Goal: Task Accomplishment & Management: Manage account settings

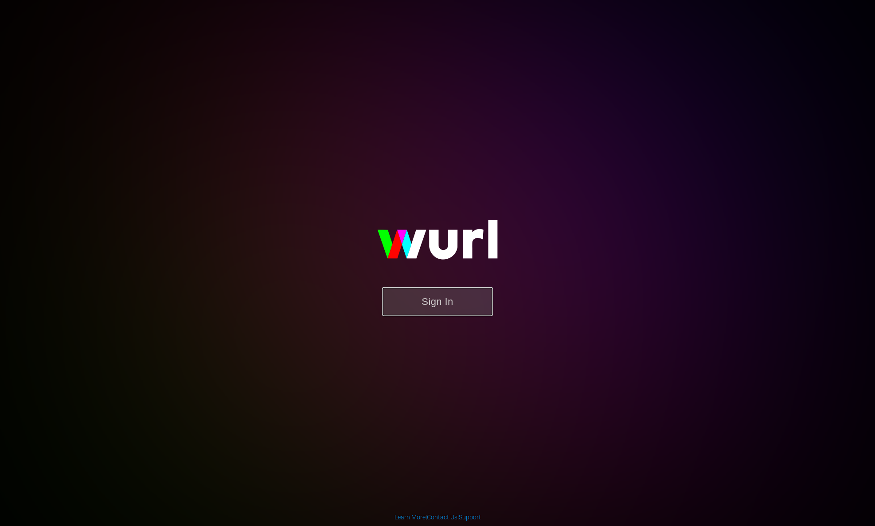
click at [439, 307] on button "Sign In" at bounding box center [437, 301] width 111 height 29
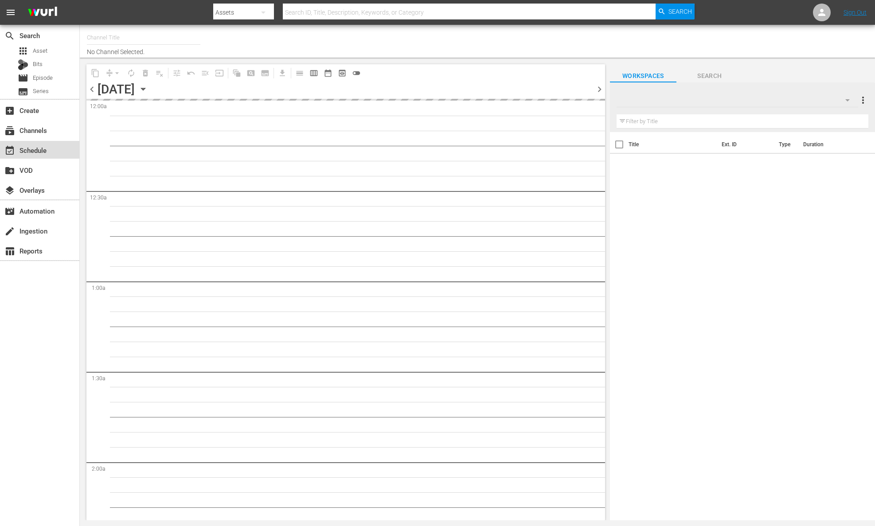
click at [39, 145] on div "event_available Schedule" at bounding box center [25, 149] width 50 height 8
type input "Food (140)"
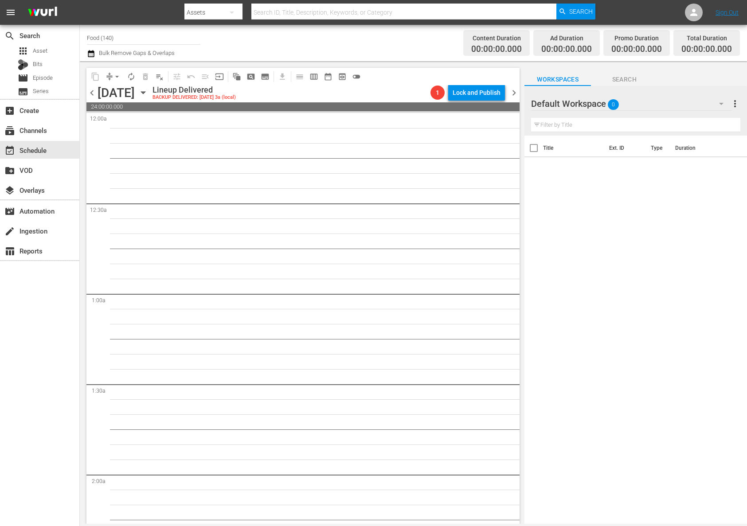
click at [148, 95] on icon "button" at bounding box center [143, 93] width 10 height 10
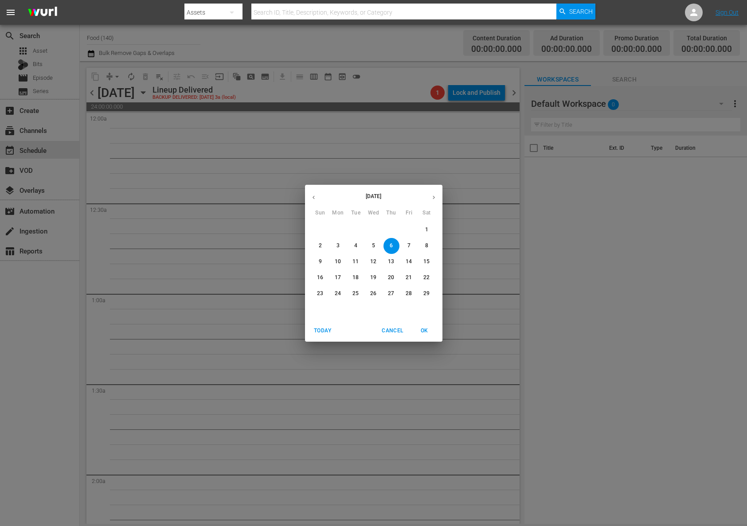
click at [428, 192] on button "button" at bounding box center [433, 197] width 17 height 17
click at [437, 195] on icon "button" at bounding box center [433, 197] width 7 height 7
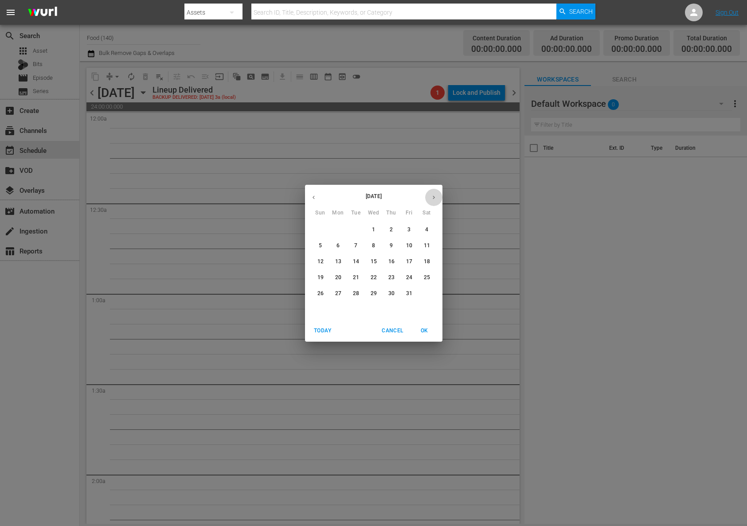
click at [437, 195] on icon "button" at bounding box center [433, 197] width 7 height 7
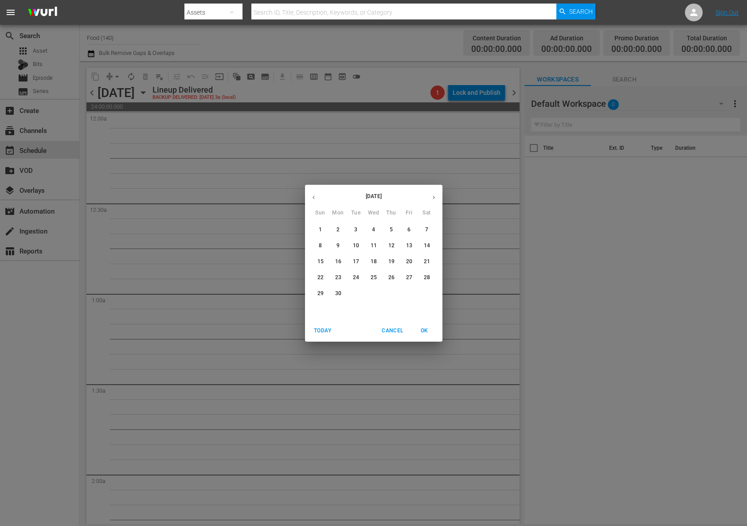
click at [437, 195] on icon "button" at bounding box center [433, 197] width 7 height 7
click at [437, 194] on icon "button" at bounding box center [433, 197] width 7 height 7
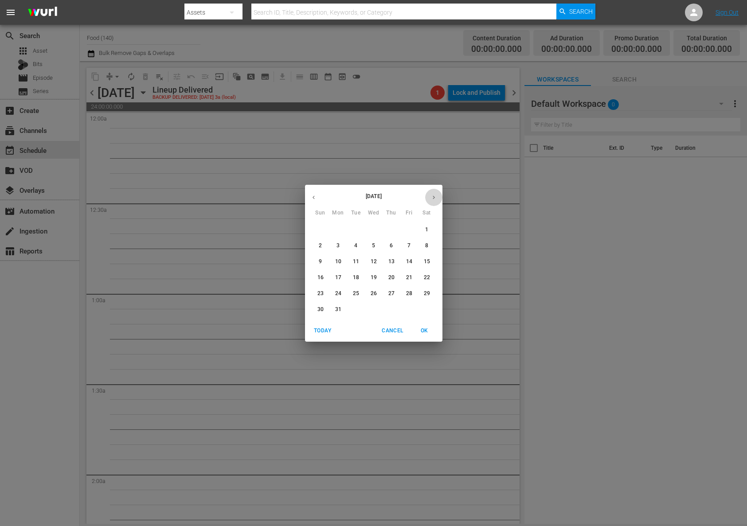
click at [437, 194] on icon "button" at bounding box center [433, 197] width 7 height 7
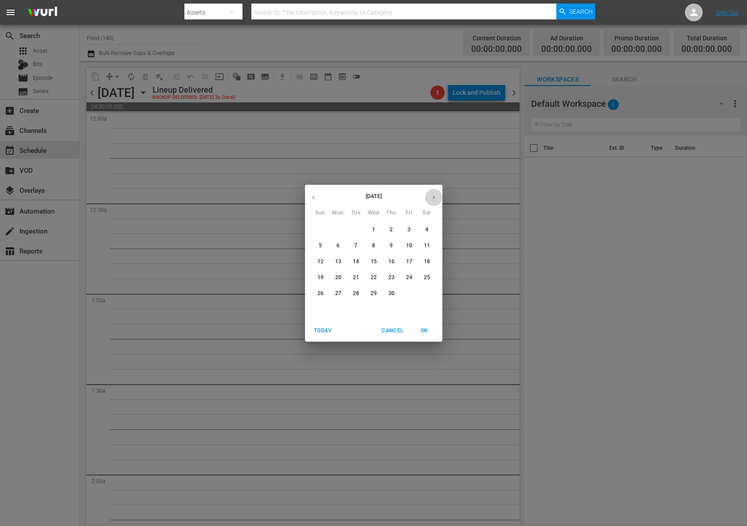
click at [437, 194] on icon "button" at bounding box center [433, 197] width 7 height 7
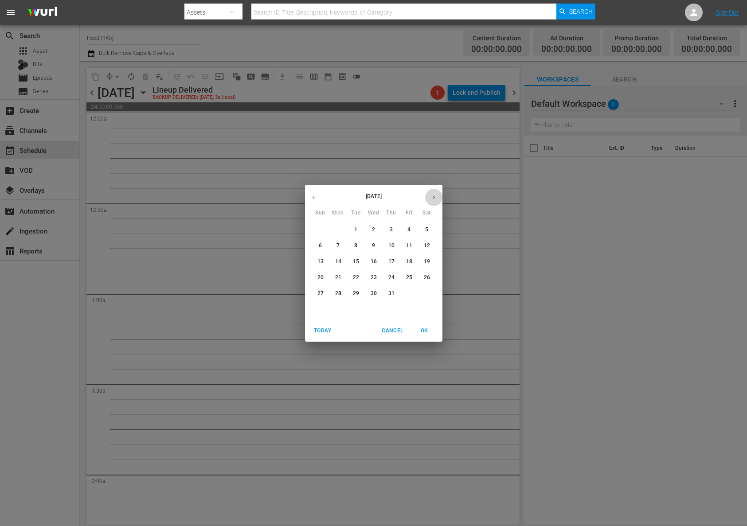
click at [437, 194] on icon "button" at bounding box center [433, 197] width 7 height 7
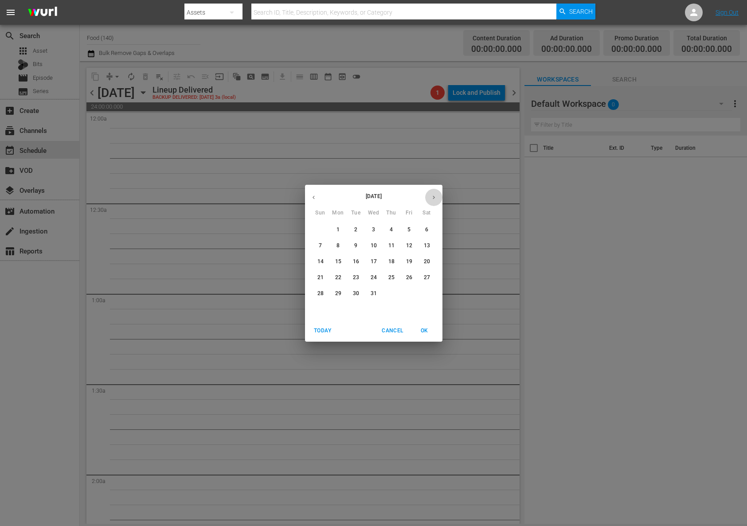
click at [437, 194] on icon "button" at bounding box center [433, 197] width 7 height 7
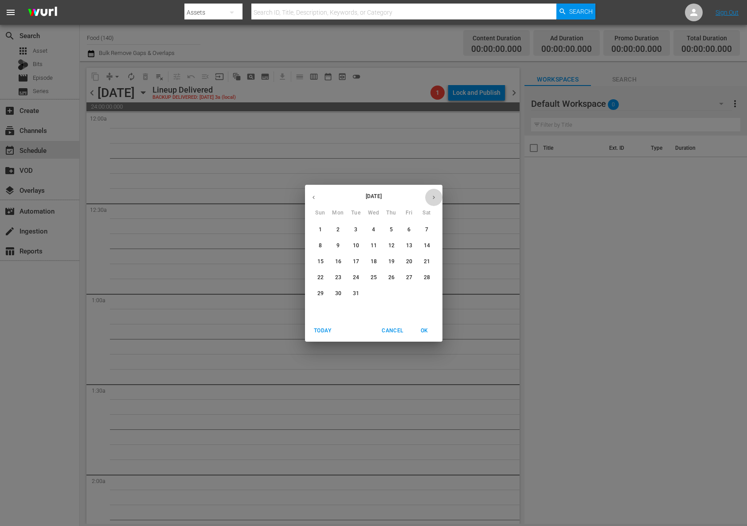
click at [437, 194] on icon "button" at bounding box center [433, 197] width 7 height 7
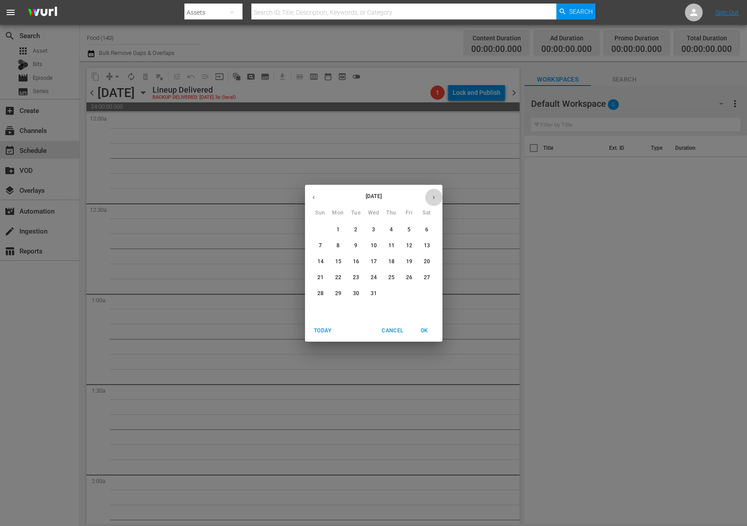
click at [437, 194] on icon "button" at bounding box center [433, 197] width 7 height 7
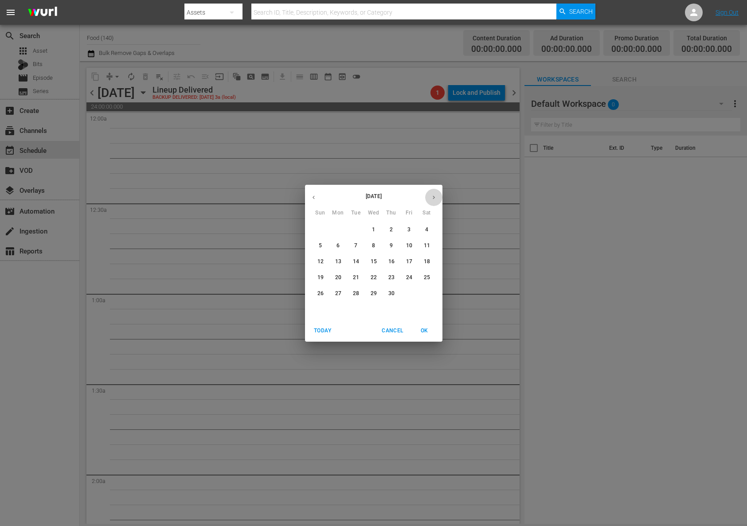
click at [437, 194] on icon "button" at bounding box center [433, 197] width 7 height 7
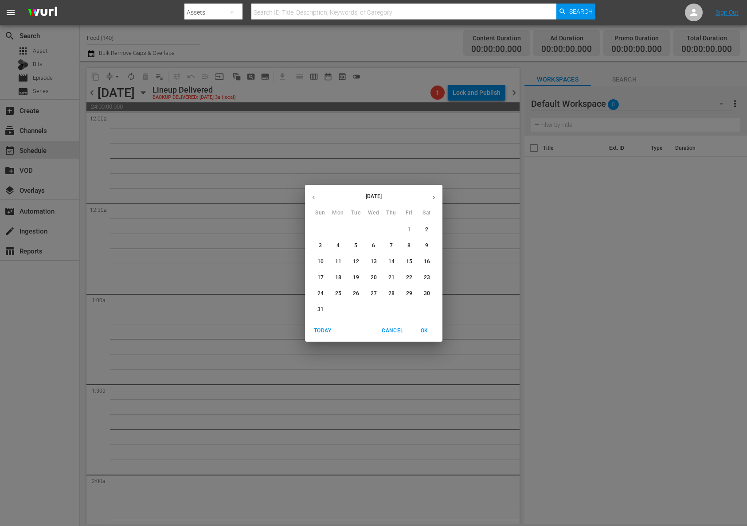
click at [437, 194] on icon "button" at bounding box center [433, 197] width 7 height 7
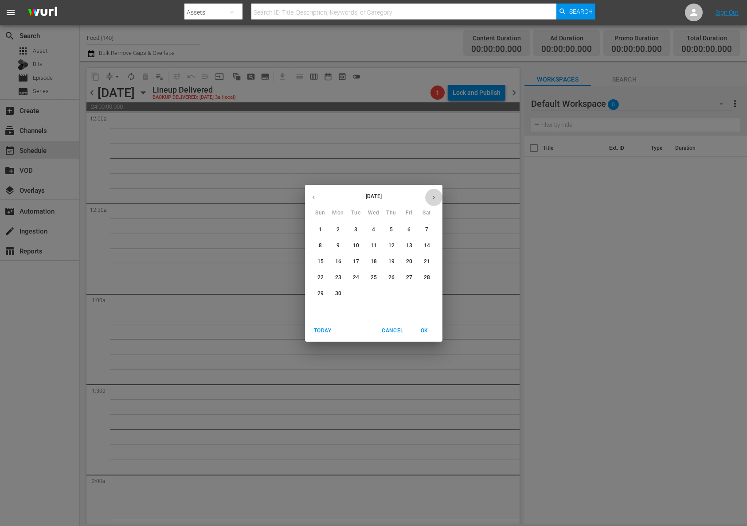
click at [437, 194] on icon "button" at bounding box center [433, 197] width 7 height 7
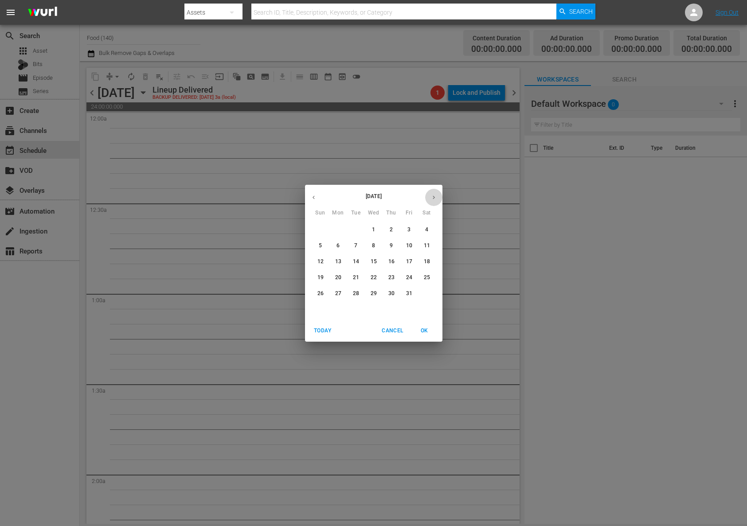
click at [437, 194] on icon "button" at bounding box center [433, 197] width 7 height 7
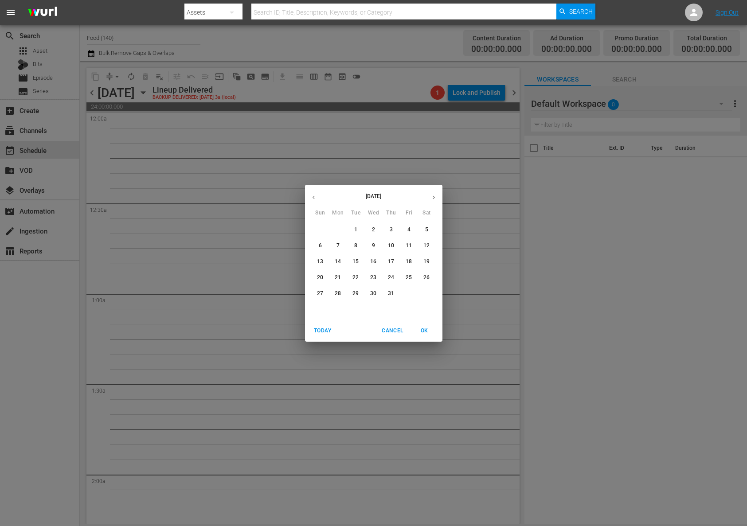
click at [437, 194] on icon "button" at bounding box center [433, 197] width 7 height 7
click at [338, 261] on p "13" at bounding box center [338, 262] width 6 height 8
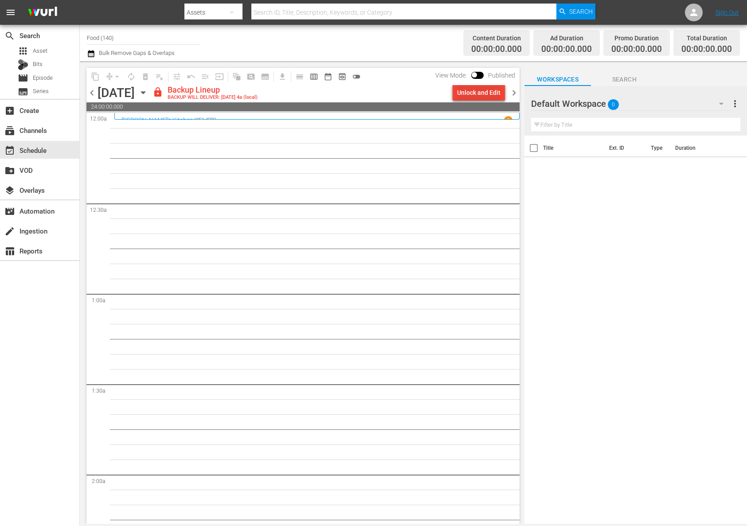
click at [467, 98] on div "Unlock and Edit" at bounding box center [478, 93] width 43 height 16
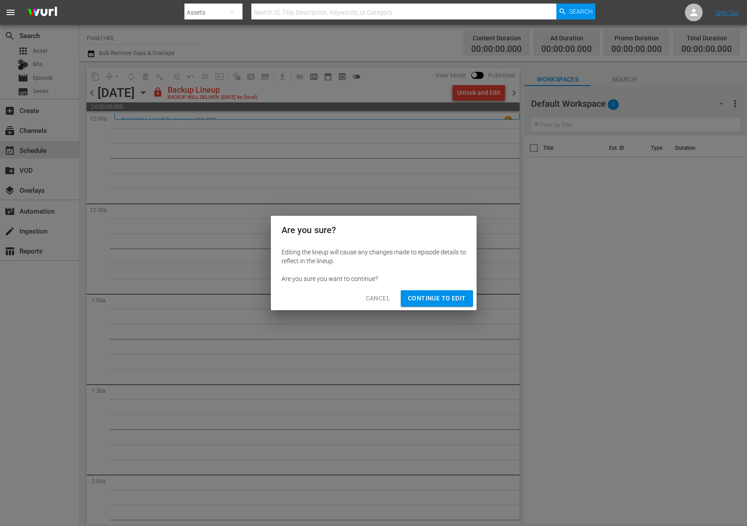
click at [436, 303] on span "Continue to Edit" at bounding box center [437, 298] width 58 height 11
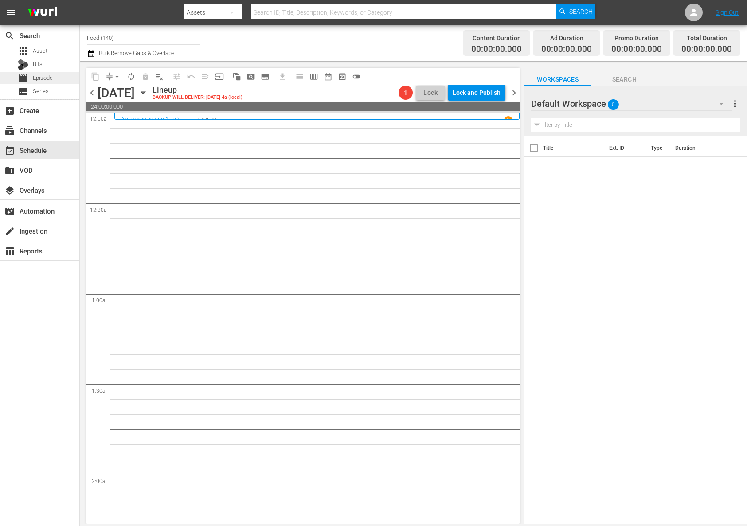
click at [50, 80] on span "Episode" at bounding box center [43, 78] width 20 height 9
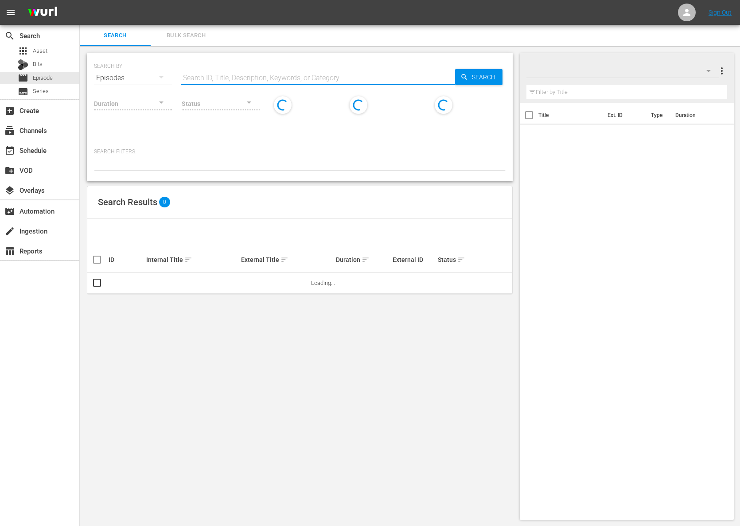
click at [215, 76] on input "text" at bounding box center [318, 77] width 274 height 21
paste input "Ellie's Real Good Food - Keeping It Real"
click at [503, 71] on div "SEARCH BY Search By Episodes Search ID, Title, Description, Keywords, or Catego…" at bounding box center [300, 73] width 412 height 32
click at [492, 78] on span "Search" at bounding box center [486, 77] width 34 height 16
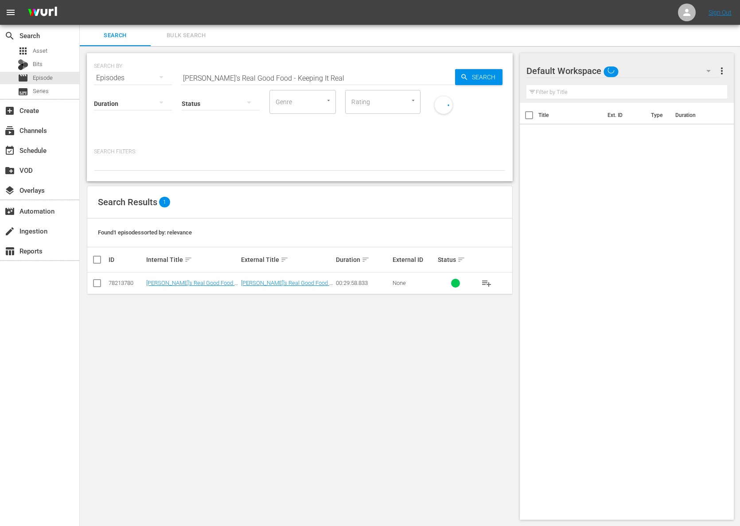
click at [486, 283] on span "playlist_add" at bounding box center [486, 283] width 11 height 11
click at [285, 74] on input "Ellie's Real Good Food - Keeping It Real" at bounding box center [318, 77] width 274 height 21
paste input "Desserts With Benefits"
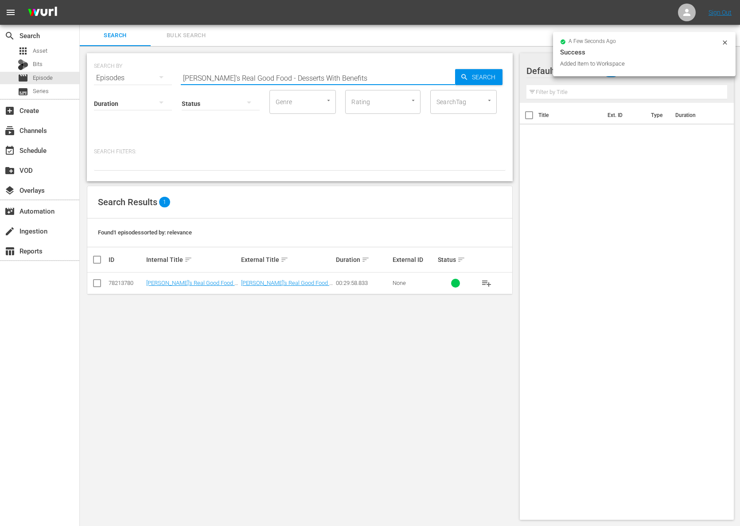
click at [440, 70] on input "Ellie's Real Good Food - Desserts With Benefits" at bounding box center [318, 77] width 274 height 21
click at [476, 75] on span "Search" at bounding box center [486, 77] width 34 height 16
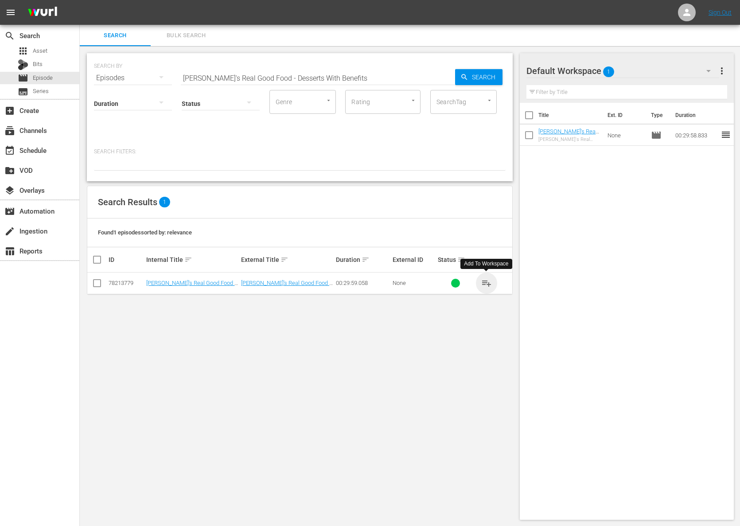
click at [486, 283] on span "playlist_add" at bounding box center [486, 283] width 11 height 11
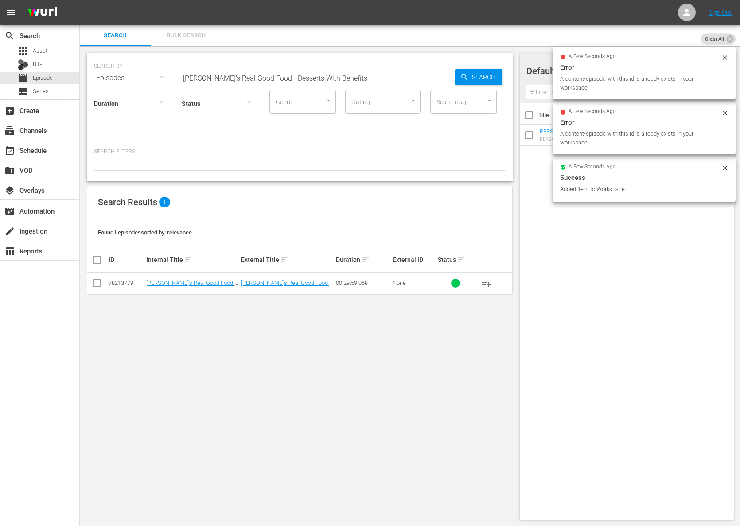
click at [285, 76] on input "Ellie's Real Good Food - Desserts With Benefits" at bounding box center [318, 77] width 274 height 21
paste input "Great Grain"
click at [485, 73] on span "Search" at bounding box center [486, 77] width 34 height 16
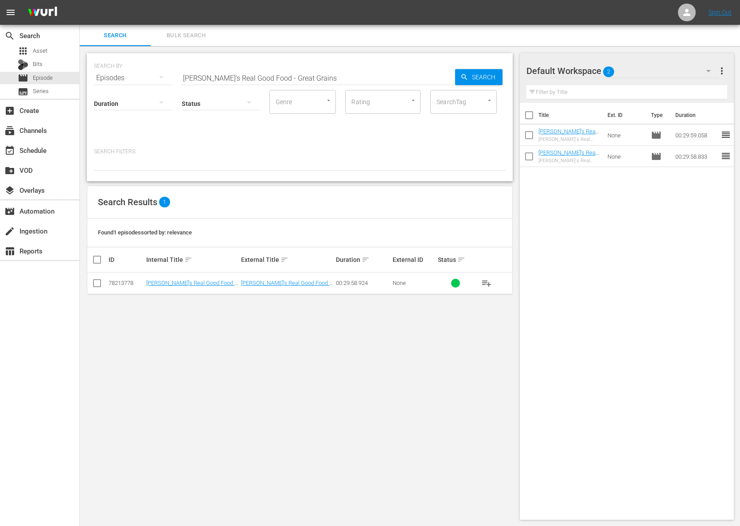
click at [489, 282] on span "playlist_add" at bounding box center [486, 283] width 11 height 11
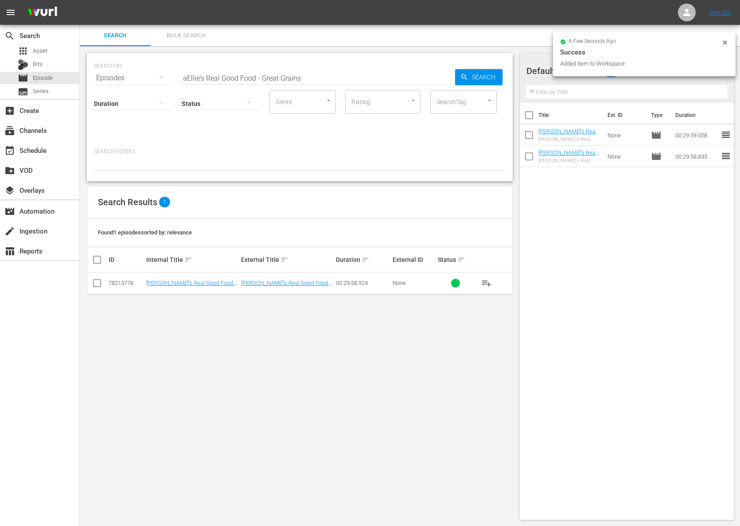
click at [296, 68] on input "aEllie's Real Good Food - Great Grains" at bounding box center [318, 77] width 274 height 21
paste input "One Basket, One Week, Zero WasteEllie's Real Good Food -"
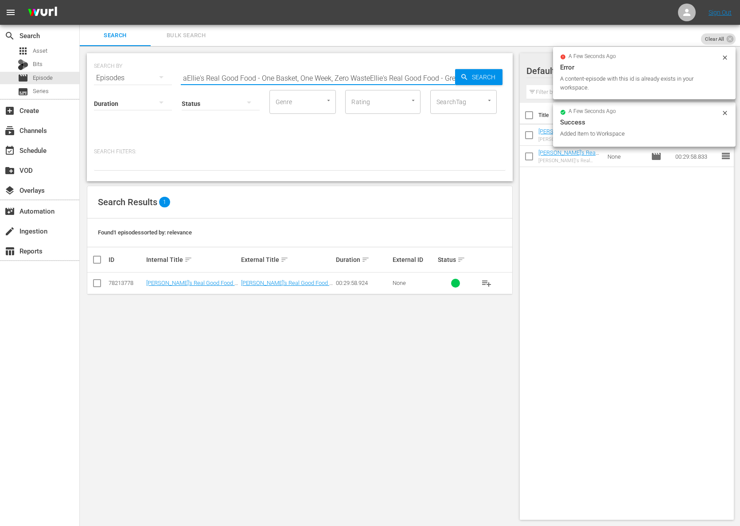
paste input "Ellie's Real Good Food - One Basket, One Week, Zero Waste"
click at [475, 72] on span "Search" at bounding box center [486, 77] width 34 height 16
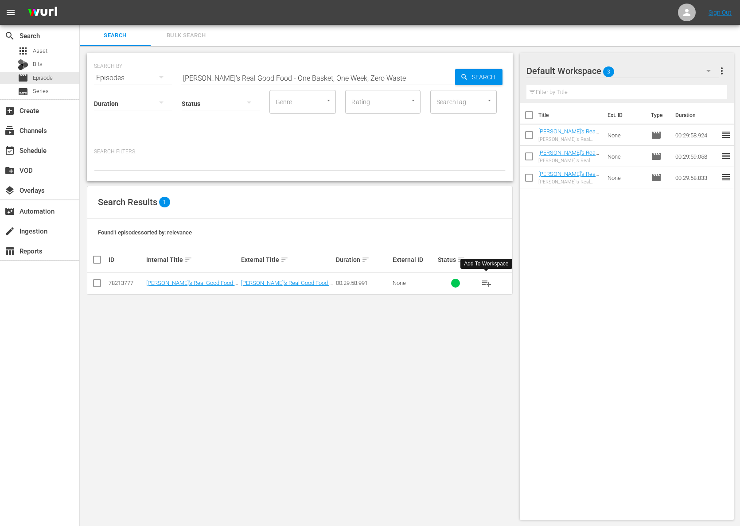
click at [485, 281] on span "playlist_add" at bounding box center [486, 283] width 11 height 11
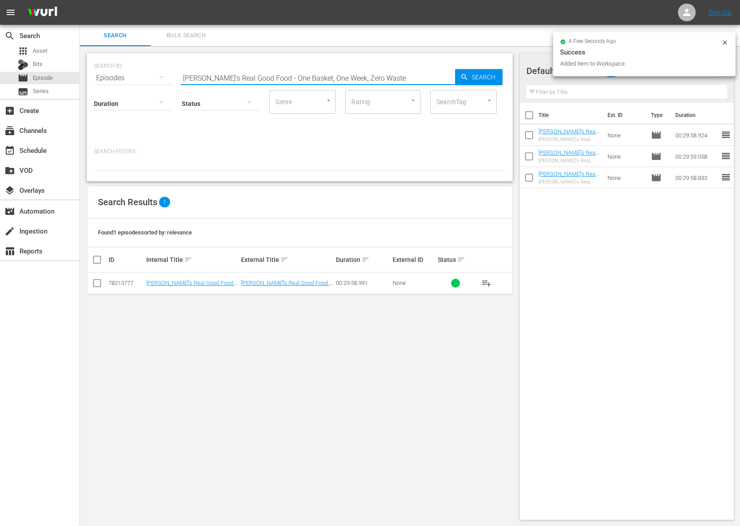
click at [289, 70] on input "Ellie's Real Good Food - One Basket, One Week, Zero Waste" at bounding box center [318, 77] width 274 height 21
paste input "Unboring Salads"
click at [499, 75] on span "Search" at bounding box center [486, 77] width 34 height 16
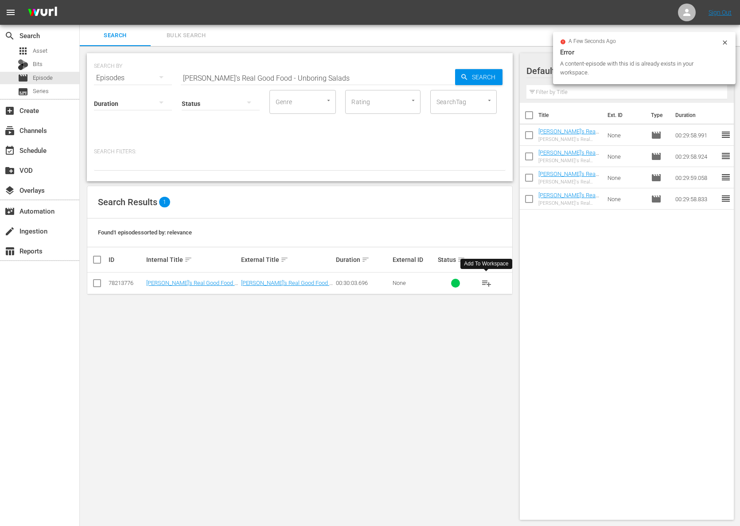
click at [488, 283] on span "playlist_add" at bounding box center [486, 283] width 11 height 11
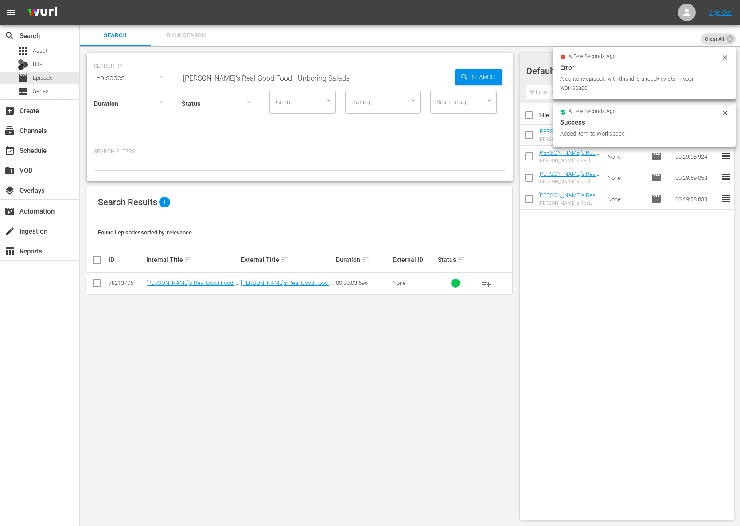
click at [301, 82] on input "Ellie's Real Good Food - Unboring Salads" at bounding box center [318, 77] width 274 height 21
paste input "How To Fish"
click at [476, 78] on span "Search" at bounding box center [486, 77] width 34 height 16
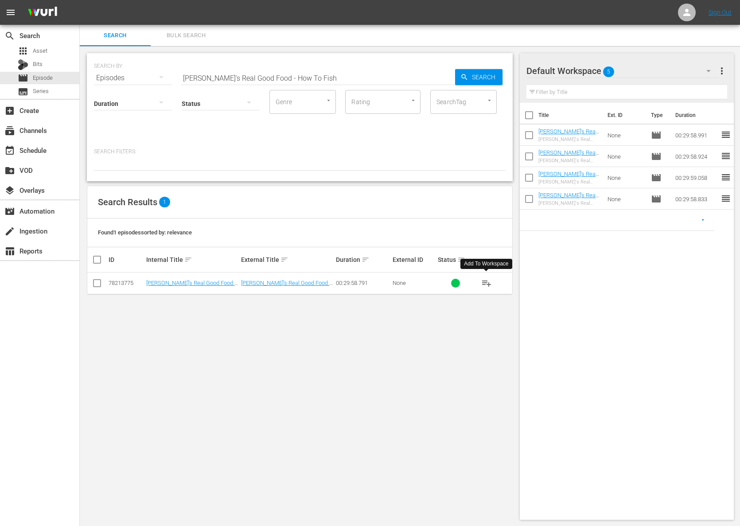
click at [483, 283] on span "playlist_add" at bounding box center [486, 283] width 11 height 11
click at [484, 283] on span "playlist_add" at bounding box center [486, 283] width 11 height 11
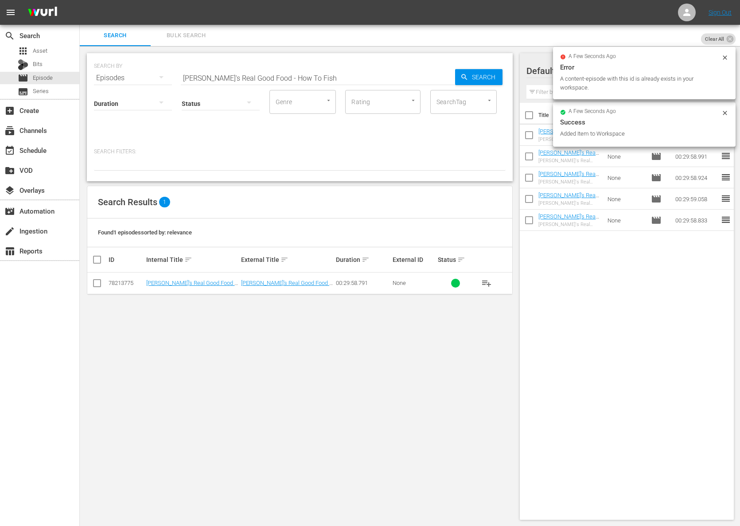
click at [315, 82] on input "Ellie's Real Good Food - How To Fish" at bounding box center [318, 77] width 274 height 21
paste input "Ellie's Real Good Food - Crazy Schedule Dinner Challenge"
paste input "text"
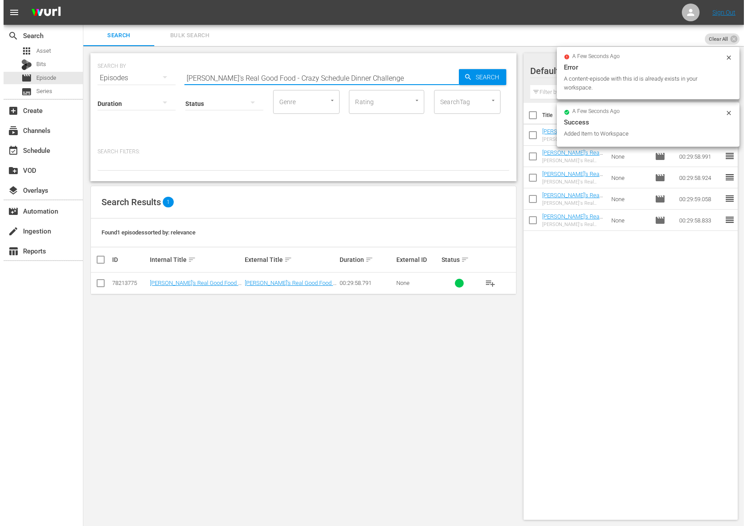
scroll to position [0, 0]
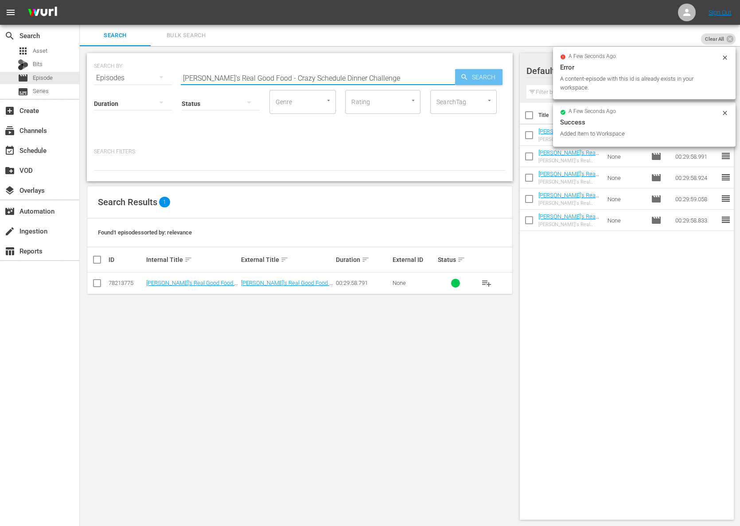
click at [473, 80] on span "Search" at bounding box center [486, 77] width 34 height 16
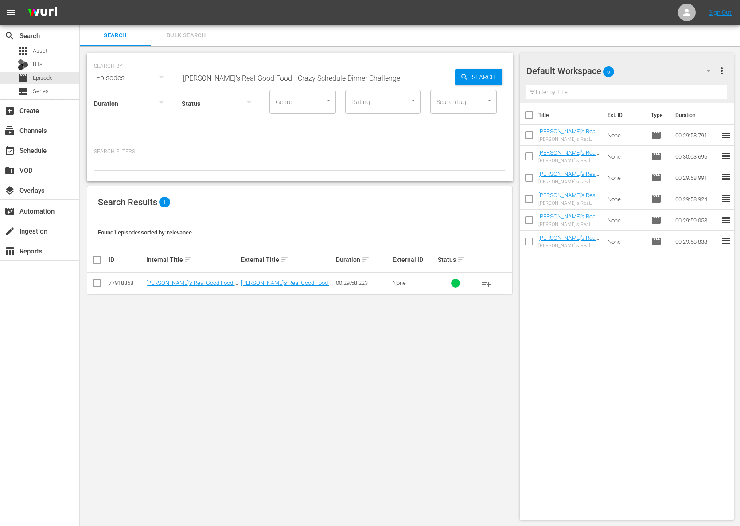
click at [487, 280] on span "playlist_add" at bounding box center [486, 283] width 11 height 11
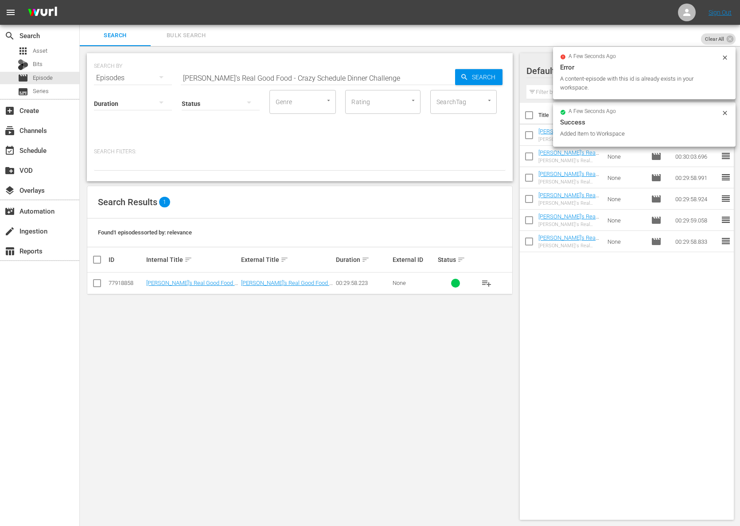
click at [263, 76] on input "Ellie's Real Good Food - Crazy Schedule Dinner Challenge" at bounding box center [318, 77] width 274 height 21
paste input "Ellie's Real Good Food - Sweet Tooth Satisfiers"
paste input "Sweet Tooth Satisfiers"
click at [465, 78] on icon "button" at bounding box center [465, 77] width 8 height 8
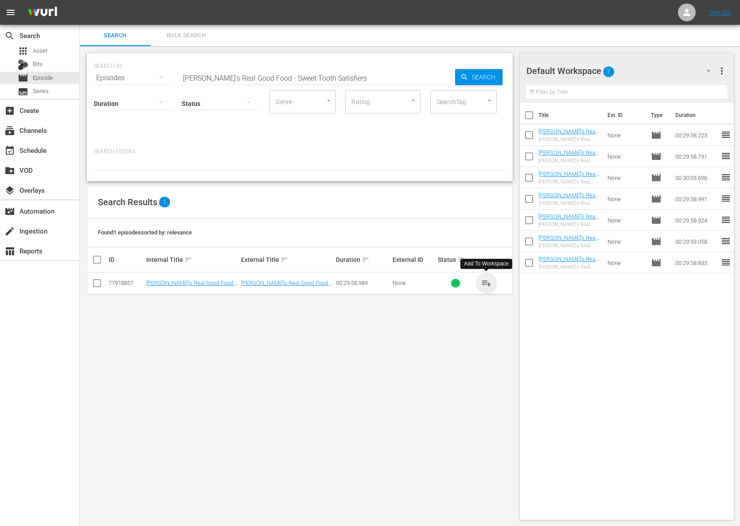
click at [490, 281] on span "playlist_add" at bounding box center [486, 283] width 11 height 11
click at [489, 281] on span "playlist_add" at bounding box center [486, 283] width 11 height 11
click at [263, 70] on input "Ellie's Real Good Food - Sweet Tooth Satisfiers" at bounding box center [318, 77] width 274 height 21
paste input "pring Break with No Regret"
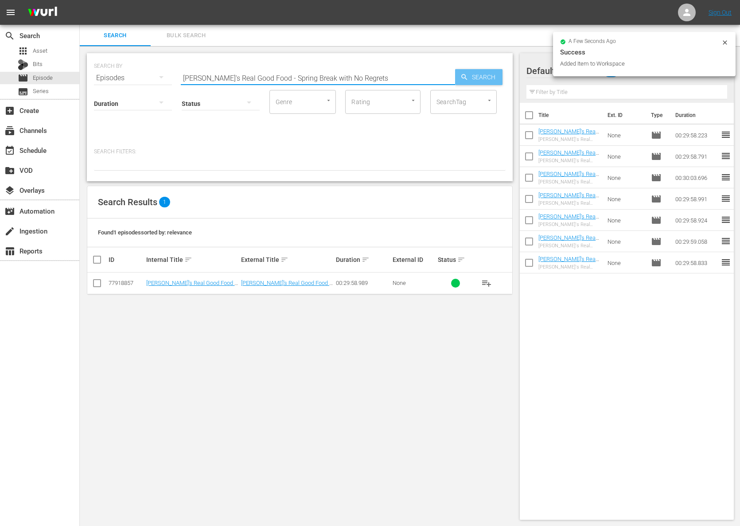
click at [486, 79] on span "Search" at bounding box center [486, 77] width 34 height 16
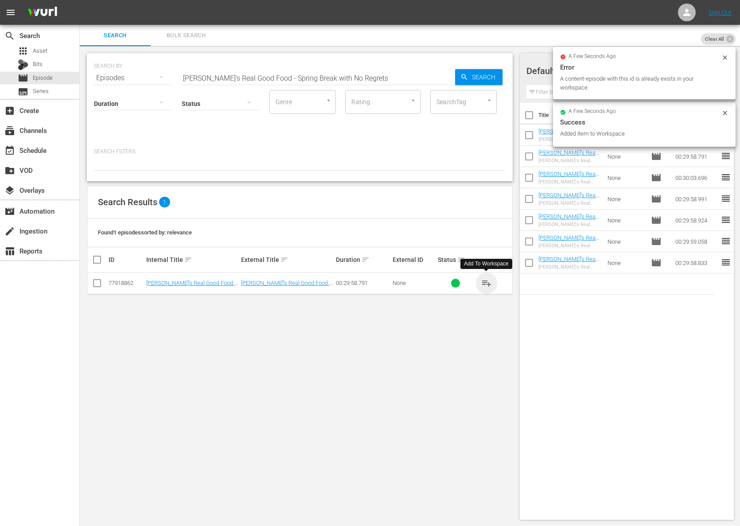
click at [487, 283] on span "playlist_add" at bounding box center [486, 283] width 11 height 11
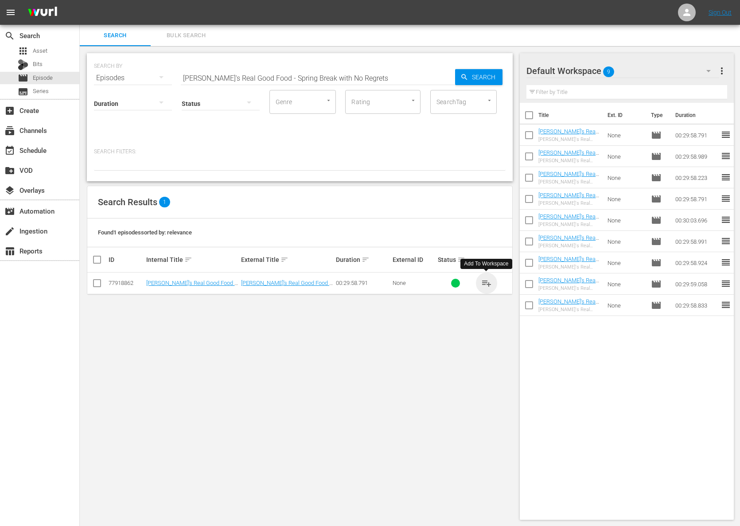
click at [482, 284] on span "playlist_add" at bounding box center [486, 283] width 11 height 11
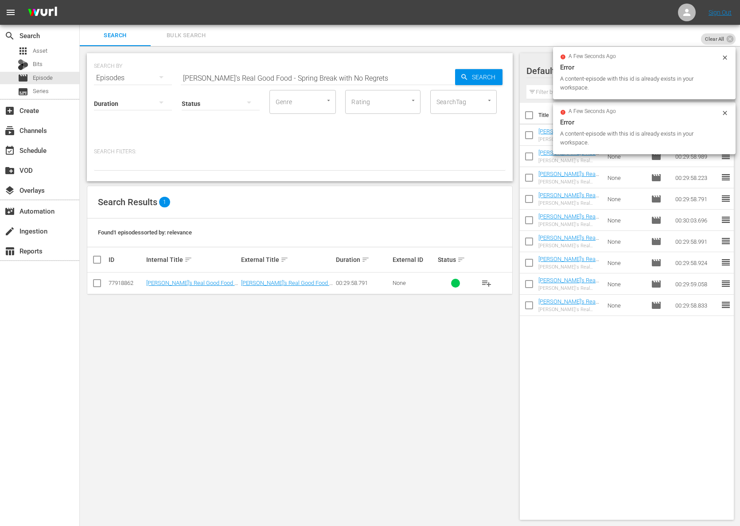
click at [294, 80] on input "Ellie's Real Good Food - Spring Break with No Regrets" at bounding box center [318, 77] width 274 height 21
paste input "Ellie's Real Good Food - It's My Party"
paste input "It's My Party"
click at [480, 75] on span "Search" at bounding box center [486, 77] width 34 height 16
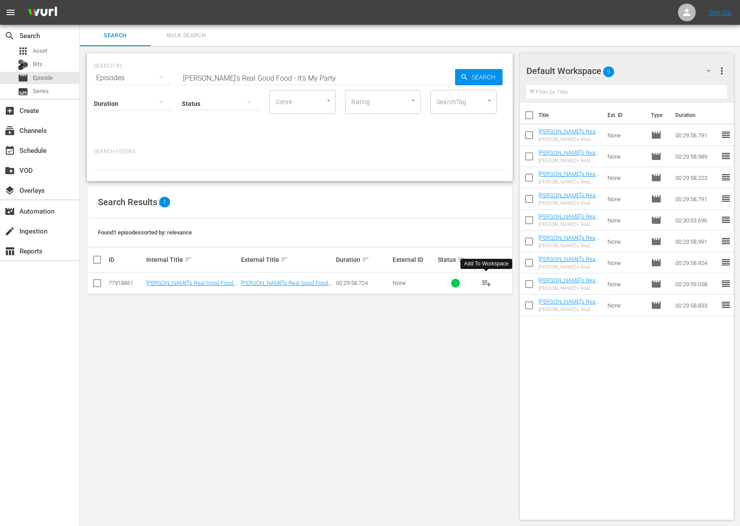
click at [487, 284] on span "playlist_add" at bounding box center [486, 283] width 11 height 11
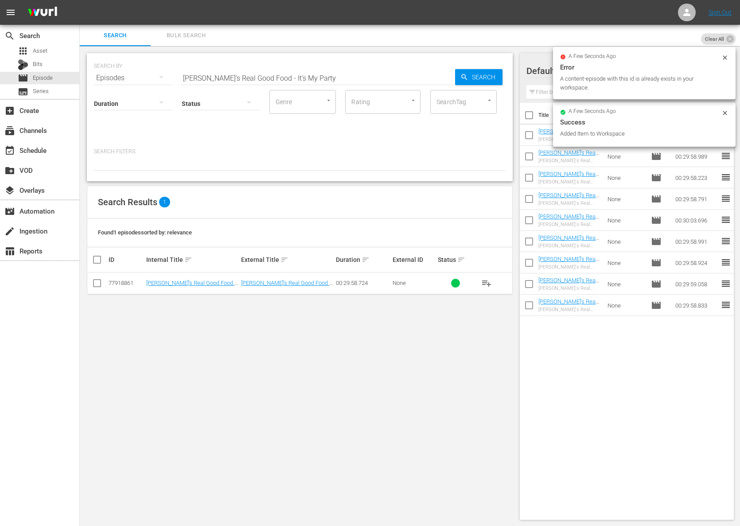
click at [266, 72] on input "Ellie's Real Good Food - It's My Party" at bounding box center [318, 77] width 274 height 21
paste input "Teeny Kitchen"
click at [470, 74] on span "Search" at bounding box center [486, 77] width 34 height 16
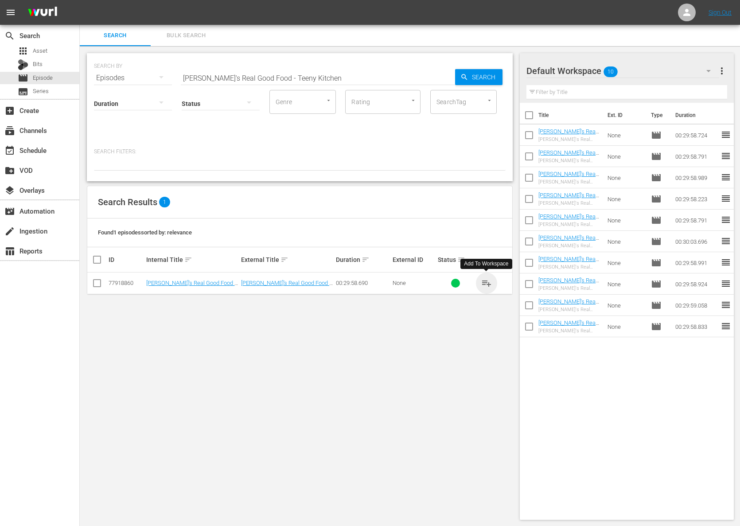
click at [489, 283] on span "playlist_add" at bounding box center [486, 283] width 11 height 11
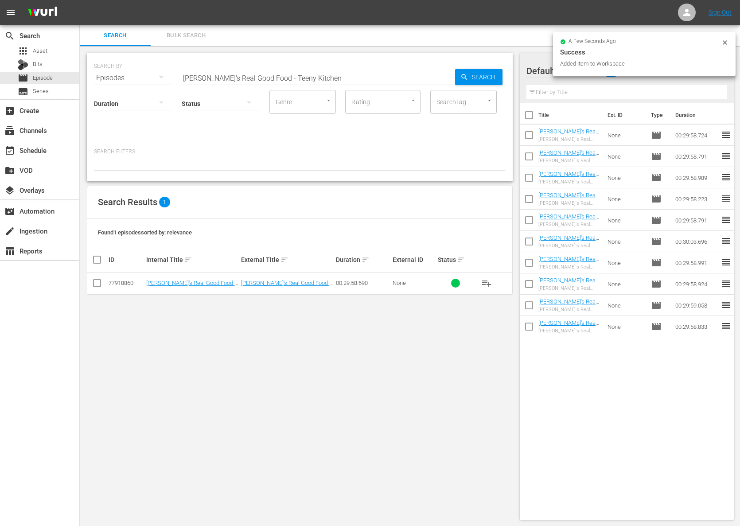
drag, startPoint x: 274, startPoint y: 77, endPoint x: 270, endPoint y: 80, distance: 4.8
click at [274, 77] on input "Ellie's Real Good Food - Teeny Kitchen" at bounding box center [318, 77] width 274 height 21
paste input "Herbivore VS Carnivore"
click at [465, 77] on icon "button" at bounding box center [465, 77] width 8 height 8
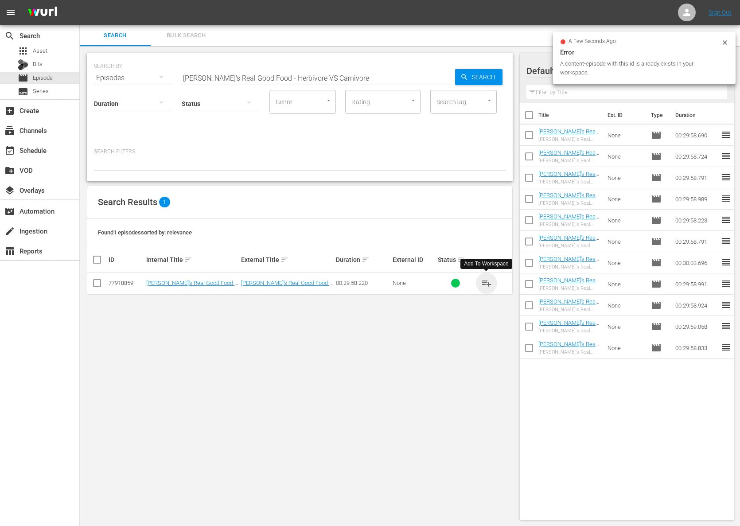
click at [486, 282] on span "playlist_add" at bounding box center [486, 283] width 11 height 11
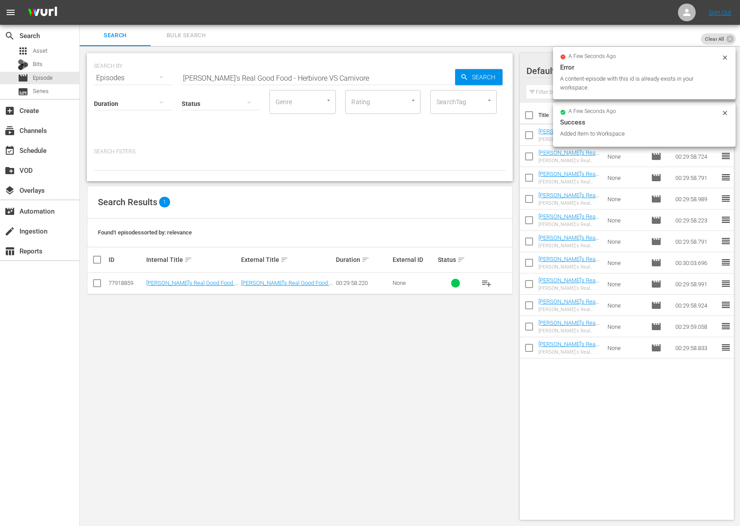
click at [239, 76] on input "Ellie's Real Good Food - Herbivore VS Carnivore" at bounding box center [318, 77] width 274 height 21
paste input "Snack Attack"
click at [515, 78] on div "SEARCH BY Search By Episodes Search ID, Title, Description, Keywords, or Catego…" at bounding box center [300, 286] width 440 height 481
click at [485, 78] on span "Search" at bounding box center [486, 77] width 34 height 16
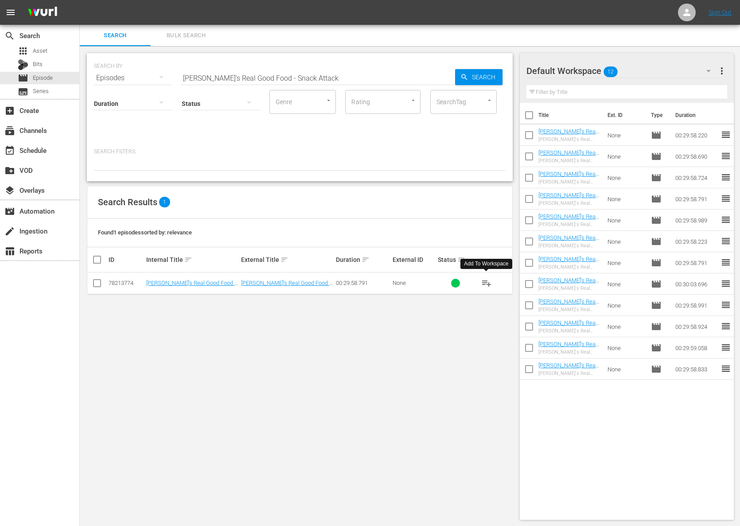
click at [489, 282] on span "playlist_add" at bounding box center [486, 283] width 11 height 11
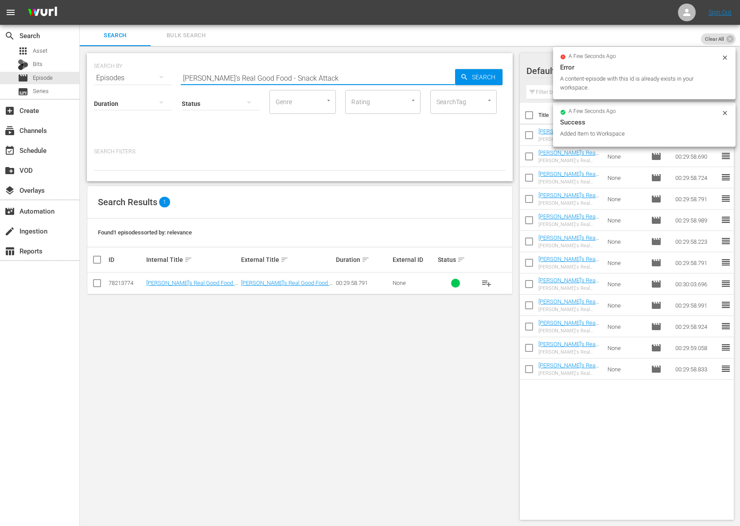
click at [262, 74] on input "Ellie's Real Good Food - Snack Attack" at bounding box center [318, 77] width 274 height 21
paste input "Better Brunch"
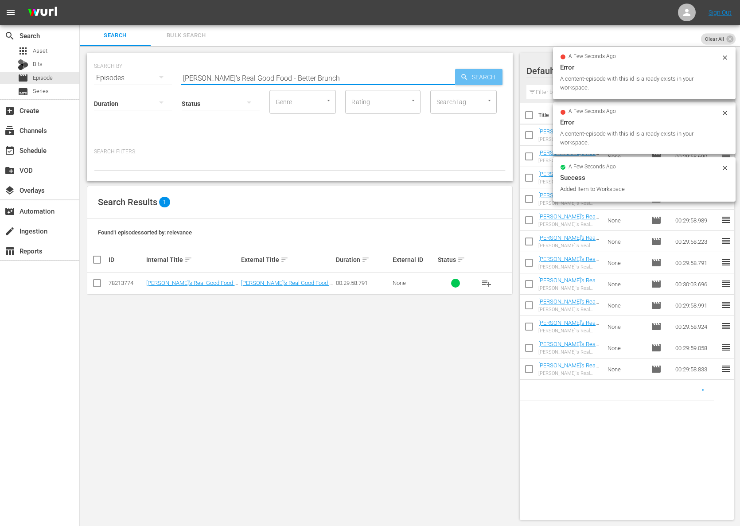
click at [489, 74] on span "Search" at bounding box center [486, 77] width 34 height 16
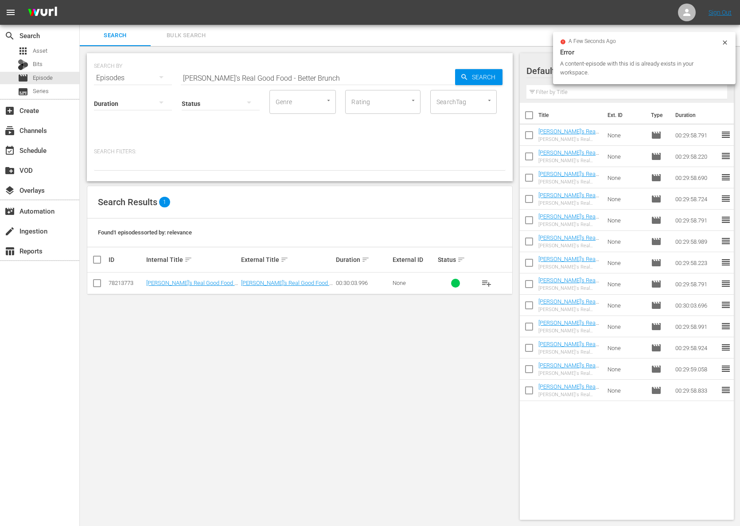
click at [486, 282] on span "playlist_add" at bounding box center [486, 283] width 11 height 11
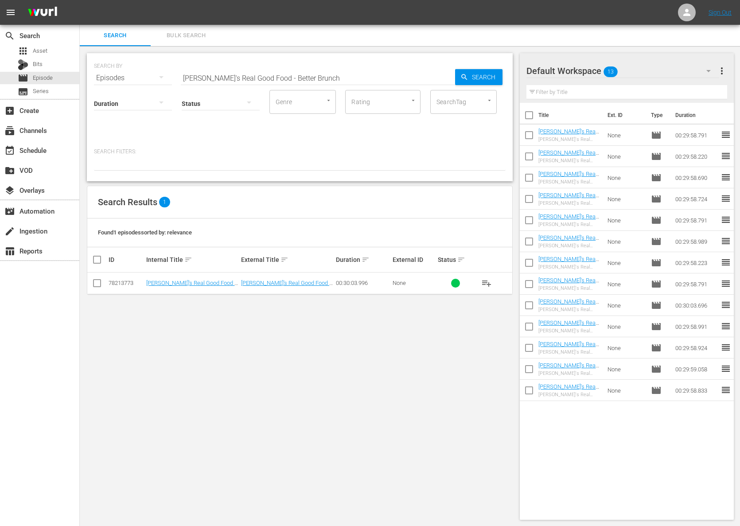
click at [263, 75] on input "Ellie's Real Good Food - Better Brunch" at bounding box center [318, 77] width 274 height 21
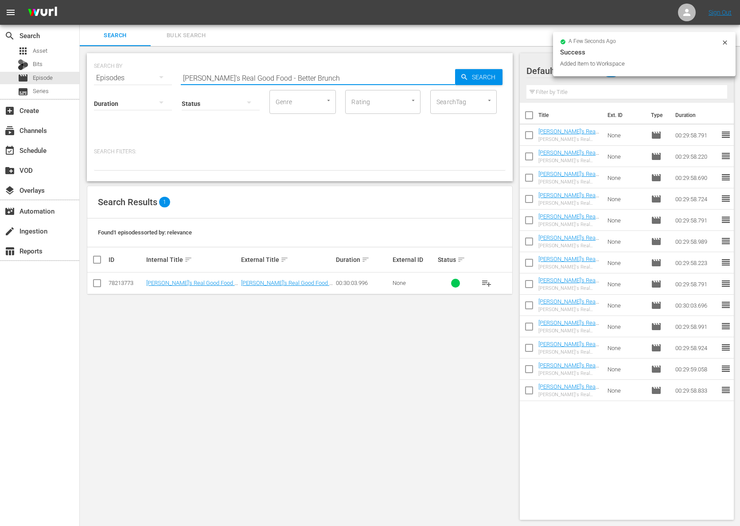
paste input "Raw Vs Cooked"
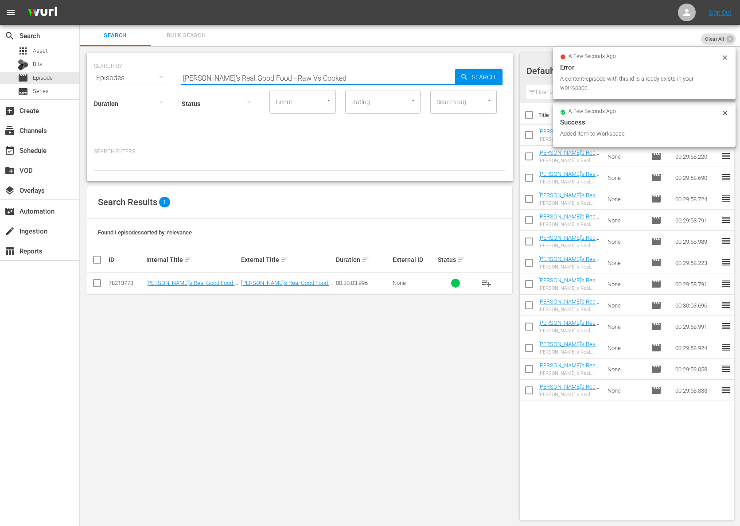
click at [446, 77] on input "Ellie's Real Good Food - Raw Vs Cooked" at bounding box center [318, 77] width 274 height 21
click at [458, 76] on div "Search" at bounding box center [478, 77] width 47 height 16
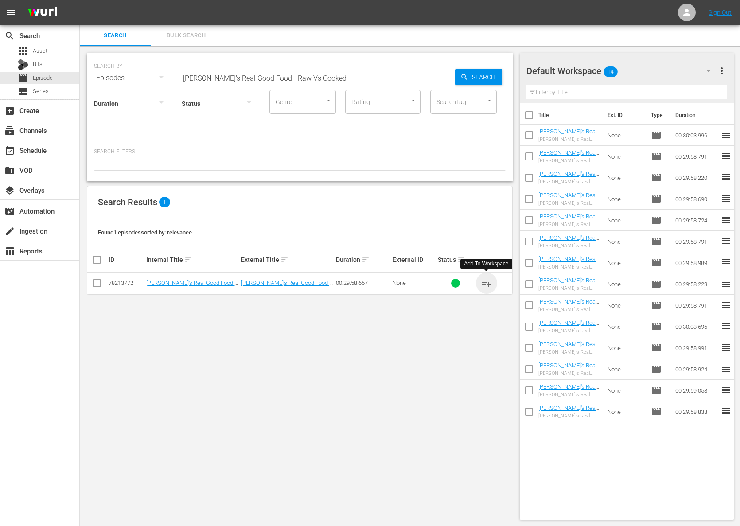
click at [491, 283] on span "playlist_add" at bounding box center [486, 283] width 11 height 11
click at [487, 282] on span "playlist_add" at bounding box center [486, 283] width 11 height 11
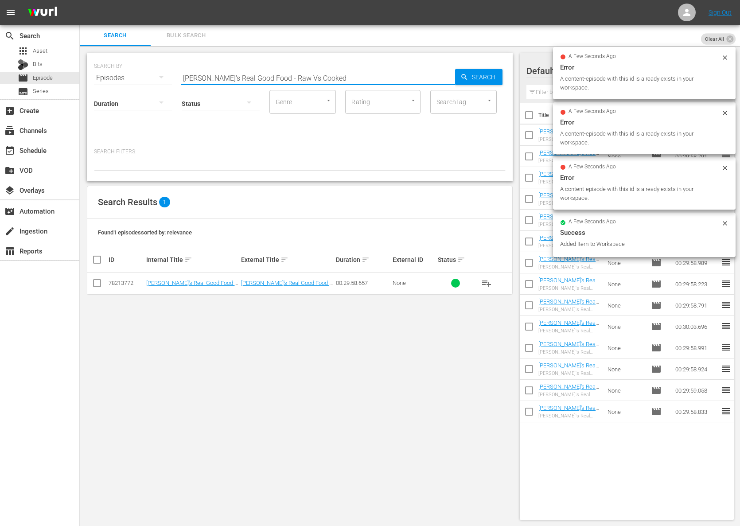
click at [265, 75] on input "Ellie's Real Good Food - Raw Vs Cooked" at bounding box center [318, 77] width 274 height 21
paste input "Big Flavor, Less Salt"
click at [461, 78] on icon "button" at bounding box center [465, 77] width 8 height 8
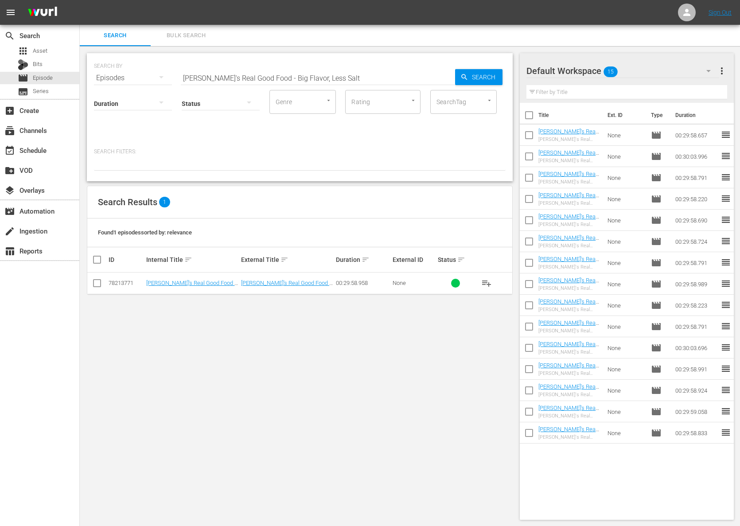
click at [487, 282] on span "playlist_add" at bounding box center [486, 283] width 11 height 11
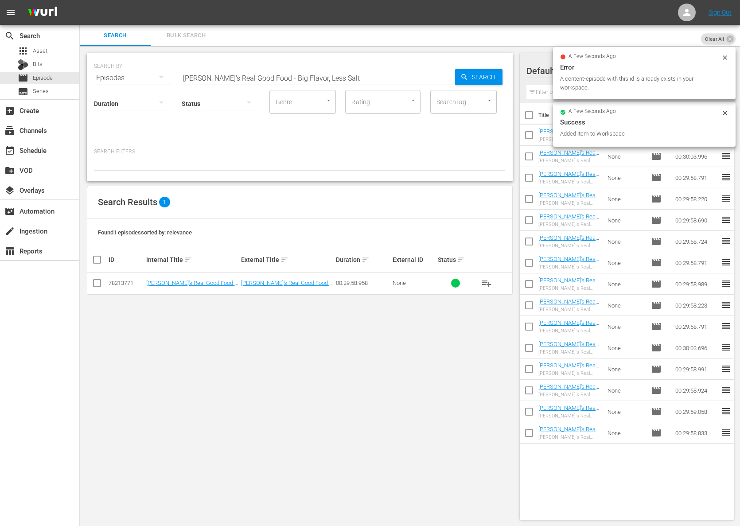
click at [273, 76] on input "Ellie's Real Good Food - Big Flavor, Less Salt" at bounding box center [318, 77] width 274 height 21
paste input "Satisfying & Complete With or Without Mea"
click at [457, 75] on div "Search" at bounding box center [478, 77] width 47 height 16
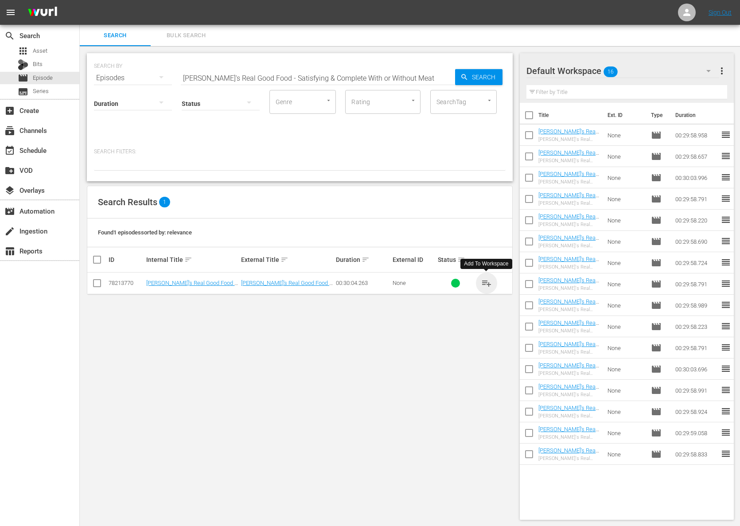
click at [488, 282] on span "playlist_add" at bounding box center [486, 283] width 11 height 11
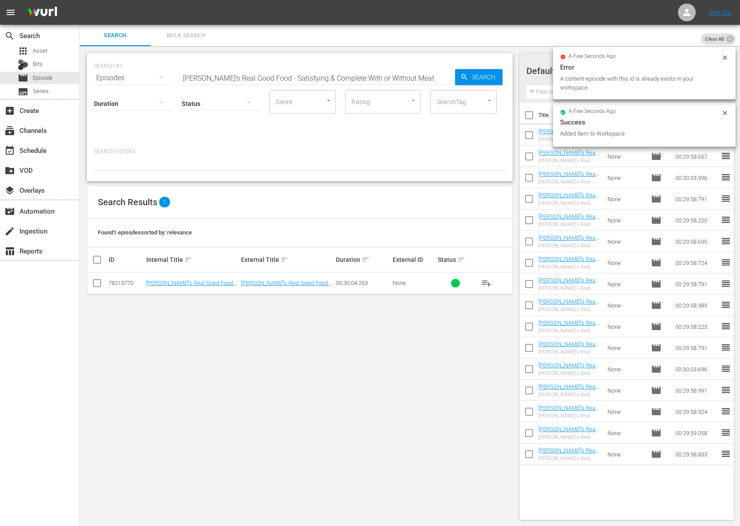
click at [288, 86] on input "Ellie's Real Good Food - Satisfying & Complete With or Without Meat" at bounding box center [318, 77] width 274 height 21
paste input "Beauty Food"
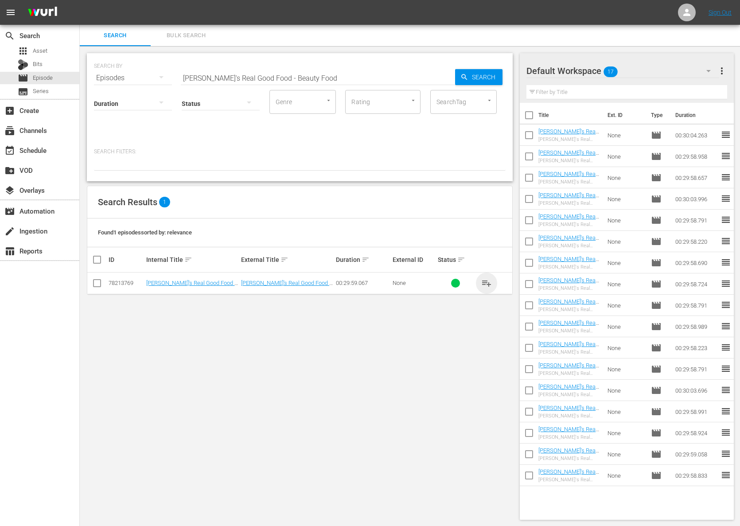
click at [486, 282] on span "playlist_add" at bounding box center [486, 283] width 11 height 11
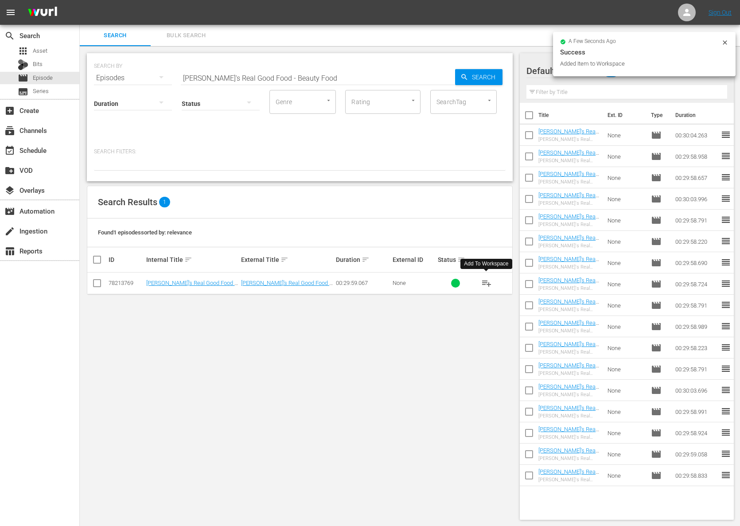
click at [281, 86] on input "Ellie's Real Good Food - Beauty Food" at bounding box center [318, 77] width 274 height 21
paste input "Veggie Love"
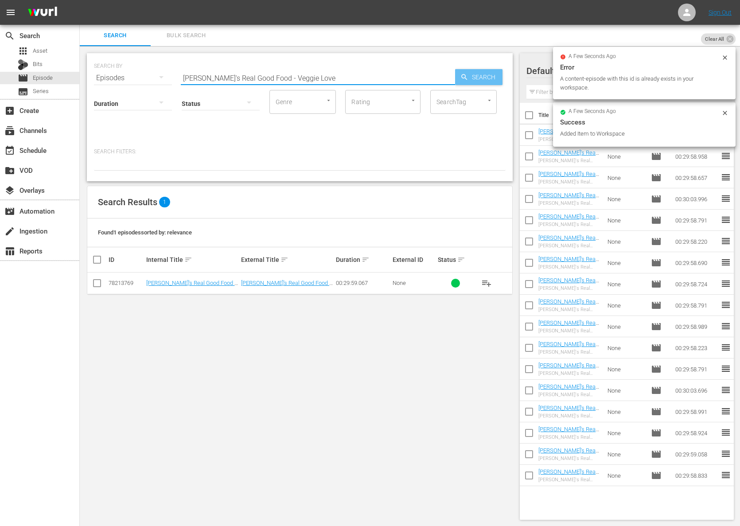
click at [496, 79] on span "Search" at bounding box center [486, 77] width 34 height 16
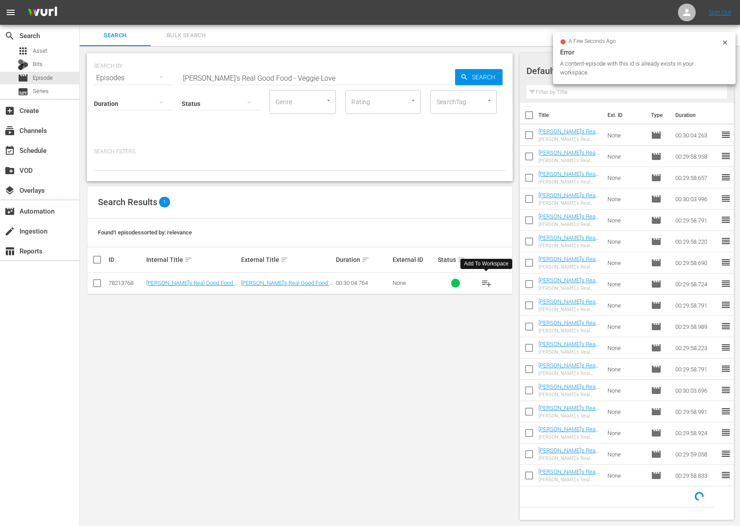
click at [488, 283] on span "playlist_add" at bounding box center [486, 283] width 11 height 11
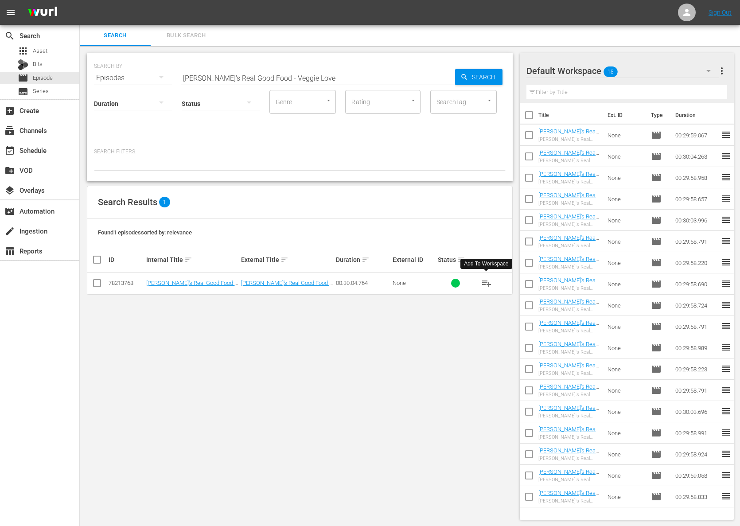
click at [488, 283] on span "playlist_add" at bounding box center [486, 283] width 11 height 11
click at [289, 76] on input "Ellie's Real Good Food - Veggie Love" at bounding box center [318, 77] width 274 height 21
paste input "Welcome to my Farm: Blueberries"
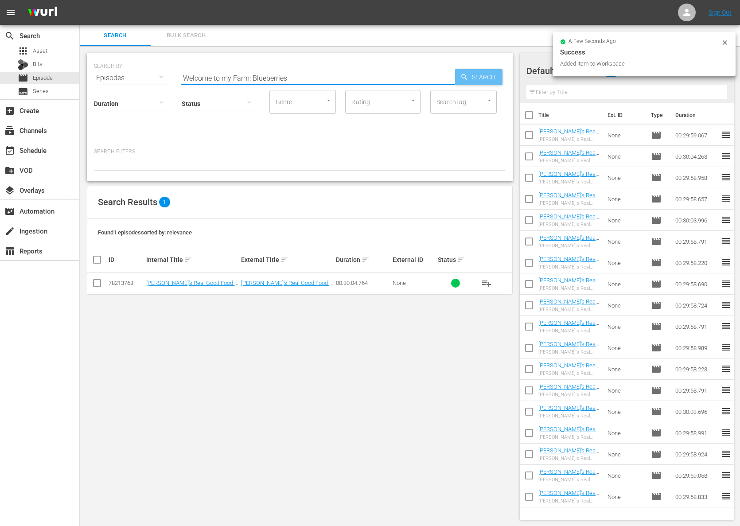
click at [474, 74] on span "Search" at bounding box center [486, 77] width 34 height 16
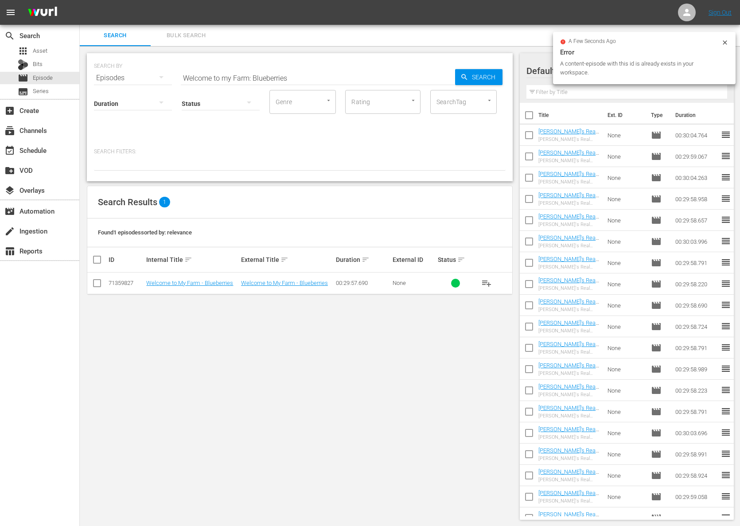
click at [486, 282] on span "playlist_add" at bounding box center [486, 283] width 11 height 11
click at [485, 282] on span "playlist_add" at bounding box center [486, 283] width 11 height 11
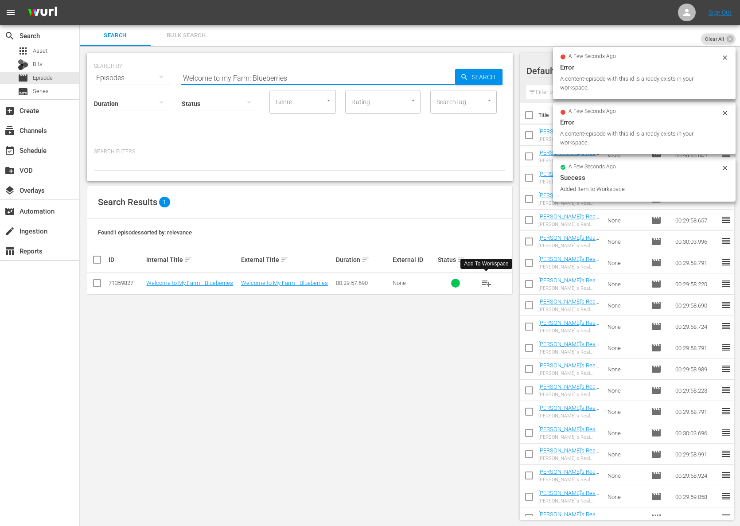
click at [281, 80] on input "Welcome to my Farm: Blueberries" at bounding box center [318, 77] width 274 height 21
paste input "Duck Duck Goose"
click at [456, 78] on div "Search" at bounding box center [478, 77] width 47 height 16
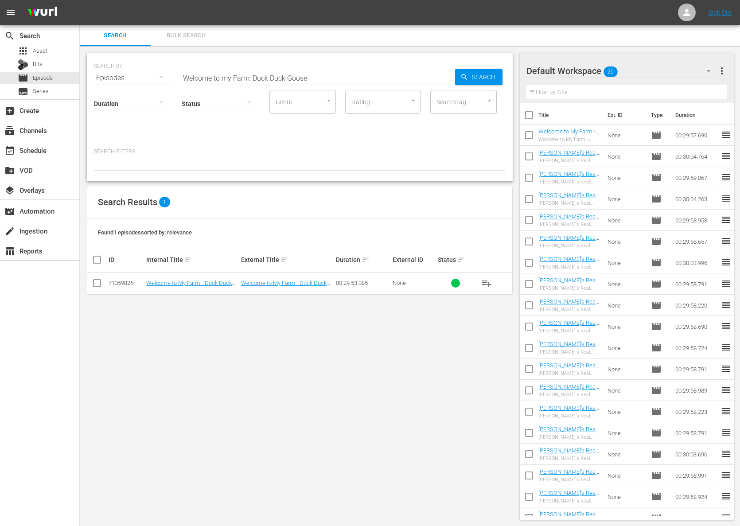
click at [490, 283] on span "playlist_add" at bounding box center [486, 283] width 11 height 11
click at [489, 283] on span "playlist_add" at bounding box center [486, 283] width 11 height 11
click at [270, 78] on input "Welcome to my Farm: Duck Duck Goose" at bounding box center [318, 77] width 274 height 21
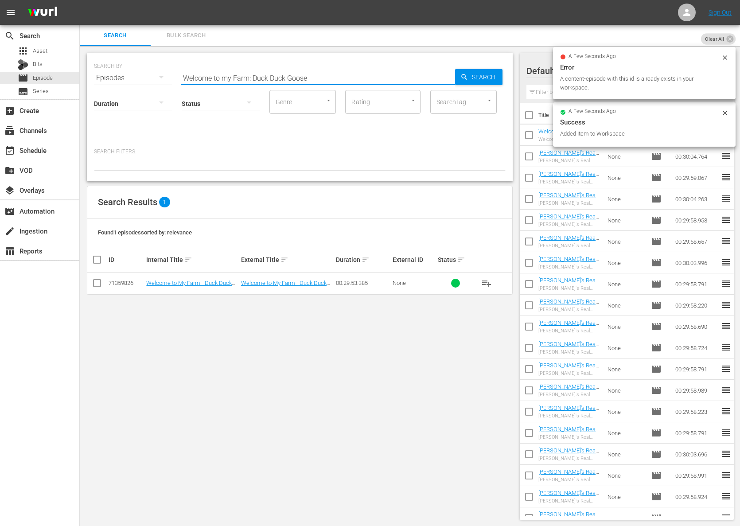
paste input "Moo Vous Plait"
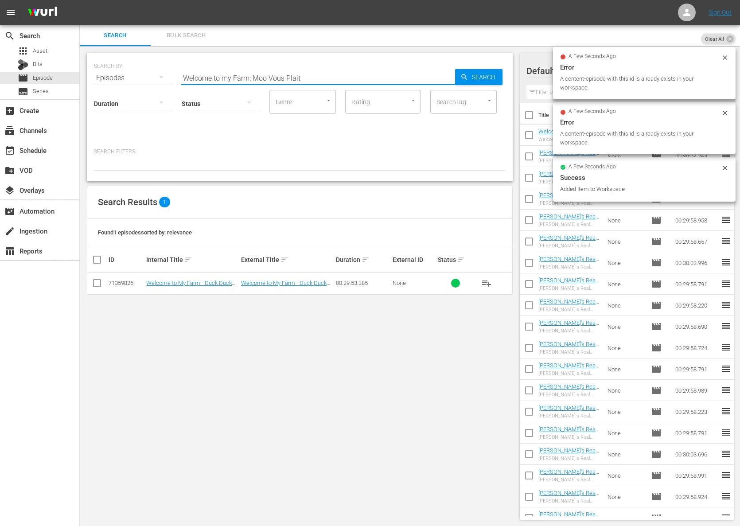
click at [460, 78] on div "Search" at bounding box center [478, 77] width 47 height 16
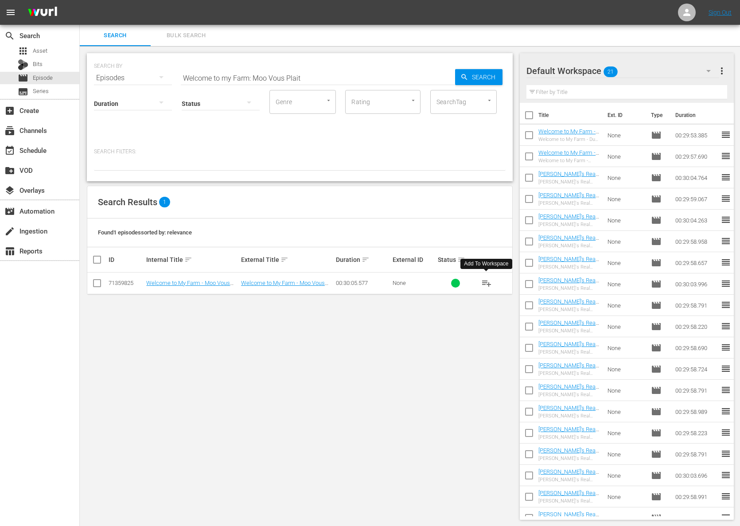
click at [487, 281] on span "playlist_add" at bounding box center [486, 283] width 11 height 11
click at [486, 281] on span "playlist_add" at bounding box center [486, 283] width 11 height 11
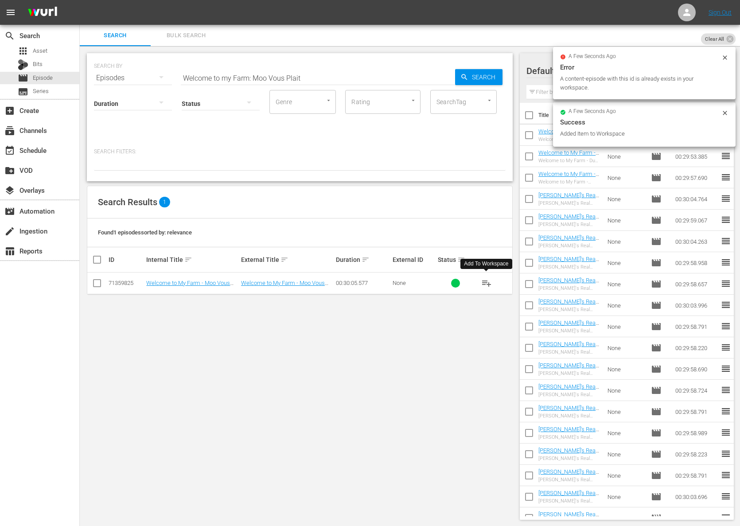
click at [486, 281] on span "playlist_add" at bounding box center [486, 283] width 11 height 11
click at [485, 281] on span "playlist_add" at bounding box center [486, 283] width 11 height 11
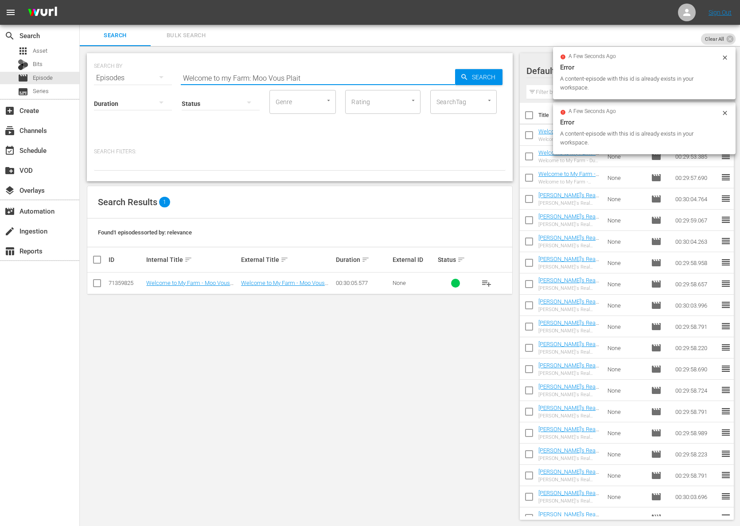
click at [312, 75] on input "Welcome to my Farm: Moo Vous Plait" at bounding box center [318, 77] width 274 height 21
paste input "Scrambled It is"
click at [473, 78] on span "Search" at bounding box center [486, 77] width 34 height 16
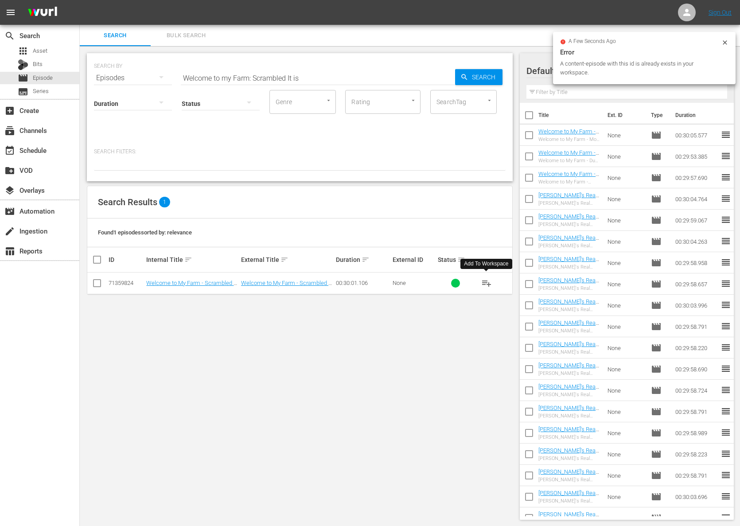
click at [488, 282] on span "playlist_add" at bounding box center [486, 283] width 11 height 11
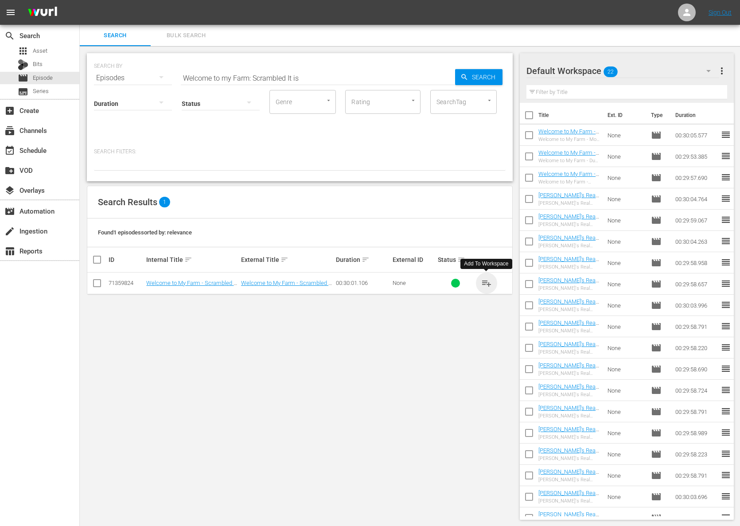
click at [488, 282] on span "playlist_add" at bounding box center [486, 283] width 11 height 11
drag, startPoint x: 488, startPoint y: 282, endPoint x: 250, endPoint y: 286, distance: 238.5
click at [488, 282] on span "playlist_add" at bounding box center [486, 283] width 11 height 11
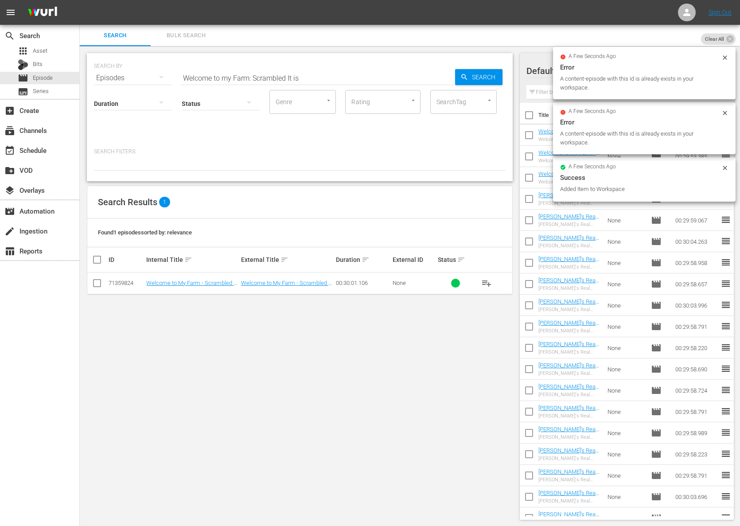
click at [275, 82] on input "Welcome to my Farm: Scrambled It is" at bounding box center [318, 77] width 274 height 21
paste input "Welcome to my Farm: Lavender in Bloom"
paste input "Lavender in Bloom"
click at [461, 78] on div "Search" at bounding box center [478, 77] width 47 height 16
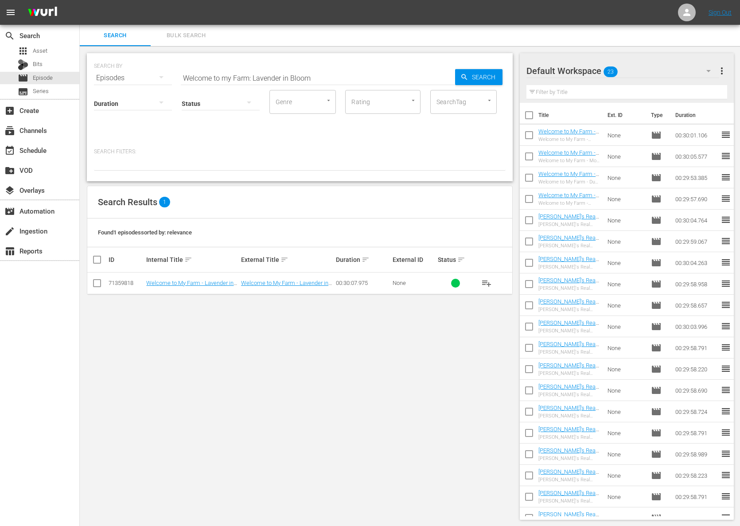
click at [488, 282] on span "playlist_add" at bounding box center [486, 283] width 11 height 11
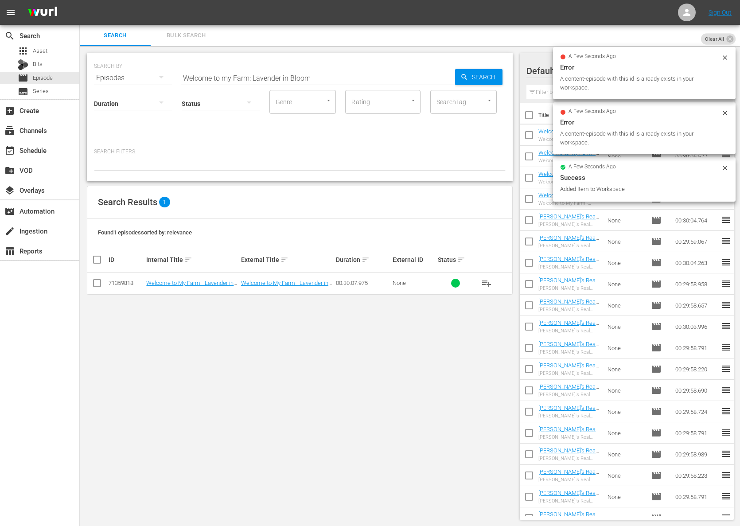
click at [267, 79] on input "Welcome to my Farm: Lavender in Bloom" at bounding box center [318, 77] width 274 height 21
paste input "Poultry Pals"
click at [481, 74] on span "Search" at bounding box center [486, 77] width 34 height 16
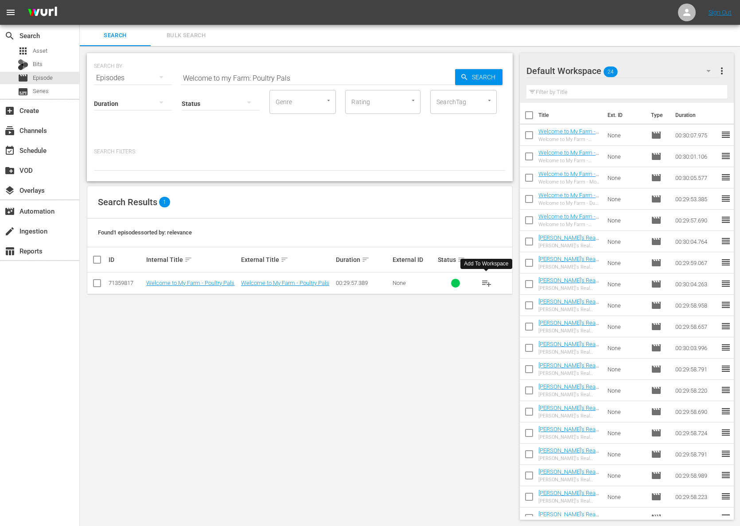
click at [489, 282] on span "playlist_add" at bounding box center [486, 283] width 11 height 11
drag, startPoint x: 489, startPoint y: 282, endPoint x: 454, endPoint y: 282, distance: 34.6
click at [488, 282] on span "playlist_add" at bounding box center [486, 283] width 11 height 11
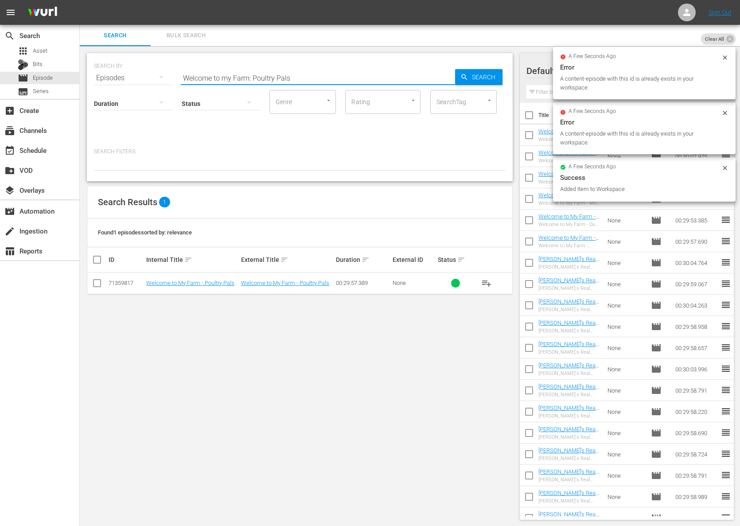
click at [269, 72] on input "Welcome to my Farm: Poultry Pals" at bounding box center [318, 77] width 274 height 21
paste input "The Chicks are Coming!"
click at [488, 74] on span "Search" at bounding box center [486, 77] width 34 height 16
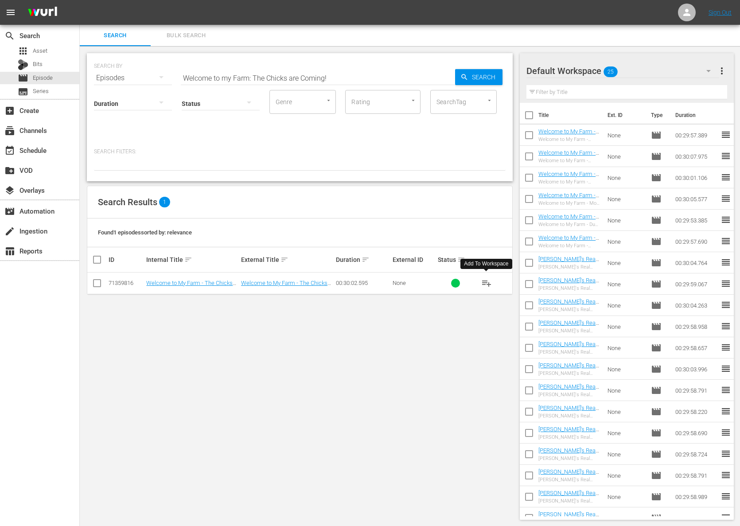
click at [488, 282] on span "playlist_add" at bounding box center [486, 283] width 11 height 11
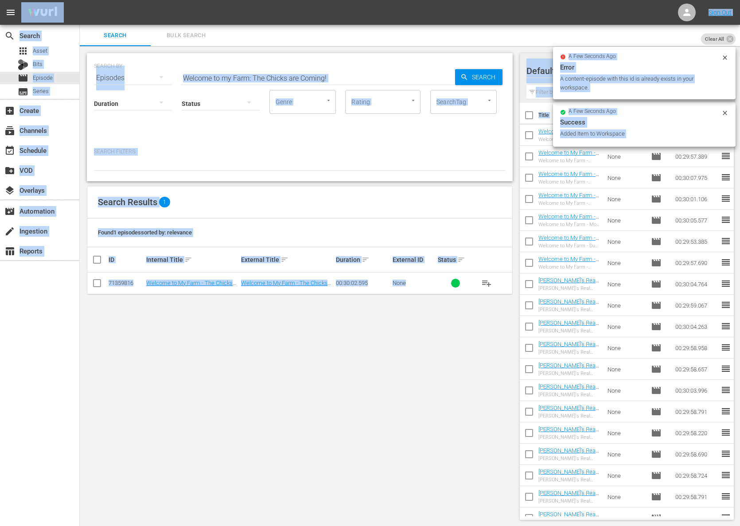
click at [227, 81] on input "Welcome to my Farm: The Chicks are Coming!" at bounding box center [318, 77] width 274 height 21
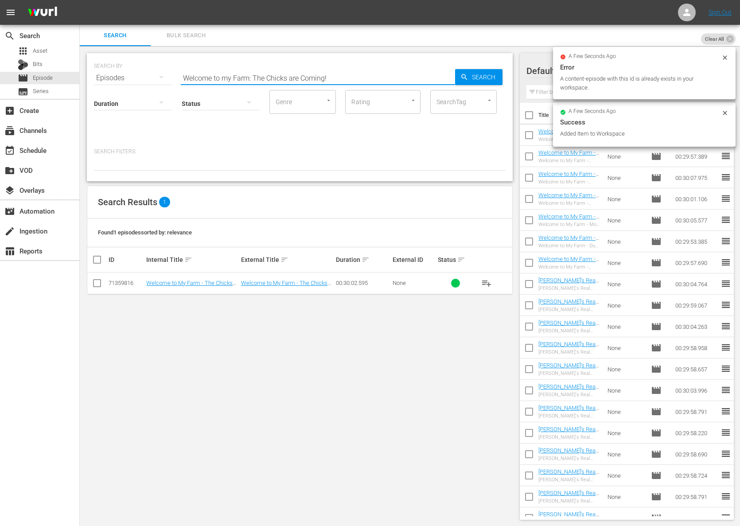
paste input "Strawberry Fields Forever"
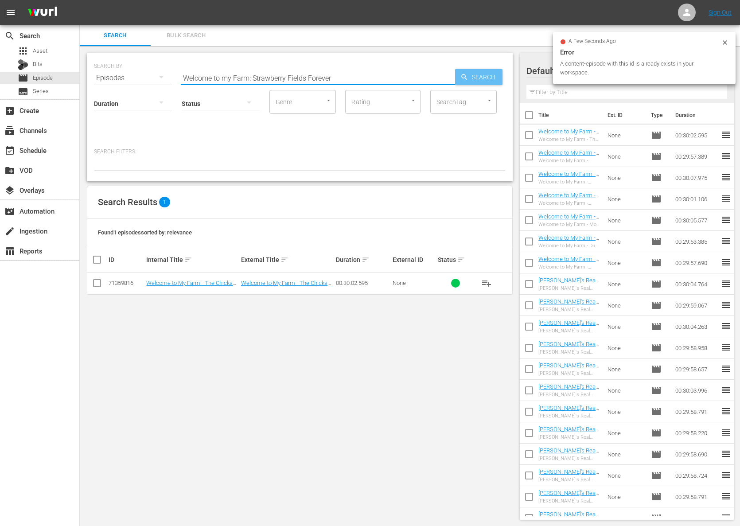
click at [470, 76] on span "Search" at bounding box center [486, 77] width 34 height 16
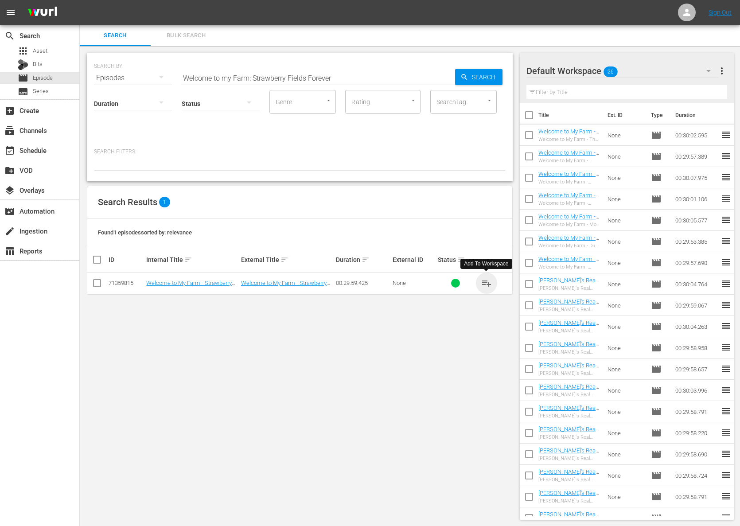
click at [485, 280] on span "playlist_add" at bounding box center [486, 283] width 11 height 11
click at [486, 281] on span "playlist_add" at bounding box center [486, 283] width 11 height 11
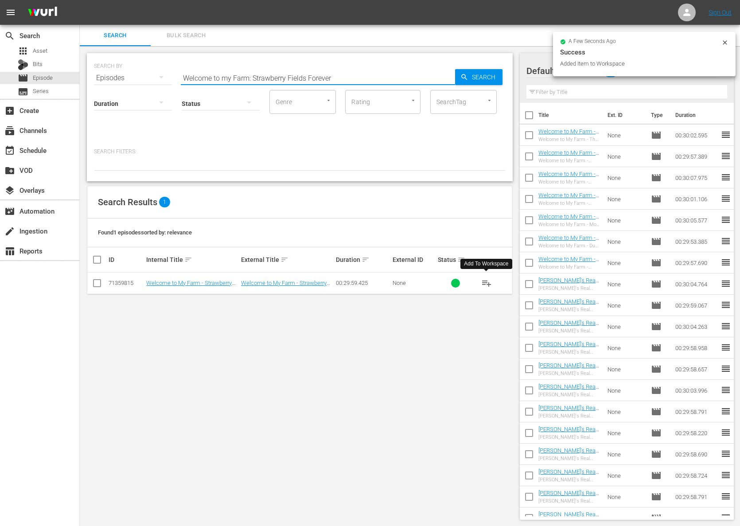
click at [323, 82] on input "Welcome to my Farm: Strawberry Fields Forever" at bounding box center [318, 77] width 274 height 21
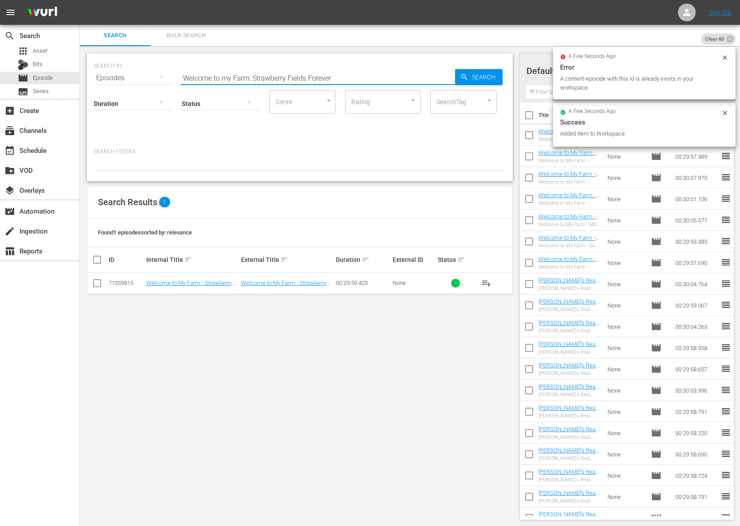
paste input "Maine Maple Sunday"
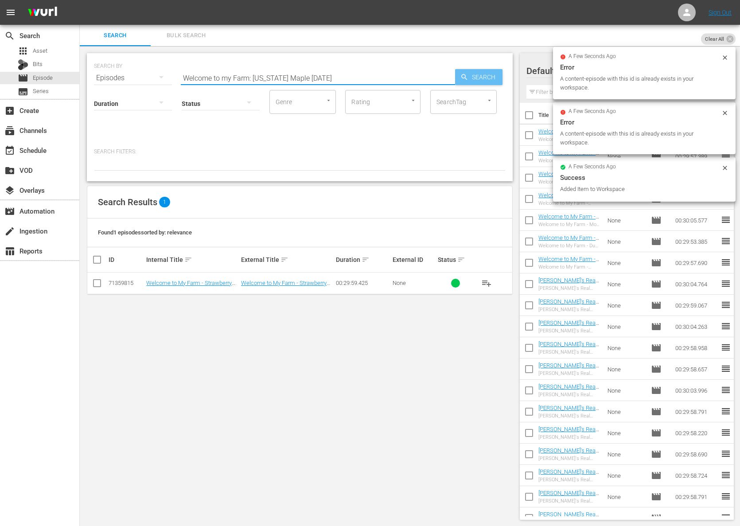
click at [473, 75] on span "Search" at bounding box center [486, 77] width 34 height 16
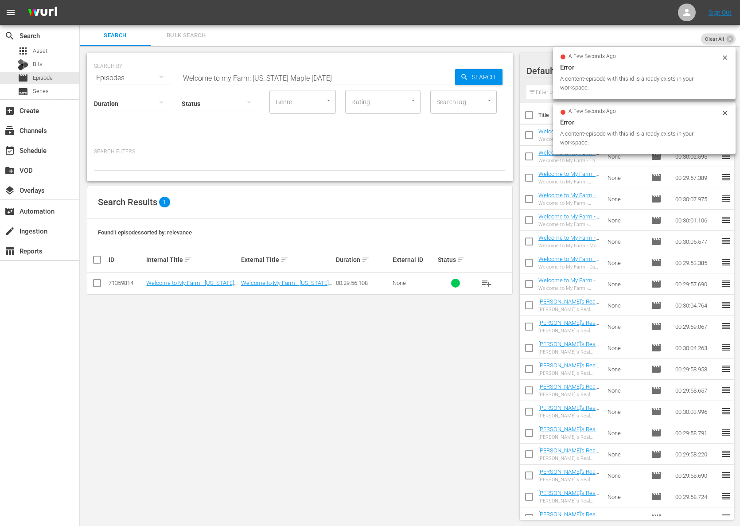
click at [484, 279] on span "playlist_add" at bounding box center [486, 283] width 11 height 11
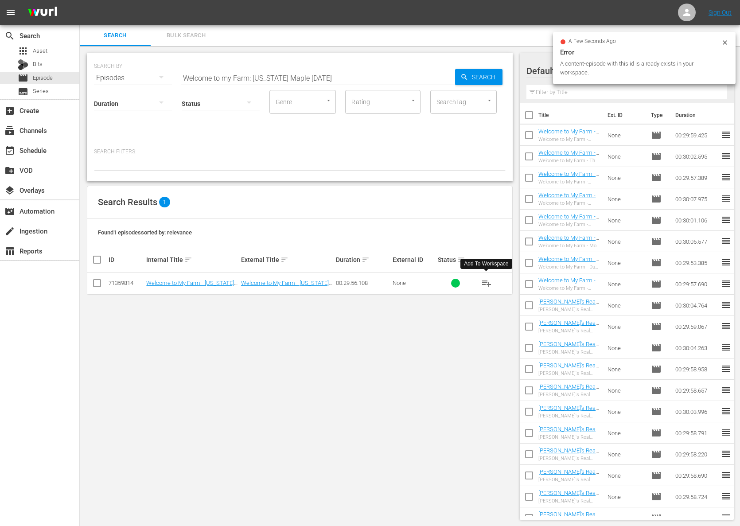
click at [485, 283] on span "playlist_add" at bounding box center [486, 283] width 11 height 11
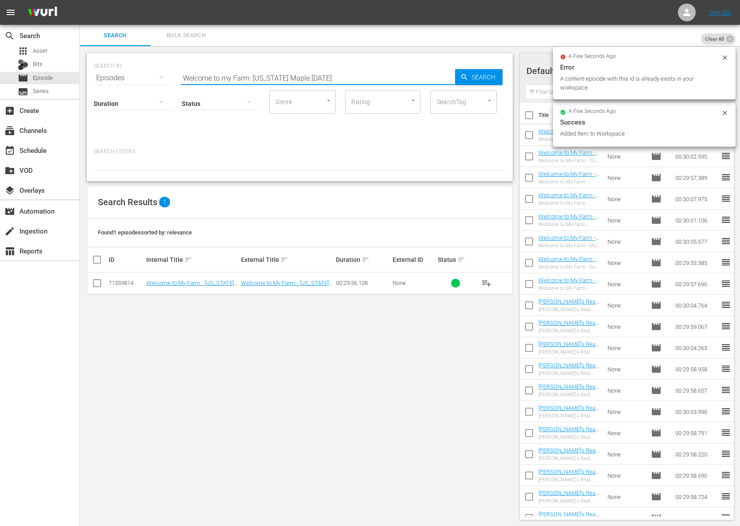
click at [295, 83] on input "Welcome to my Farm: Maine Maple Sunday" at bounding box center [318, 77] width 274 height 21
paste input "Chasing Coffee - Hawaii"
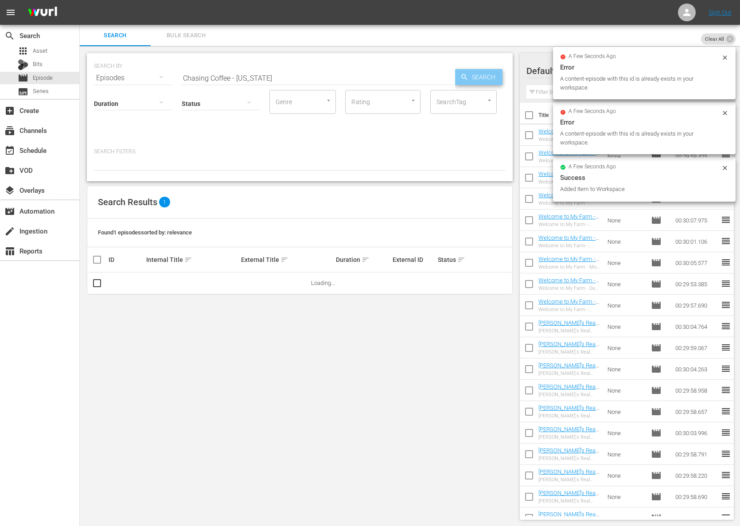
click at [466, 76] on icon "button" at bounding box center [464, 77] width 6 height 6
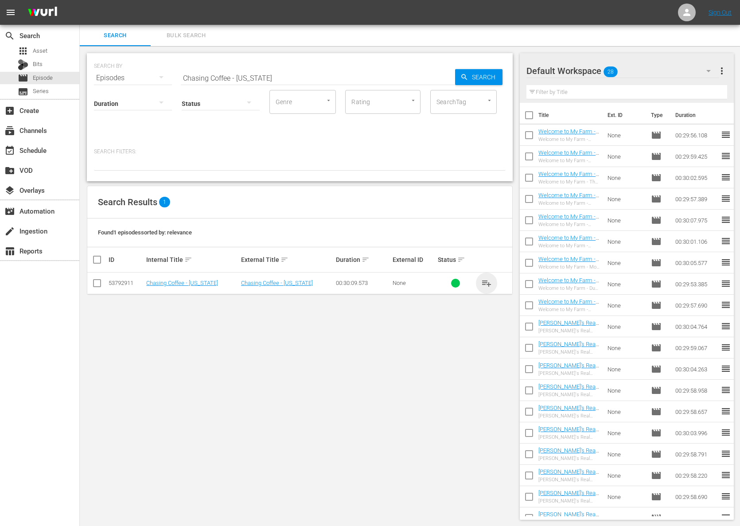
click at [484, 282] on span "playlist_add" at bounding box center [486, 283] width 11 height 11
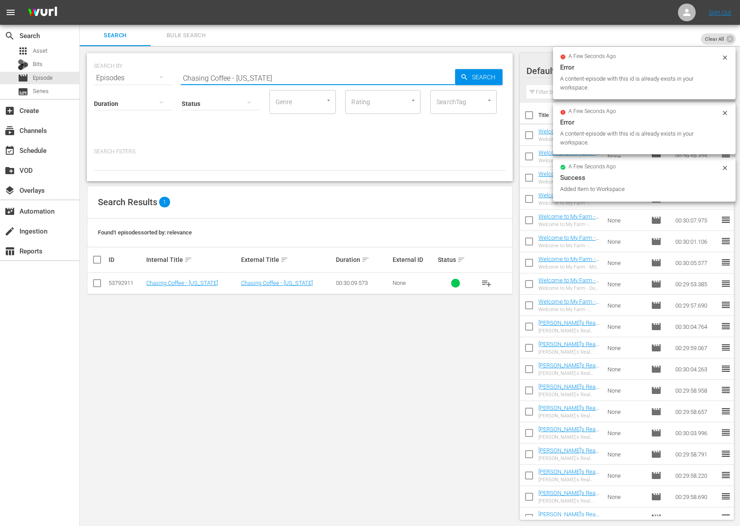
click at [281, 78] on input "Chasing Coffee - Hawaii" at bounding box center [318, 77] width 274 height 21
paste input "Japan"
click at [504, 76] on div "SEARCH BY Search By Episodes Search ID, Title, Description, Keywords, or Catego…" at bounding box center [300, 73] width 412 height 32
click at [489, 76] on span "Search" at bounding box center [486, 77] width 34 height 16
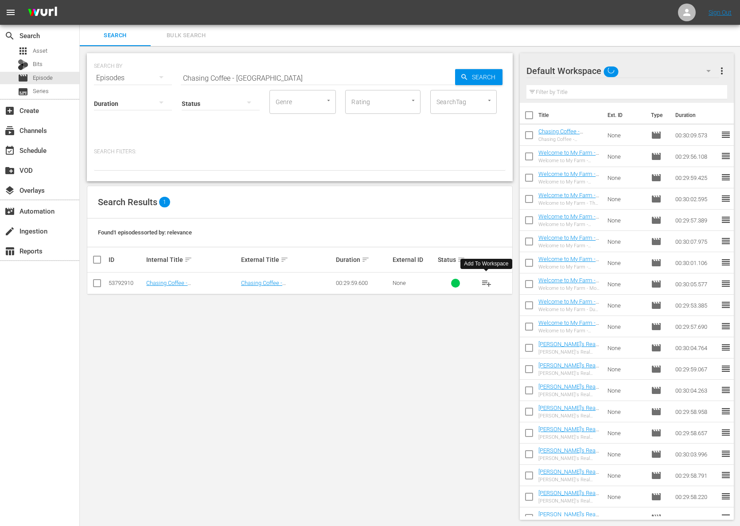
click at [489, 281] on span "playlist_add" at bounding box center [486, 283] width 11 height 11
drag, startPoint x: 489, startPoint y: 281, endPoint x: 479, endPoint y: 282, distance: 10.7
click at [487, 281] on span "playlist_add" at bounding box center [486, 283] width 11 height 11
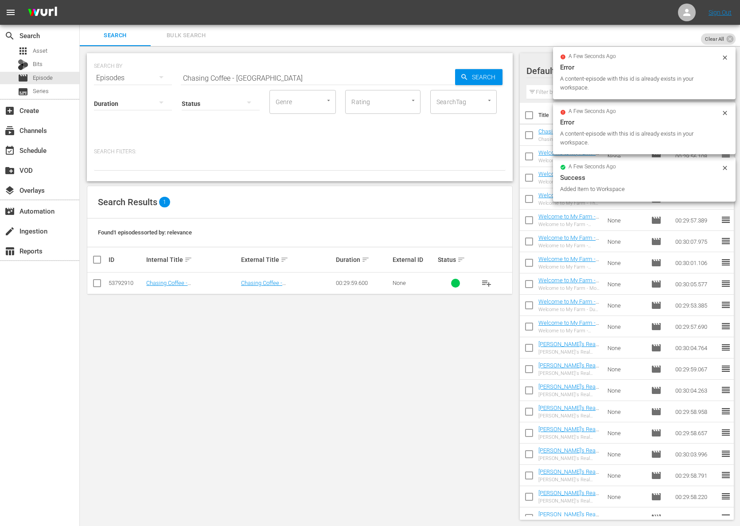
click at [273, 82] on input "Chasing Coffee - Japana" at bounding box center [318, 77] width 274 height 21
paste input "Chasing Coffee - Istanbul"
paste input "text"
click at [455, 78] on div "Search" at bounding box center [478, 77] width 47 height 16
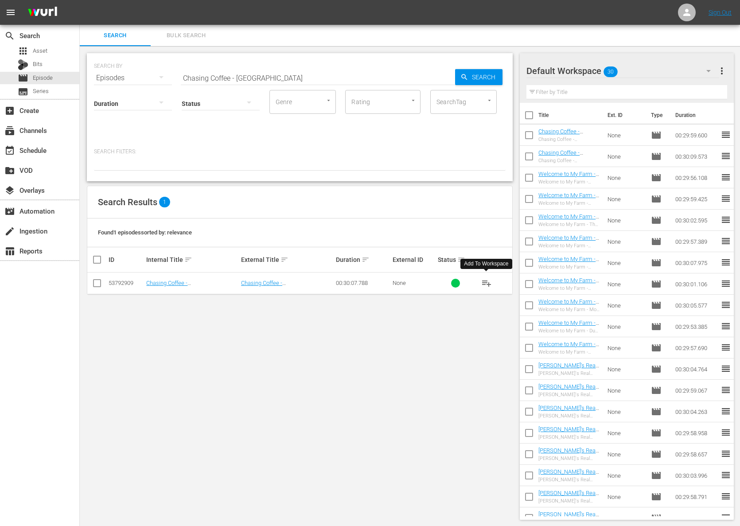
click at [487, 282] on span "playlist_add" at bounding box center [486, 283] width 11 height 11
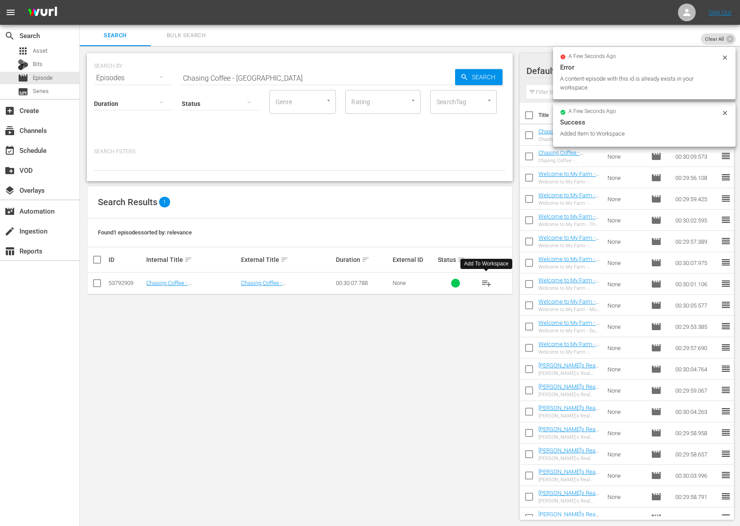
click at [309, 78] on input "Chasing Coffee - Istanbul" at bounding box center [318, 77] width 274 height 21
paste input "Panama"
click at [462, 75] on icon "button" at bounding box center [465, 77] width 8 height 8
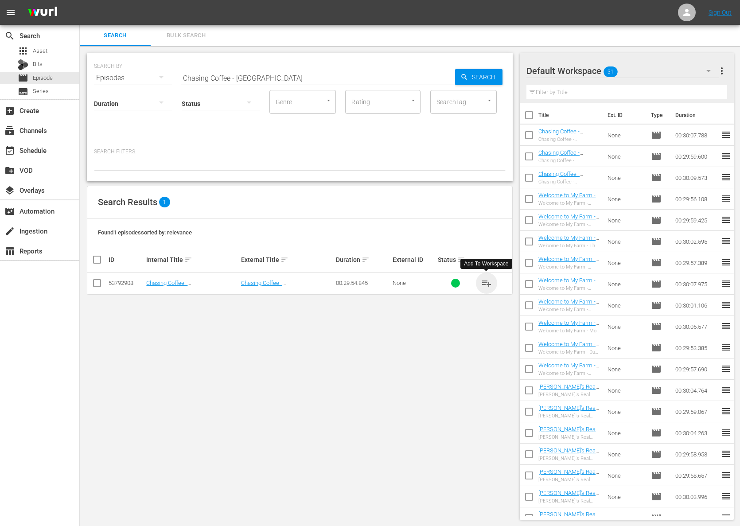
click at [487, 281] on span "playlist_add" at bounding box center [486, 283] width 11 height 11
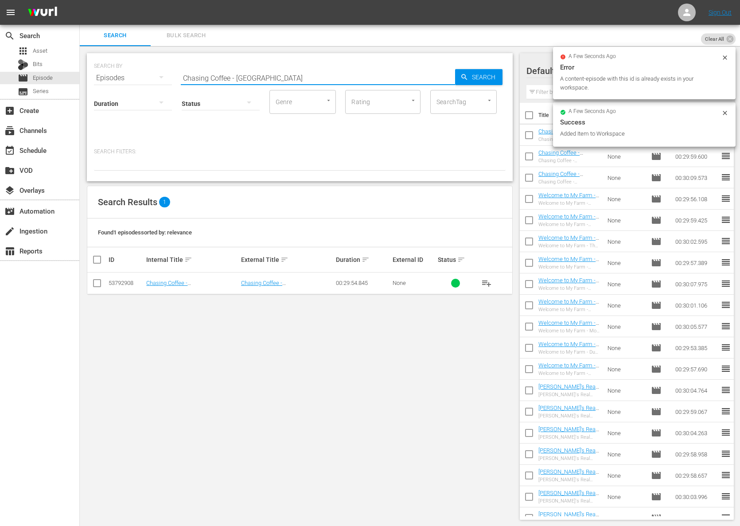
click at [267, 72] on input "Chasing Coffee - Panama" at bounding box center [318, 77] width 274 height 21
paste input "Brazil"
click at [470, 76] on span "Search" at bounding box center [486, 77] width 34 height 16
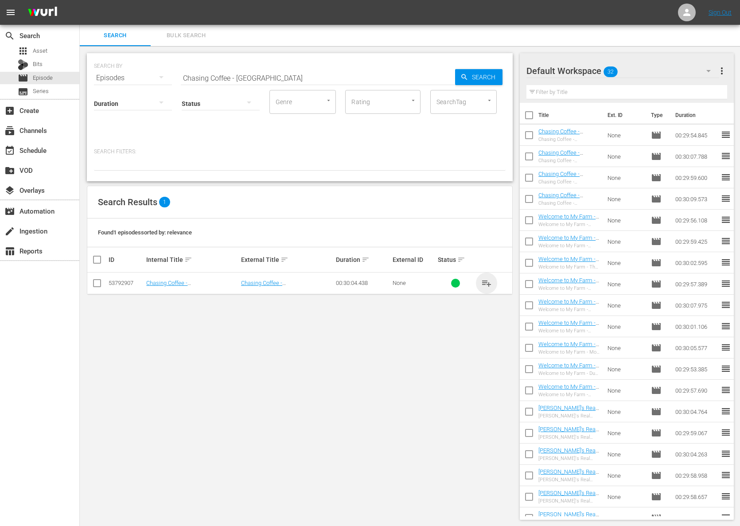
click at [485, 281] on span "playlist_add" at bounding box center [486, 283] width 11 height 11
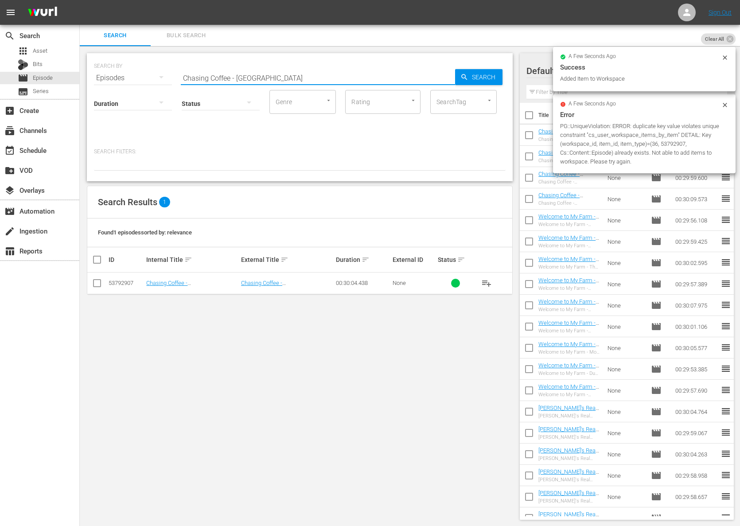
click at [224, 81] on input "Chasing Coffee - Brazil" at bounding box center [318, 77] width 274 height 21
paste input "Colombia"
click at [508, 80] on div "SEARCH BY Search By Episodes Search ID, Title, Description, Keywords, or Catego…" at bounding box center [300, 117] width 426 height 128
click at [484, 74] on span "Search" at bounding box center [486, 77] width 34 height 16
click at [486, 281] on span "playlist_add" at bounding box center [486, 283] width 11 height 11
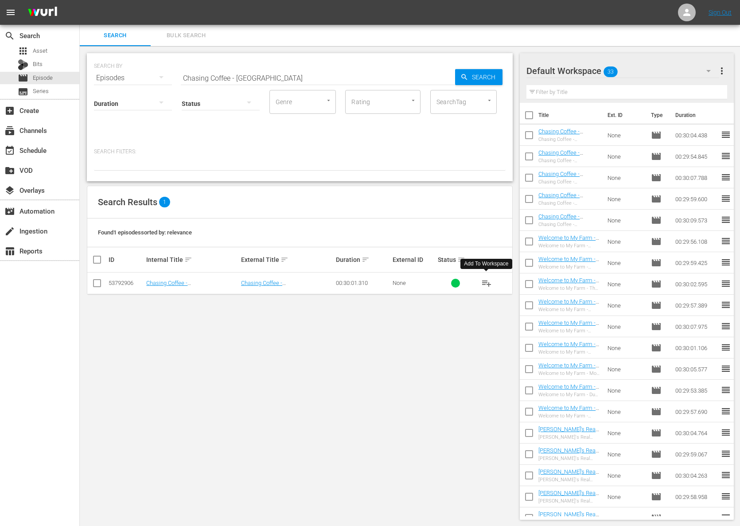
click at [486, 281] on span "playlist_add" at bounding box center [486, 283] width 11 height 11
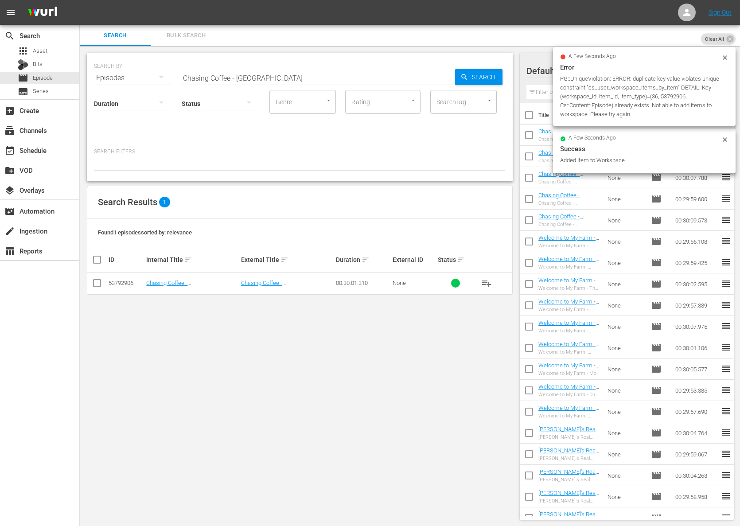
click at [253, 72] on input "Chasing Coffee - Colombia" at bounding box center [318, 77] width 274 height 21
paste input "sta Ric"
click at [486, 77] on span "Search" at bounding box center [486, 77] width 34 height 16
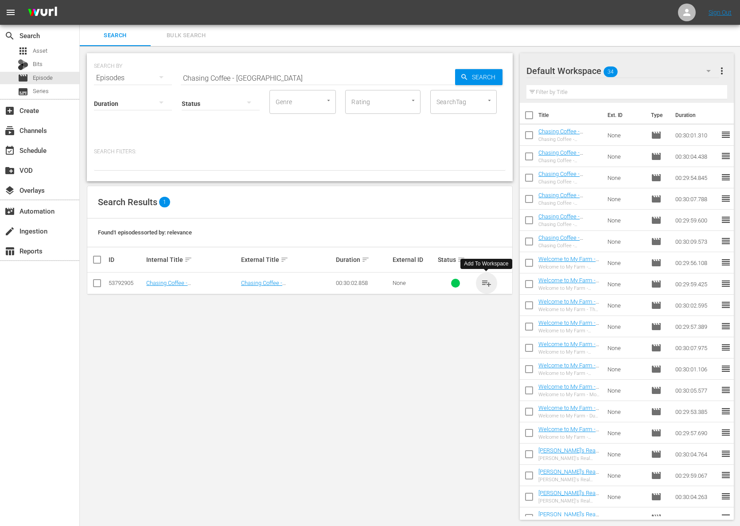
click at [488, 283] on span "playlist_add" at bounding box center [486, 283] width 11 height 11
click at [486, 281] on span "playlist_add" at bounding box center [486, 283] width 11 height 11
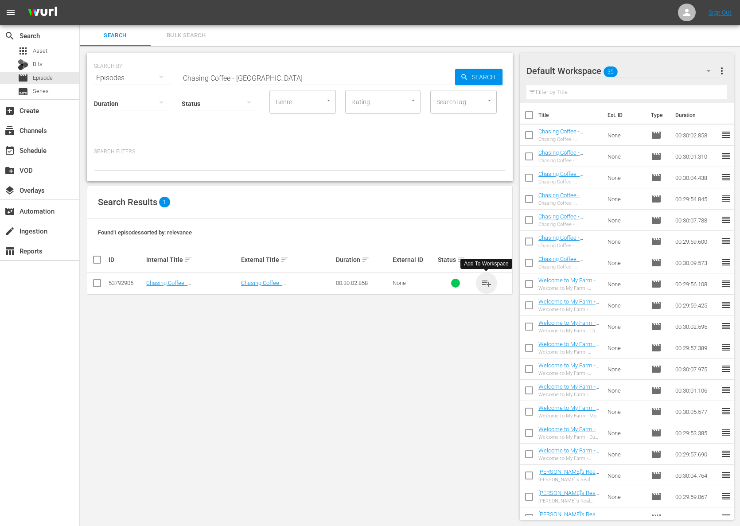
click at [486, 281] on span "playlist_add" at bounding box center [486, 283] width 11 height 11
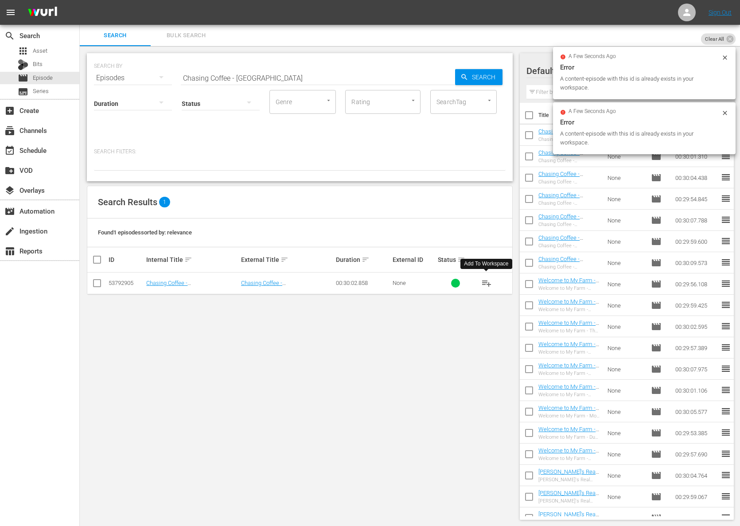
click at [285, 74] on input "Chasing Coffee - Costa Rica" at bounding box center [318, 77] width 274 height 21
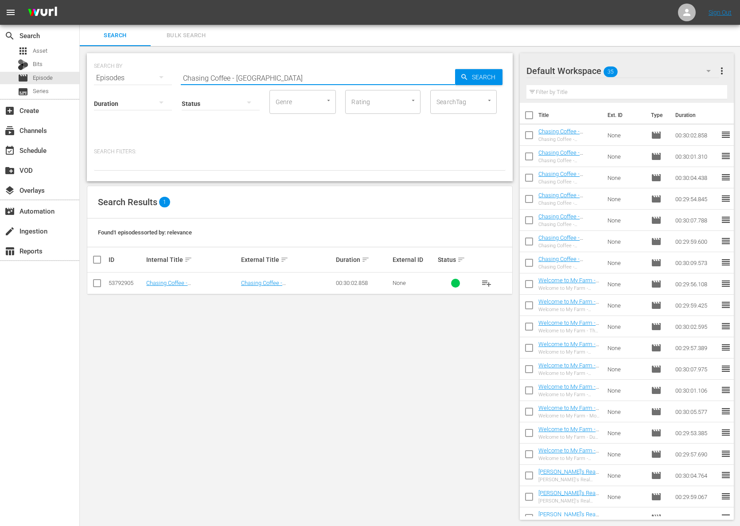
paste input "Guatemal"
drag, startPoint x: 447, startPoint y: 74, endPoint x: 470, endPoint y: 76, distance: 23.1
click at [452, 74] on input "Chasing Coffee - Guatemala" at bounding box center [318, 77] width 274 height 21
click at [470, 76] on span "Search" at bounding box center [486, 77] width 34 height 16
click at [490, 285] on span "playlist_add" at bounding box center [486, 283] width 11 height 11
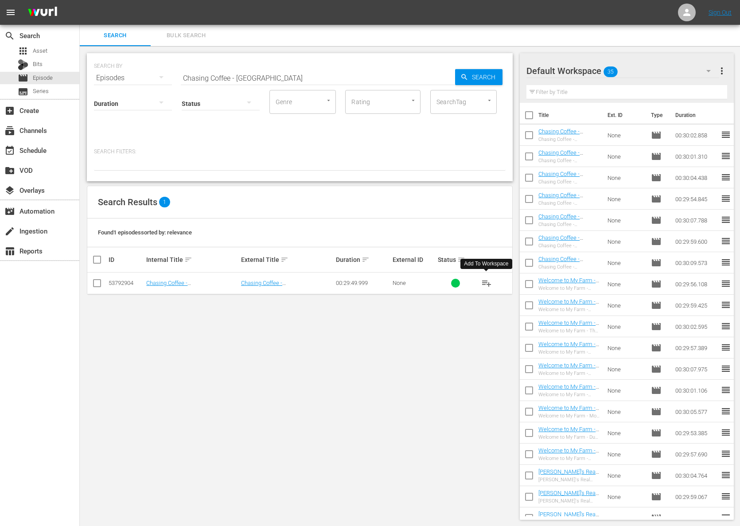
click at [490, 285] on span "playlist_add" at bounding box center [486, 283] width 11 height 11
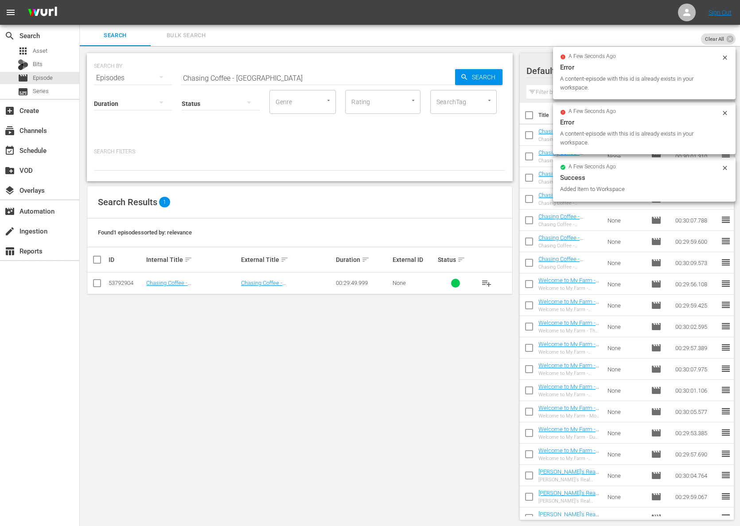
click at [238, 81] on input "Chasing Coffee - Guatemala" at bounding box center [318, 77] width 274 height 21
paste input "Jamaic"
type input "Chasing Coffee - Jamaica"
click at [458, 73] on div "Search" at bounding box center [478, 77] width 47 height 16
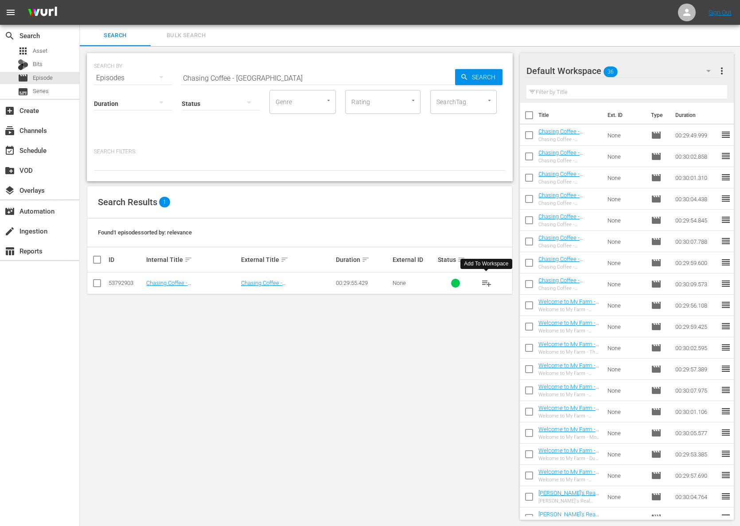
click at [489, 281] on span "playlist_add" at bounding box center [486, 283] width 11 height 11
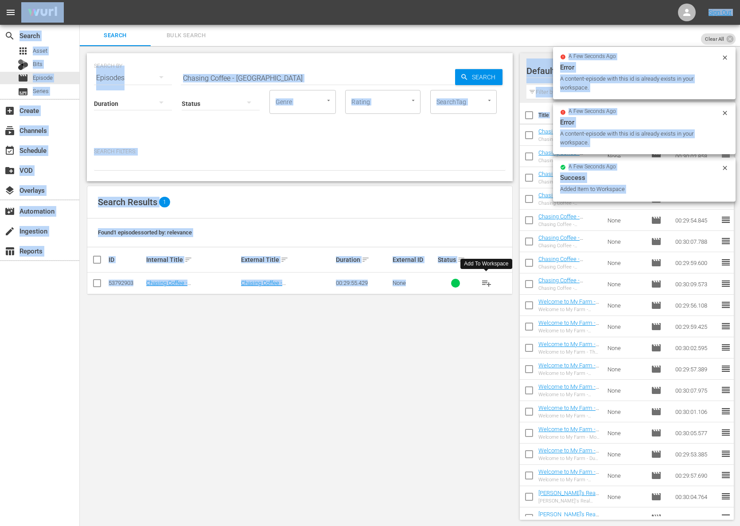
click at [278, 76] on input "Chasing Coffee - Jamaica" at bounding box center [318, 77] width 274 height 21
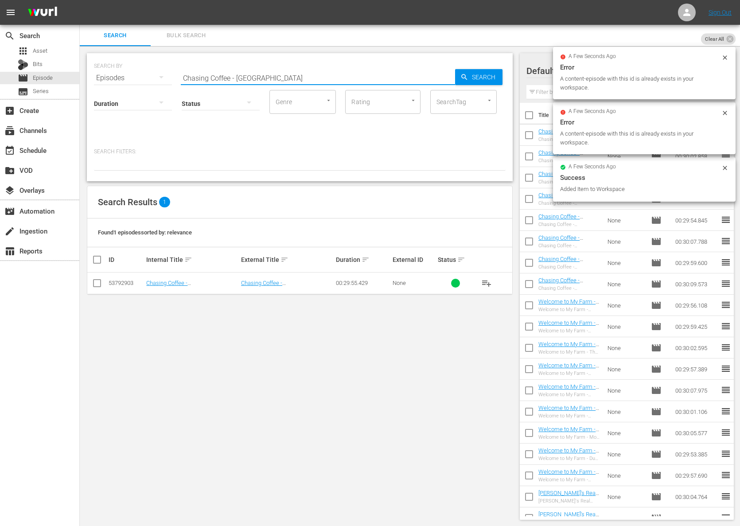
paste input "France"
click at [469, 77] on span "Search" at bounding box center [486, 77] width 34 height 16
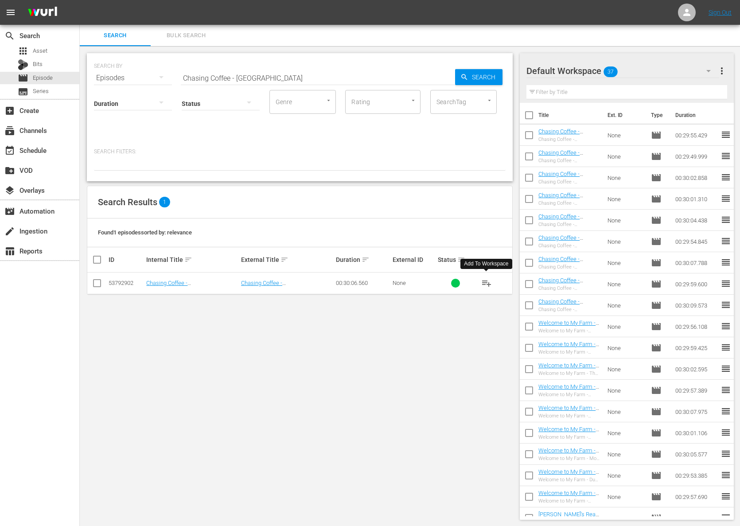
click at [487, 283] on span "playlist_add" at bounding box center [486, 283] width 11 height 11
click at [493, 280] on button "playlist_add" at bounding box center [486, 283] width 21 height 21
click at [491, 280] on span "playlist_add" at bounding box center [486, 283] width 11 height 11
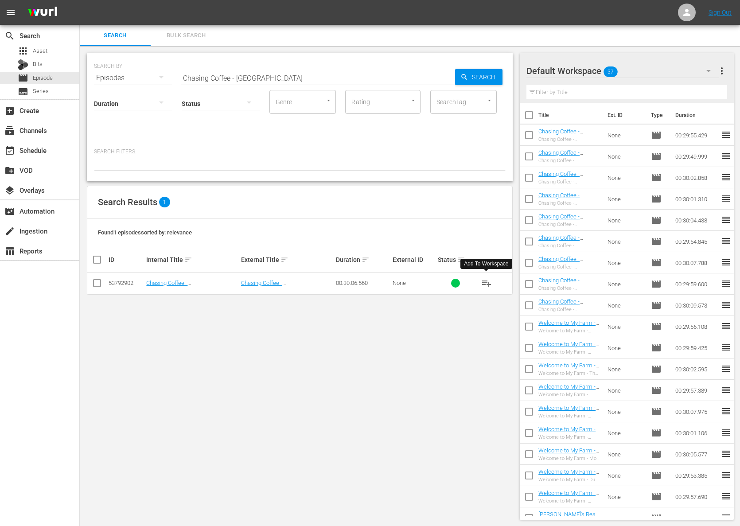
click at [491, 280] on span "playlist_add" at bounding box center [486, 283] width 11 height 11
click at [281, 92] on div "Genre" at bounding box center [303, 102] width 66 height 24
click at [281, 81] on input "Chasing Coffee - France" at bounding box center [318, 77] width 274 height 21
paste input "Italy"
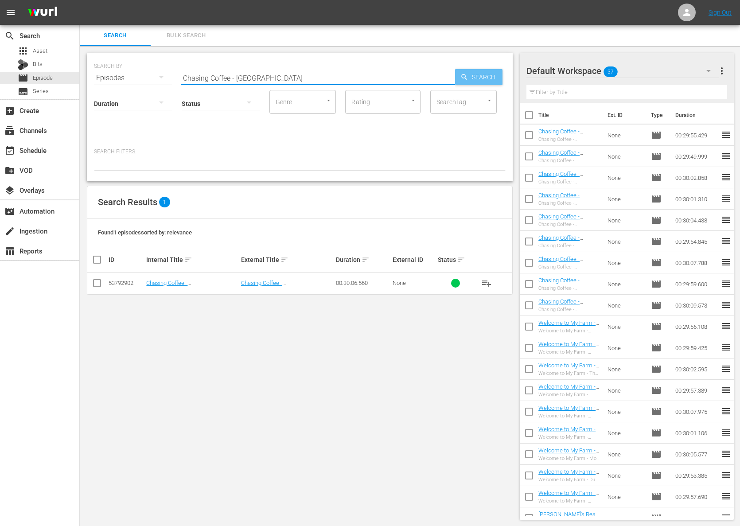
click at [470, 76] on span "Search" at bounding box center [486, 77] width 34 height 16
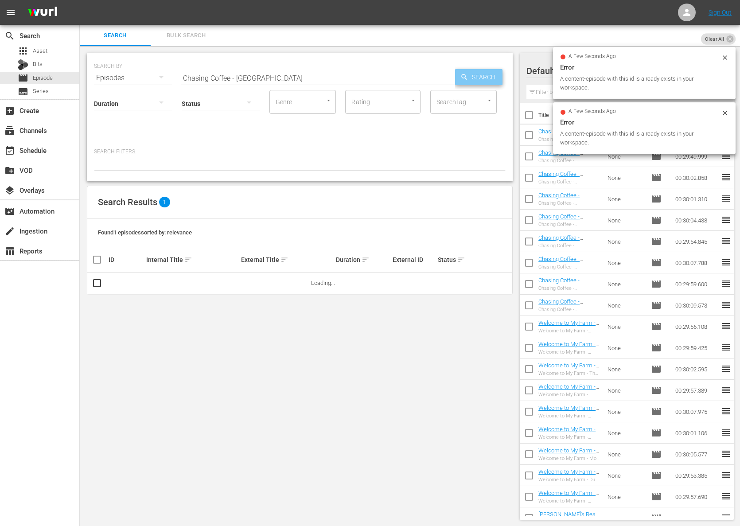
click at [470, 76] on span "Search" at bounding box center [486, 77] width 34 height 16
click at [477, 77] on span "Search" at bounding box center [486, 77] width 34 height 16
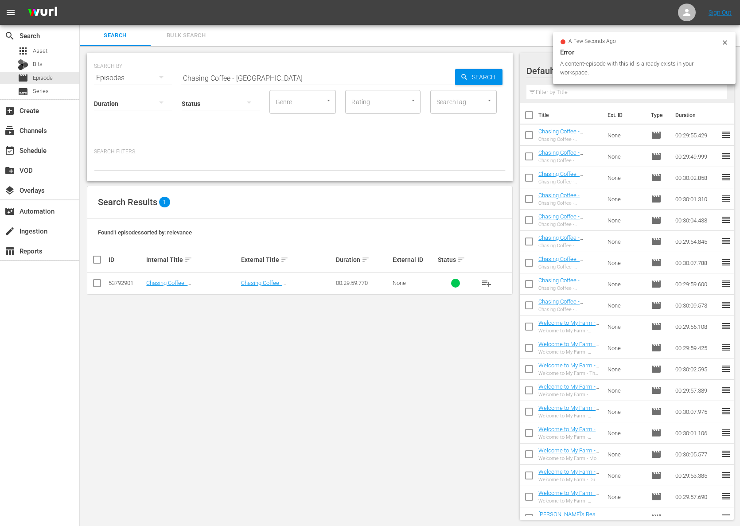
click at [485, 282] on span "playlist_add" at bounding box center [486, 283] width 11 height 11
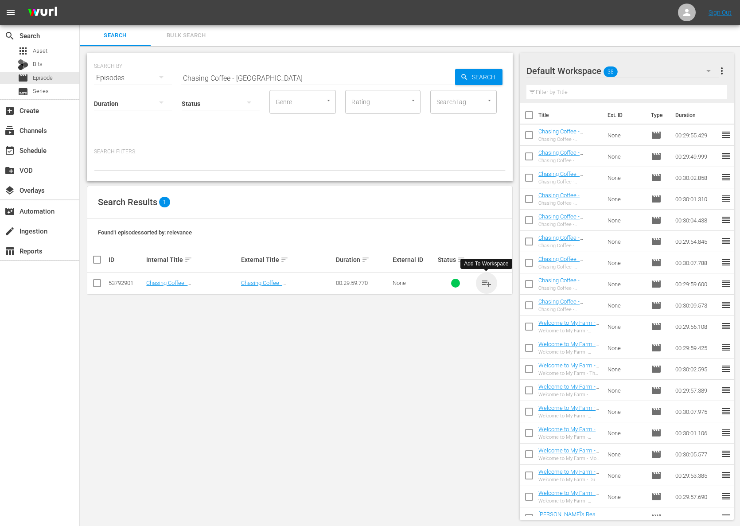
click at [485, 282] on span "playlist_add" at bounding box center [486, 283] width 11 height 11
click at [304, 82] on input "Chasing Coffee - Italy" at bounding box center [318, 77] width 274 height 21
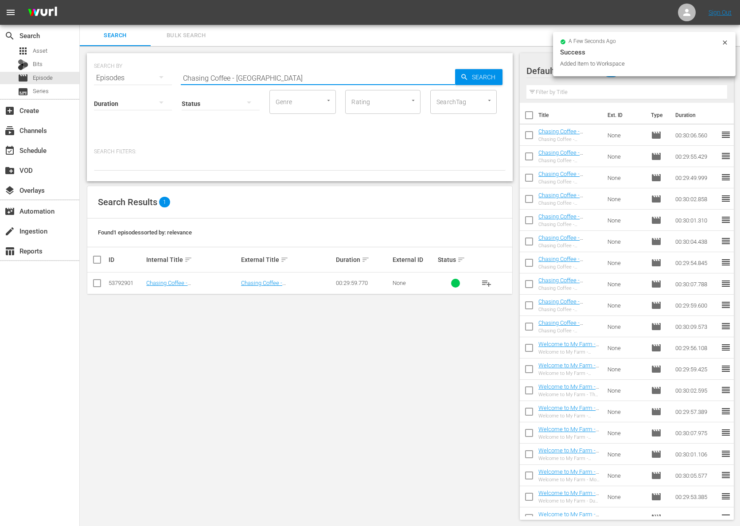
paste input "Kenya"
click at [479, 81] on span "Search" at bounding box center [486, 77] width 34 height 16
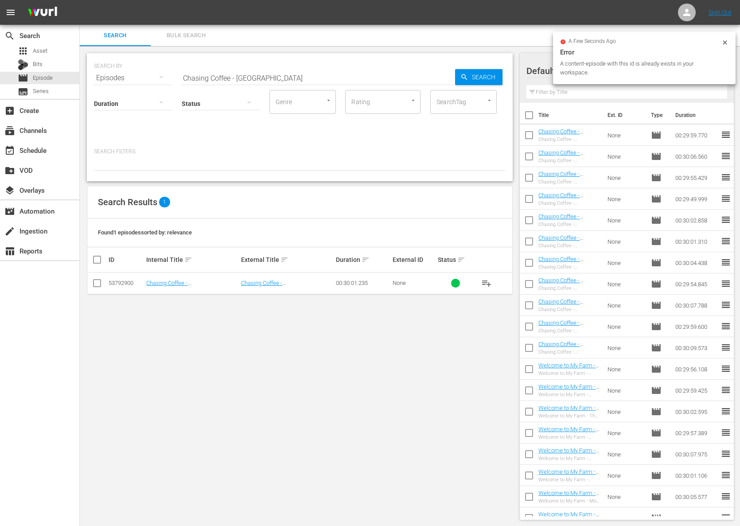
click at [485, 281] on span "playlist_add" at bounding box center [486, 283] width 11 height 11
click at [234, 79] on input "Chasing Coffee - Kenya" at bounding box center [318, 77] width 274 height 21
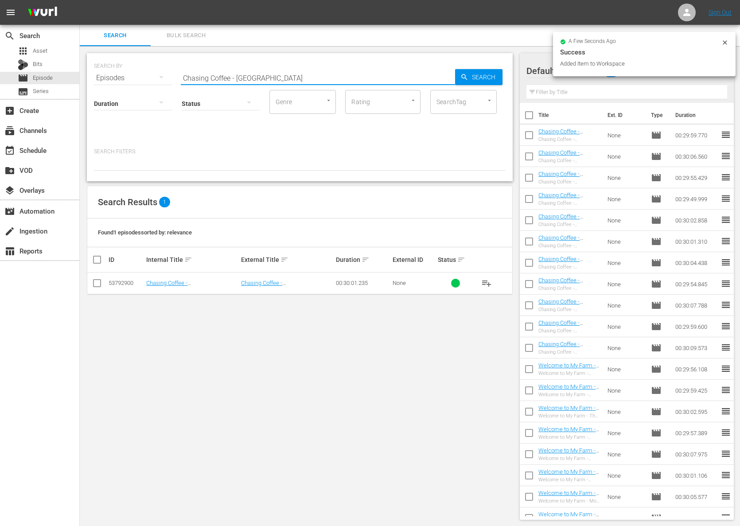
paste input "Ethiopi"
click at [477, 78] on span "Search" at bounding box center [486, 77] width 34 height 16
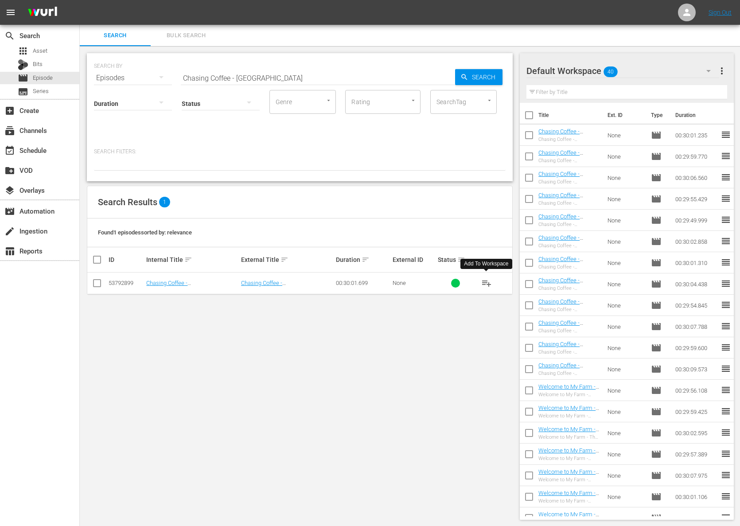
click at [488, 284] on span "playlist_add" at bounding box center [486, 283] width 11 height 11
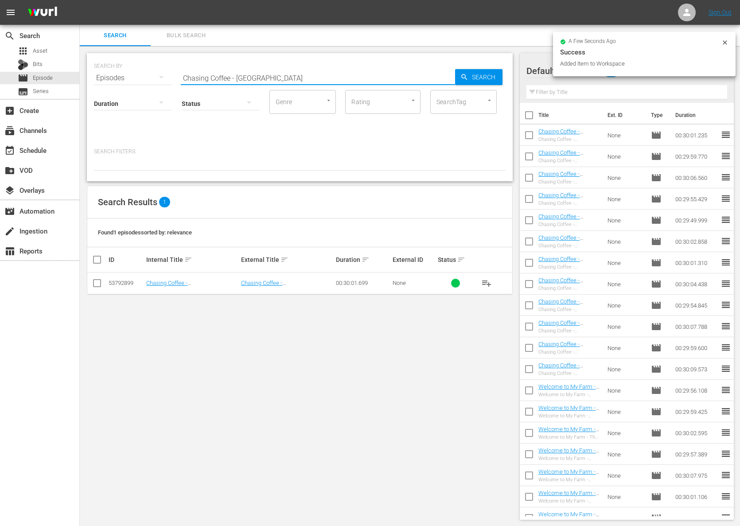
click at [283, 73] on input "Chasing Coffee - Ethiopia" at bounding box center [318, 77] width 274 height 21
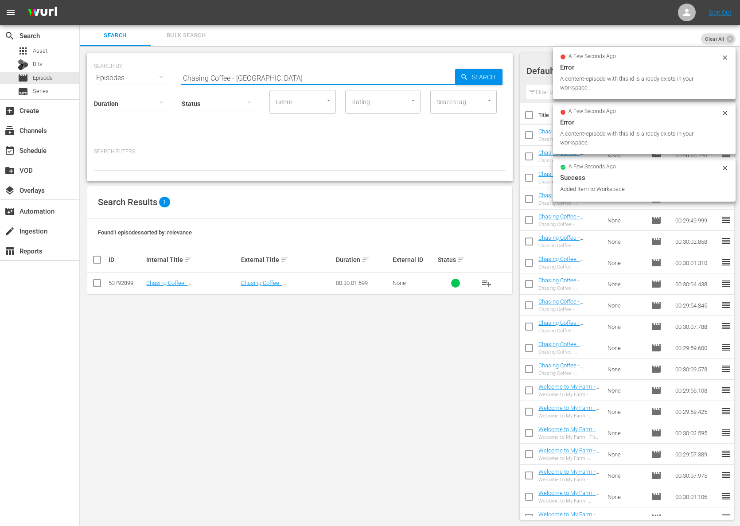
paste input "Pati's Mexican Table - Top Chefs and Ancient Cliffs"
click at [468, 76] on icon "button" at bounding box center [465, 77] width 8 height 8
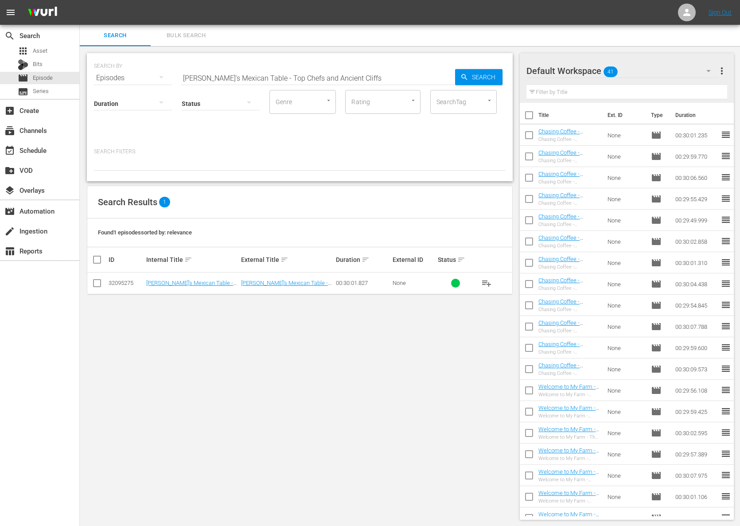
click at [487, 282] on span "playlist_add" at bounding box center [486, 283] width 11 height 11
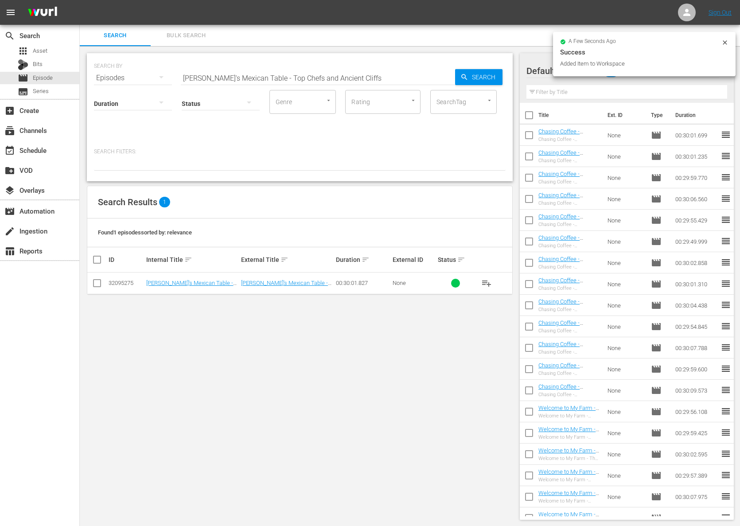
click at [271, 78] on input "Pati's Mexican Table - Top Chefs and Ancient Cliffs" at bounding box center [318, 77] width 274 height 21
paste input "A Day With Hugo"
click at [493, 80] on span "Search" at bounding box center [486, 77] width 34 height 16
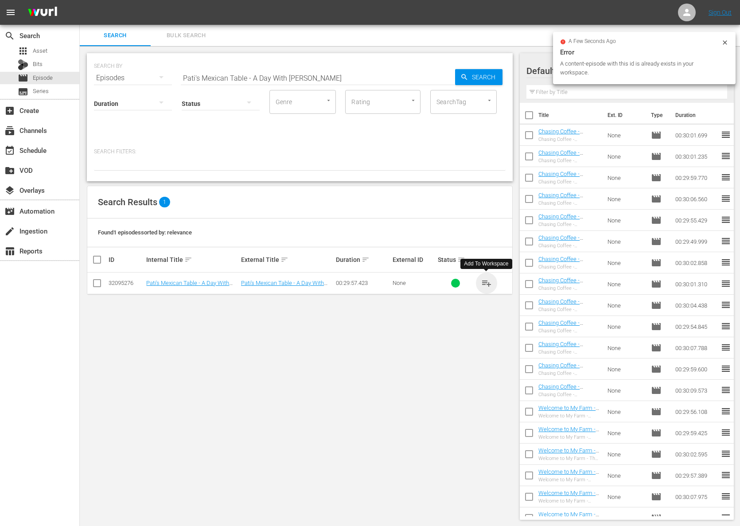
click at [489, 282] on span "playlist_add" at bounding box center [486, 283] width 11 height 11
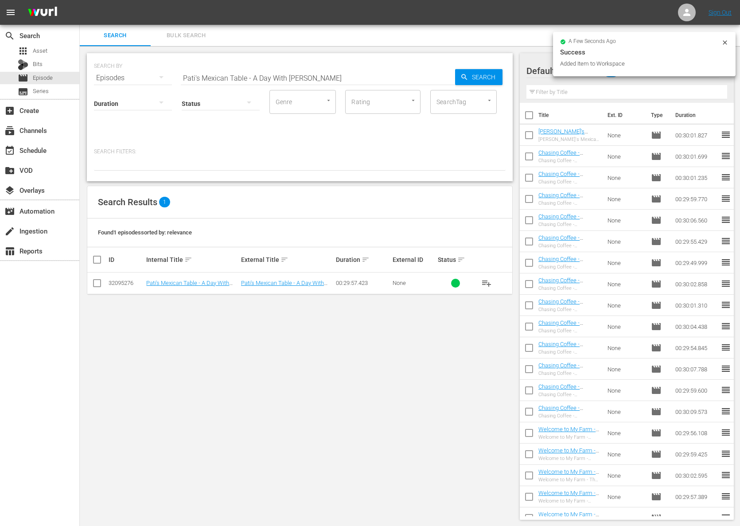
click at [242, 76] on input "Pati's Mexican Table - A Day With Hugo" at bounding box center [318, 77] width 274 height 21
paste input "Texas BBQ in the Orange Belt"
click at [466, 76] on icon "button" at bounding box center [465, 77] width 8 height 8
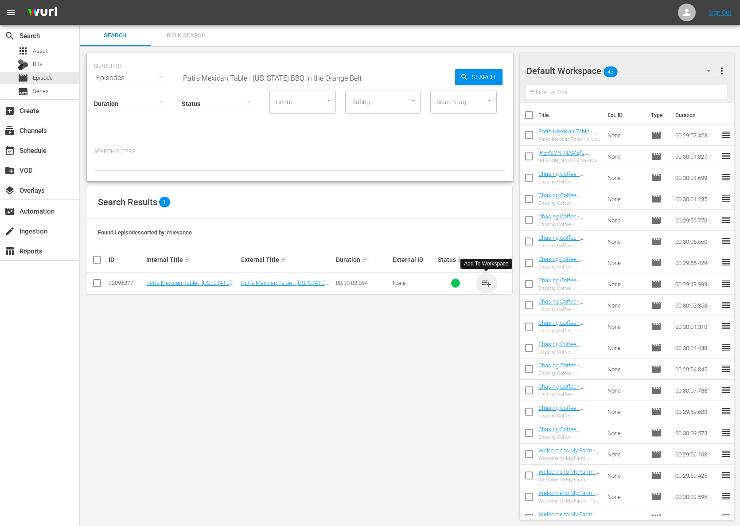
click at [488, 285] on span "playlist_add" at bounding box center [486, 283] width 11 height 11
click at [488, 284] on span "playlist_add" at bounding box center [486, 283] width 11 height 11
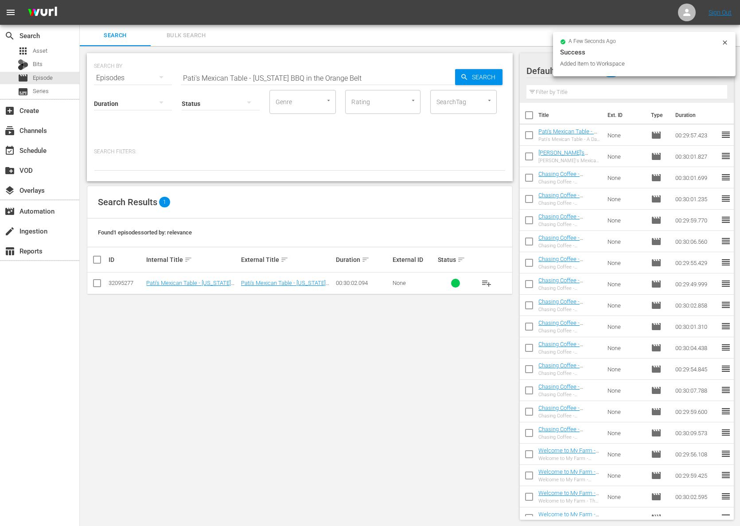
click at [224, 74] on input "Pati's Mexican Table - Texas BBQ in the Orange Belt" at bounding box center [318, 77] width 274 height 21
paste input "A Family Affair"
click at [468, 77] on icon "button" at bounding box center [465, 77] width 8 height 8
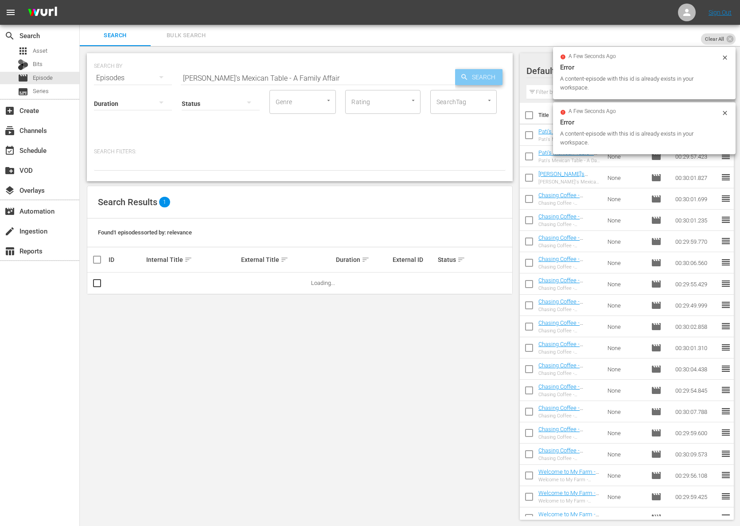
click at [474, 76] on span "Search" at bounding box center [486, 77] width 34 height 16
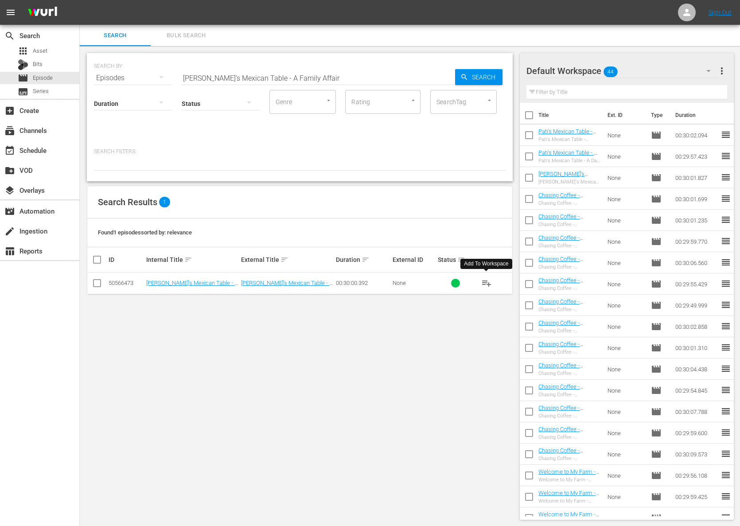
click at [488, 284] on span "playlist_add" at bounding box center [486, 283] width 11 height 11
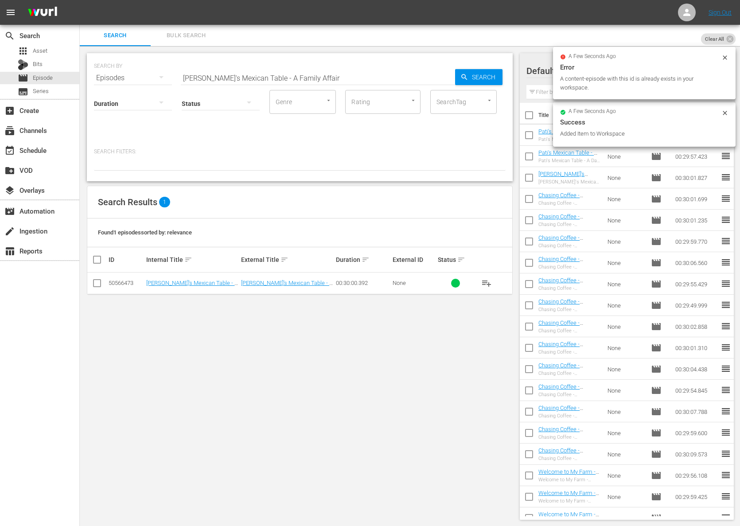
click at [236, 76] on input "Pati's Mexican Table - A Family Affair" at bounding box center [318, 77] width 274 height 21
paste input "Flavors of Merida"
click at [474, 75] on span "Search" at bounding box center [486, 77] width 34 height 16
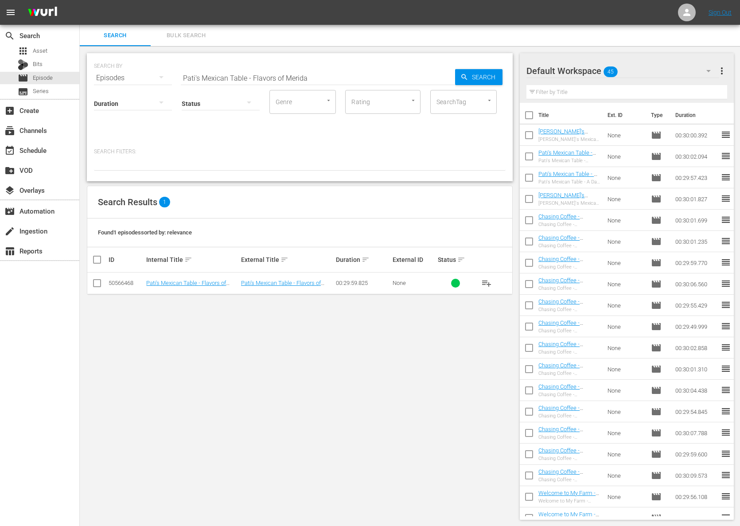
click at [489, 282] on span "playlist_add" at bounding box center [486, 283] width 11 height 11
click at [264, 74] on input "Pati's Mexican Table - Flavors of Merida" at bounding box center [318, 77] width 274 height 21
paste input "Guayabera World"
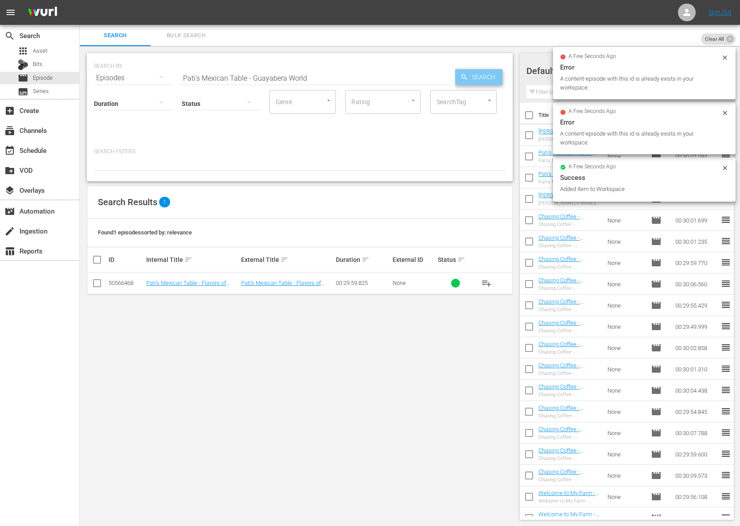
click at [468, 77] on icon "button" at bounding box center [465, 77] width 8 height 8
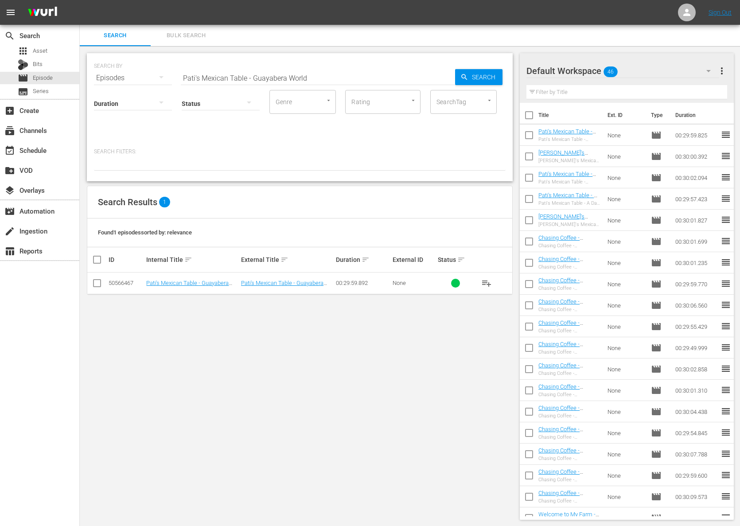
click at [492, 300] on div "SEARCH BY Search By Episodes Search ID, Title, Description, Keywords, or Catego…" at bounding box center [300, 286] width 440 height 481
click at [484, 279] on span "playlist_add" at bounding box center [486, 283] width 11 height 11
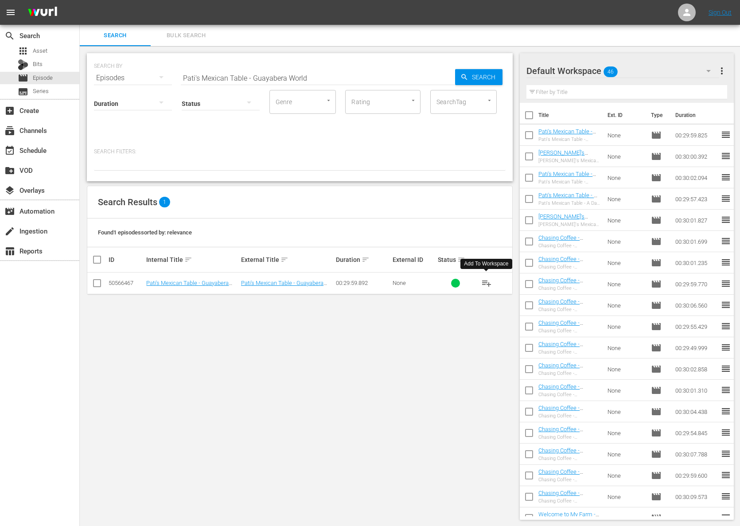
click at [484, 279] on span "playlist_add" at bounding box center [486, 283] width 11 height 11
click at [285, 76] on input "Pati's Mexican Table - Guayabera World" at bounding box center [318, 77] width 274 height 21
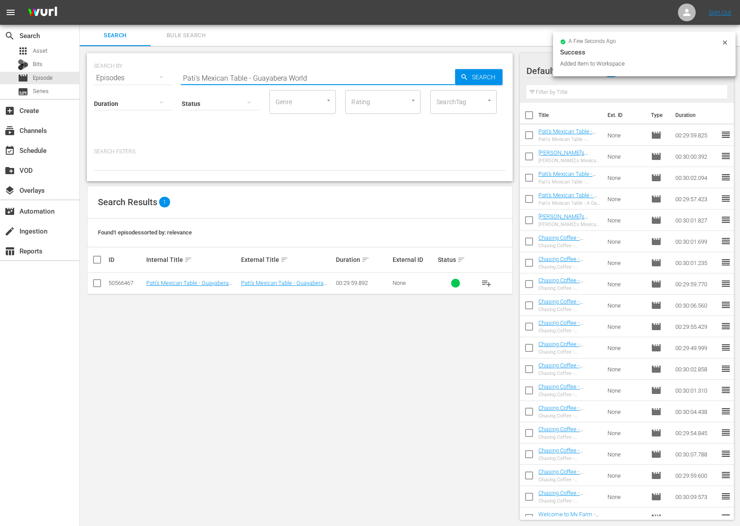
paste input "The Nectar of the Mayan Gods"
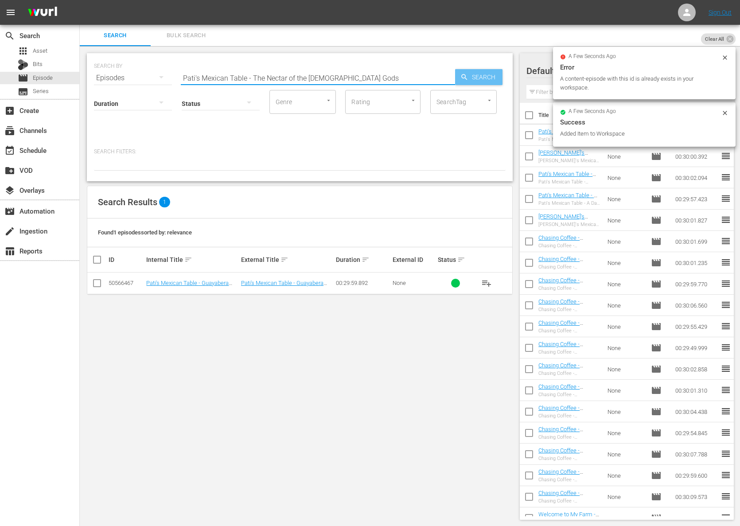
type input "Pati's Mexican Table - The Nectar of the Mayan Gods"
click at [458, 78] on div "Search" at bounding box center [478, 77] width 47 height 16
click at [472, 76] on span "Search" at bounding box center [486, 77] width 34 height 16
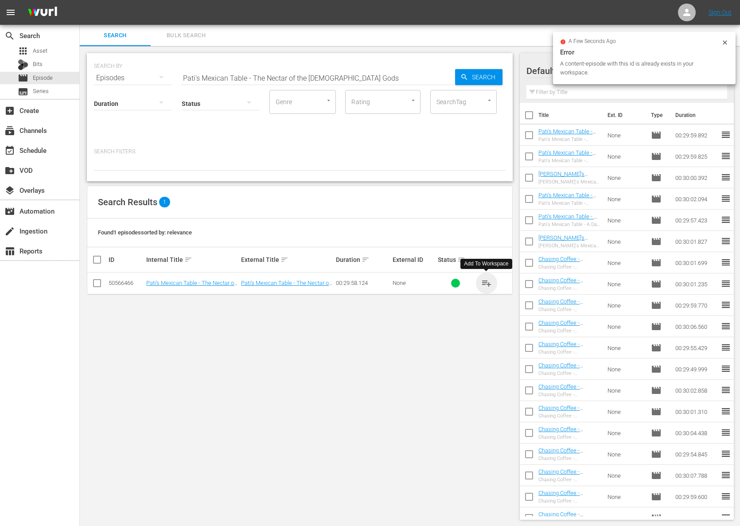
click at [485, 282] on span "playlist_add" at bounding box center [486, 283] width 11 height 11
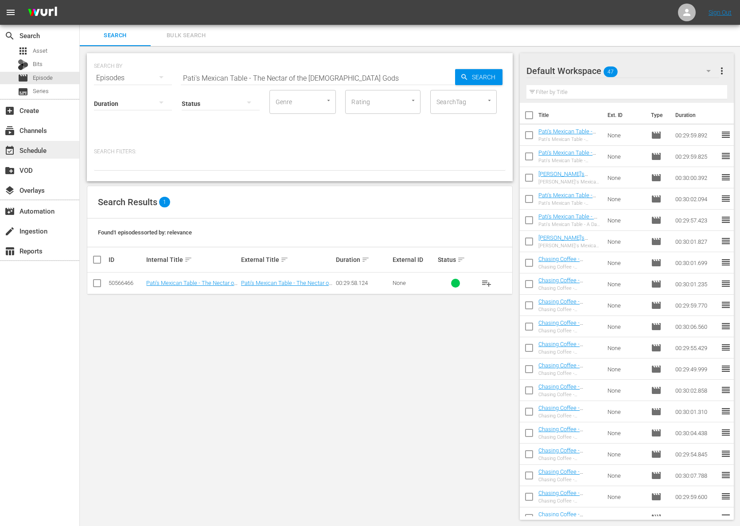
click at [51, 152] on div "event_available Schedule" at bounding box center [39, 150] width 79 height 18
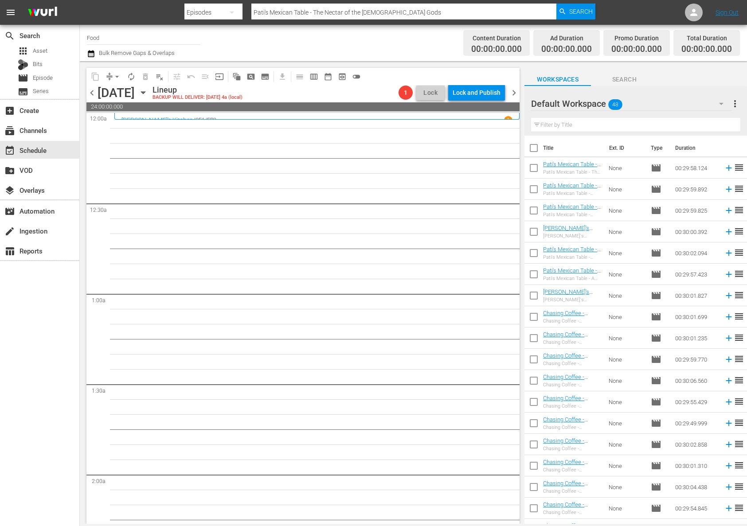
click at [535, 149] on input "checkbox" at bounding box center [533, 150] width 19 height 19
checkbox input "true"
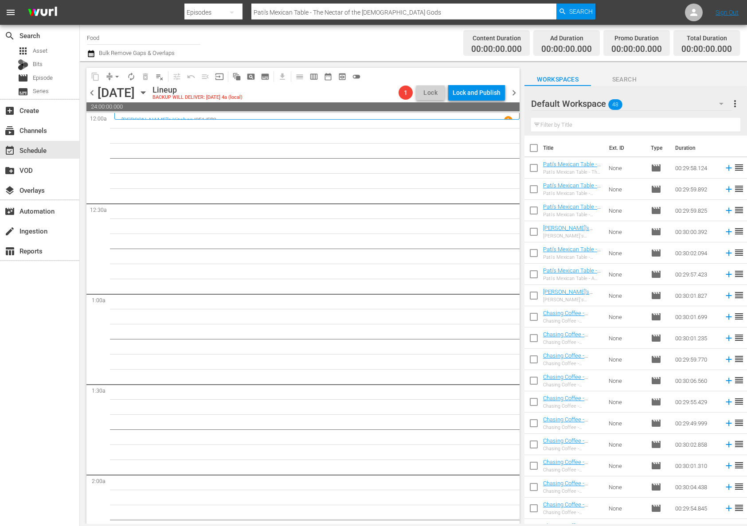
checkbox input "true"
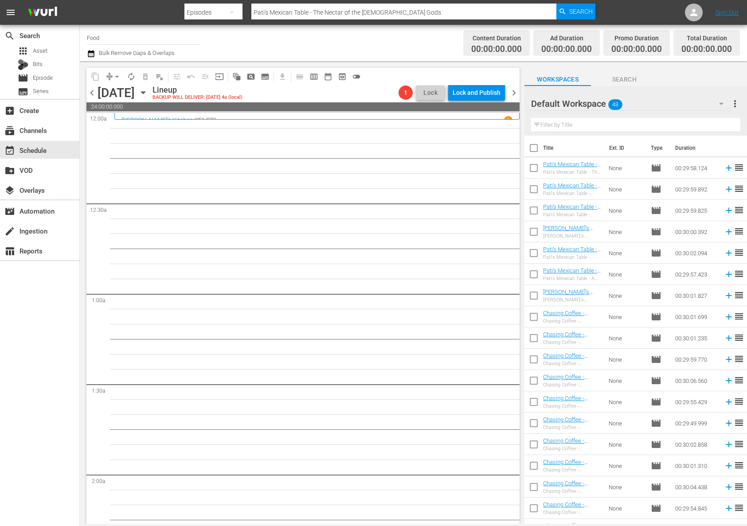
checkbox input "true"
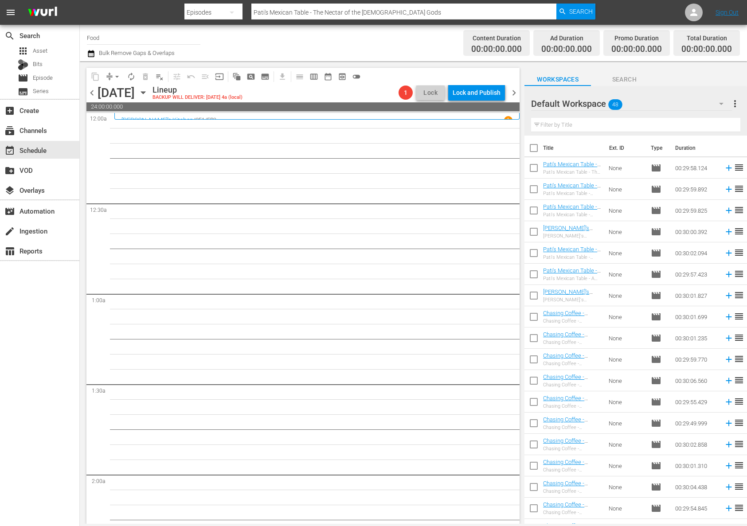
checkbox input "true"
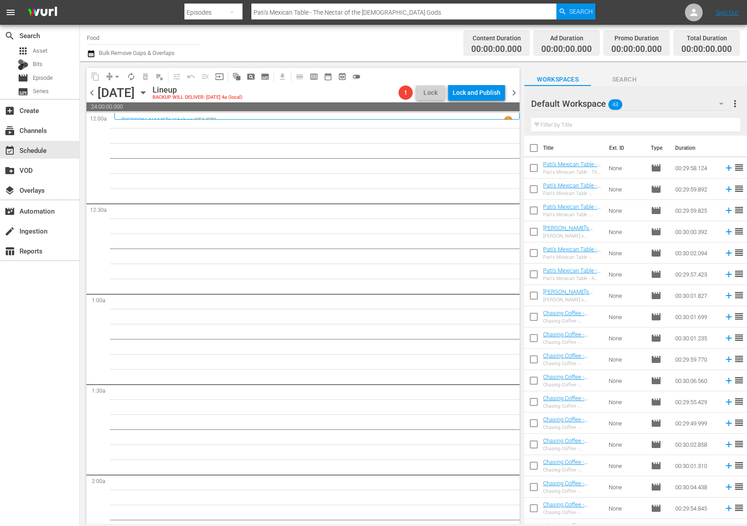
checkbox input "true"
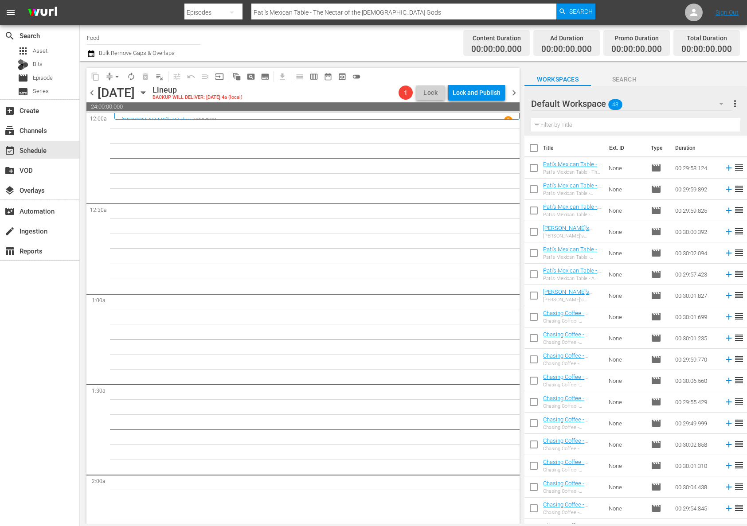
checkbox input "true"
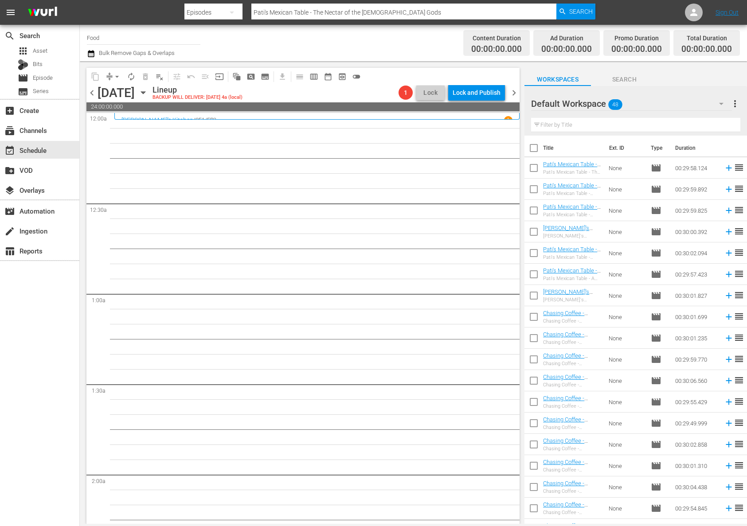
checkbox input "true"
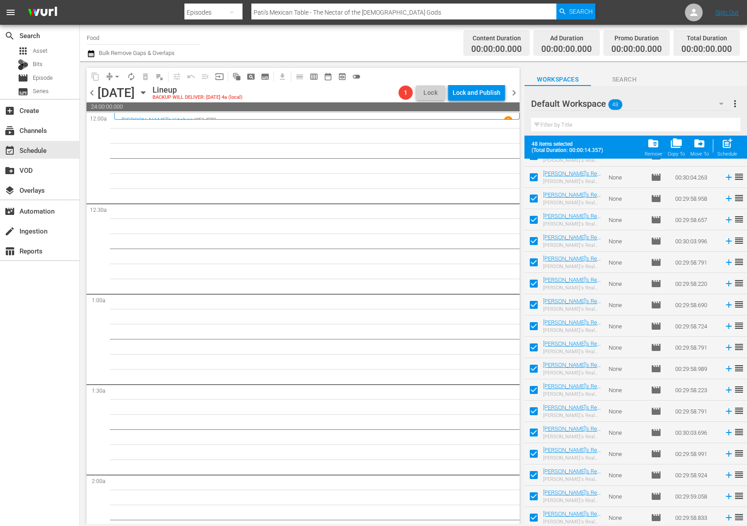
scroll to position [676, 0]
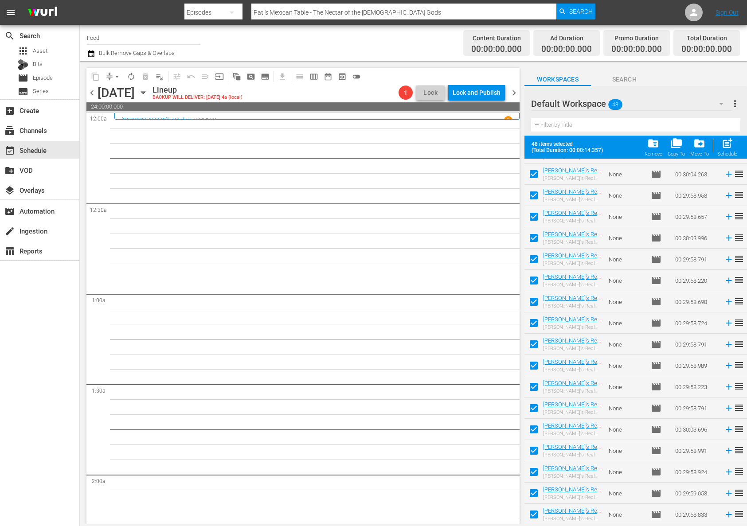
click at [721, 148] on span "post_add" at bounding box center [727, 143] width 12 height 12
checkbox input "false"
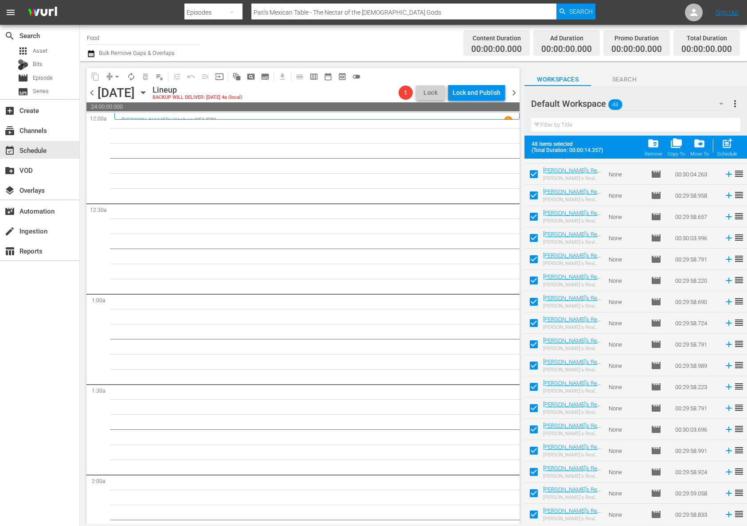
checkbox input "false"
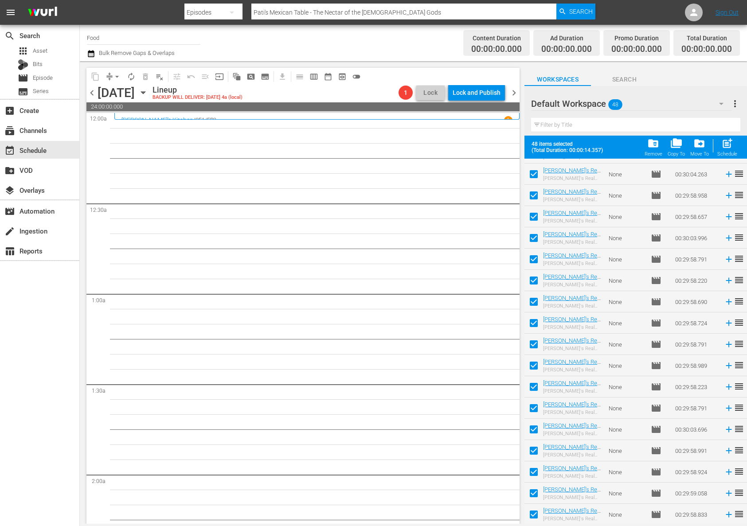
checkbox input "false"
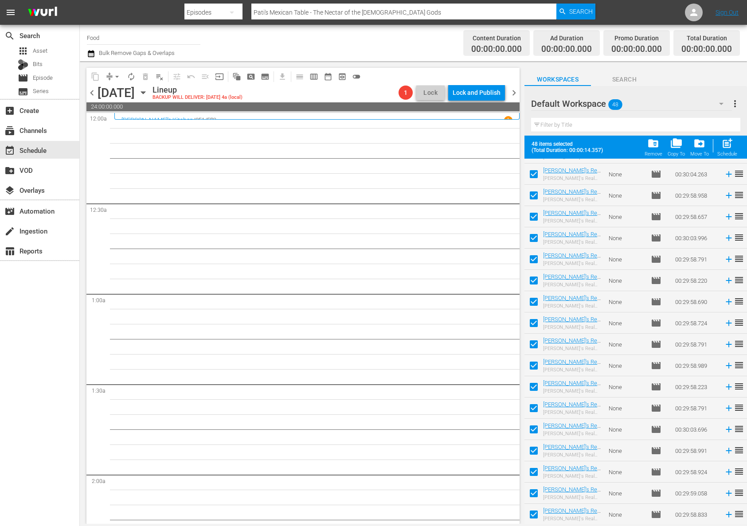
checkbox input "false"
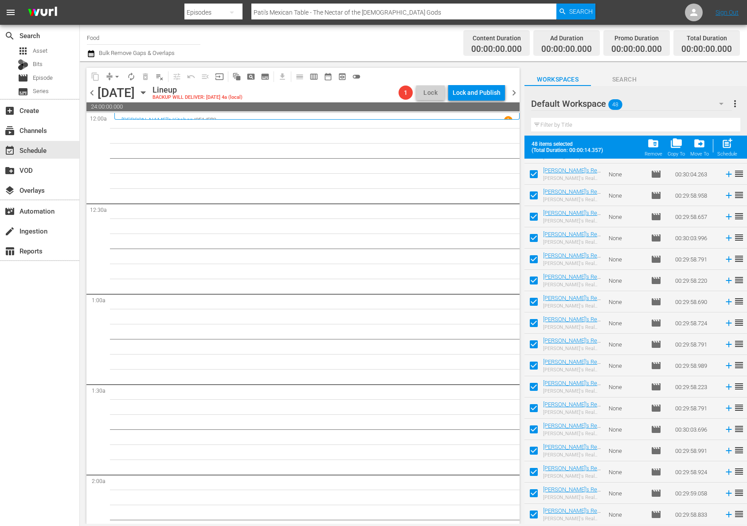
checkbox input "false"
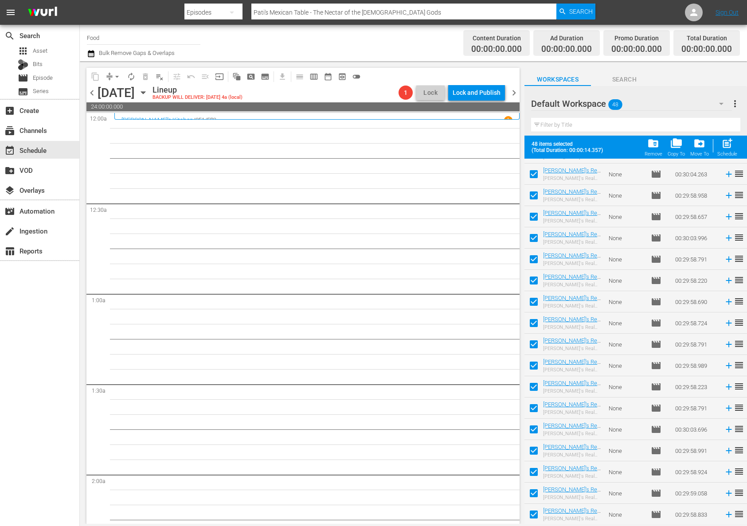
checkbox input "false"
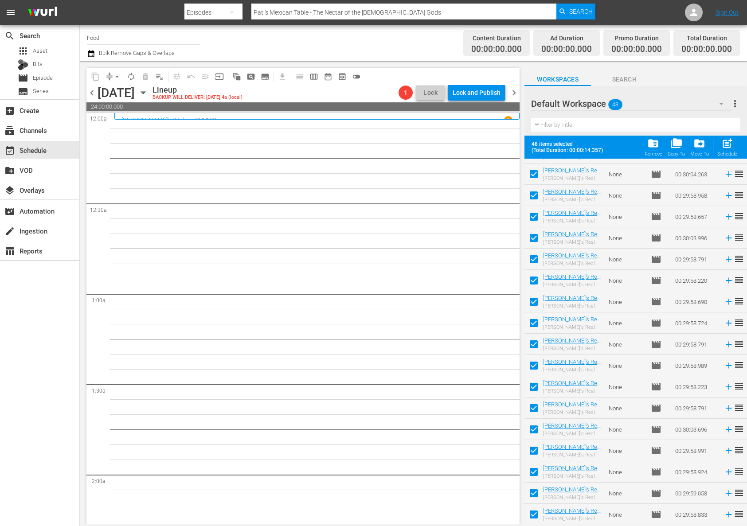
checkbox input "false"
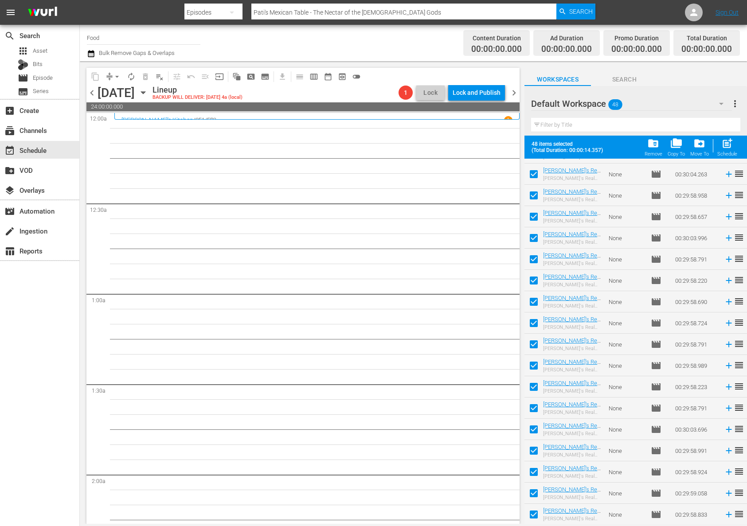
checkbox input "false"
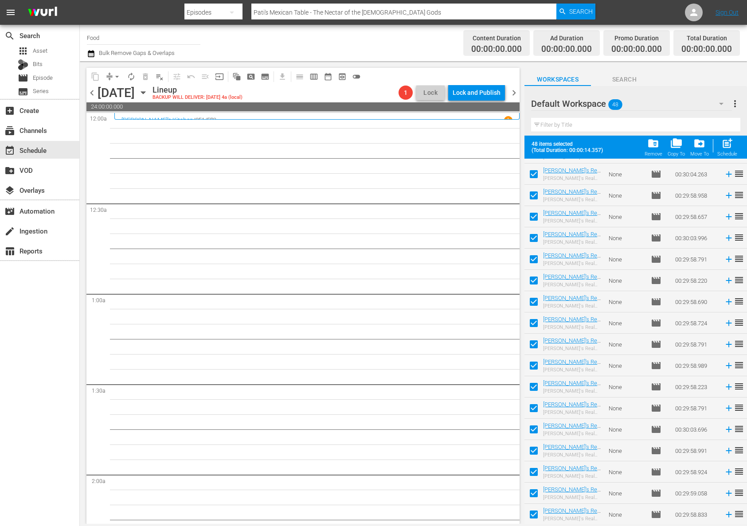
checkbox input "false"
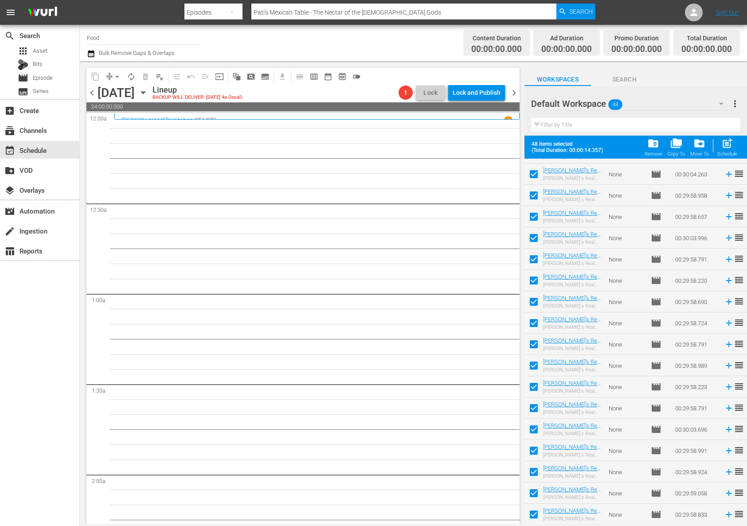
checkbox input "false"
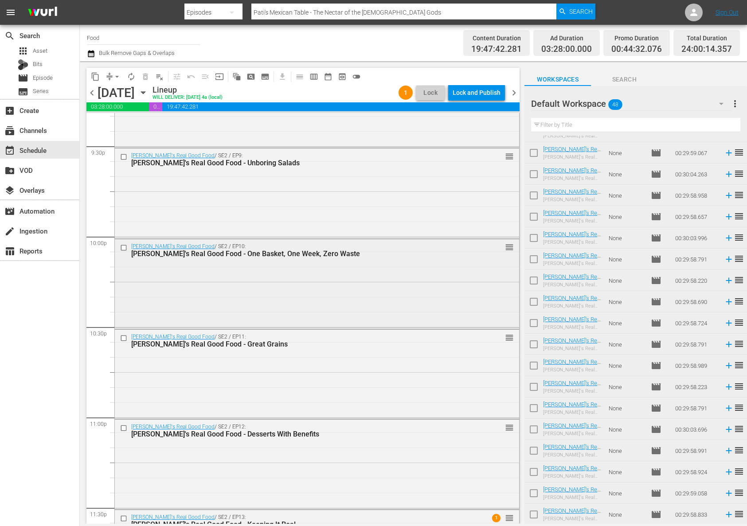
scroll to position [3932, 0]
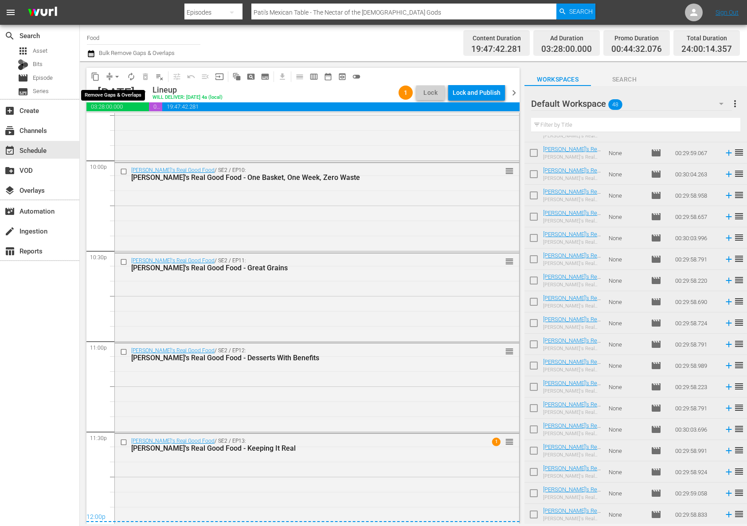
click at [108, 75] on span "compress" at bounding box center [109, 76] width 9 height 9
click at [114, 75] on span "arrow_drop_down" at bounding box center [117, 76] width 9 height 9
click at [128, 97] on li "Align to Midnight" at bounding box center [117, 94] width 93 height 15
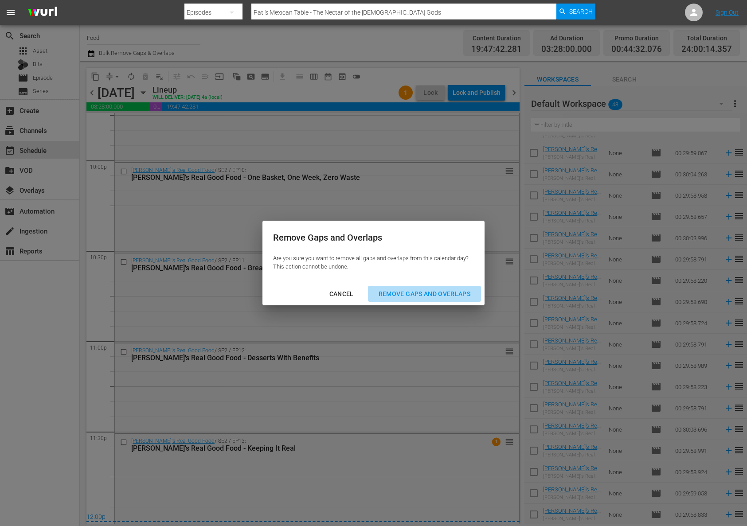
click at [459, 294] on div "Remove Gaps and Overlaps" at bounding box center [424, 294] width 106 height 11
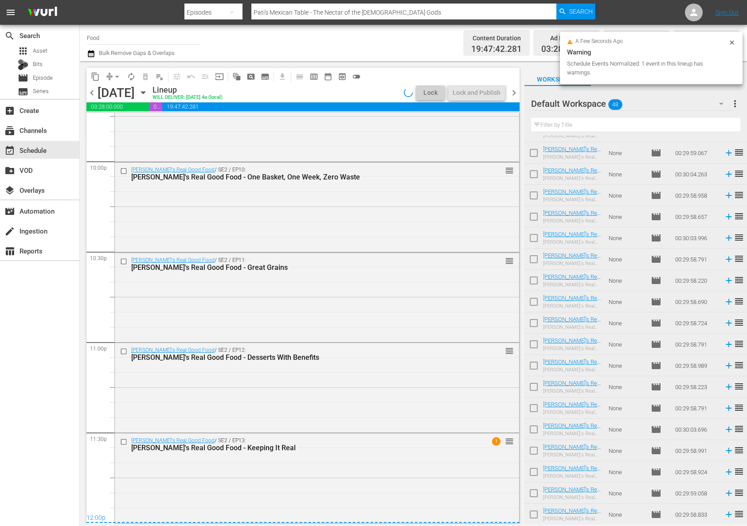
scroll to position [3930, 0]
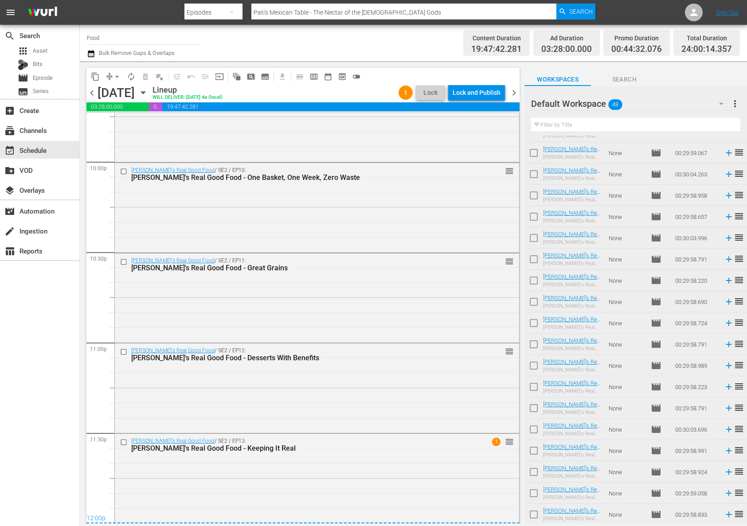
click at [480, 94] on div "Lock and Publish" at bounding box center [477, 93] width 48 height 16
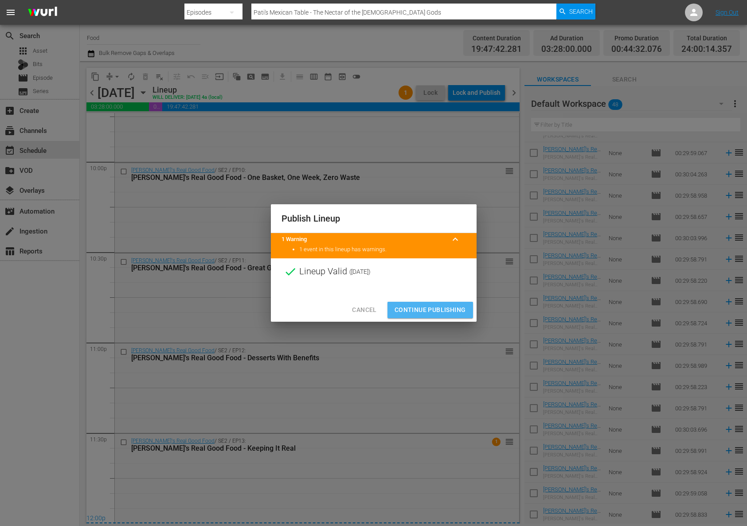
click at [432, 307] on span "Continue Publishing" at bounding box center [430, 310] width 71 height 11
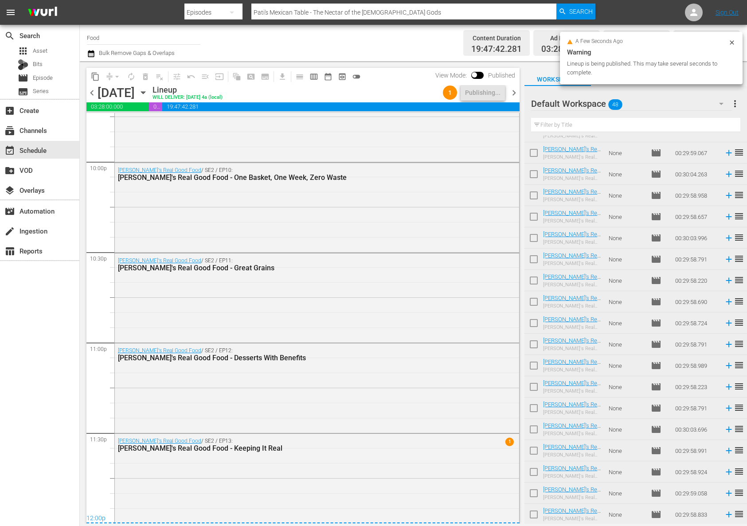
click at [734, 102] on span "more_vert" at bounding box center [735, 103] width 11 height 11
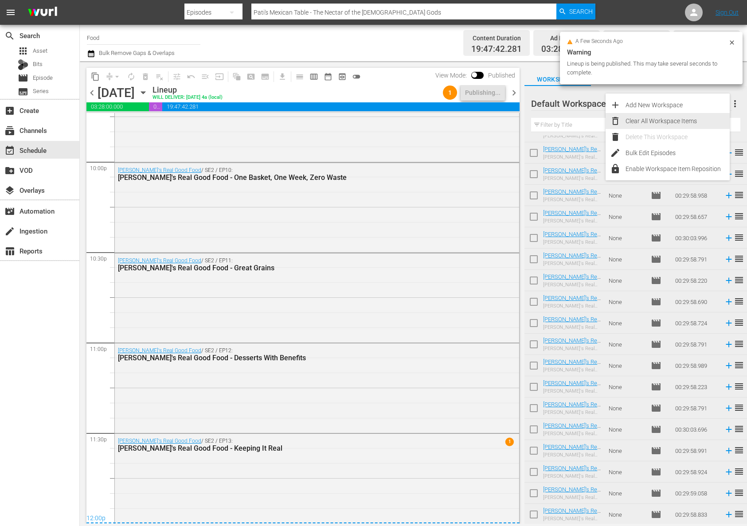
click at [657, 119] on div "Clear All Workspace Items" at bounding box center [677, 121] width 104 height 16
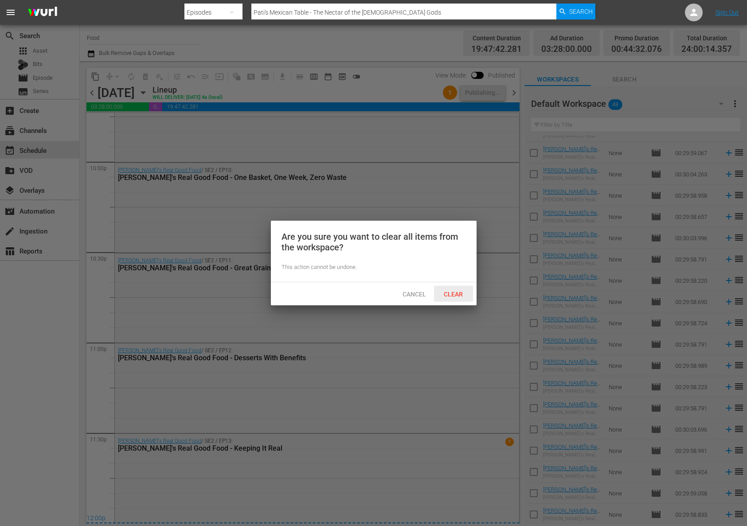
click at [457, 296] on span "Clear" at bounding box center [453, 294] width 33 height 7
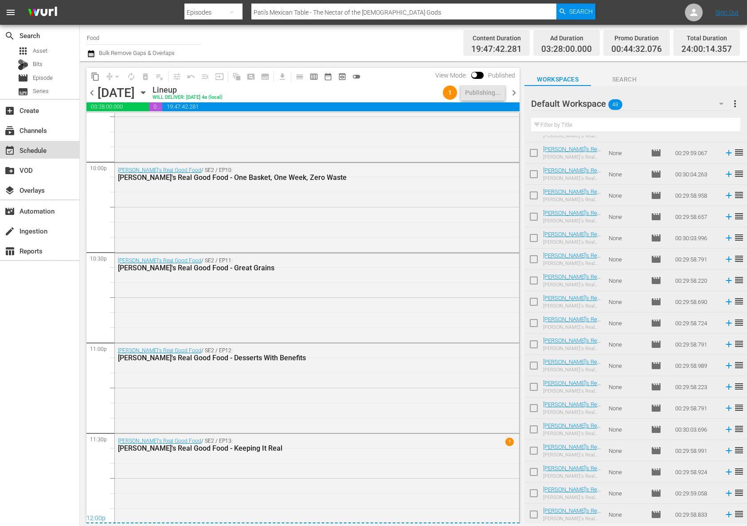
click at [42, 147] on div "event_available Schedule" at bounding box center [25, 149] width 50 height 8
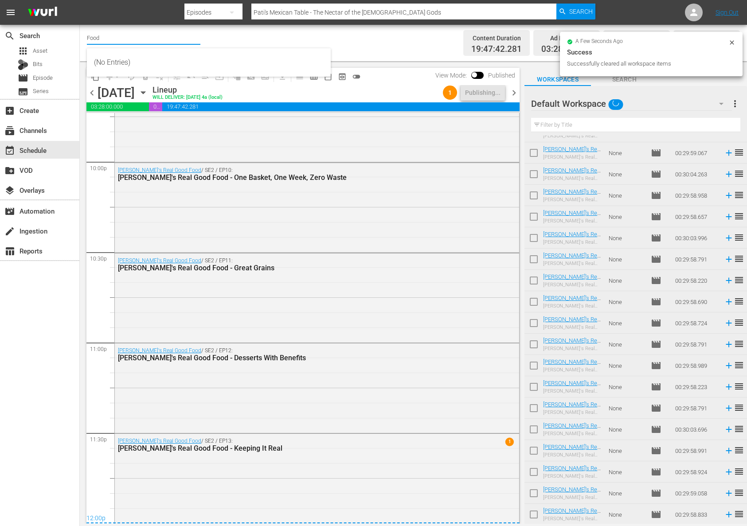
click at [105, 42] on input "Food" at bounding box center [143, 37] width 113 height 21
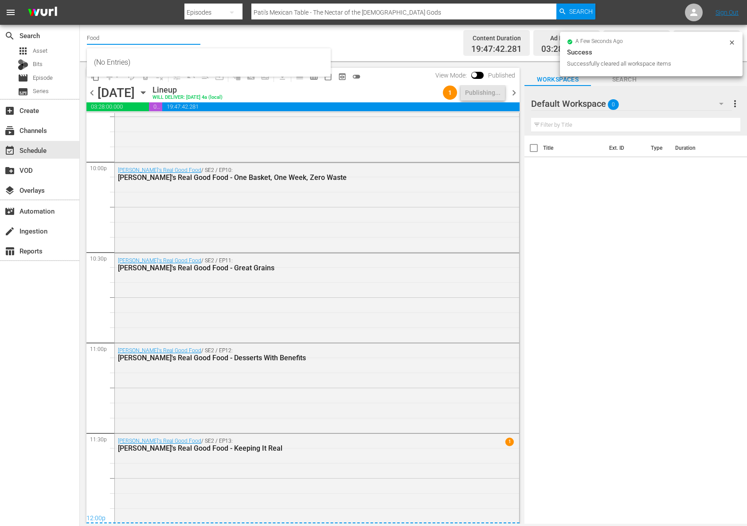
click at [108, 35] on input "Food" at bounding box center [143, 37] width 113 height 21
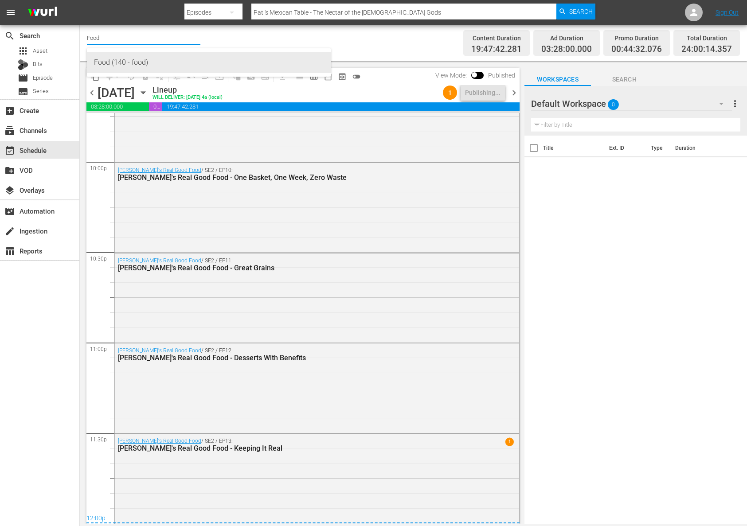
click at [112, 54] on div "Food (140 - food)" at bounding box center [209, 62] width 230 height 21
type input "Food (140 - food)"
click at [48, 78] on span "Episode" at bounding box center [43, 78] width 20 height 9
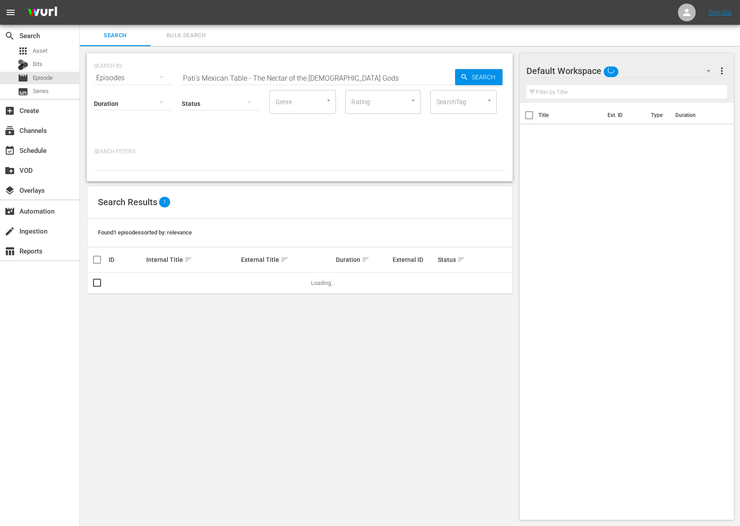
click at [206, 69] on input "Pati's Mexican Table - The Nectar of the Mayan Gods" at bounding box center [318, 77] width 274 height 21
paste input "Hidden Guachochi"
click at [457, 70] on div "Search" at bounding box center [478, 77] width 47 height 16
click at [488, 283] on span "playlist_add" at bounding box center [486, 283] width 11 height 11
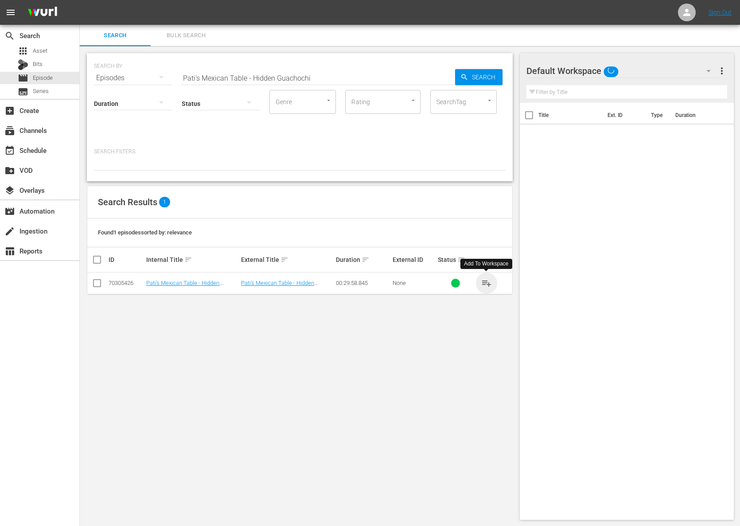
click at [488, 283] on span "playlist_add" at bounding box center [486, 283] width 11 height 11
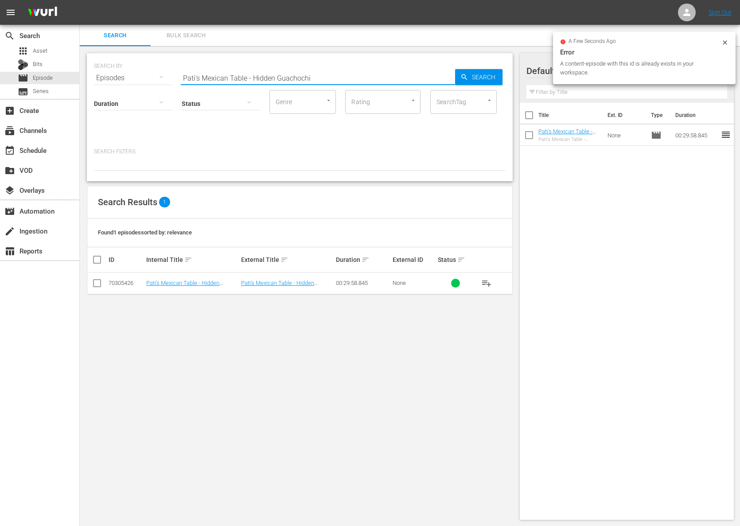
click at [336, 79] on input "Pati's Mexican Table - Hidden Guachochi" at bounding box center [318, 77] width 274 height 21
paste input "Pati's Mexican Table - Chihuahua's Cheesiest Cheese"
paste input "text"
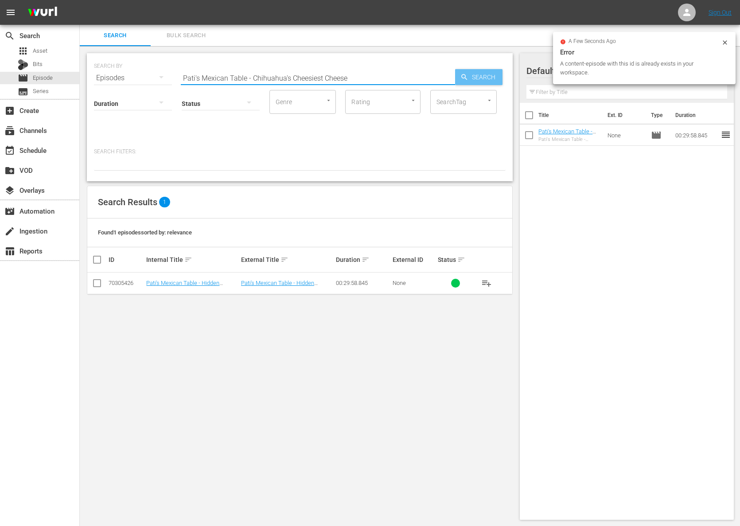
click at [489, 78] on span "Search" at bounding box center [486, 77] width 34 height 16
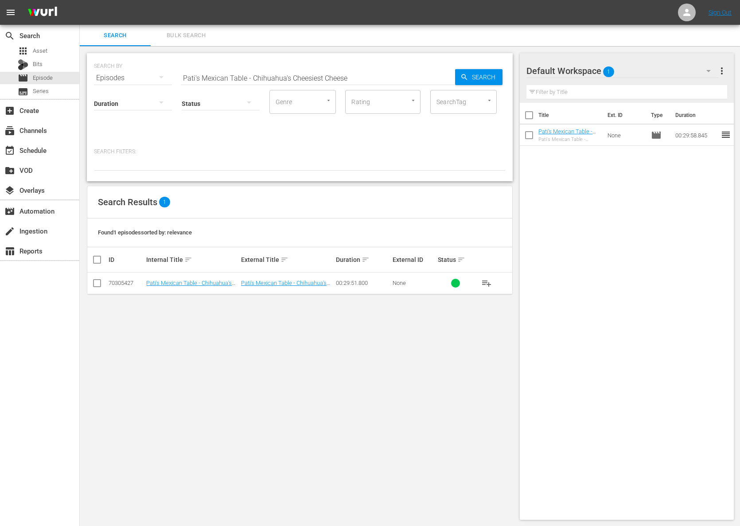
click at [485, 287] on span "playlist_add" at bounding box center [486, 283] width 11 height 11
click at [488, 281] on span "playlist_add" at bounding box center [486, 283] width 11 height 11
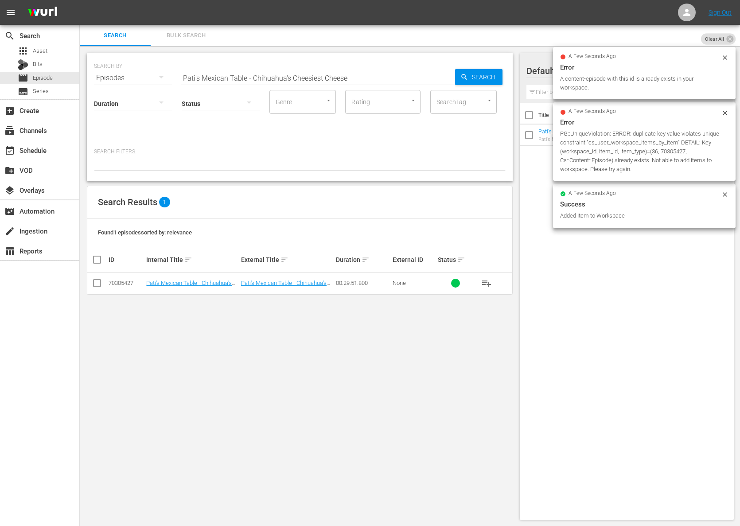
click at [323, 80] on input "Pati's Mexican Table - Chihuahua's Cheesiest Cheese" at bounding box center [318, 77] width 274 height 21
paste input "The Magic of Mata Ortiz"
click at [470, 77] on span "Search" at bounding box center [486, 77] width 34 height 16
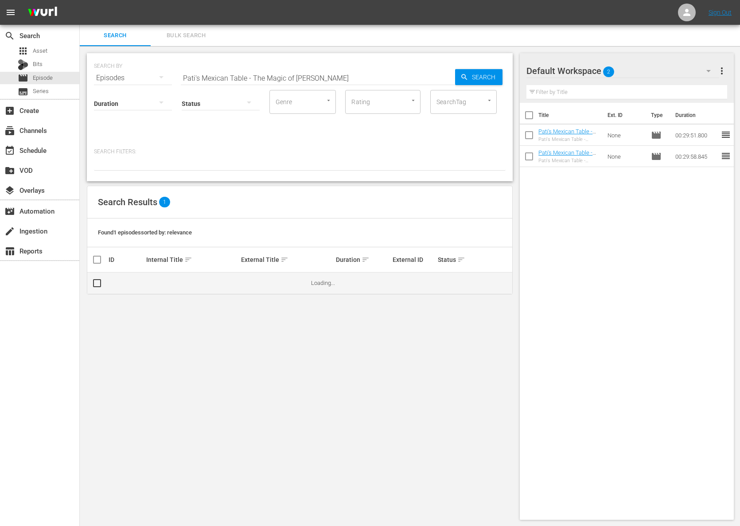
click at [490, 284] on td "Loading..." at bounding box center [411, 283] width 203 height 21
click at [489, 284] on span "playlist_add" at bounding box center [486, 283] width 11 height 11
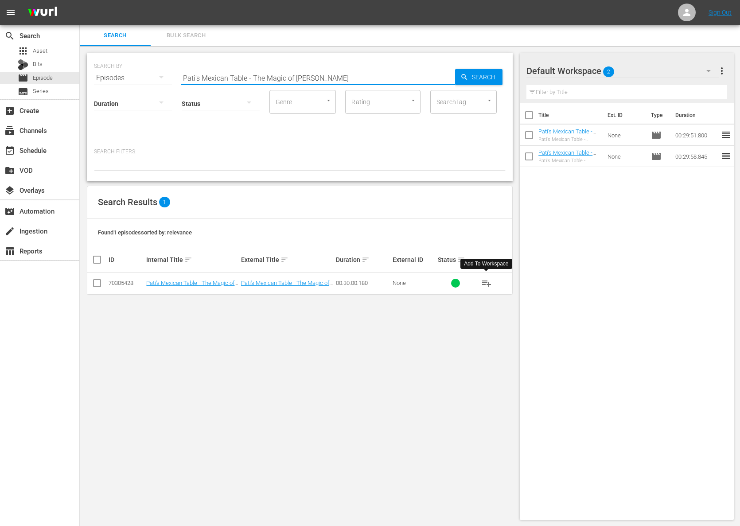
click at [258, 82] on input "Pati's Mexican Table - The Magic of Mata Ortiz" at bounding box center [318, 77] width 274 height 21
paste input "Paquimé & Pecans"
click at [471, 79] on span "Search" at bounding box center [486, 77] width 34 height 16
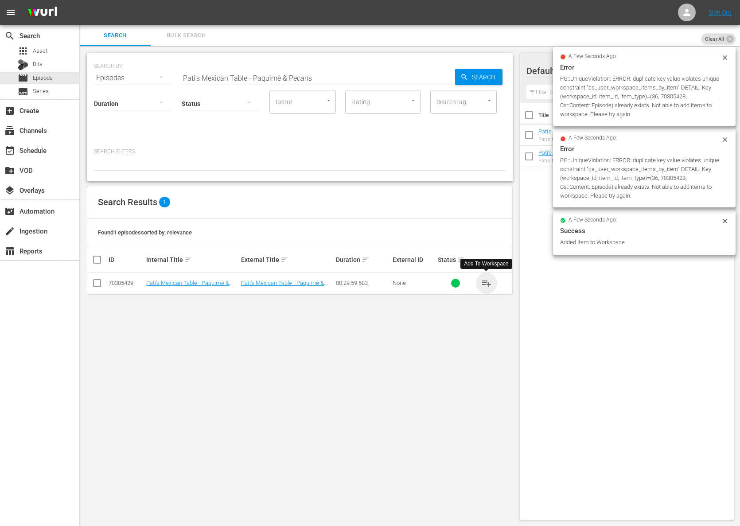
click at [485, 283] on span "playlist_add" at bounding box center [486, 283] width 11 height 11
click at [289, 77] on input "Pati's Mexican Table - Paquimé & Pecans" at bounding box center [318, 77] width 274 height 21
paste input "Cowboy Life"
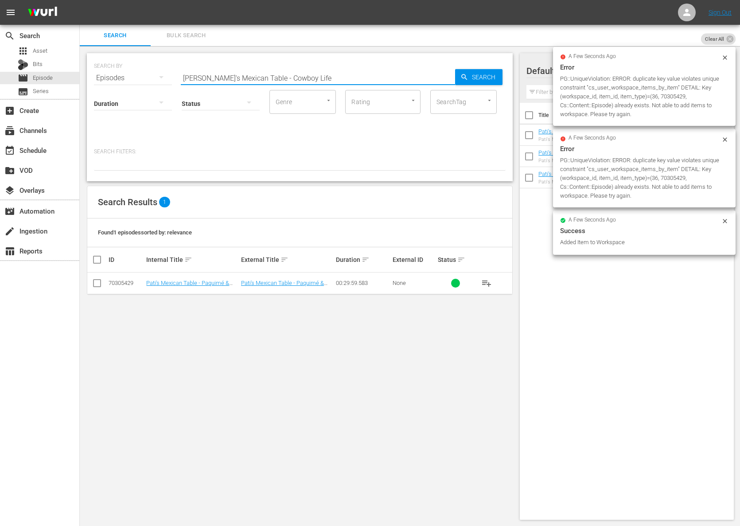
click at [448, 79] on input "Pati's Mexican Table - Cowboy Life" at bounding box center [318, 77] width 274 height 21
click at [474, 79] on span "Search" at bounding box center [486, 77] width 34 height 16
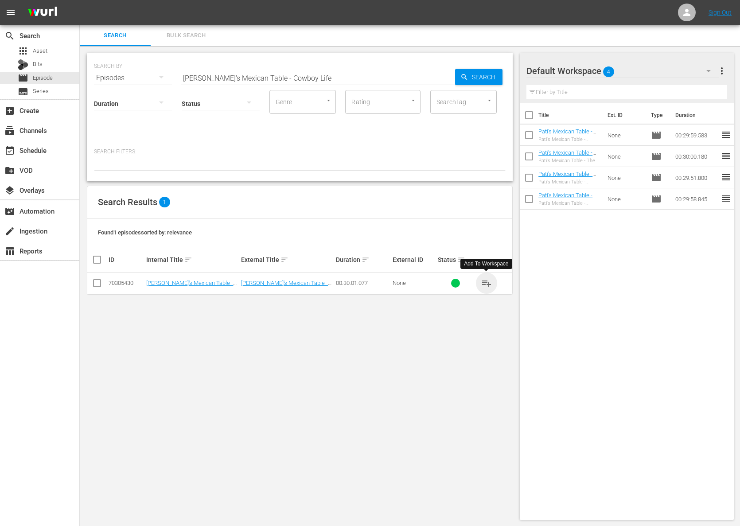
click at [486, 284] on span "playlist_add" at bounding box center [486, 283] width 11 height 11
click at [317, 77] on input "Pati's Mexican Table - Cowboy Lifea" at bounding box center [318, 77] width 274 height 21
paste input "Pati's Mexican Table - Revolutionary Bites"
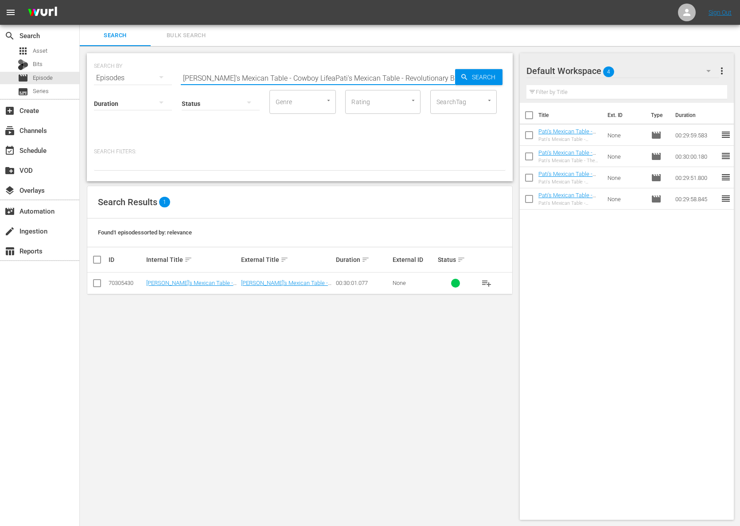
paste input "text"
click at [485, 76] on span "Search" at bounding box center [486, 77] width 34 height 16
click at [489, 285] on span "playlist_add" at bounding box center [486, 283] width 11 height 11
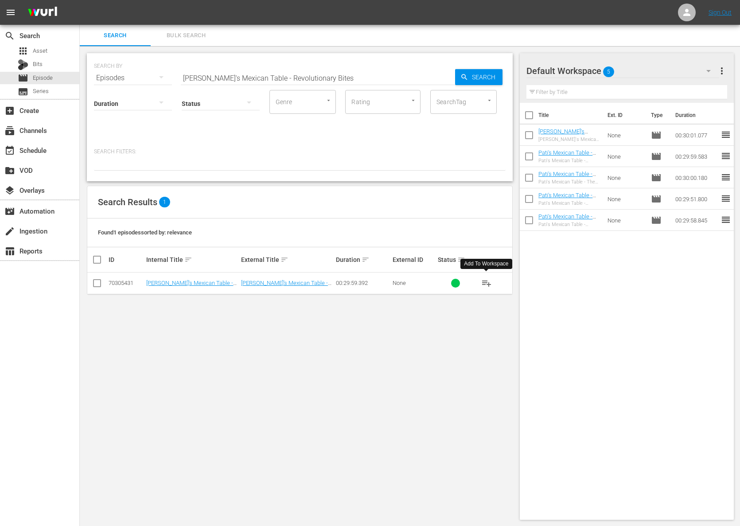
click at [488, 281] on span "playlist_add" at bounding box center [486, 283] width 11 height 11
click at [230, 79] on input "Pati's Mexican Table - Revolutionary Bites" at bounding box center [318, 77] width 274 height 21
paste input "Symphony of Flavor"
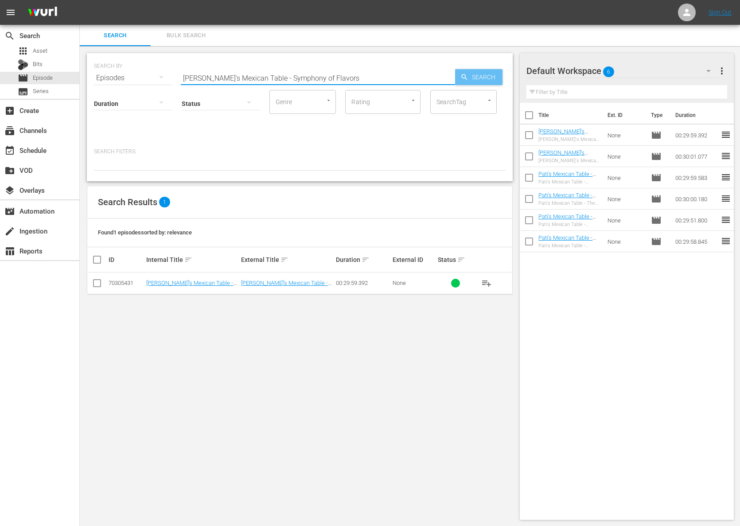
click at [460, 76] on div "Search" at bounding box center [478, 77] width 47 height 16
click at [488, 283] on span "playlist_add" at bounding box center [486, 283] width 11 height 11
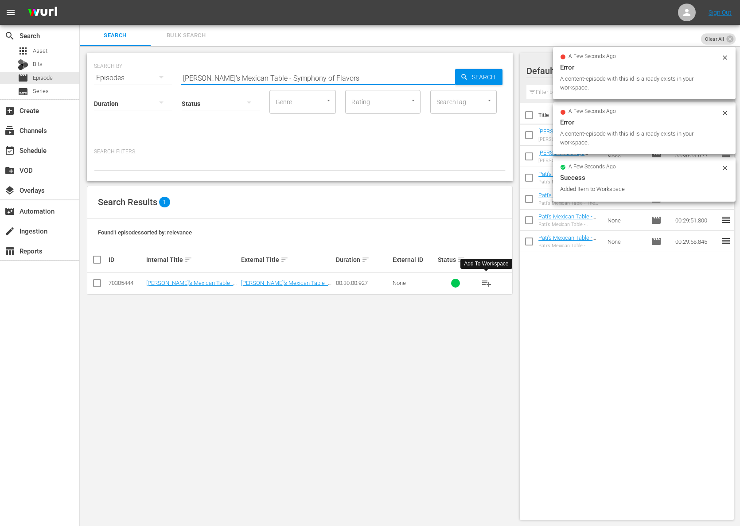
click at [376, 75] on input "Pati's Mexican Table - Symphony of Flavors" at bounding box center [318, 77] width 274 height 21
paste input "Canyon Cuisine"
click at [489, 74] on span "Search" at bounding box center [486, 77] width 34 height 16
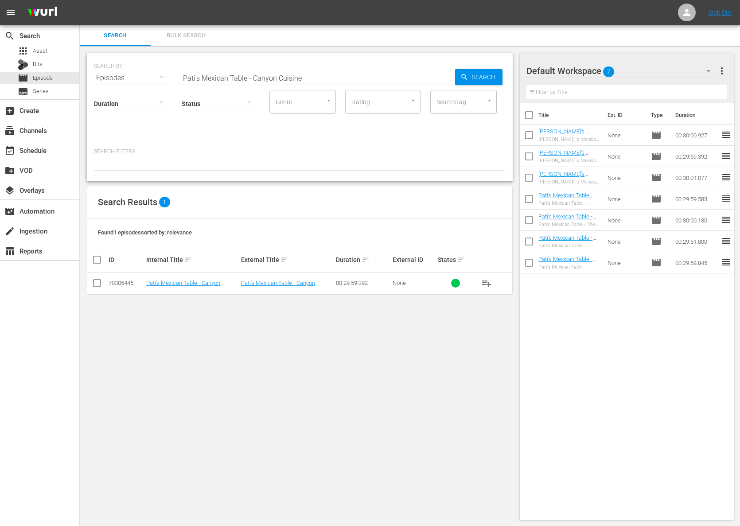
click at [485, 281] on span "playlist_add" at bounding box center [486, 283] width 11 height 11
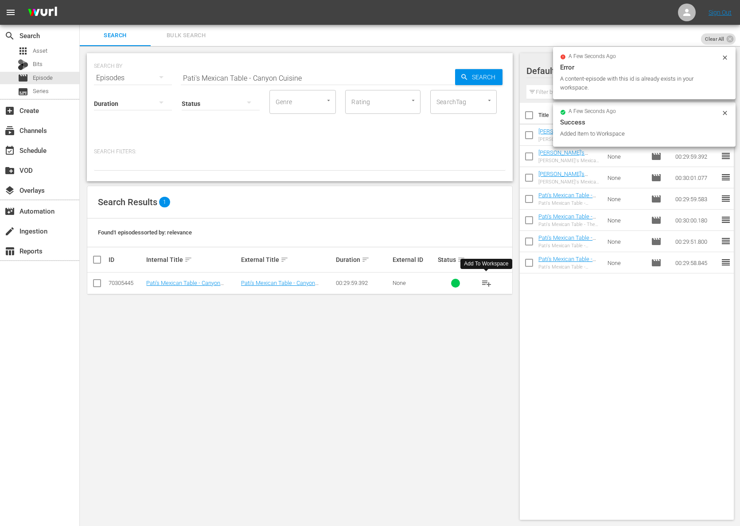
click at [344, 77] on input "Pati's Mexican Table - Canyon Cuisine" at bounding box center [318, 77] width 274 height 21
paste input "Swinging Spirits"
click at [476, 78] on span "Search" at bounding box center [486, 77] width 34 height 16
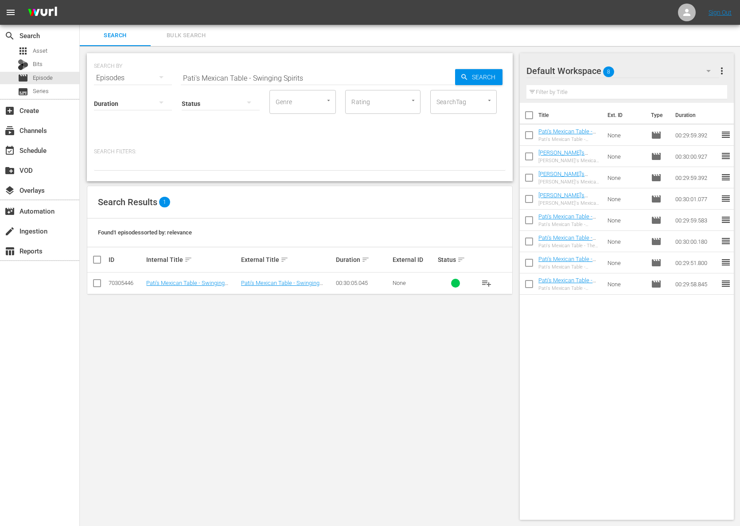
click at [489, 284] on span "playlist_add" at bounding box center [486, 283] width 11 height 11
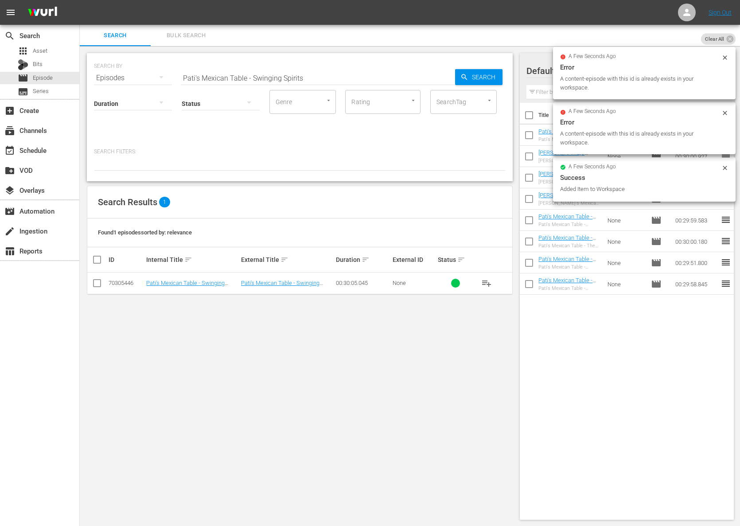
click at [311, 82] on input "Pati's Mexican Table - Swinging Spirits" at bounding box center [318, 77] width 274 height 21
paste input "A Mayan League of their Own"
click at [459, 78] on div "Search" at bounding box center [478, 77] width 47 height 16
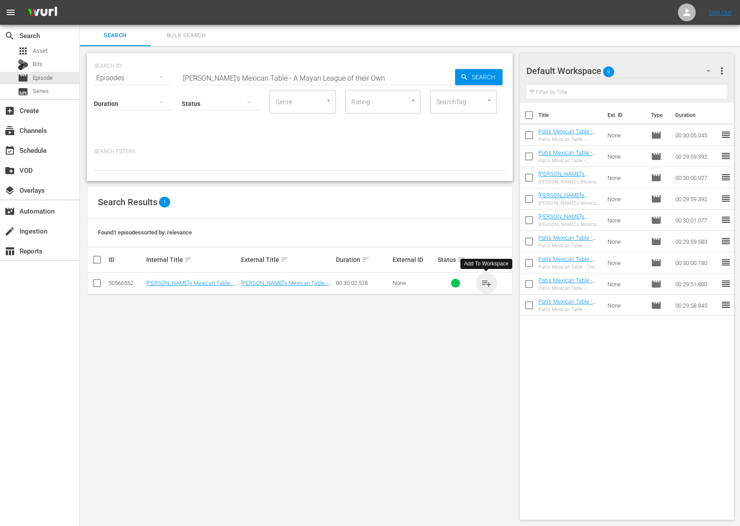
click at [486, 280] on span "playlist_add" at bounding box center [486, 283] width 11 height 11
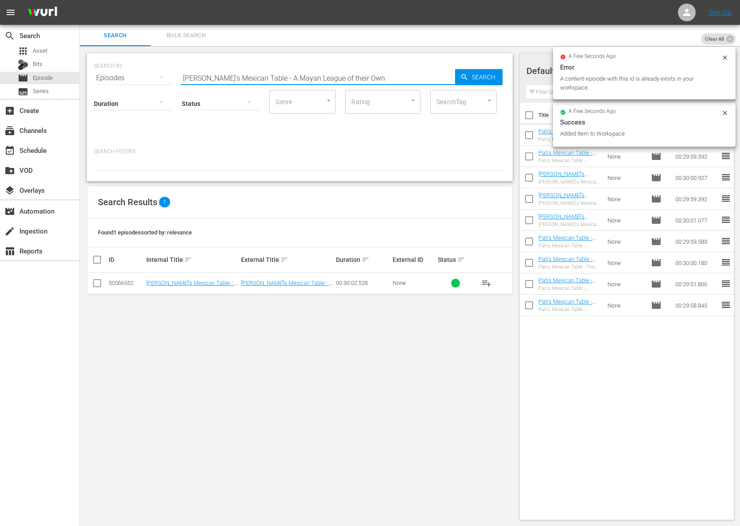
click at [288, 78] on input "Pati's Mexican Table - A Mayan League of their Own" at bounding box center [318, 77] width 274 height 21
paste input "Pink"
click at [455, 66] on div "SEARCH BY Search By Episodes Search ID, Title, Description, Keywords, or Catego…" at bounding box center [300, 73] width 412 height 32
click at [459, 67] on div "SEARCH BY Search By Episodes Search ID, Title, Description, Keywords, or Catego…" at bounding box center [300, 73] width 412 height 32
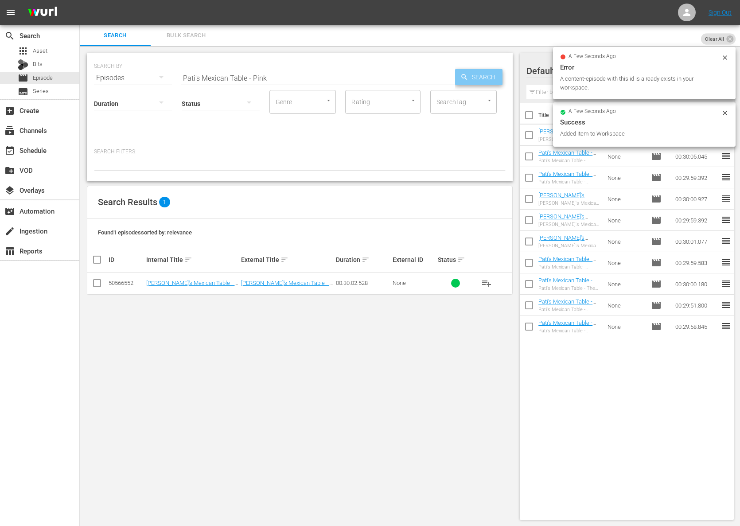
click at [462, 78] on icon "button" at bounding box center [465, 77] width 8 height 8
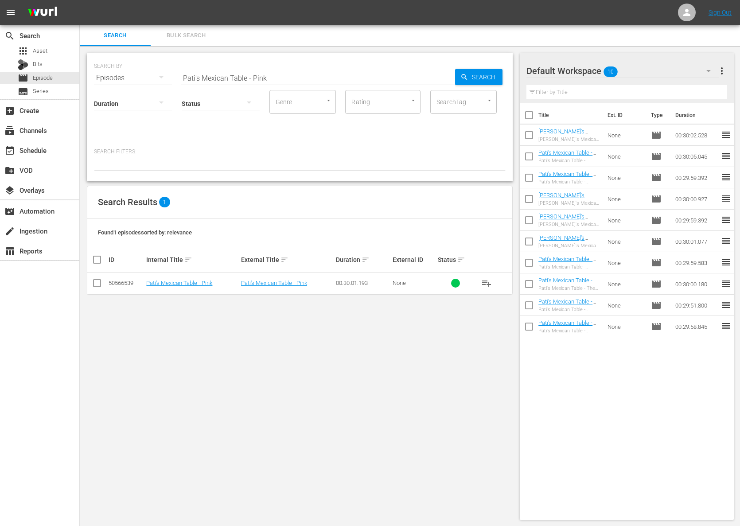
click at [487, 287] on span "playlist_add" at bounding box center [486, 283] width 11 height 11
click at [488, 285] on span "playlist_add" at bounding box center [486, 283] width 11 height 11
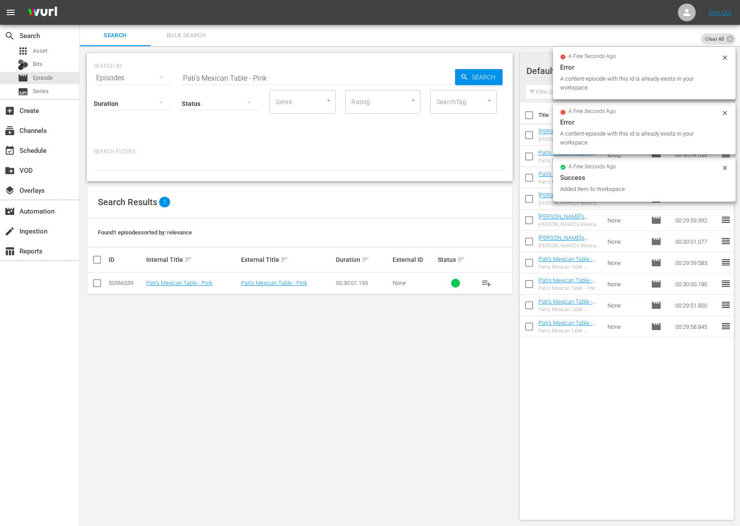
click at [298, 75] on input "Pati's Mexican Table - Pink" at bounding box center [318, 77] width 274 height 21
paste input "Maya Today"
click at [446, 72] on input "Pati's Mexican Table - Maya Today" at bounding box center [318, 77] width 274 height 21
click at [466, 74] on icon "button" at bounding box center [465, 77] width 8 height 8
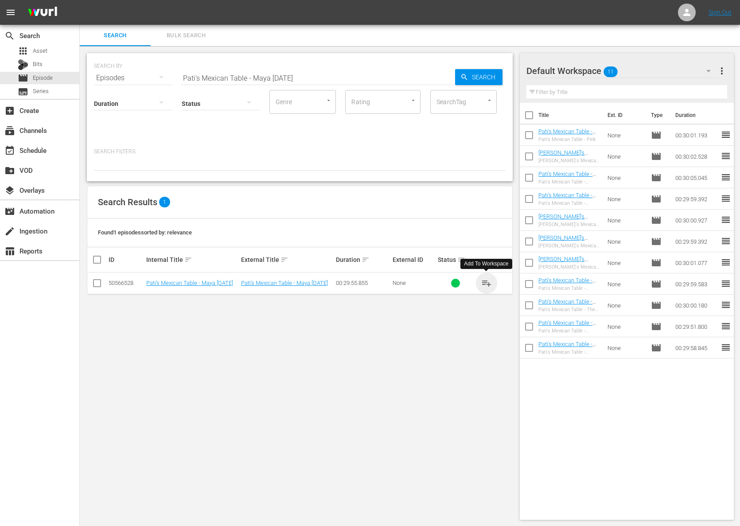
click at [486, 282] on span "playlist_add" at bounding box center [486, 283] width 11 height 11
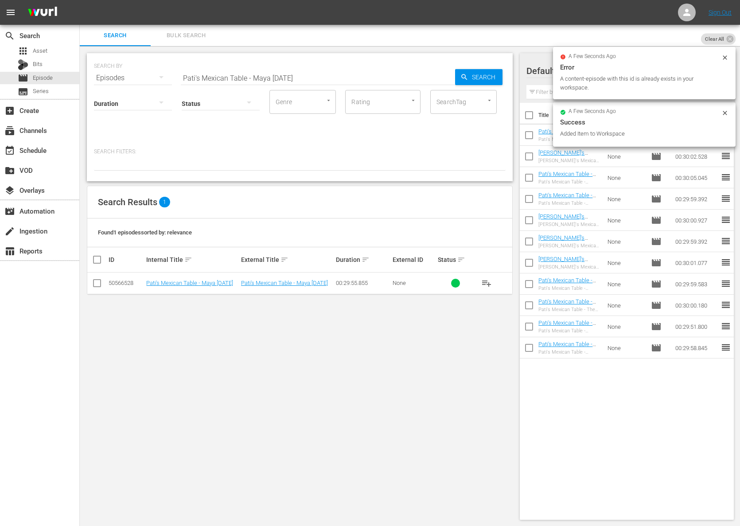
drag, startPoint x: 297, startPoint y: 82, endPoint x: 293, endPoint y: 79, distance: 4.8
click at [298, 81] on input "Pati's Mexican Table - Maya Today" at bounding box center [318, 77] width 274 height 21
paste input "Pati's Mexican Table - José Andrés Takes Over"
paste input "text"
click at [474, 77] on span "Search" at bounding box center [486, 77] width 34 height 16
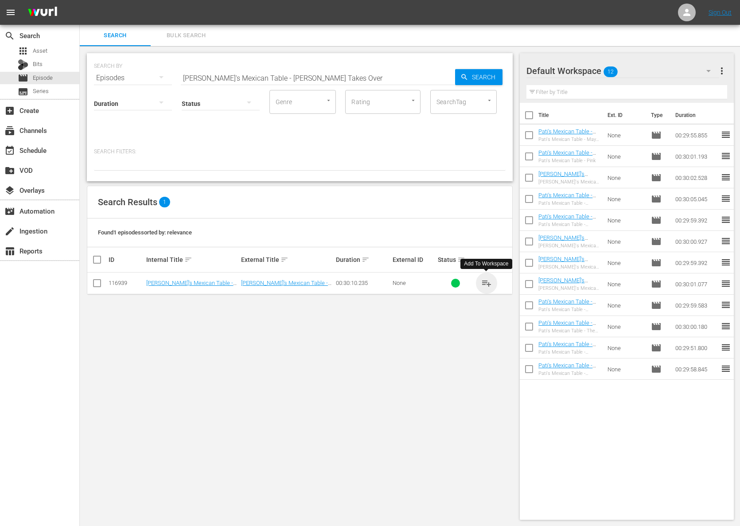
click at [489, 282] on span "playlist_add" at bounding box center [486, 283] width 11 height 11
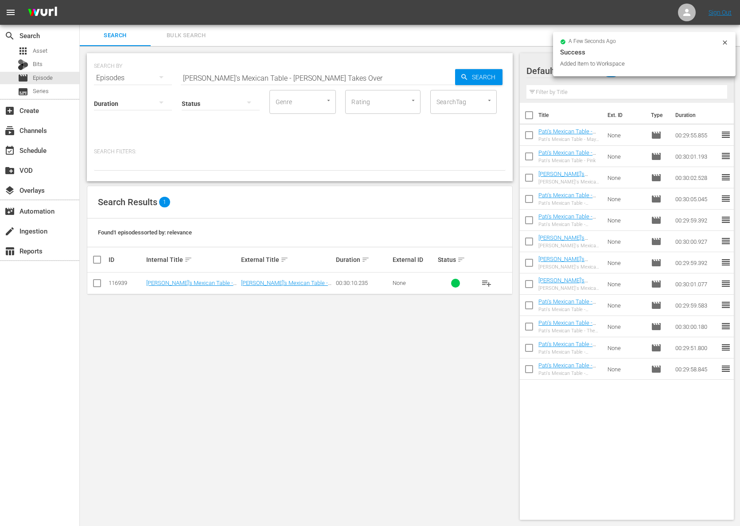
click at [249, 71] on input "Pati's Mexican Table - José Andrés Takes Over" at bounding box center [318, 77] width 274 height 21
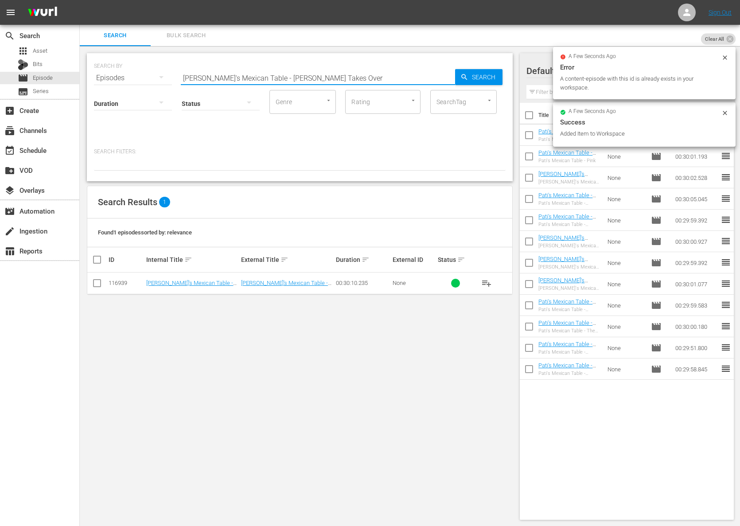
paste input "Isla Mujeres Inspired"
click at [464, 73] on div "Search" at bounding box center [478, 77] width 47 height 16
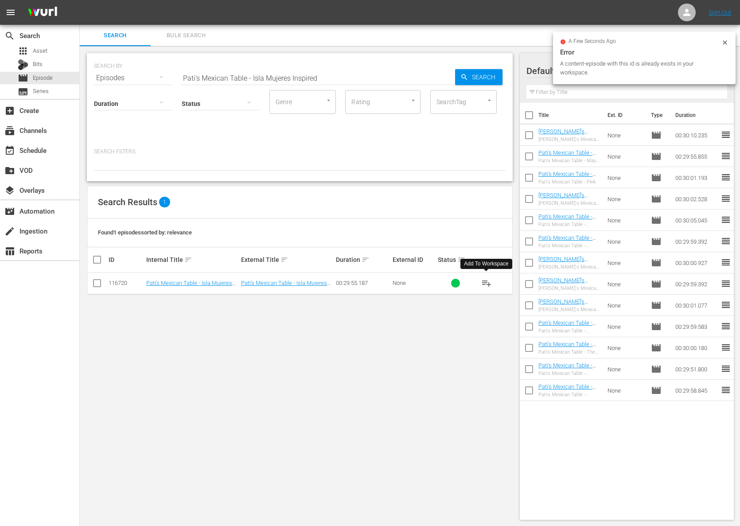
click at [488, 283] on span "playlist_add" at bounding box center [486, 283] width 11 height 11
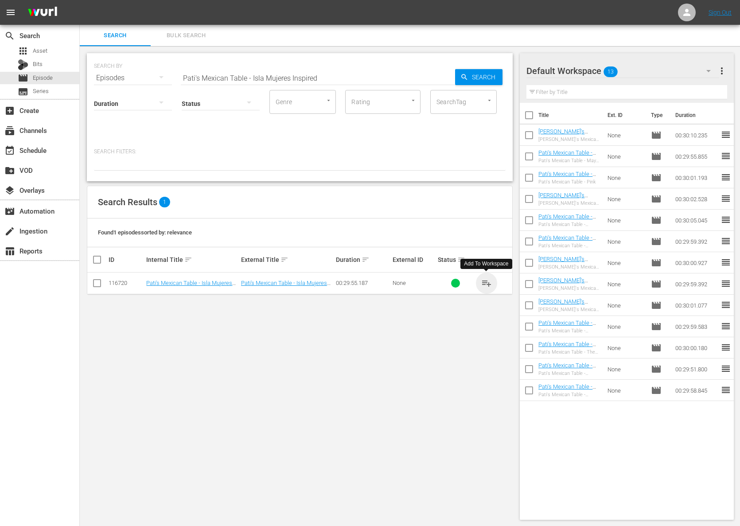
click at [488, 283] on span "playlist_add" at bounding box center [486, 283] width 11 height 11
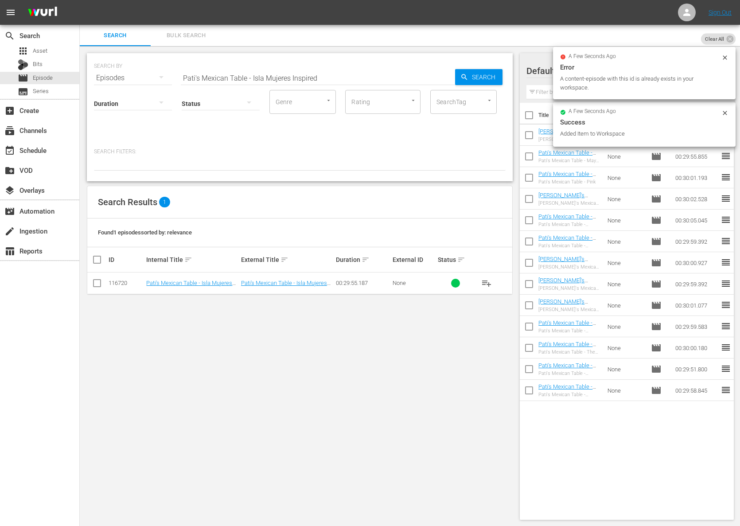
click at [282, 67] on input "Pati's Mexican Table - Isla Mujeres Inspired" at bounding box center [318, 77] width 274 height 21
click at [281, 77] on input "Pati's Mexican Table - Isla Mujeres Inspired" at bounding box center [318, 77] width 274 height 21
paste input "Pati's Mexican Table - Valladolid: A Day to Explore"
paste input "Valladolid: A Day to Explore"
click at [450, 78] on input "Pati's Mexican Table - Valladolid: A Day to Explore" at bounding box center [318, 77] width 274 height 21
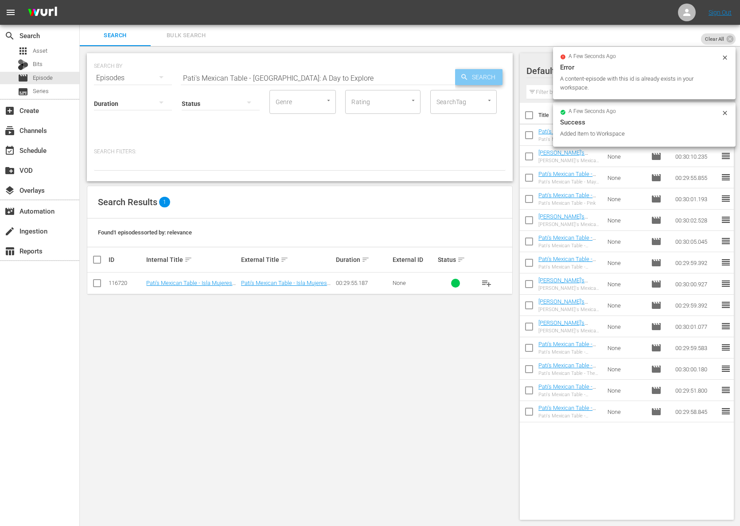
click at [459, 77] on div "Search" at bounding box center [478, 77] width 47 height 16
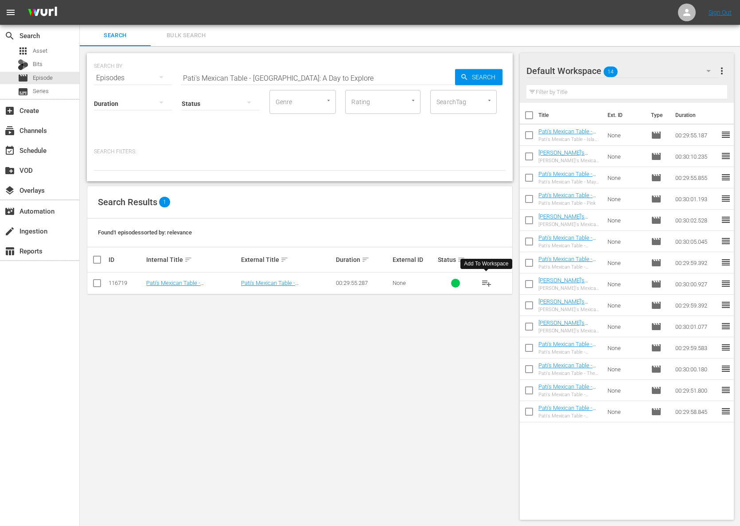
click at [485, 284] on span "playlist_add" at bounding box center [486, 283] width 11 height 11
click at [485, 283] on span "playlist_add" at bounding box center [486, 283] width 11 height 11
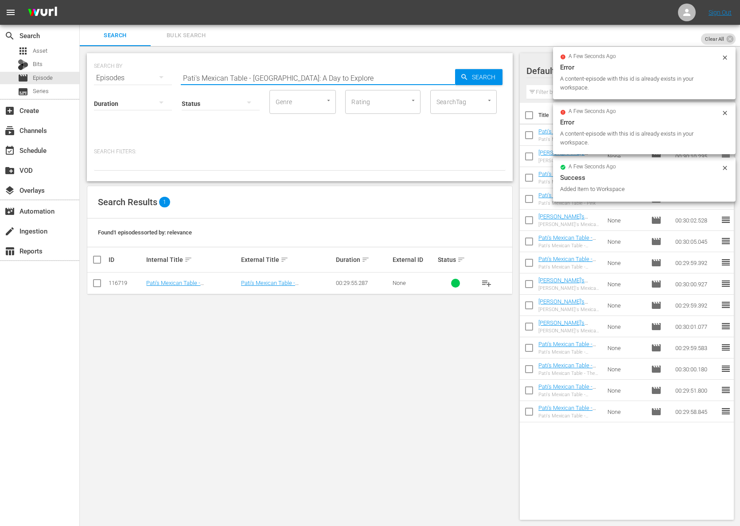
click at [295, 73] on input "Pati's Mexican Table - Valladolid: A Day to Explore" at bounding box center [318, 77] width 274 height 21
paste input "Izamal: Gold & God"
click at [477, 74] on span "Search" at bounding box center [486, 77] width 34 height 16
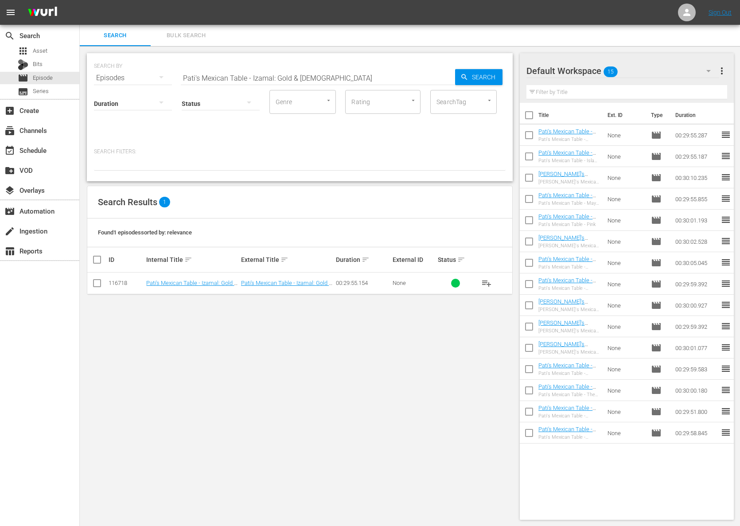
click at [484, 285] on span "playlist_add" at bounding box center [486, 283] width 11 height 11
click at [485, 284] on span "playlist_add" at bounding box center [486, 283] width 11 height 11
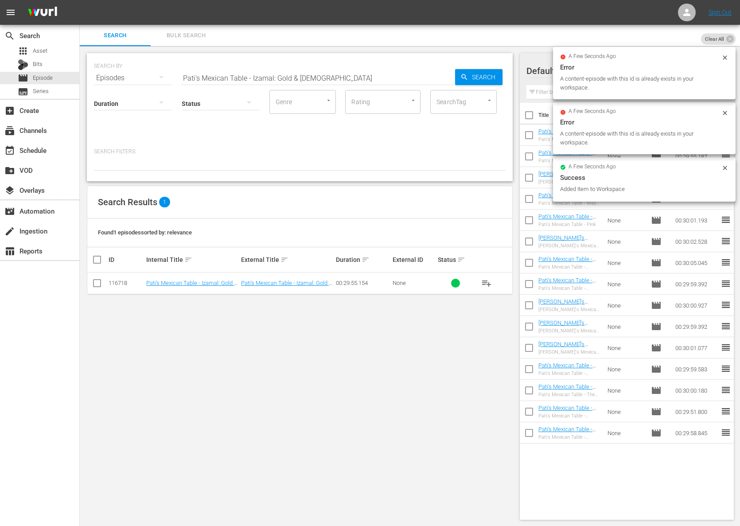
click at [292, 78] on input "Pati's Mexican Table - Izamal: Gold & God" at bounding box center [318, 77] width 274 height 21
paste input "Ancient Yucatán with My Boys"
click at [461, 74] on icon "button" at bounding box center [465, 77] width 8 height 8
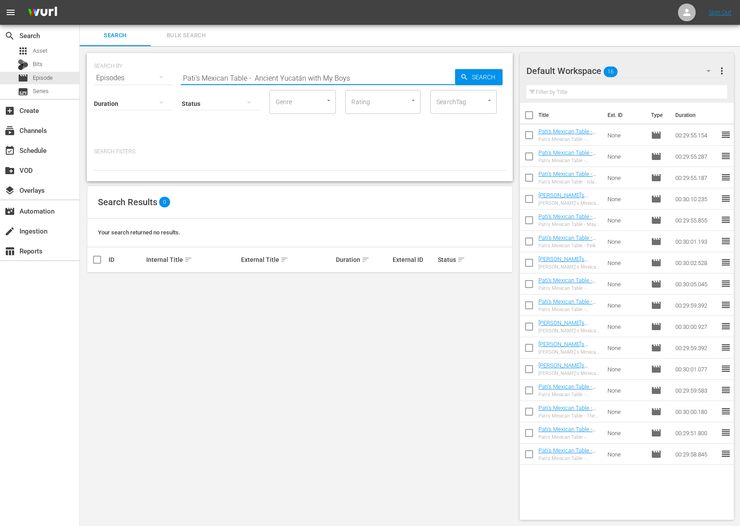
click at [301, 76] on input "Pati's Mexican Table - Ancient Yucatán with My Boys" at bounding box center [318, 77] width 274 height 21
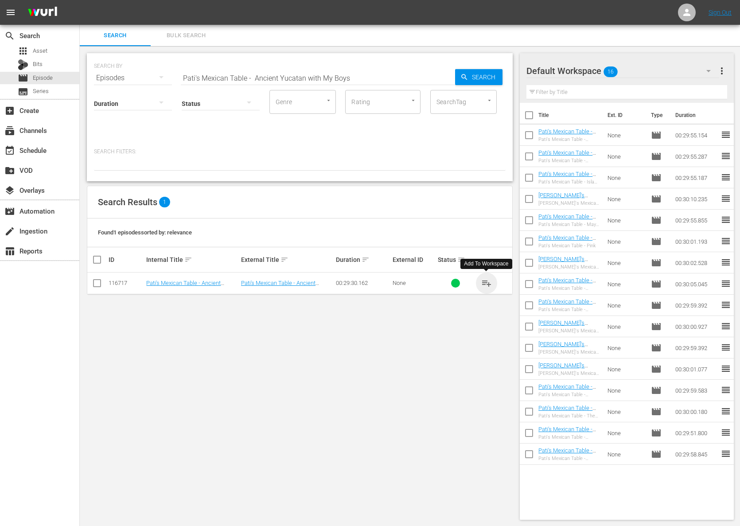
click at [485, 282] on span "playlist_add" at bounding box center [486, 283] width 11 height 11
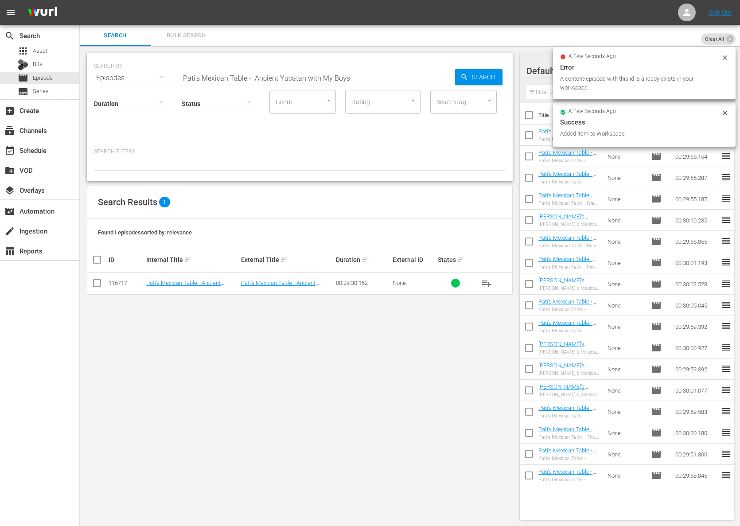
click at [252, 77] on input "Pati's Mexican Table - Ancient Yucatan with My Boys" at bounding box center [318, 77] width 274 height 21
paste input "Pati's Mexican Table - Campeche: Tale of a Pirate City"
paste input "Campeche: Tale of a Pirate City"
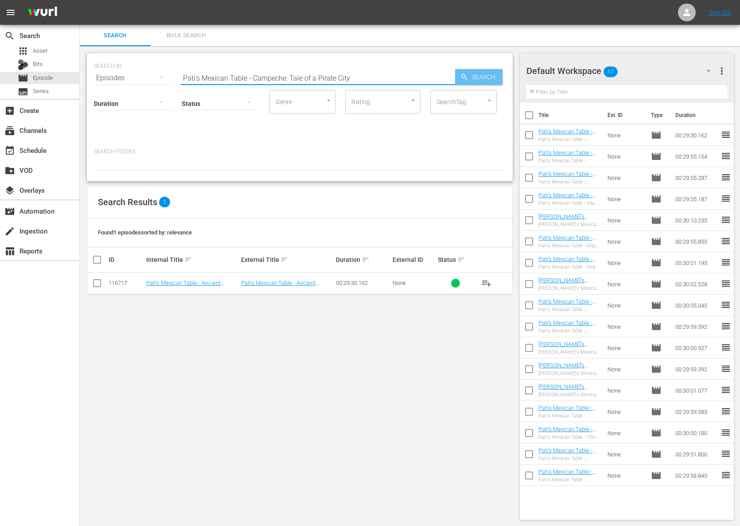
click at [478, 76] on span "Search" at bounding box center [486, 77] width 34 height 16
click at [487, 282] on span "playlist_add" at bounding box center [486, 283] width 11 height 11
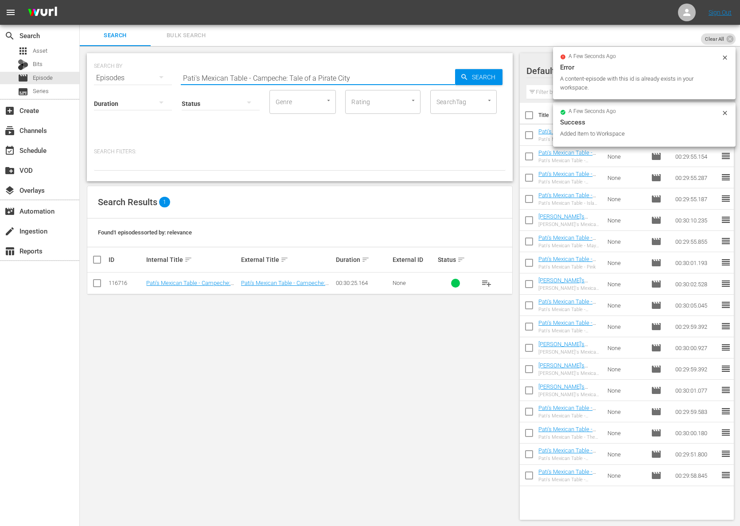
click at [302, 70] on input "Pati's Mexican Table - Campeche: Tale of a Pirate City" at bounding box center [318, 77] width 274 height 21
paste input "Sunday Family FoodPati's Mexican Table -"
paste input "Pati's Mexican Table - Sunday Family Food"
click at [472, 72] on span "Search" at bounding box center [486, 77] width 34 height 16
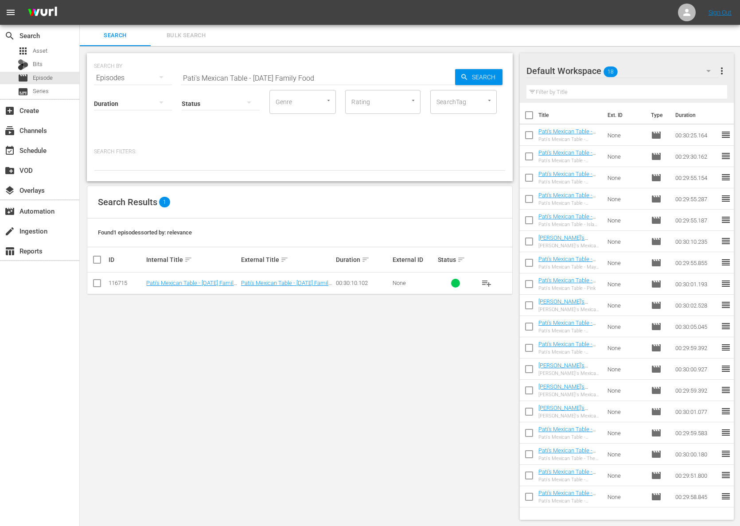
click at [487, 281] on span "playlist_add" at bounding box center [486, 283] width 11 height 11
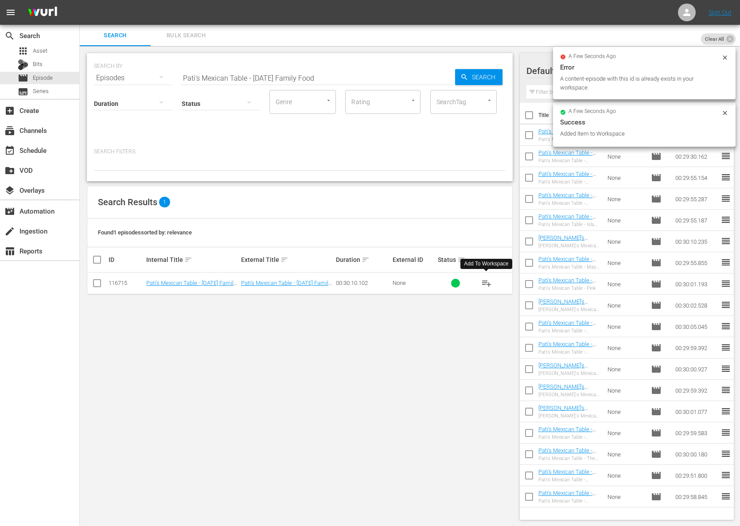
click at [277, 74] on input "Pati's Mexican Table - Sunday Family Food" at bounding box center [318, 77] width 274 height 21
paste input "Celestún: Coastal CookingPati's Mexican Table -"
paste input "Pati's Mexican Table - Celestún: Coastal Cooking"
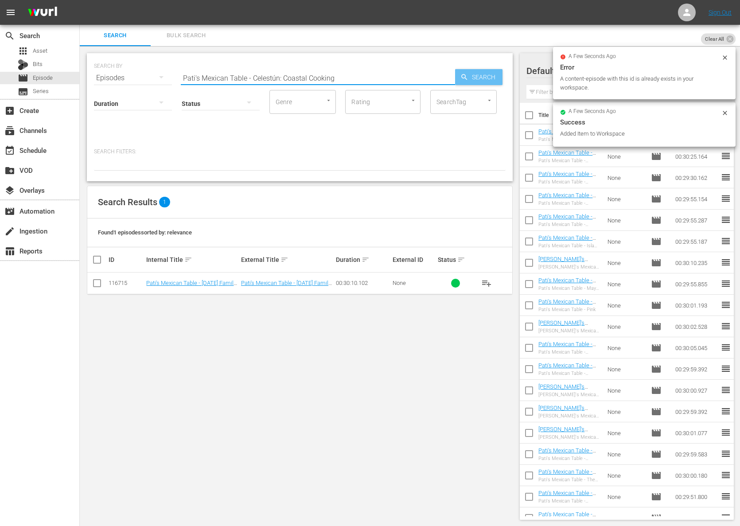
click at [469, 74] on span "Search" at bounding box center [486, 77] width 34 height 16
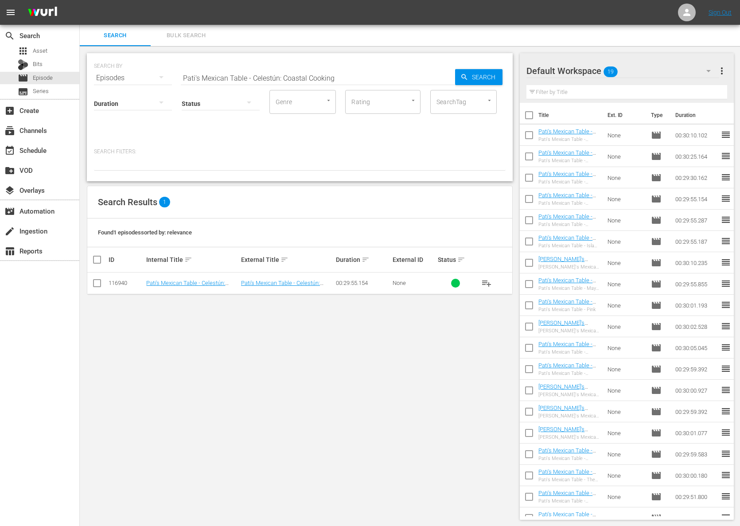
click at [488, 282] on span "playlist_add" at bounding box center [486, 283] width 11 height 11
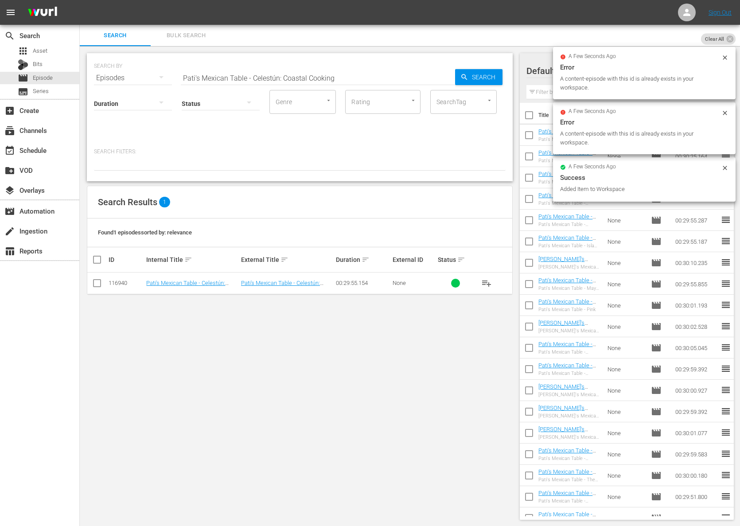
click at [313, 71] on input "Pati's Mexican Table - Celestún: Coastal Cooking" at bounding box center [318, 77] width 274 height 21
paste input "Mérida: Exploring with the Locals"
click at [458, 73] on div "Search" at bounding box center [478, 77] width 47 height 16
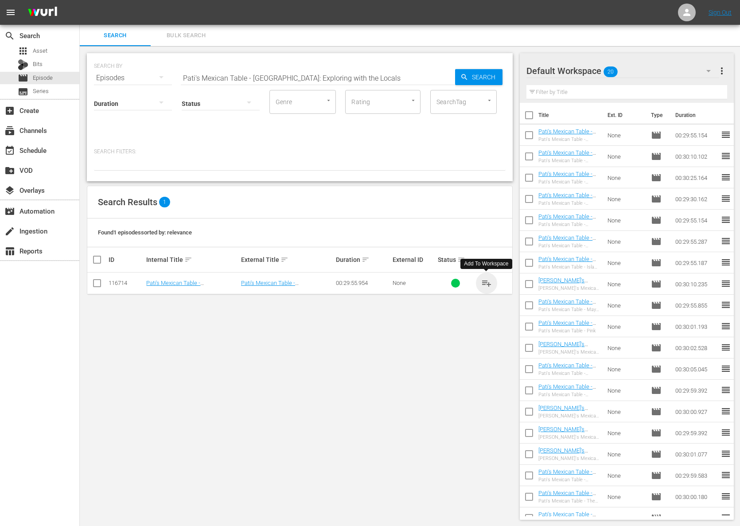
click at [487, 281] on span "playlist_add" at bounding box center [486, 283] width 11 height 11
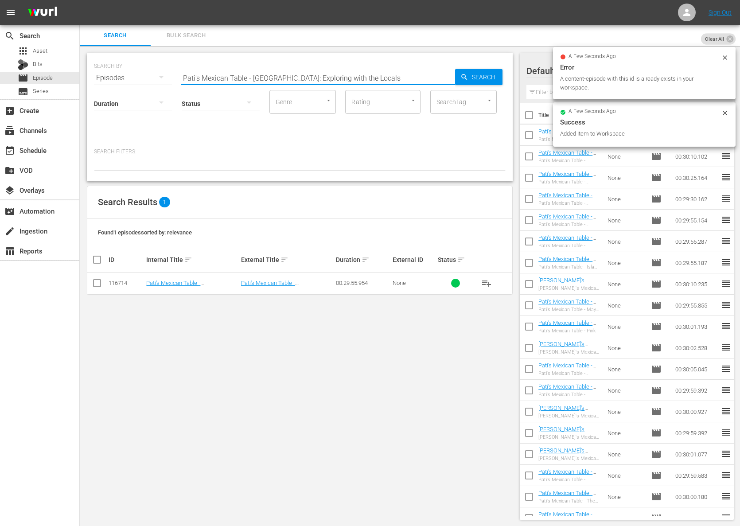
click at [361, 78] on input "Pati's Mexican Table - Mérida: Exploring with the Locals" at bounding box center [318, 77] width 274 height 21
paste input "Pati's Mexican Table - Chachi's Champotón Kitchen"
paste input "text"
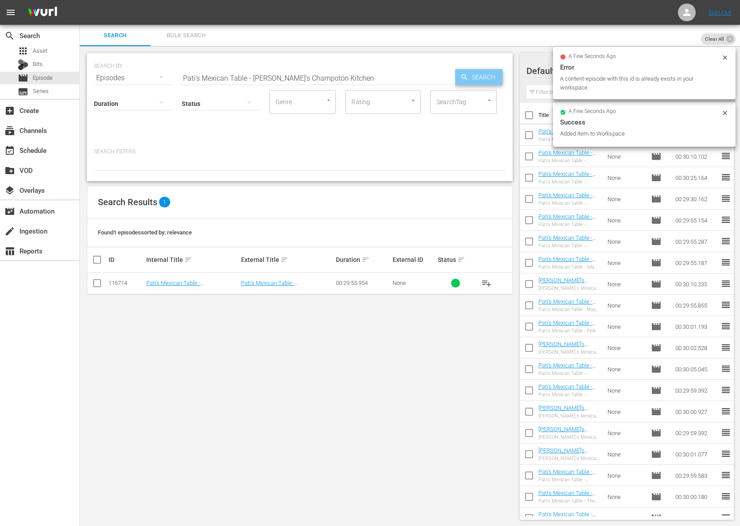
click at [468, 78] on icon "button" at bounding box center [465, 77] width 8 height 8
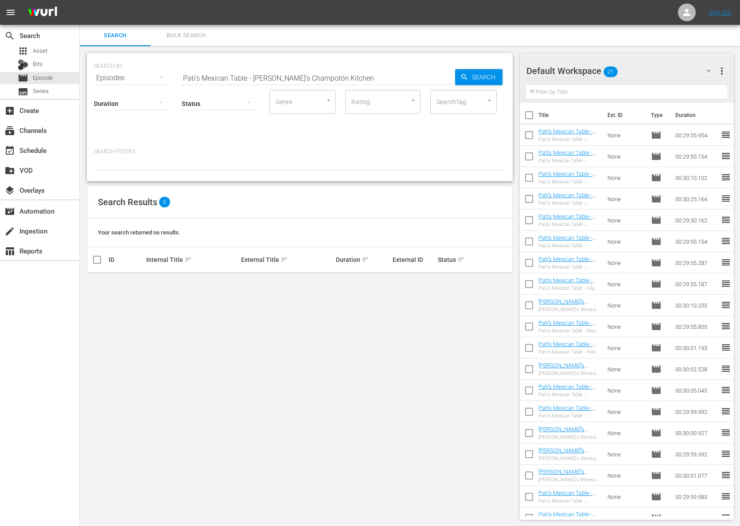
click at [313, 80] on input "Pati's Mexican Table - Chachi's Champotón Kitchen" at bounding box center [318, 77] width 274 height 21
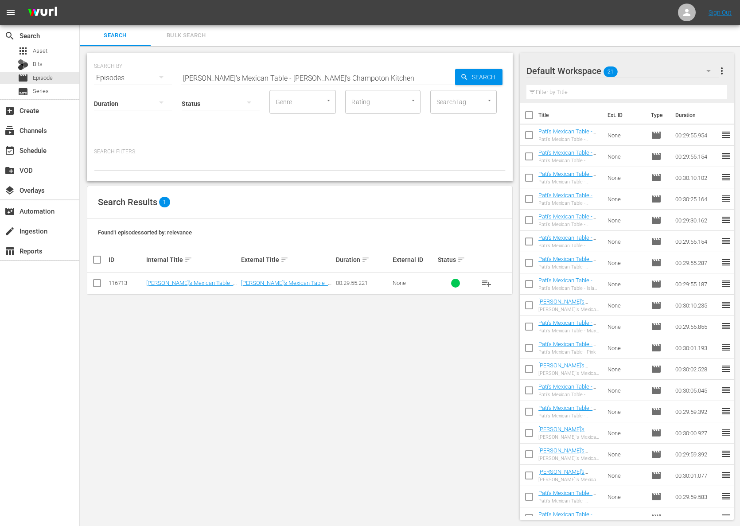
click at [493, 281] on button "playlist_add" at bounding box center [486, 283] width 21 height 21
click at [490, 281] on span "playlist_add" at bounding box center [486, 283] width 11 height 11
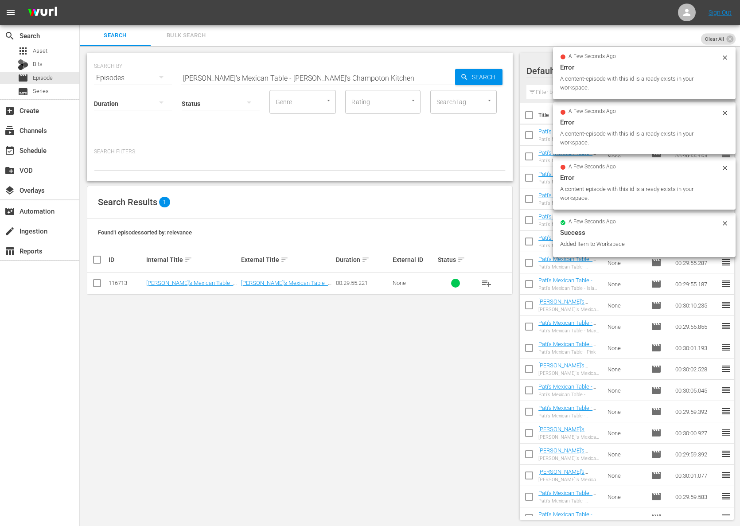
click at [279, 78] on input "Pati's Mexican Table - Chachi's Champoton Kitchen" at bounding box center [318, 77] width 274 height 21
paste input "Pati's Mexican Table - Backyard Picnic"
paste input "Backyard Picnic"
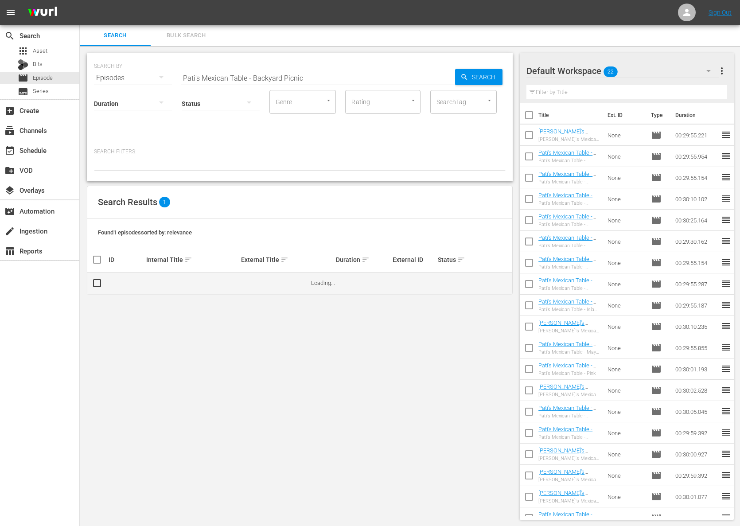
click at [492, 286] on td "Loading..." at bounding box center [411, 283] width 203 height 21
click at [485, 279] on span "playlist_add" at bounding box center [486, 283] width 11 height 11
click at [485, 281] on span "playlist_add" at bounding box center [486, 283] width 11 height 11
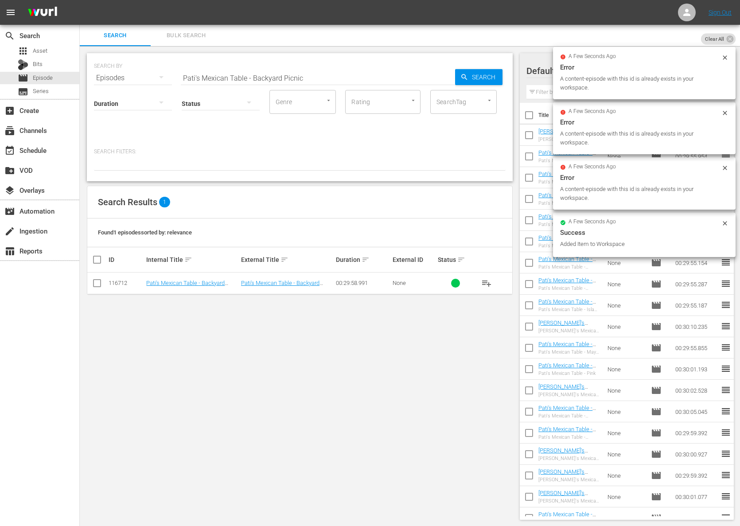
click at [283, 84] on div "Search ID, Title, Description, Keywords, or Category Pati's Mexican Table - Bac…" at bounding box center [318, 77] width 274 height 21
paste input "ked!"
click at [464, 81] on icon "button" at bounding box center [465, 77] width 8 height 8
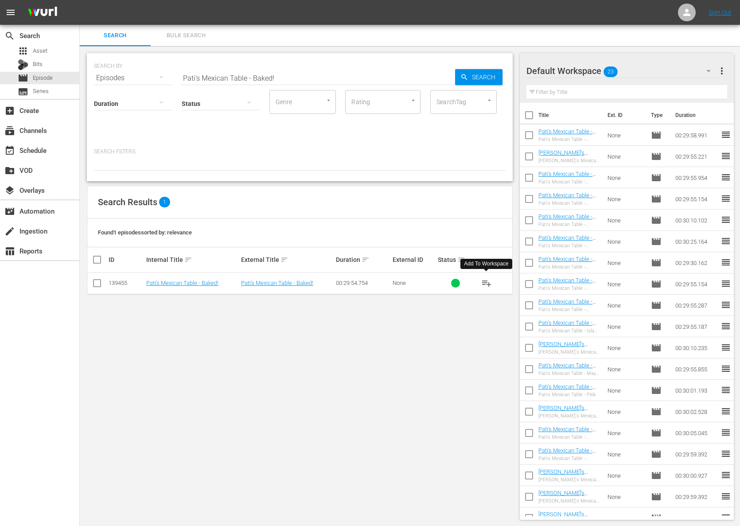
click at [485, 283] on span "playlist_add" at bounding box center [486, 283] width 11 height 11
click at [485, 282] on span "playlist_add" at bounding box center [486, 283] width 11 height 11
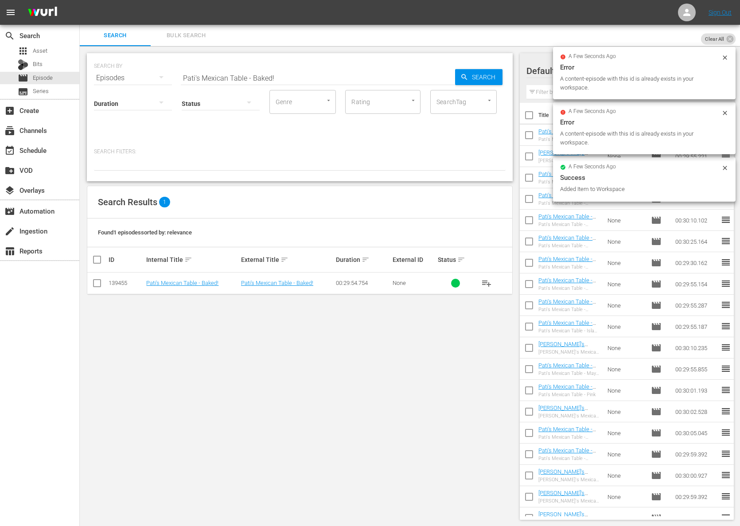
click at [336, 66] on div "SEARCH BY Search By Episodes Search ID, Title, Description, Keywords, or Catego…" at bounding box center [300, 73] width 412 height 32
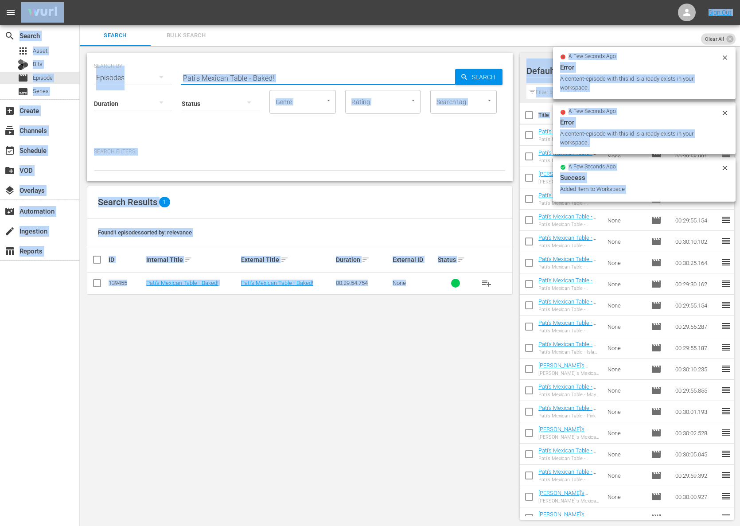
click at [328, 72] on input "Pati's Mexican Table - Baked!" at bounding box center [318, 77] width 274 height 21
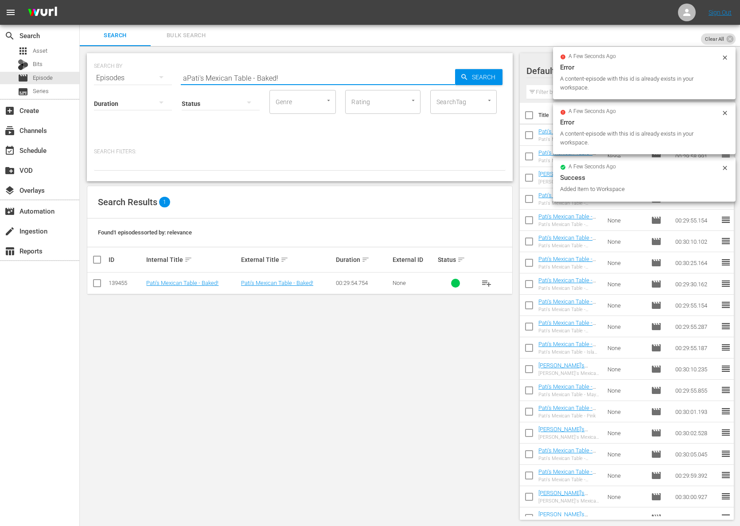
paste input "Family FavoritesPati's Mexican Table -"
paste input "Pati's Mexican Table - Family Favorites"
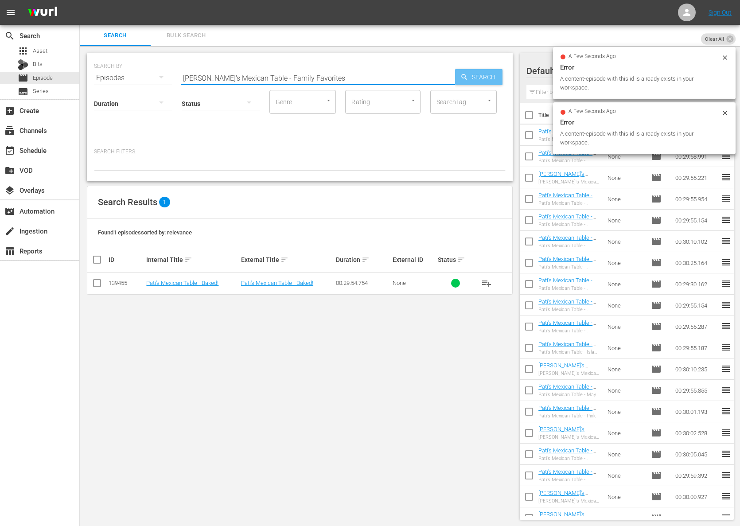
click at [469, 70] on span "Search" at bounding box center [486, 77] width 34 height 16
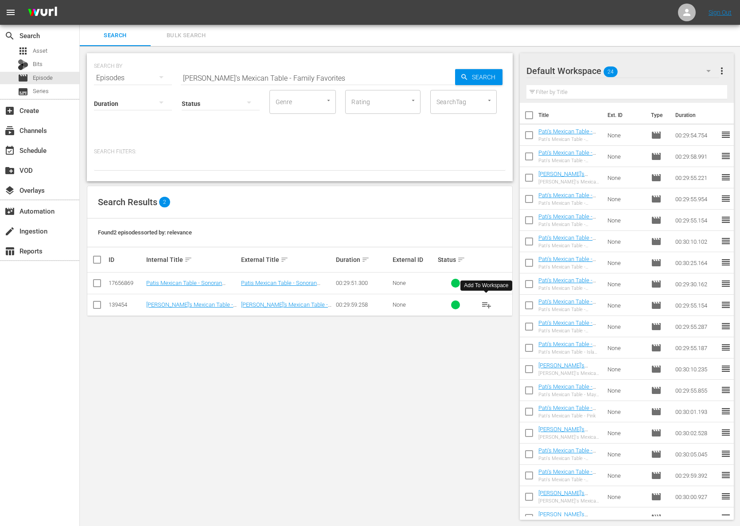
click at [486, 304] on span "playlist_add" at bounding box center [486, 305] width 11 height 11
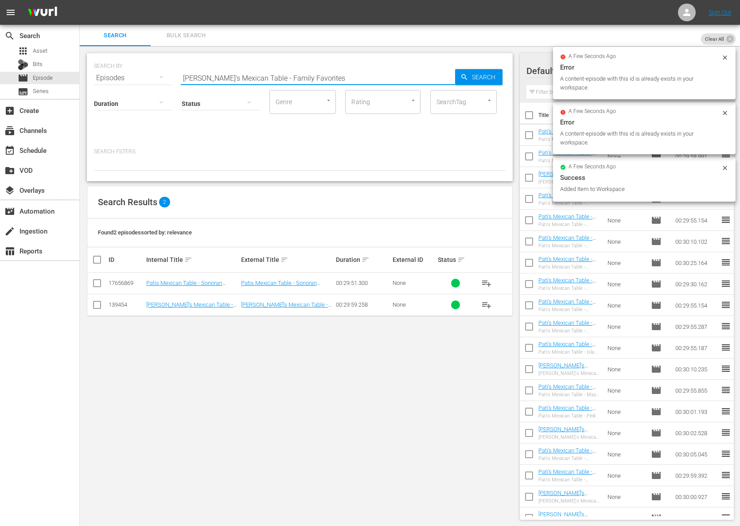
click at [282, 80] on input "Pati's Mexican Table - Family Favorites" at bounding box center [318, 77] width 274 height 21
paste input "Modern Mexico"
click at [494, 78] on span "Search" at bounding box center [486, 77] width 34 height 16
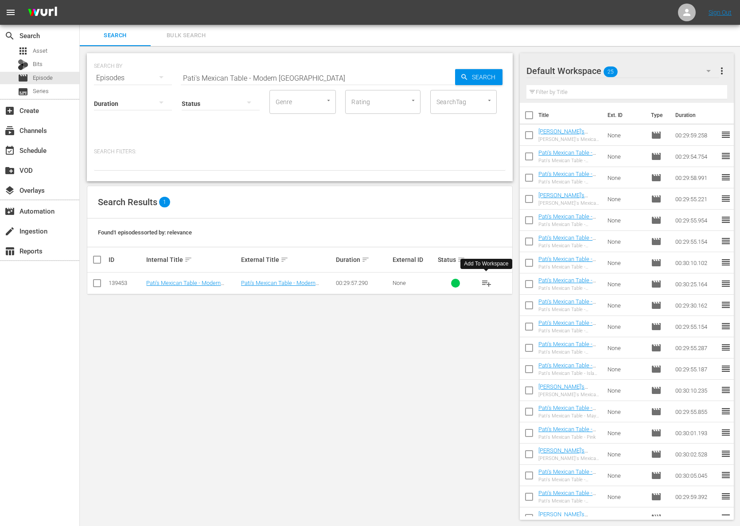
click at [485, 284] on span "playlist_add" at bounding box center [486, 283] width 11 height 11
click at [486, 282] on span "playlist_add" at bounding box center [486, 283] width 11 height 11
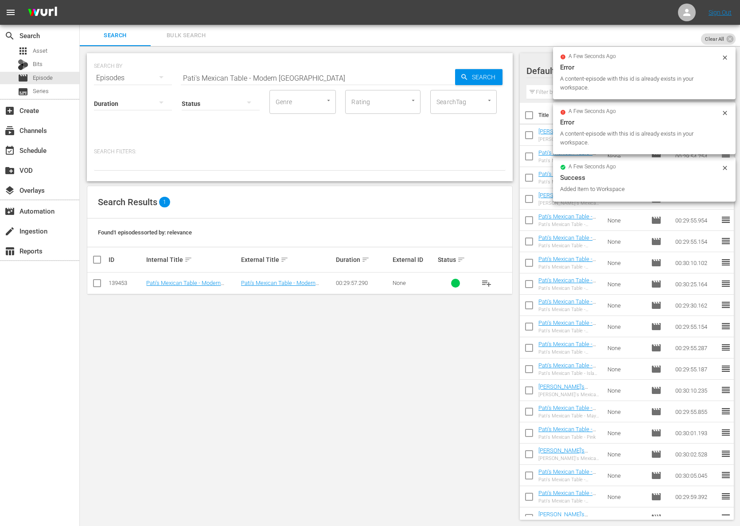
click at [282, 78] on input "Pati's Mexican Table - Modern Mexico" at bounding box center [318, 77] width 274 height 21
paste input "Sami's Big Day"
click at [465, 78] on icon "button" at bounding box center [464, 77] width 6 height 6
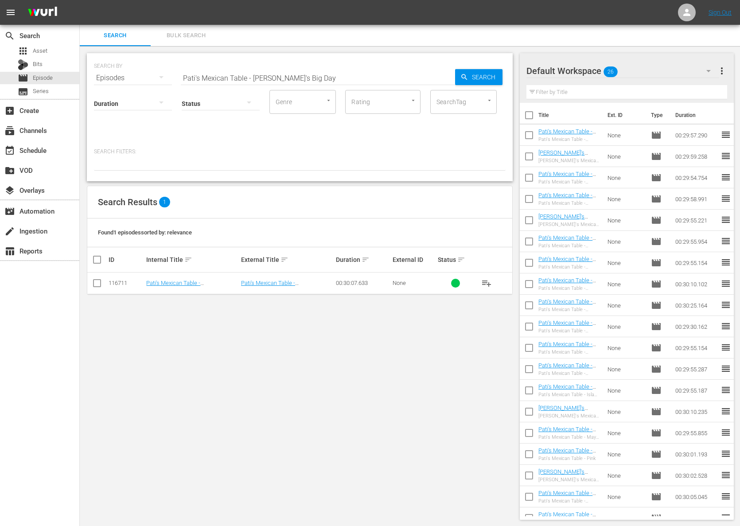
click at [489, 280] on span "playlist_add" at bounding box center [486, 283] width 11 height 11
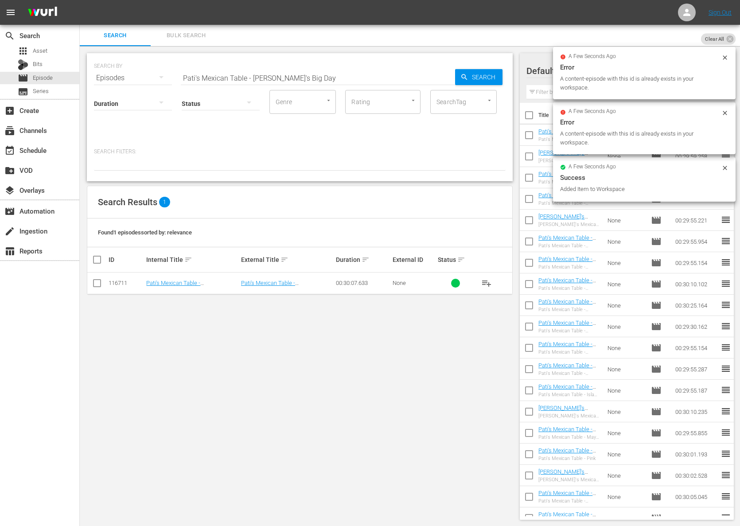
click at [253, 81] on input "Pati's Mexican Table - Sami's Big Day" at bounding box center [318, 77] width 274 height 21
paste input "Pati's Mexican Table - Street Food Favorites"
paste input "Street Food Favorites"
click at [453, 78] on input "Pati's Mexican Table - Street Food Favorites" at bounding box center [318, 77] width 274 height 21
click at [478, 81] on span "Search" at bounding box center [486, 77] width 34 height 16
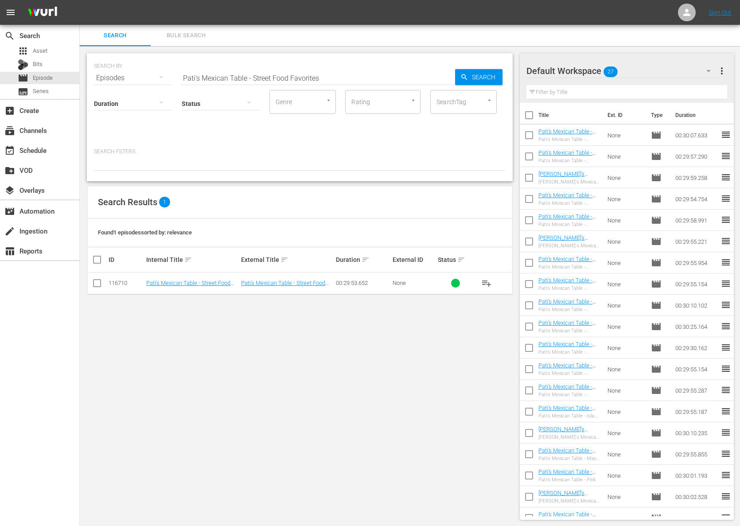
click at [487, 283] on span "playlist_add" at bounding box center [486, 283] width 11 height 11
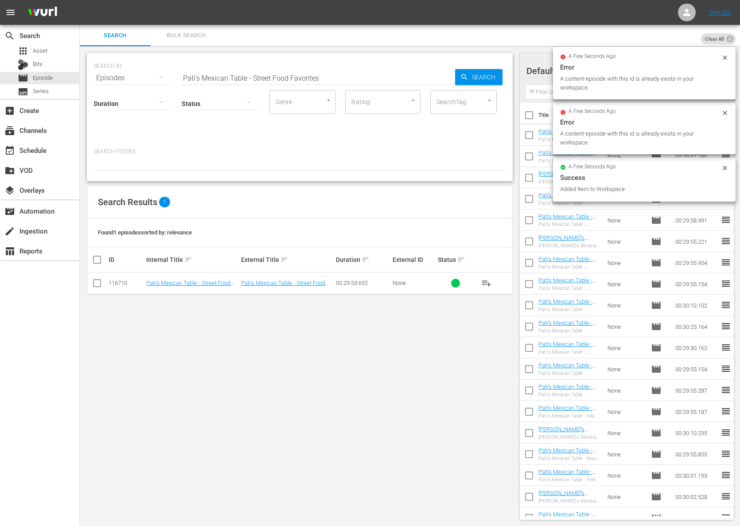
drag, startPoint x: 297, startPoint y: 77, endPoint x: 291, endPoint y: 78, distance: 6.8
click at [297, 77] on input "Pati's Mexican Table - Street Food Favorites" at bounding box center [318, 77] width 274 height 21
paste input "Cooking with the Fan"
click at [460, 78] on div "Search" at bounding box center [478, 77] width 47 height 16
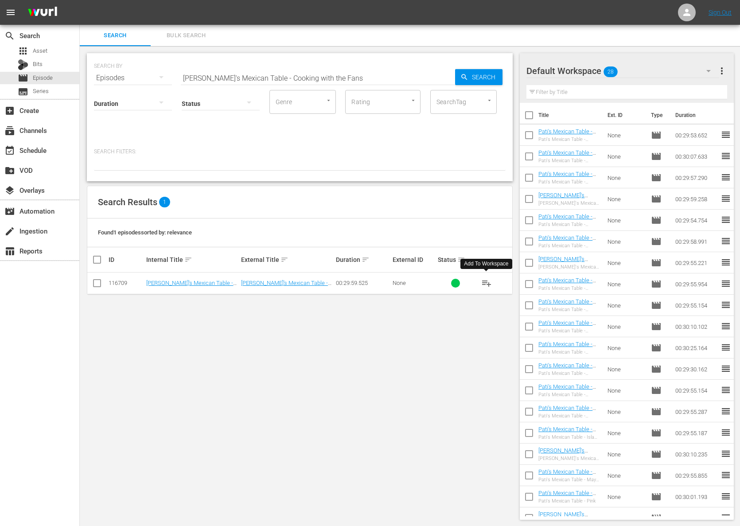
click at [489, 282] on span "playlist_add" at bounding box center [486, 283] width 11 height 11
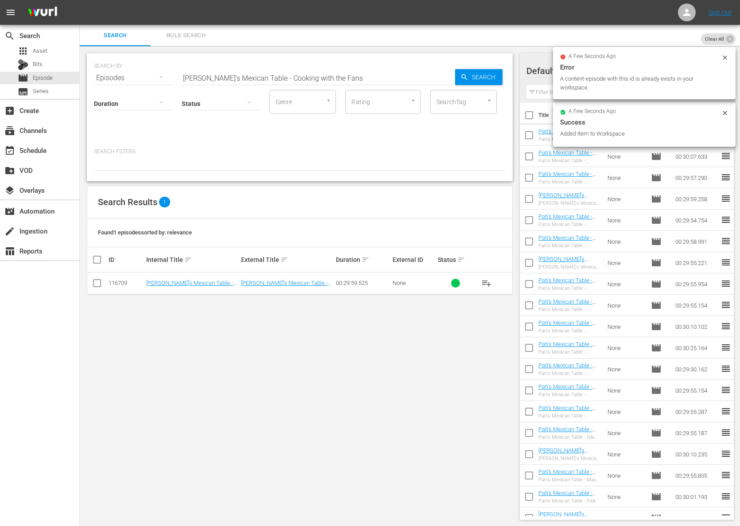
click at [265, 68] on input "Pati's Mexican Table - Cooking with the Fans" at bounding box center [318, 77] width 274 height 21
paste input "Mexamericana"
click at [458, 75] on div "Search" at bounding box center [478, 77] width 47 height 16
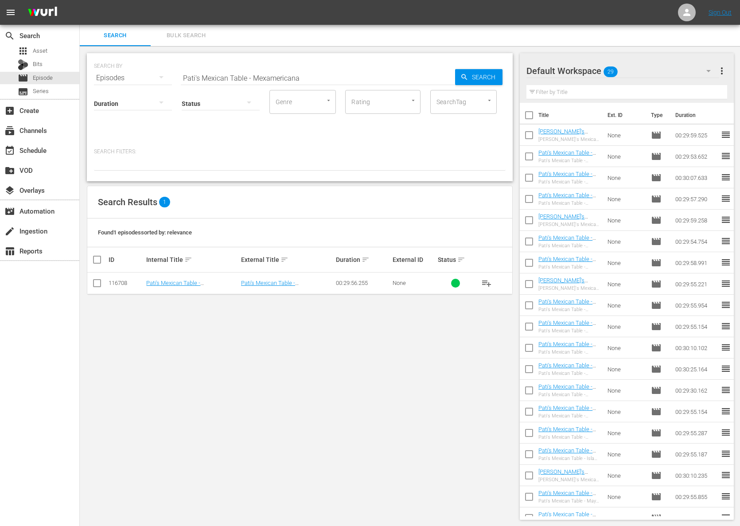
click at [485, 279] on span "playlist_add" at bounding box center [486, 283] width 11 height 11
click at [486, 280] on span "playlist_add" at bounding box center [486, 283] width 11 height 11
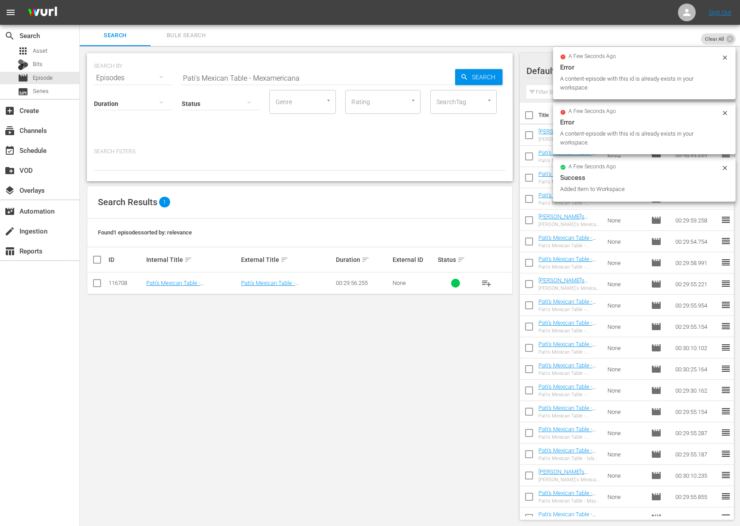
drag, startPoint x: 293, startPoint y: 71, endPoint x: 298, endPoint y: 72, distance: 5.1
click at [293, 71] on input "Pati's Mexican Table - Mexamericana" at bounding box center [318, 77] width 274 height 21
paste input "Tamaliza!"
click at [486, 78] on span "Search" at bounding box center [486, 77] width 34 height 16
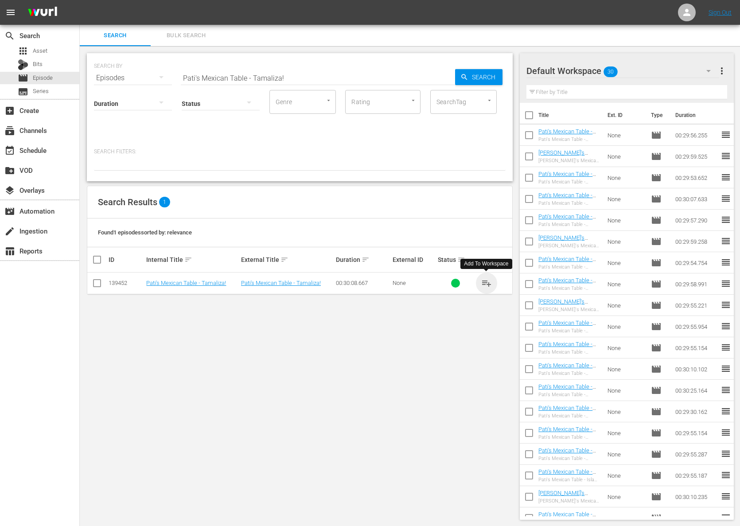
click at [487, 280] on span "playlist_add" at bounding box center [486, 283] width 11 height 11
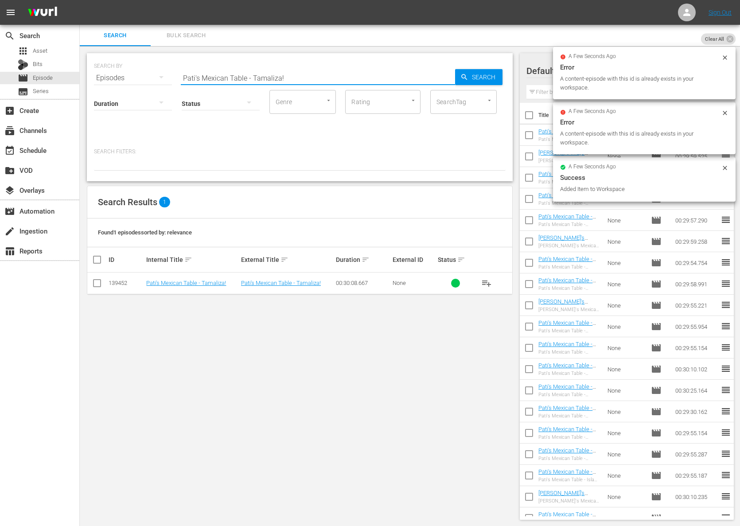
click at [288, 75] on input "Pati's Mexican Table - Tamaliza!" at bounding box center [318, 77] width 274 height 21
paste input "Pati's Mexican Table - Summer Evening Party"
paste input "text"
type input "Pati's Mexican Table - Summer Evening Party"
click at [465, 76] on icon "button" at bounding box center [465, 77] width 8 height 8
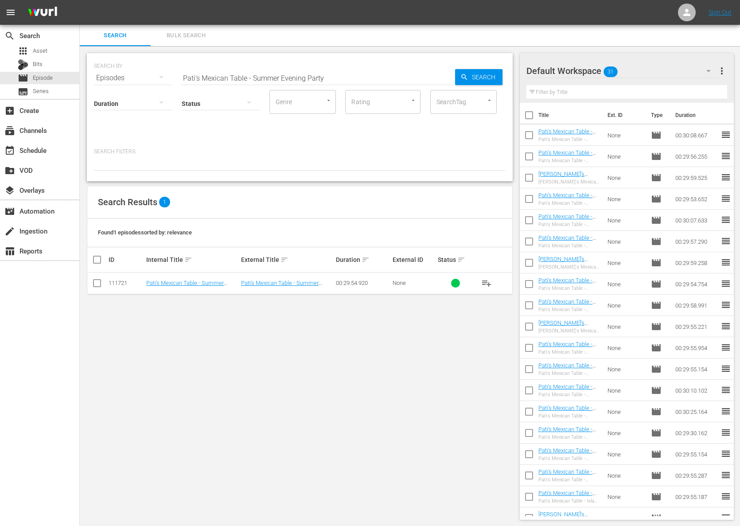
click at [489, 283] on span "playlist_add" at bounding box center [486, 283] width 11 height 11
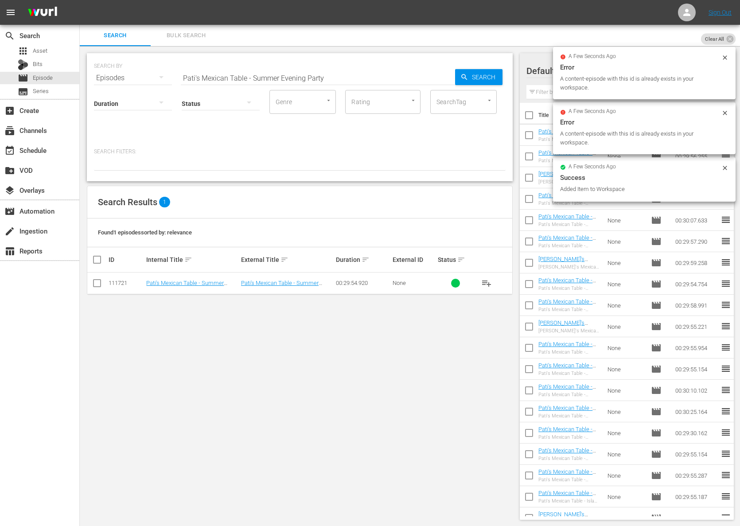
click at [268, 78] on input "Pati's Mexican Table - Summer Evening Party" at bounding box center [318, 77] width 274 height 21
paste input "Taco Night!"
click at [475, 75] on span "Search" at bounding box center [486, 77] width 34 height 16
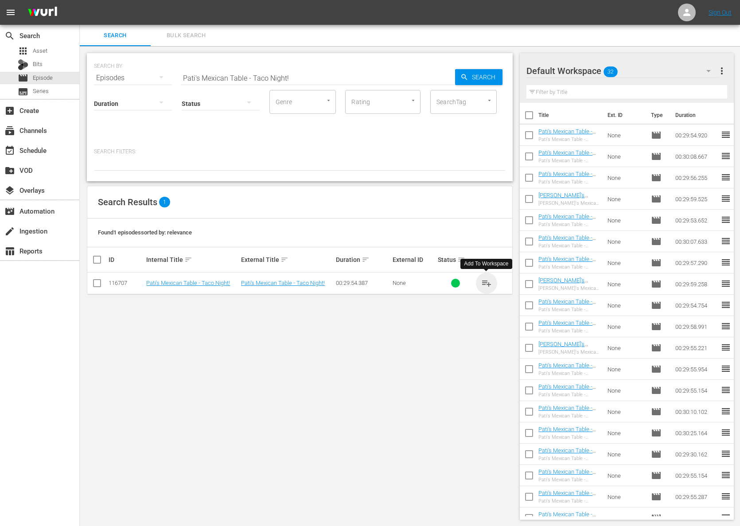
click at [486, 283] on span "playlist_add" at bounding box center [486, 283] width 11 height 11
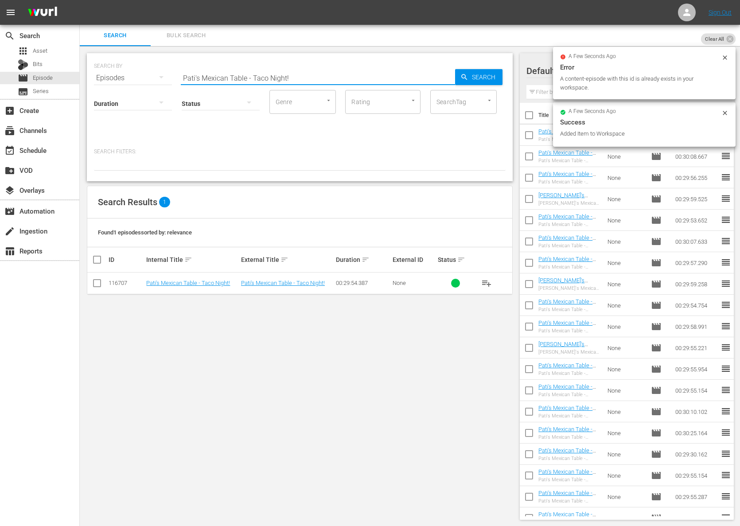
click at [254, 68] on input "Pati's Mexican Table - Taco Night!" at bounding box center [318, 77] width 274 height 21
paste input "Adventures in San MiguelPati's Mexican Table -"
paste input "Pati's Mexican Table - Adventures in San Miguel"
click at [501, 74] on span "Search" at bounding box center [486, 77] width 34 height 16
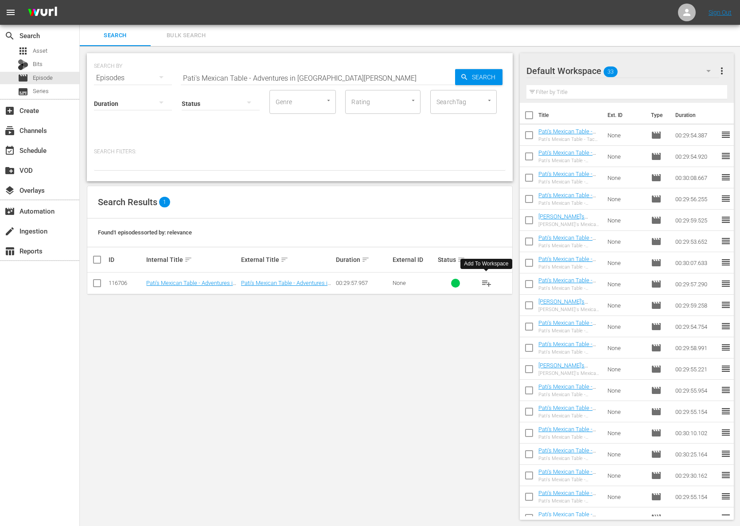
click at [487, 282] on span "playlist_add" at bounding box center [486, 283] width 11 height 11
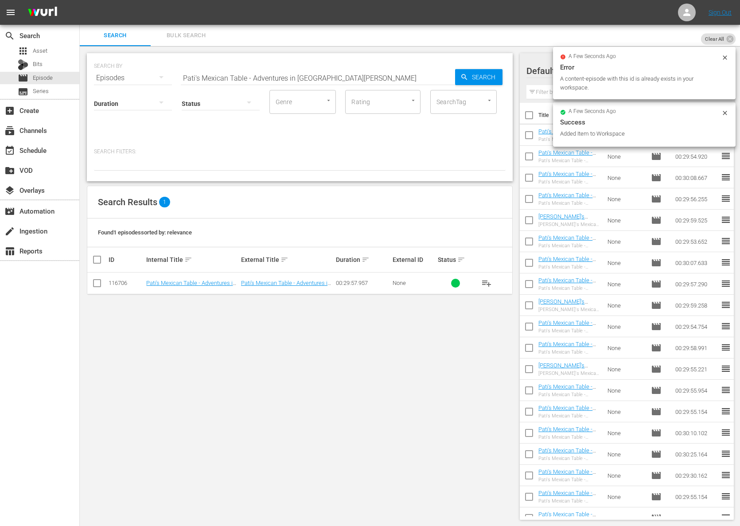
click at [273, 80] on input "Pati's Mexican Table - Adventures in San Miguel" at bounding box center [318, 77] width 274 height 21
paste input "Good Morning, Mexico!"
click at [441, 78] on input "Pati's Mexican Table - Good Morning, Mexico!" at bounding box center [318, 77] width 274 height 21
click at [461, 75] on icon "button" at bounding box center [465, 77] width 8 height 8
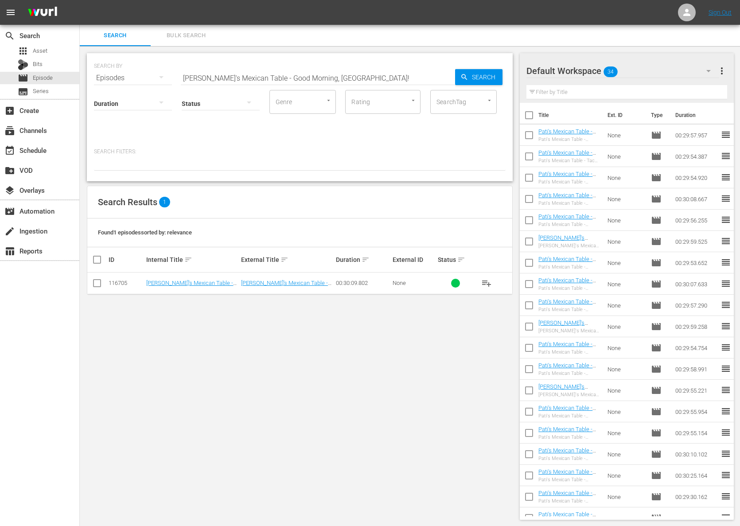
click at [485, 281] on span "playlist_add" at bounding box center [486, 283] width 11 height 11
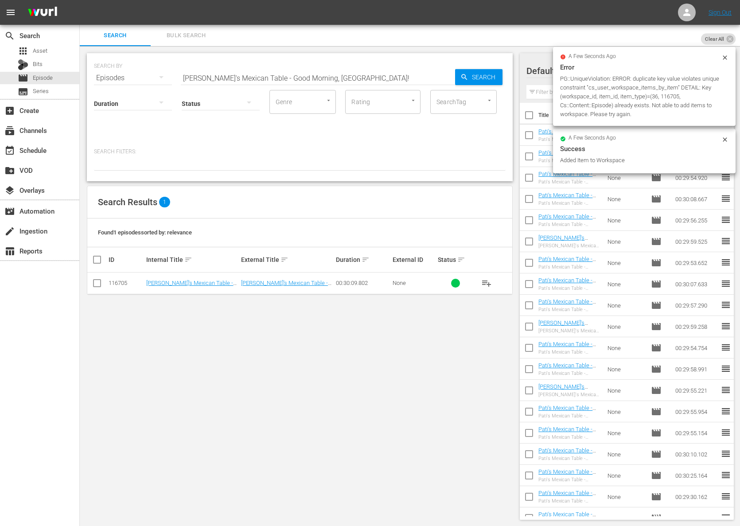
click at [297, 75] on input "Pati's Mexican Table - Good Morning, Mexico!" at bounding box center [318, 77] width 274 height 21
paste input "My Piñata Party"
click at [454, 79] on input "Pati's Mexican Table - My Piñata Party" at bounding box center [318, 77] width 274 height 21
click at [468, 78] on icon "button" at bounding box center [465, 77] width 8 height 8
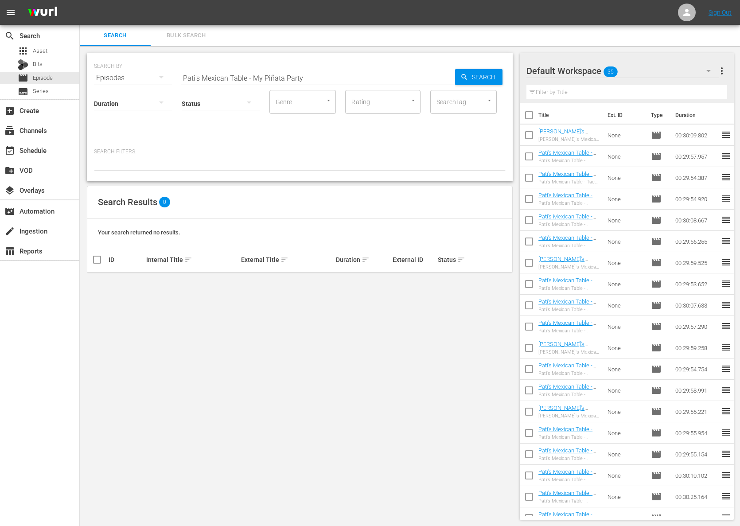
click at [273, 79] on input "Pati's Mexican Table - My Piñata Party" at bounding box center [318, 77] width 274 height 21
type input "Pati's Mexican Table - My Pinata Party"
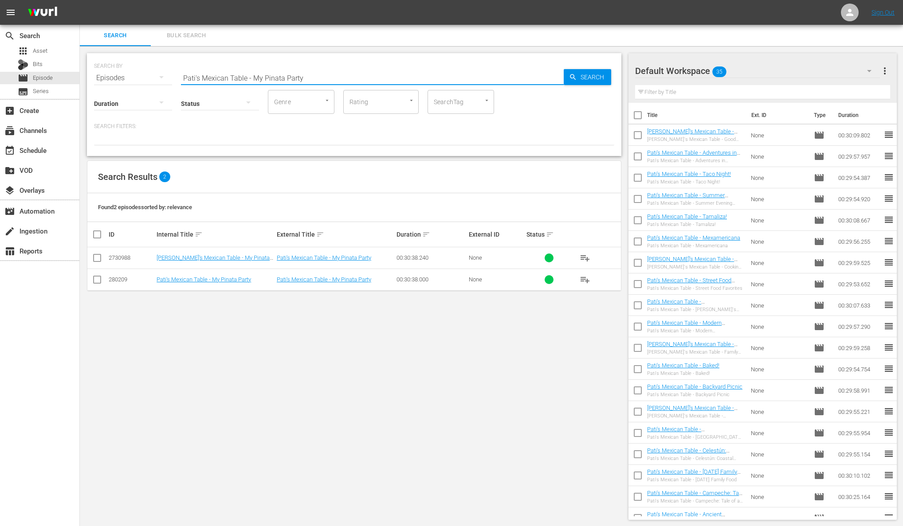
click at [585, 276] on span "playlist_add" at bounding box center [584, 279] width 11 height 11
click at [0, 249] on div "table_chart Reports" at bounding box center [25, 250] width 50 height 8
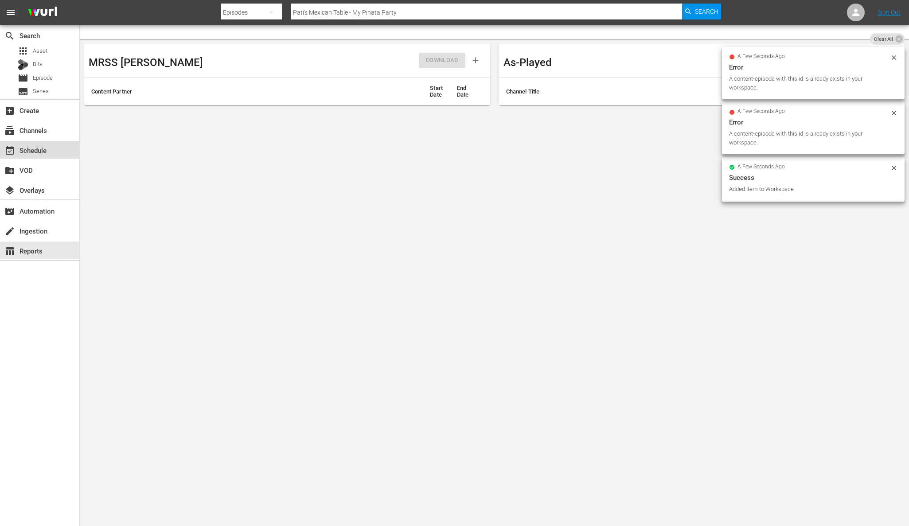
click at [27, 149] on div "event_available Schedule" at bounding box center [25, 149] width 50 height 8
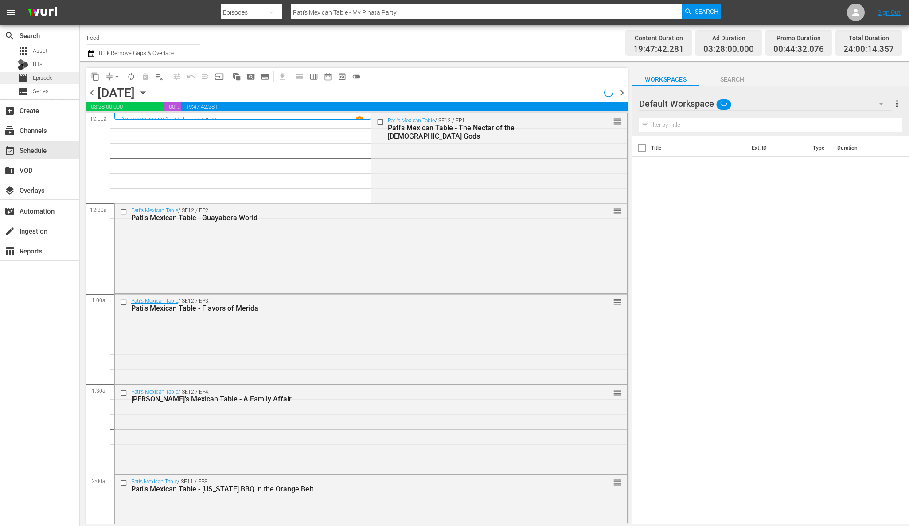
click at [52, 81] on span "Episode" at bounding box center [43, 78] width 20 height 9
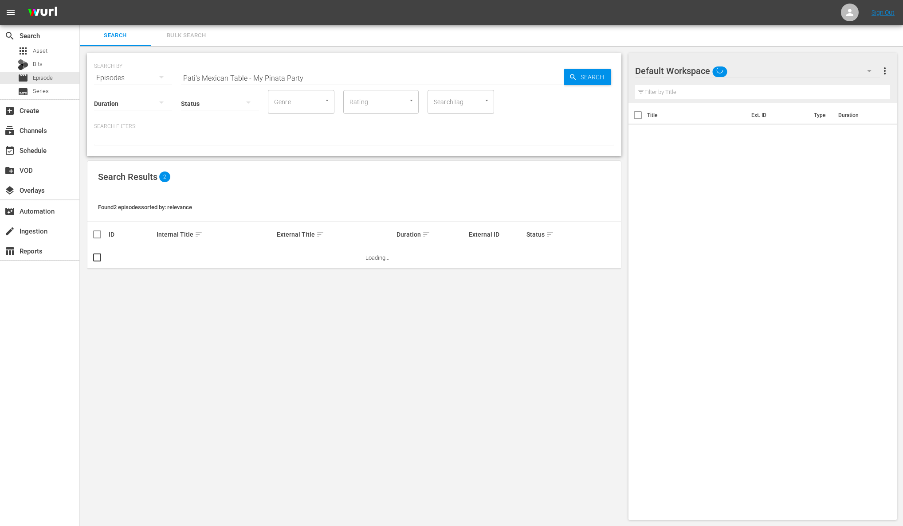
click at [208, 66] on div "SEARCH BY Search By Episodes Search ID, Title, Description, Keywords, or Catego…" at bounding box center [354, 73] width 520 height 32
click at [211, 77] on input "Pati's Mexican Table - My Pinata Party" at bounding box center [372, 77] width 383 height 21
paste input "Girls Just Wanna Have Fun"
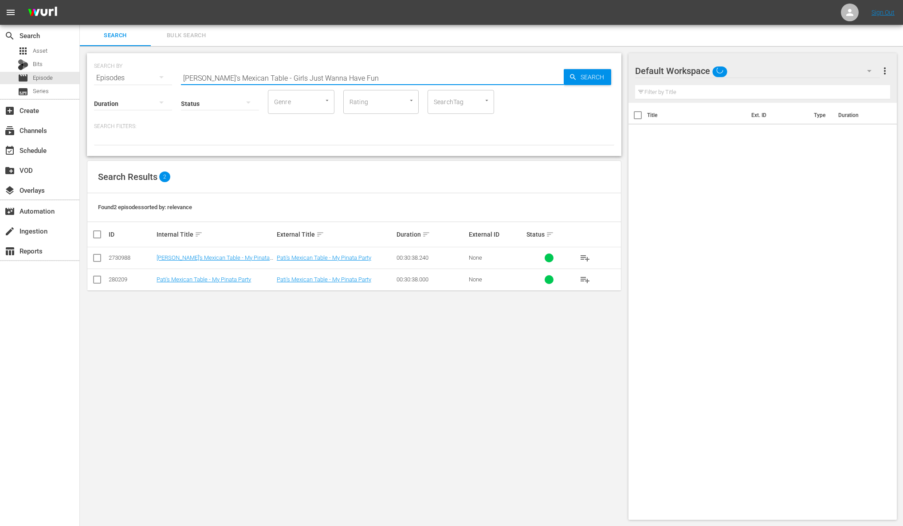
drag, startPoint x: 521, startPoint y: 73, endPoint x: 561, endPoint y: 74, distance: 40.4
click at [527, 73] on input "Pati's Mexican Table - Girls Just Wanna Have Fun" at bounding box center [372, 77] width 383 height 21
click at [561, 74] on input "Pati's Mexican Table - Girls Just Wanna Have Fun" at bounding box center [372, 77] width 383 height 21
click at [567, 77] on div "Search" at bounding box center [586, 77] width 47 height 16
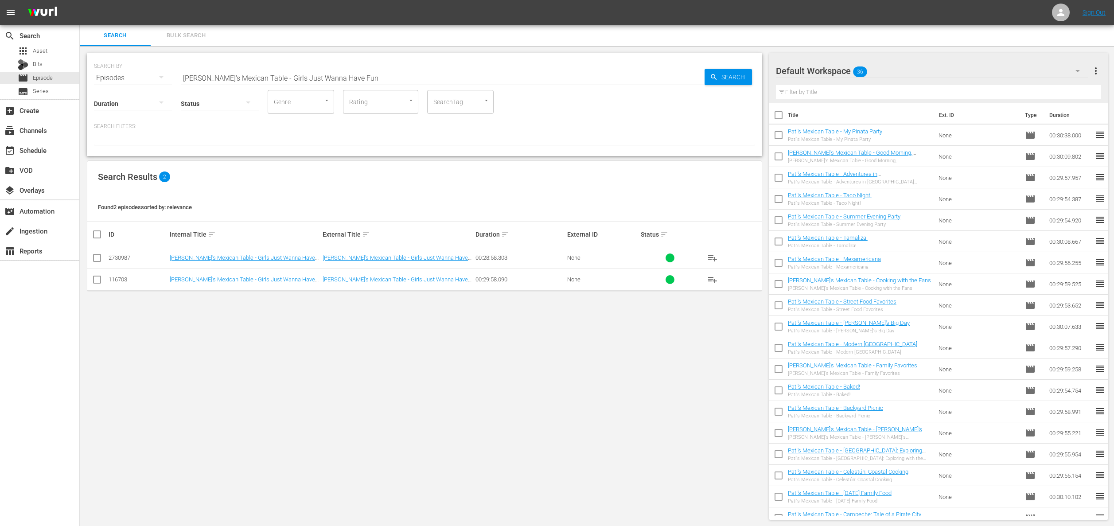
drag, startPoint x: 718, startPoint y: 243, endPoint x: 711, endPoint y: 258, distance: 16.5
click at [717, 243] on th at bounding box center [731, 234] width 61 height 25
click at [713, 276] on span "playlist_add" at bounding box center [712, 279] width 11 height 11
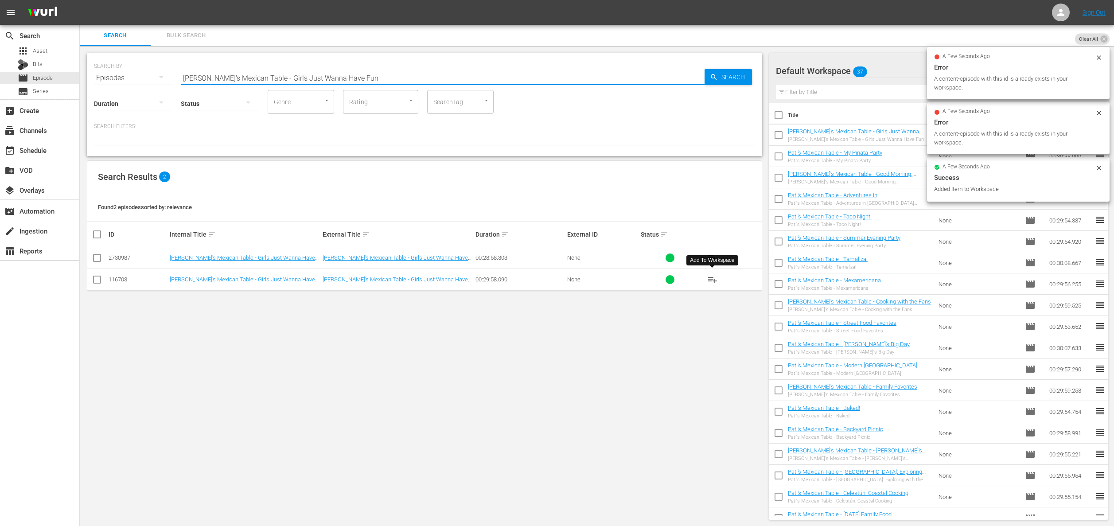
click at [333, 84] on div "Search ID, Title, Description, Keywords, or Category Pati's Mexican Table - Gir…" at bounding box center [443, 77] width 524 height 21
paste input "Mex-Italian!"
drag, startPoint x: 698, startPoint y: 82, endPoint x: 722, endPoint y: 82, distance: 23.9
click at [699, 82] on input "Pati's Mexican Table - Mex-Italian!" at bounding box center [443, 77] width 524 height 21
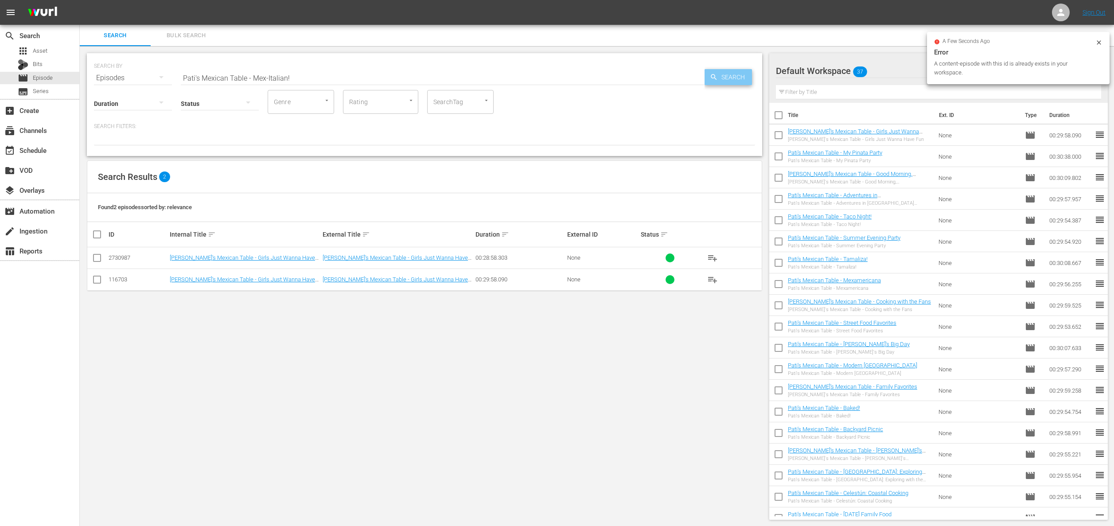
click at [722, 82] on span "Search" at bounding box center [735, 77] width 34 height 16
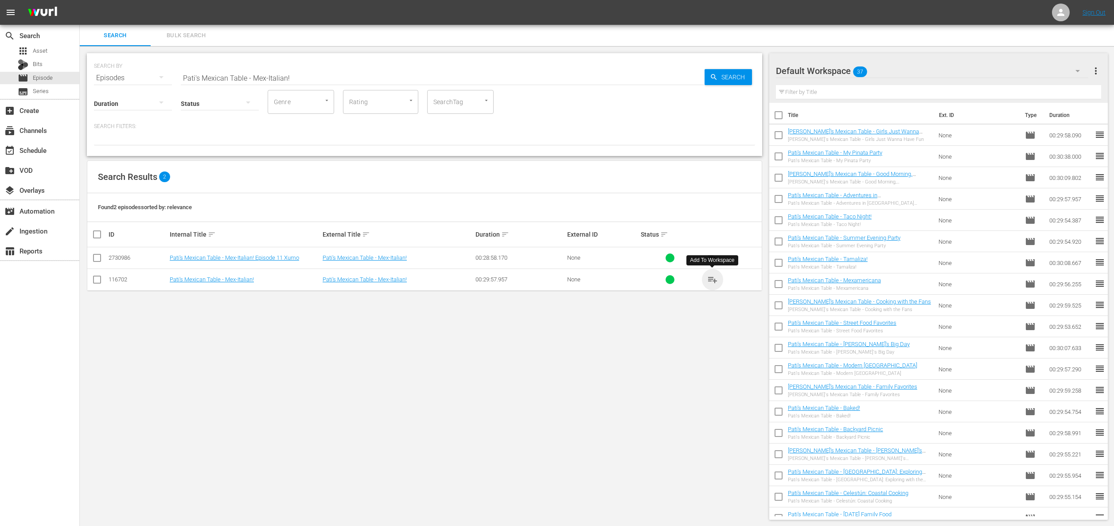
click at [712, 278] on span "playlist_add" at bounding box center [712, 279] width 11 height 11
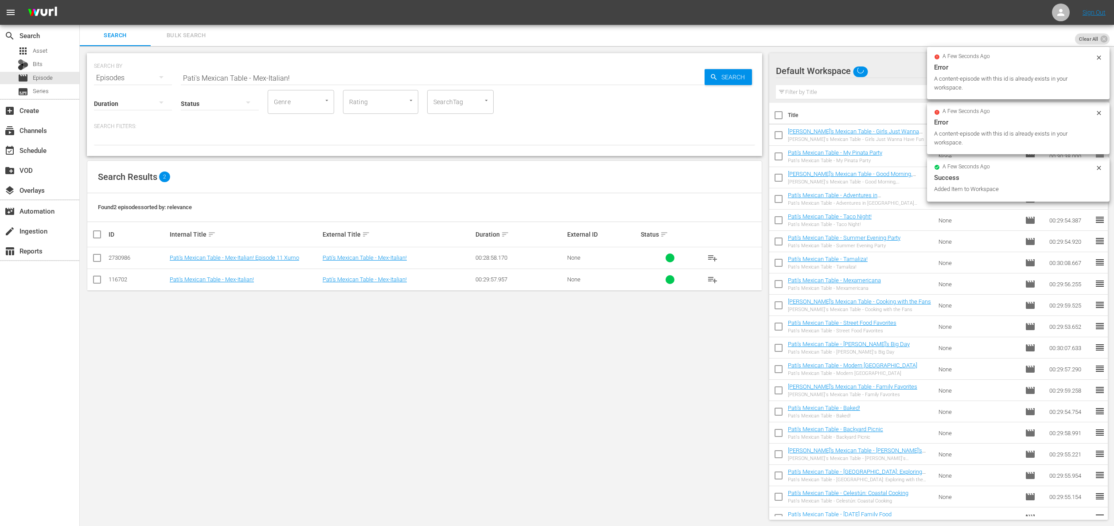
click at [310, 70] on input "Pati's Mexican Table - Mex-Italian!" at bounding box center [443, 77] width 524 height 21
paste input "Brunch at the Jinich House"
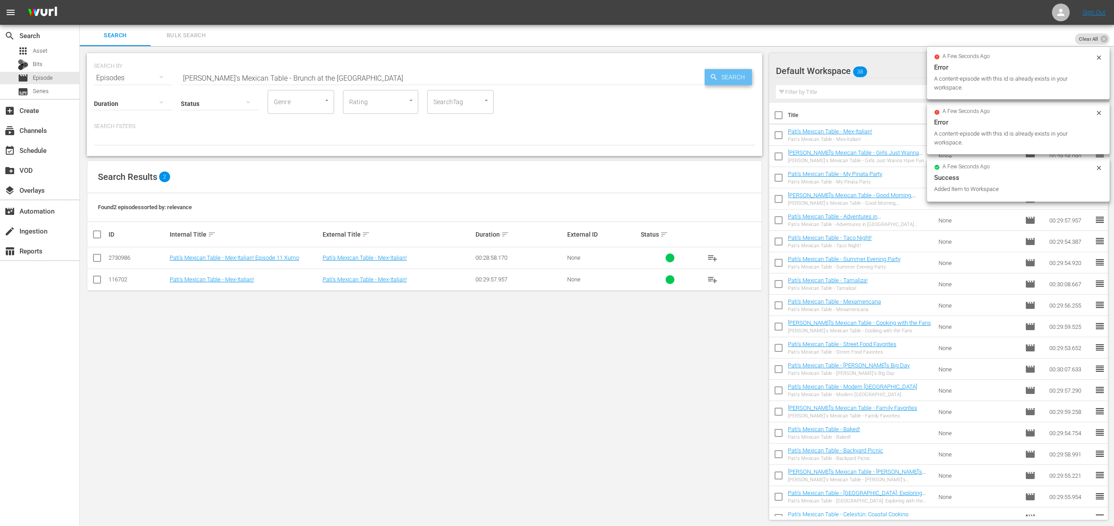
click at [712, 77] on icon "button" at bounding box center [714, 77] width 8 height 8
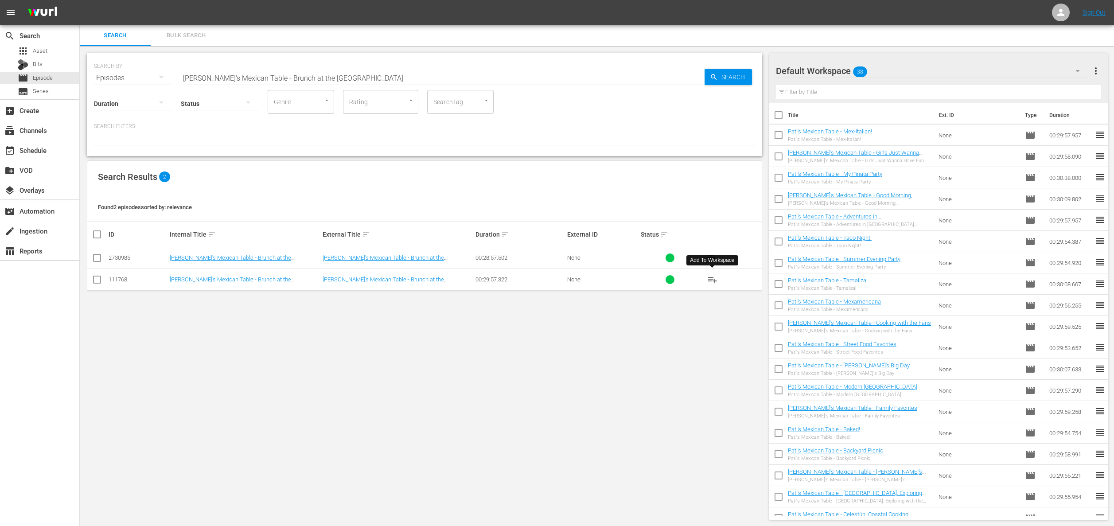
click at [712, 281] on span "playlist_add" at bounding box center [712, 279] width 11 height 11
click at [711, 281] on span "playlist_add" at bounding box center [712, 279] width 11 height 11
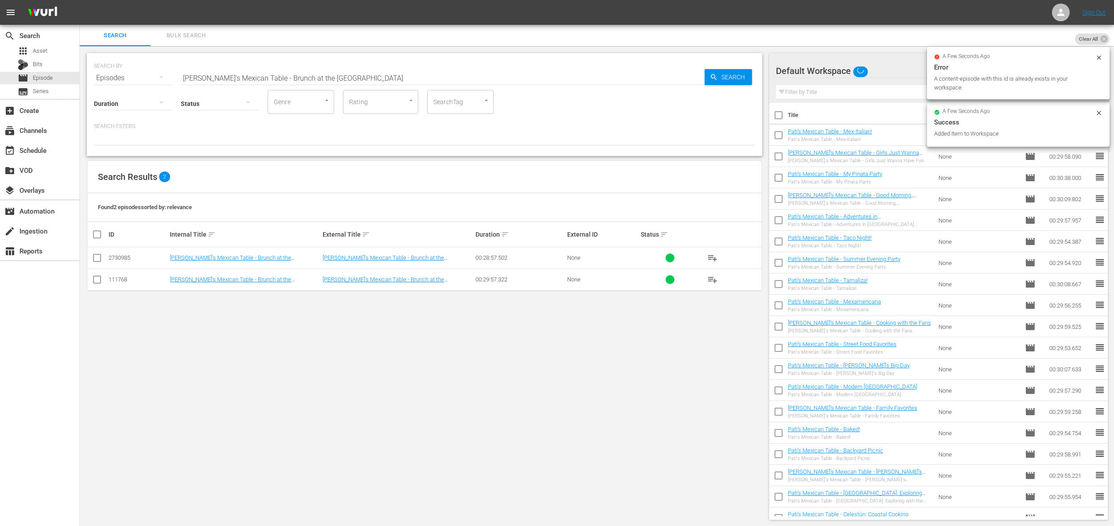
click at [284, 66] on div "SEARCH BY Search By Episodes Search ID, Title, Description, Keywords, or Catego…" at bounding box center [424, 73] width 661 height 32
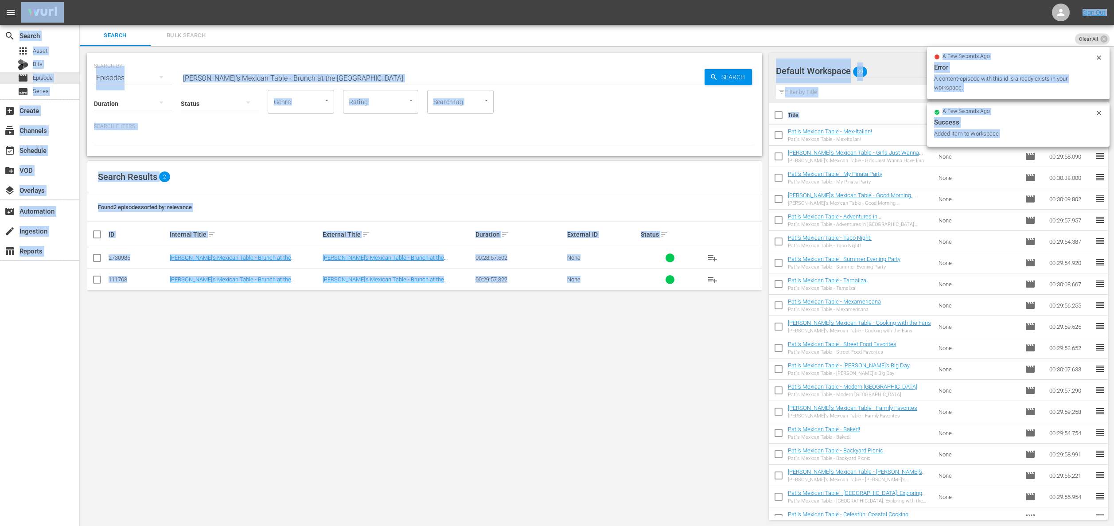
click at [282, 71] on input "Pati's Mexican Table - Brunch at the Jinich House" at bounding box center [443, 77] width 524 height 21
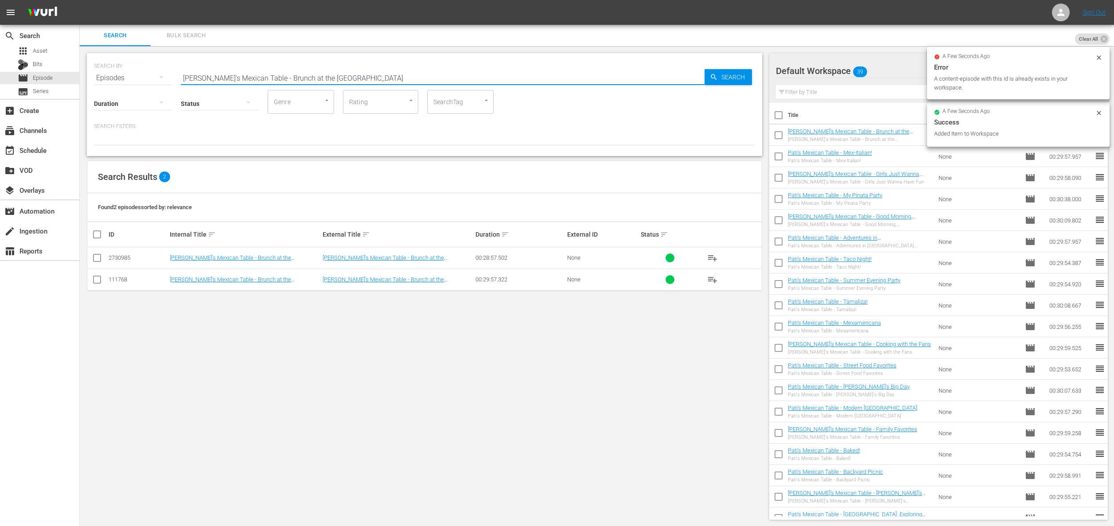
paste input "Pot Luck Party"
click at [715, 75] on icon "button" at bounding box center [714, 77] width 8 height 8
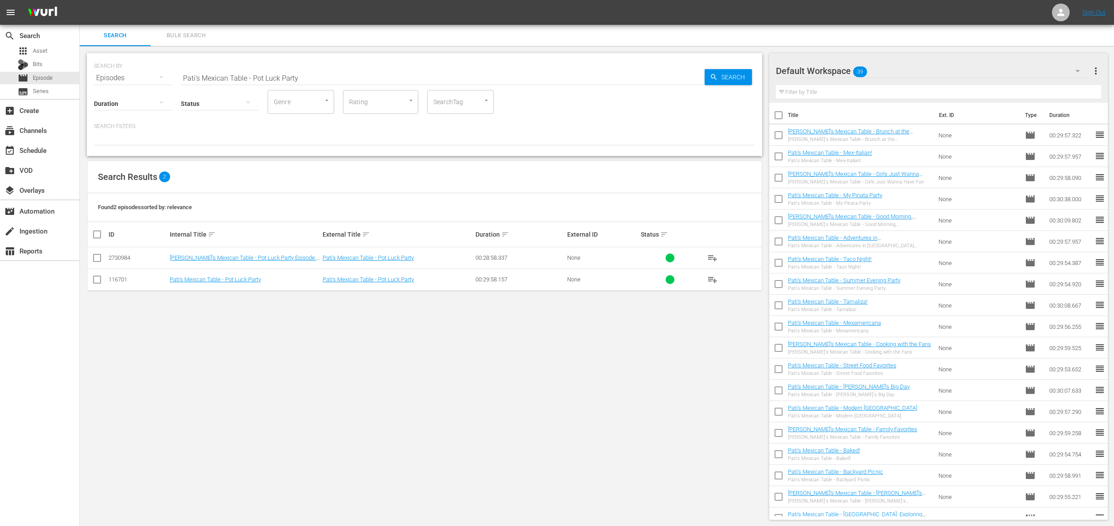
click at [710, 279] on span "playlist_add" at bounding box center [712, 279] width 11 height 11
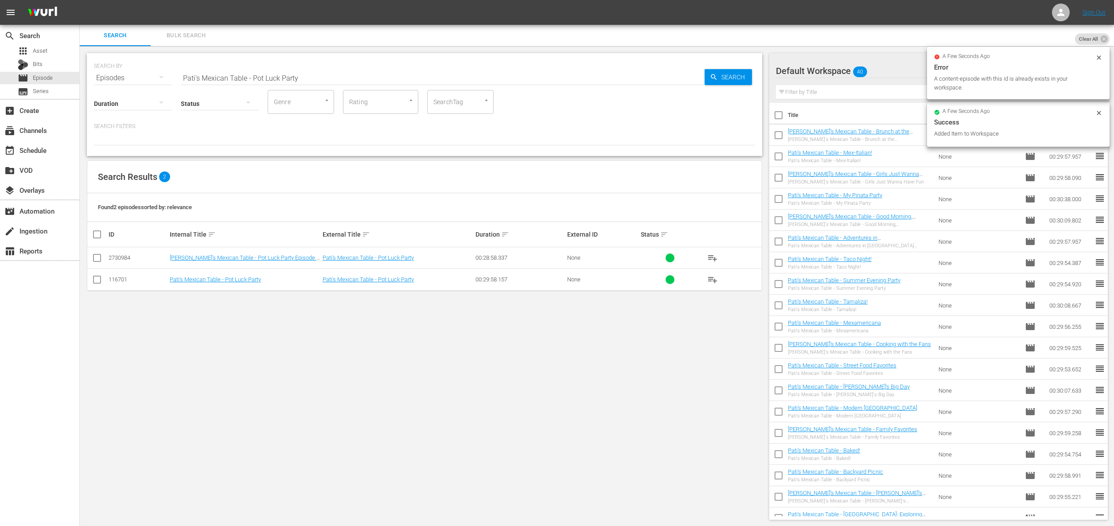
click at [255, 76] on input "Pati's Mexican Table - Pot Luck Party" at bounding box center [443, 77] width 524 height 21
paste input "Asian Influences in Mexican Cooking"
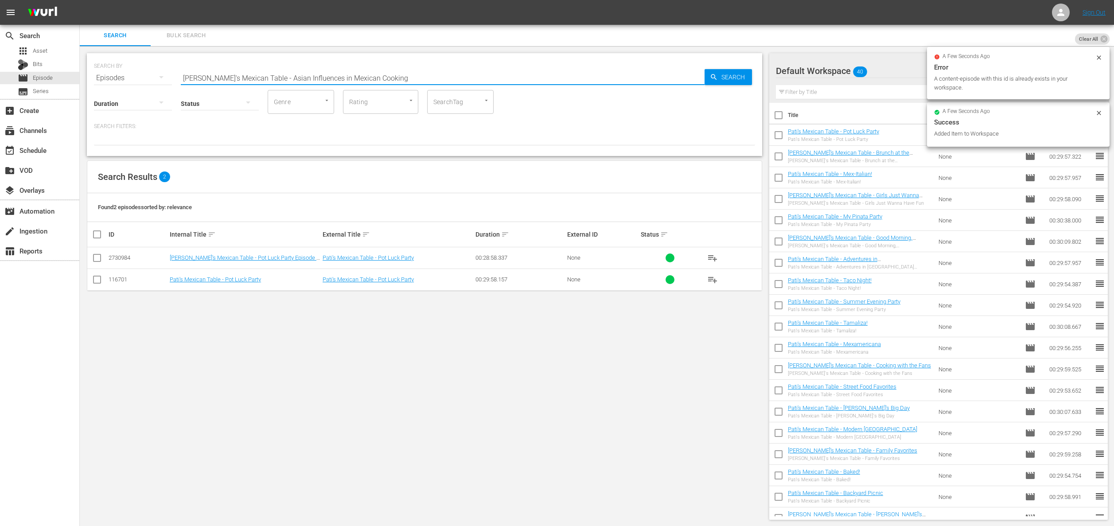
click at [710, 78] on icon "button" at bounding box center [714, 77] width 8 height 8
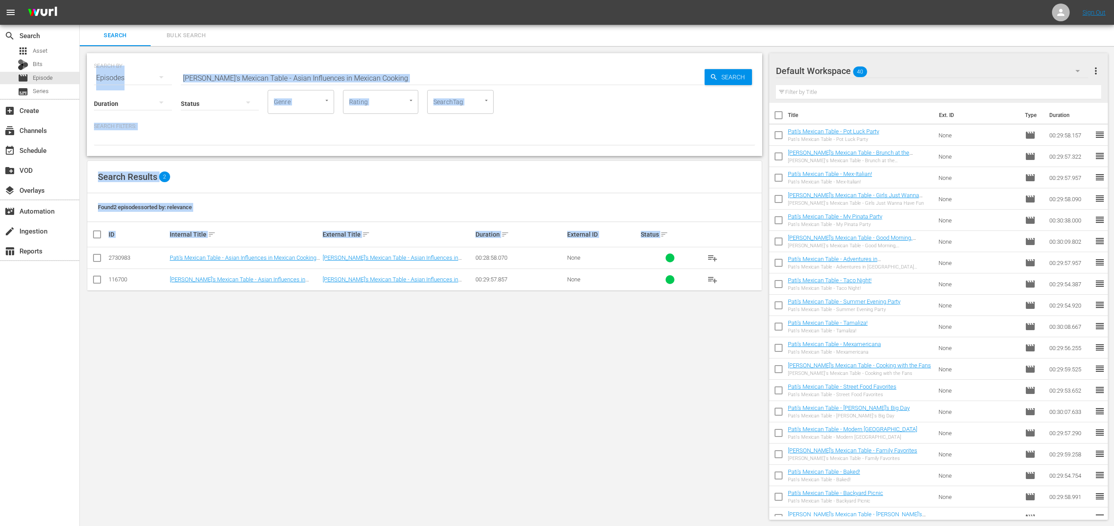
drag, startPoint x: 2, startPoint y: 301, endPoint x: -37, endPoint y: 301, distance: 38.6
click at [0, 301] on html "menu Sign Out search Search apps Asset Bits movie Episode subtitles Series add_…" at bounding box center [557, 263] width 1114 height 526
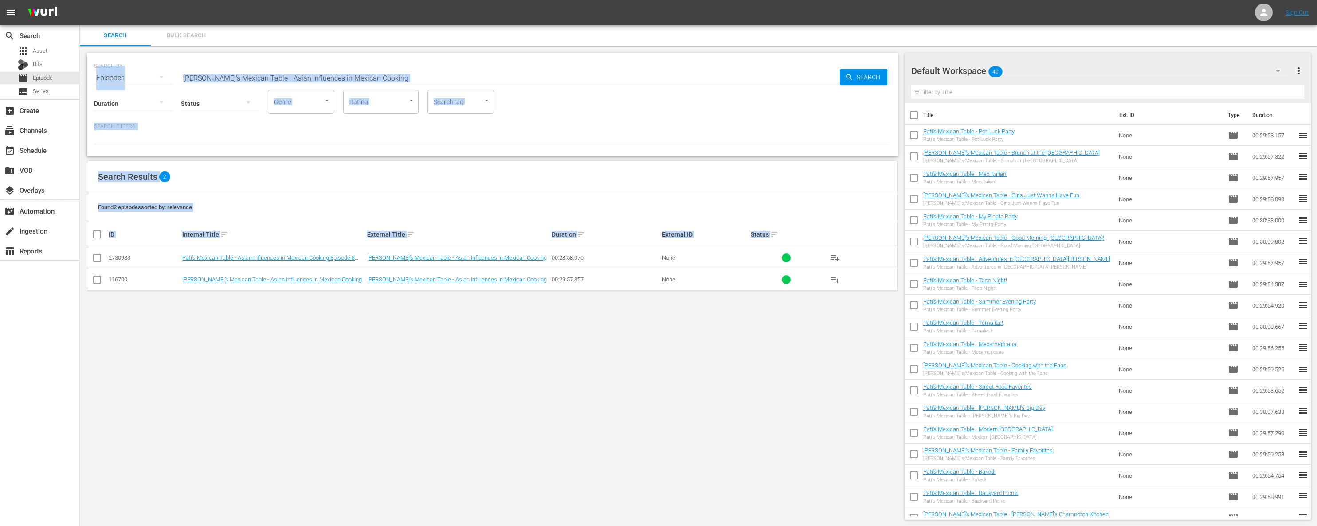
click at [740, 278] on span "playlist_add" at bounding box center [834, 279] width 11 height 11
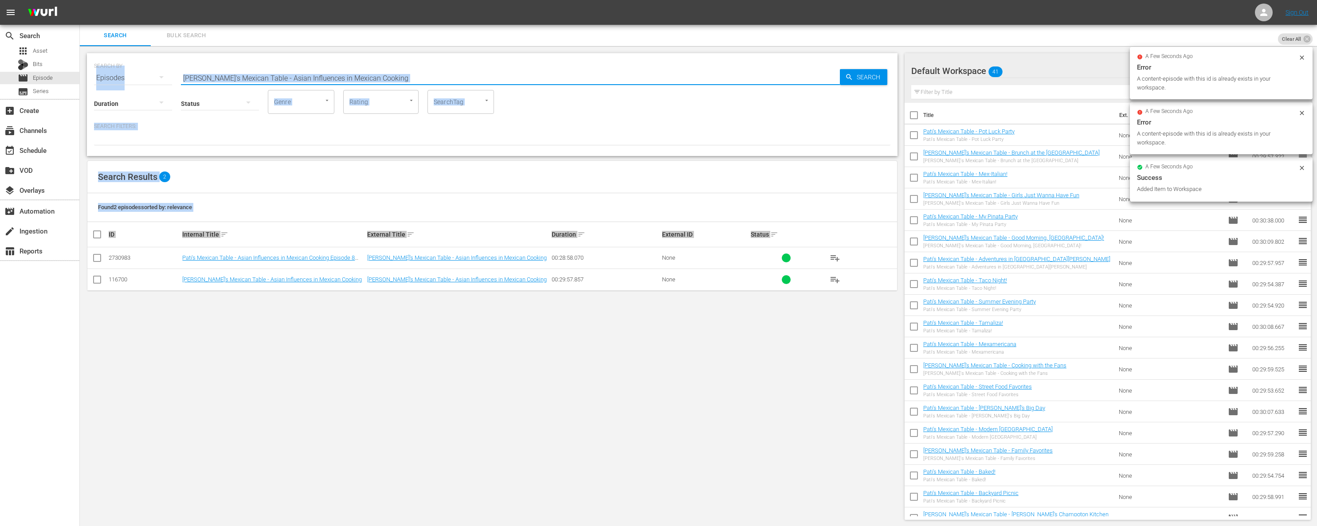
click at [392, 80] on input "Pati's Mexican Table - Asian Influences in Mexican Cooking" at bounding box center [510, 77] width 659 height 21
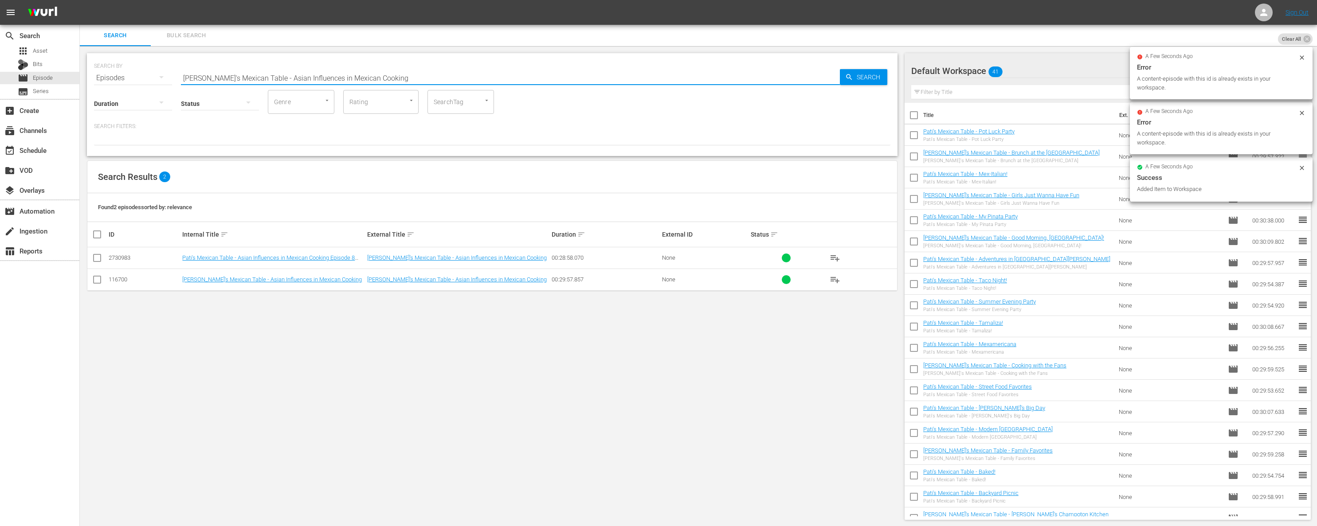
paste input "Sugar for Hubby"
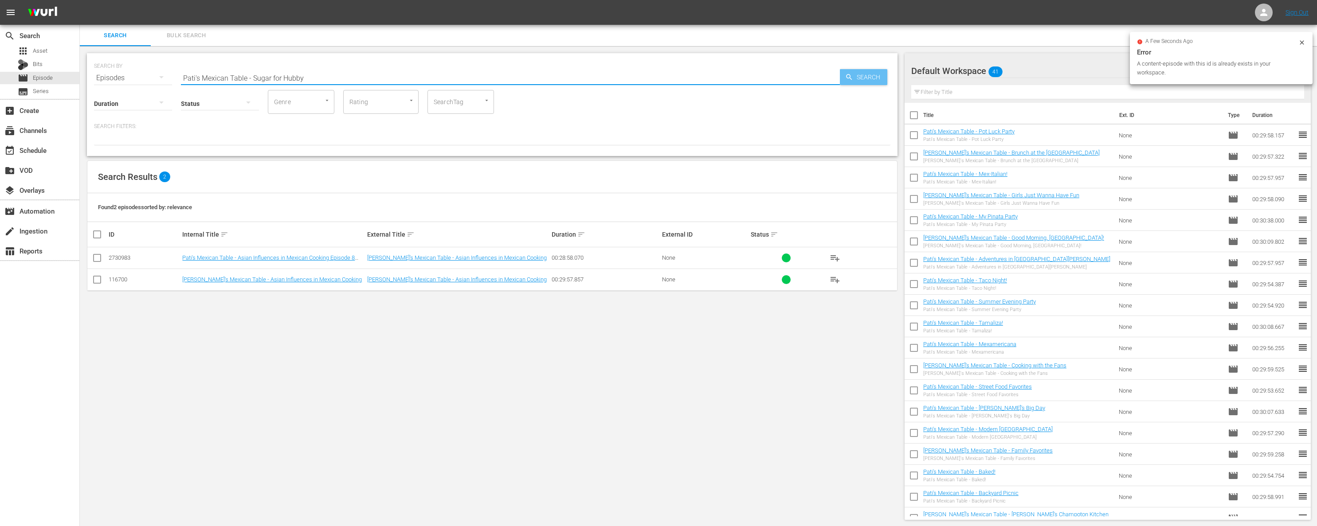
click at [740, 76] on span "Search" at bounding box center [870, 77] width 34 height 16
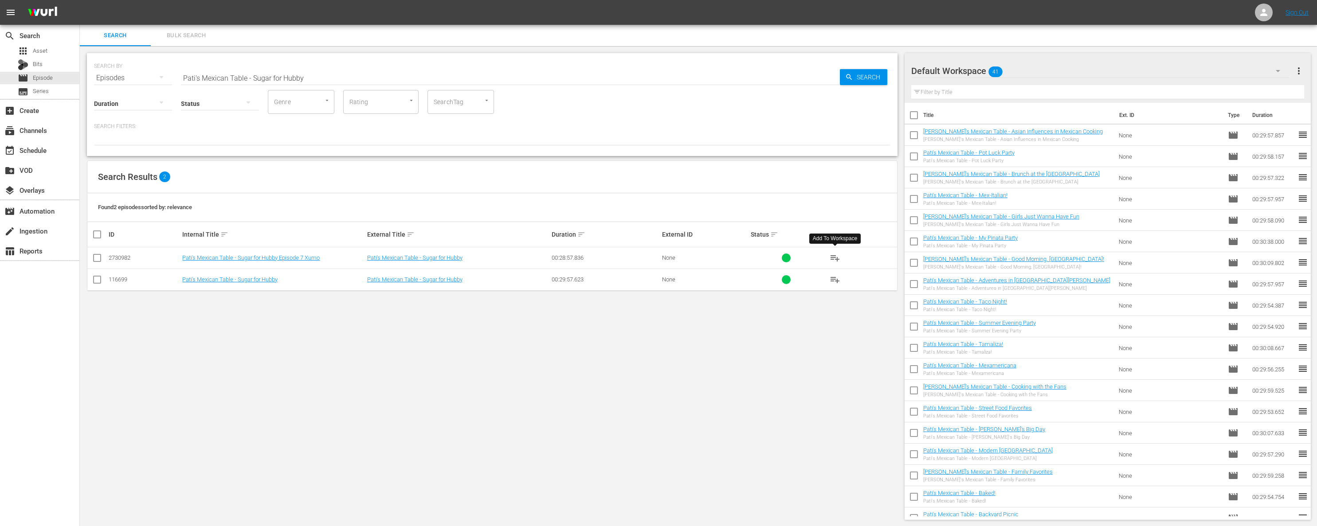
click at [740, 279] on span "playlist_add" at bounding box center [834, 279] width 11 height 11
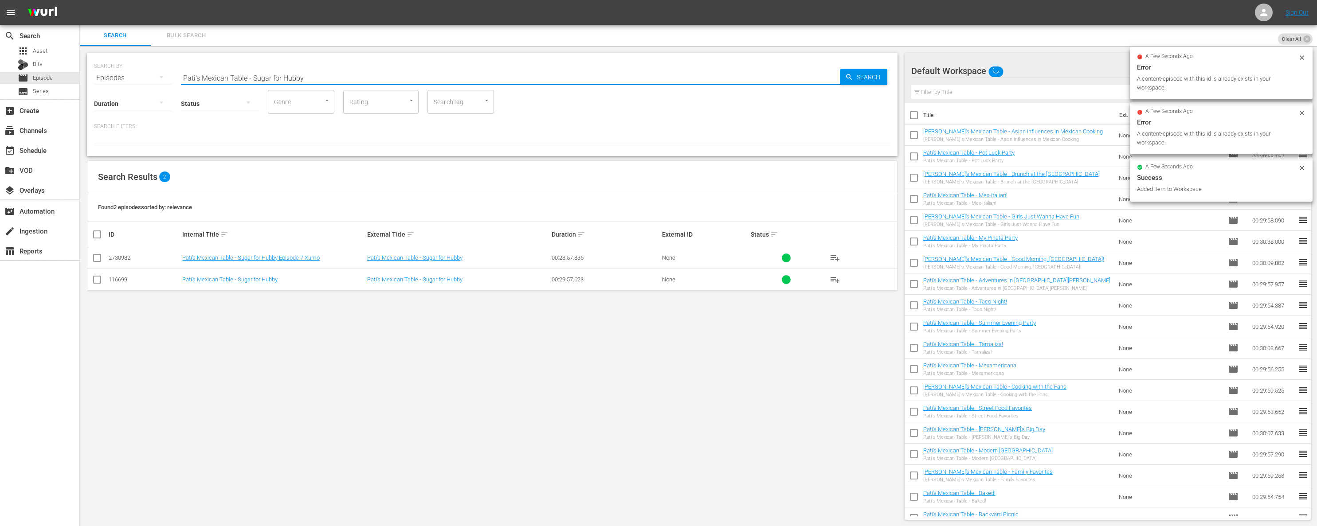
click at [352, 81] on input "Pati's Mexican Table - Sugar for Hubby" at bounding box center [510, 77] width 659 height 21
paste input "American Classics, My Wa"
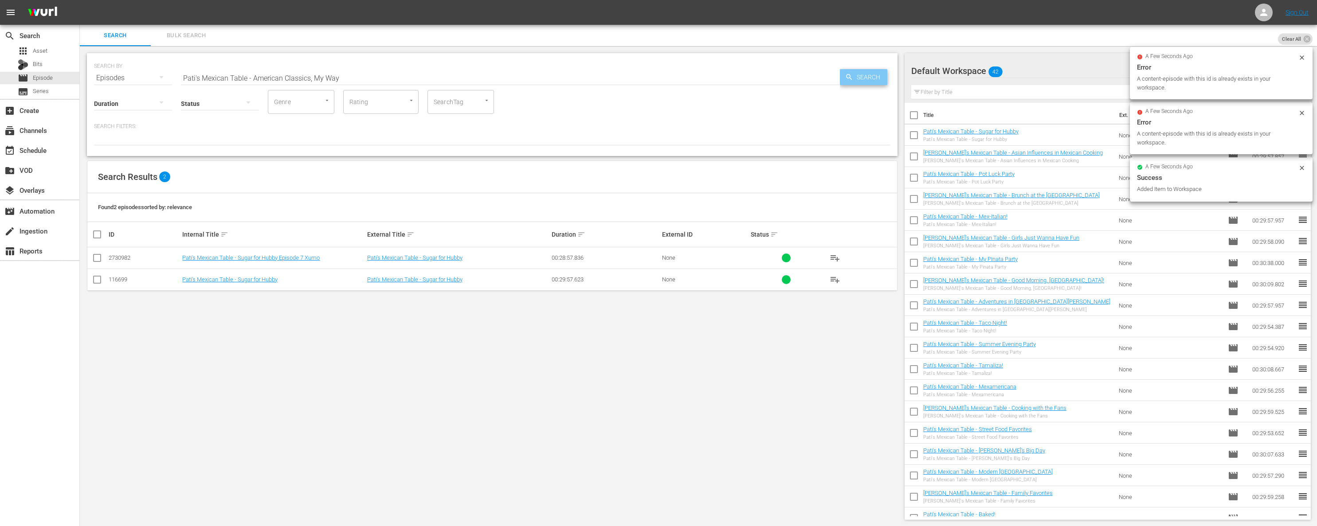
click at [740, 78] on icon "button" at bounding box center [849, 77] width 8 height 8
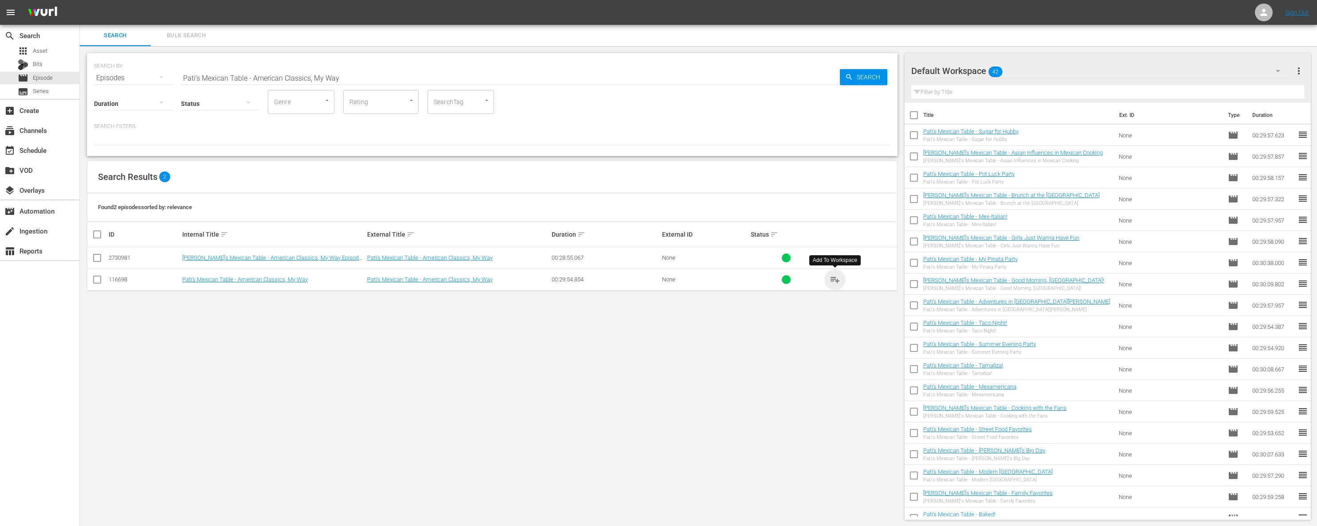
click at [740, 278] on span "playlist_add" at bounding box center [834, 279] width 11 height 11
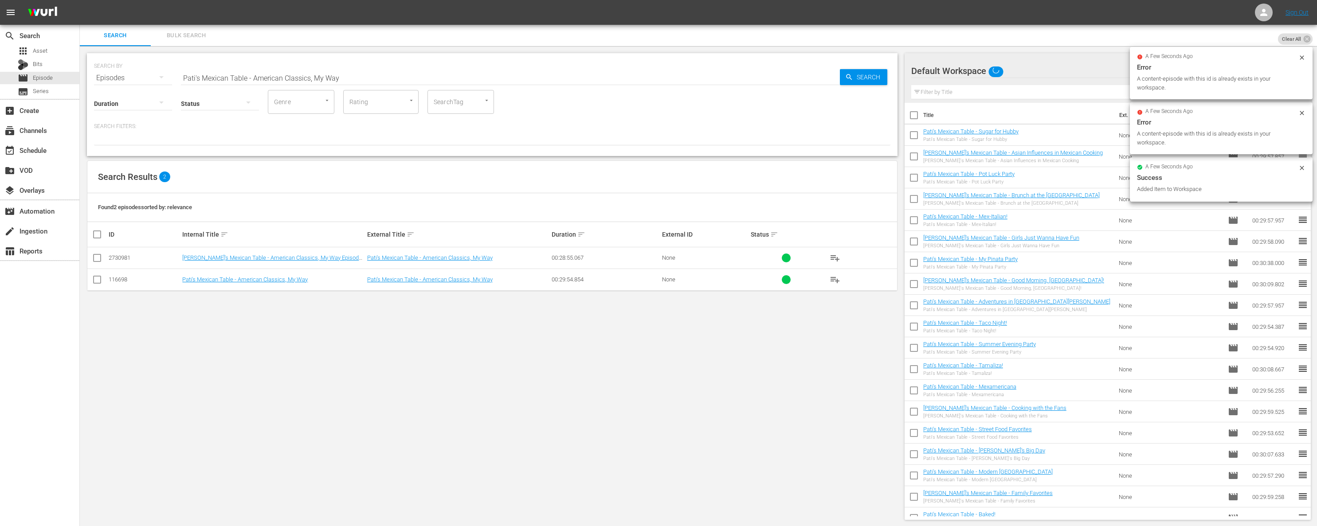
drag, startPoint x: 374, startPoint y: 86, endPoint x: 368, endPoint y: 85, distance: 6.5
click at [375, 86] on input "Pati's Mexican Table - American Classics, My Way" at bounding box center [510, 77] width 659 height 21
paste input "Family Fiesta"
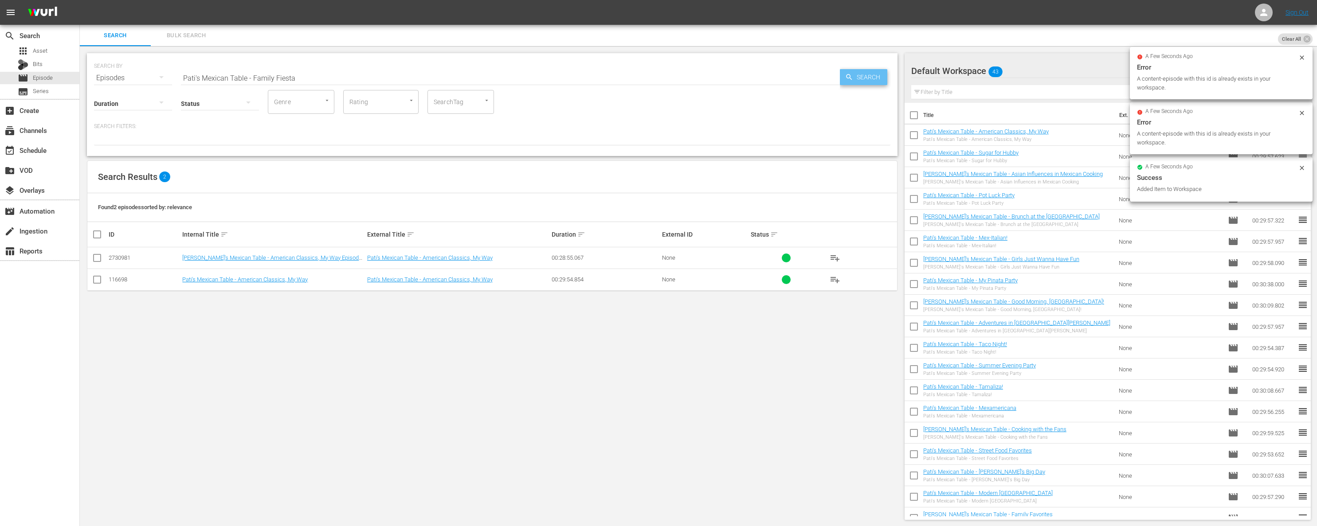
click at [740, 78] on icon "button" at bounding box center [849, 77] width 8 height 8
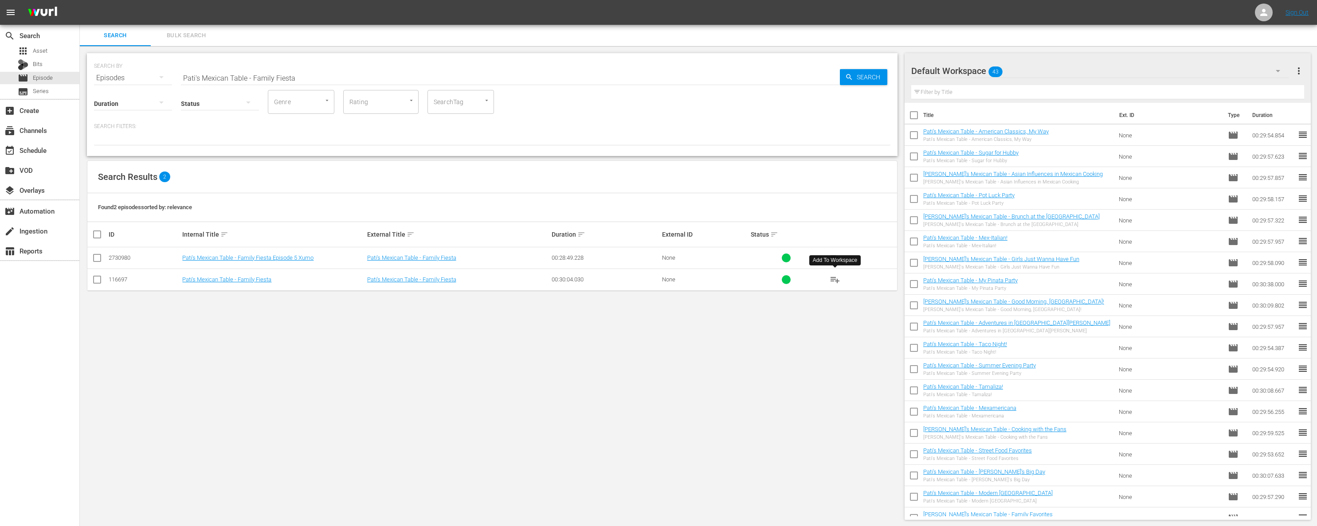
click at [740, 278] on span "playlist_add" at bounding box center [834, 279] width 11 height 11
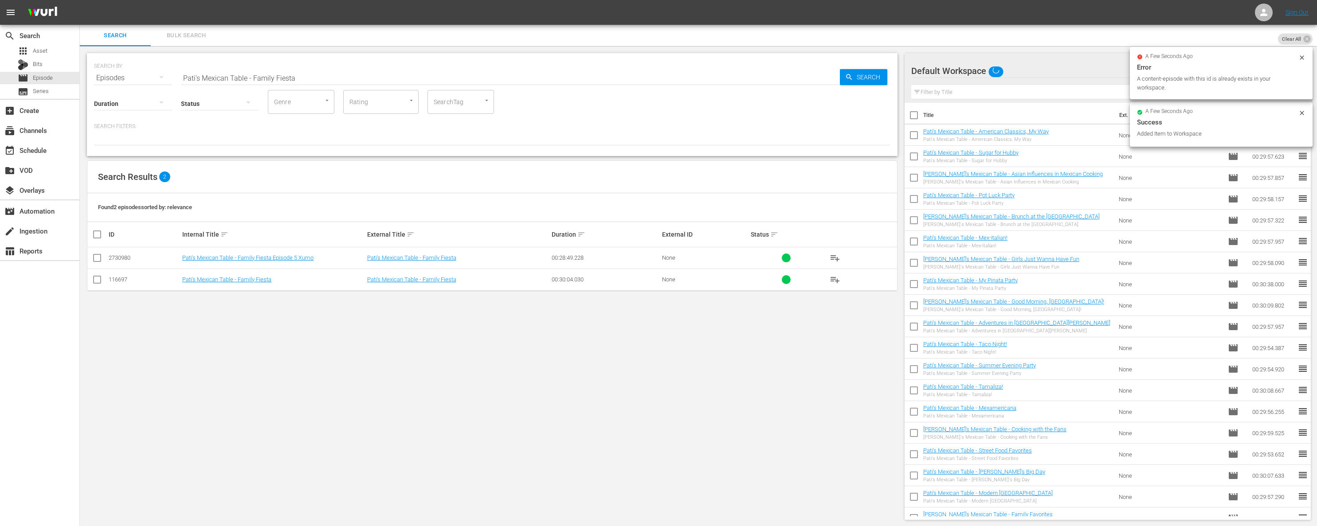
click at [348, 78] on input "Pati's Mexican Table - Family Fiesta" at bounding box center [510, 77] width 659 height 21
paste input "Meals in a Minute"
click at [740, 78] on input "Pati's Mexican Table - Meals in a Minute" at bounding box center [510, 77] width 659 height 21
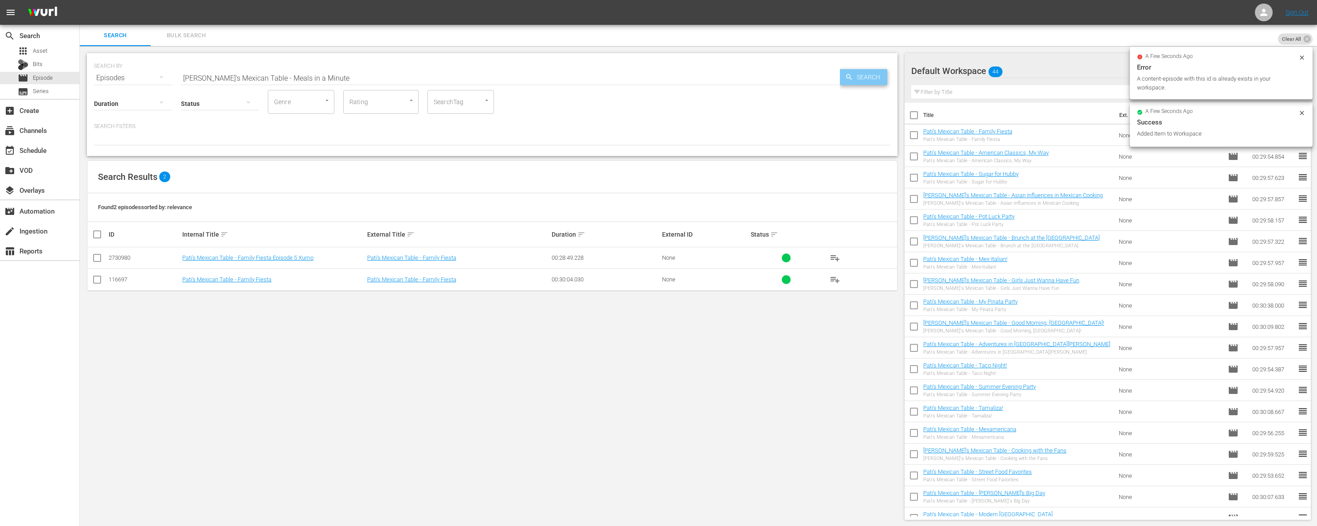
click at [740, 79] on icon "button" at bounding box center [849, 77] width 8 height 8
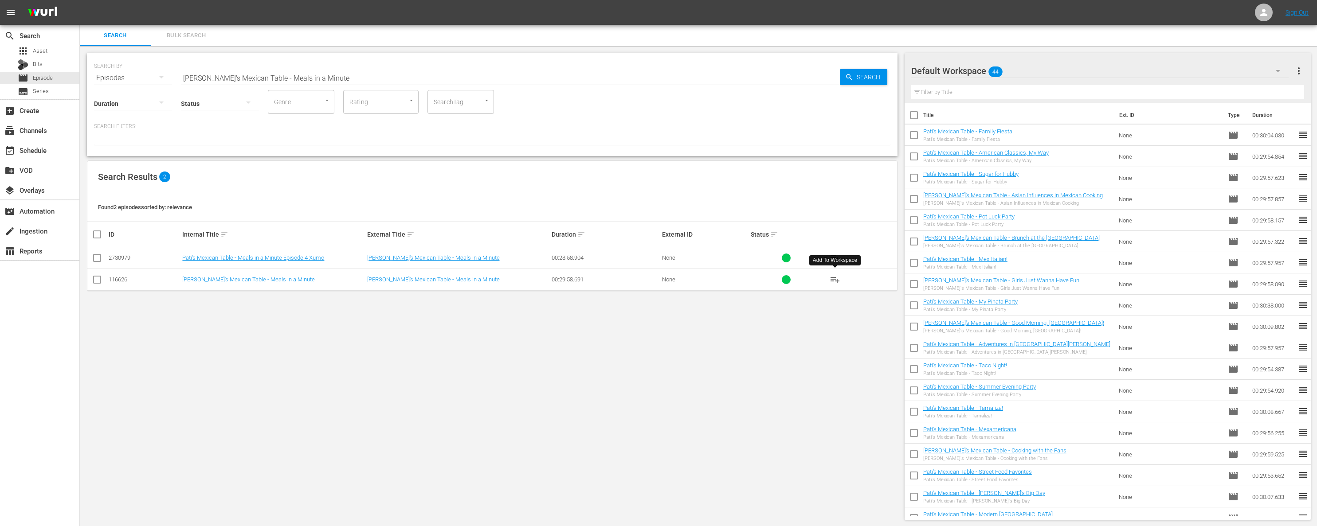
click at [740, 280] on span "playlist_add" at bounding box center [834, 279] width 11 height 11
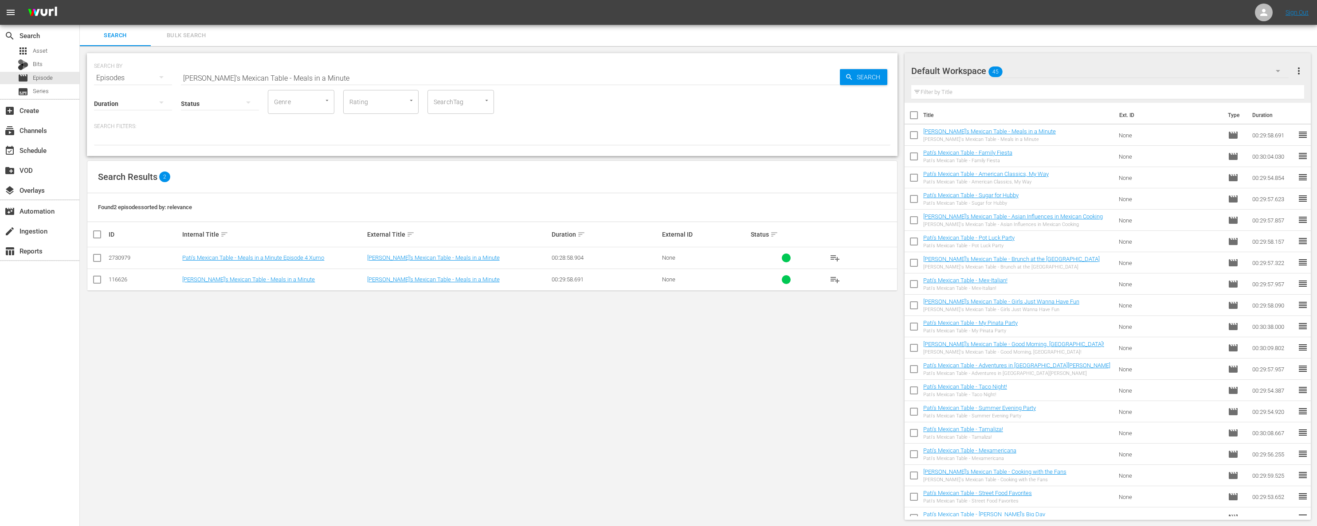
click at [740, 278] on span "playlist_add" at bounding box center [834, 279] width 11 height 11
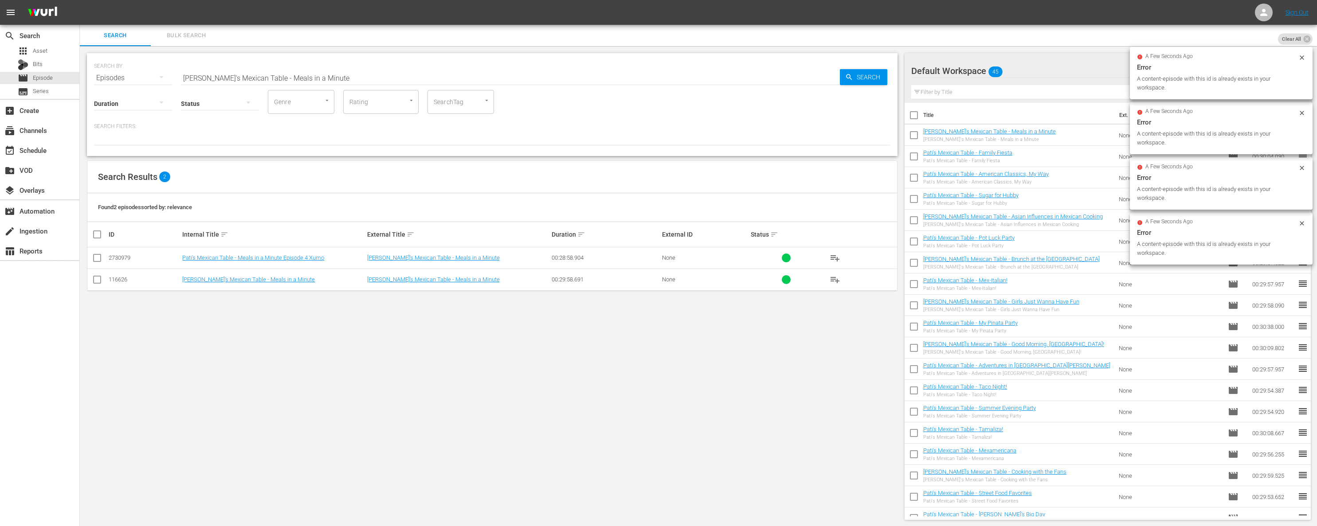
click at [400, 77] on input "Pati's Mexican Table - Meals in a Minute" at bounding box center [510, 77] width 659 height 21
paste input "y Three Favorite Boys"
click at [740, 76] on span "Search" at bounding box center [870, 77] width 34 height 16
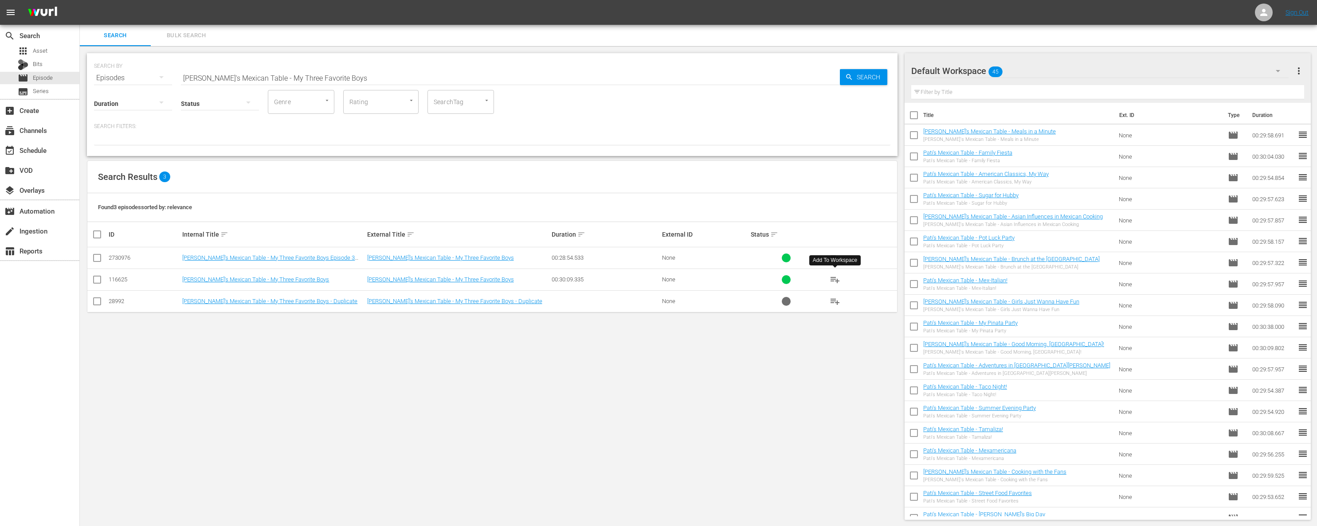
click at [740, 278] on span "playlist_add" at bounding box center [834, 279] width 11 height 11
click at [1, 271] on div "search Search apps Asset Bits movie Episode subtitles Series add_box Create sub…" at bounding box center [40, 288] width 80 height 526
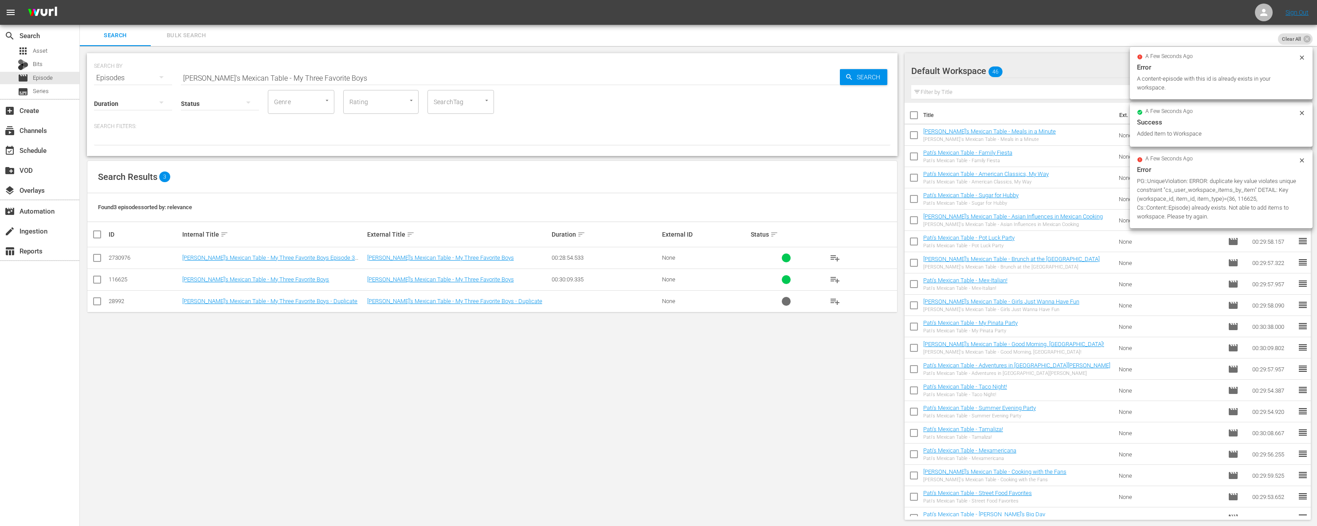
click at [371, 76] on input "Pati's Mexican Table - My Three Favorite Boys" at bounding box center [510, 77] width 659 height 21
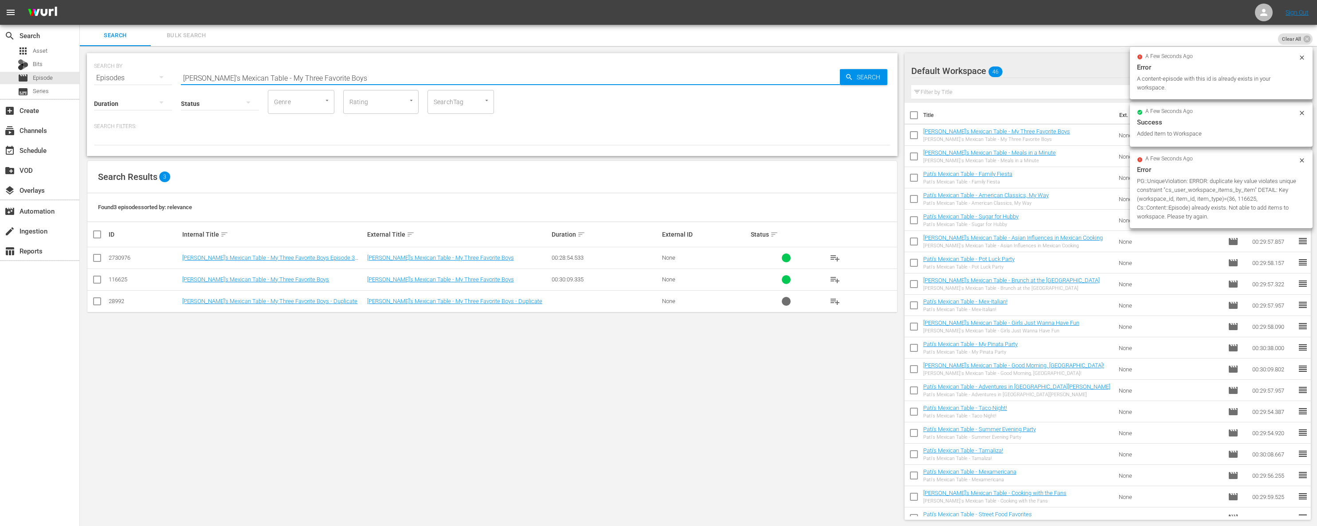
paste input "Pati's Texican"
click at [740, 82] on span "Search" at bounding box center [870, 77] width 34 height 16
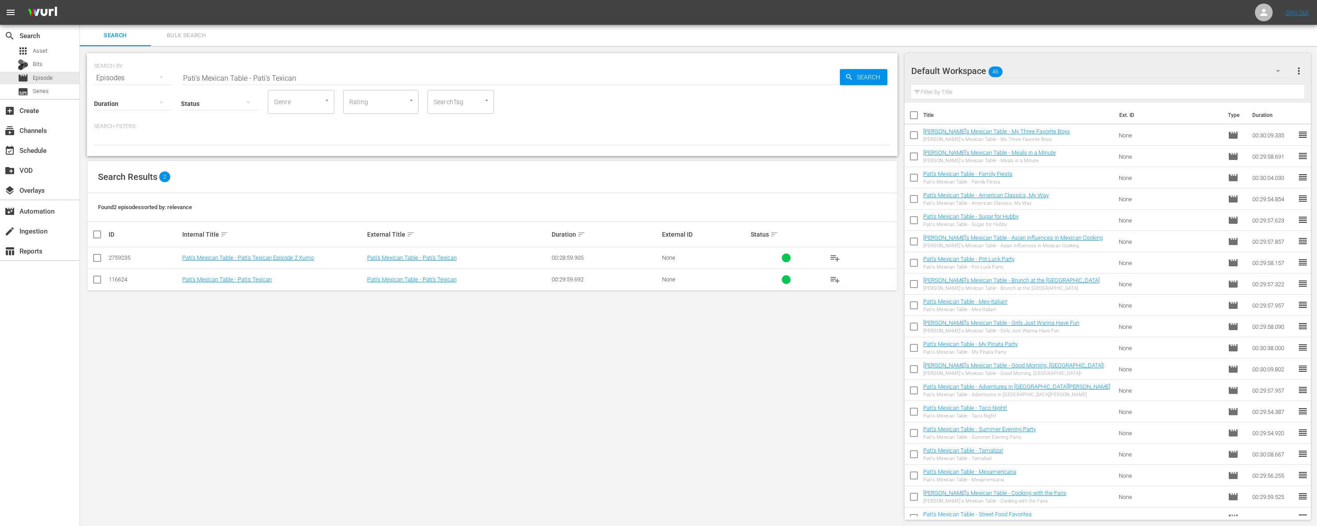
drag, startPoint x: 840, startPoint y: 276, endPoint x: 836, endPoint y: 278, distance: 4.6
click at [740, 276] on button "playlist_add" at bounding box center [834, 279] width 21 height 21
click at [740, 278] on span "playlist_add" at bounding box center [834, 279] width 11 height 11
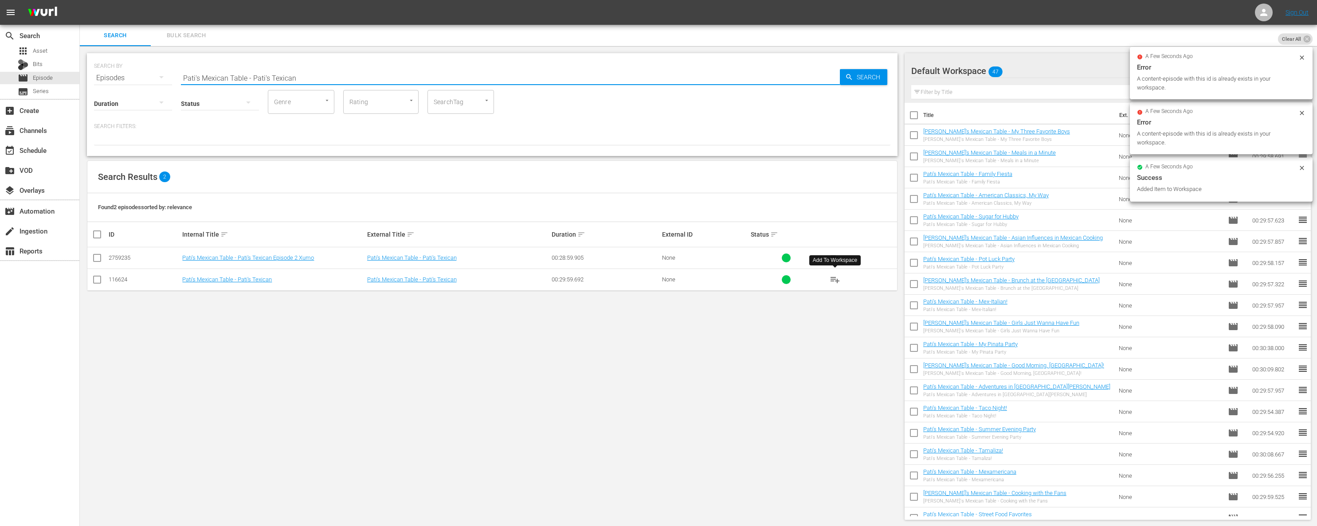
click at [492, 77] on input "Pati's Mexican Table - Pati's Texican" at bounding box center [510, 77] width 659 height 21
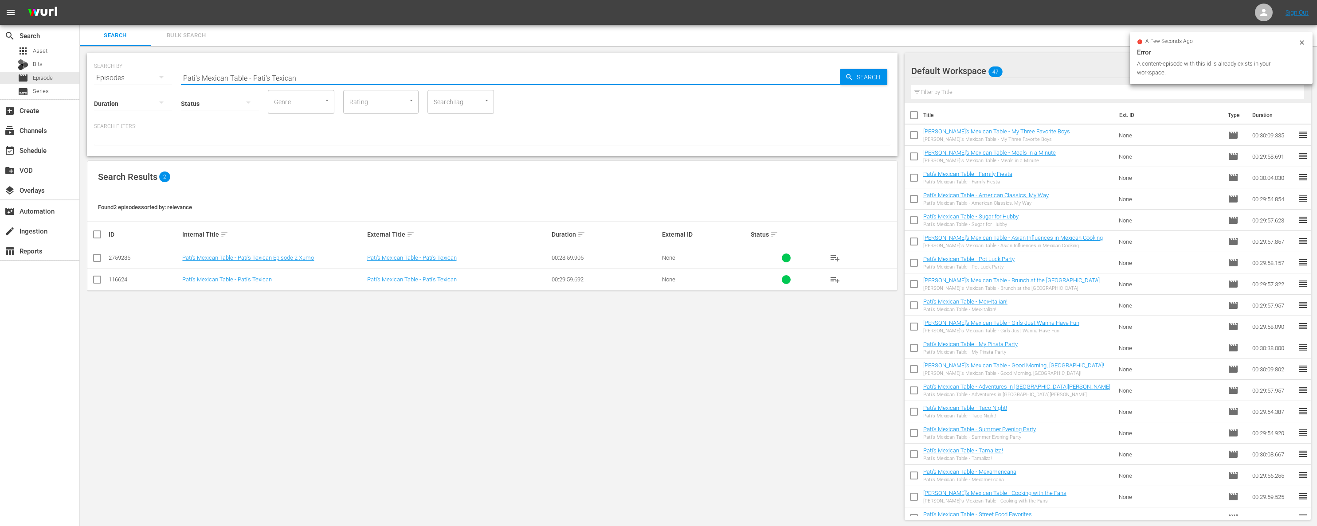
paste input "Born in The Kitche"
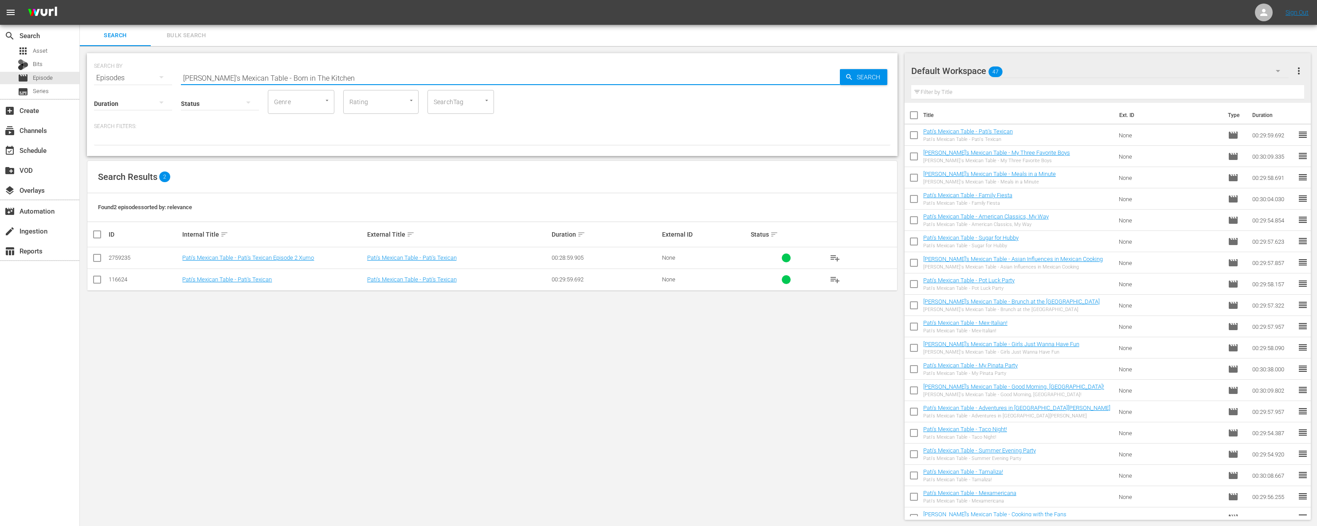
type input "Pati's Mexican Table - Born in The Kitchen"
click at [740, 78] on span "Search" at bounding box center [870, 77] width 34 height 16
click at [740, 280] on span "playlist_add" at bounding box center [834, 279] width 11 height 11
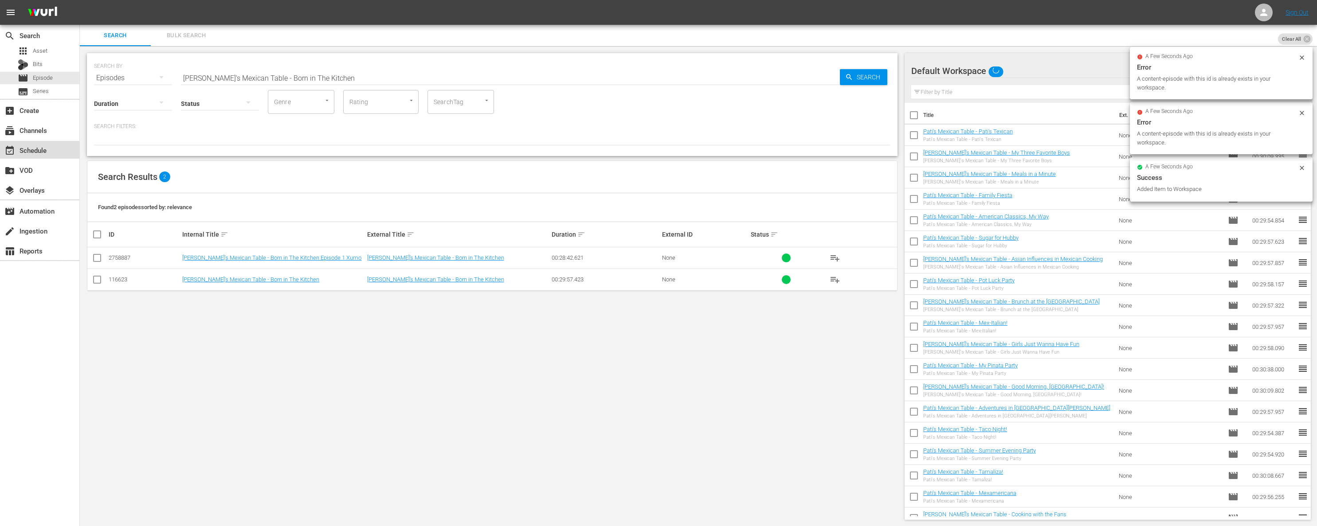
click at [39, 143] on div "event_available Schedule" at bounding box center [39, 150] width 79 height 18
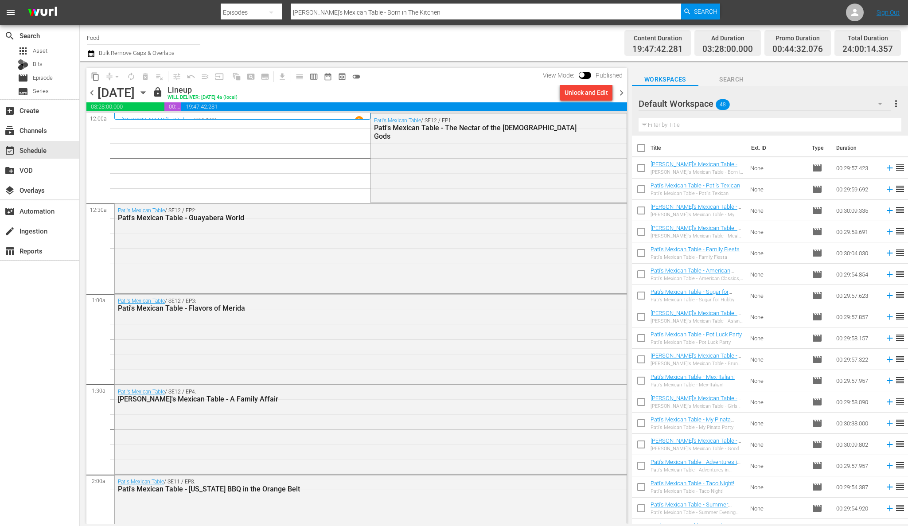
click at [148, 96] on icon "button" at bounding box center [143, 93] width 10 height 10
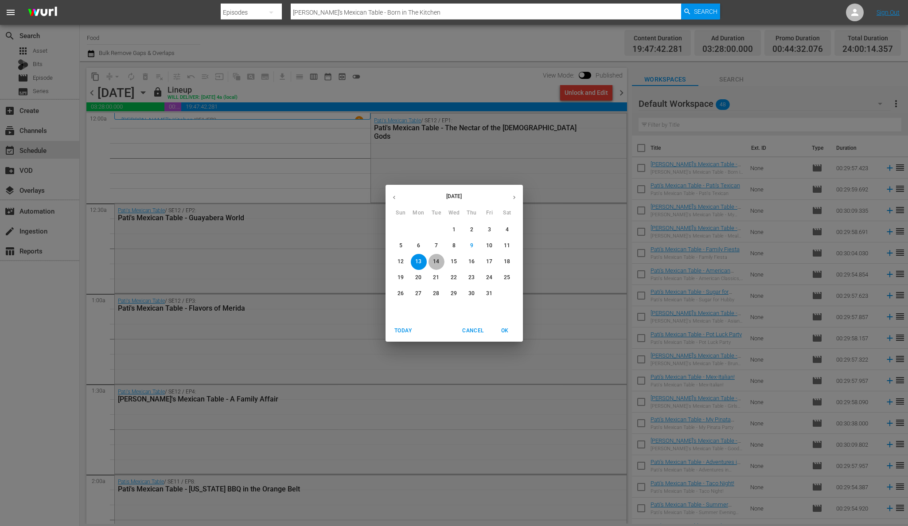
click at [439, 257] on button "14" at bounding box center [437, 262] width 16 height 16
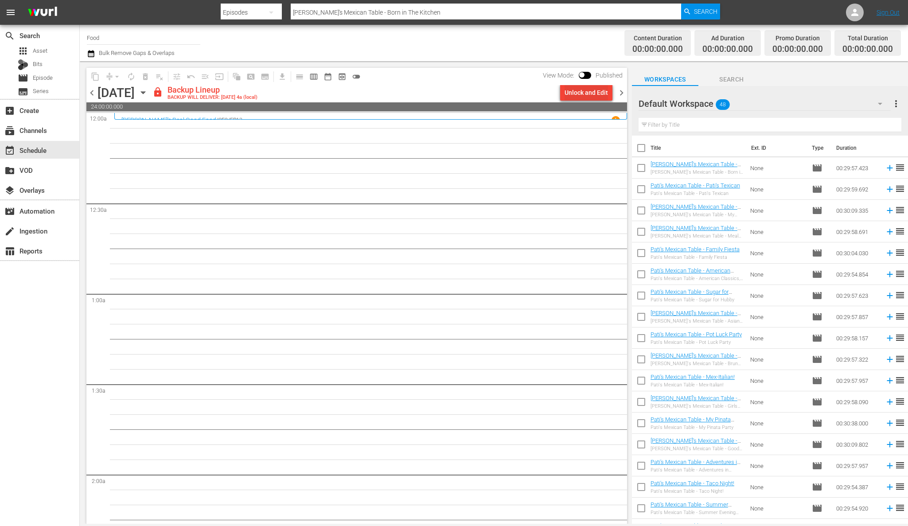
click at [583, 98] on div "Unlock and Edit" at bounding box center [586, 93] width 43 height 16
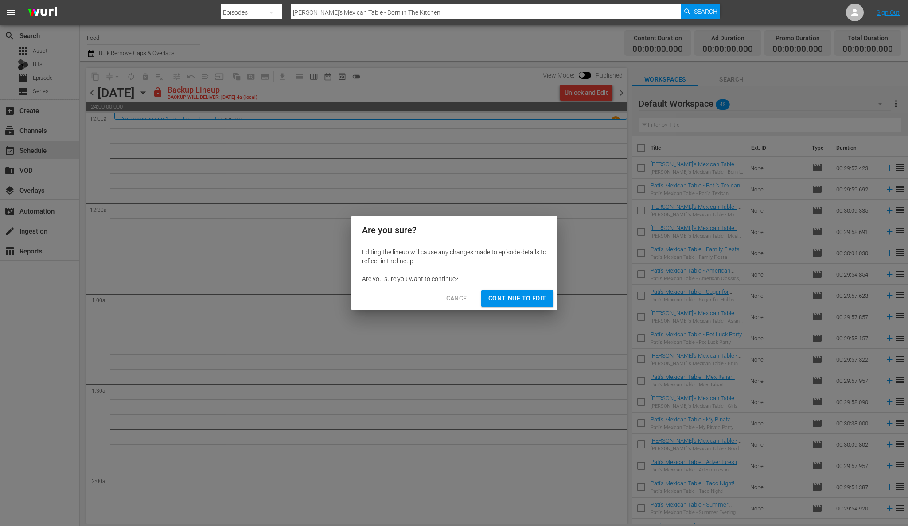
click at [530, 293] on span "Continue to Edit" at bounding box center [518, 298] width 58 height 11
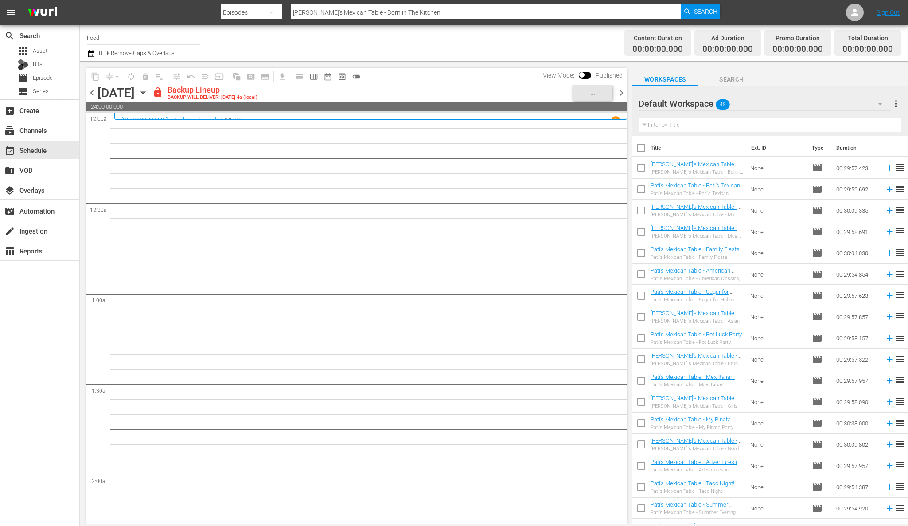
click at [639, 148] on input "checkbox" at bounding box center [641, 150] width 19 height 19
checkbox input "true"
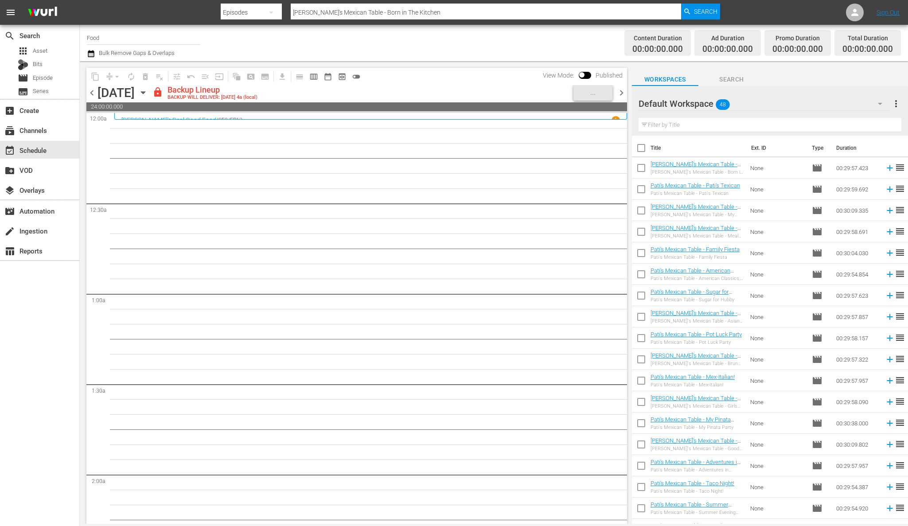
checkbox input "true"
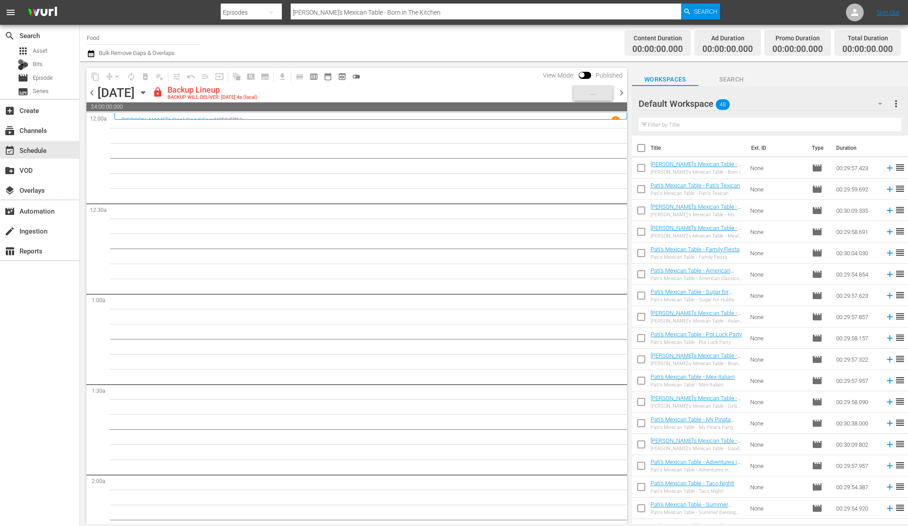
checkbox input "true"
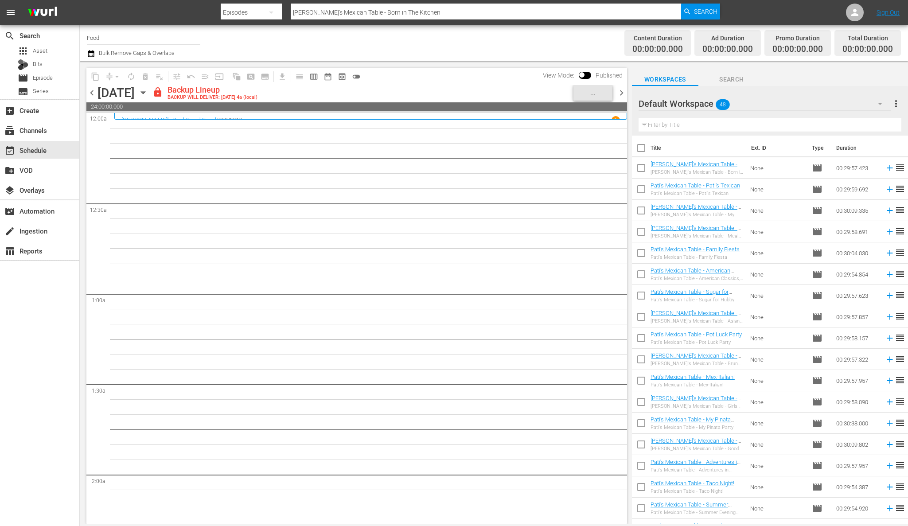
checkbox input "true"
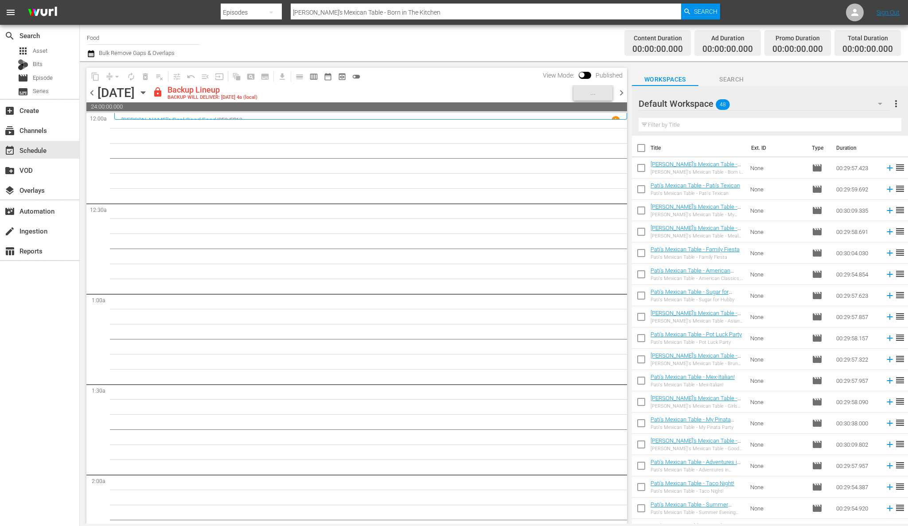
checkbox input "true"
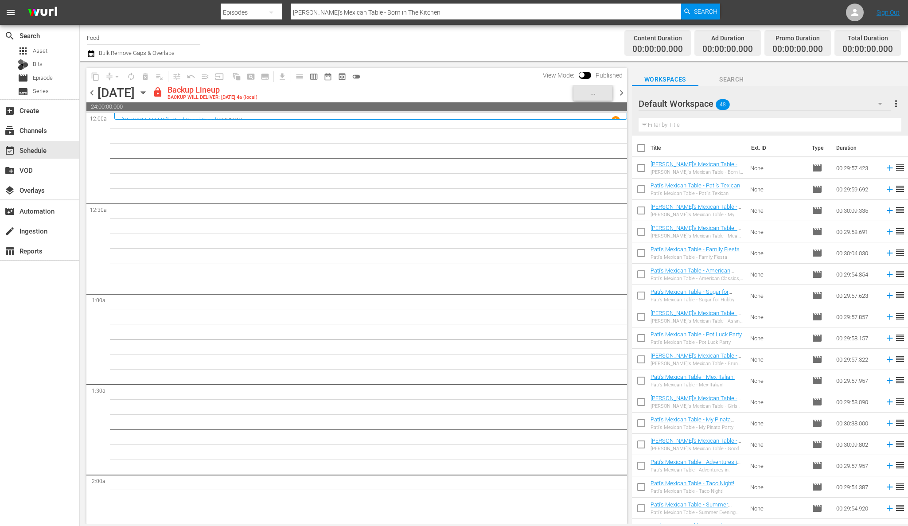
checkbox input "true"
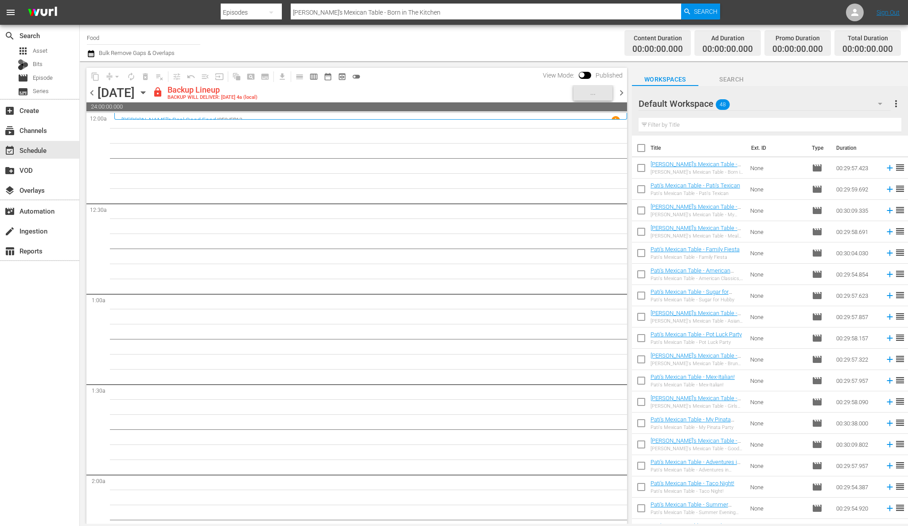
checkbox input "true"
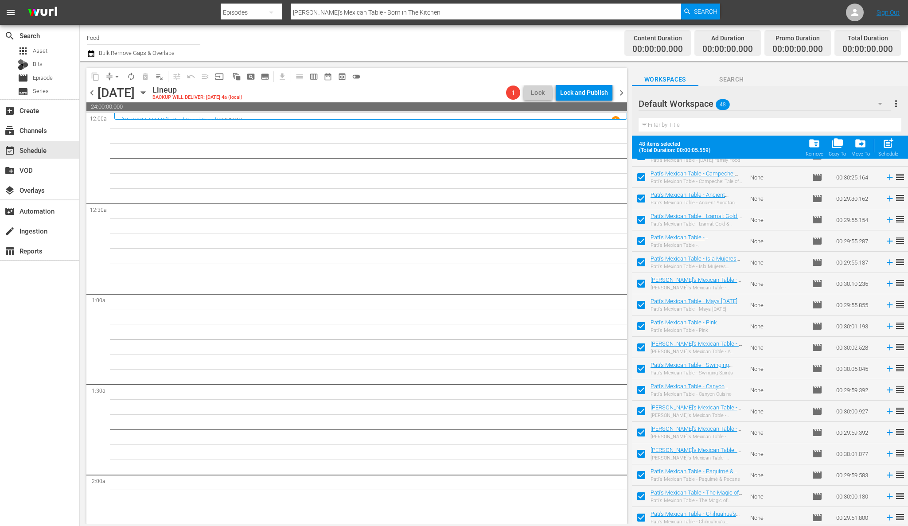
scroll to position [676, 0]
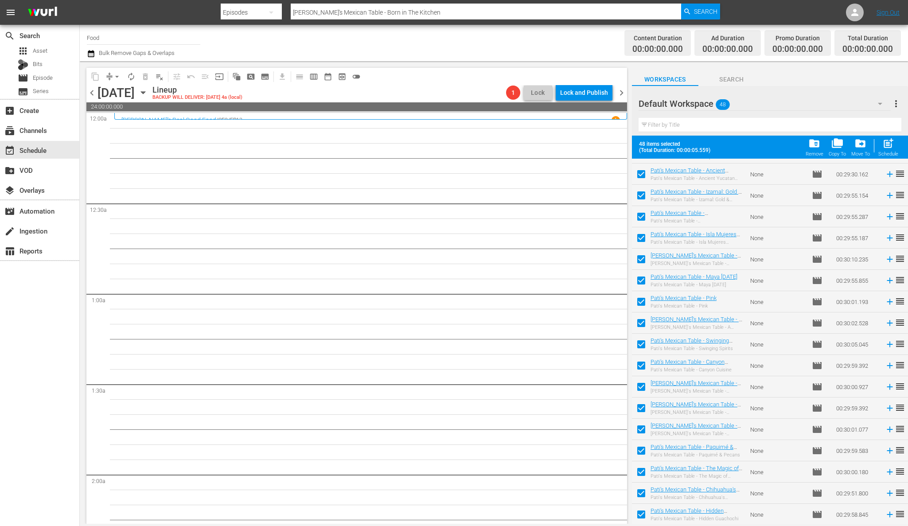
click at [740, 145] on span "post_add" at bounding box center [889, 143] width 12 height 12
checkbox input "false"
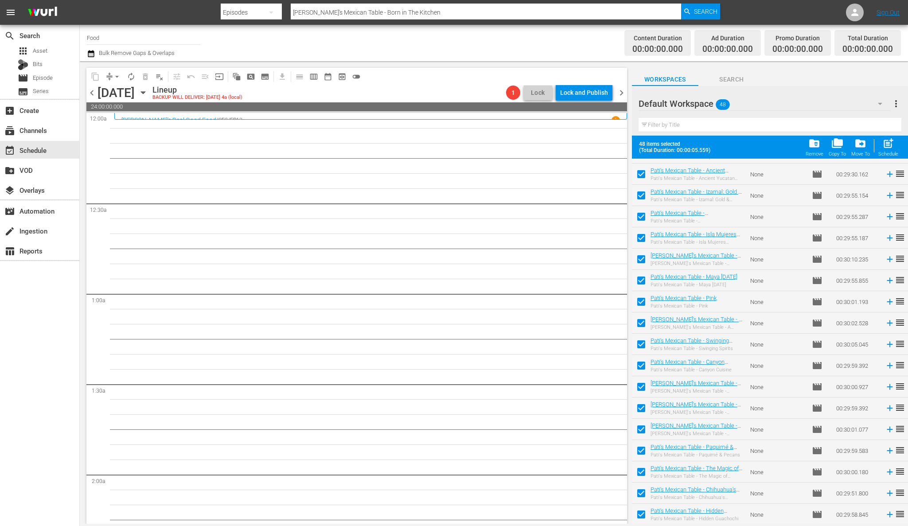
checkbox input "false"
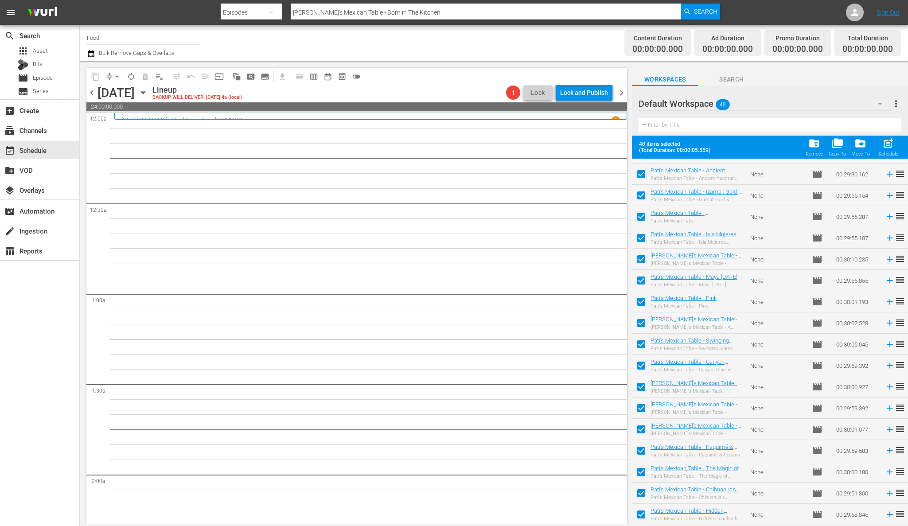
checkbox input "false"
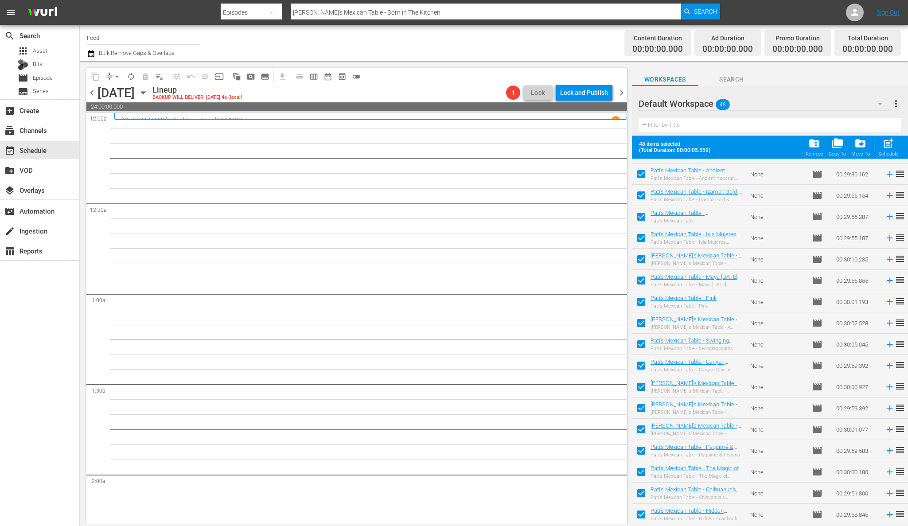
checkbox input "false"
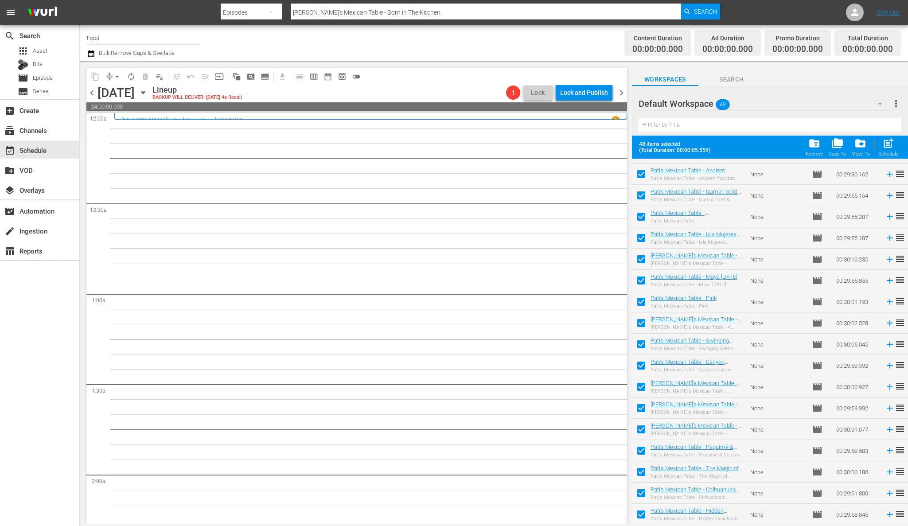
checkbox input "false"
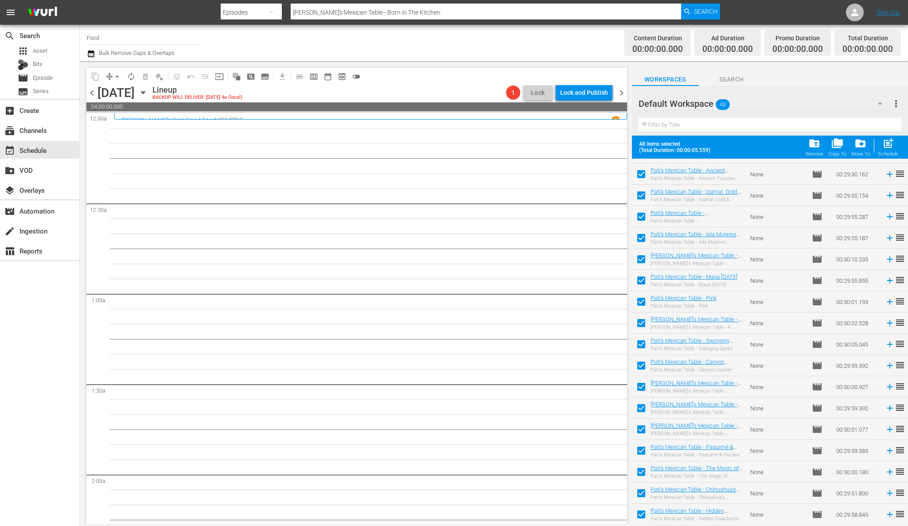
checkbox input "false"
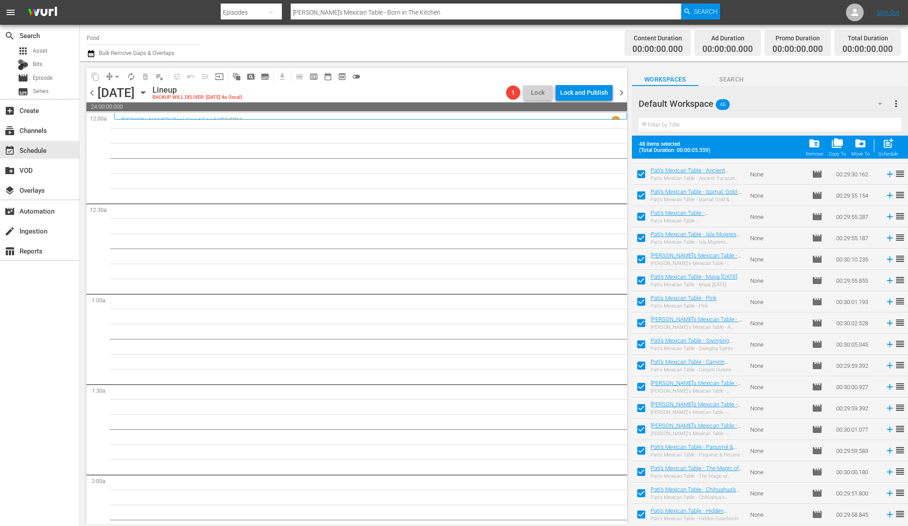
checkbox input "false"
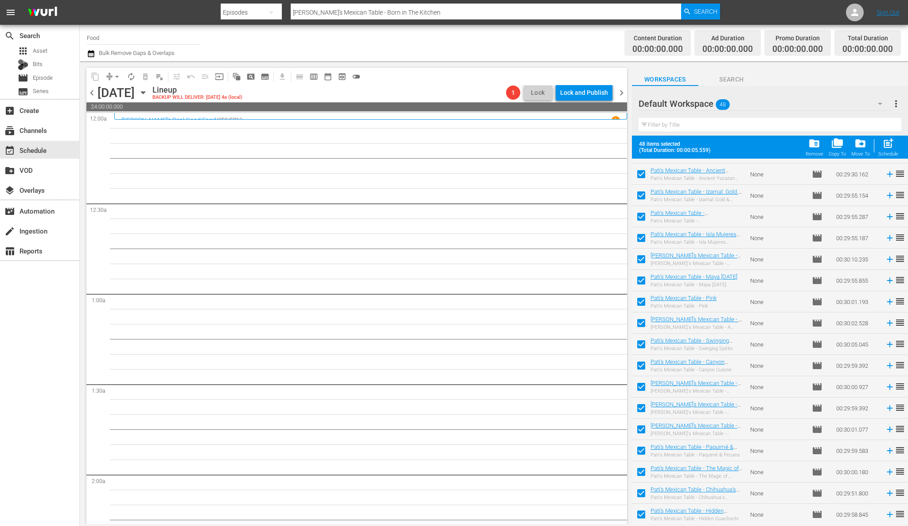
checkbox input "false"
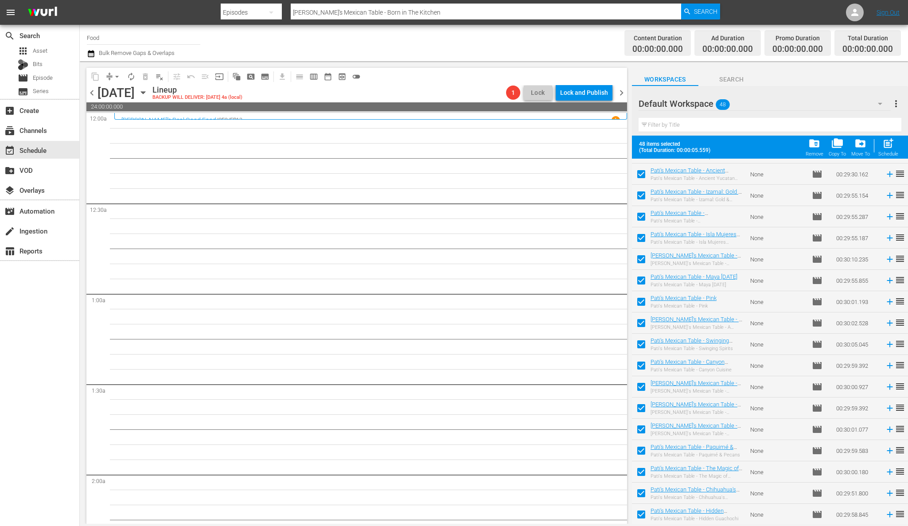
checkbox input "false"
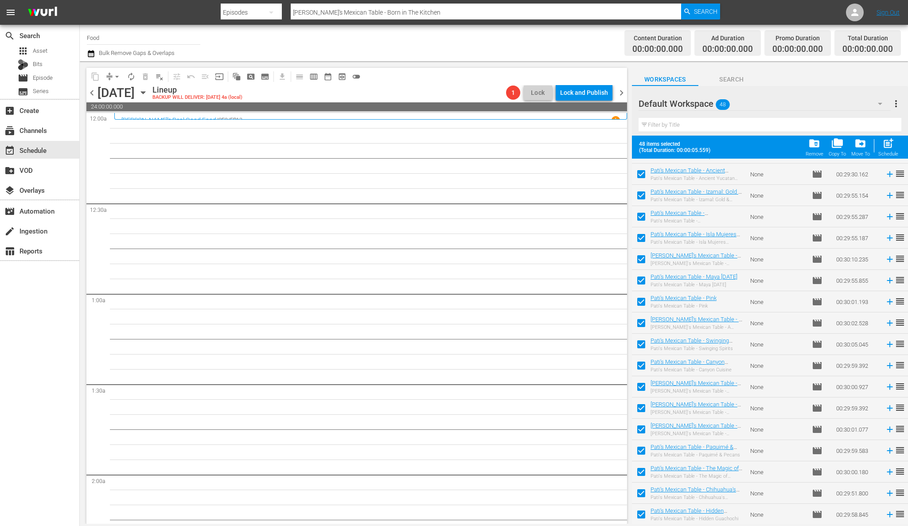
checkbox input "false"
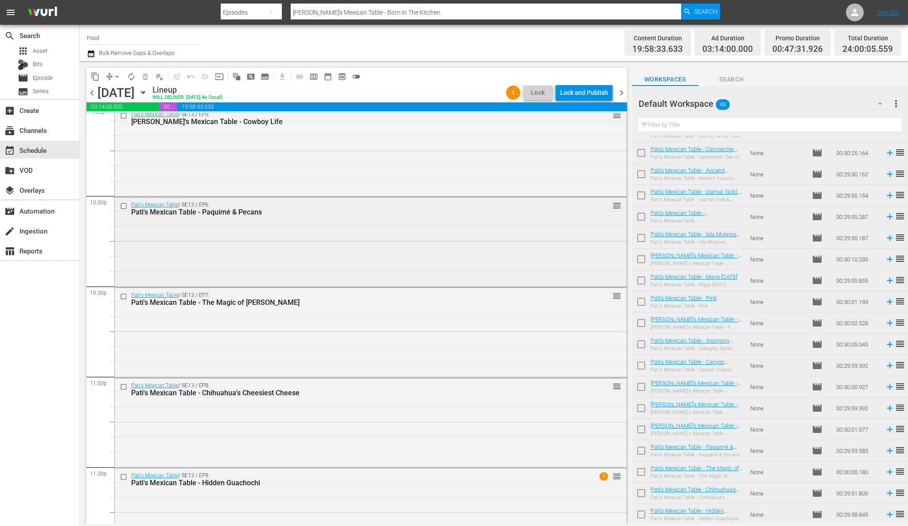
scroll to position [3930, 0]
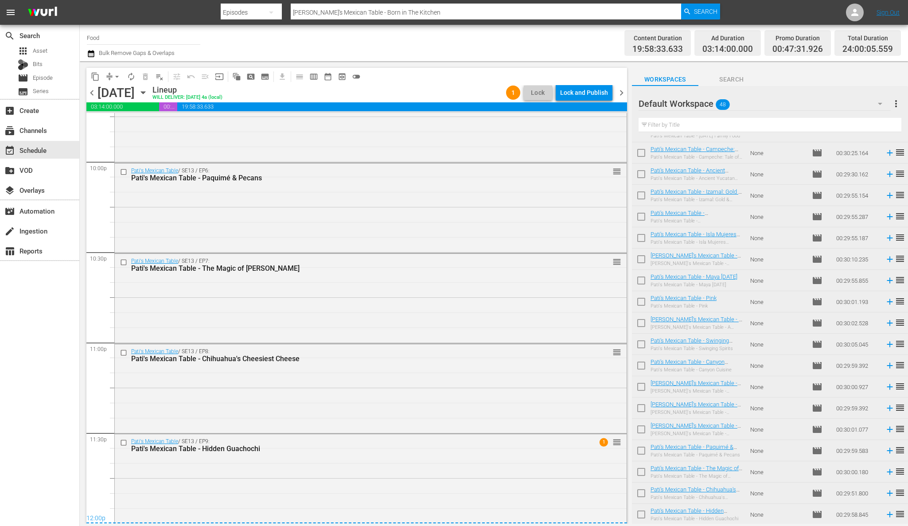
click at [593, 92] on div "Lock and Publish" at bounding box center [584, 93] width 48 height 16
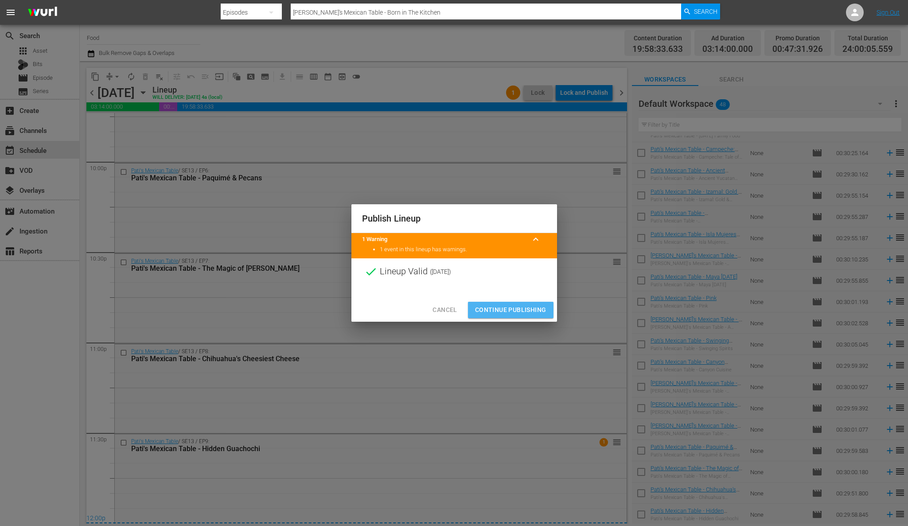
click at [516, 306] on span "Continue Publishing" at bounding box center [510, 310] width 71 height 11
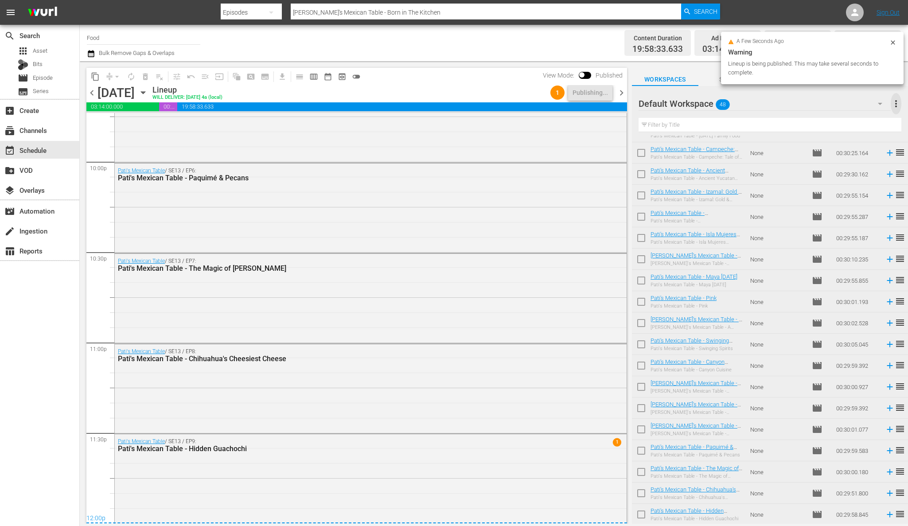
click at [740, 101] on span "more_vert" at bounding box center [896, 103] width 11 height 11
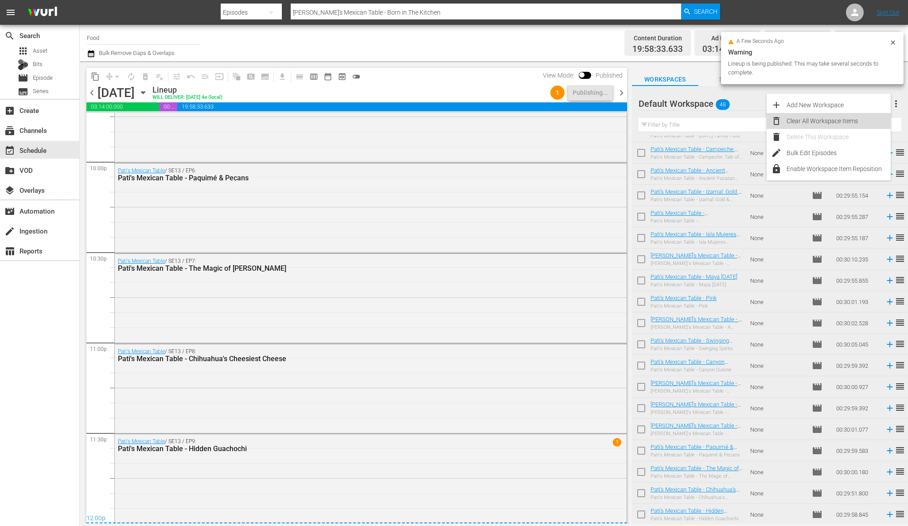
click at [740, 125] on div "Clear All Workspace Items" at bounding box center [839, 121] width 104 height 16
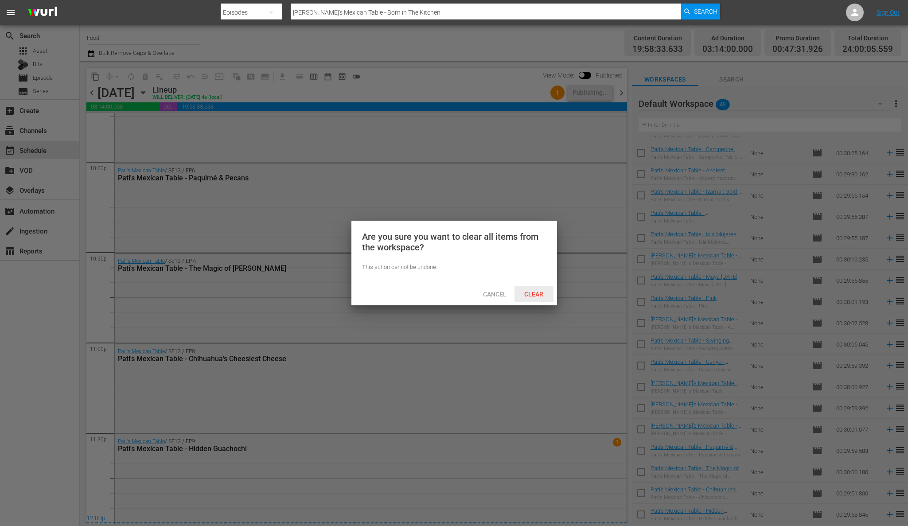
click at [541, 296] on span "Clear" at bounding box center [533, 294] width 33 height 7
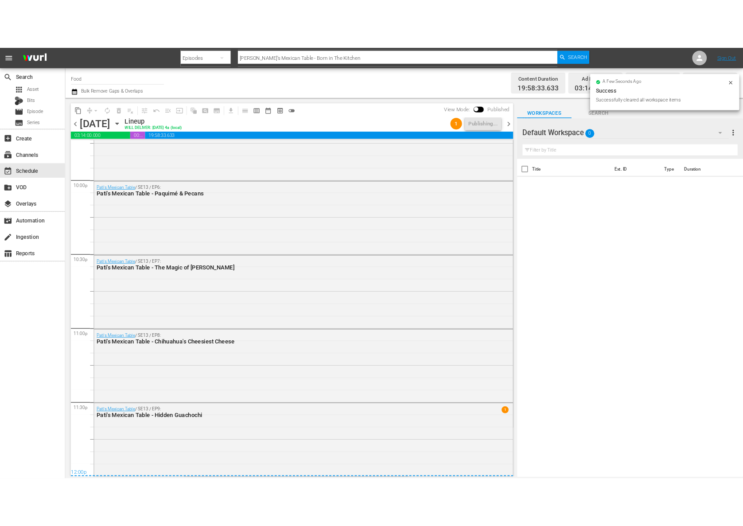
scroll to position [0, 0]
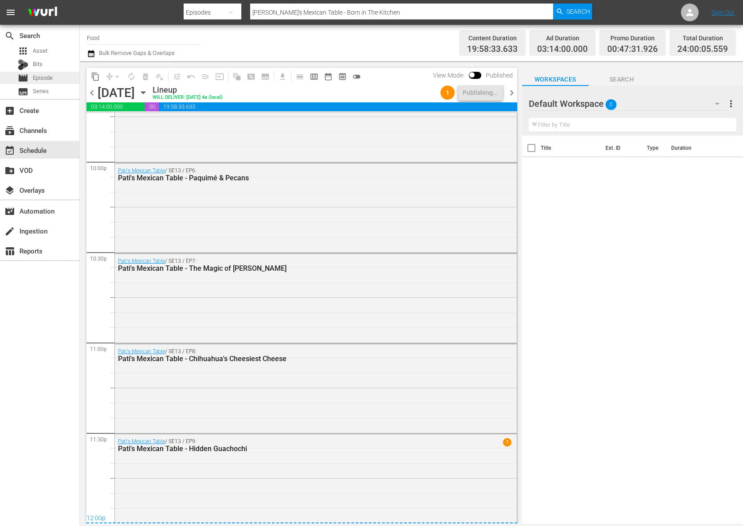
click at [48, 75] on span "Episode" at bounding box center [43, 78] width 20 height 9
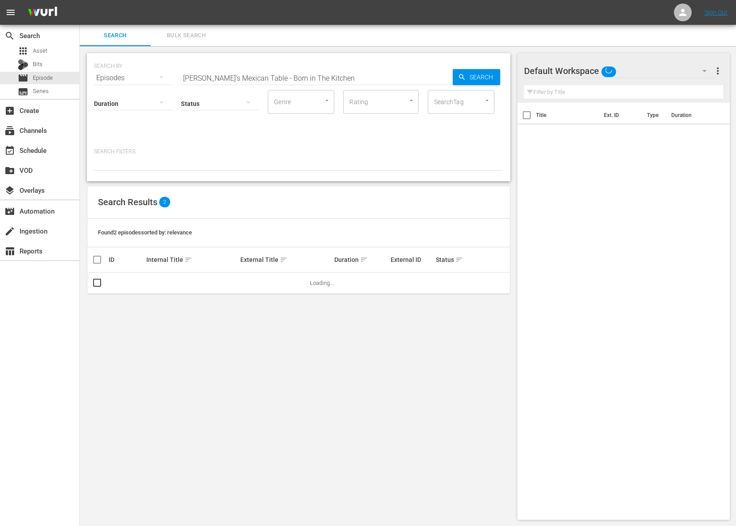
click at [227, 66] on div "SEARCH BY Search By Episodes Search ID, Title, Description, Keywords, or Catego…" at bounding box center [298, 73] width 409 height 32
click at [227, 70] on input "Pati's Mexican Table - Born in The Kitchen" at bounding box center [317, 77] width 272 height 21
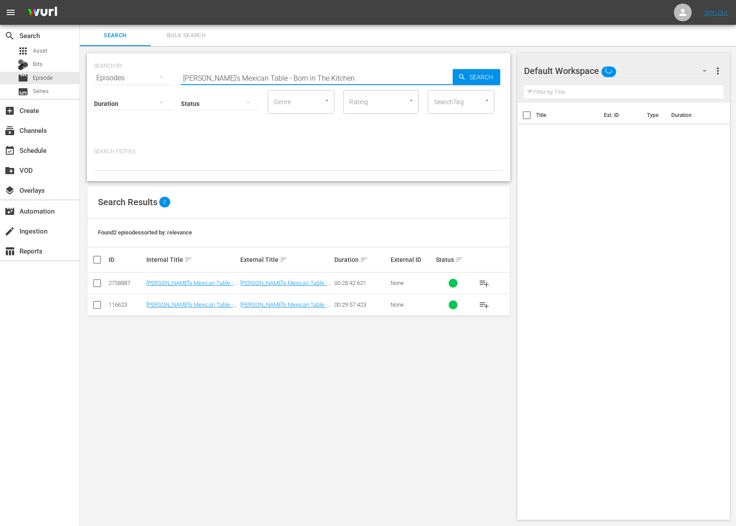
paste input "Lidia's Kitchen - Pizza"
click at [478, 71] on span "Search" at bounding box center [483, 77] width 34 height 16
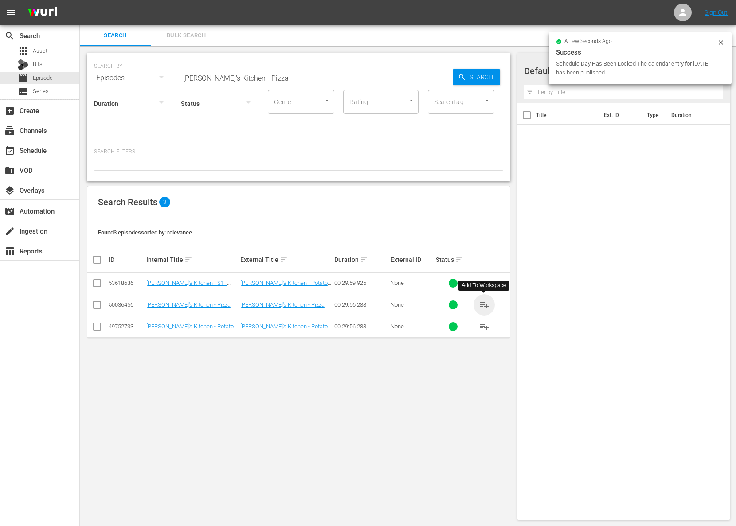
click at [484, 304] on span "playlist_add" at bounding box center [484, 305] width 11 height 11
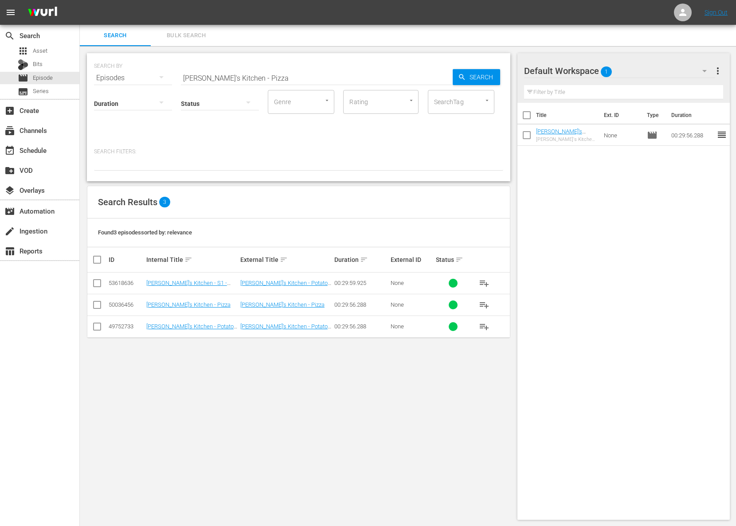
click at [485, 302] on span "playlist_add" at bounding box center [484, 305] width 11 height 11
click at [489, 304] on span "playlist_add" at bounding box center [484, 305] width 11 height 11
click at [488, 304] on span "playlist_add" at bounding box center [484, 305] width 11 height 11
click at [301, 74] on input "Lidia's Kitchen - Pizza" at bounding box center [317, 77] width 272 height 21
paste input "Braising"
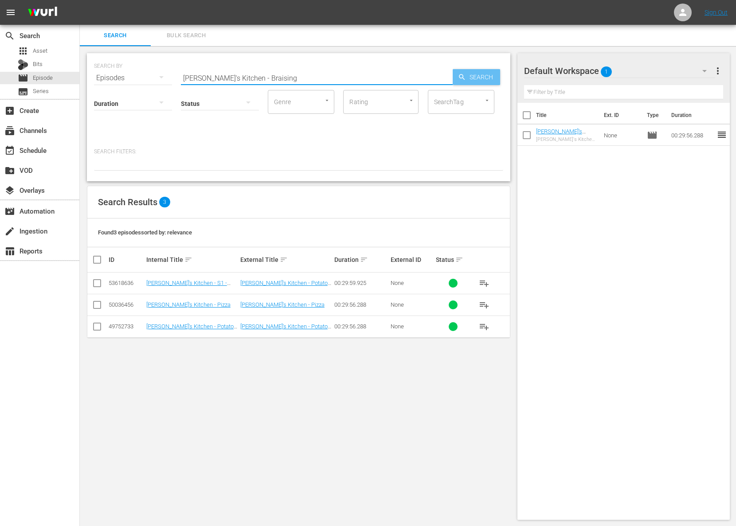
click at [497, 77] on span "Search" at bounding box center [483, 77] width 34 height 16
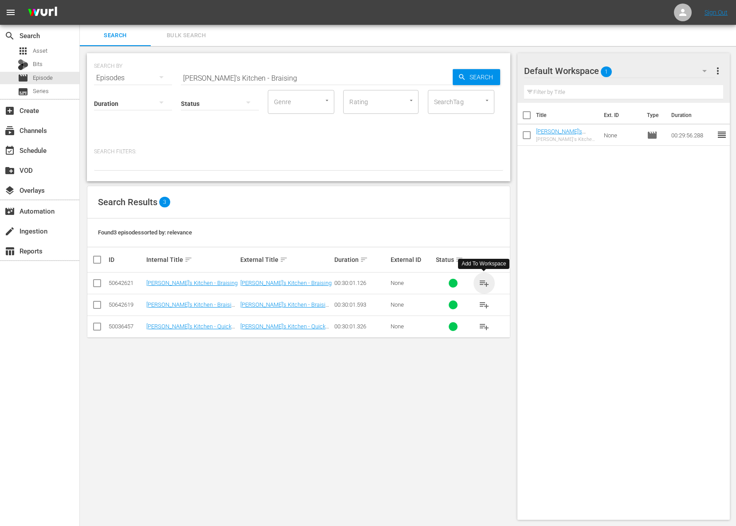
click at [485, 283] on span "playlist_add" at bounding box center [484, 283] width 11 height 11
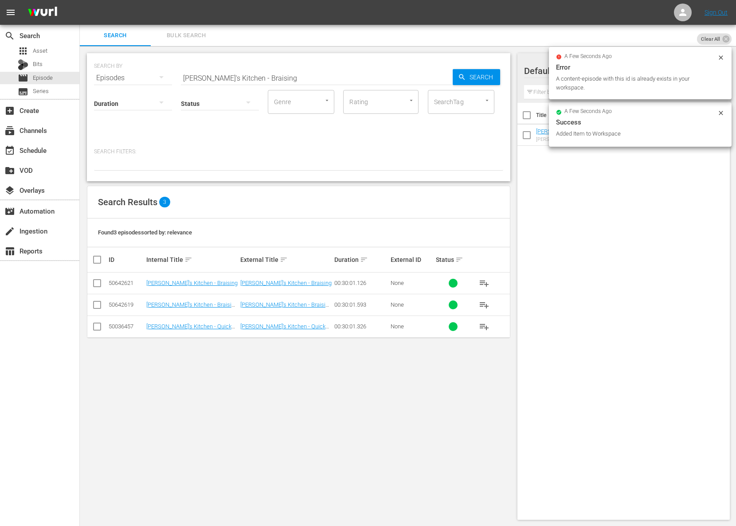
click at [271, 75] on input "Lidia's Kitchen - Braising" at bounding box center [317, 77] width 272 height 21
paste input "Perfect Roasted Chicken"
click at [499, 73] on span "Search" at bounding box center [483, 77] width 34 height 16
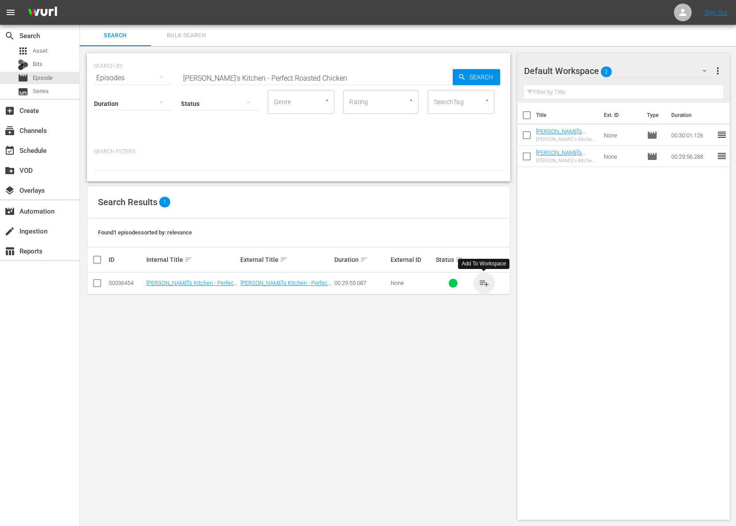
click at [485, 281] on span "playlist_add" at bounding box center [484, 283] width 11 height 11
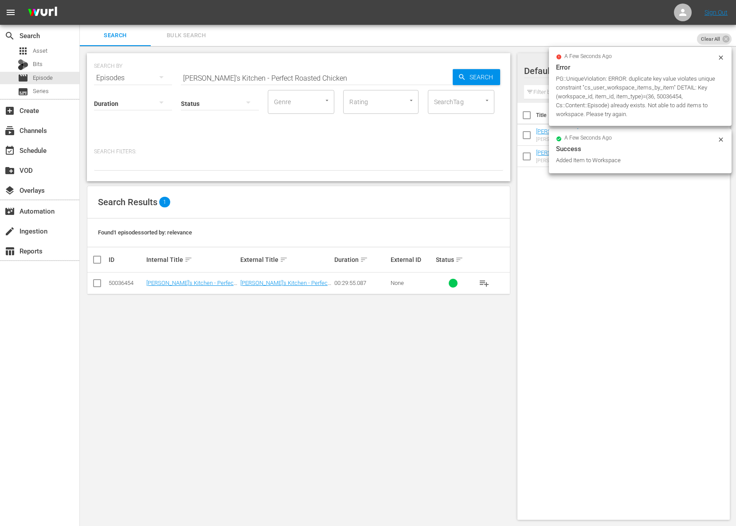
click at [289, 79] on input "Lidia's Kitchen - Perfect Roasted Chicken" at bounding box center [317, 77] width 272 height 21
paste input "Eggs"
click at [485, 75] on span "Search" at bounding box center [483, 77] width 34 height 16
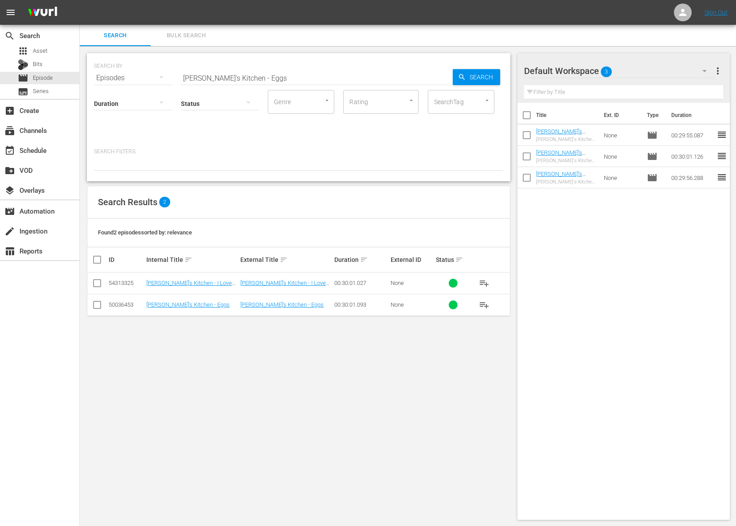
click at [485, 307] on span "playlist_add" at bounding box center [484, 305] width 11 height 11
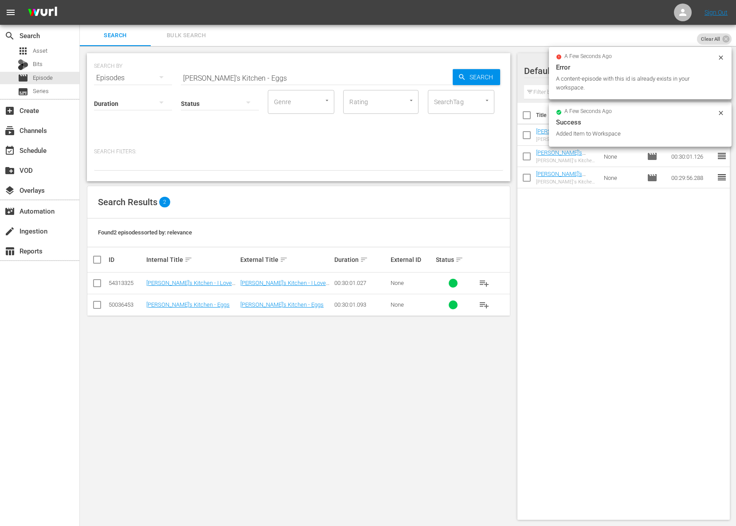
click at [277, 80] on input "Lidia's Kitchen - Eggs" at bounding box center [317, 77] width 272 height 21
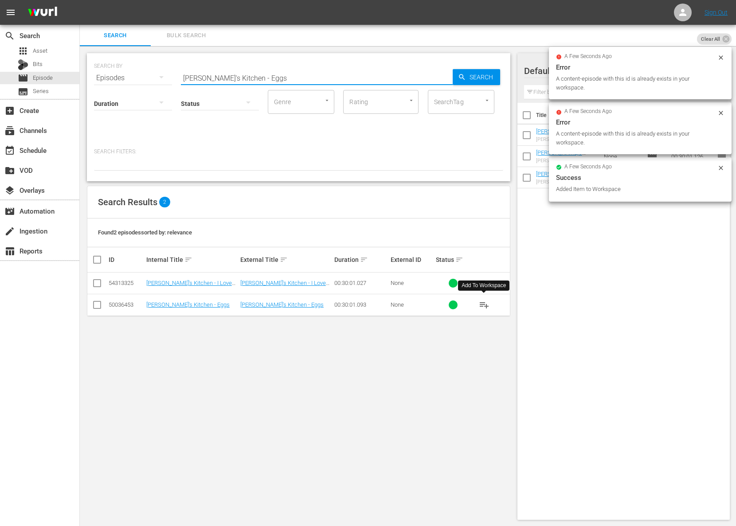
paste input "Crespelle"
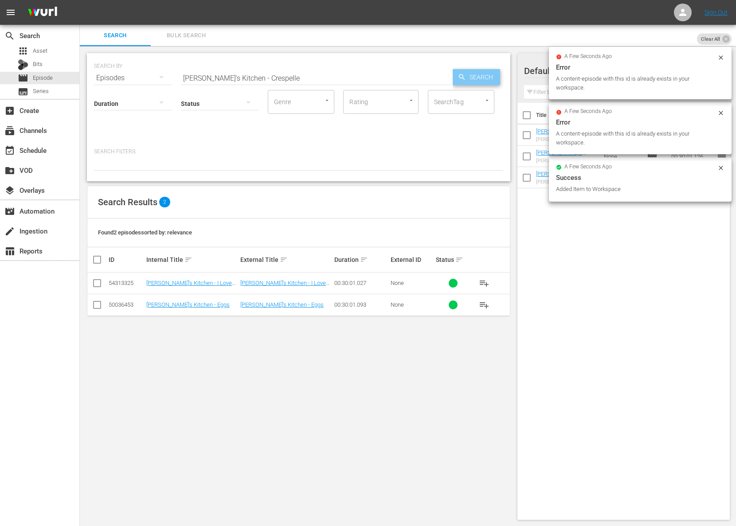
click at [486, 75] on span "Search" at bounding box center [483, 77] width 34 height 16
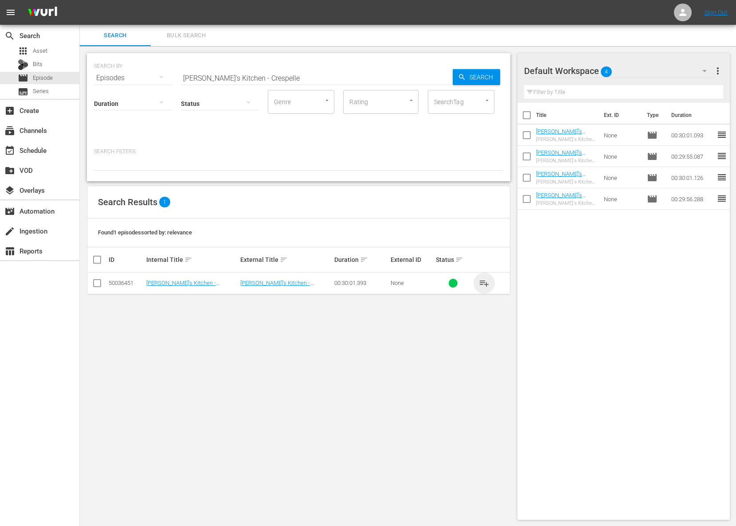
click at [487, 285] on span "playlist_add" at bounding box center [484, 283] width 11 height 11
click at [487, 284] on span "playlist_add" at bounding box center [484, 283] width 11 height 11
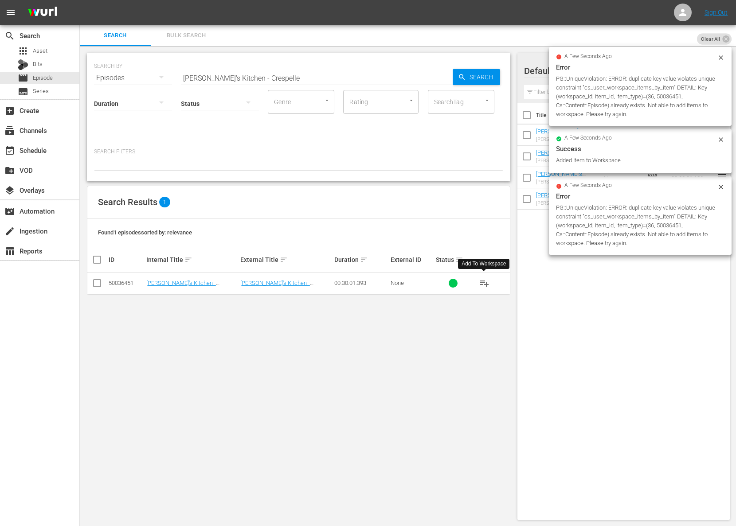
click at [299, 83] on input "Lidia's Kitchen - Crespelle" at bounding box center [317, 77] width 272 height 21
paste input "Ragu"
click at [479, 78] on span "Search" at bounding box center [483, 77] width 34 height 16
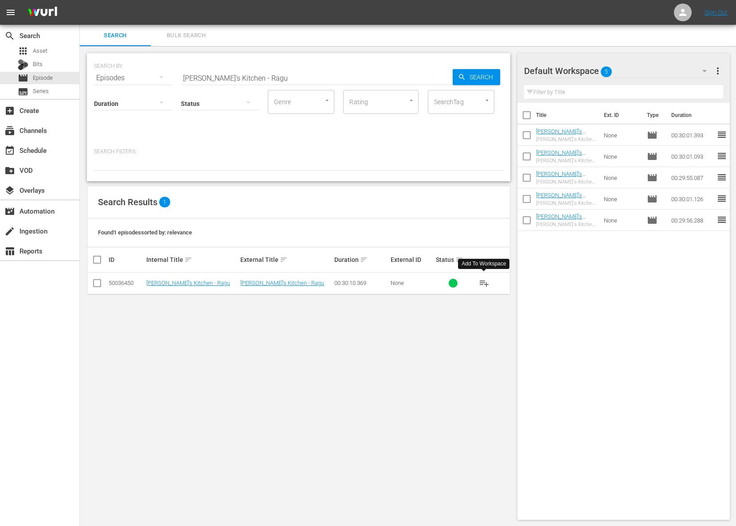
click at [481, 285] on span "playlist_add" at bounding box center [484, 283] width 11 height 11
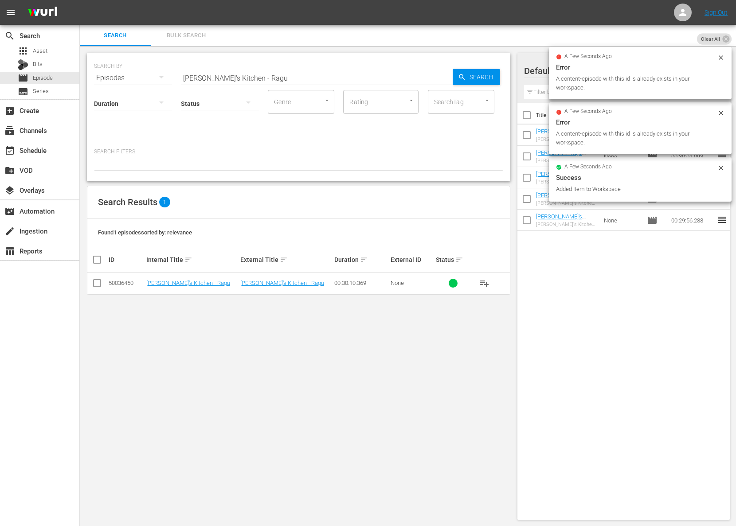
click at [233, 74] on input "Lidia's Kitchen - Ragu" at bounding box center [317, 77] width 272 height 21
paste input "Going Fishing"
click at [460, 74] on icon "button" at bounding box center [462, 77] width 6 height 6
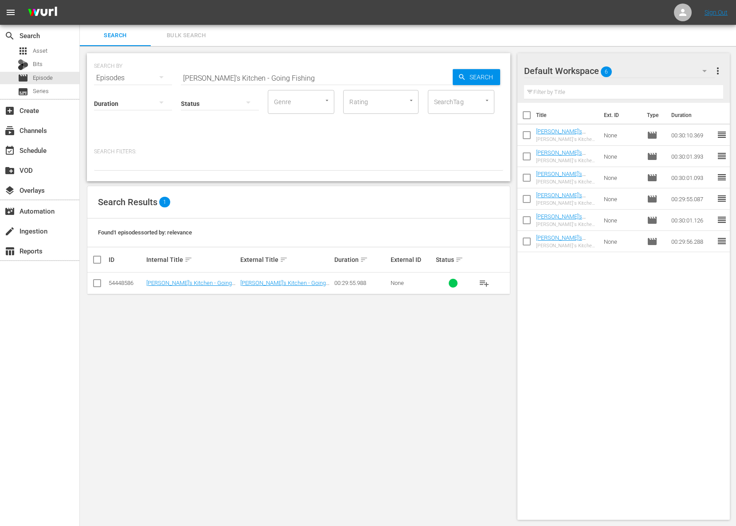
click at [487, 281] on span "playlist_add" at bounding box center [484, 283] width 11 height 11
click at [486, 281] on span "playlist_add" at bounding box center [484, 283] width 11 height 11
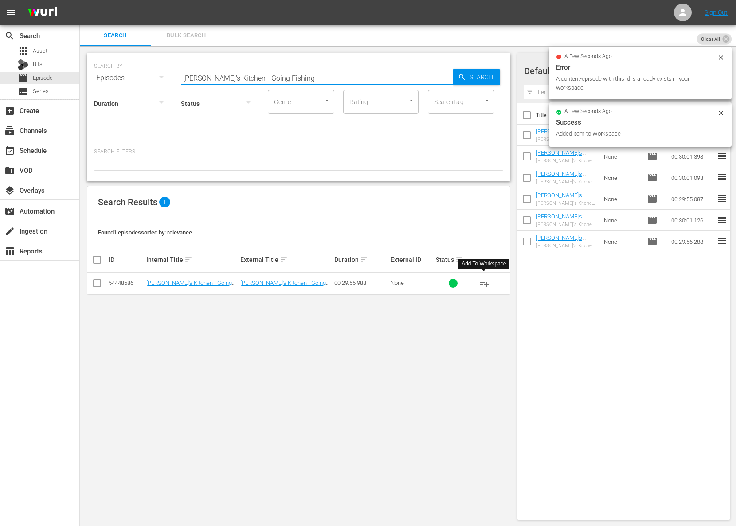
click at [328, 74] on input "Lidia's Kitchen - Going Fishing" at bounding box center [317, 77] width 272 height 21
paste input "The Versatile Tomato and All Things Italian"
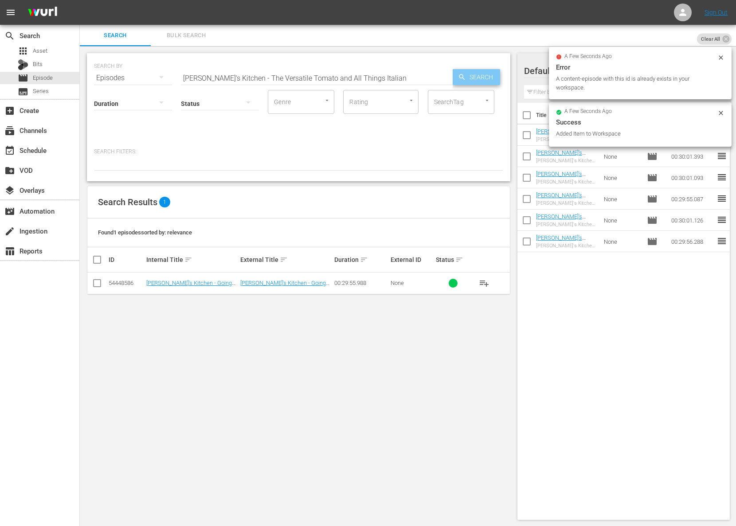
click at [478, 71] on span "Search" at bounding box center [483, 77] width 34 height 16
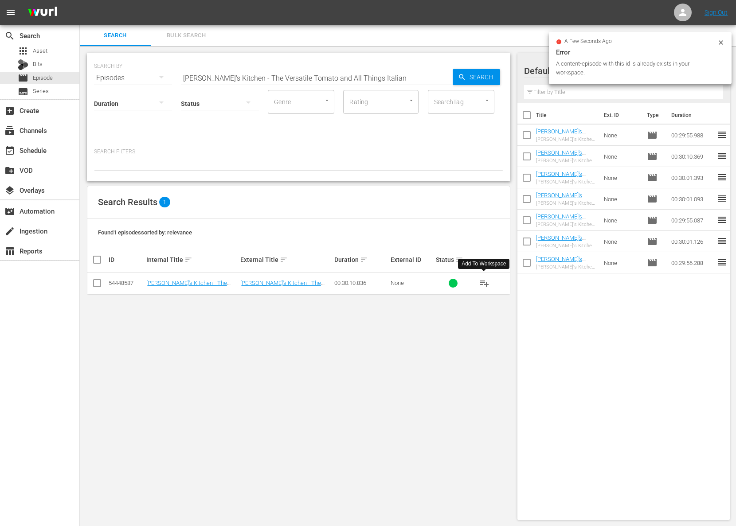
click at [485, 285] on span "playlist_add" at bounding box center [484, 283] width 11 height 11
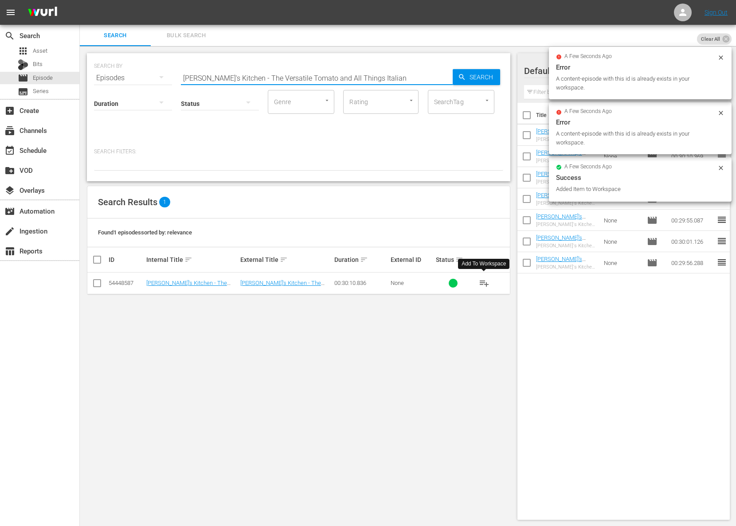
click at [293, 76] on input "Lidia's Kitchen - The Versatile Tomato and All Things Italian" at bounding box center [317, 77] width 272 height 21
paste input "Light Summery Meal"
click at [473, 77] on span "Search" at bounding box center [483, 77] width 34 height 16
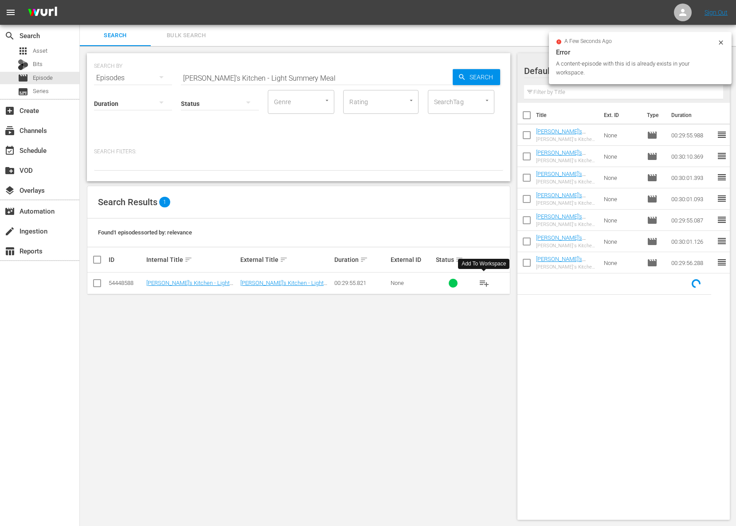
click at [484, 280] on span "playlist_add" at bounding box center [484, 283] width 11 height 11
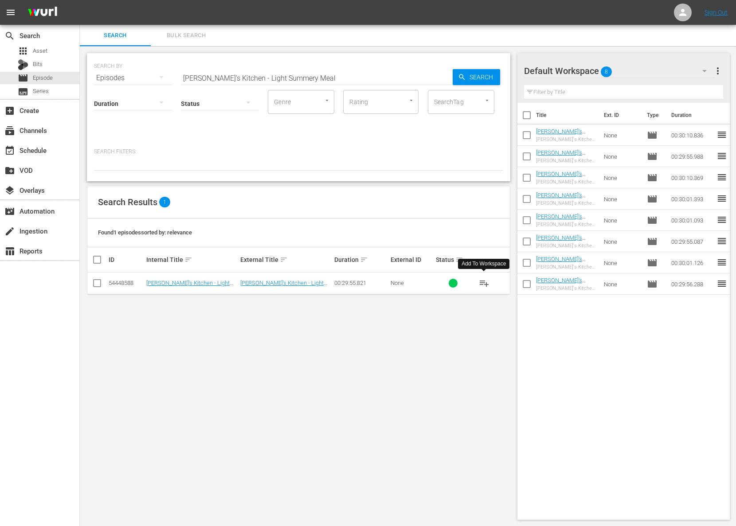
click at [484, 280] on span "playlist_add" at bounding box center [484, 283] width 11 height 11
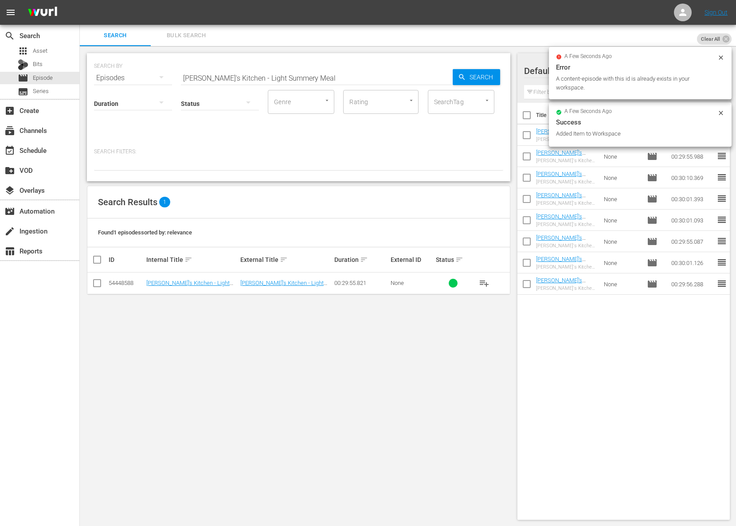
click at [258, 77] on input "Lidia's Kitchen - Light Summery Meal" at bounding box center [317, 77] width 272 height 21
paste input "Garden of Goodness: Zucchini"
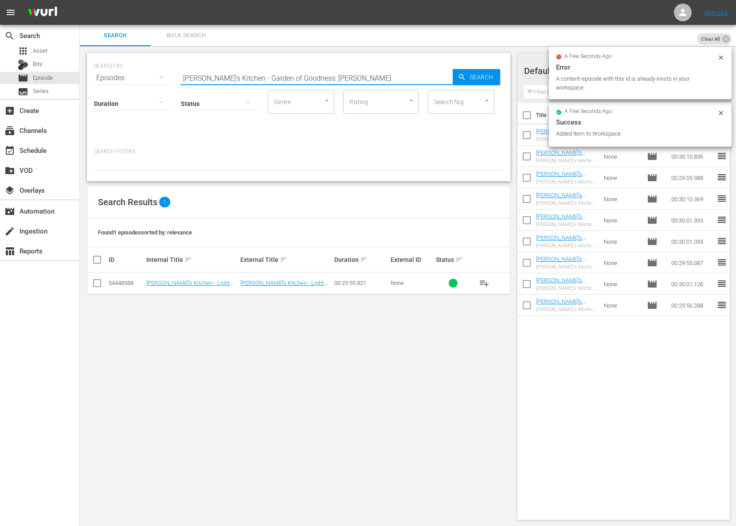
click at [501, 79] on div "SEARCH BY Search By Episodes Search ID, Title, Description, Keywords, or Catego…" at bounding box center [298, 73] width 409 height 32
click at [488, 77] on span "Search" at bounding box center [483, 77] width 34 height 16
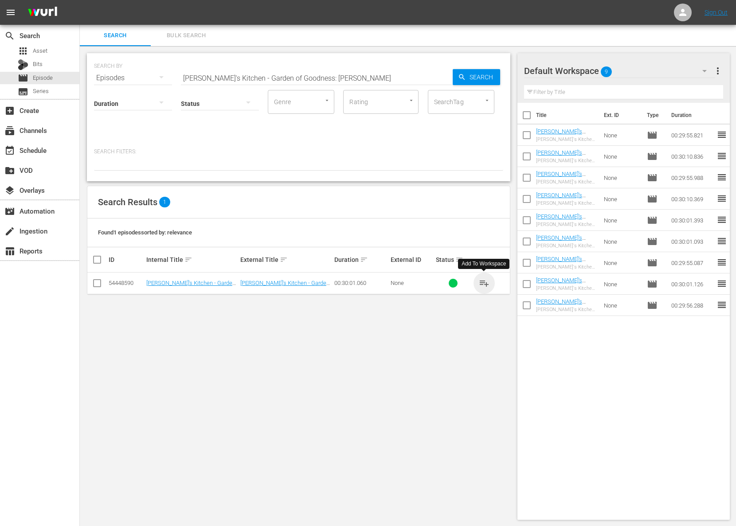
click at [489, 282] on span "playlist_add" at bounding box center [484, 283] width 11 height 11
click at [488, 282] on span "playlist_add" at bounding box center [484, 283] width 11 height 11
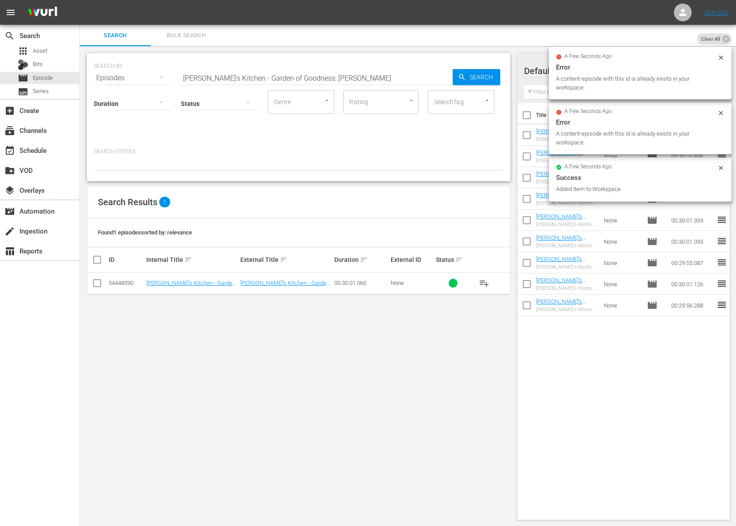
click at [288, 81] on input "Lidia's Kitchen - Garden of Goodness: Zucchini" at bounding box center [317, 77] width 272 height 21
paste input "Lemony Chicken: A Family Favorite"
click at [469, 77] on span "Search" at bounding box center [483, 77] width 34 height 16
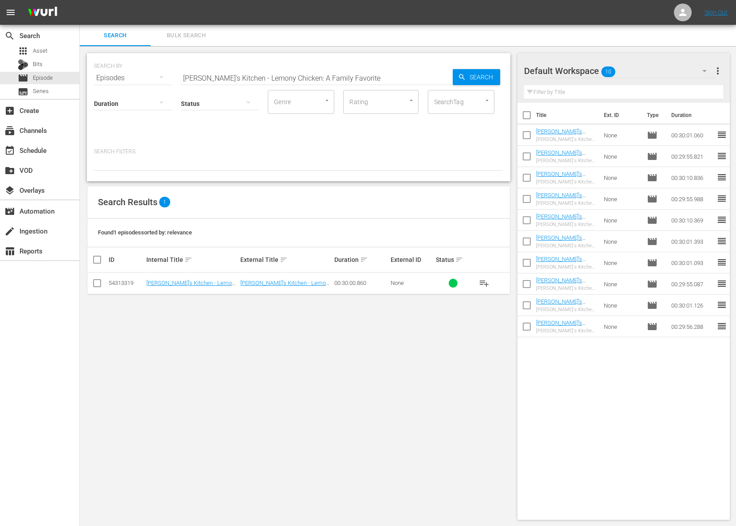
click at [480, 285] on span "playlist_add" at bounding box center [484, 283] width 11 height 11
click at [485, 283] on span "playlist_add" at bounding box center [484, 283] width 11 height 11
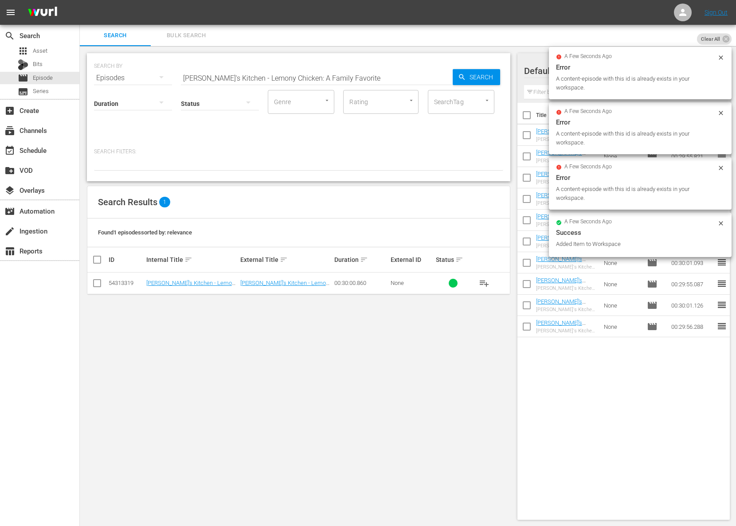
click at [286, 78] on input "Lidia's Kitchen - Lemony Chicken: A Family Favorite" at bounding box center [317, 77] width 272 height 21
paste input "Trio of Heartwarming Pasta"
click at [491, 78] on span "Search" at bounding box center [483, 77] width 34 height 16
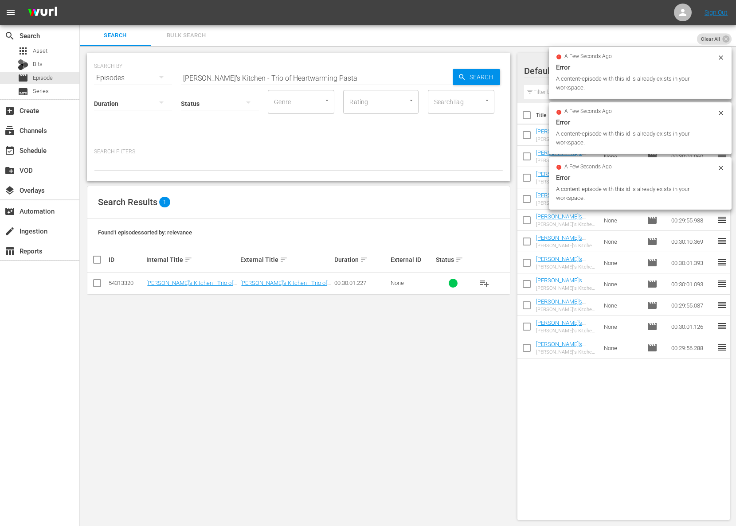
click at [485, 283] on span "playlist_add" at bounding box center [484, 283] width 11 height 11
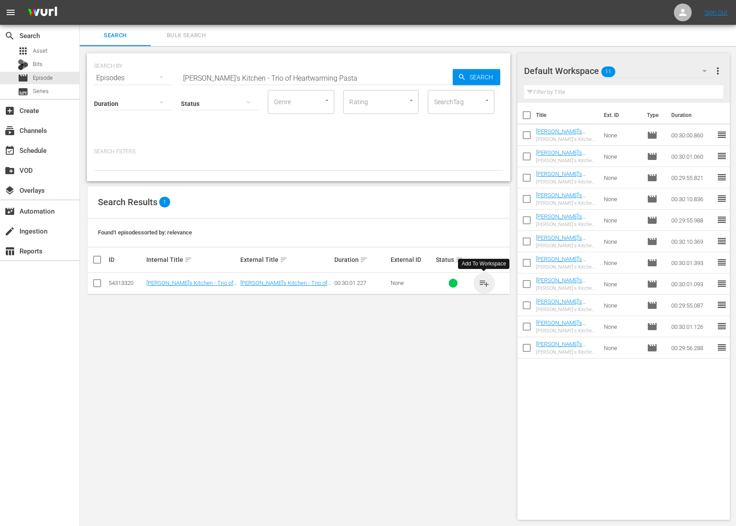
click at [485, 283] on span "playlist_add" at bounding box center [484, 283] width 11 height 11
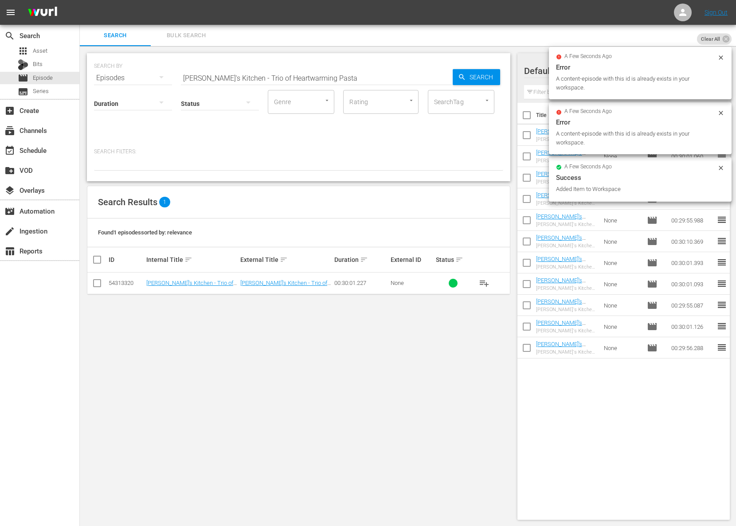
click at [318, 70] on input "Lidia's Kitchen - Trio of Heartwarming Pasta" at bounding box center [317, 77] width 272 height 21
paste input "Quick Light and Easy Meal Ideas"
click at [485, 73] on span "Search" at bounding box center [483, 77] width 34 height 16
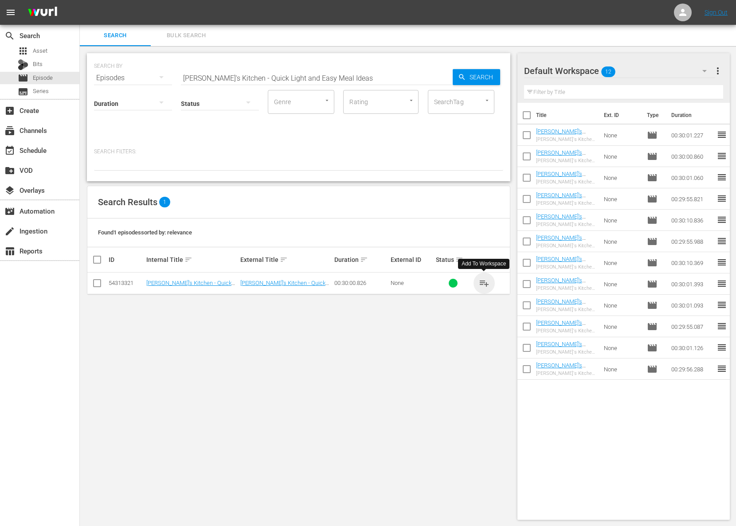
click at [487, 285] on span "playlist_add" at bounding box center [484, 283] width 11 height 11
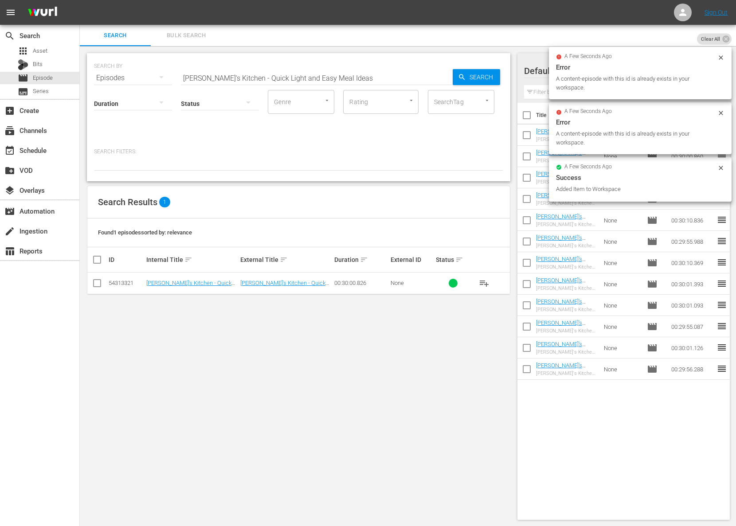
click at [273, 70] on input "Lidia's Kitchen - Quick Light and Easy Meal Ideas" at bounding box center [317, 77] width 272 height 21
paste input "Gnocchi Time Memories with the Grandchildren"
click at [490, 77] on span "Search" at bounding box center [483, 77] width 34 height 16
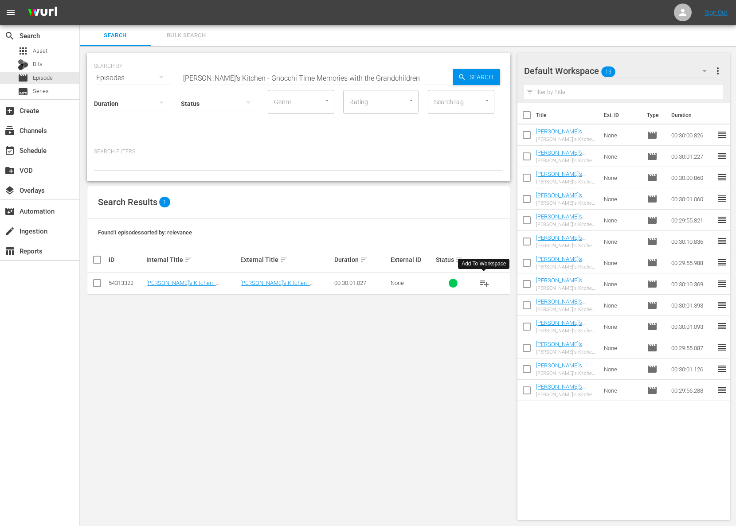
click at [486, 283] on span "playlist_add" at bounding box center [484, 283] width 11 height 11
click at [485, 283] on span "playlist_add" at bounding box center [484, 283] width 11 height 11
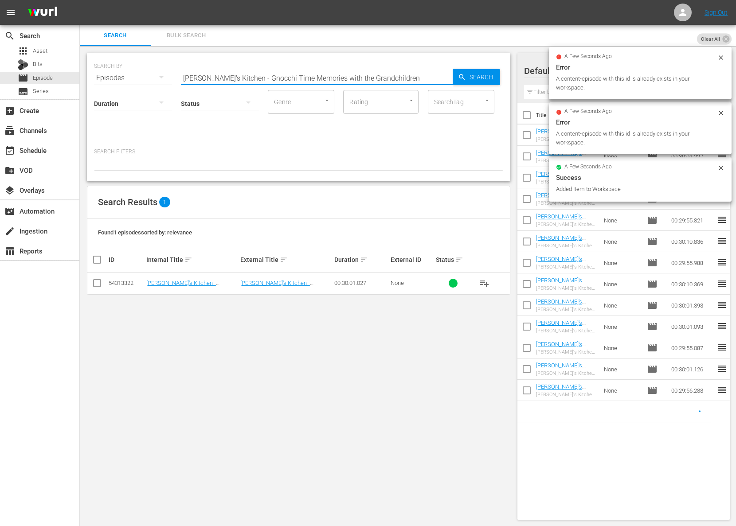
click at [267, 72] on input "Lidia's Kitchen - Gnocchi Time Memories with the Grandchildren" at bounding box center [317, 77] width 272 height 21
paste input "Super Simple Seared Lamb Chops"
click at [476, 81] on span "Search" at bounding box center [483, 77] width 34 height 16
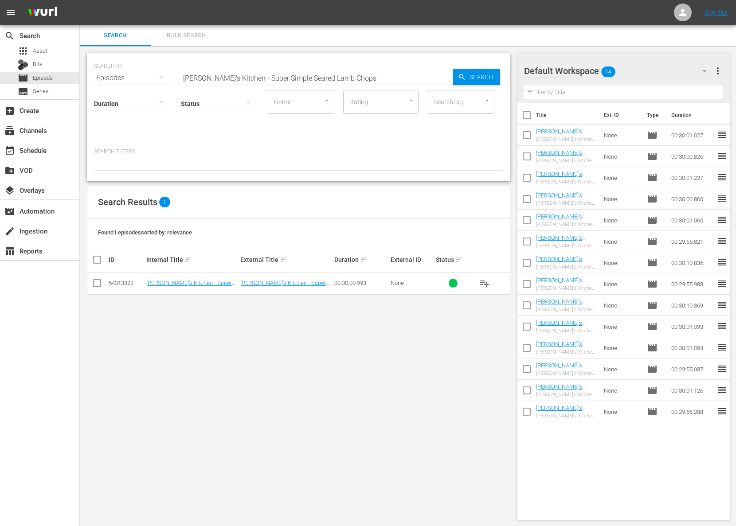
click at [482, 283] on span "playlist_add" at bounding box center [484, 283] width 11 height 11
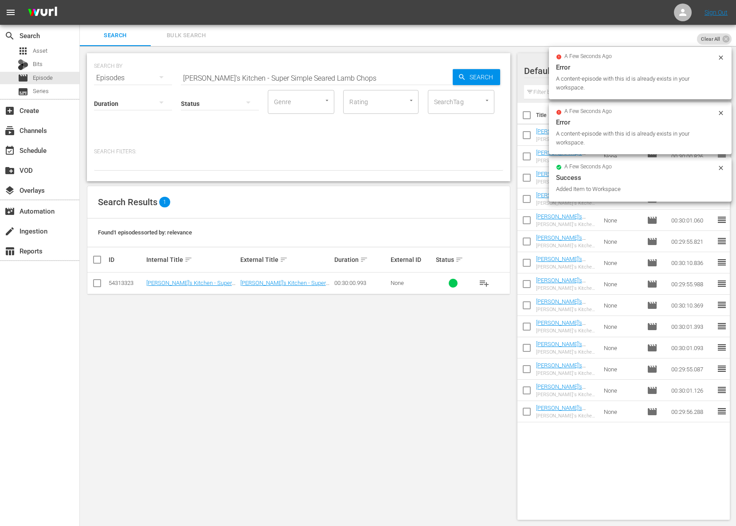
click at [323, 77] on input "Lidia's Kitchen - Super Simple Seared Lamb Chops" at bounding box center [317, 77] width 272 height 21
paste input "eafood Symphony"
click at [466, 78] on span "Search" at bounding box center [483, 77] width 34 height 16
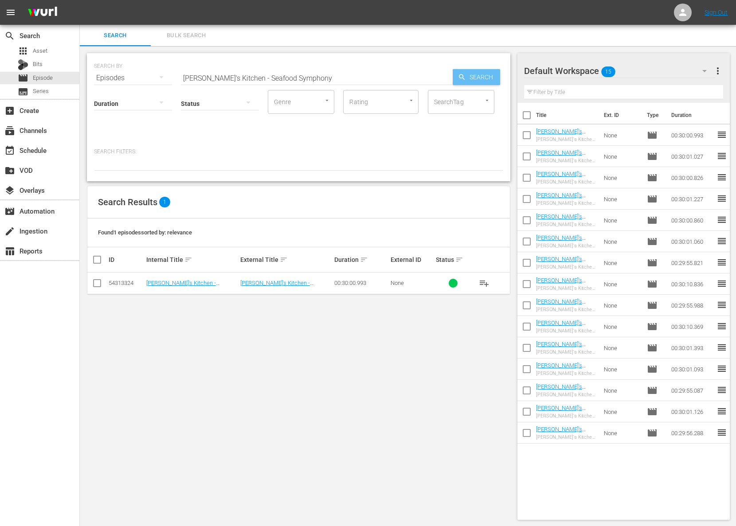
click at [466, 78] on span "Search" at bounding box center [483, 77] width 34 height 16
click at [484, 281] on span "playlist_add" at bounding box center [484, 283] width 11 height 11
click at [483, 281] on span "playlist_add" at bounding box center [484, 283] width 11 height 11
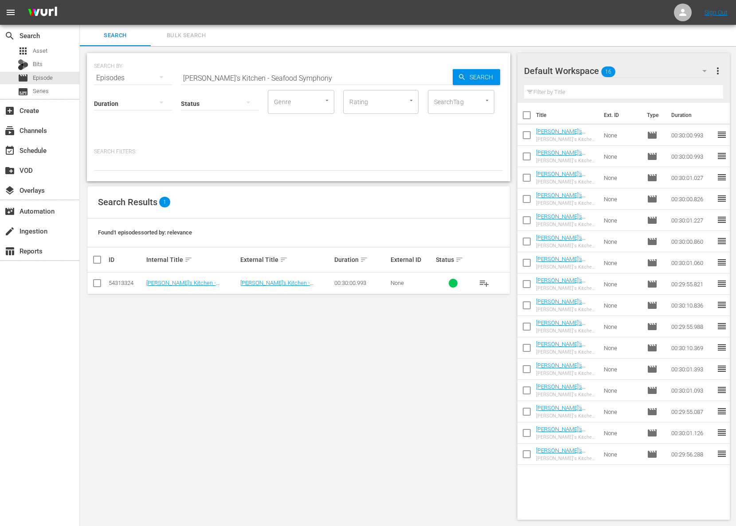
click at [482, 281] on span "playlist_add" at bounding box center [484, 283] width 11 height 11
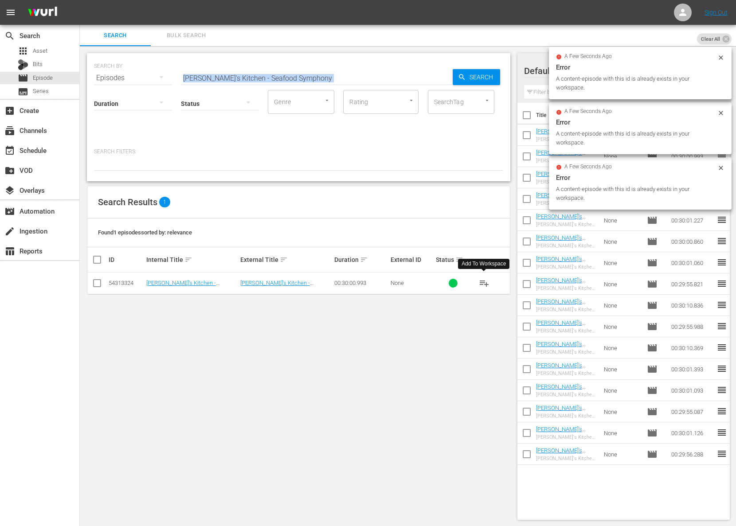
click at [275, 88] on div "SEARCH BY Search By Episodes Search ID, Title, Description, Keywords, or Catego…" at bounding box center [298, 117] width 423 height 128
click at [285, 76] on input "Lidia's Kitchen - Seafood Symphony" at bounding box center [317, 77] width 272 height 21
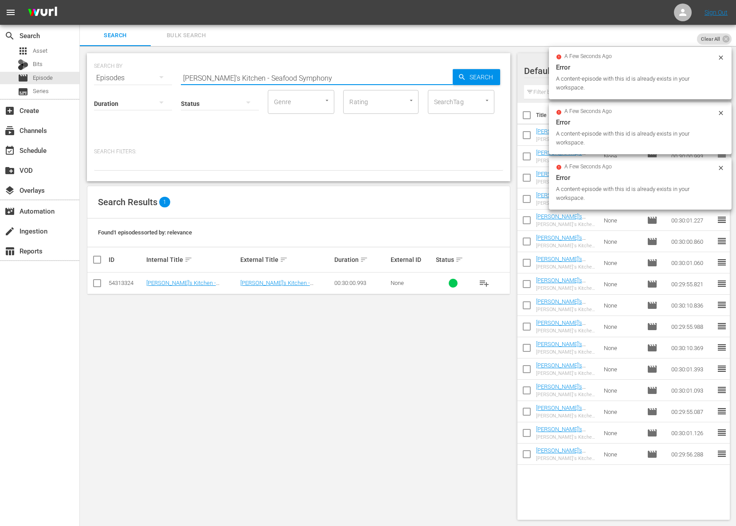
paste input "I Love Eggs"
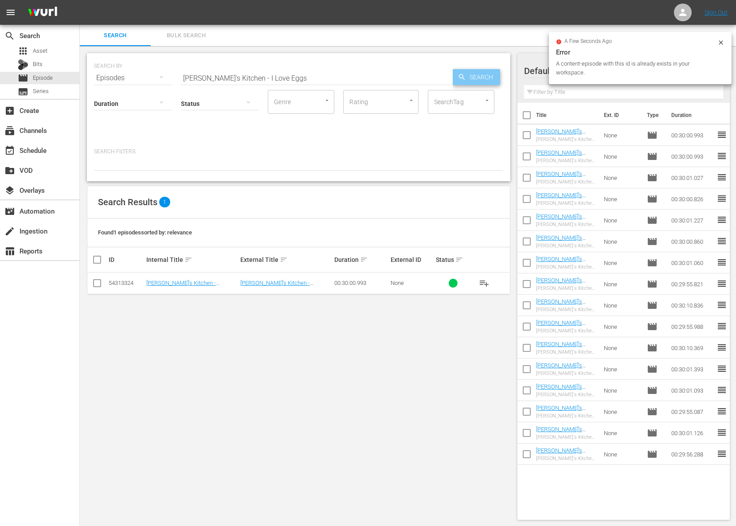
click at [488, 76] on span "Search" at bounding box center [483, 77] width 34 height 16
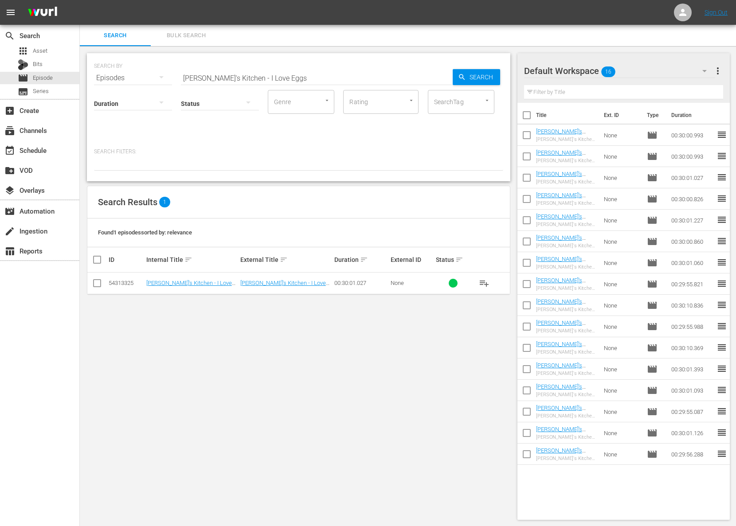
click at [486, 284] on span "playlist_add" at bounding box center [484, 283] width 11 height 11
click at [483, 282] on span "playlist_add" at bounding box center [484, 283] width 11 height 11
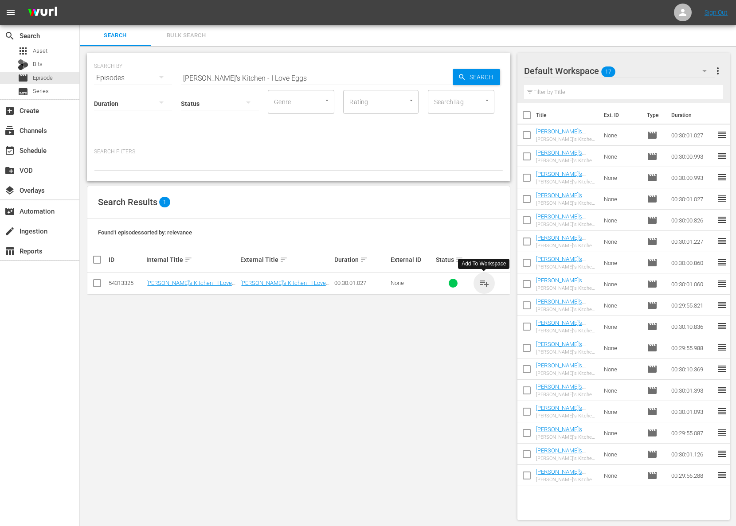
click at [483, 282] on span "playlist_add" at bounding box center [484, 283] width 11 height 11
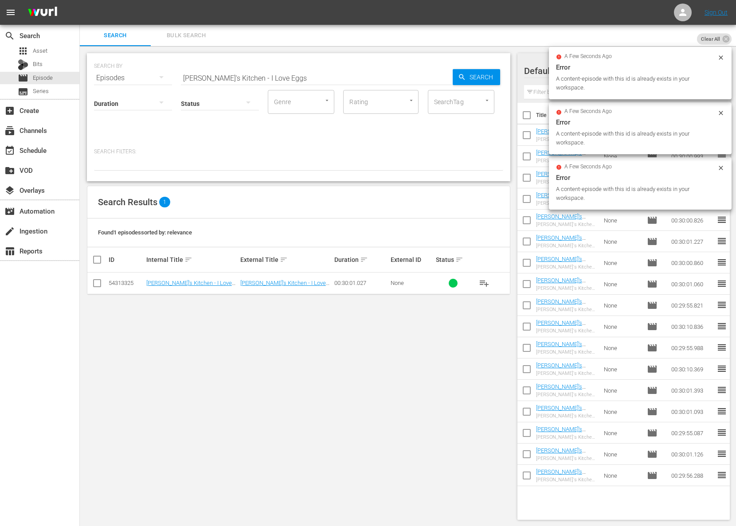
click at [227, 72] on input "Lidia's Kitchen - I Love Eggs" at bounding box center [317, 77] width 272 height 21
paste input "Sweetest of Sweet"
click at [473, 78] on span "Search" at bounding box center [483, 77] width 34 height 16
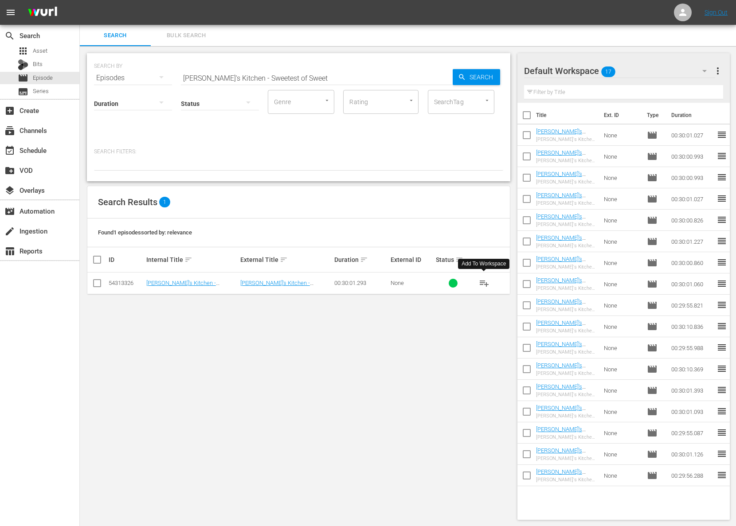
click at [484, 284] on span "playlist_add" at bounding box center [484, 283] width 11 height 11
click at [225, 79] on input "Lidia's Kitchen - Sweetest of Sweet" at bounding box center [317, 77] width 272 height 21
paste input "Dinnertime Soup and Sandwich"
click at [500, 78] on div "SEARCH BY Search By Episodes Search ID, Title, Description, Keywords, or Catego…" at bounding box center [298, 73] width 409 height 32
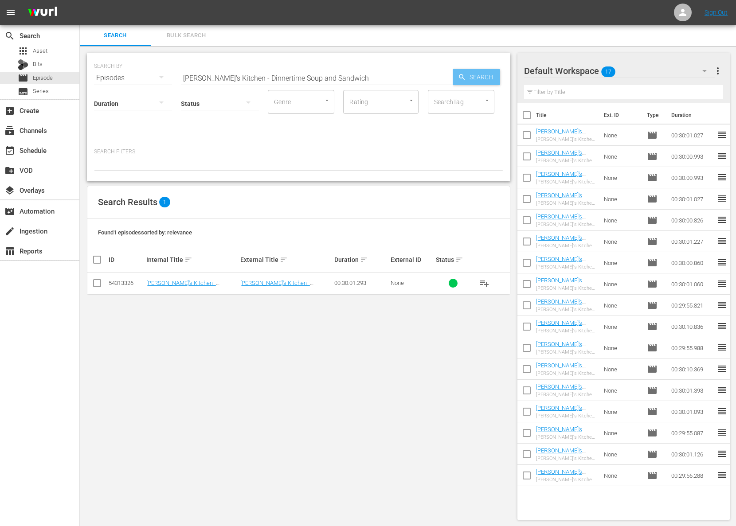
click at [492, 77] on span "Search" at bounding box center [483, 77] width 34 height 16
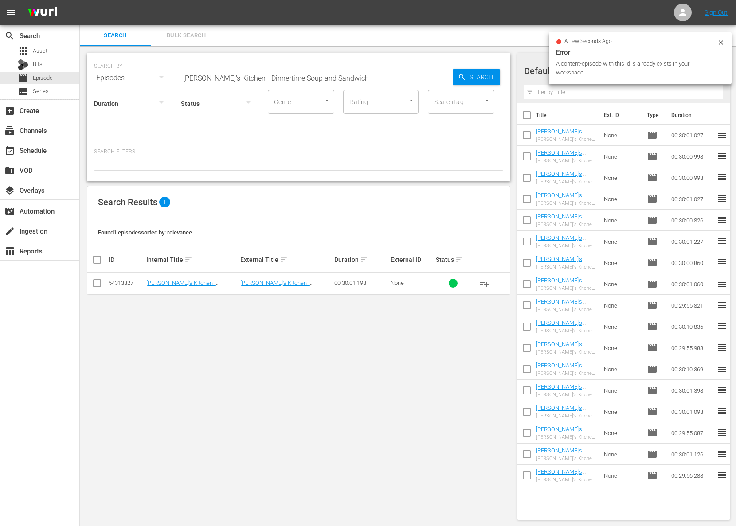
click at [483, 286] on span "playlist_add" at bounding box center [484, 283] width 11 height 11
click at [485, 285] on span "playlist_add" at bounding box center [484, 283] width 11 height 11
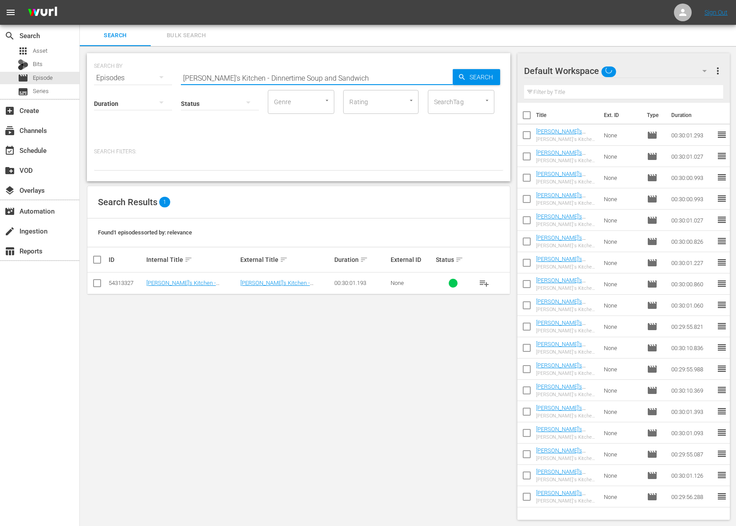
click at [258, 77] on input "Lidia's Kitchen - Dinnertime Soup and Sandwich" at bounding box center [317, 77] width 272 height 21
paste input "More Family Favorites"
click at [449, 70] on input "Lidia's Kitchen - More Family Favorites" at bounding box center [317, 77] width 272 height 21
click at [463, 70] on div "Search" at bounding box center [476, 77] width 47 height 16
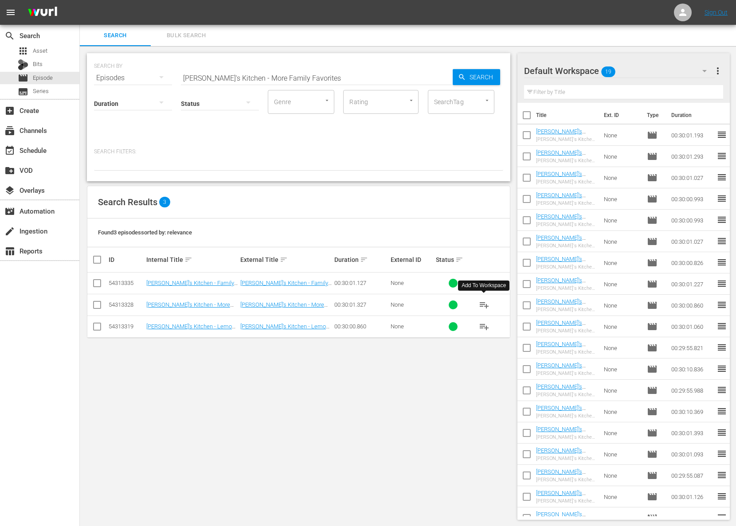
click at [485, 303] on span "playlist_add" at bounding box center [484, 305] width 11 height 11
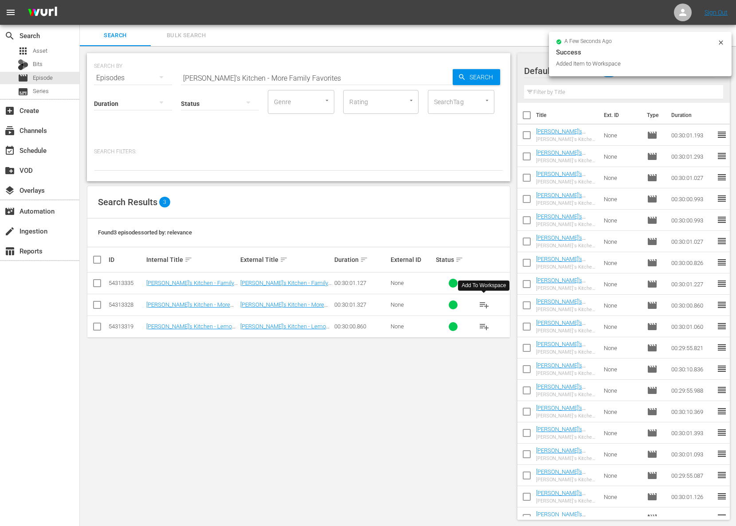
click at [281, 72] on input "Lidia's Kitchen - More Family Favorites" at bounding box center [317, 77] width 272 height 21
paste input "Heartwarming Comfort Food"
click at [463, 74] on icon "button" at bounding box center [462, 77] width 8 height 8
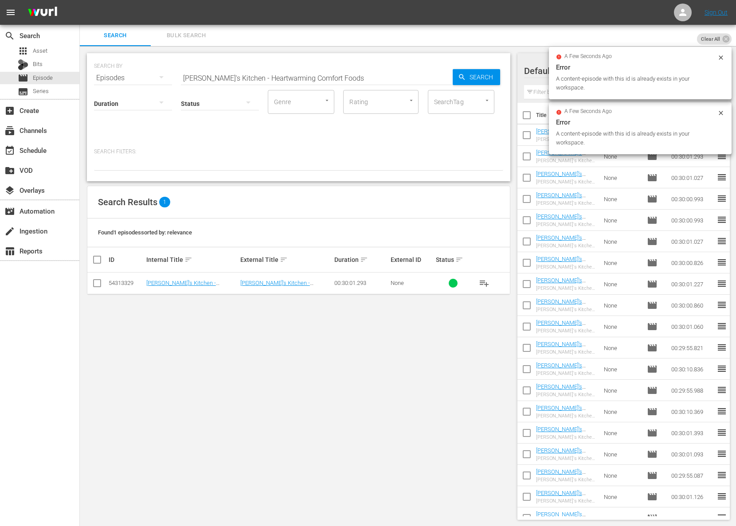
click at [485, 282] on span "playlist_add" at bounding box center [484, 283] width 11 height 11
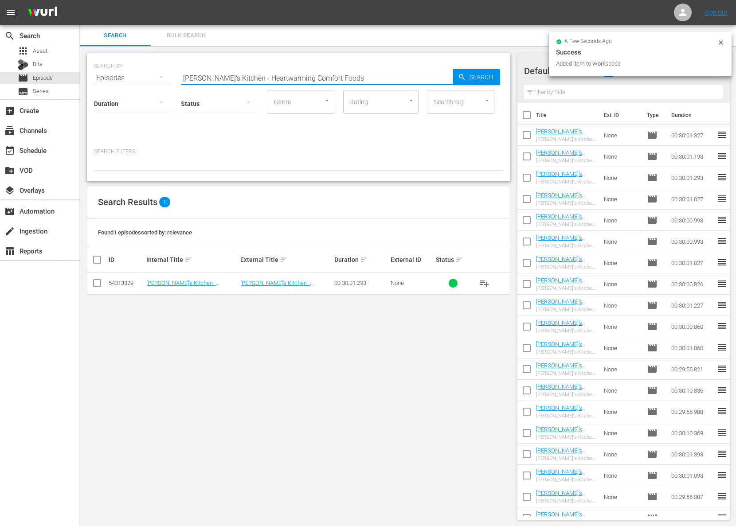
click at [219, 76] on input "Lidia's Kitchen - Heartwarming Comfort Foods" at bounding box center [317, 77] width 272 height 21
paste input "Grandma's Favorite"
click at [515, 78] on div "SEARCH BY Search By Episodes Search ID, Title, Description, Keywords, or Catego…" at bounding box center [299, 286] width 438 height 481
click at [488, 77] on span "Search" at bounding box center [483, 77] width 34 height 16
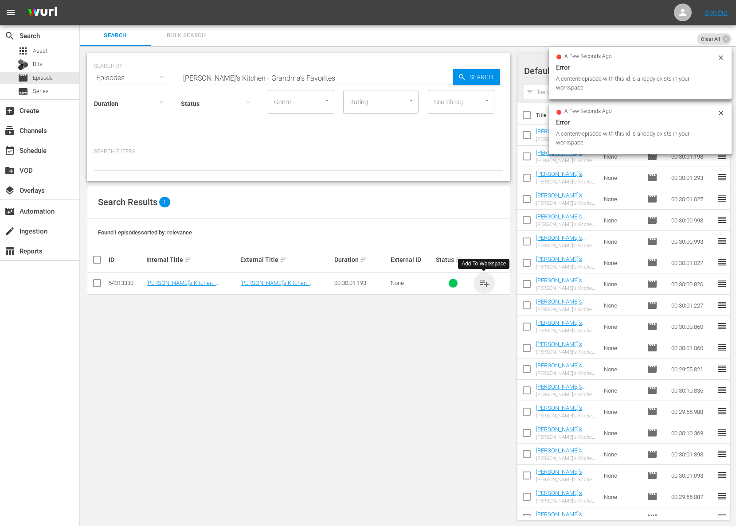
click at [483, 278] on span "playlist_add" at bounding box center [484, 283] width 11 height 11
click at [483, 281] on span "playlist_add" at bounding box center [484, 283] width 11 height 11
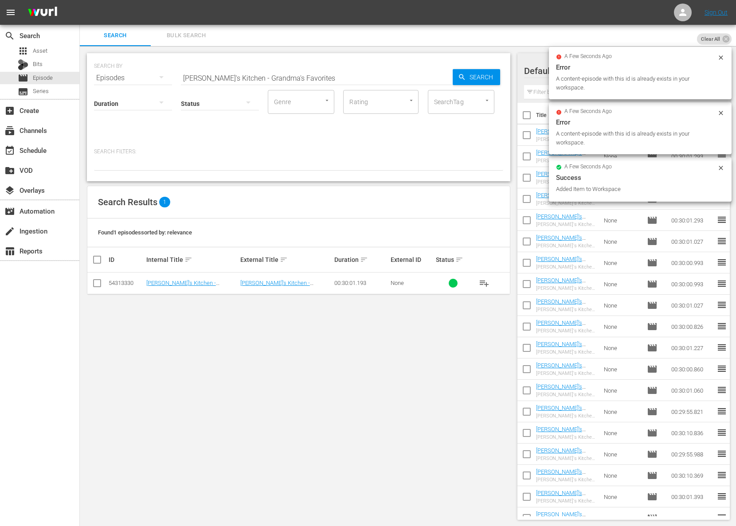
click at [260, 88] on div "SEARCH BY Search By Episodes Search ID, Title, Description, Keywords, or Catego…" at bounding box center [298, 117] width 423 height 128
click at [269, 78] on input "Lidia's Kitchen - Grandma's Favorites" at bounding box center [317, 77] width 272 height 21
paste input "A Perfect Weeknight Meal"
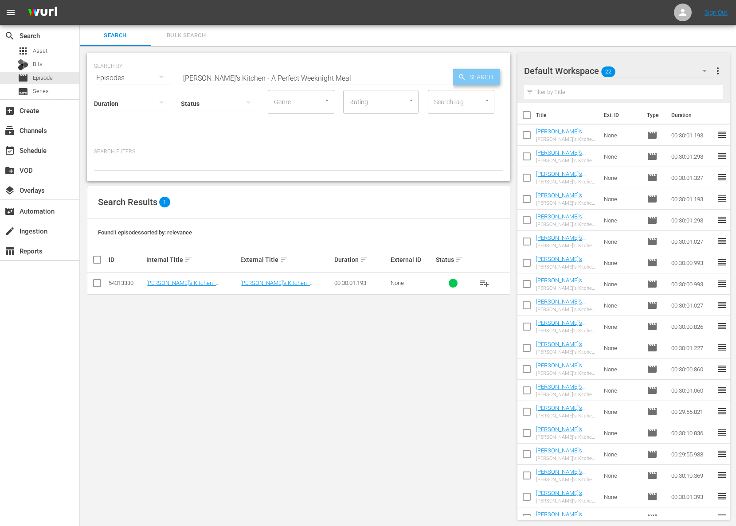
click at [467, 74] on span "Search" at bounding box center [483, 77] width 34 height 16
click at [488, 285] on span "playlist_add" at bounding box center [484, 283] width 11 height 11
click at [486, 283] on span "playlist_add" at bounding box center [484, 283] width 11 height 11
click at [485, 283] on span "playlist_add" at bounding box center [484, 283] width 11 height 11
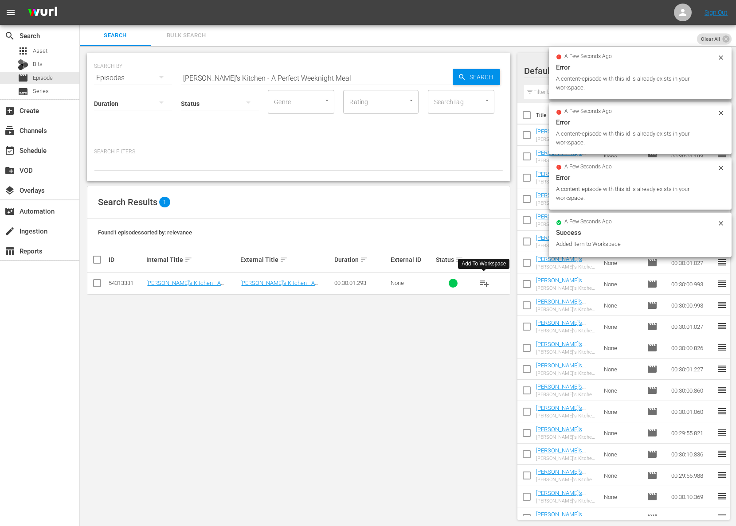
click at [278, 74] on input "Lidia's Kitchen - A Perfect Weeknight Meal" at bounding box center [317, 77] width 272 height 21
paste input "Italian Table - Dinner In Rome"
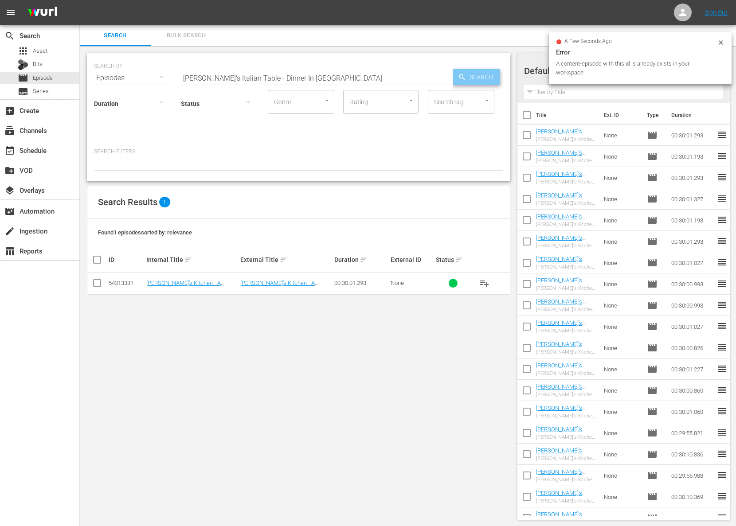
click at [488, 72] on span "Search" at bounding box center [483, 77] width 34 height 16
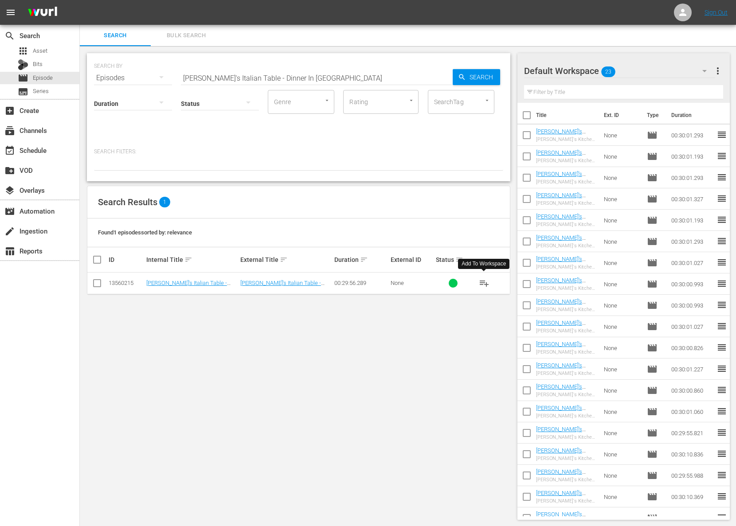
click at [485, 283] on span "playlist_add" at bounding box center [484, 283] width 11 height 11
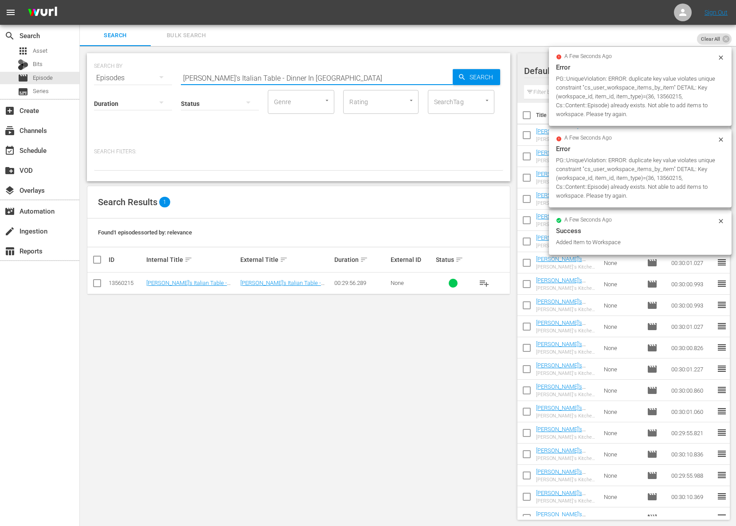
click at [274, 71] on input "Lidia's Italian Table - Dinner In Rome" at bounding box center [317, 77] width 272 height 21
paste input "Minutes"
click at [478, 74] on span "Search" at bounding box center [483, 77] width 34 height 16
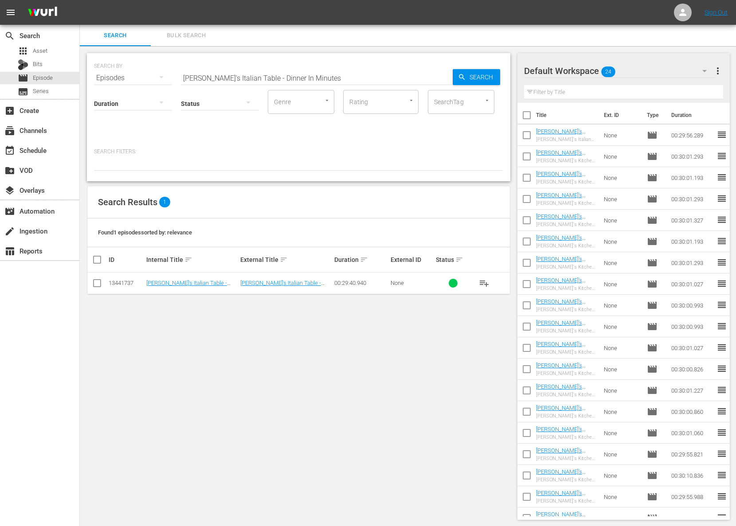
click at [485, 280] on span "playlist_add" at bounding box center [484, 283] width 11 height 11
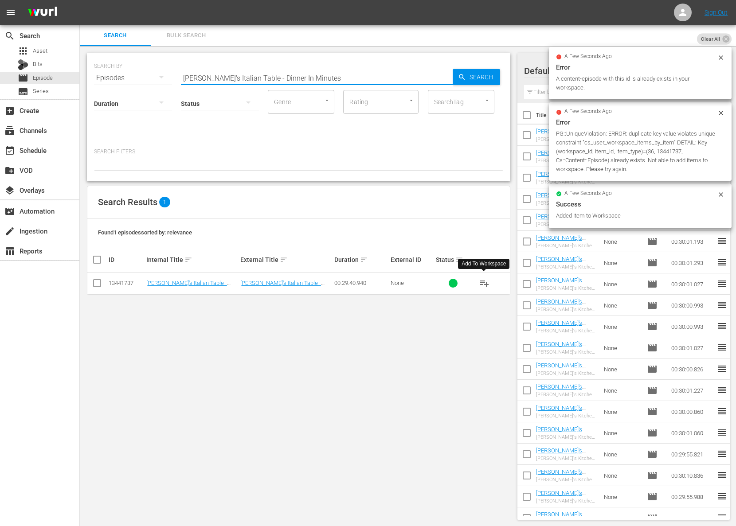
drag, startPoint x: 279, startPoint y: 82, endPoint x: 275, endPoint y: 84, distance: 4.6
click at [279, 82] on input "Lidia's Italian Table - Dinner In Minutes" at bounding box center [317, 77] width 272 height 21
paste input "Two Italian-American Classic"
click at [473, 77] on span "Search" at bounding box center [483, 77] width 34 height 16
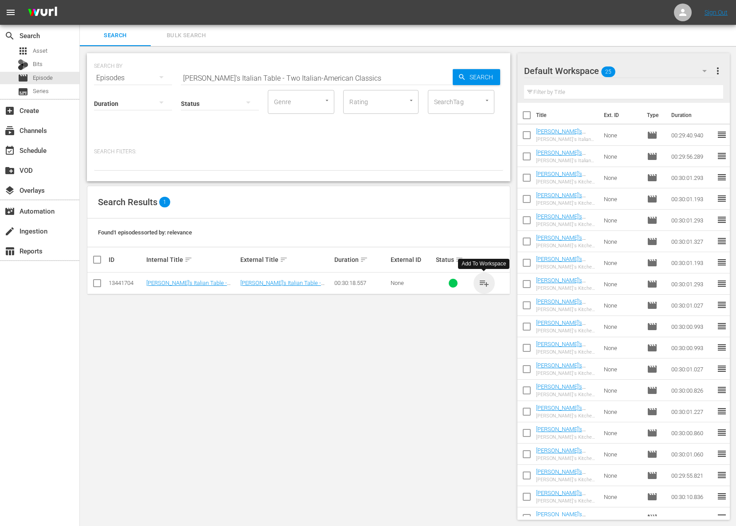
click at [485, 282] on span "playlist_add" at bounding box center [484, 283] width 11 height 11
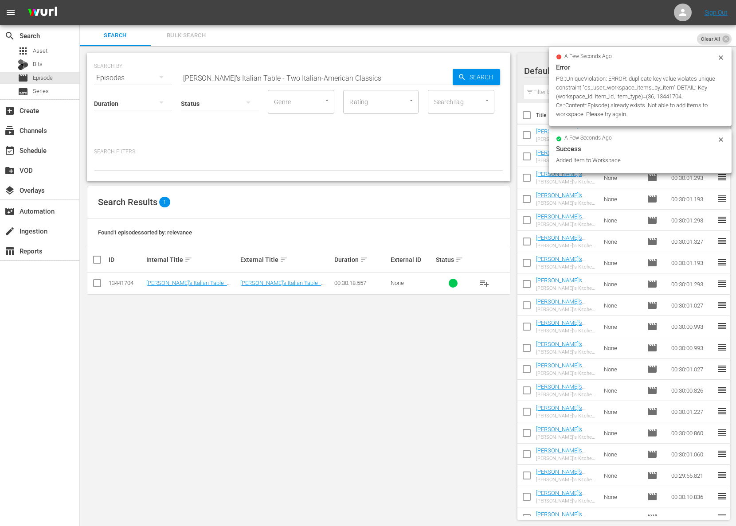
click at [278, 80] on input "Lidia's Italian Table - Two Italian-American Classics" at bounding box center [317, 77] width 272 height 21
paste input "Half-Hour Chicken Dinners"
click at [469, 76] on span "Search" at bounding box center [483, 77] width 34 height 16
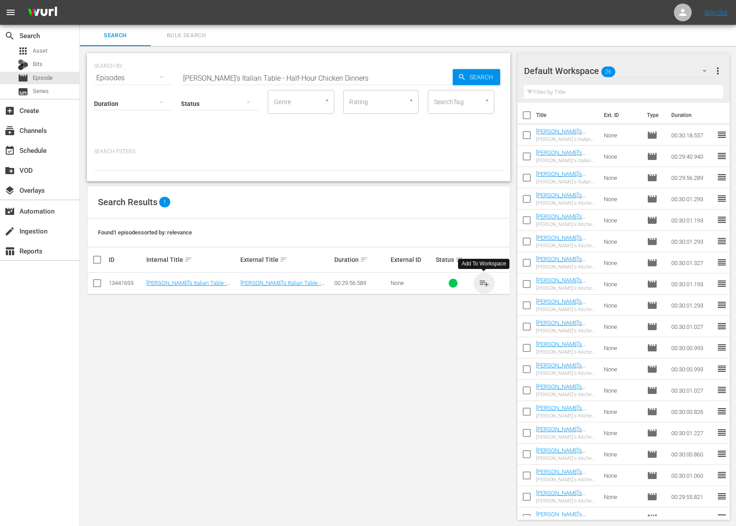
click at [484, 282] on span "playlist_add" at bounding box center [484, 283] width 11 height 11
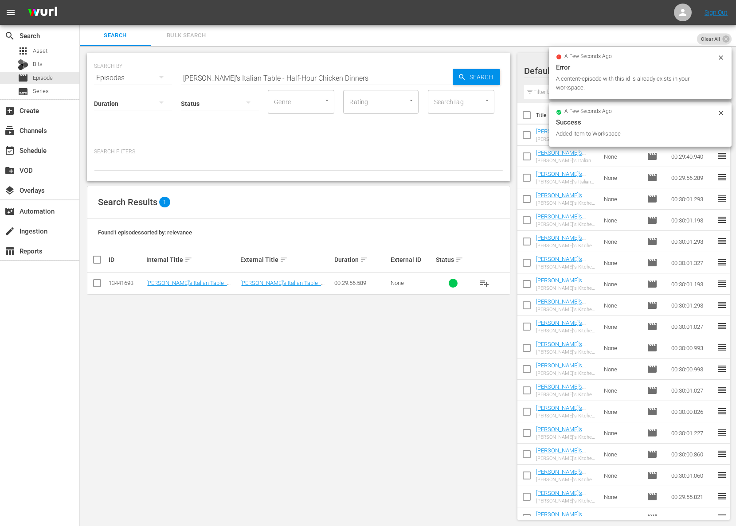
click at [338, 80] on input "Lidia's Italian Table - Half-Hour Chicken Dinners" at bounding box center [317, 77] width 272 height 21
paste input "Eggplant & Eggplant Parmigiana"
click at [486, 76] on span "Search" at bounding box center [483, 77] width 34 height 16
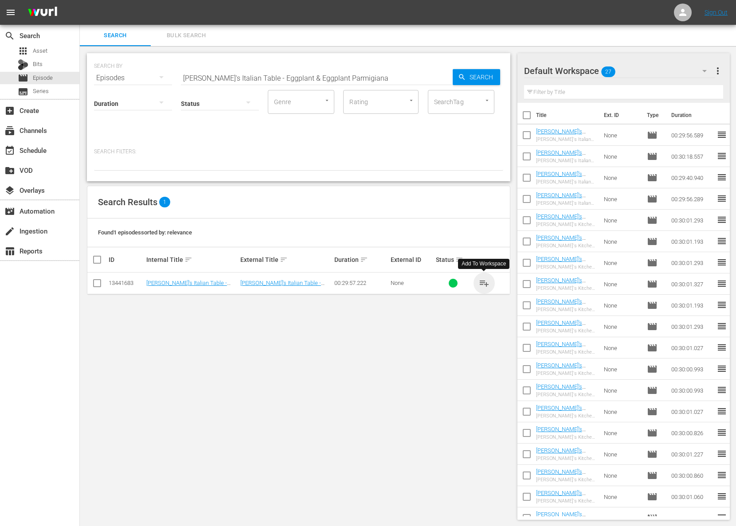
click at [486, 283] on span "playlist_add" at bounding box center [484, 283] width 11 height 11
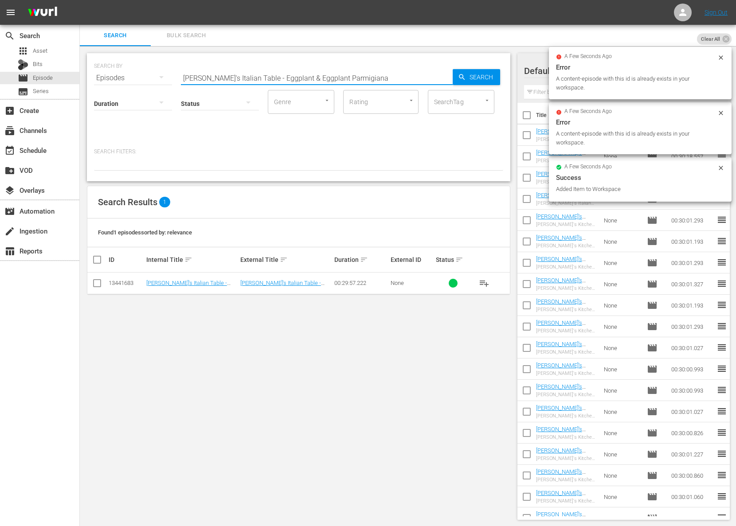
click at [317, 77] on input "Lidia's Italian Table - Eggplant & Eggplant Parmigiana" at bounding box center [317, 77] width 272 height 21
paste input "Mangiafagioli"
click at [459, 79] on icon "button" at bounding box center [462, 77] width 8 height 8
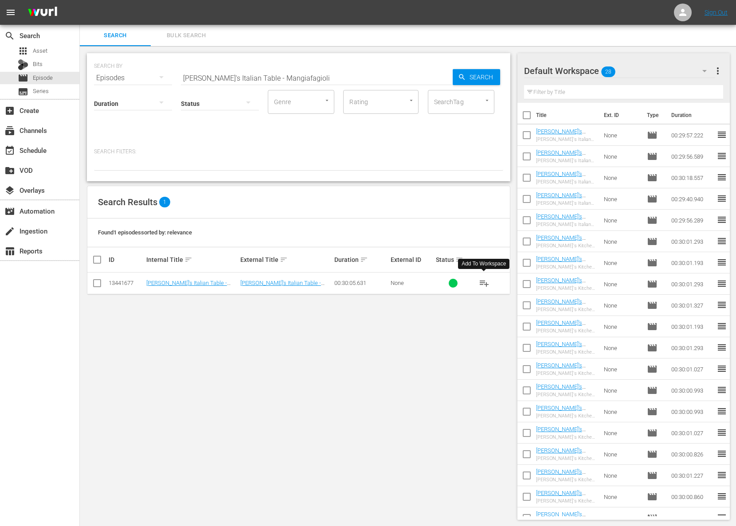
click at [482, 281] on span "playlist_add" at bounding box center [484, 283] width 11 height 11
click at [269, 78] on input "Lidia's Italian Table - Mangiafagioli" at bounding box center [317, 77] width 272 height 21
paste input "ilanese Favorites"
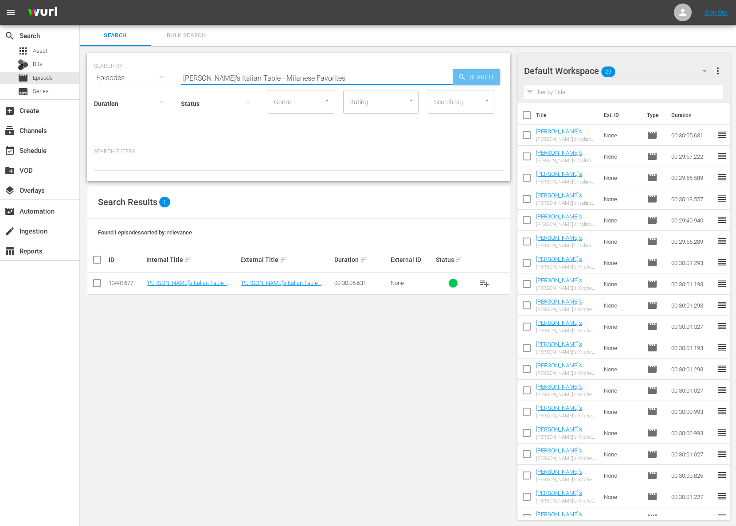
click at [462, 75] on icon "button" at bounding box center [462, 77] width 8 height 8
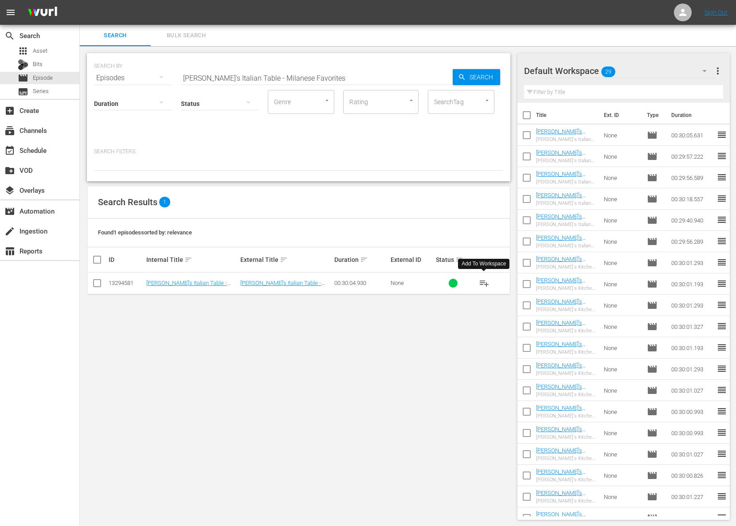
click at [483, 281] on span "playlist_add" at bounding box center [484, 283] width 11 height 11
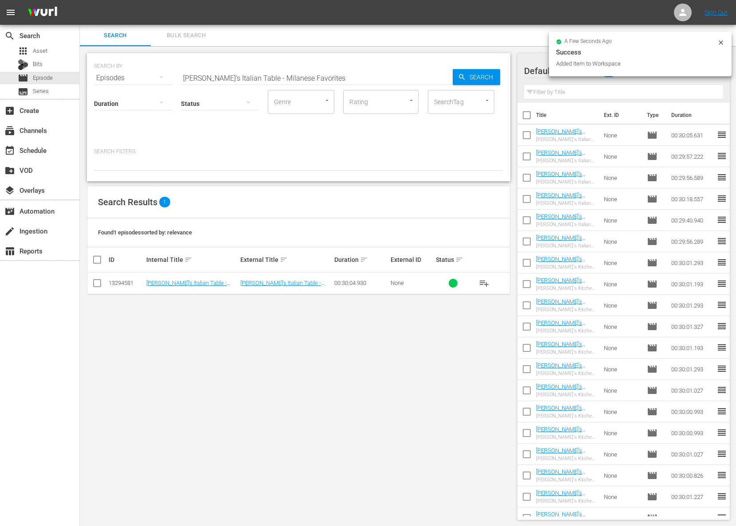
click at [281, 75] on input "Lidia's Italian Table - Milanese Favorites" at bounding box center [317, 77] width 272 height 21
paste input "anicotti & Cannelloni"
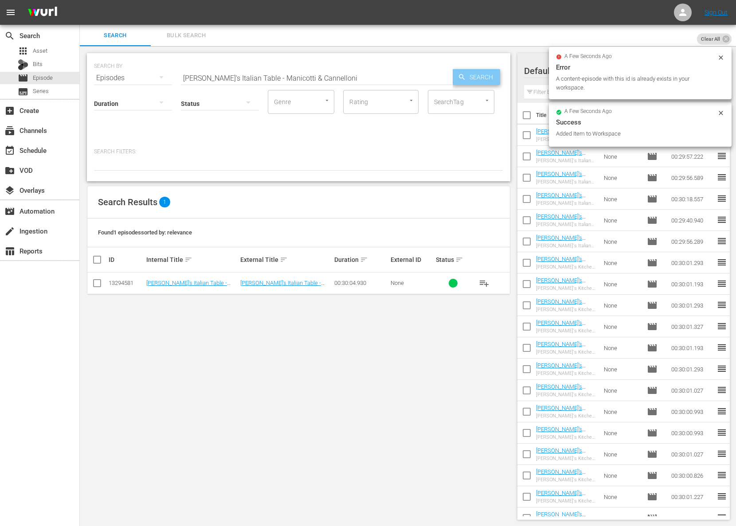
click at [458, 76] on div "Search" at bounding box center [476, 77] width 47 height 16
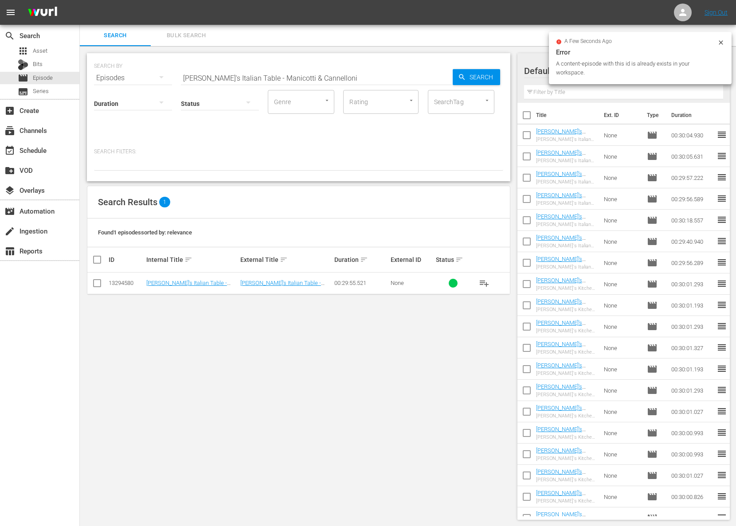
click at [484, 282] on span "playlist_add" at bounding box center [484, 283] width 11 height 11
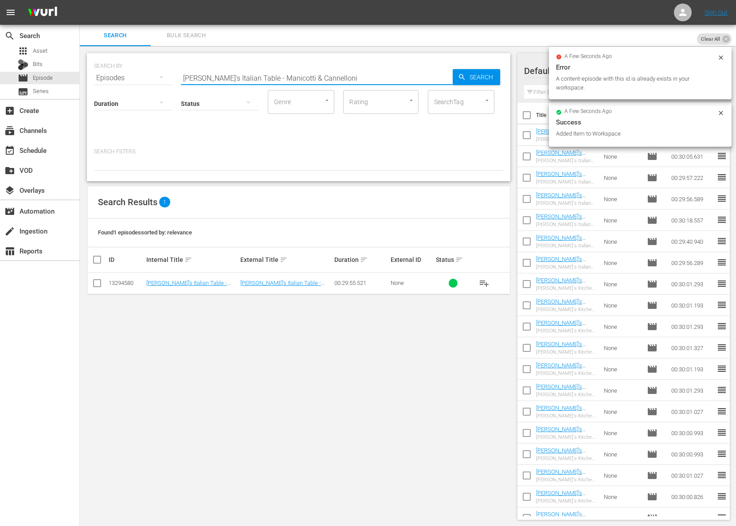
click at [309, 74] on input "Lidia's Italian Table - Manicotti & Cannelloni" at bounding box center [317, 77] width 272 height 21
paste input "Sunday Ragu & Broccoli Rabe"
click at [499, 74] on span "Search" at bounding box center [483, 77] width 34 height 16
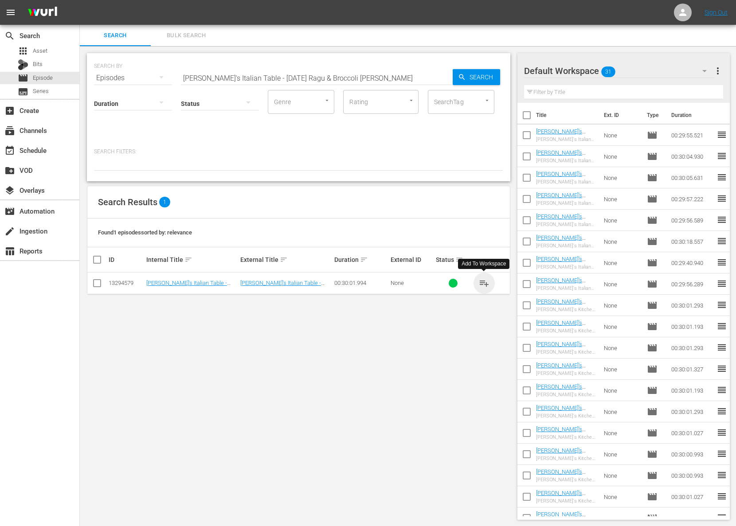
click at [486, 281] on span "playlist_add" at bounding box center [484, 283] width 11 height 11
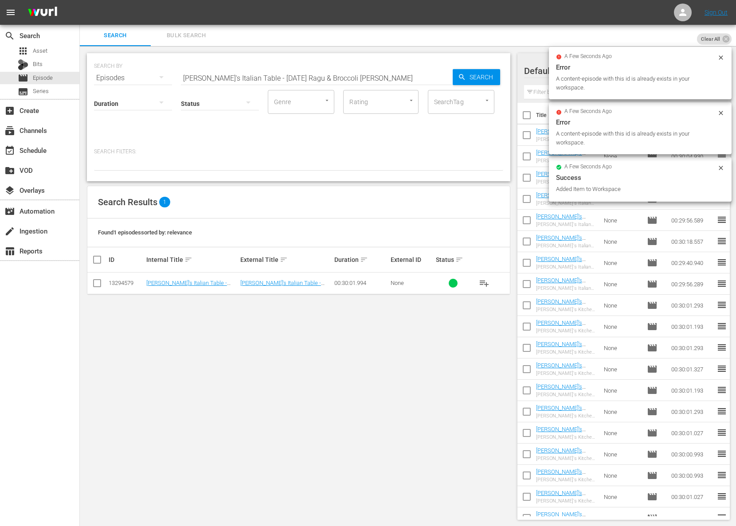
click at [307, 75] on input "Lidia's Italian Table - Sunday Ragu & Broccoli Rabe" at bounding box center [317, 77] width 272 height 21
paste input "Lasagna & Caesar Salad"
click at [458, 76] on icon "button" at bounding box center [462, 77] width 8 height 8
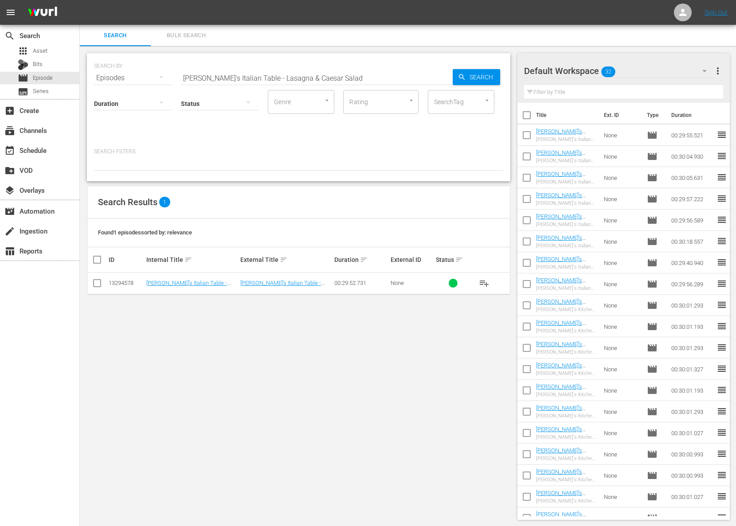
click at [485, 282] on span "playlist_add" at bounding box center [484, 283] width 11 height 11
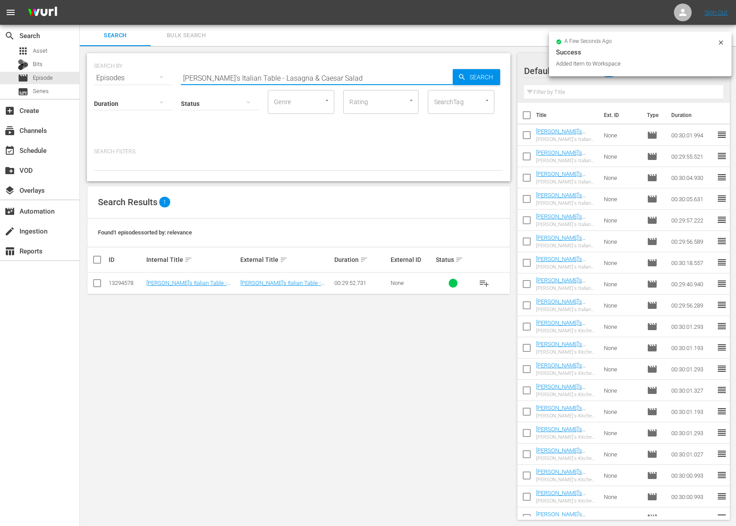
click at [201, 74] on input "Lidia's Italian Table - Lasagna & Caesar Salad" at bounding box center [317, 77] width 272 height 21
paste input "Bistecca Fiorentina"
click at [433, 73] on input "Lidia's Italian Table - Bistecca Fiorentina" at bounding box center [317, 77] width 272 height 21
click at [462, 74] on icon "button" at bounding box center [462, 77] width 8 height 8
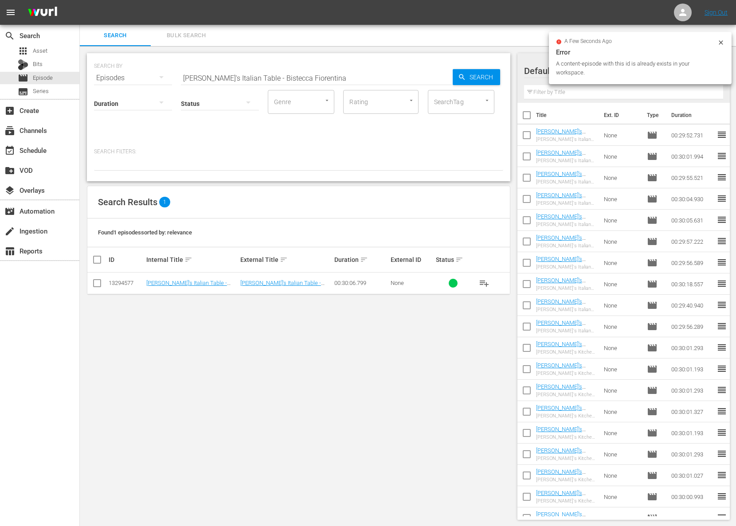
click at [484, 280] on span "playlist_add" at bounding box center [484, 283] width 11 height 11
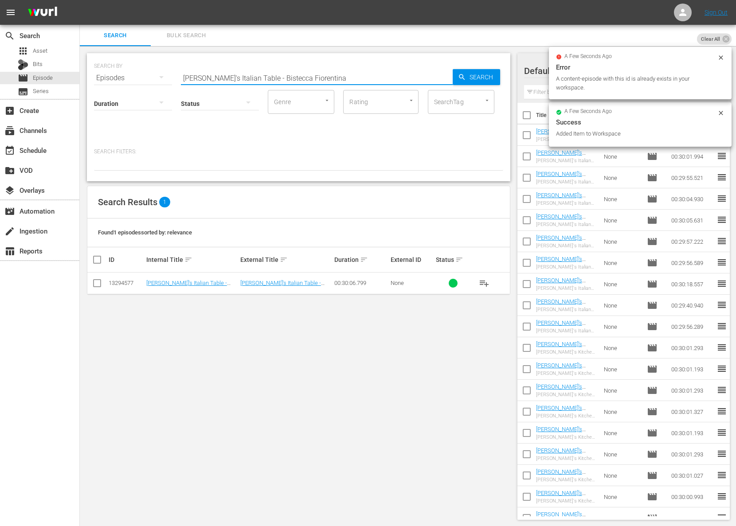
click at [246, 73] on input "Lidia's Italian Table - Bistecca Fiorentina" at bounding box center [317, 77] width 272 height 21
paste input "Chicken Valdostana & Pork Pizzaiol"
click at [476, 75] on span "Search" at bounding box center [483, 77] width 34 height 16
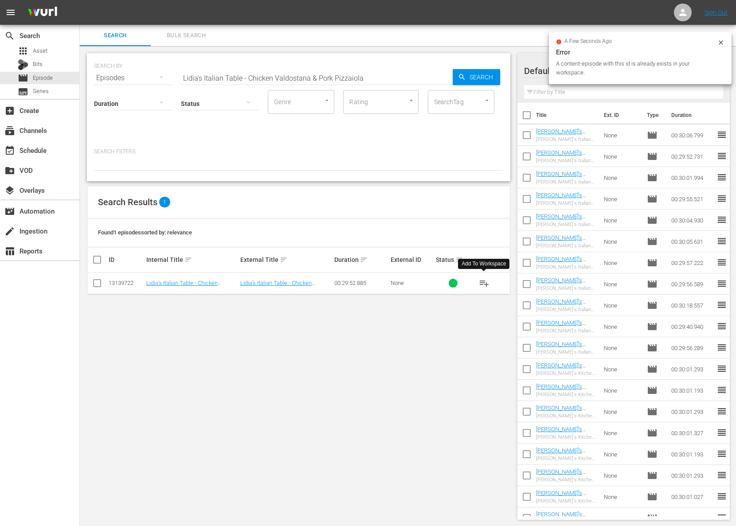
click at [488, 278] on span "playlist_add" at bounding box center [484, 283] width 11 height 11
click at [485, 281] on span "playlist_add" at bounding box center [484, 283] width 11 height 11
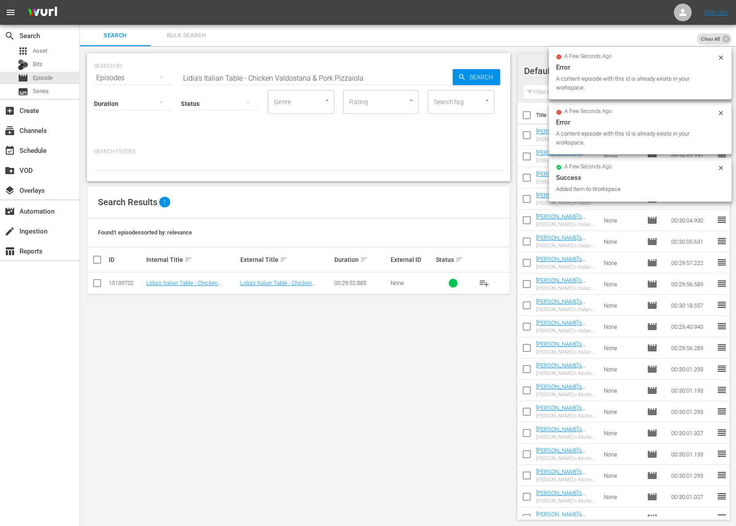
click at [269, 79] on input "Lidia's Italian Table - Chicken Valdostana & Pork Pizzaiola" at bounding box center [317, 77] width 272 height 21
paste input "Lidia's Italian Table - Ricotta Gnocchi & Cheesecake"
paste input "Ricotta Gnocchi & Cheesecake"
click at [481, 78] on span "Search" at bounding box center [483, 77] width 34 height 16
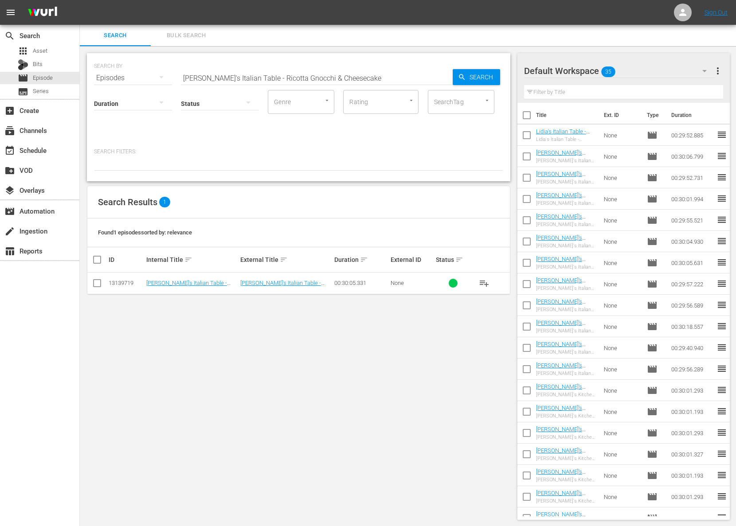
click at [484, 279] on span "playlist_add" at bounding box center [484, 283] width 11 height 11
click at [484, 281] on span "playlist_add" at bounding box center [484, 283] width 11 height 11
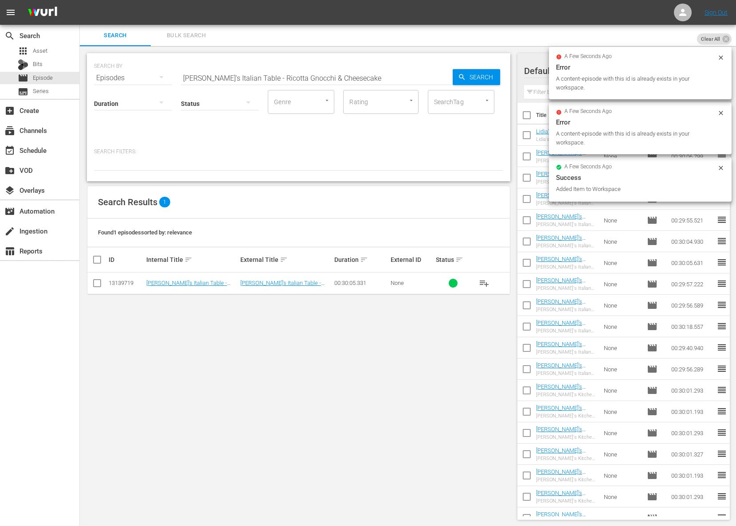
click at [224, 74] on input "Lidia's Italian Table - Ricotta Gnocchi & Cheesecake" at bounding box center [317, 77] width 272 height 21
paste input "oasted Veal Shanks"
click at [443, 75] on input "Lidia's Italian Table - Roasted Veal Shanks" at bounding box center [317, 77] width 272 height 21
click at [468, 78] on span "Search" at bounding box center [483, 77] width 34 height 16
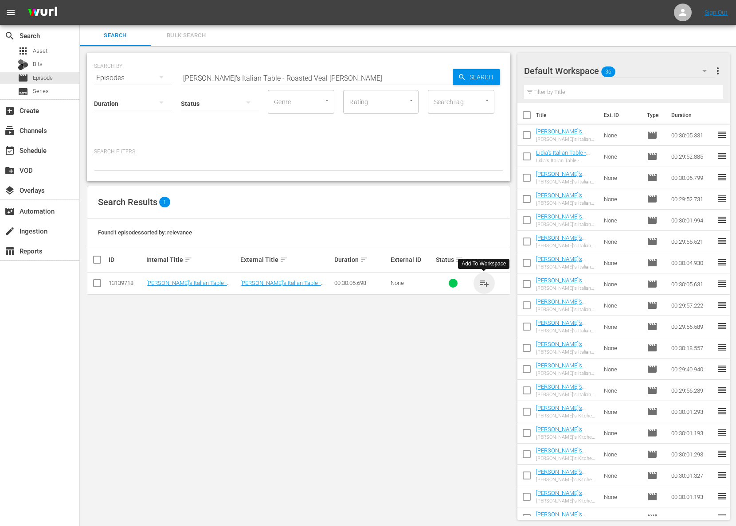
click at [482, 282] on span "playlist_add" at bounding box center [484, 283] width 11 height 11
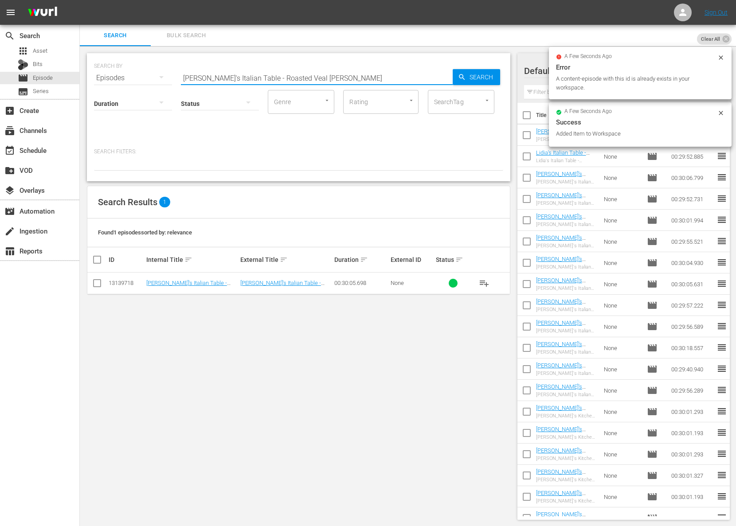
click at [238, 74] on input "Lidia's Italian Table - Roasted Veal Shanks" at bounding box center [317, 77] width 272 height 21
paste input "Lamb Chops & Scaffata"
click at [508, 73] on div "SEARCH BY Search By Episodes Search ID, Title, Description, Keywords, or Catego…" at bounding box center [298, 117] width 423 height 128
click at [495, 73] on span "Search" at bounding box center [483, 77] width 34 height 16
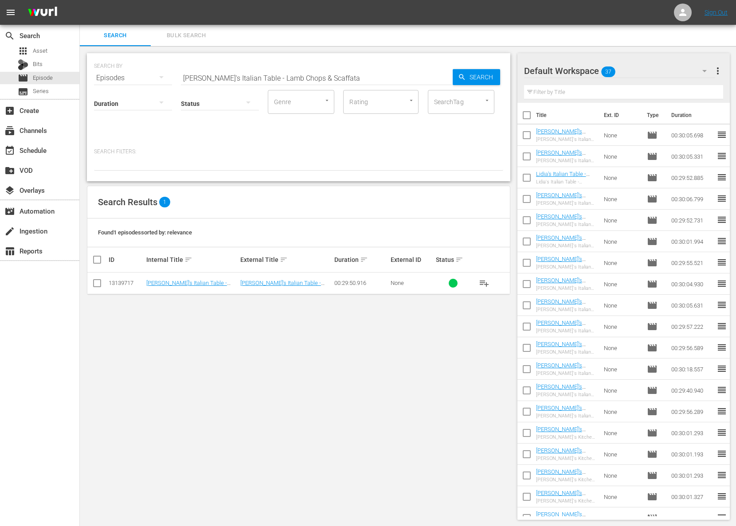
click at [484, 280] on span "playlist_add" at bounding box center [484, 283] width 11 height 11
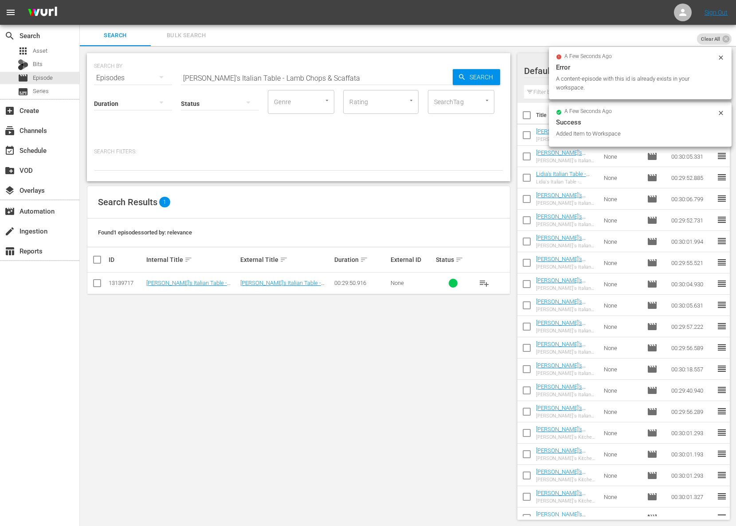
click at [266, 78] on input "Lidia's Italian Table - Lamb Chops & Scaffata" at bounding box center [317, 77] width 272 height 21
paste input "Frico & Chicken Under A Brick"
click at [440, 78] on input "Lidia's Italian Table - Frico & Chicken Under A Brick" at bounding box center [317, 77] width 272 height 21
click at [471, 78] on span "Search" at bounding box center [483, 77] width 34 height 16
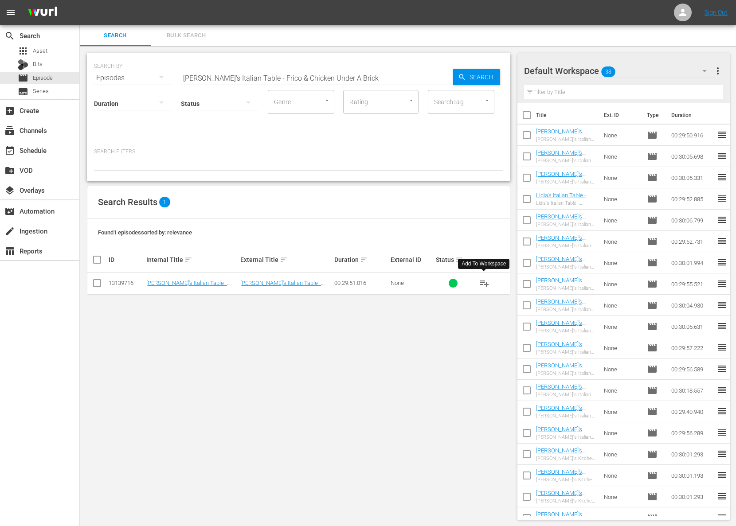
click at [485, 283] on span "playlist_add" at bounding box center [484, 283] width 11 height 11
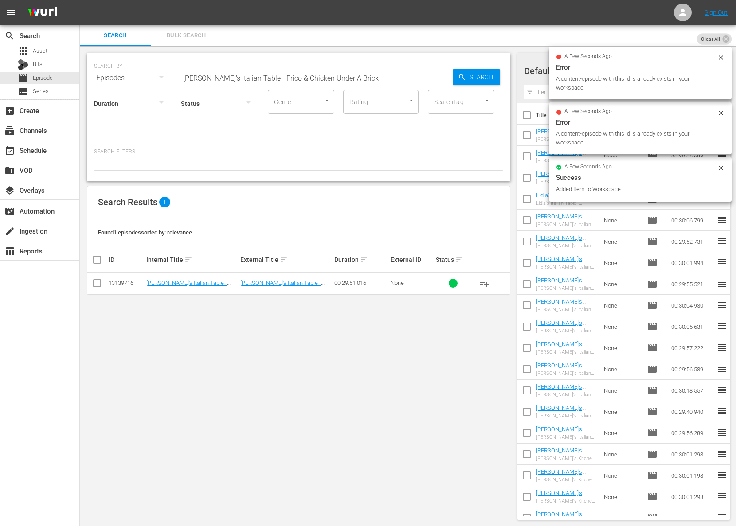
click at [226, 72] on input "Lidia's Italian Table - Frico & Chicken Under A Brick" at bounding box center [317, 77] width 272 height 21
paste input "Risotto"
click at [453, 76] on div "Search" at bounding box center [476, 77] width 47 height 16
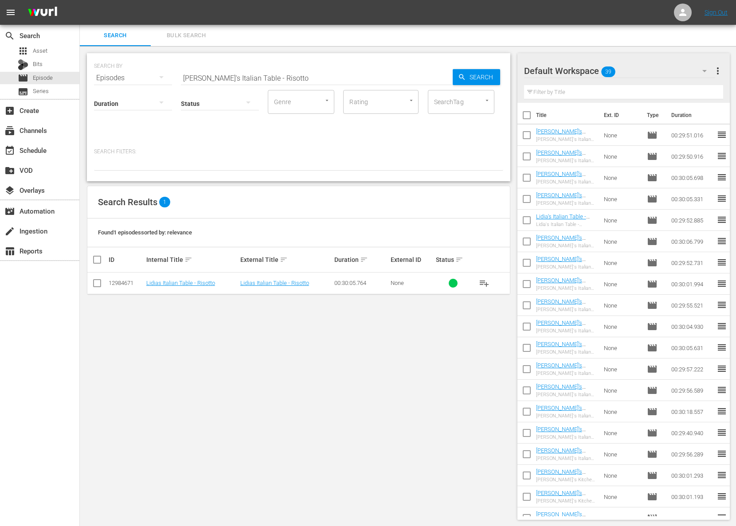
click at [476, 282] on button "playlist_add" at bounding box center [483, 283] width 21 height 21
click at [483, 282] on span "playlist_add" at bounding box center [484, 283] width 11 height 11
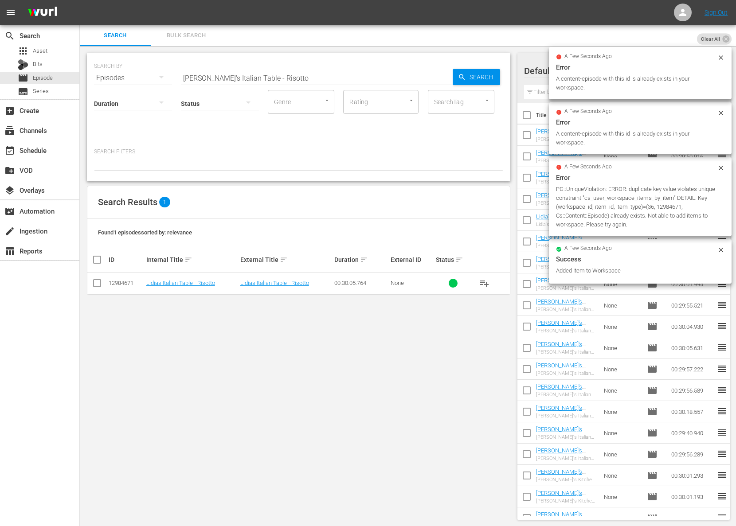
click at [265, 71] on input "Lidia's Italian Table - Risotto" at bounding box center [317, 77] width 272 height 21
paste input "Gnocchi"
click at [460, 69] on div "Search" at bounding box center [476, 77] width 47 height 16
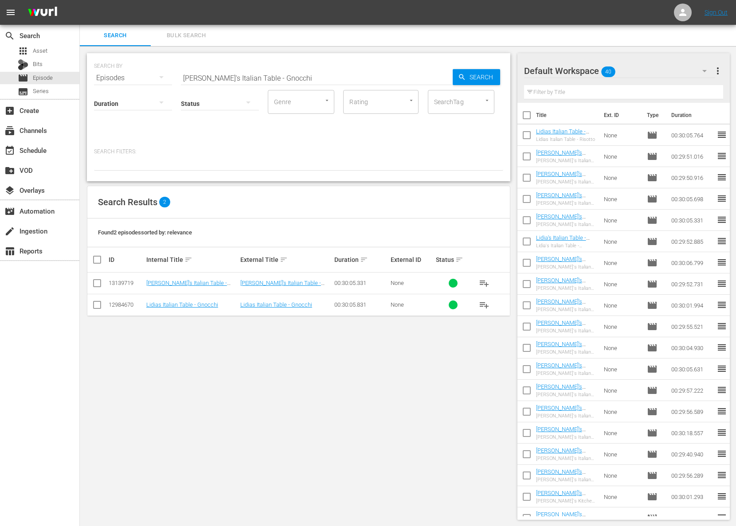
click at [482, 305] on span "playlist_add" at bounding box center [484, 305] width 11 height 11
click at [226, 72] on input "Lidia's Italian Table - Gnocchi" at bounding box center [317, 77] width 272 height 21
paste input "Chicken"
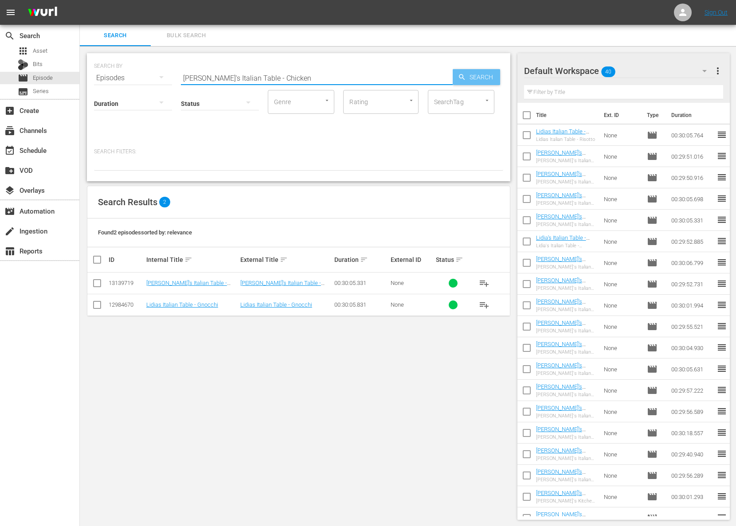
click at [479, 77] on span "Search" at bounding box center [483, 77] width 34 height 16
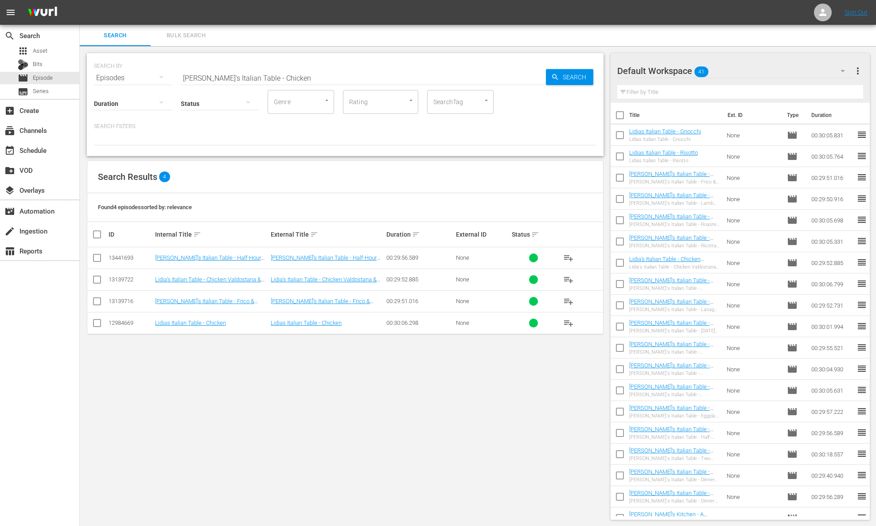
click at [562, 321] on button "playlist_add" at bounding box center [568, 323] width 21 height 21
click at [569, 322] on span "playlist_add" at bounding box center [568, 323] width 11 height 11
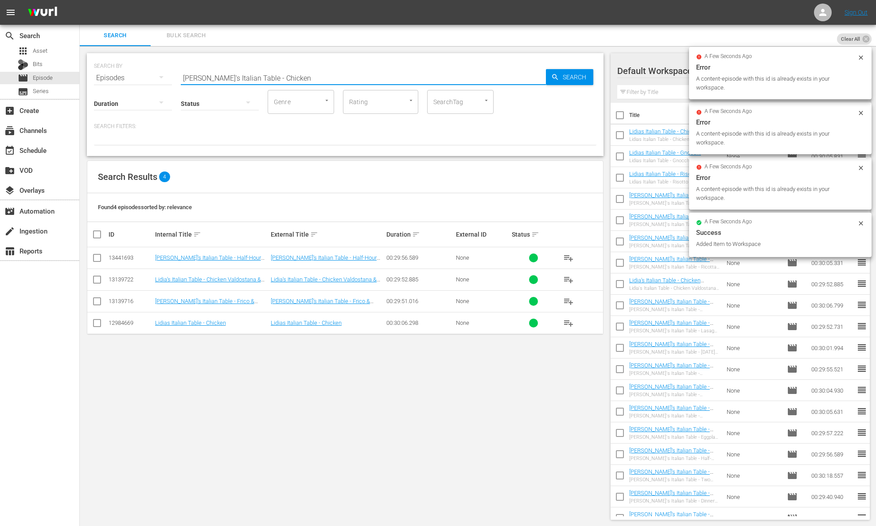
click at [267, 73] on input "Lidia's Italian Table - Chicken" at bounding box center [363, 77] width 365 height 21
paste input "Polenta"
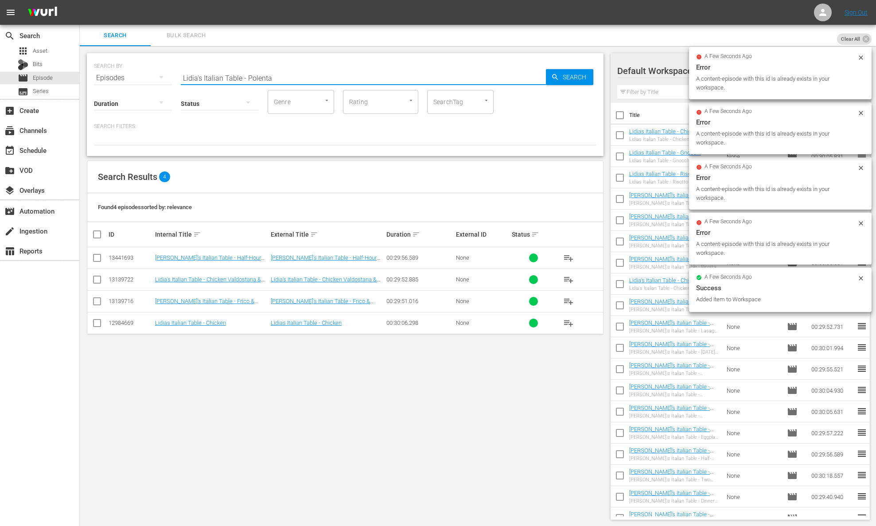
click at [542, 77] on input "Lidia's Italian Table - Polenta" at bounding box center [363, 77] width 365 height 21
click at [558, 72] on div "Search" at bounding box center [569, 77] width 47 height 16
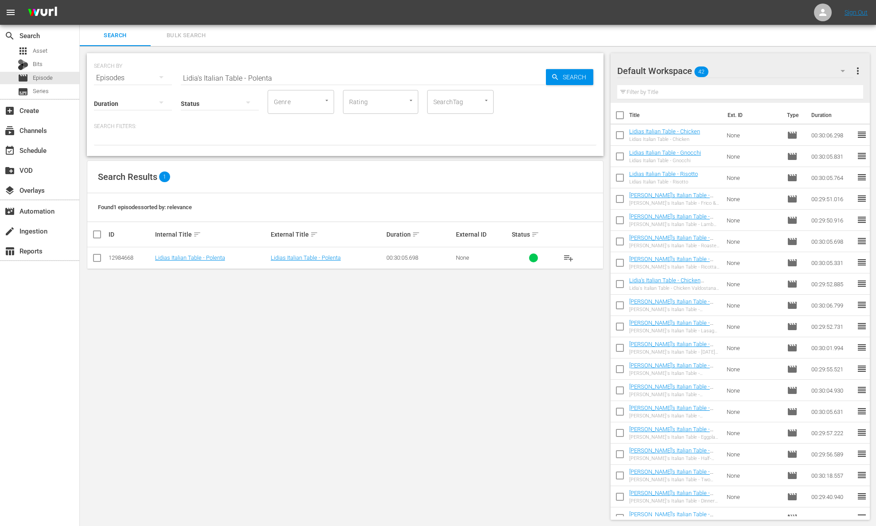
click at [570, 257] on span "playlist_add" at bounding box center [568, 258] width 11 height 11
click at [252, 78] on input "Lidia's Italian Table - Polenta" at bounding box center [363, 77] width 365 height 21
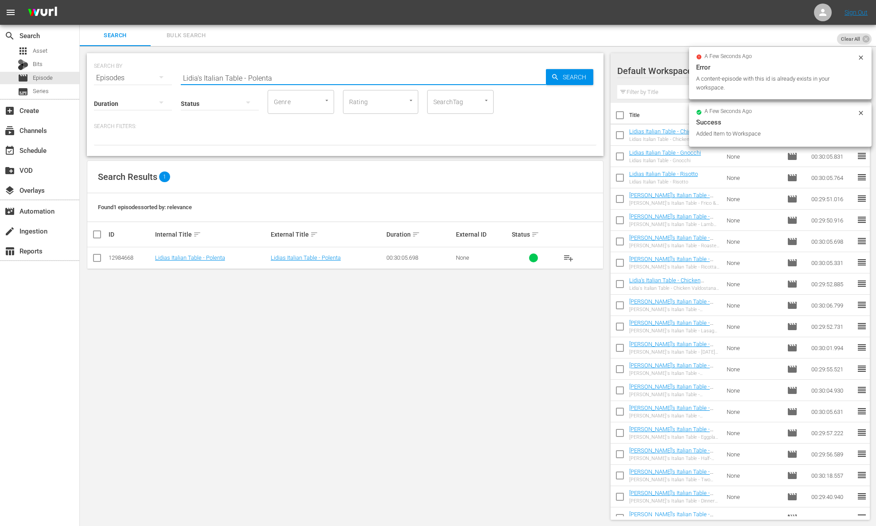
paste input "as"
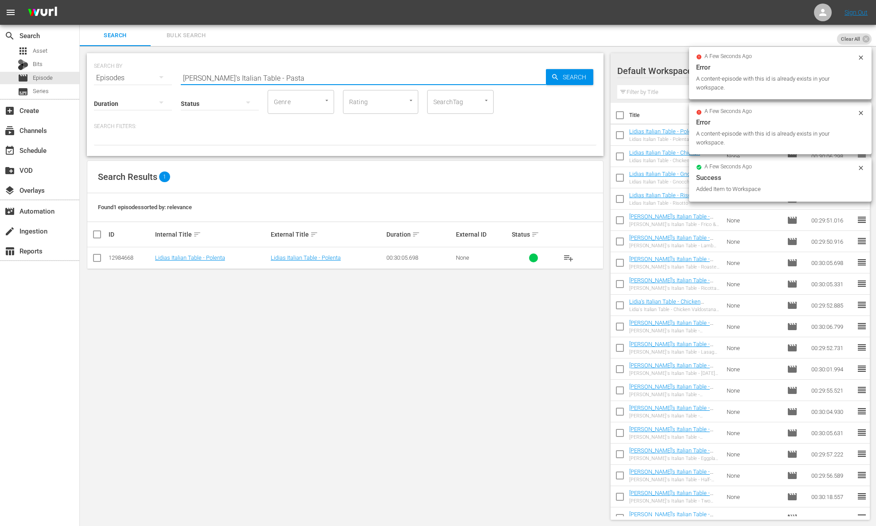
click at [571, 79] on span "Search" at bounding box center [576, 77] width 34 height 16
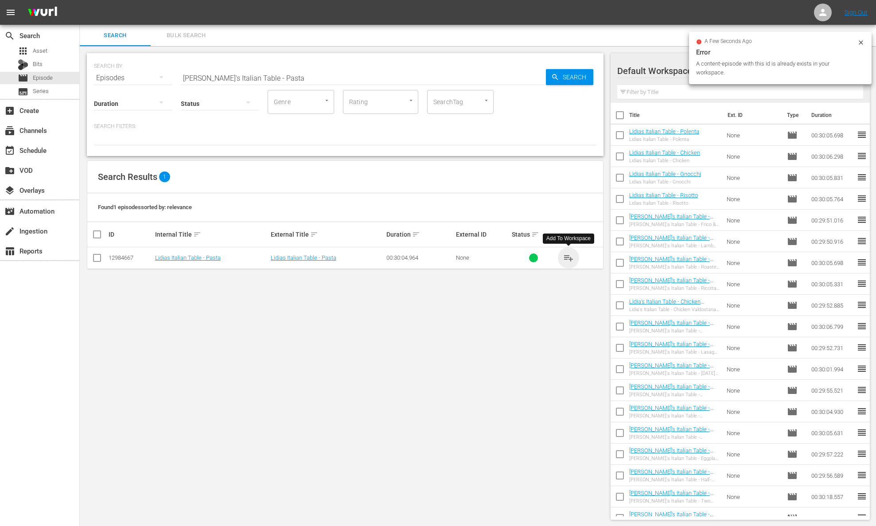
click at [571, 258] on span "playlist_add" at bounding box center [568, 258] width 11 height 11
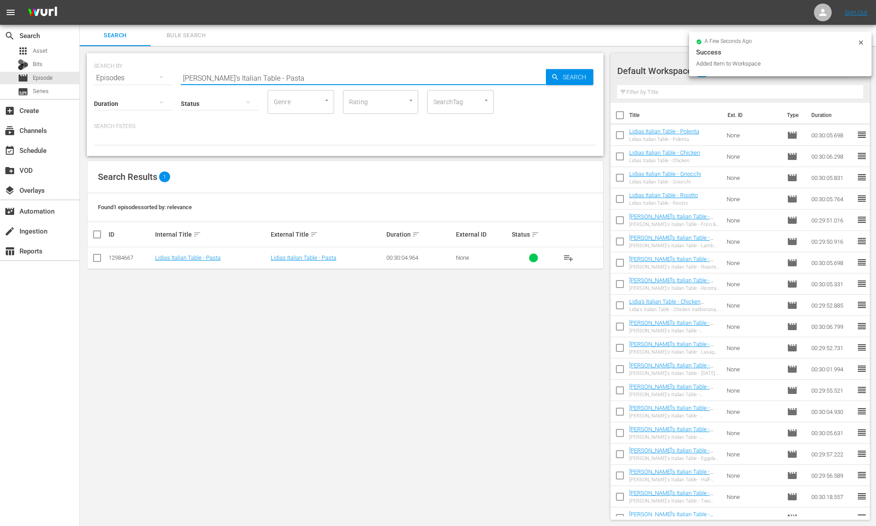
click at [262, 76] on input "Lidia's Italian Table - Pasta" at bounding box center [363, 77] width 365 height 21
paste input "Ellie's Real Good Food - Cheese-loving Dad"
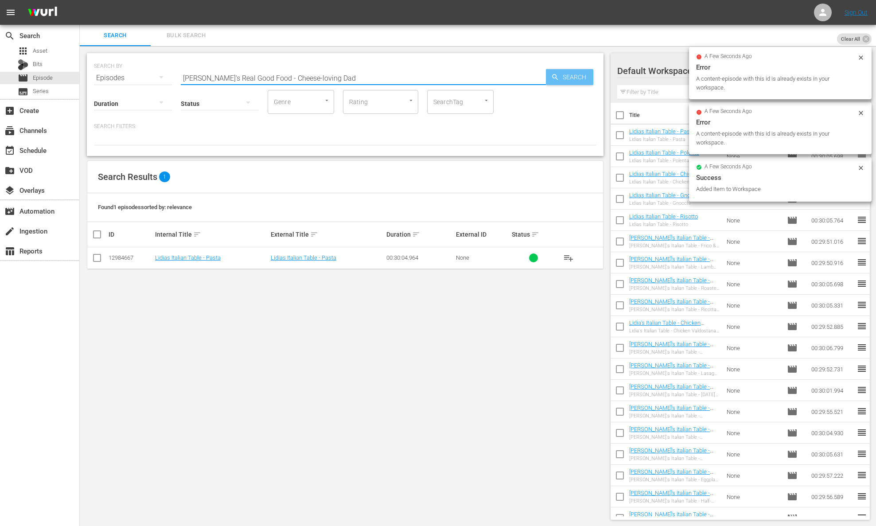
click at [572, 76] on span "Search" at bounding box center [576, 77] width 34 height 16
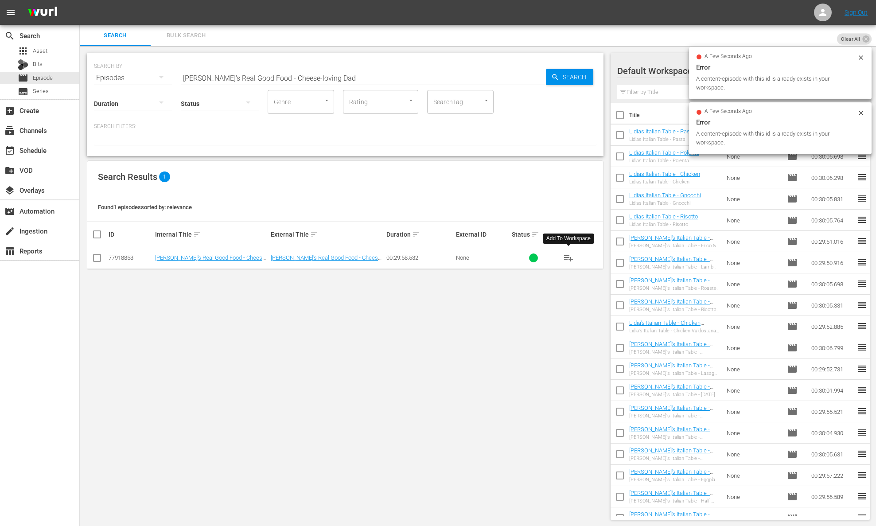
click at [568, 258] on span "playlist_add" at bounding box center [568, 258] width 11 height 11
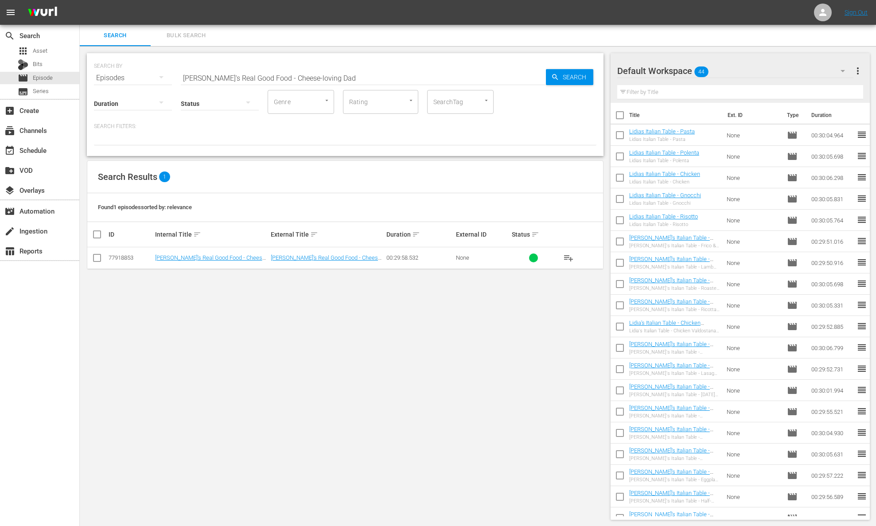
click at [241, 76] on input "Ellie's Real Good Food - Cheese-loving Dad" at bounding box center [363, 77] width 365 height 21
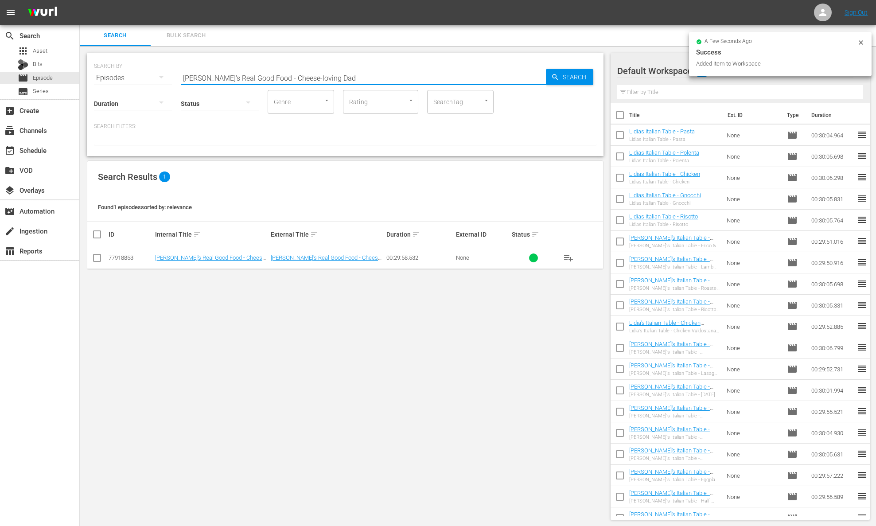
paste input "arbo-diem"
click at [540, 76] on input "Ellie's Real Good Food - Carbo-diem" at bounding box center [363, 77] width 365 height 21
click at [559, 74] on icon "button" at bounding box center [555, 77] width 8 height 8
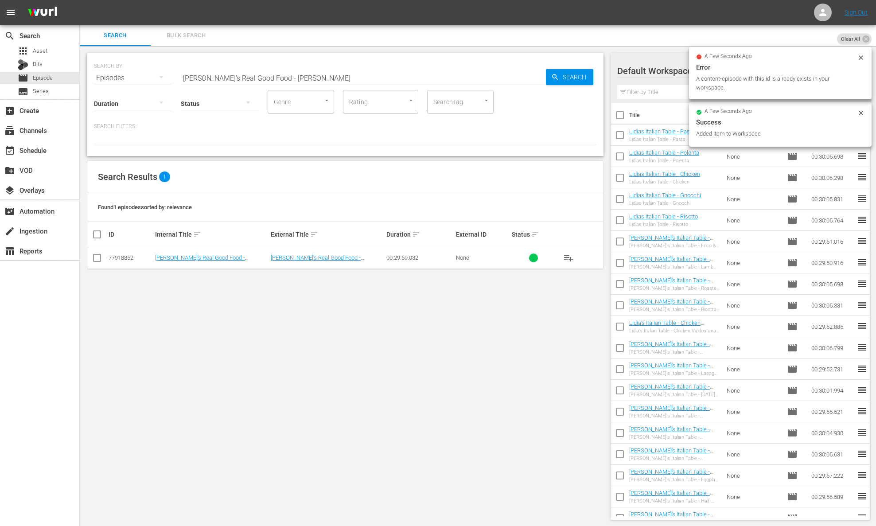
click at [569, 256] on span "playlist_add" at bounding box center [568, 258] width 11 height 11
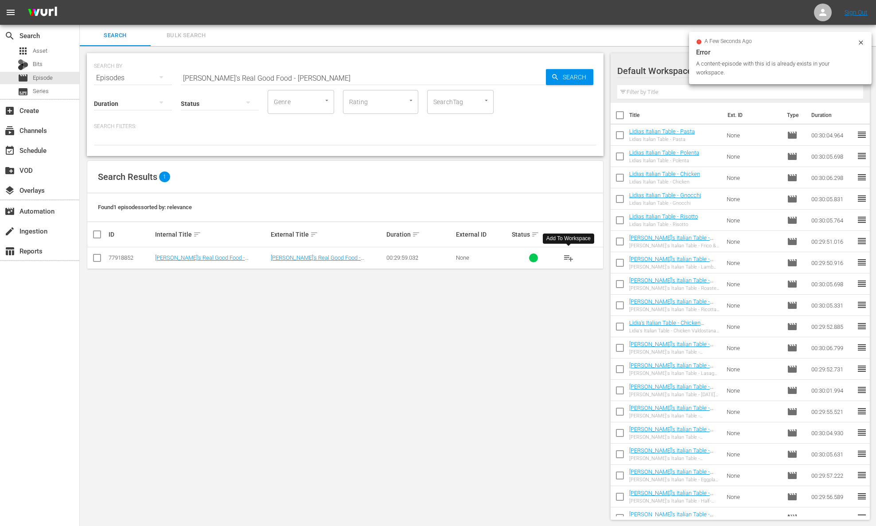
click at [569, 256] on span "playlist_add" at bounding box center [568, 258] width 11 height 11
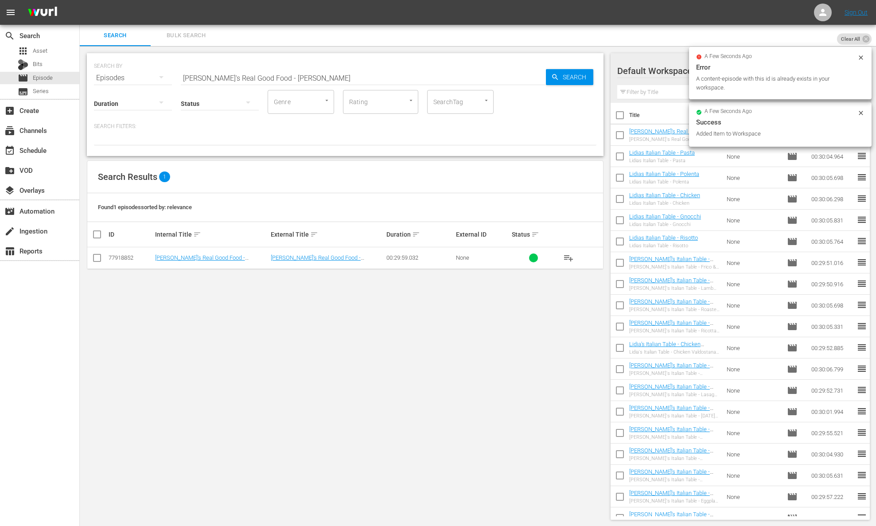
click at [268, 75] on input "Ellie's Real Good Food - Carbo-diem" at bounding box center [363, 77] width 365 height 21
paste input "Say Yes to Chocolate"
click at [539, 78] on input "Ellie's Real Good Food - Say Yes to Chocolate" at bounding box center [363, 77] width 365 height 21
click at [561, 78] on span "Search" at bounding box center [576, 77] width 34 height 16
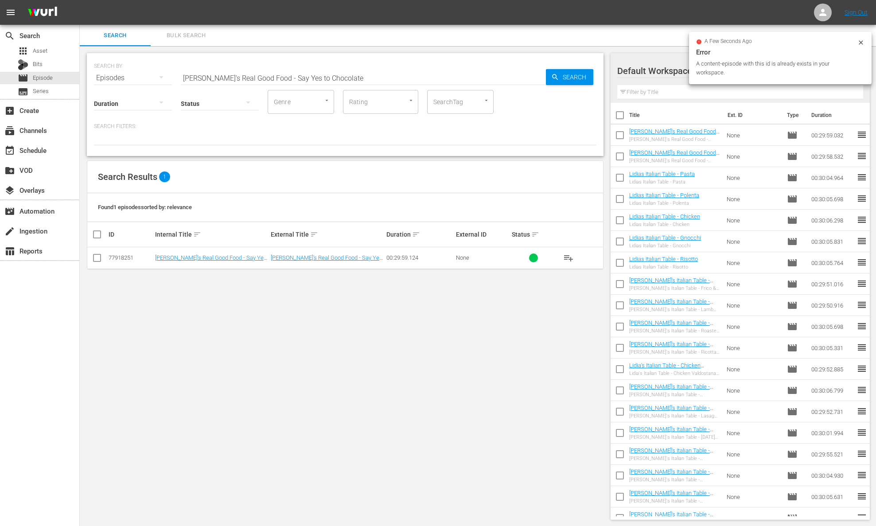
click at [572, 258] on span "playlist_add" at bounding box center [568, 258] width 11 height 11
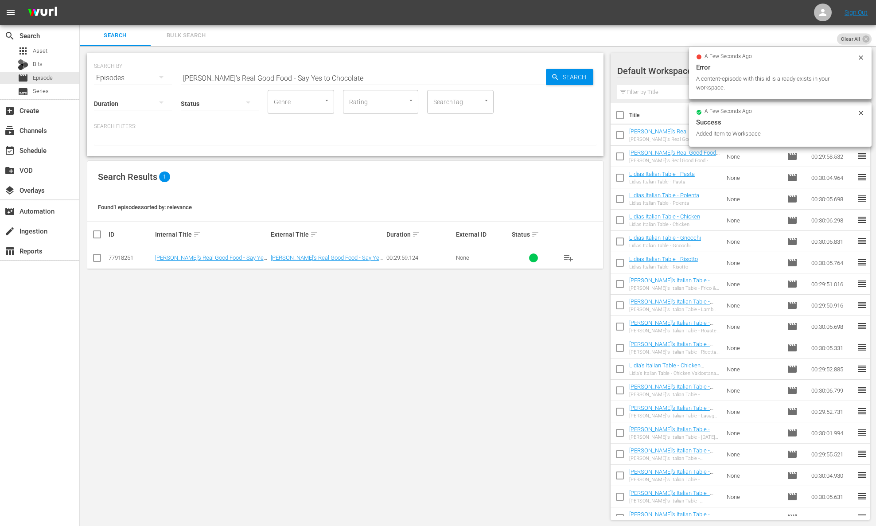
click at [288, 74] on input "Ellie's Real Good Food - Say Yes to Chocolate" at bounding box center [363, 77] width 365 height 21
paste input "Busy Mom Seeks… Help!"
type input "Ellie's Real Good Food - Busy Mom Seeks… Help!"
click at [592, 82] on span "Search" at bounding box center [576, 77] width 34 height 16
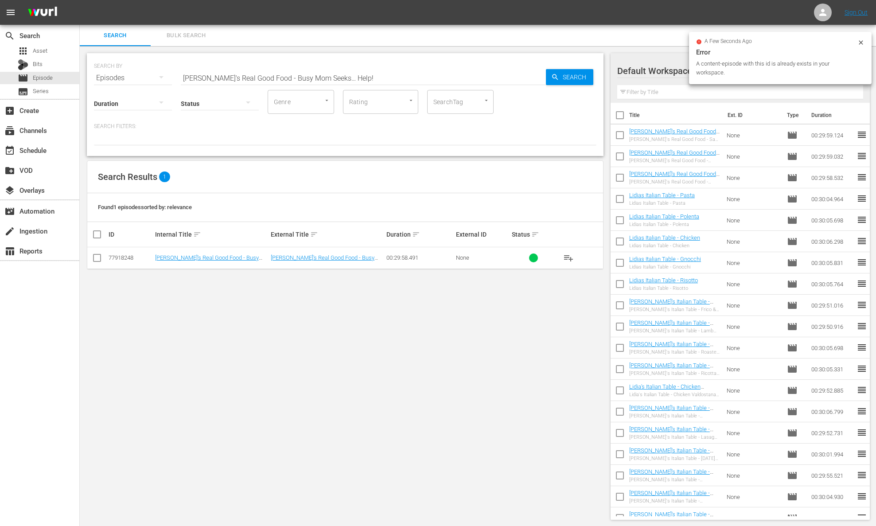
click at [571, 259] on span "playlist_add" at bounding box center [568, 258] width 11 height 11
click at [66, 148] on div "event_available Schedule" at bounding box center [39, 150] width 79 height 18
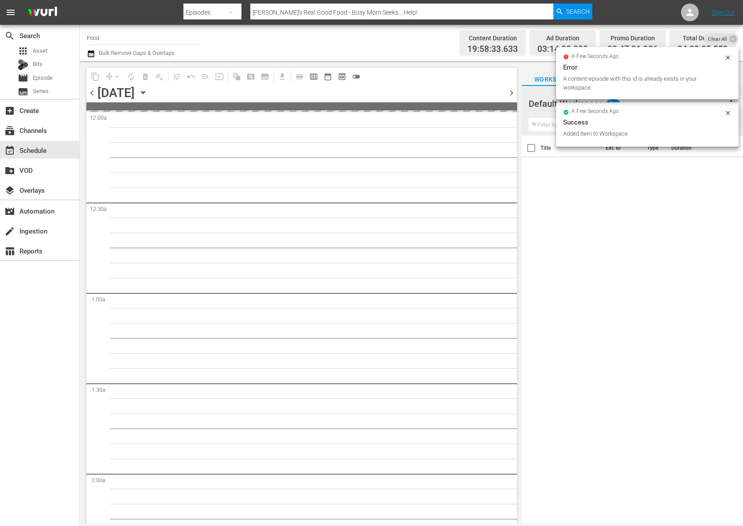
click at [150, 97] on div "Tuesday, October 14th October 14th" at bounding box center [124, 93] width 53 height 15
click at [150, 86] on div "Tuesday, October 14th October 14th" at bounding box center [124, 93] width 53 height 15
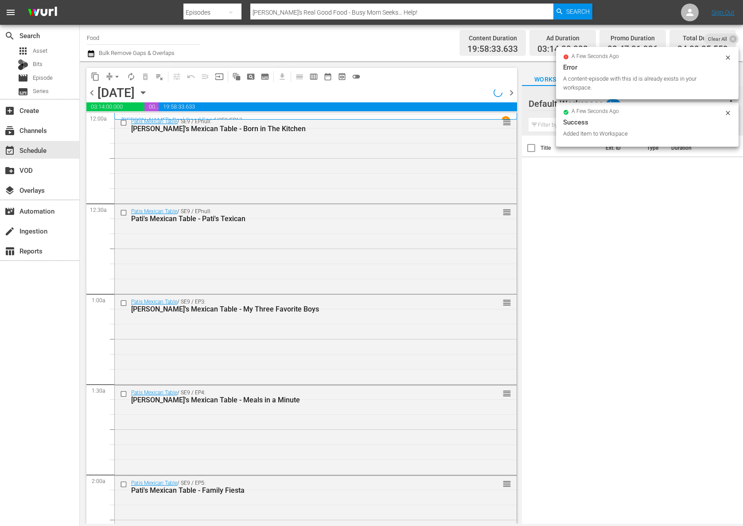
click at [148, 92] on icon "button" at bounding box center [143, 93] width 10 height 10
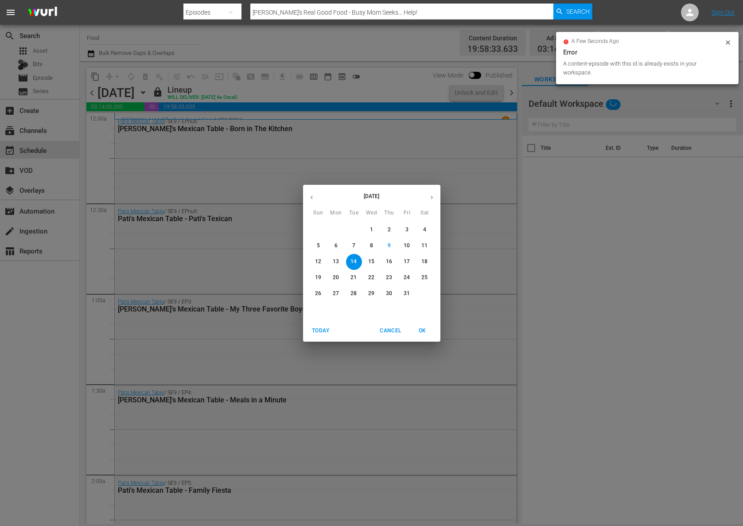
click at [364, 258] on span "15" at bounding box center [372, 262] width 16 height 8
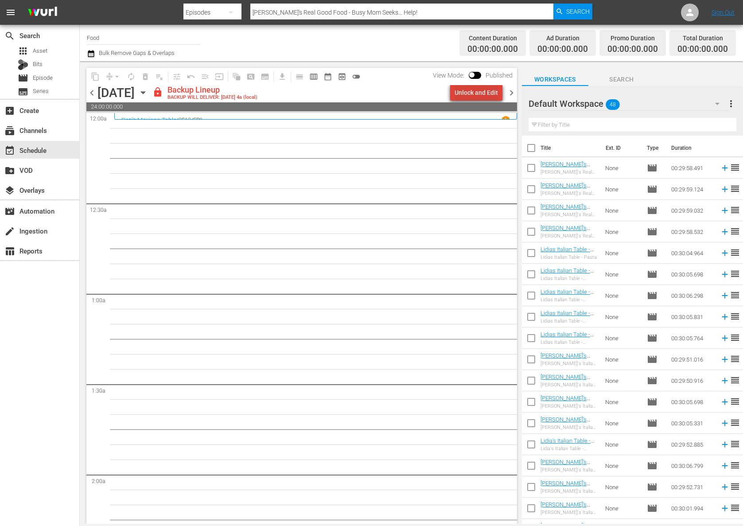
click at [485, 94] on div "Unlock and Edit" at bounding box center [476, 93] width 43 height 16
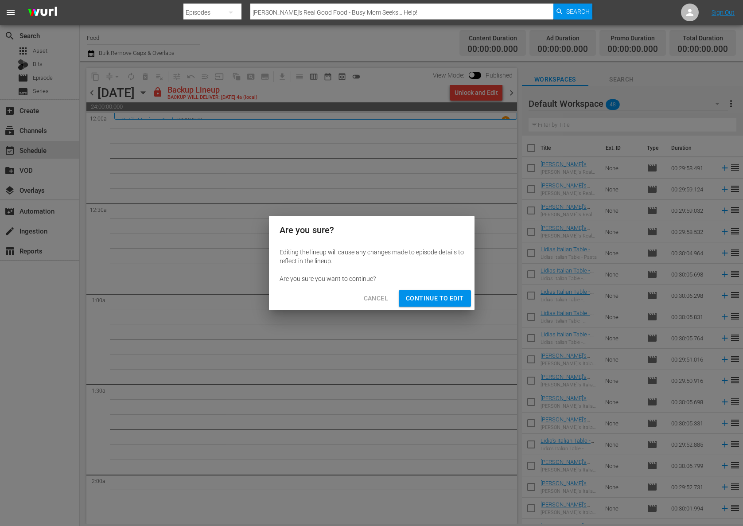
click at [444, 298] on span "Continue to Edit" at bounding box center [435, 298] width 58 height 11
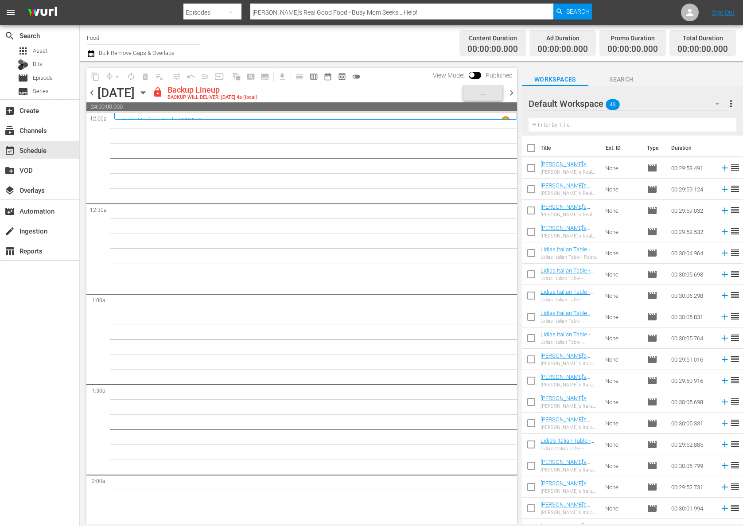
click at [532, 149] on input "checkbox" at bounding box center [531, 150] width 19 height 19
checkbox input "true"
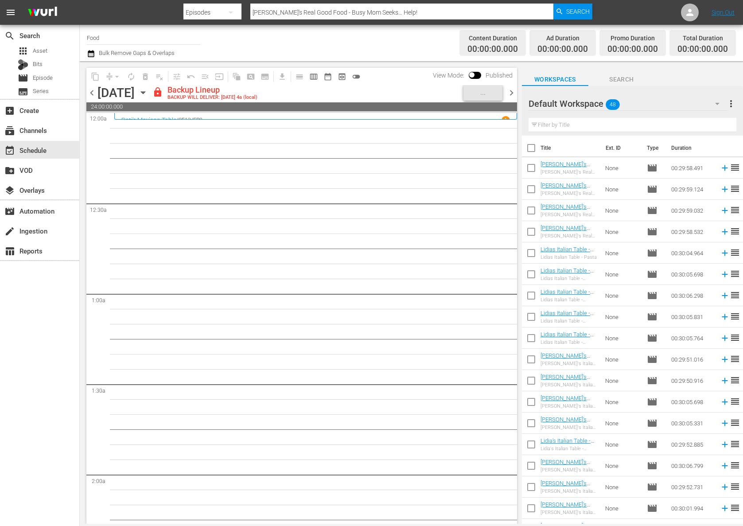
checkbox input "true"
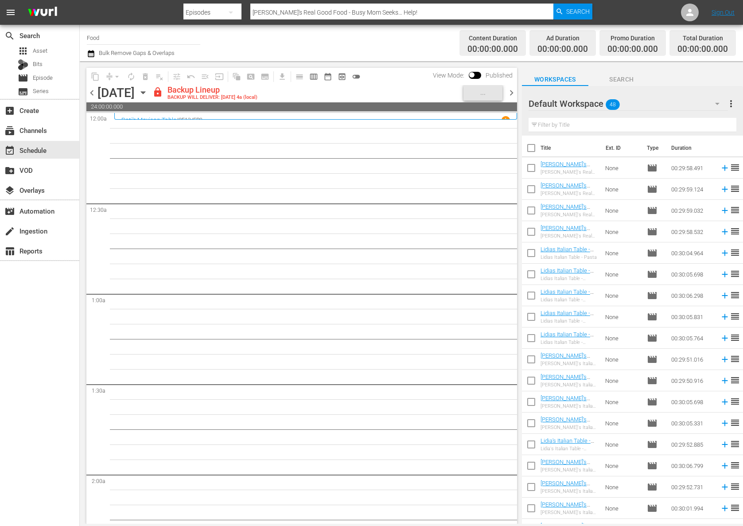
checkbox input "true"
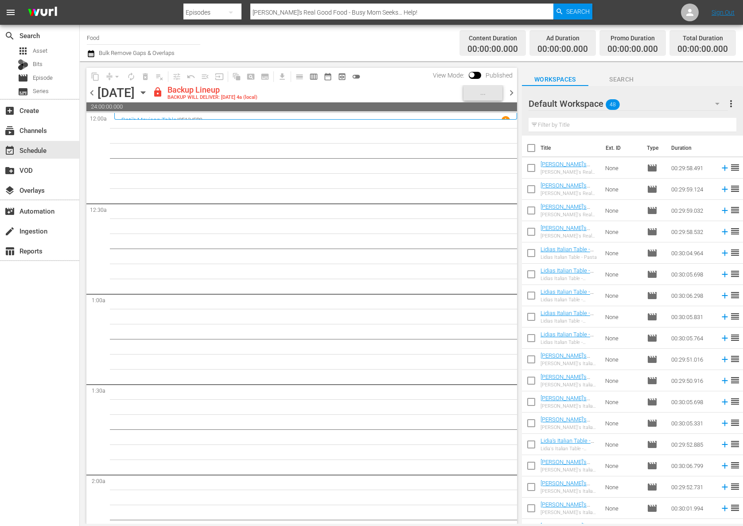
checkbox input "true"
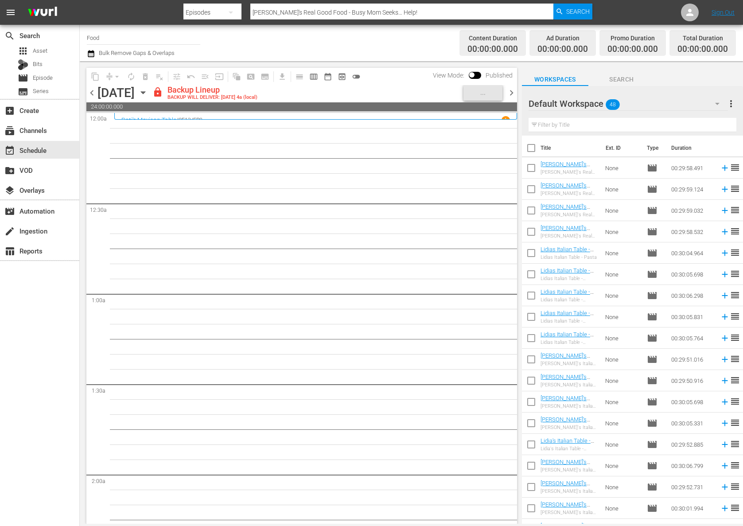
checkbox input "true"
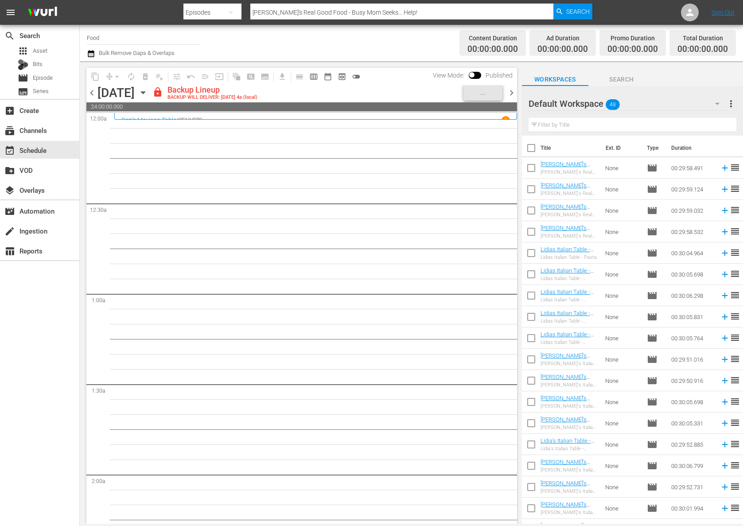
checkbox input "true"
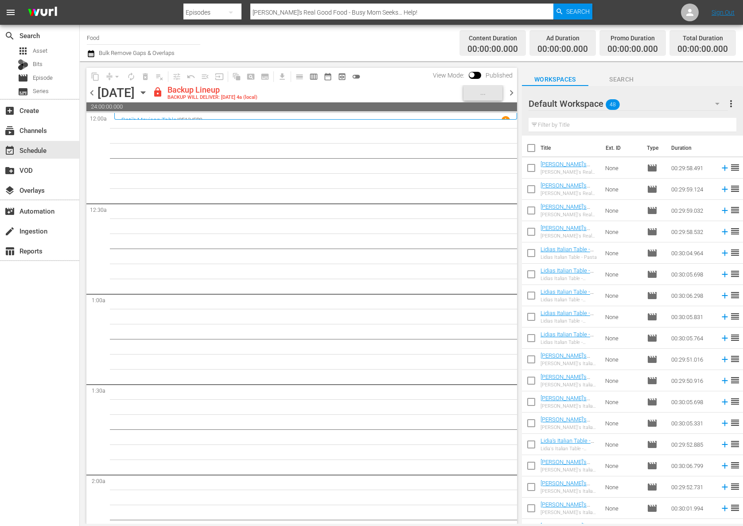
checkbox input "true"
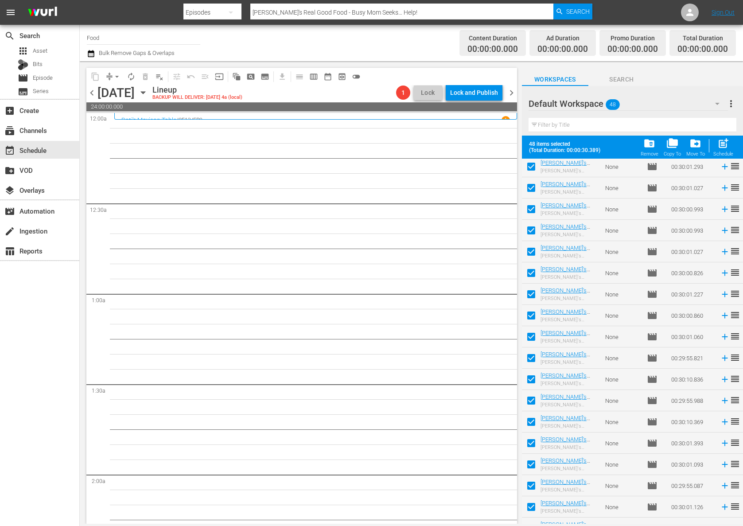
scroll to position [676, 0]
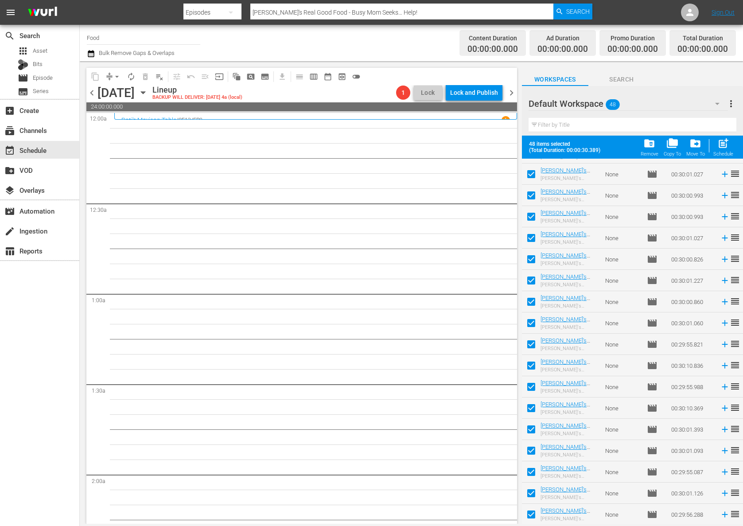
click at [726, 146] on span "post_add" at bounding box center [724, 143] width 12 height 12
checkbox input "false"
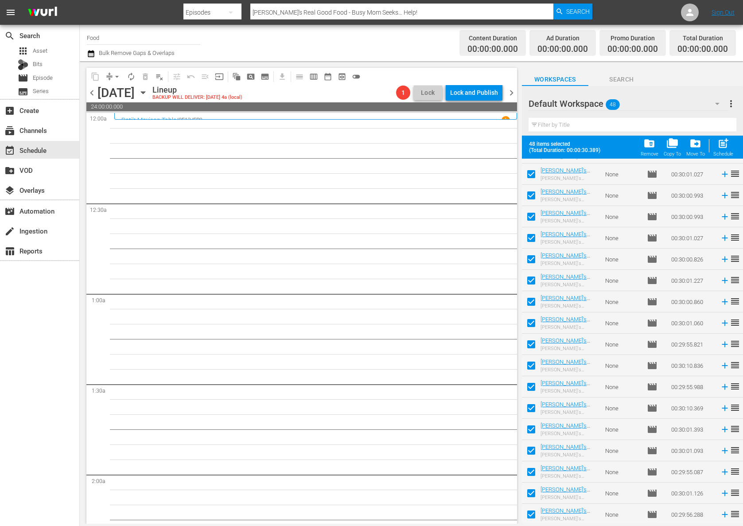
checkbox input "false"
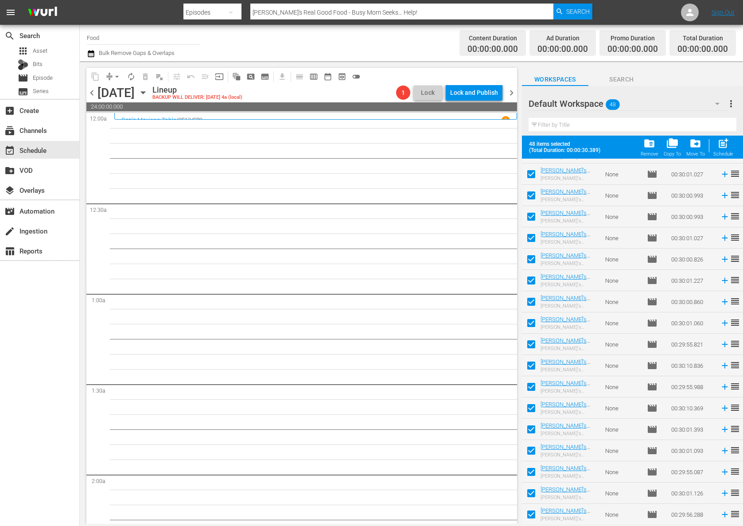
checkbox input "false"
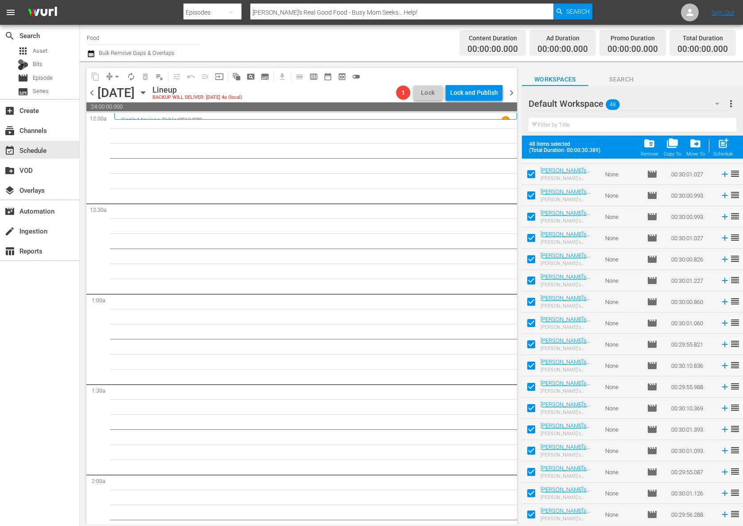
checkbox input "false"
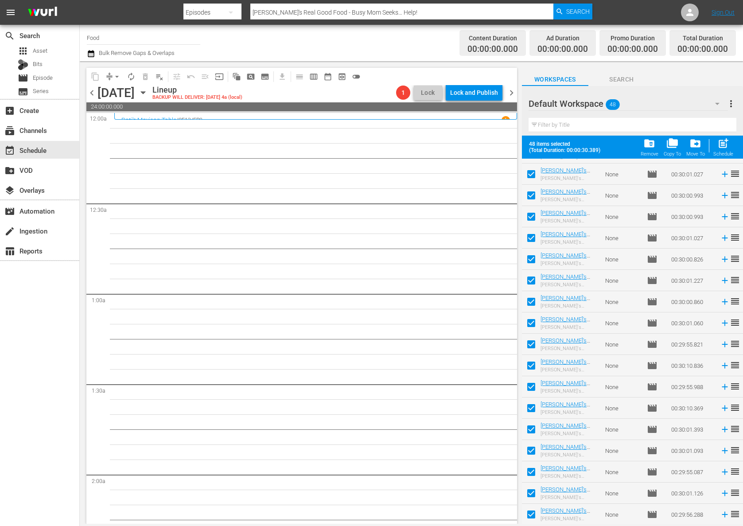
checkbox input "false"
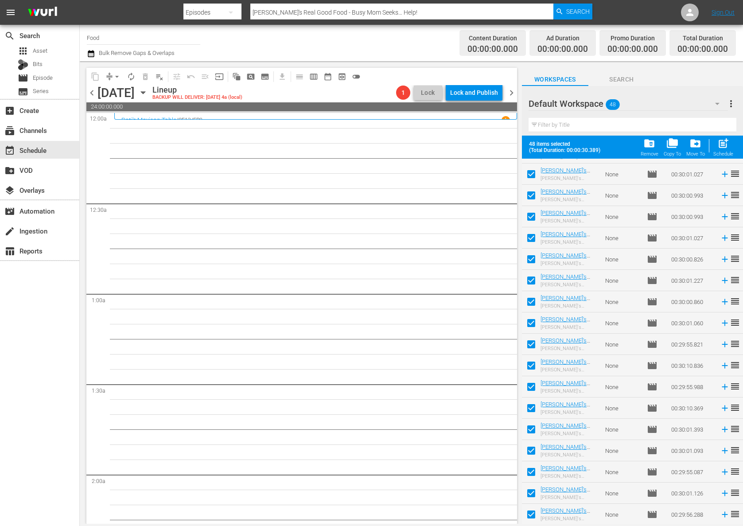
checkbox input "false"
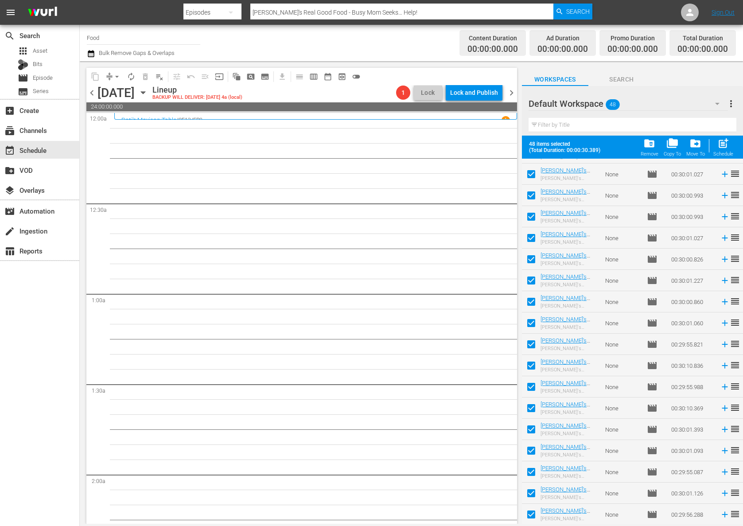
checkbox input "false"
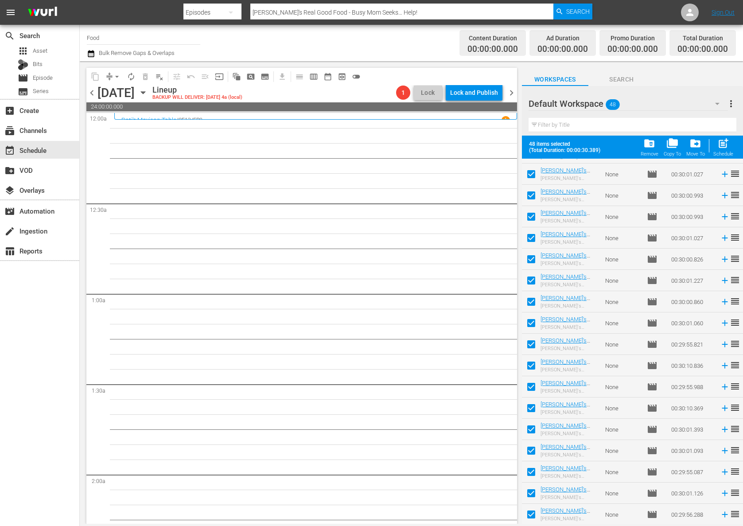
checkbox input "false"
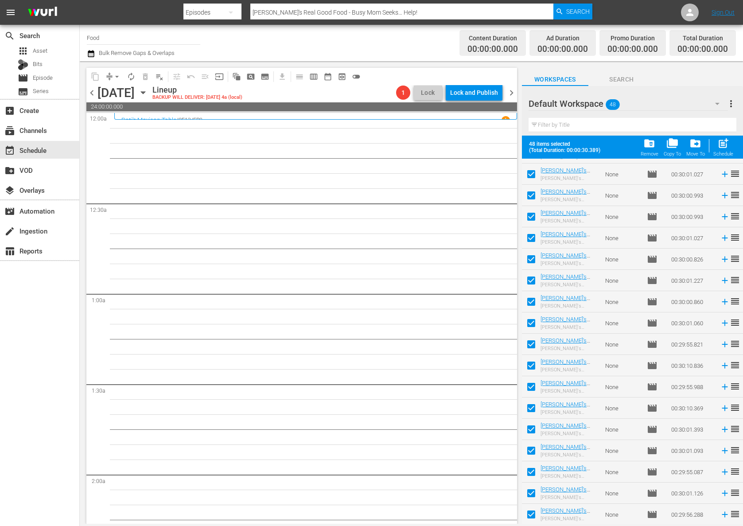
checkbox input "false"
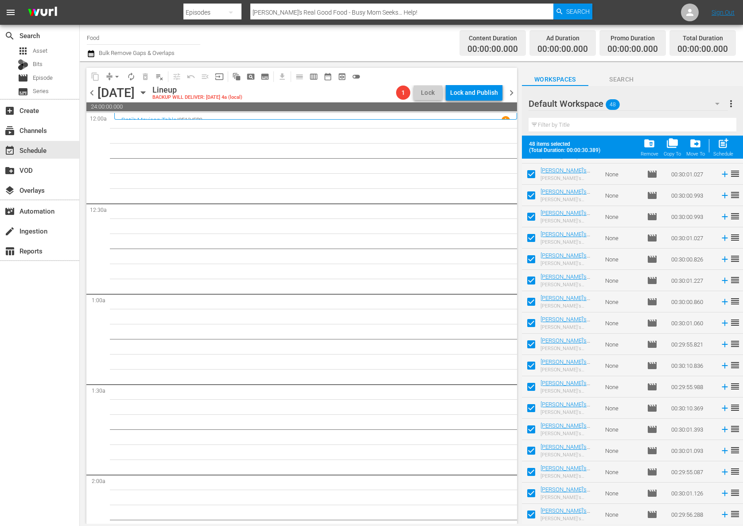
checkbox input "false"
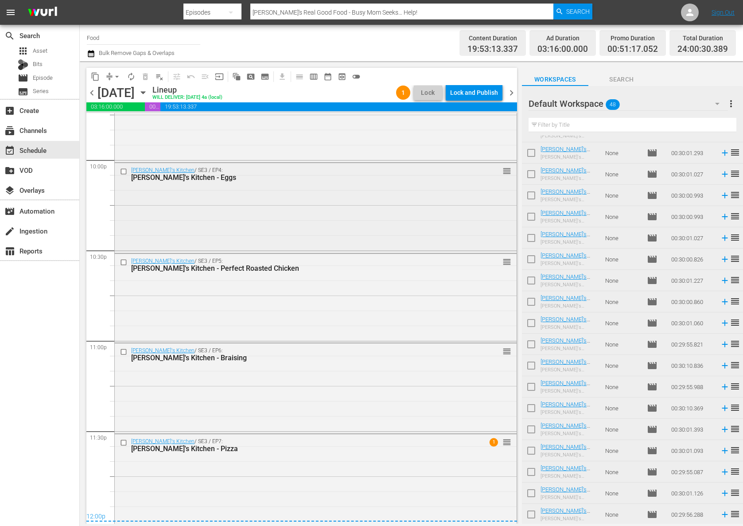
scroll to position [3025, 0]
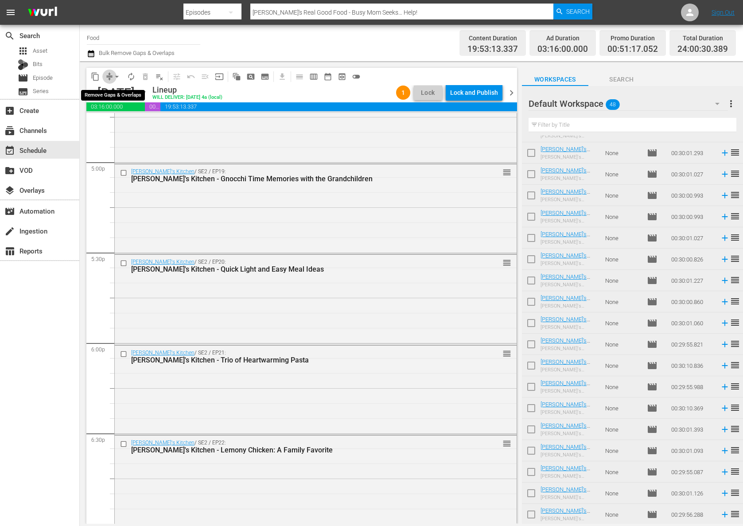
click at [109, 75] on span "compress" at bounding box center [109, 76] width 9 height 9
click at [118, 77] on span "arrow_drop_down" at bounding box center [117, 76] width 9 height 9
click at [121, 95] on li "Align to Midnight" at bounding box center [117, 94] width 93 height 15
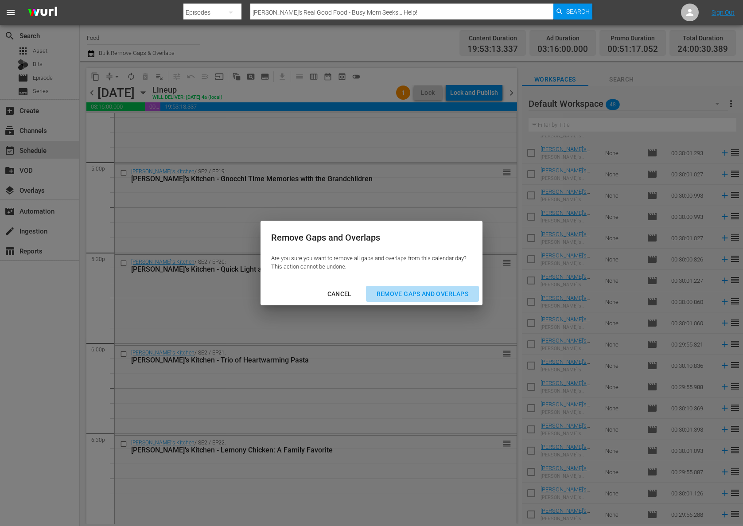
click at [459, 292] on div "Remove Gaps and Overlaps" at bounding box center [423, 294] width 106 height 11
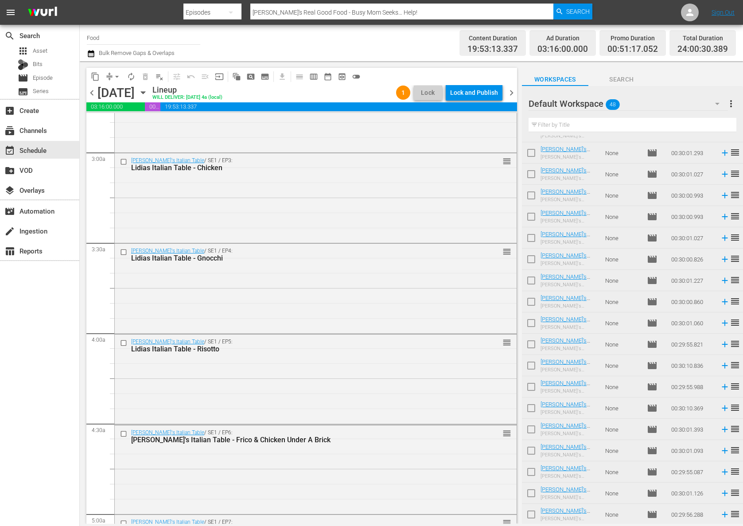
scroll to position [0, 0]
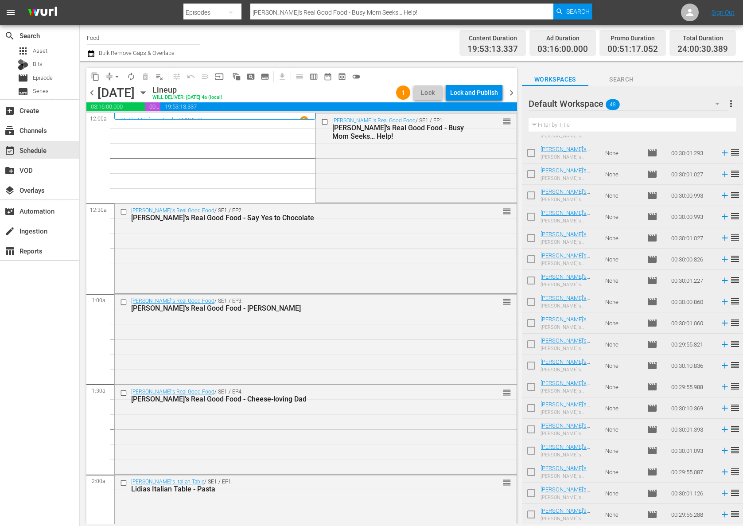
click at [481, 90] on div "Lock and Publish" at bounding box center [474, 93] width 48 height 16
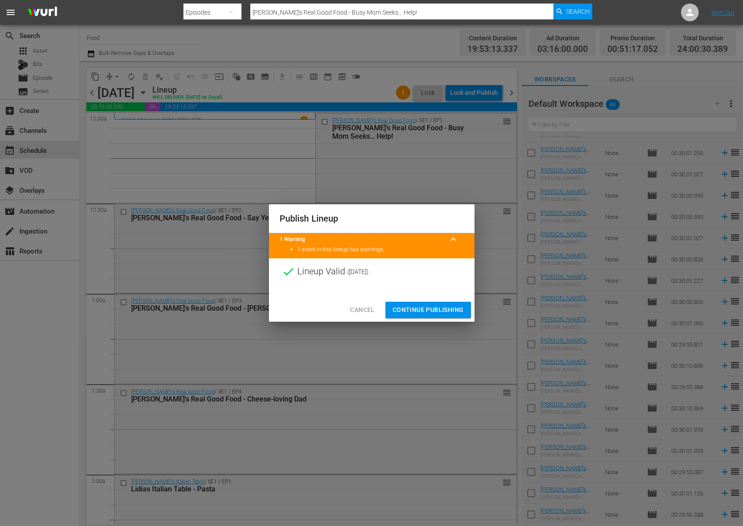
click at [433, 308] on span "Continue Publishing" at bounding box center [428, 310] width 71 height 11
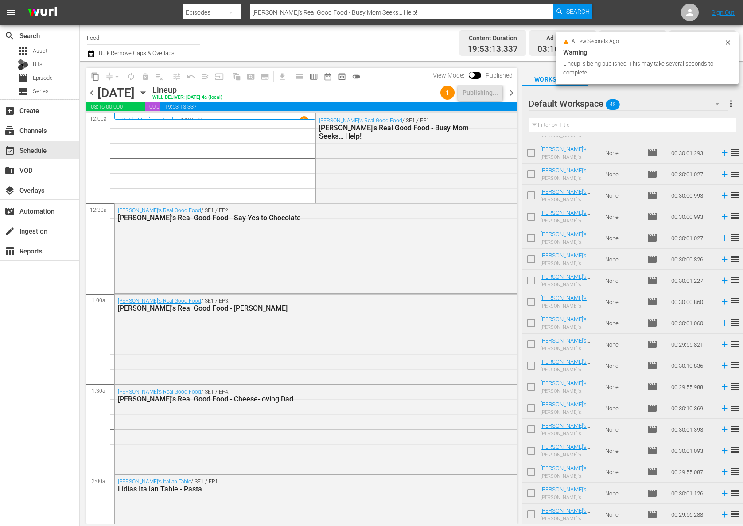
click at [735, 104] on span "more_vert" at bounding box center [731, 103] width 11 height 11
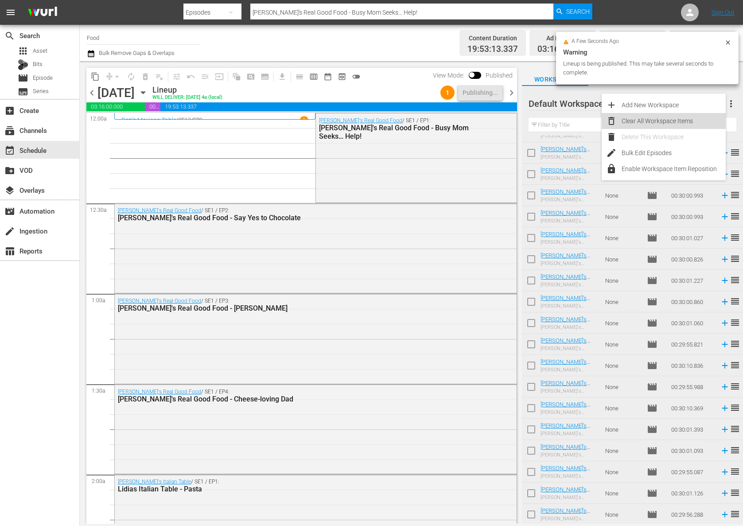
click at [665, 119] on div "Clear All Workspace Items" at bounding box center [674, 121] width 104 height 16
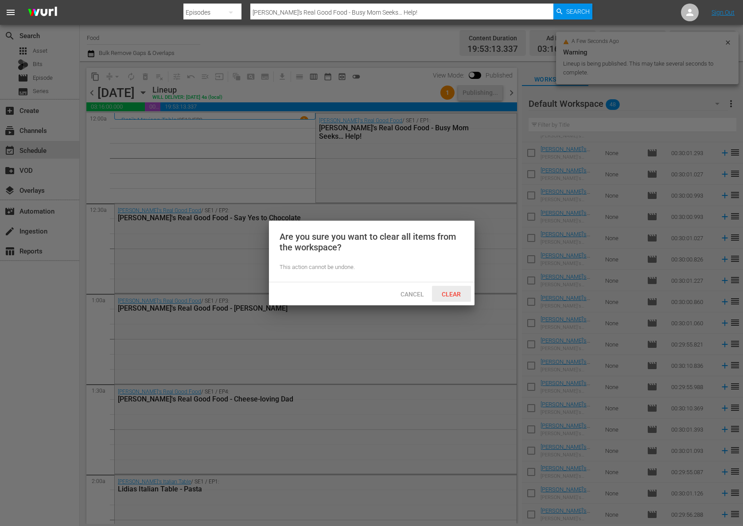
click at [457, 291] on span "Clear" at bounding box center [451, 294] width 33 height 7
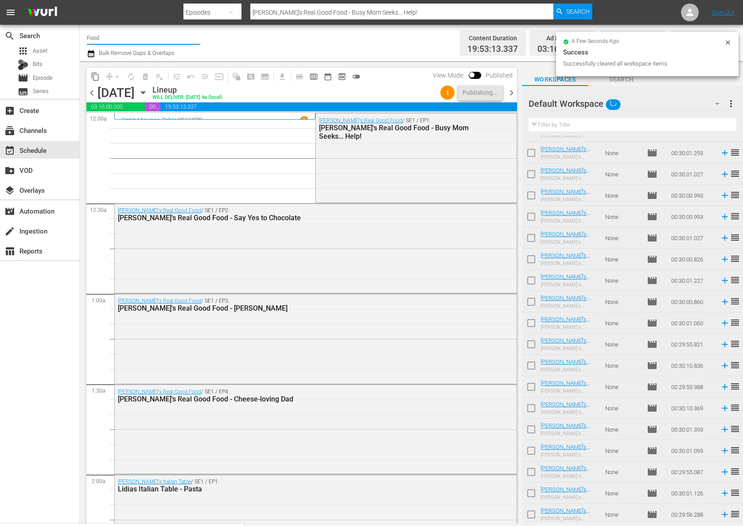
click at [105, 32] on input "Food" at bounding box center [143, 37] width 113 height 21
drag, startPoint x: 108, startPoint y: 37, endPoint x: 79, endPoint y: 35, distance: 28.9
click at [80, 0] on div "search Search apps Asset Bits movie Episode subtitles Series add_box Create sub…" at bounding box center [412, 0] width 664 height 0
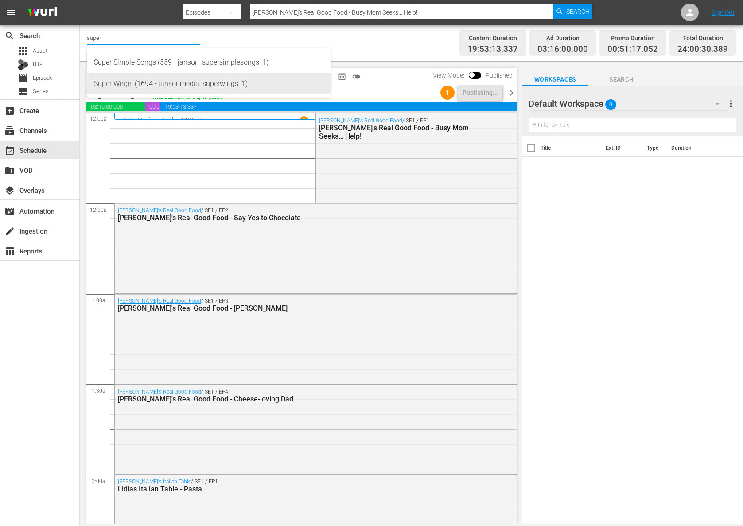
click at [118, 85] on div "Super Wings (1694 - jansonmedia_superwings_1)" at bounding box center [209, 83] width 230 height 21
type input "Super Wings (1694 - jansonmedia_superwings_1)"
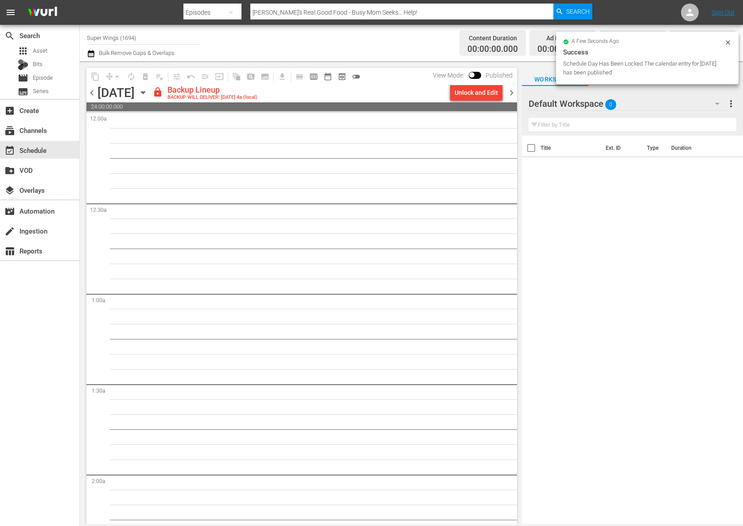
click at [148, 93] on icon "button" at bounding box center [143, 93] width 10 height 10
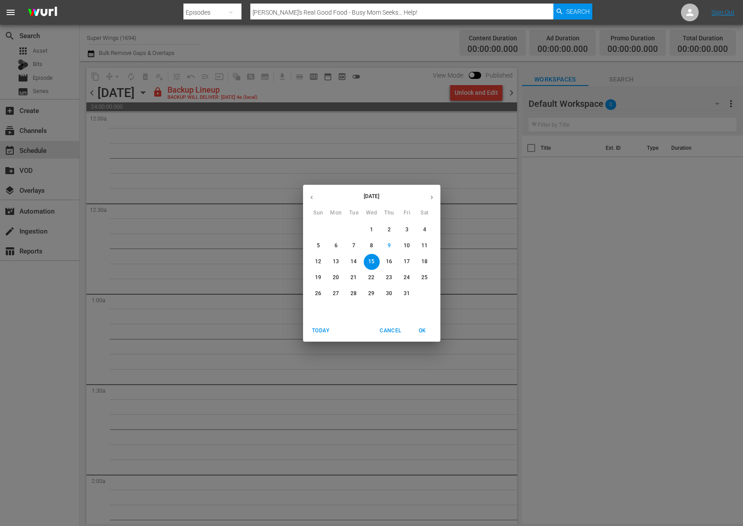
click at [339, 265] on span "13" at bounding box center [336, 262] width 16 height 8
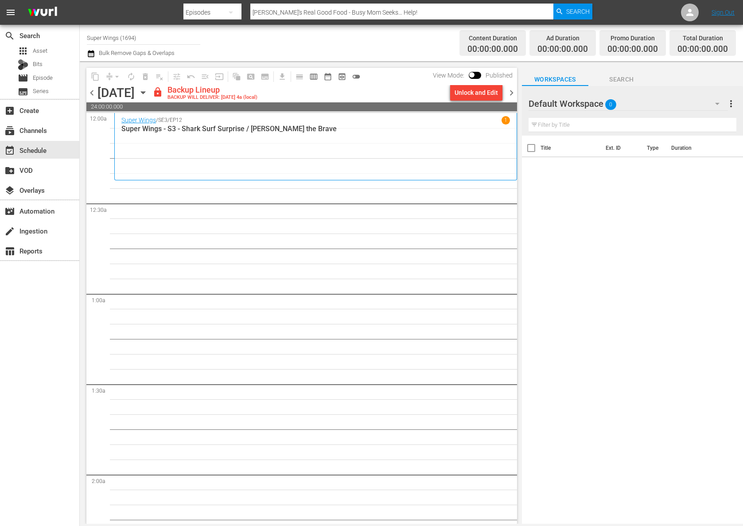
click at [471, 91] on div "Unlock and Edit" at bounding box center [476, 93] width 43 height 16
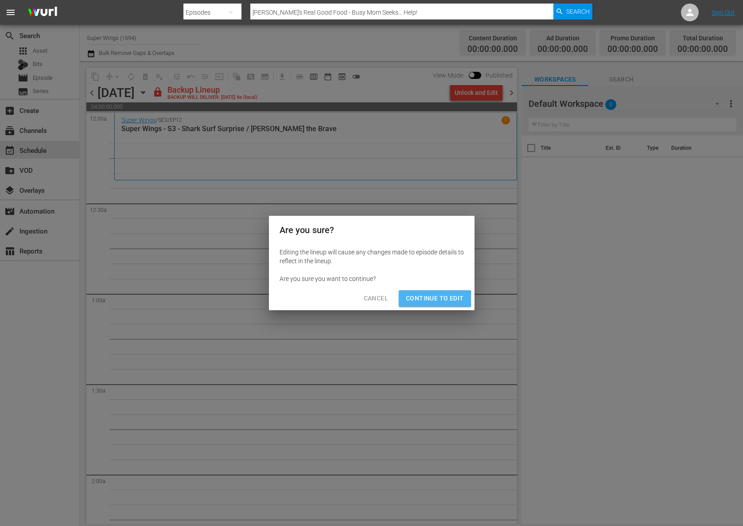
click at [410, 299] on span "Continue to Edit" at bounding box center [435, 298] width 58 height 11
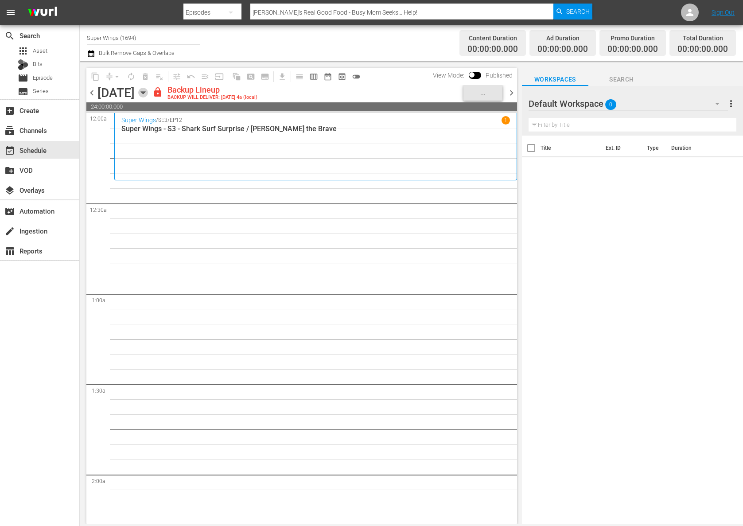
click at [148, 92] on icon "button" at bounding box center [143, 93] width 10 height 10
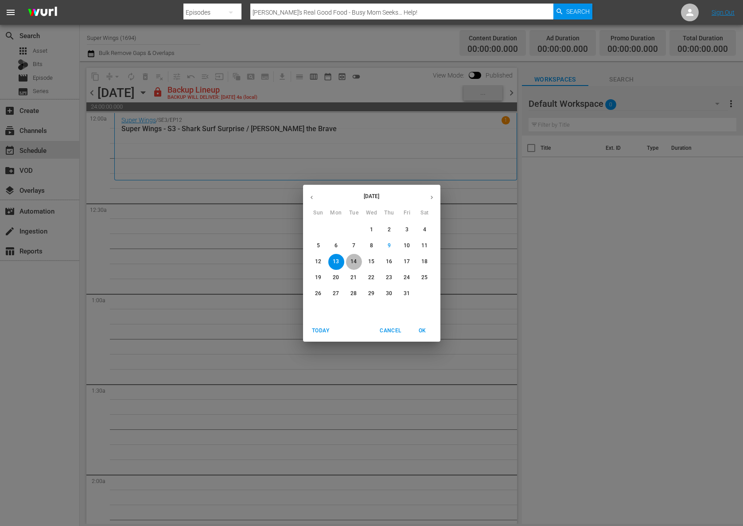
click at [358, 262] on span "14" at bounding box center [354, 262] width 16 height 8
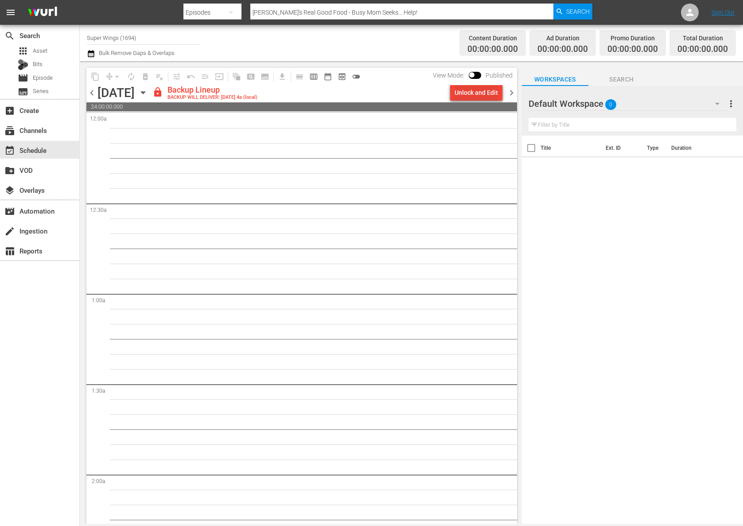
click at [476, 90] on div "Unlock and Edit" at bounding box center [476, 93] width 43 height 16
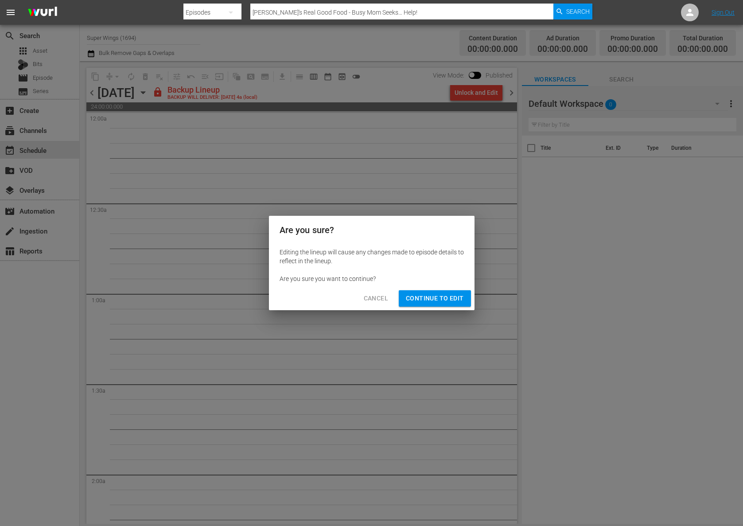
click at [448, 292] on button "Continue to Edit" at bounding box center [435, 298] width 72 height 16
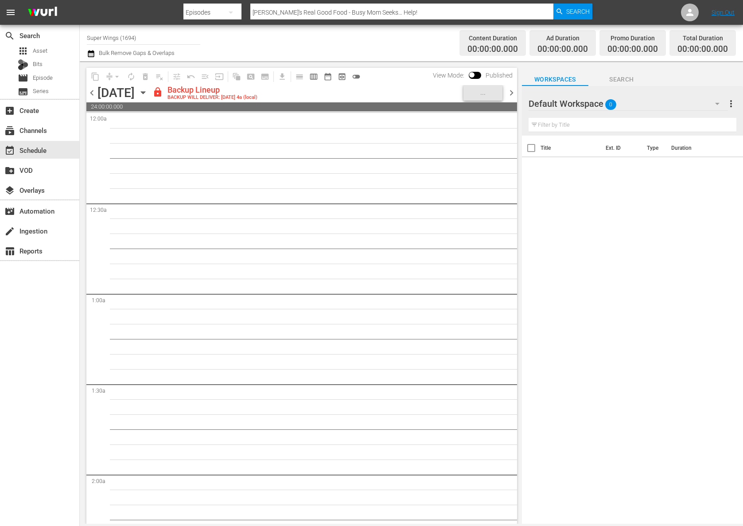
click at [148, 97] on icon "button" at bounding box center [143, 93] width 10 height 10
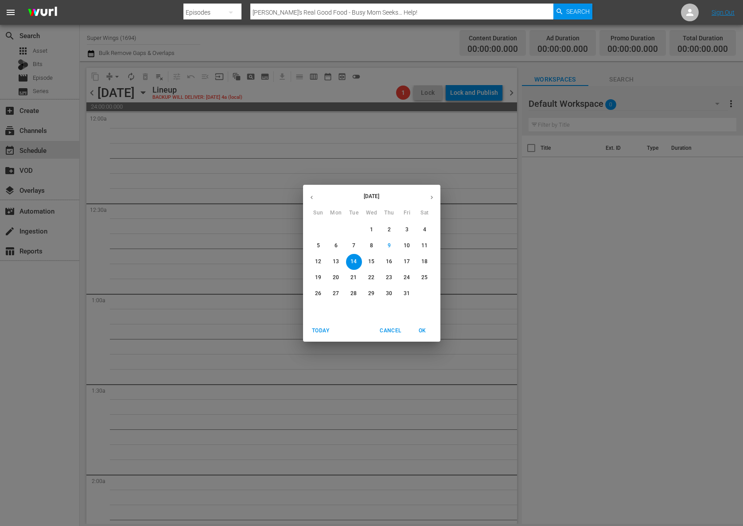
click at [373, 256] on button "15" at bounding box center [372, 262] width 16 height 16
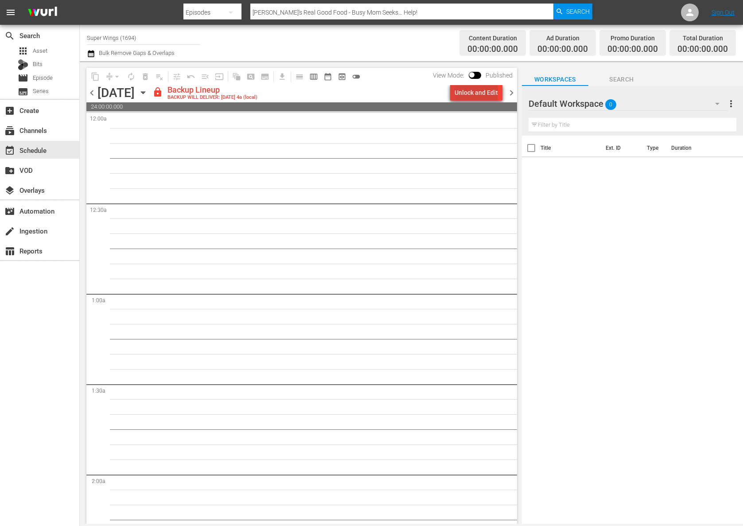
click at [478, 92] on div "Unlock and Edit" at bounding box center [476, 93] width 43 height 16
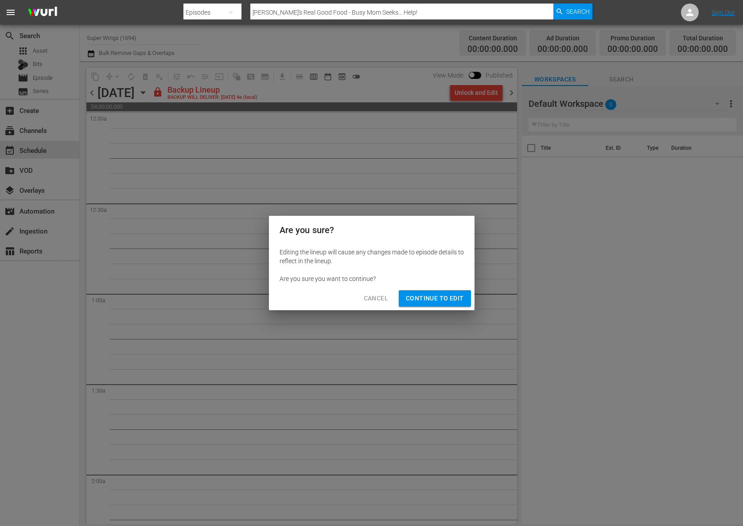
click at [446, 301] on span "Continue to Edit" at bounding box center [435, 298] width 58 height 11
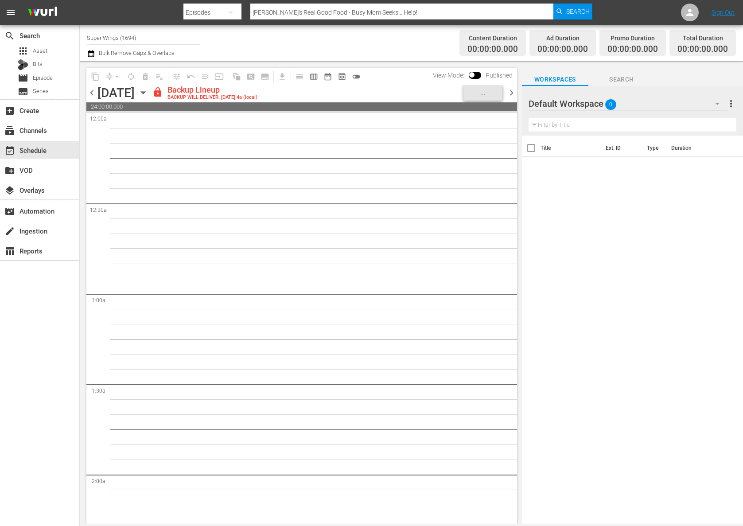
click at [148, 90] on icon "button" at bounding box center [143, 93] width 10 height 10
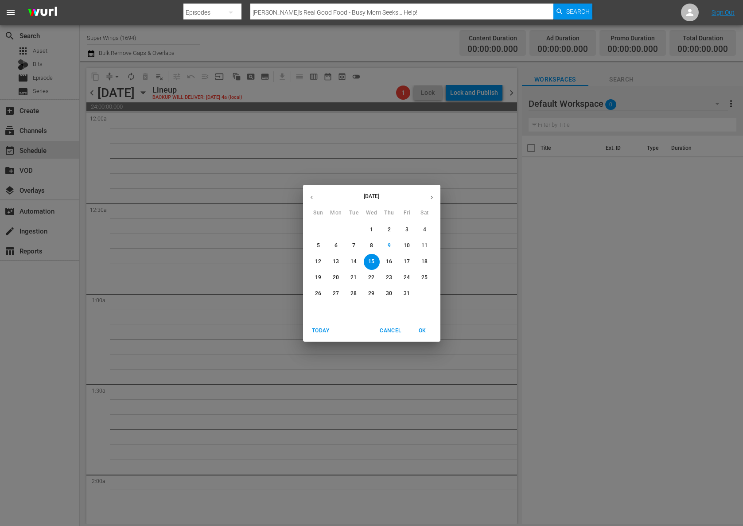
click at [384, 255] on button "16" at bounding box center [390, 262] width 16 height 16
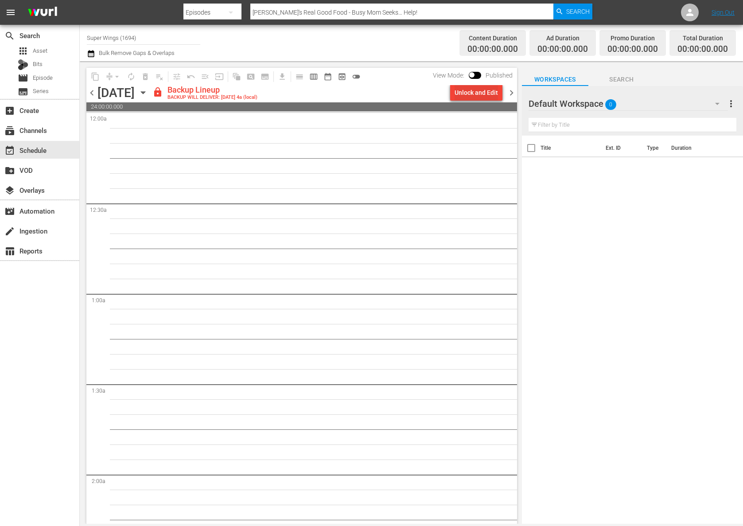
click at [479, 94] on div "Unlock and Edit" at bounding box center [476, 93] width 43 height 16
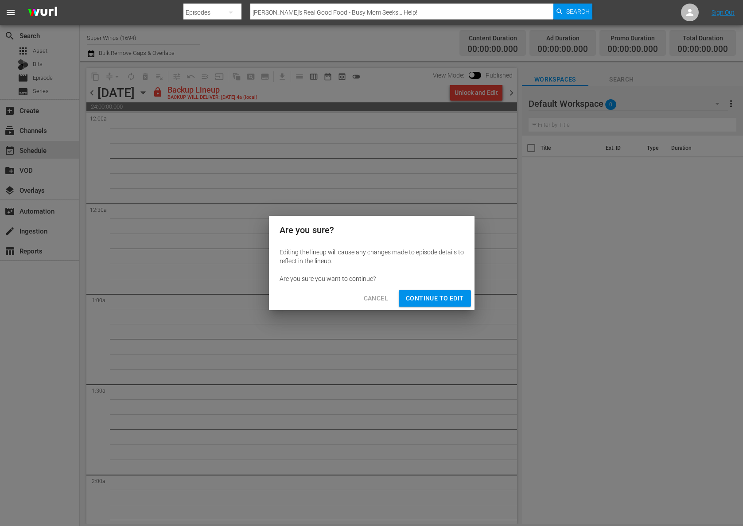
click at [430, 297] on span "Continue to Edit" at bounding box center [435, 298] width 58 height 11
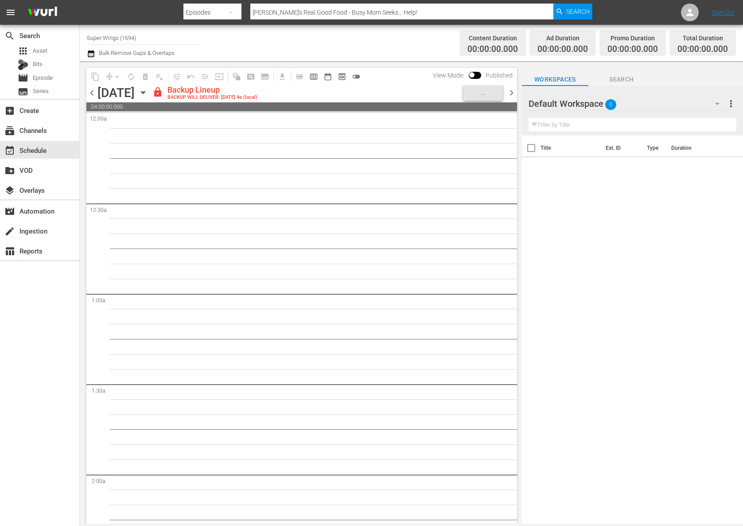
click at [148, 89] on icon "button" at bounding box center [143, 93] width 10 height 10
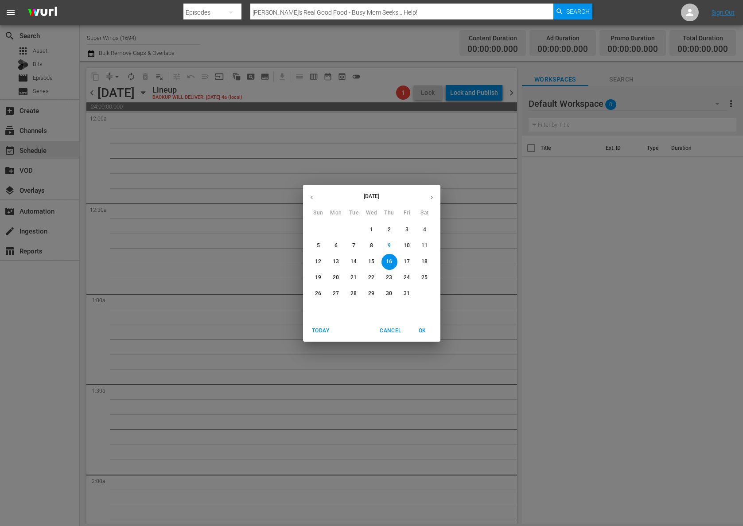
click at [405, 263] on p "17" at bounding box center [407, 262] width 6 height 8
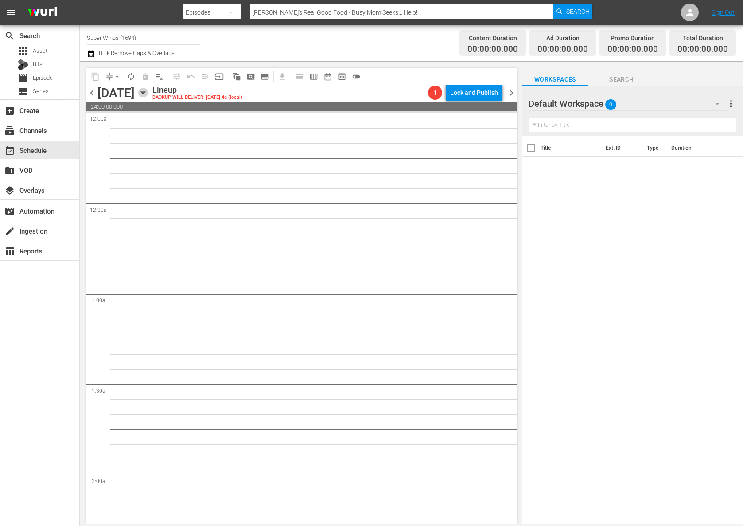
click at [148, 91] on icon "button" at bounding box center [143, 93] width 10 height 10
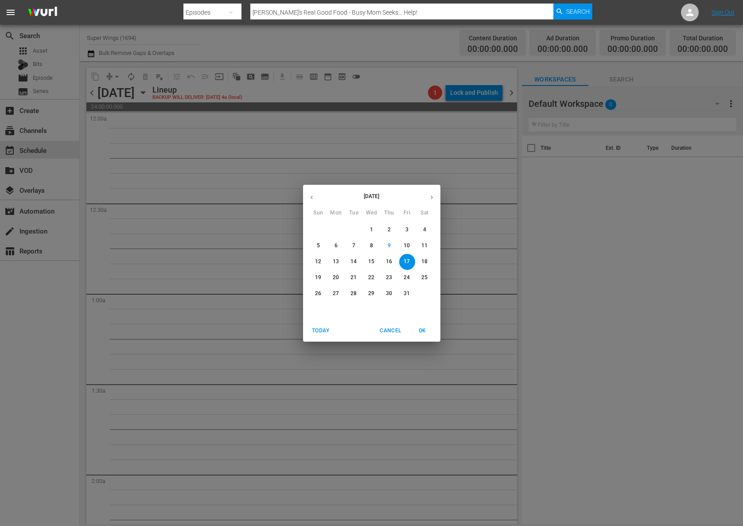
click at [428, 264] on span "18" at bounding box center [425, 262] width 16 height 8
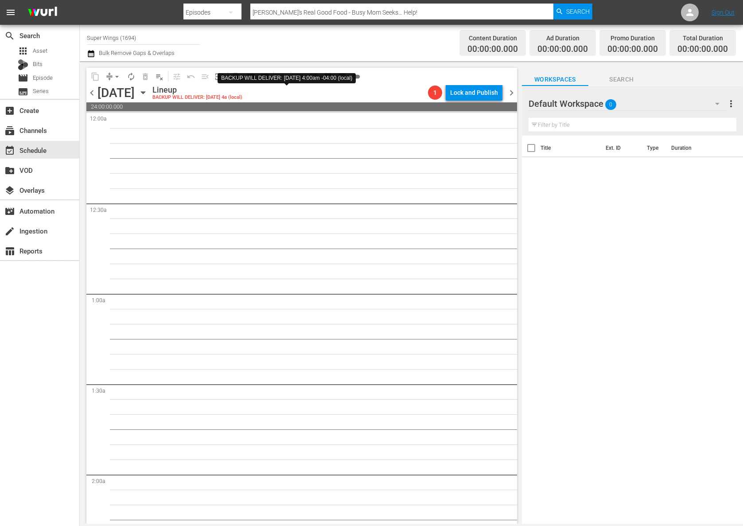
click at [148, 94] on icon "button" at bounding box center [143, 93] width 10 height 10
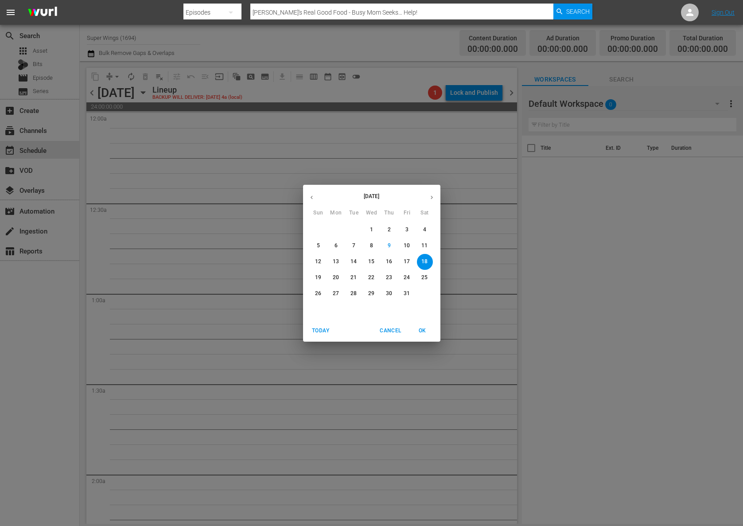
click at [333, 258] on p "13" at bounding box center [336, 262] width 6 height 8
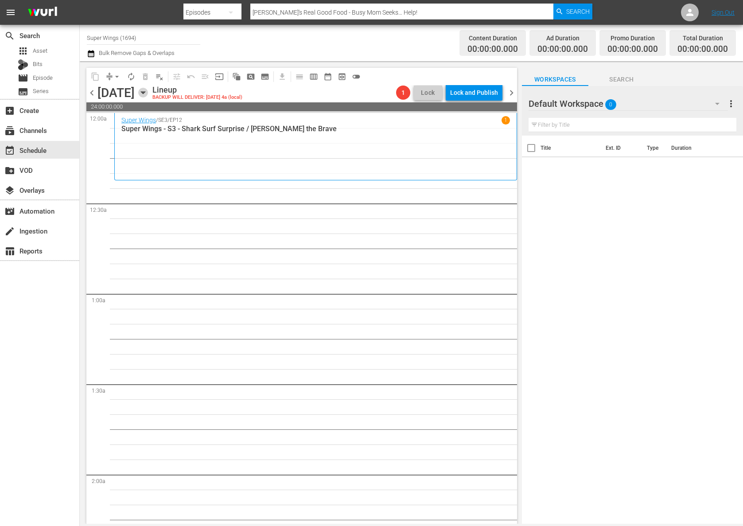
click at [148, 94] on icon "button" at bounding box center [143, 93] width 10 height 10
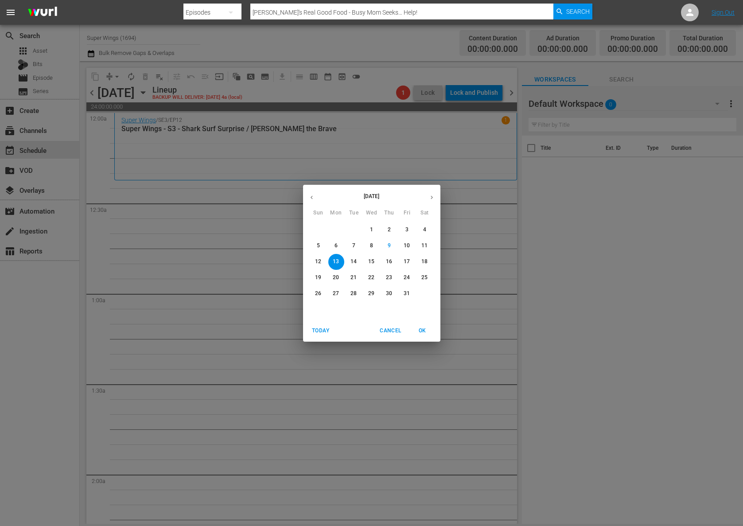
click at [340, 248] on span "6" at bounding box center [336, 246] width 16 height 8
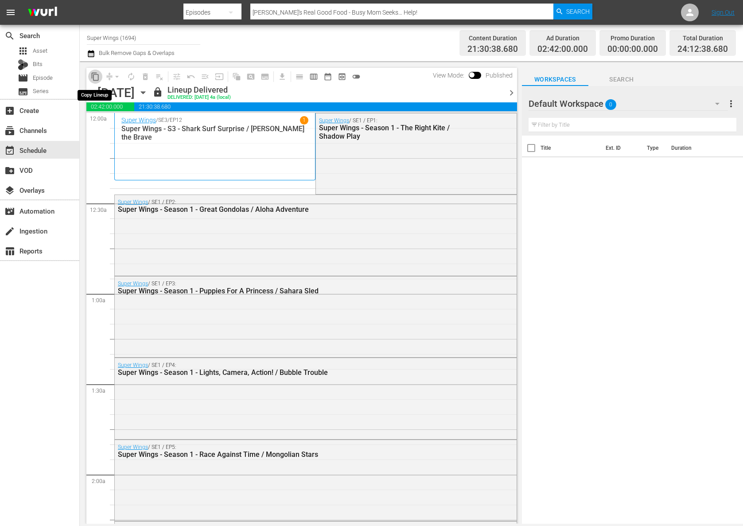
click at [94, 75] on span "content_copy" at bounding box center [95, 76] width 9 height 9
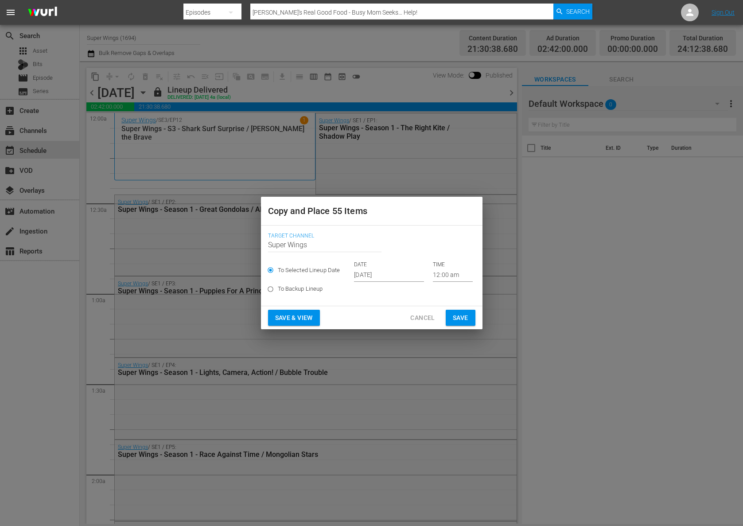
click at [358, 274] on input "Oct 11th 2025" at bounding box center [389, 275] width 70 height 13
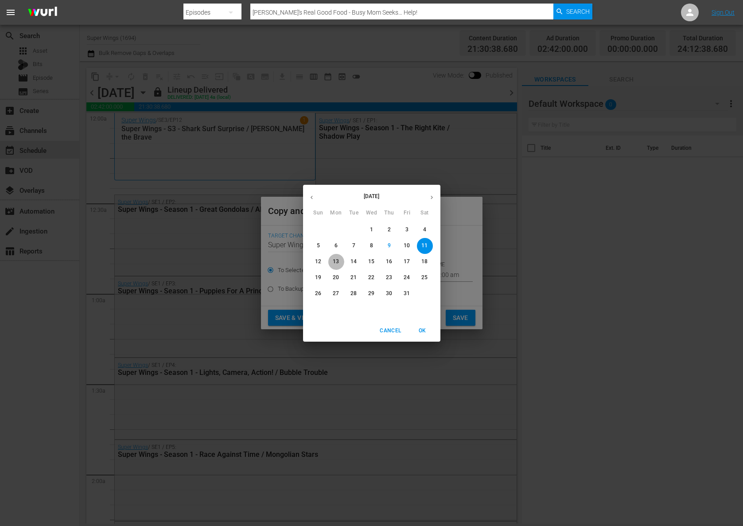
click at [340, 261] on span "13" at bounding box center [336, 262] width 16 height 8
type input "Oct 13th 2025"
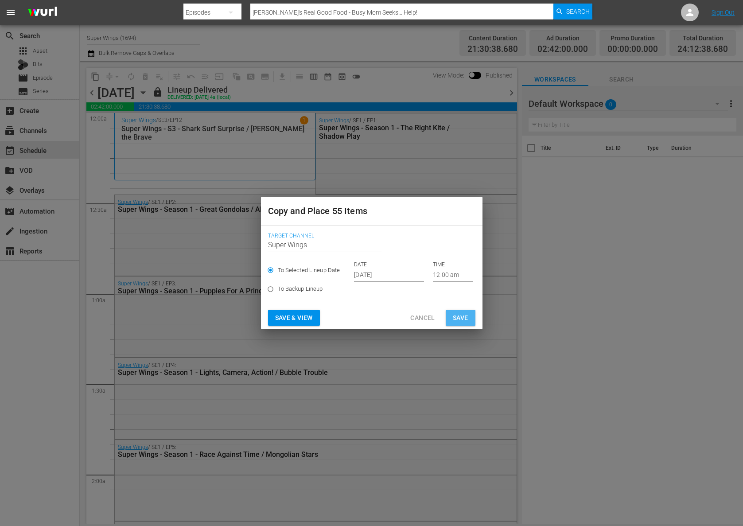
click at [456, 323] on span "Save" at bounding box center [461, 318] width 16 height 11
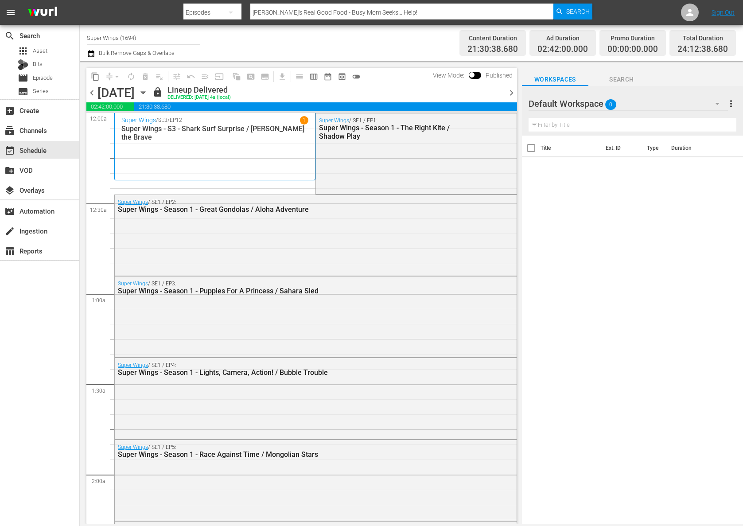
click at [148, 91] on icon "button" at bounding box center [143, 93] width 10 height 10
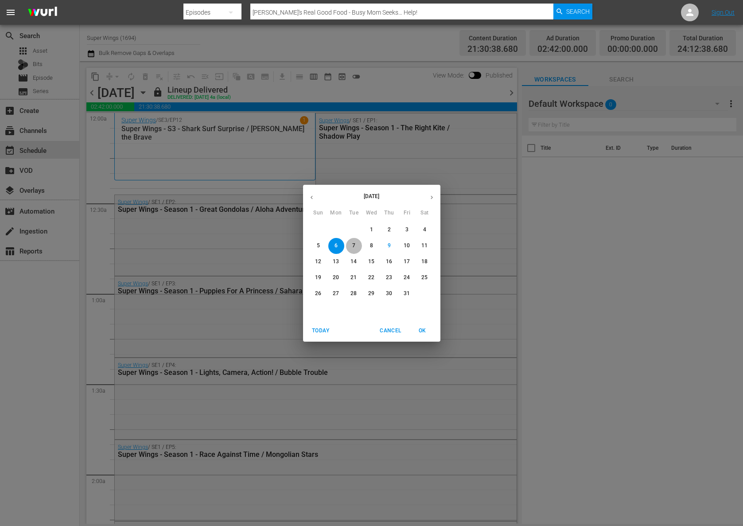
click at [348, 242] on button "7" at bounding box center [354, 246] width 16 height 16
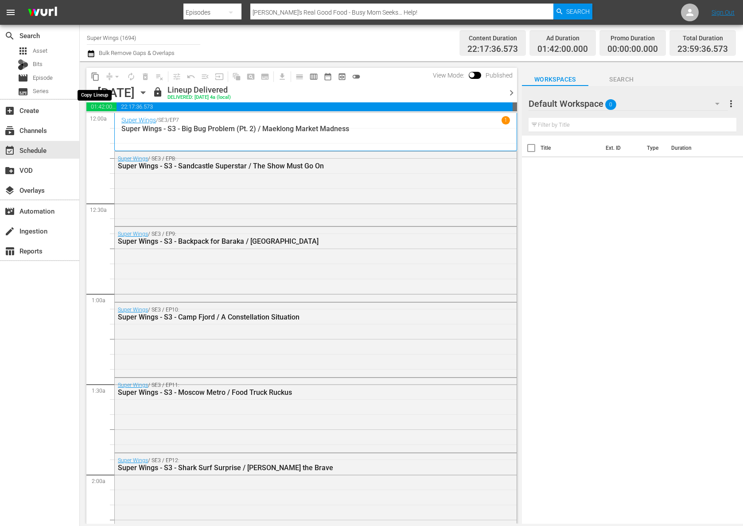
click at [96, 76] on span "content_copy" at bounding box center [95, 76] width 9 height 9
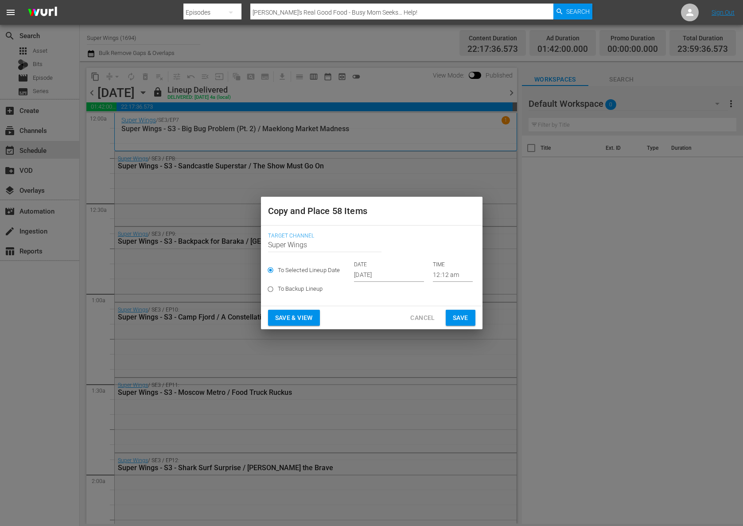
click at [367, 270] on input "Oct 11th 2025" at bounding box center [389, 275] width 70 height 13
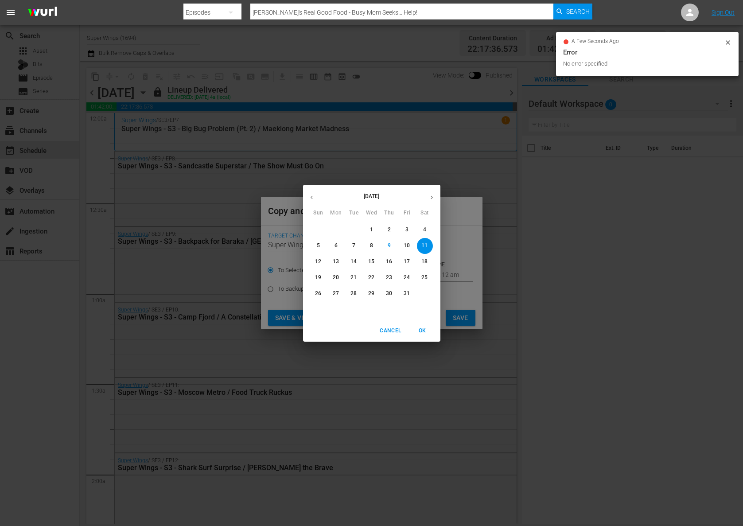
click at [354, 263] on p "14" at bounding box center [354, 262] width 6 height 8
type input "Oct 14th 2025"
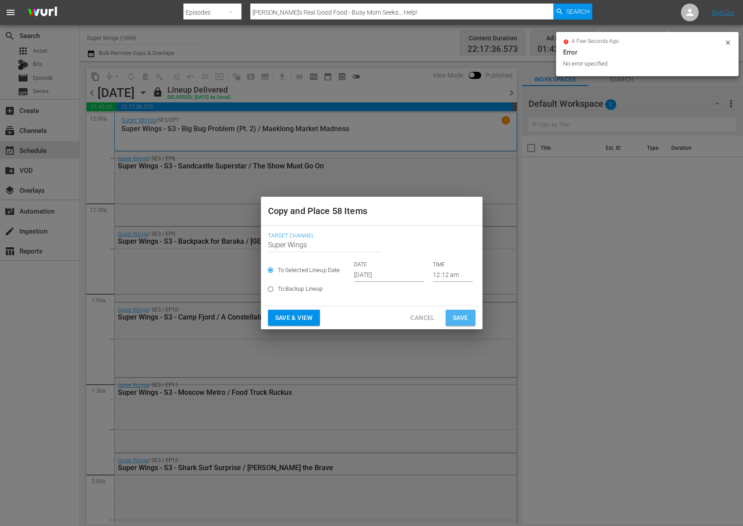
click at [467, 313] on span "Save" at bounding box center [461, 318] width 16 height 11
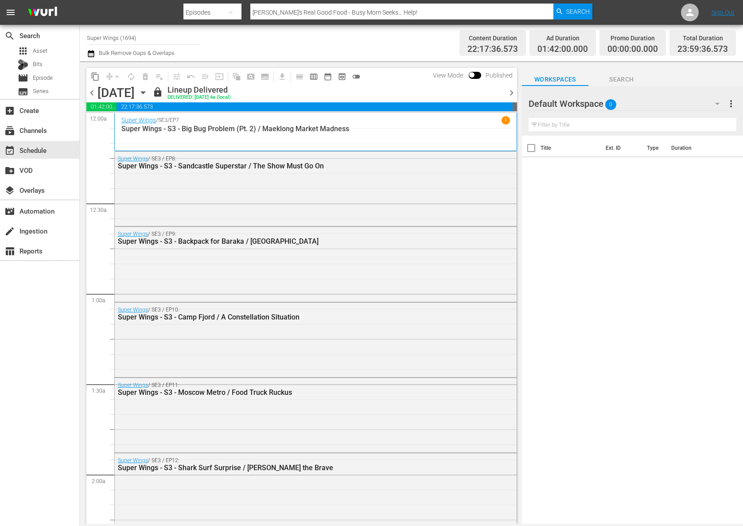
click at [148, 94] on icon "button" at bounding box center [143, 93] width 10 height 10
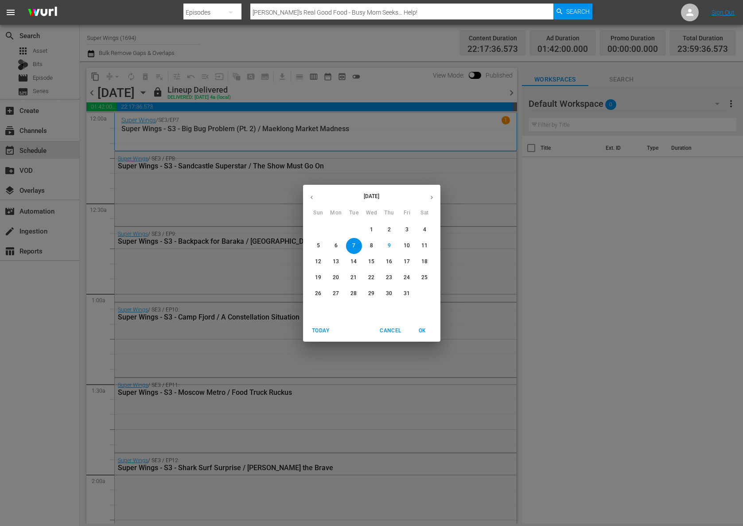
click at [368, 243] on span "8" at bounding box center [372, 246] width 16 height 8
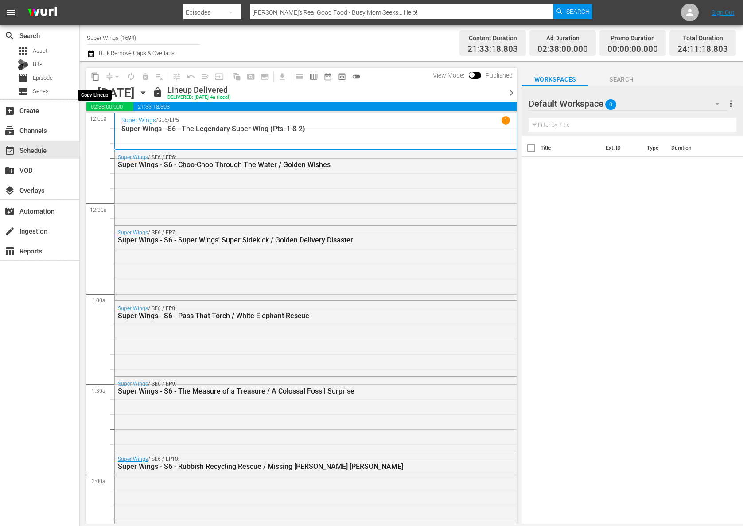
click at [98, 80] on span "content_copy" at bounding box center [95, 76] width 9 height 9
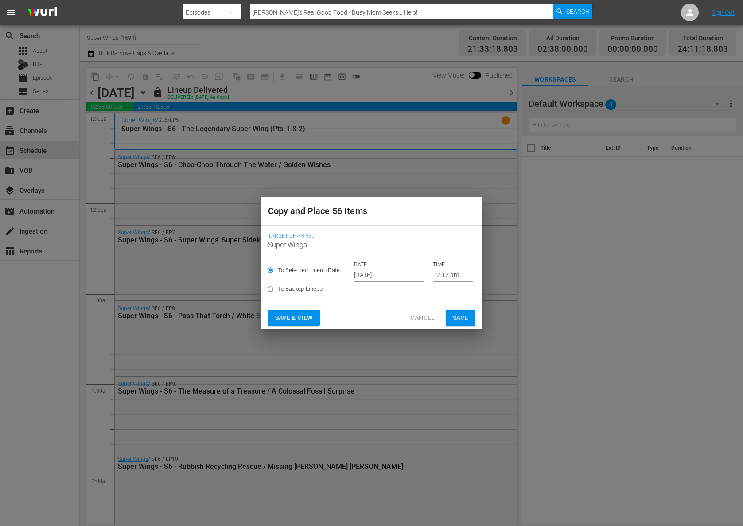
click at [389, 274] on input "Oct 11th 2025" at bounding box center [389, 275] width 70 height 13
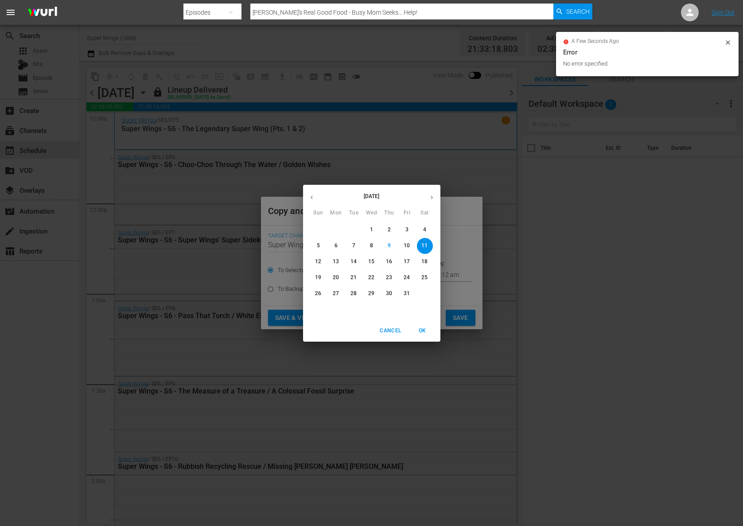
click at [371, 262] on p "15" at bounding box center [371, 262] width 6 height 8
type input "Oct 15th 2025"
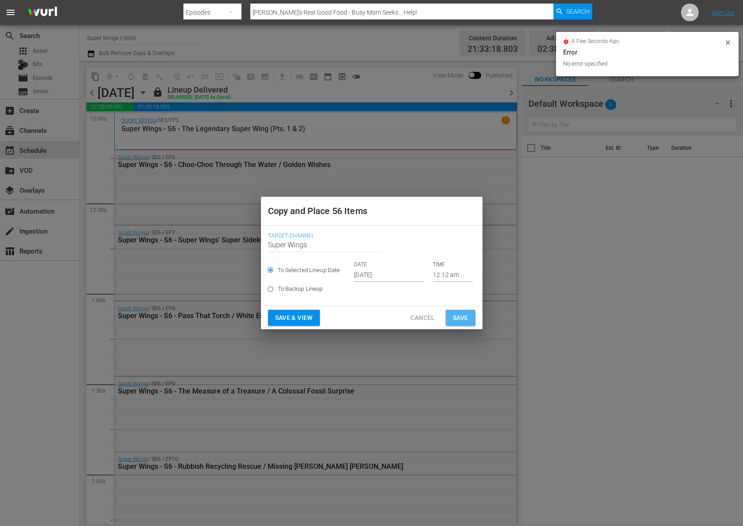
click at [456, 313] on span "Save" at bounding box center [461, 318] width 16 height 11
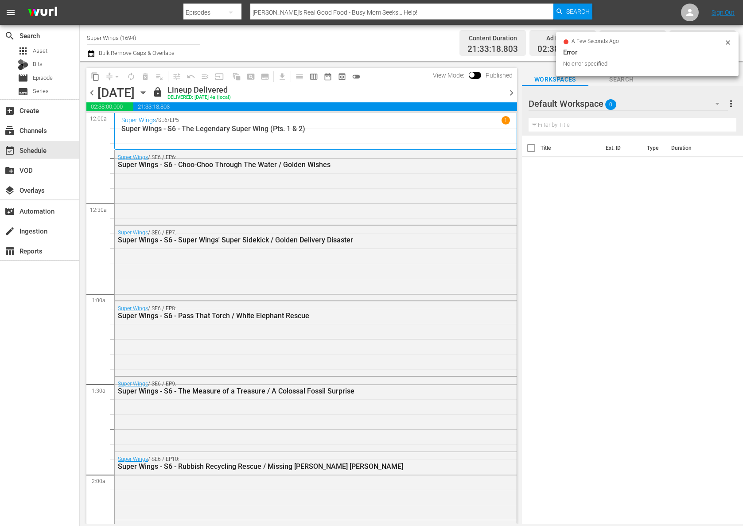
click at [150, 87] on div "Wednesday, October 8th October 8th" at bounding box center [124, 93] width 53 height 15
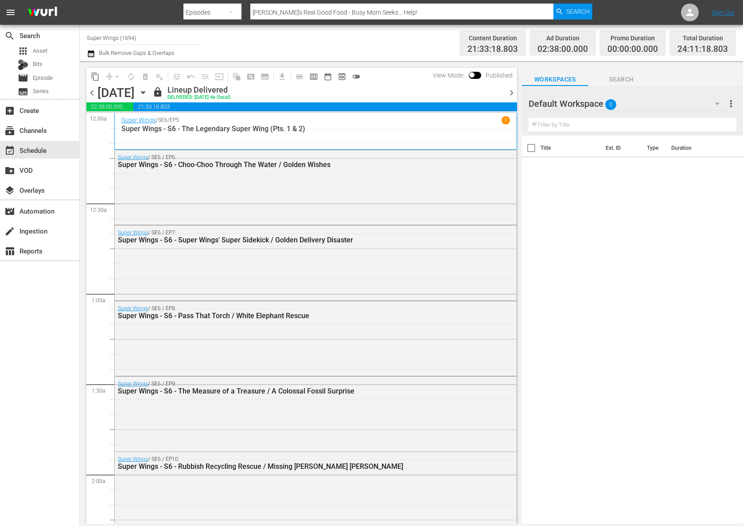
click at [148, 94] on icon "button" at bounding box center [143, 93] width 10 height 10
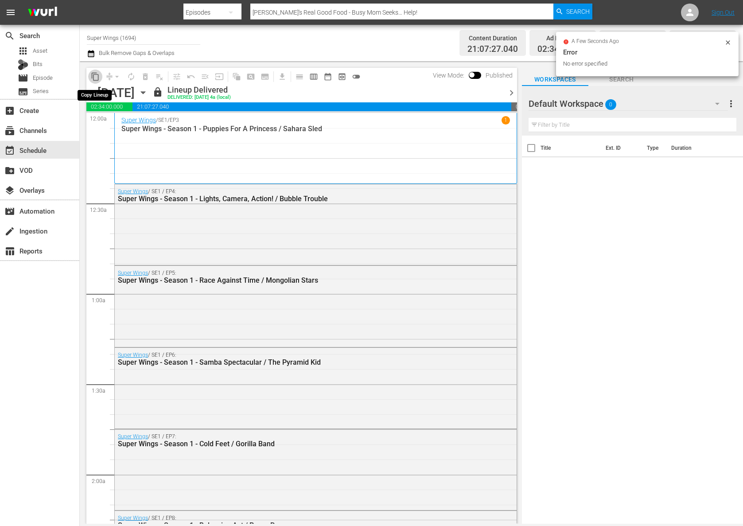
click at [95, 75] on span "content_copy" at bounding box center [95, 76] width 9 height 9
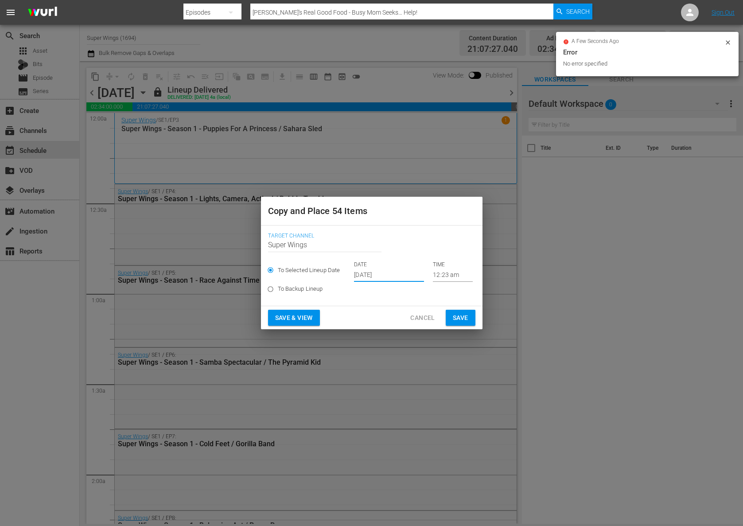
click at [375, 273] on input "Oct 11th 2025" at bounding box center [389, 275] width 70 height 13
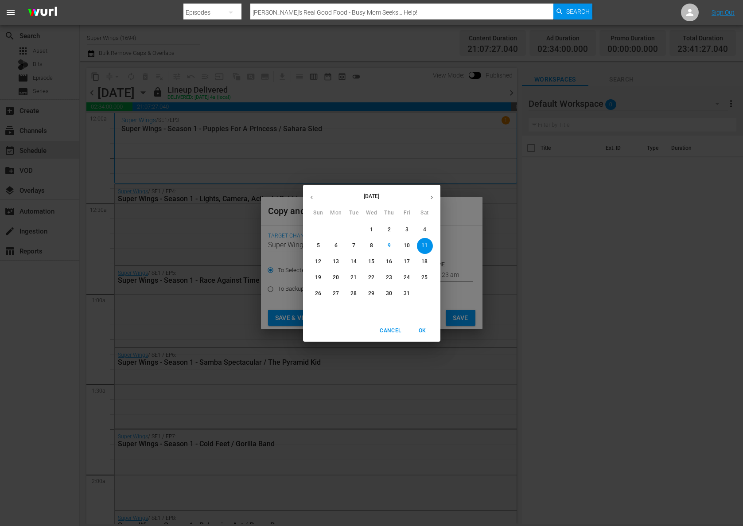
click at [389, 262] on p "16" at bounding box center [389, 262] width 6 height 8
type input "Oct 16th 2025"
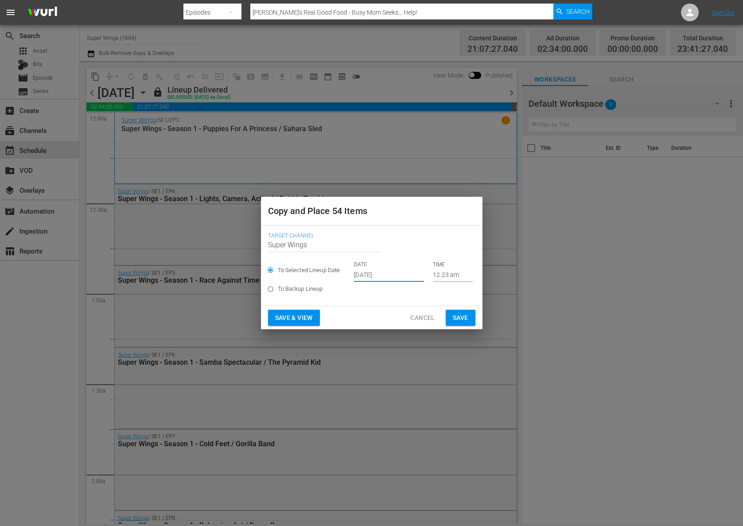
click at [449, 316] on button "Save" at bounding box center [461, 318] width 30 height 16
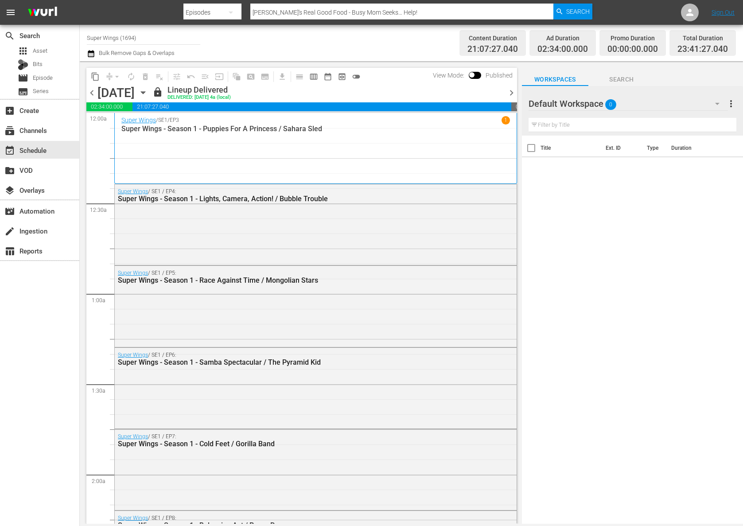
click at [148, 93] on icon "button" at bounding box center [143, 93] width 10 height 10
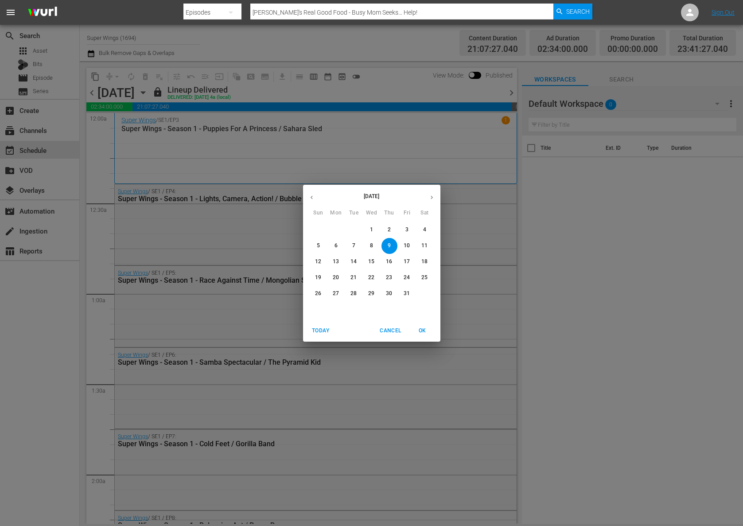
click at [411, 250] on button "10" at bounding box center [407, 246] width 16 height 16
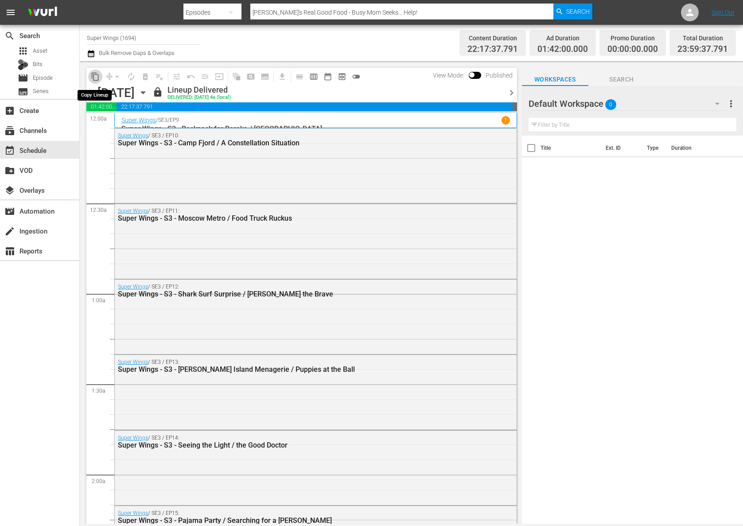
click at [91, 70] on button "content_copy" at bounding box center [95, 77] width 14 height 14
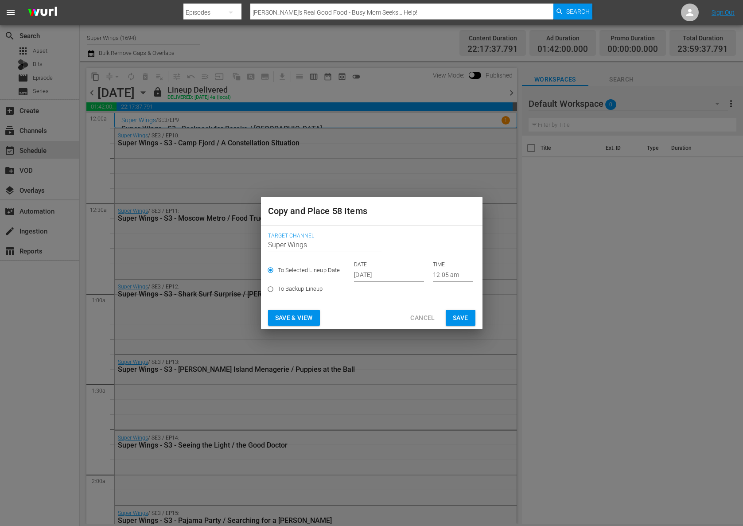
click at [376, 275] on input "Oct 11th 2025" at bounding box center [389, 275] width 70 height 13
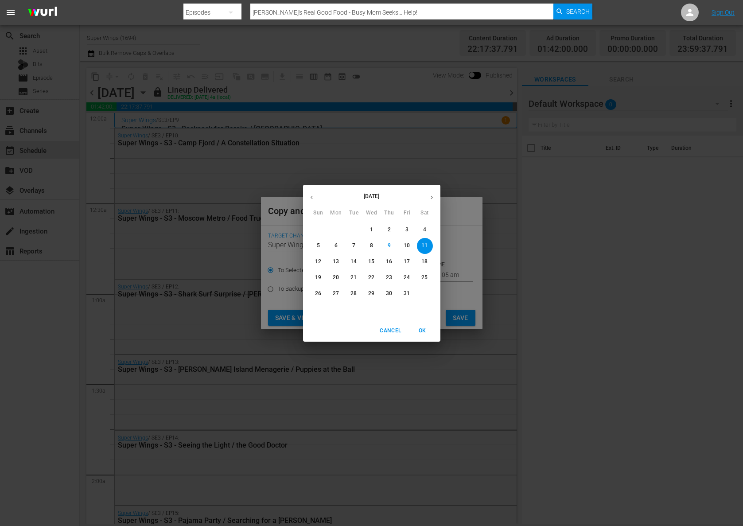
click at [412, 261] on span "17" at bounding box center [407, 262] width 16 height 8
type input "Oct 17th 2025"
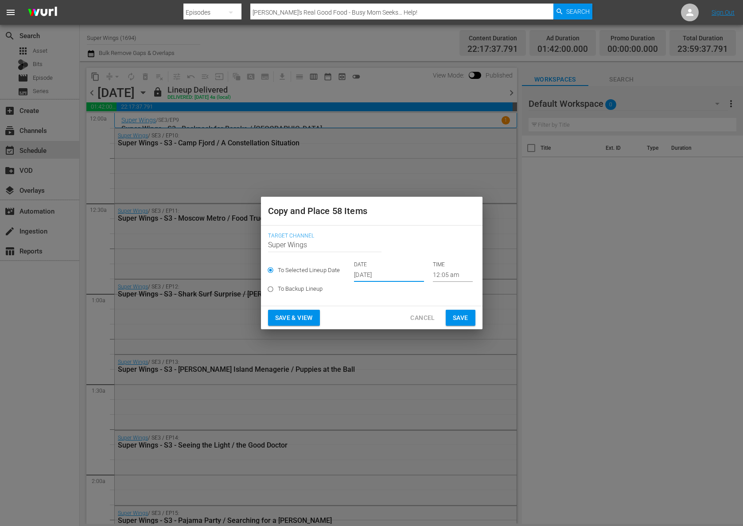
click at [464, 314] on span "Save" at bounding box center [461, 318] width 16 height 11
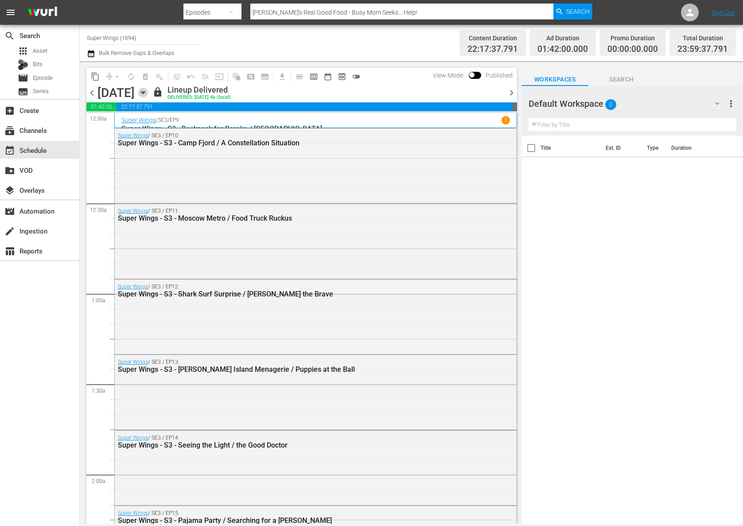
click at [148, 93] on icon "button" at bounding box center [143, 93] width 10 height 10
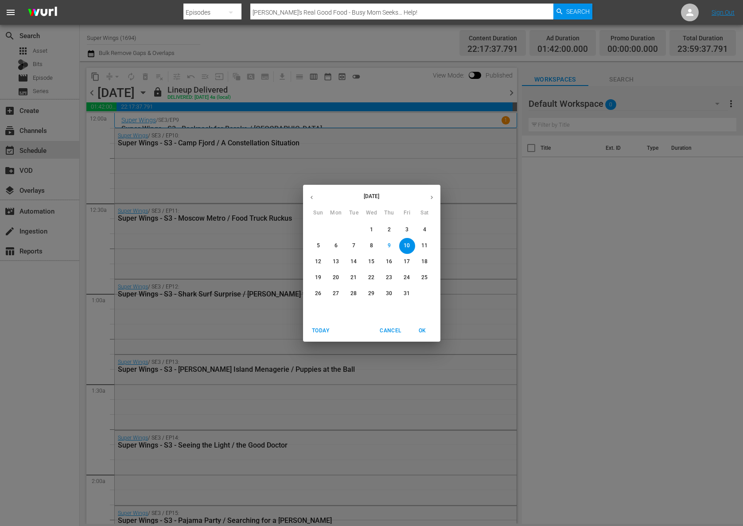
click at [425, 246] on p "11" at bounding box center [425, 246] width 6 height 8
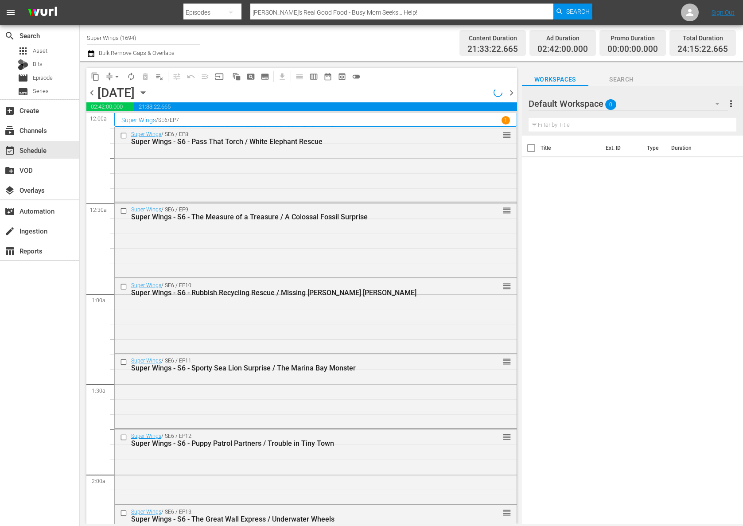
click at [96, 78] on span "content_copy" at bounding box center [95, 76] width 9 height 9
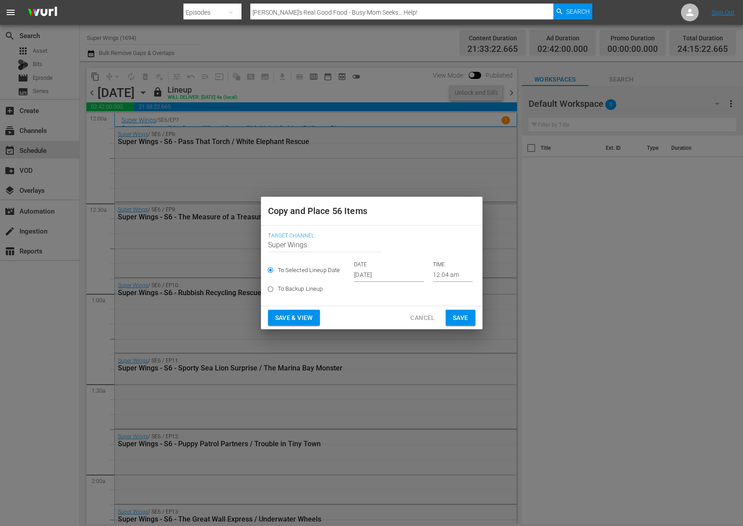
click at [372, 274] on input "Oct 11th 2025" at bounding box center [389, 275] width 70 height 13
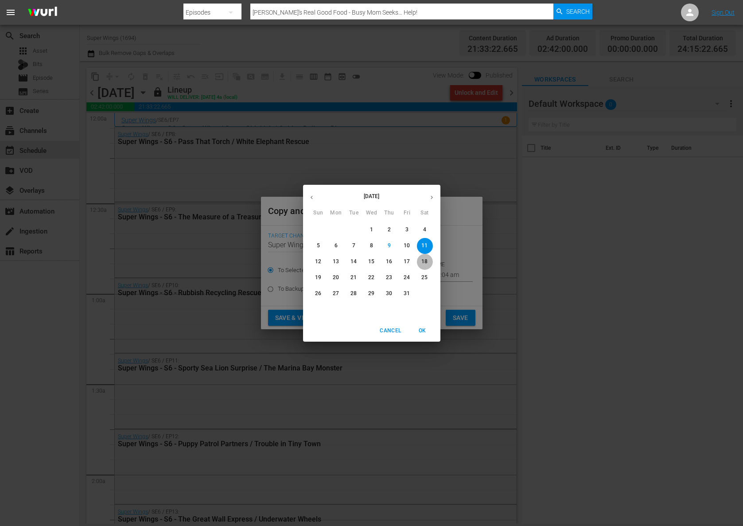
click at [424, 263] on p "18" at bounding box center [425, 262] width 6 height 8
type input "Oct 18th 2025"
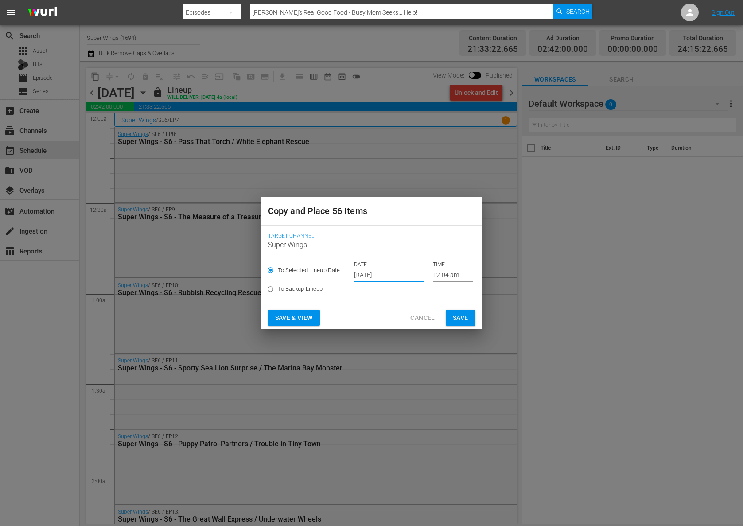
click at [455, 313] on span "Save" at bounding box center [461, 318] width 16 height 11
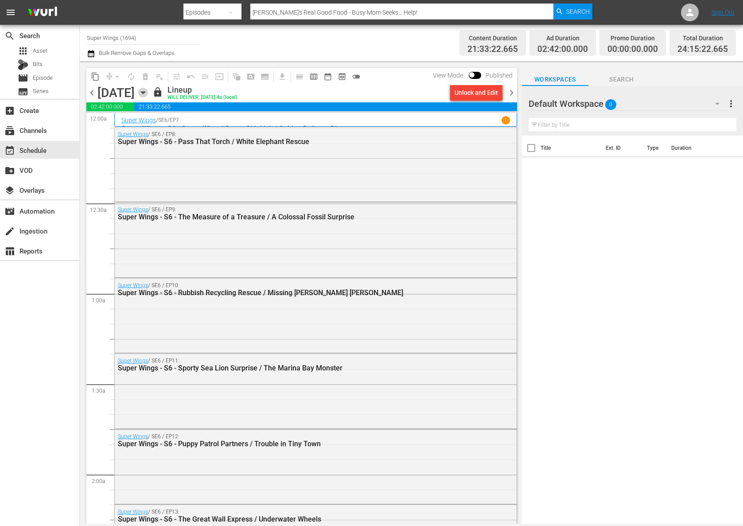
click at [148, 88] on icon "button" at bounding box center [143, 93] width 10 height 10
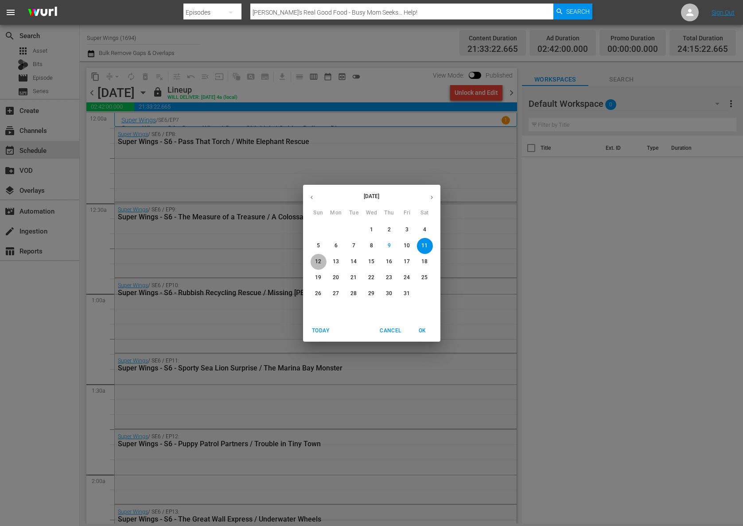
click at [316, 258] on p "12" at bounding box center [318, 262] width 6 height 8
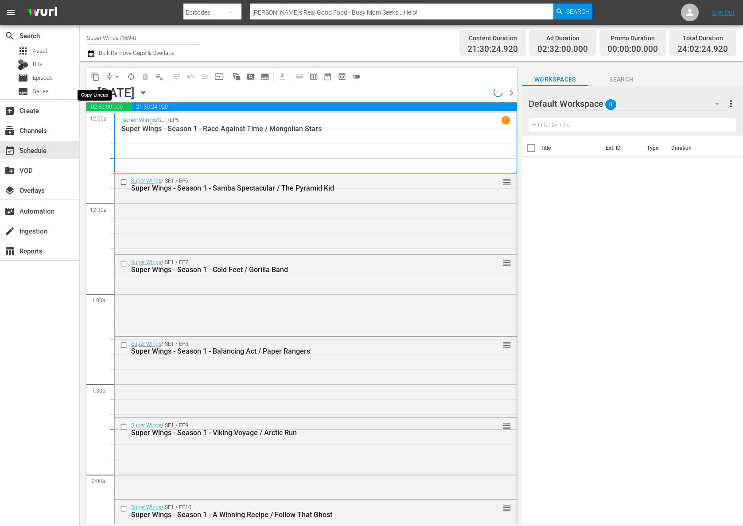
click at [97, 78] on span "content_copy" at bounding box center [95, 76] width 9 height 9
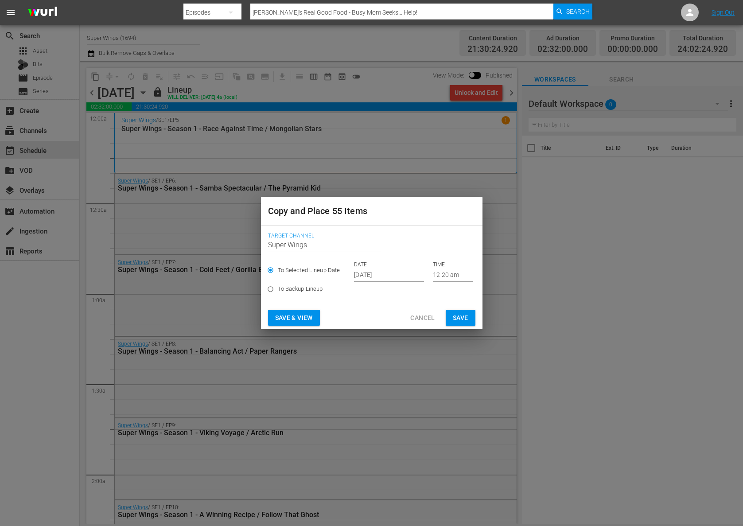
click at [366, 279] on input "Oct 11th 2025" at bounding box center [389, 275] width 70 height 13
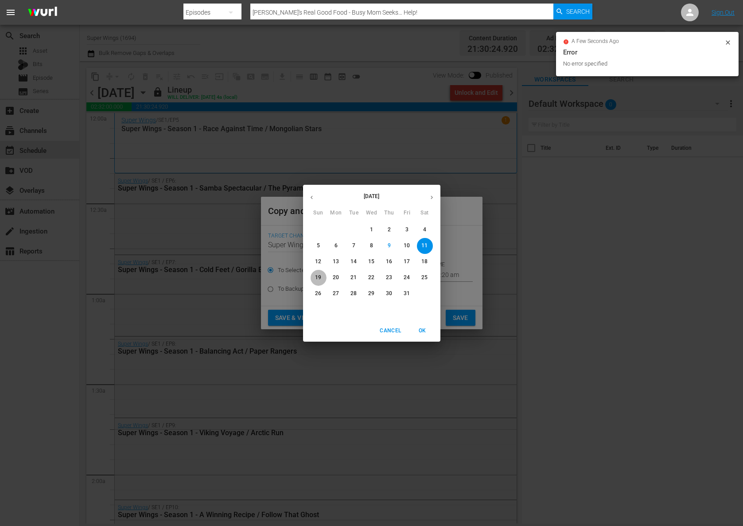
click at [321, 278] on p "19" at bounding box center [318, 278] width 6 height 8
type input "Oct 19th 2025"
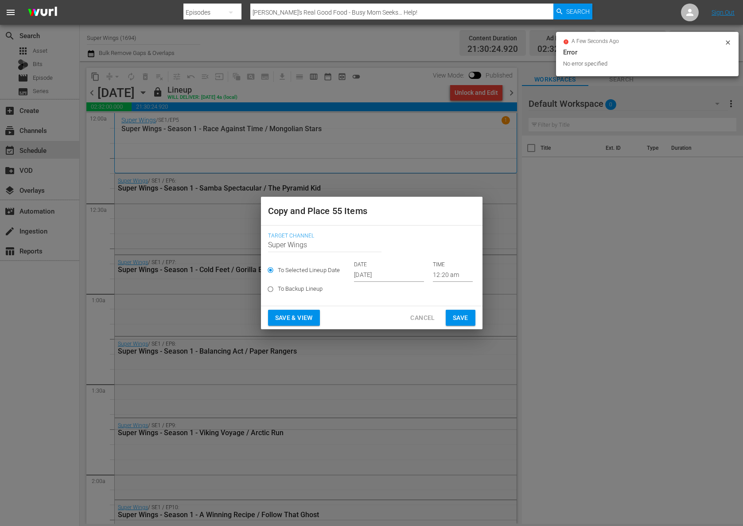
click at [455, 309] on div "Save & View Cancel Save" at bounding box center [372, 317] width 222 height 23
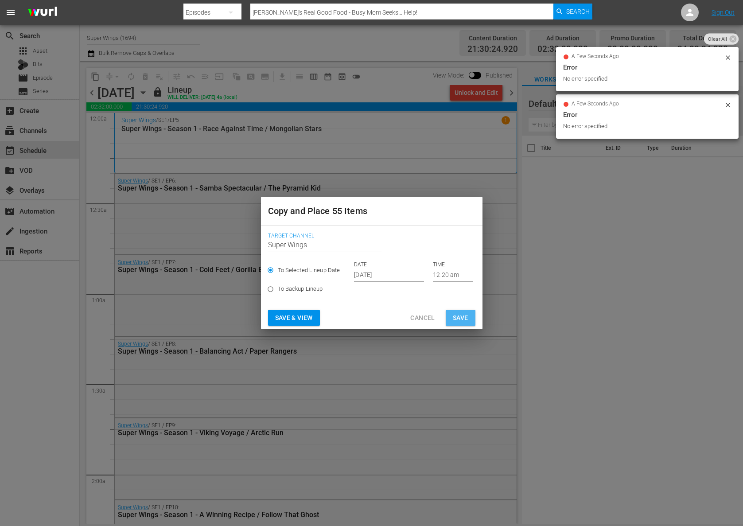
click at [454, 319] on span "Save" at bounding box center [461, 318] width 16 height 11
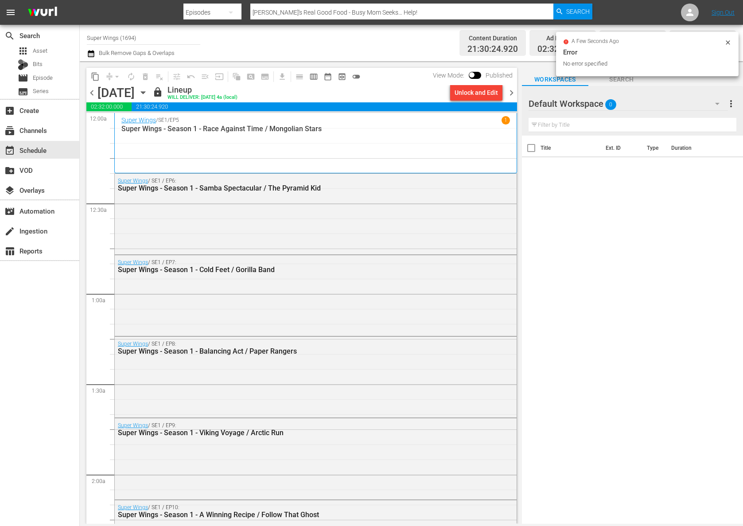
click at [148, 94] on icon "button" at bounding box center [143, 93] width 10 height 10
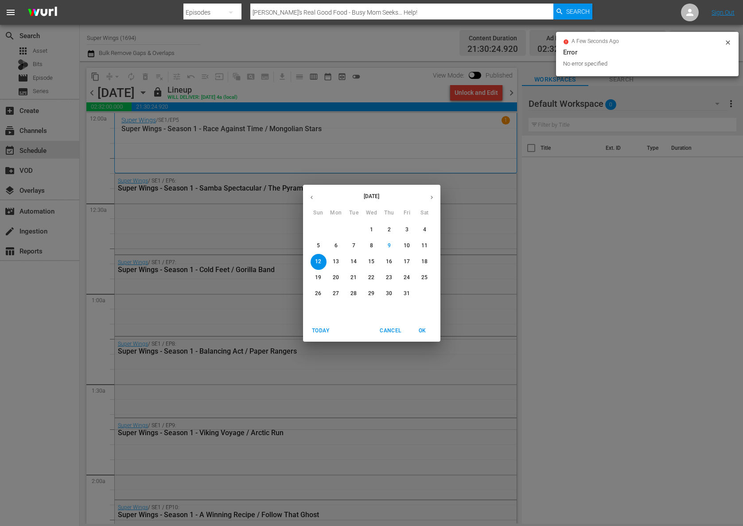
click at [342, 262] on span "13" at bounding box center [336, 262] width 16 height 8
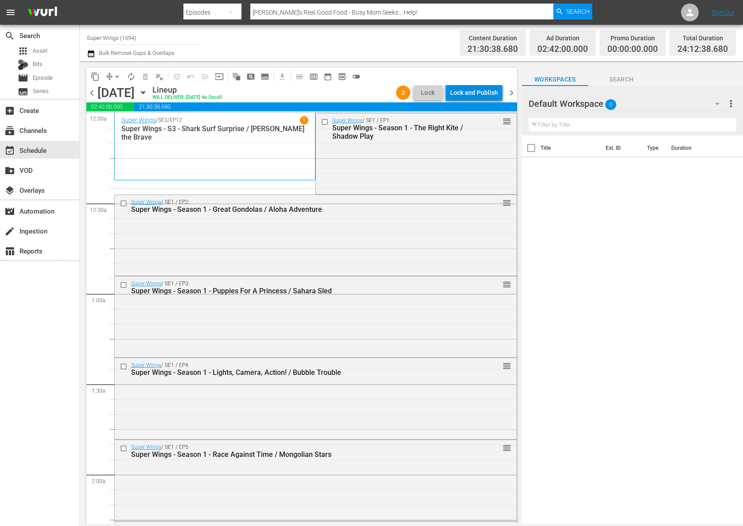
click at [482, 93] on div "Lock and Publish" at bounding box center [474, 93] width 48 height 16
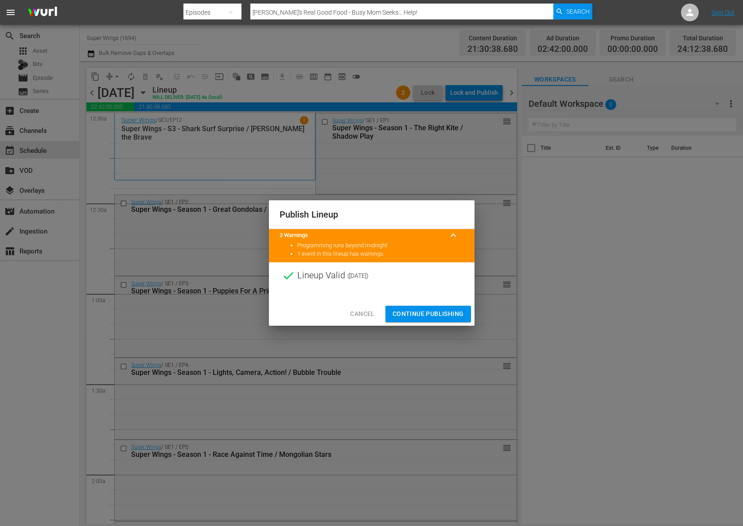
click at [430, 310] on span "Continue Publishing" at bounding box center [428, 314] width 71 height 11
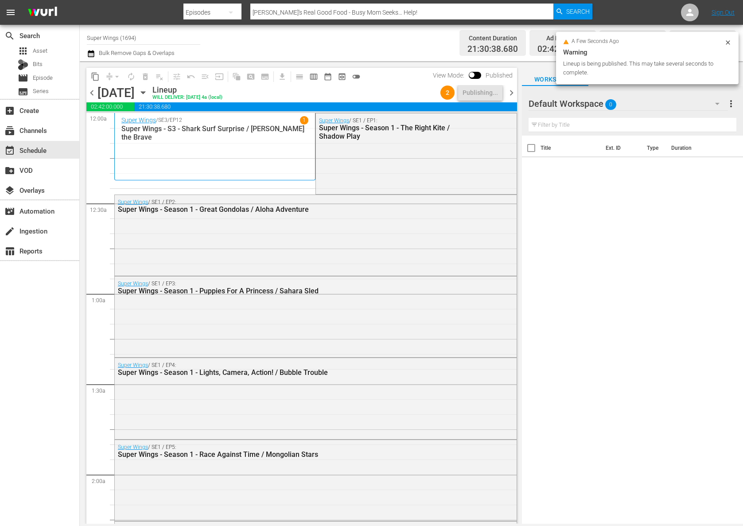
click at [145, 93] on icon "button" at bounding box center [143, 93] width 4 height 2
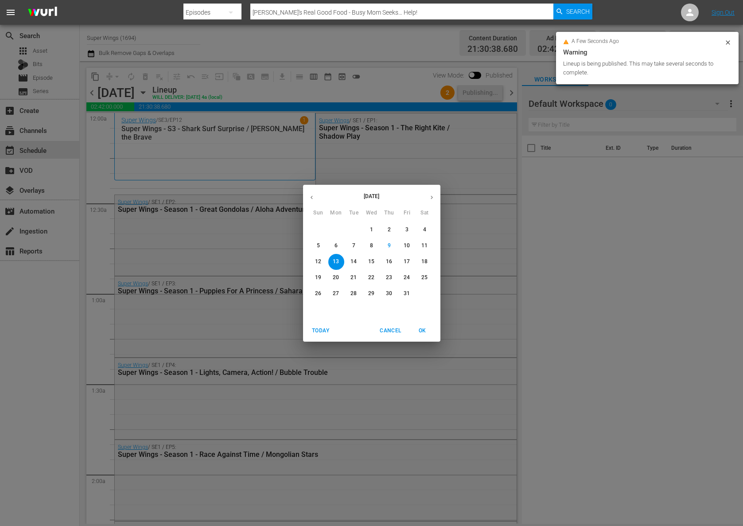
click at [355, 261] on p "14" at bounding box center [354, 262] width 6 height 8
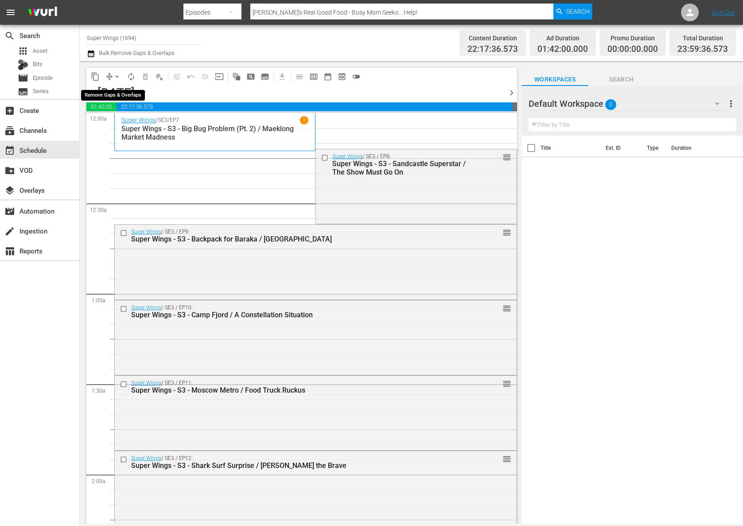
click at [119, 74] on span "arrow_drop_down" at bounding box center [117, 76] width 9 height 9
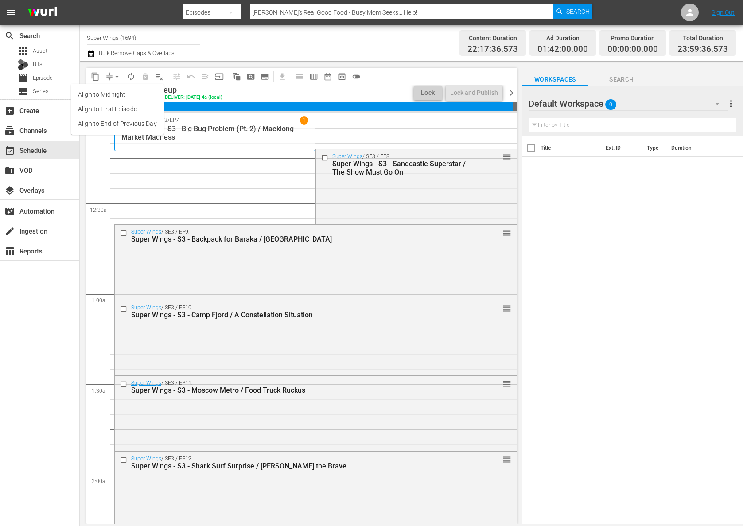
click at [127, 123] on li "Align to End of Previous Day" at bounding box center [117, 124] width 93 height 15
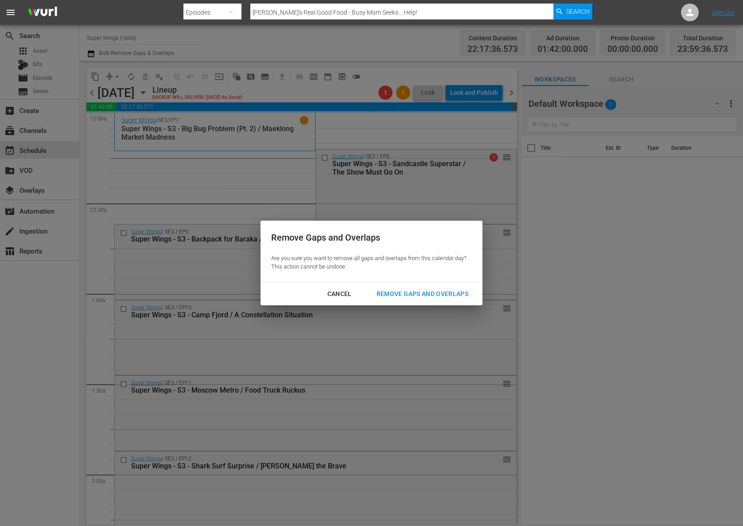
click at [437, 284] on div "Cancel Remove Gaps and Overlaps" at bounding box center [372, 293] width 222 height 23
click at [437, 289] on div "Remove Gaps and Overlaps" at bounding box center [423, 294] width 106 height 11
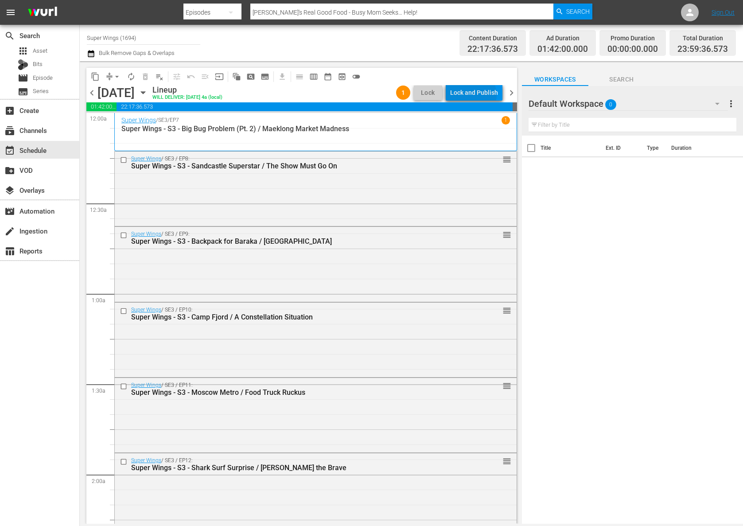
click at [475, 95] on div "Lock and Publish" at bounding box center [474, 93] width 48 height 16
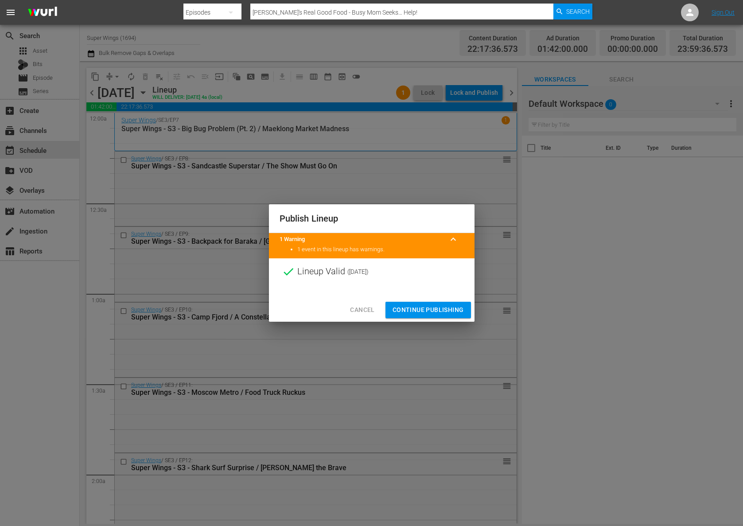
click at [425, 303] on button "Continue Publishing" at bounding box center [429, 310] width 86 height 16
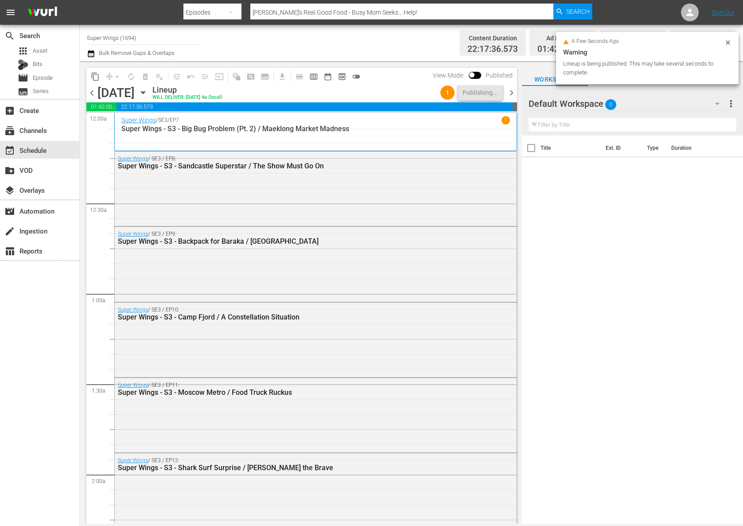
click at [145, 92] on icon "button" at bounding box center [143, 93] width 4 height 2
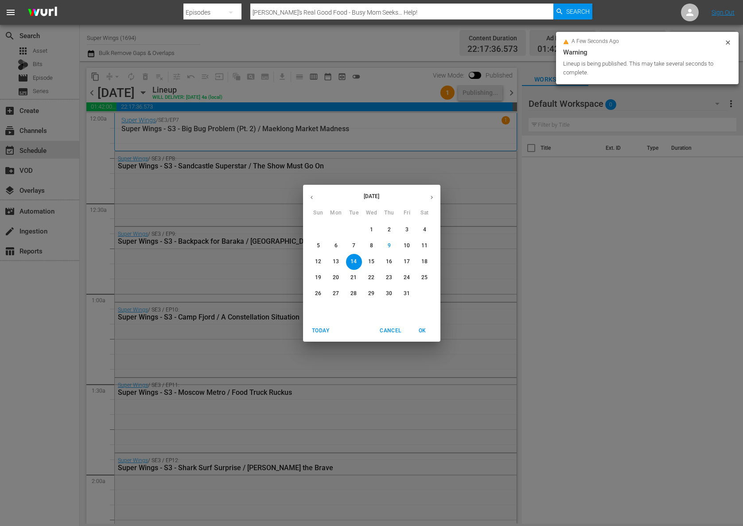
click at [375, 258] on span "15" at bounding box center [372, 262] width 16 height 8
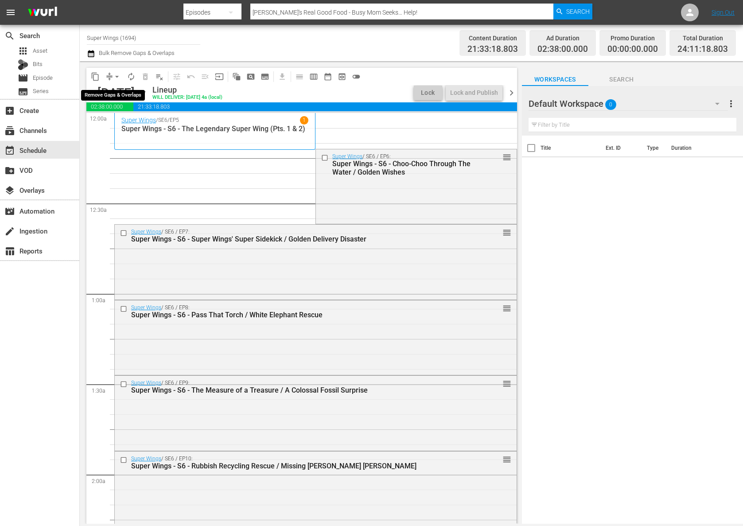
click at [113, 75] on span "arrow_drop_down" at bounding box center [117, 76] width 9 height 9
click at [113, 120] on li "Align to End of Previous Day" at bounding box center [117, 124] width 93 height 15
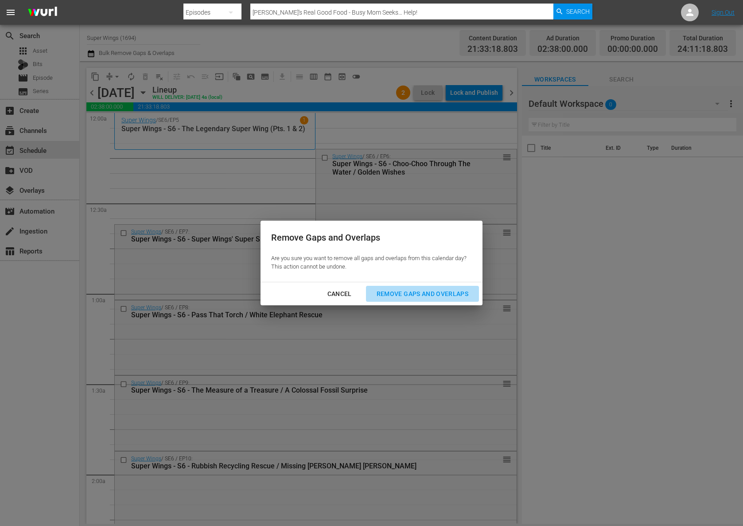
click at [398, 294] on div "Remove Gaps and Overlaps" at bounding box center [423, 294] width 106 height 11
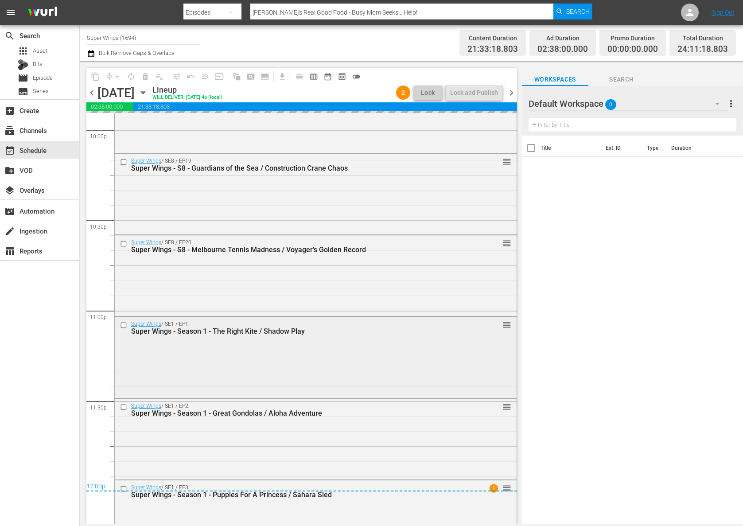
scroll to position [4000, 0]
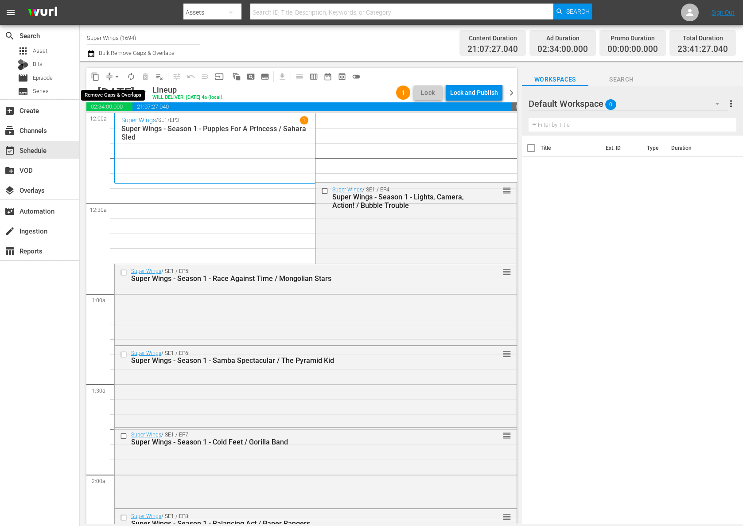
click at [113, 74] on span "arrow_drop_down" at bounding box center [117, 76] width 9 height 9
click at [111, 124] on li "Align to End of Previous Day" at bounding box center [117, 124] width 93 height 15
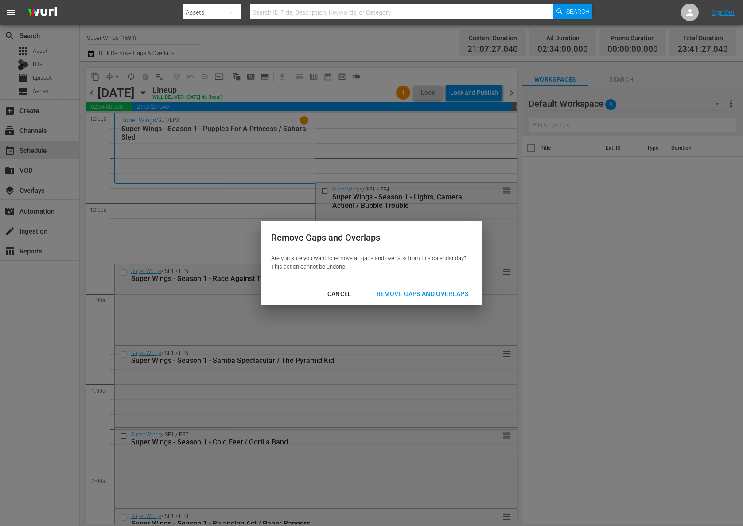
click at [405, 291] on div "Remove Gaps and Overlaps" at bounding box center [423, 294] width 106 height 11
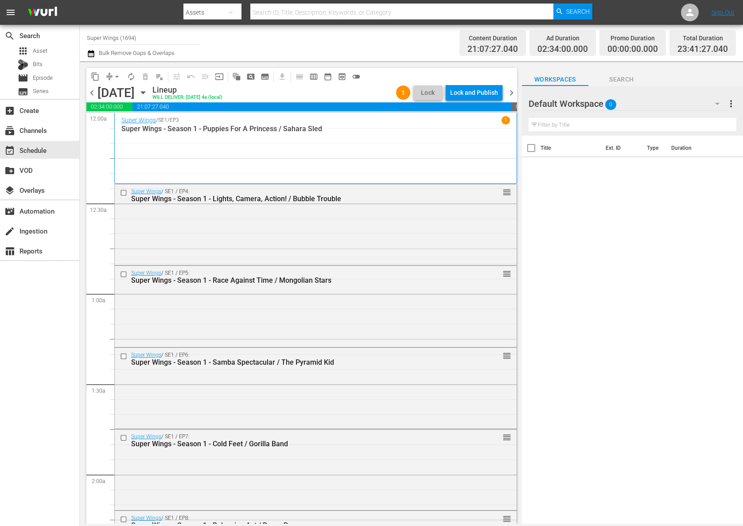
click at [475, 93] on div "Lock and Publish" at bounding box center [474, 93] width 48 height 16
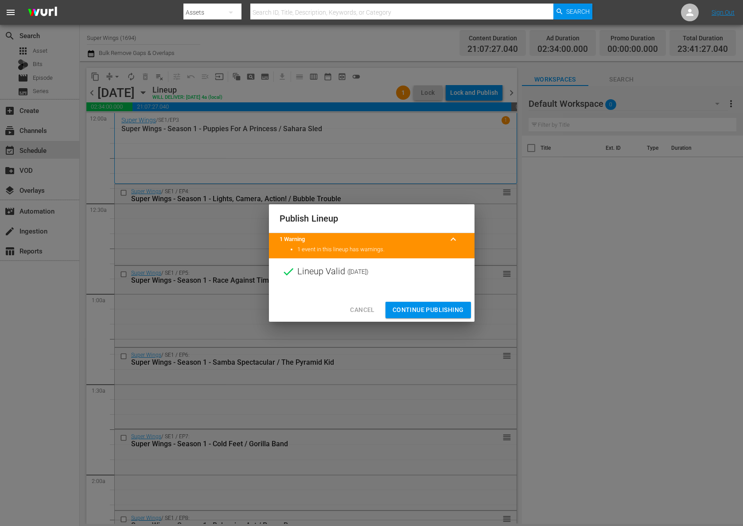
click at [432, 311] on span "Continue Publishing" at bounding box center [428, 310] width 71 height 11
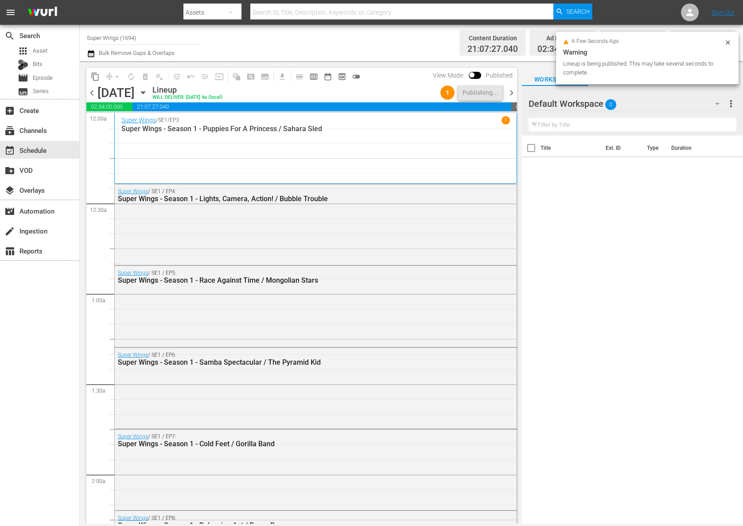
click at [148, 95] on icon "button" at bounding box center [143, 93] width 10 height 10
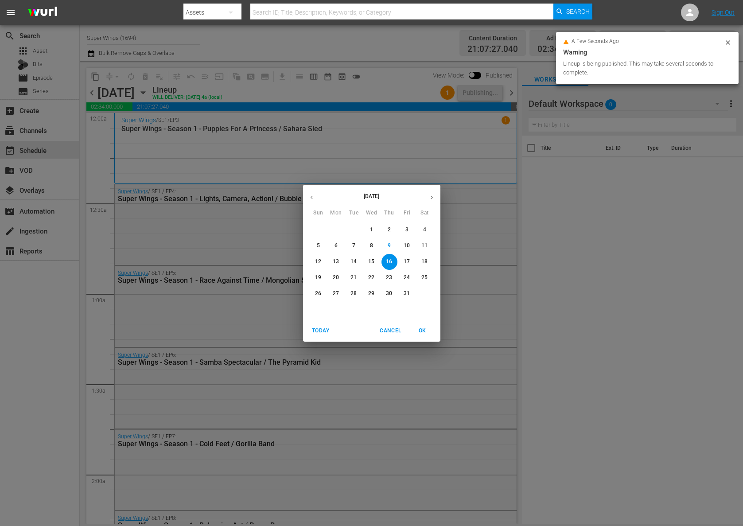
click at [409, 262] on p "17" at bounding box center [407, 262] width 6 height 8
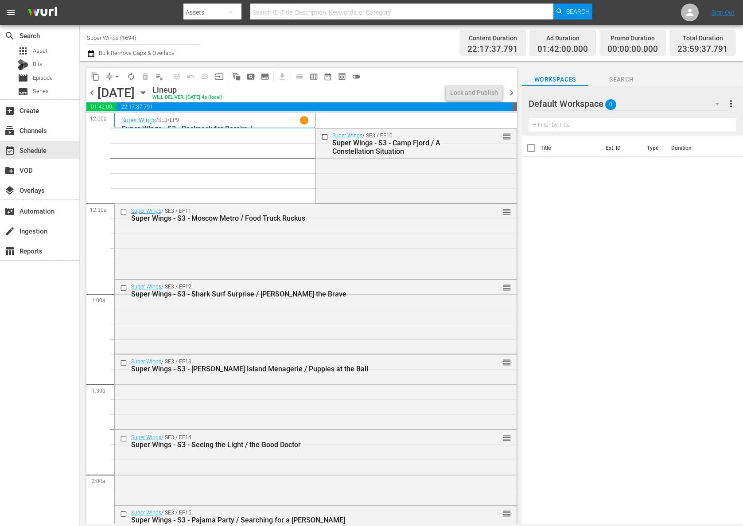
click at [111, 71] on button "compress" at bounding box center [109, 77] width 14 height 14
click at [113, 70] on button "arrow_drop_down" at bounding box center [117, 77] width 14 height 14
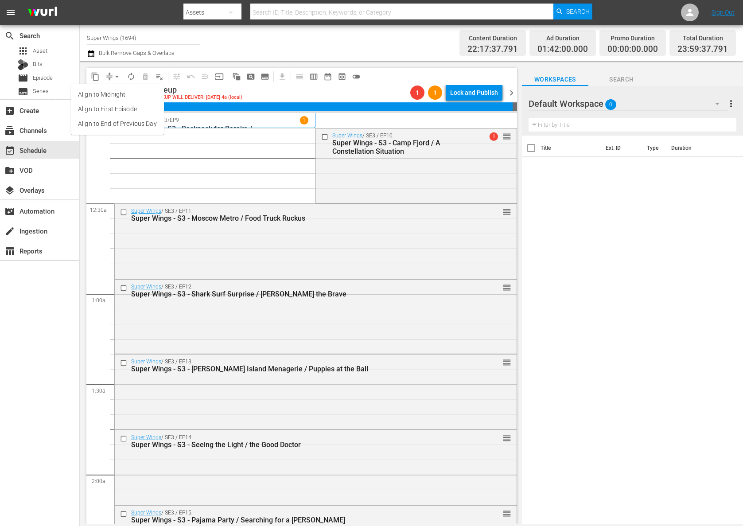
click at [118, 120] on li "Align to End of Previous Day" at bounding box center [117, 124] width 93 height 15
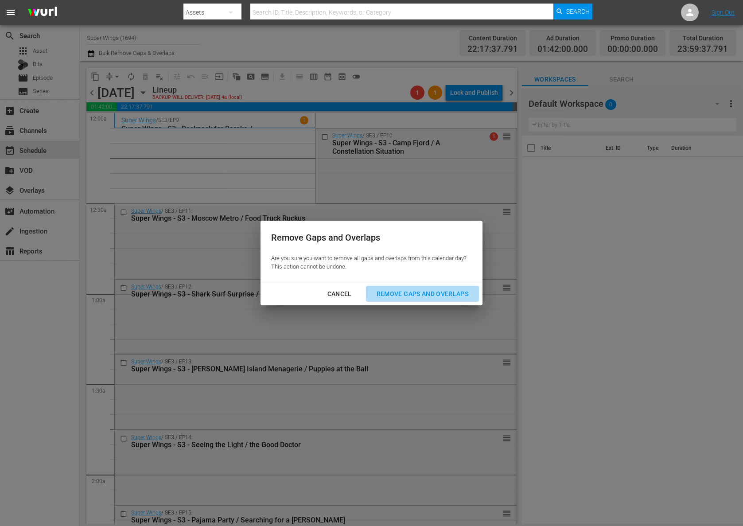
click at [402, 291] on div "Remove Gaps and Overlaps" at bounding box center [423, 294] width 106 height 11
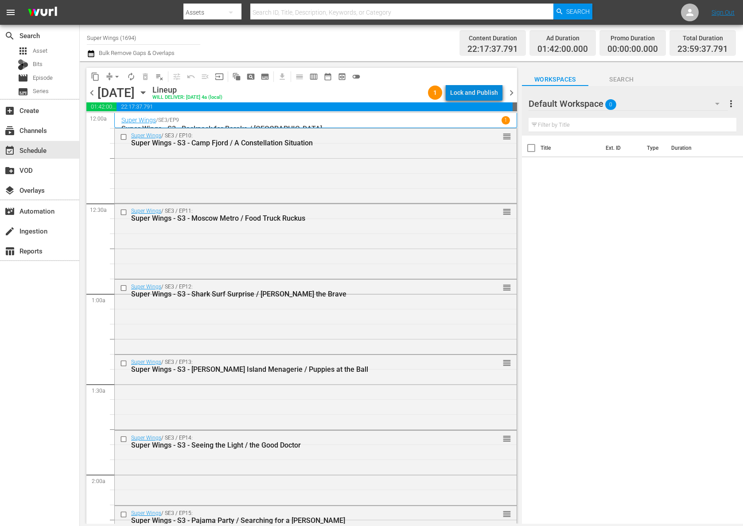
click at [480, 95] on div "Lock and Publish" at bounding box center [474, 93] width 48 height 16
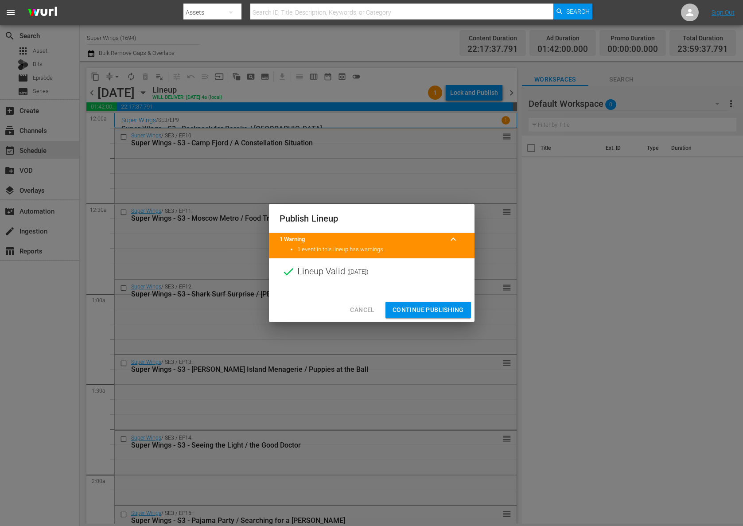
click at [432, 307] on span "Continue Publishing" at bounding box center [428, 310] width 71 height 11
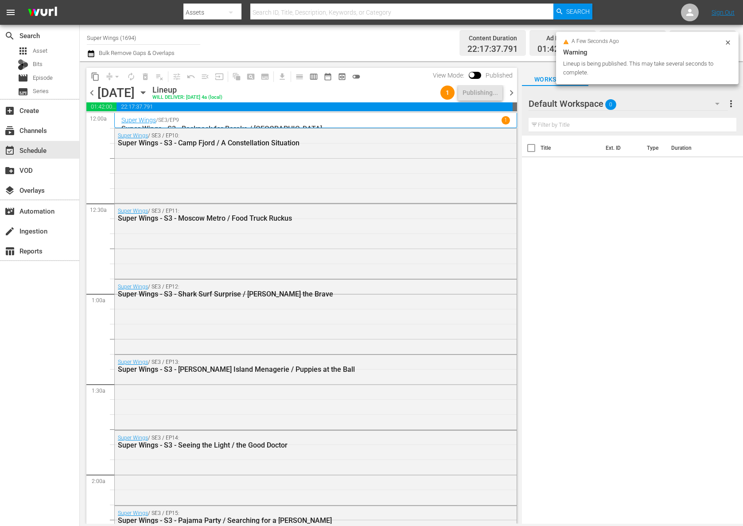
click at [148, 91] on icon "button" at bounding box center [143, 93] width 10 height 10
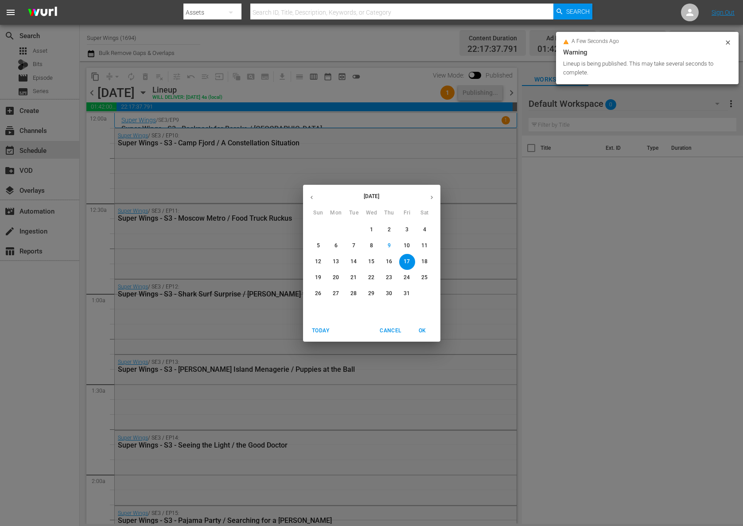
click at [432, 262] on span "18" at bounding box center [425, 262] width 16 height 8
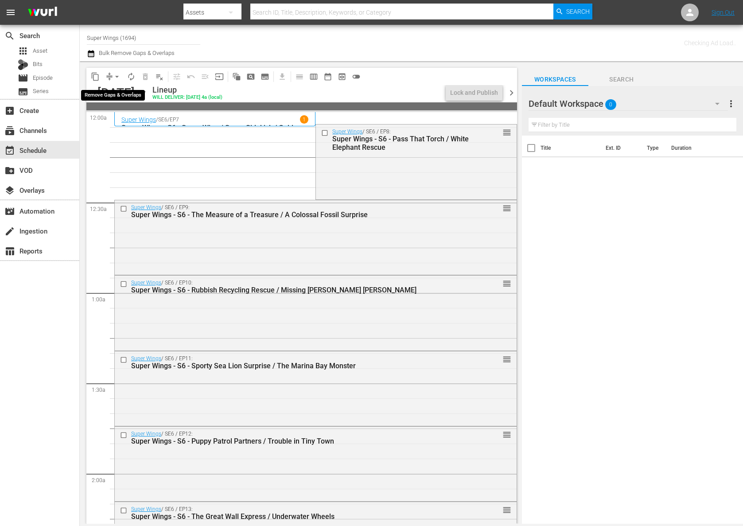
click at [117, 77] on span "arrow_drop_down" at bounding box center [117, 76] width 9 height 9
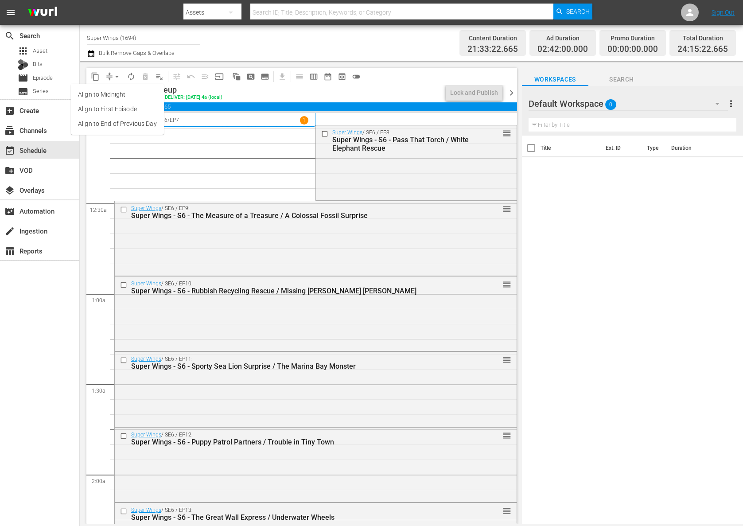
click at [118, 127] on li "Align to End of Previous Day" at bounding box center [117, 124] width 93 height 15
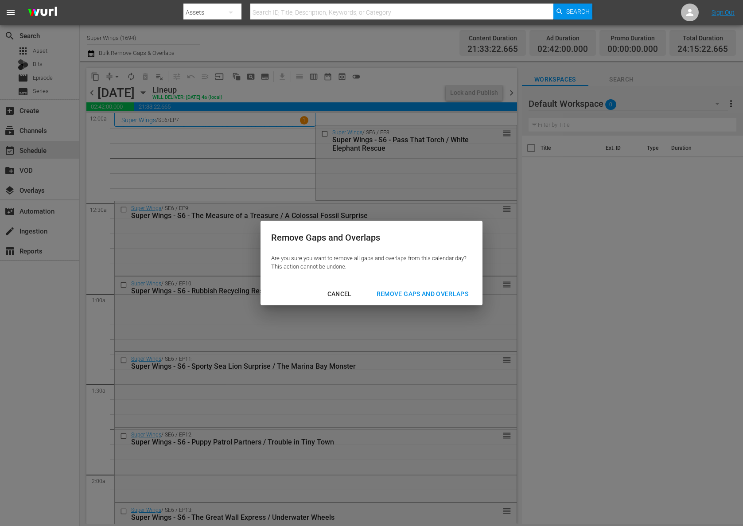
click at [396, 290] on div "Remove Gaps and Overlaps" at bounding box center [423, 294] width 106 height 11
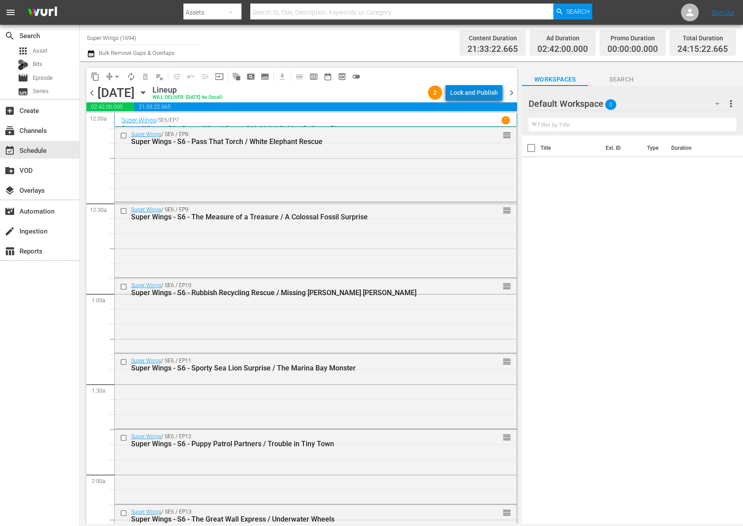
click at [477, 94] on div "Lock and Publish" at bounding box center [474, 93] width 48 height 16
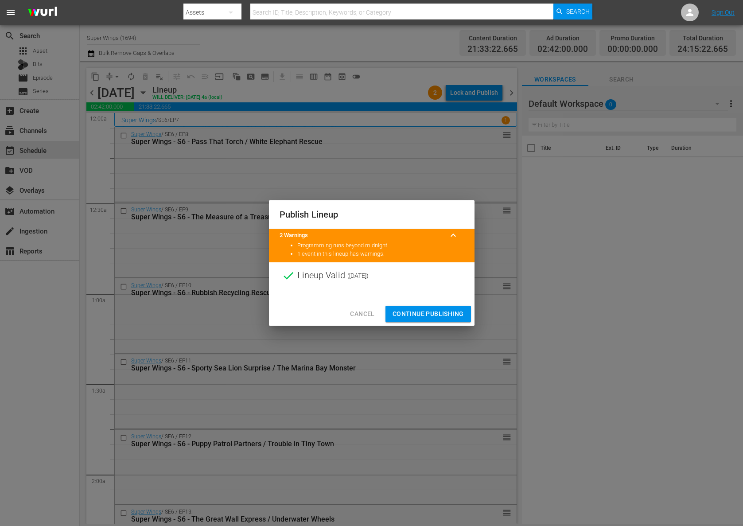
click at [431, 311] on span "Continue Publishing" at bounding box center [428, 314] width 71 height 11
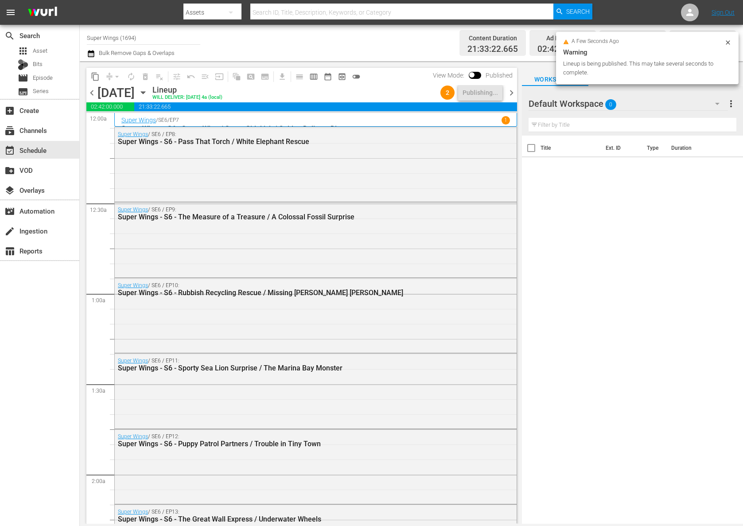
click at [148, 91] on icon "button" at bounding box center [143, 93] width 10 height 10
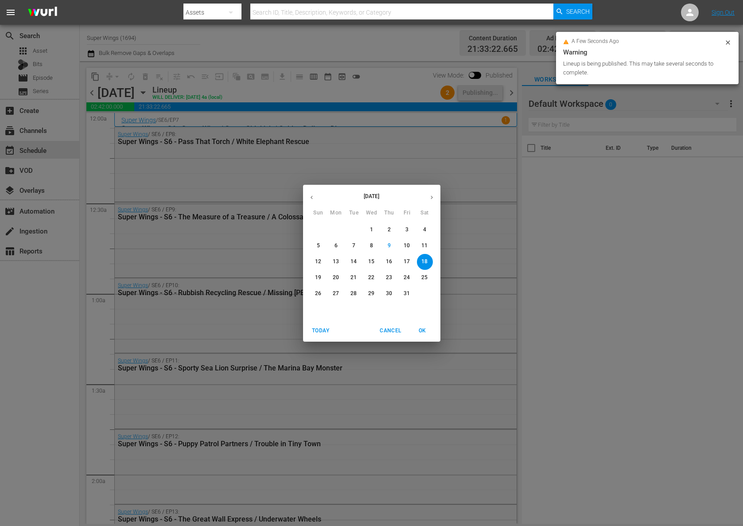
click at [317, 278] on p "19" at bounding box center [318, 278] width 6 height 8
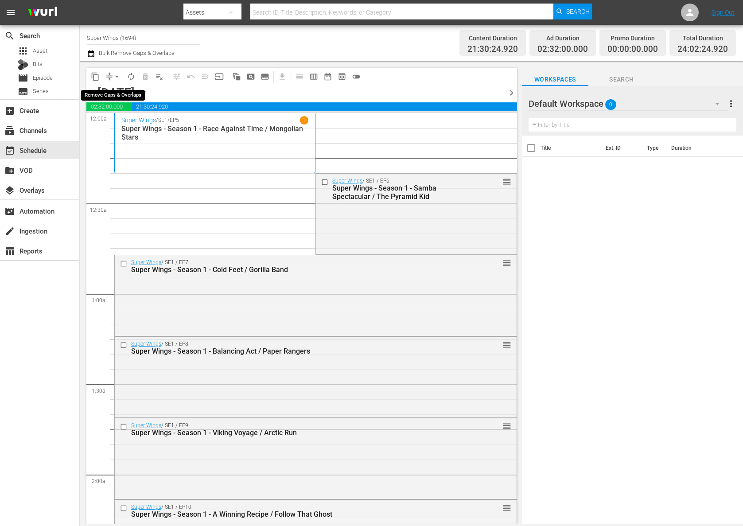
click at [116, 76] on span "arrow_drop_down" at bounding box center [117, 76] width 9 height 9
click at [130, 129] on li "Align to End of Previous Day" at bounding box center [117, 124] width 93 height 15
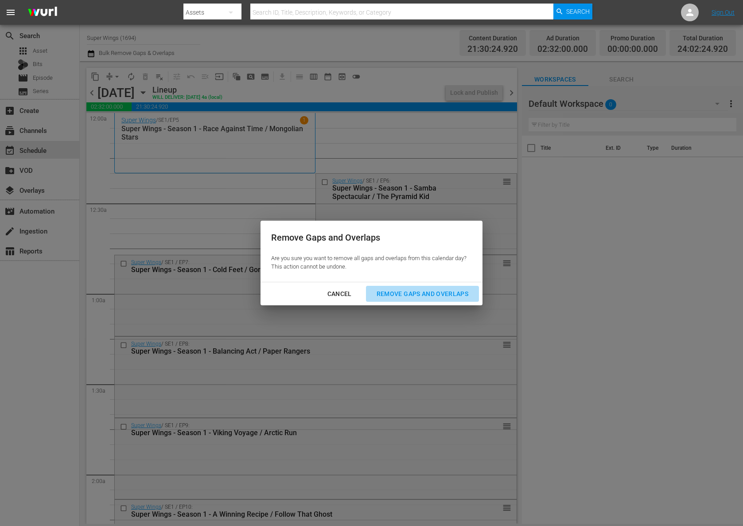
click at [438, 296] on div "Remove Gaps and Overlaps" at bounding box center [423, 294] width 106 height 11
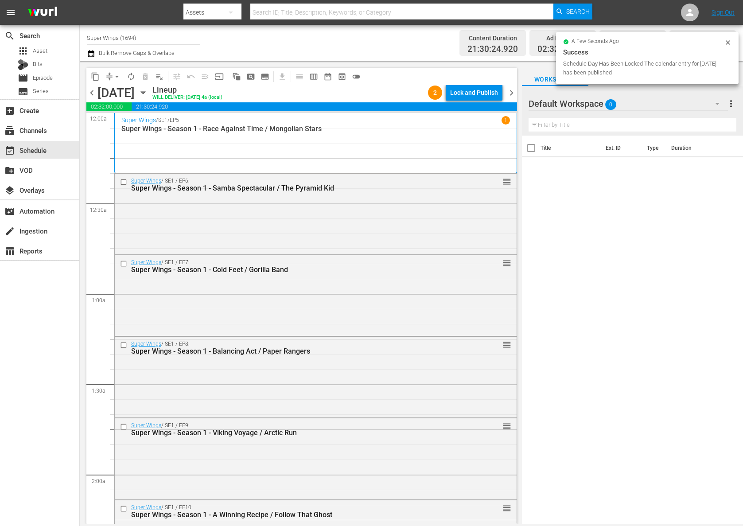
click at [473, 94] on div "Lock and Publish" at bounding box center [474, 93] width 48 height 16
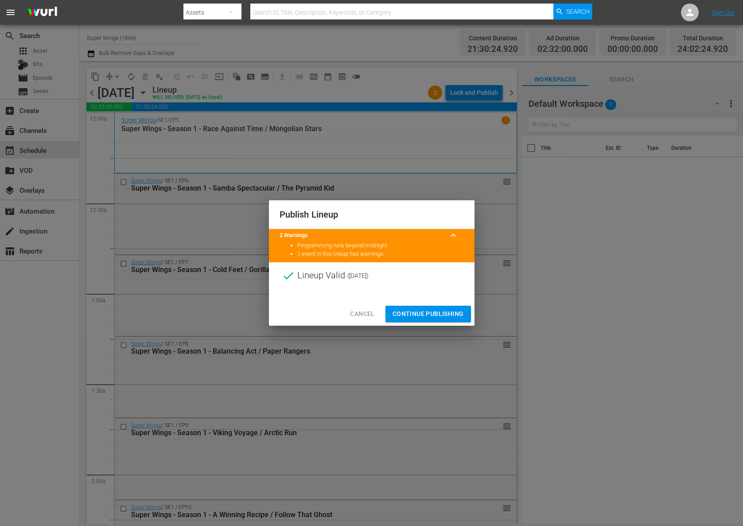
click at [432, 319] on span "Continue Publishing" at bounding box center [428, 314] width 71 height 11
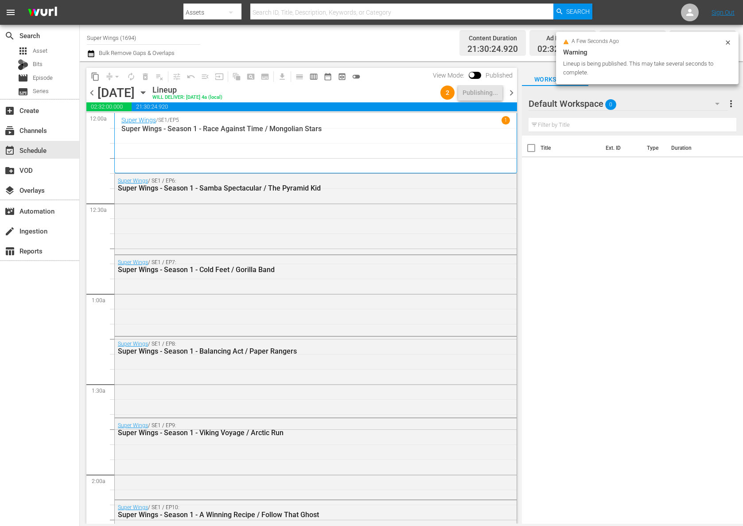
click at [432, 315] on div "Super Wings / SE1 / EP7: Super Wings - Season 1 - Cold Feet / Gorilla Band" at bounding box center [316, 294] width 402 height 79
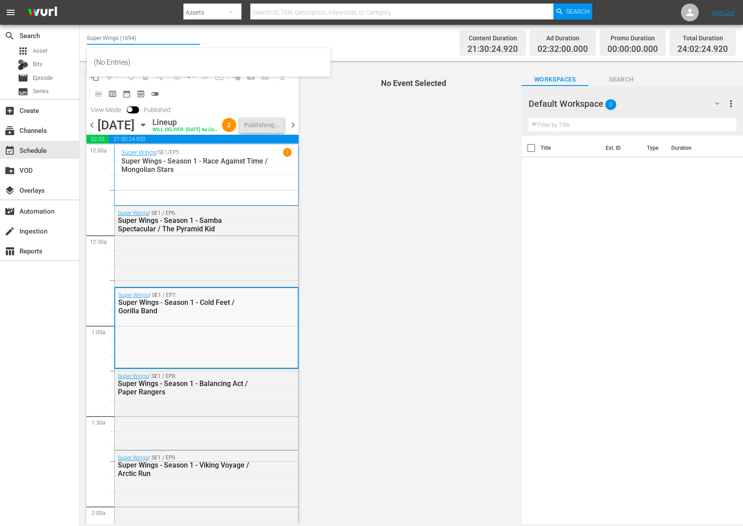
click at [160, 41] on input "Super Wings (1694)" at bounding box center [143, 37] width 113 height 21
click at [110, 31] on input "Super Wings (1694)" at bounding box center [143, 37] width 113 height 21
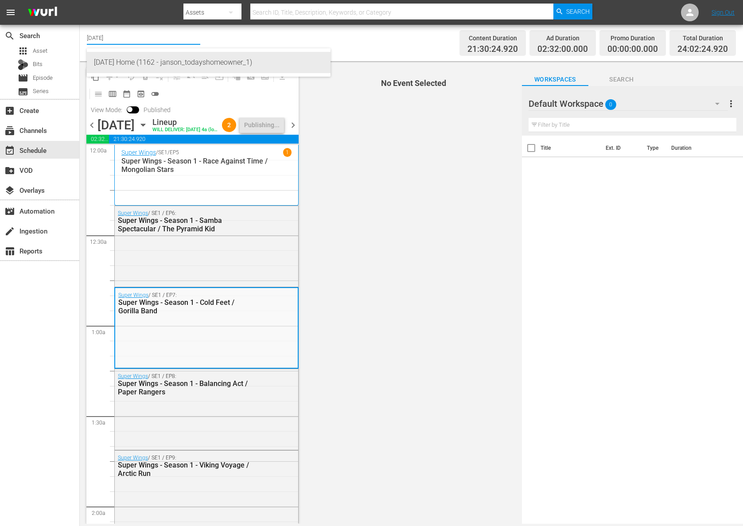
click at [130, 62] on div "[DATE] Home (1162 - janson_todayshomeowner_1)" at bounding box center [209, 62] width 230 height 21
type input "[DATE] Home (1162 - janson_todayshomeowner_1)"
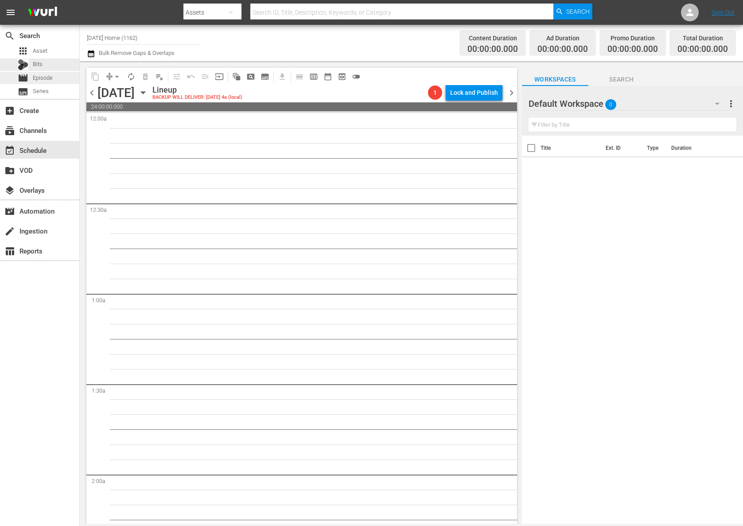
click at [47, 76] on span "Episode" at bounding box center [43, 78] width 20 height 9
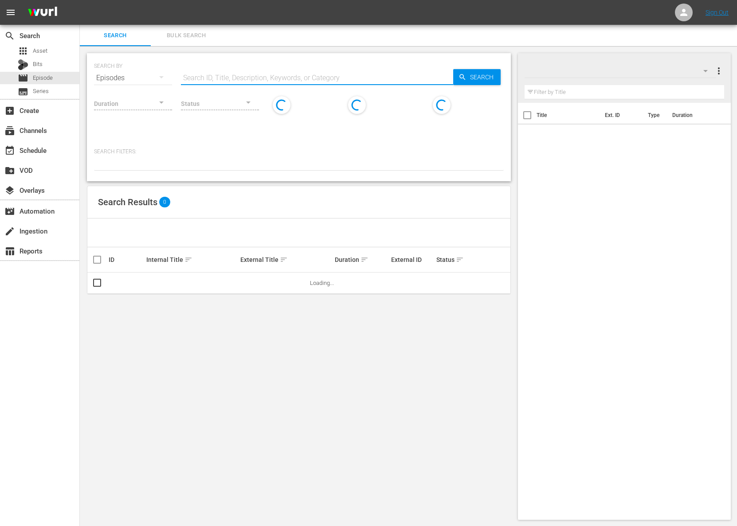
click at [219, 72] on input "text" at bounding box center [317, 77] width 272 height 21
paste input "Living Stealth Van Life at a University to Live Rent Free / Moving Truck Conver…"
click at [474, 72] on span "Search" at bounding box center [483, 77] width 34 height 16
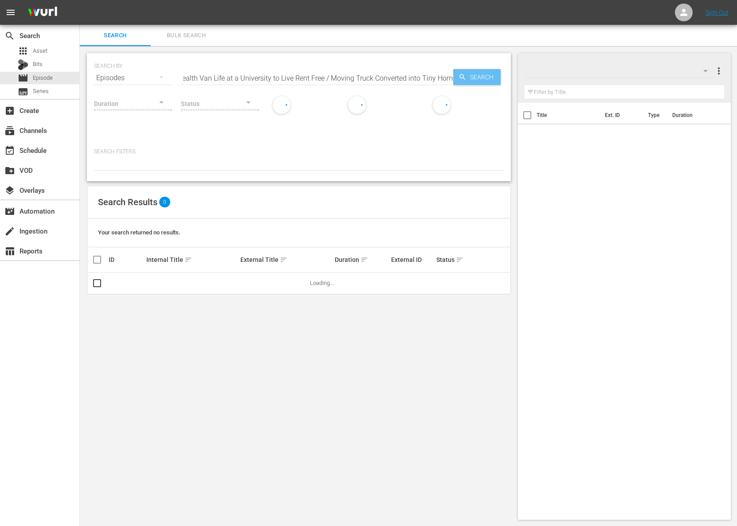
scroll to position [0, 0]
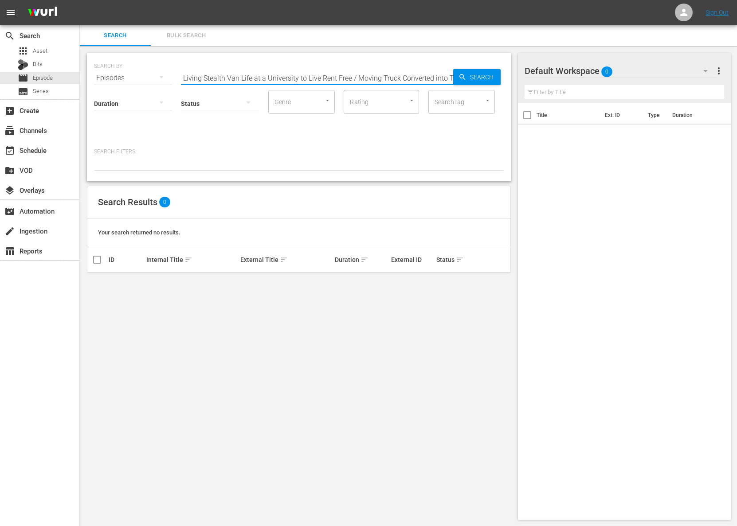
drag, startPoint x: 348, startPoint y: 78, endPoint x: 399, endPoint y: 113, distance: 62.4
click at [399, 113] on div "SEARCH BY Search By Episodes Search ID, Title, Description, Keywords, or Catego…" at bounding box center [299, 117] width 424 height 128
click at [485, 280] on span "playlist_add" at bounding box center [484, 283] width 11 height 11
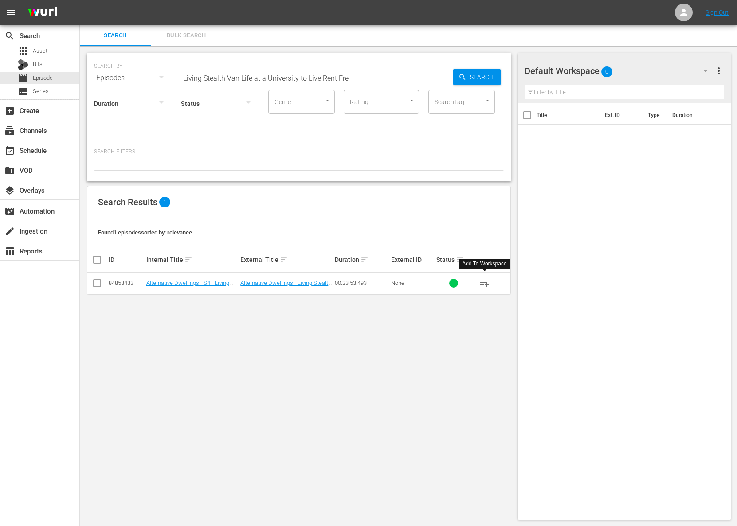
click at [485, 280] on span "playlist_add" at bounding box center [484, 283] width 11 height 11
click at [718, 73] on span "more_vert" at bounding box center [718, 71] width 11 height 11
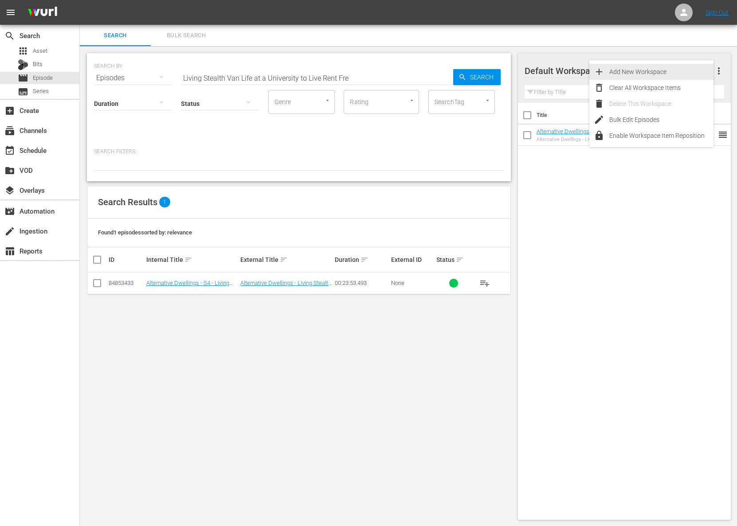
click at [637, 80] on div "Clear All Workspace Items" at bounding box center [661, 88] width 104 height 16
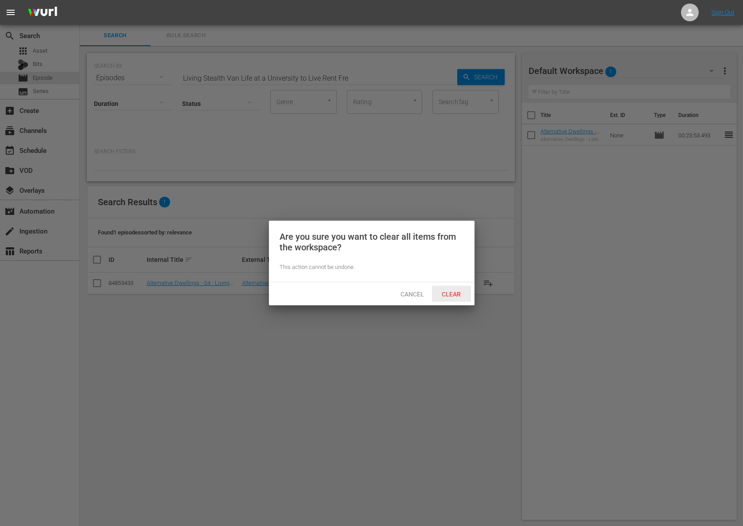
click at [452, 293] on span "Clear" at bounding box center [451, 294] width 33 height 7
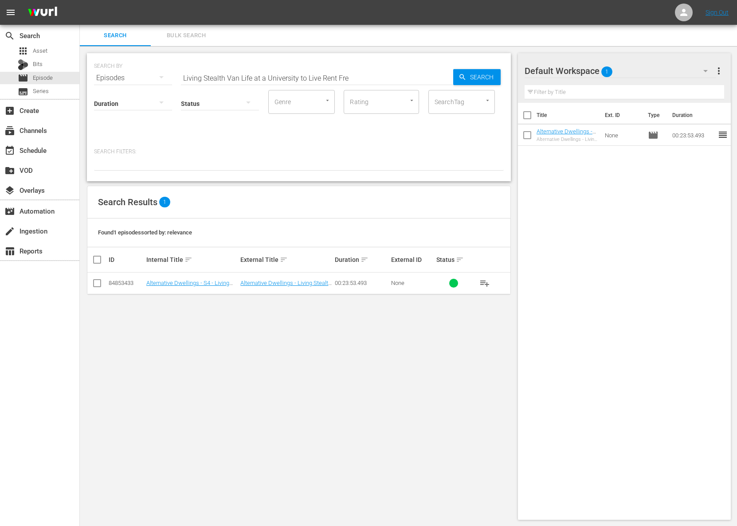
click at [233, 77] on input "Living Stealth Van Life at a University to Live Rent Fre" at bounding box center [317, 77] width 272 height 21
click at [241, 74] on input "Living Stealth Van Life at a University to Live Rent Fre" at bounding box center [317, 77] width 272 height 21
paste input "Alternative Dwellings: season 4: episode 6"
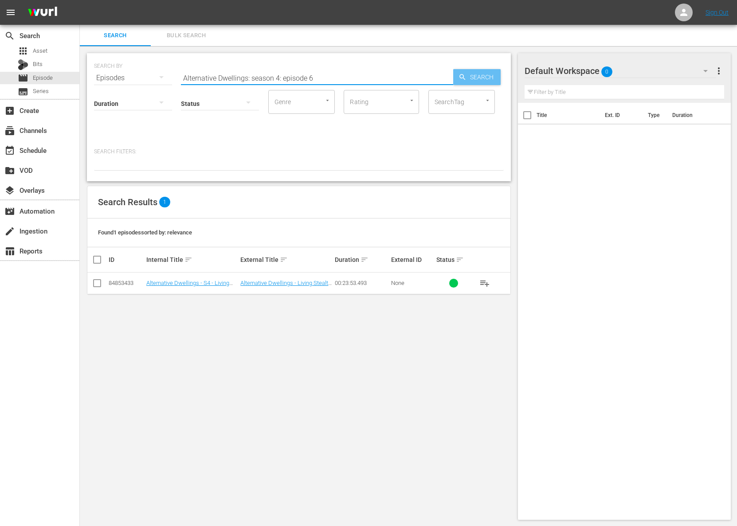
click at [466, 78] on span "Search" at bounding box center [483, 77] width 34 height 16
drag, startPoint x: 279, startPoint y: 78, endPoint x: 341, endPoint y: 82, distance: 62.2
click at [341, 82] on input "Alternative Dwellings: season 4: episode 6" at bounding box center [317, 77] width 272 height 21
click at [249, 79] on input "Alternative Dwellings: season 4" at bounding box center [317, 77] width 272 height 21
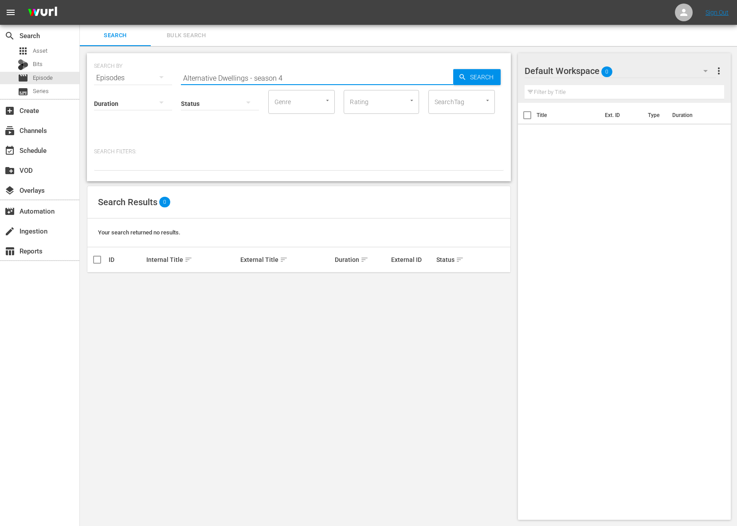
click at [286, 82] on input "Alternative Dwellings - season 4" at bounding box center [317, 77] width 272 height 21
click at [461, 80] on icon "button" at bounding box center [462, 77] width 8 height 8
click at [251, 78] on input "Alternative Dwellings - season 4 -" at bounding box center [317, 77] width 272 height 21
drag, startPoint x: 291, startPoint y: 74, endPoint x: 258, endPoint y: 79, distance: 33.2
click at [258, 79] on input "Alternative Dwellings - season 4 -" at bounding box center [317, 77] width 272 height 21
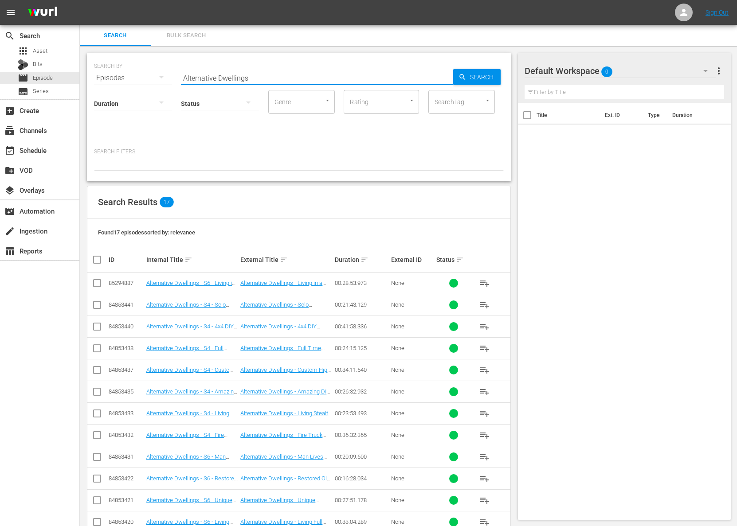
click at [257, 78] on input "Alternative Dwellings" at bounding box center [317, 77] width 272 height 21
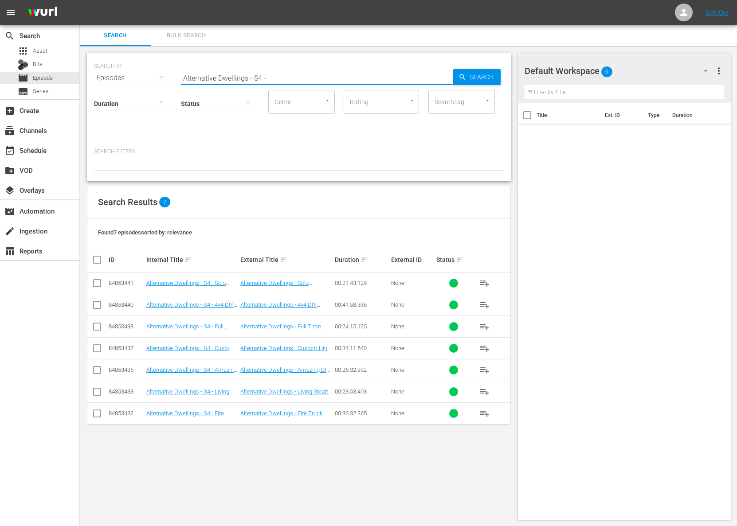
click at [480, 412] on span "playlist_add" at bounding box center [484, 413] width 11 height 11
click at [482, 413] on span "playlist_add" at bounding box center [484, 413] width 11 height 11
click at [484, 392] on span "playlist_add" at bounding box center [484, 392] width 11 height 11
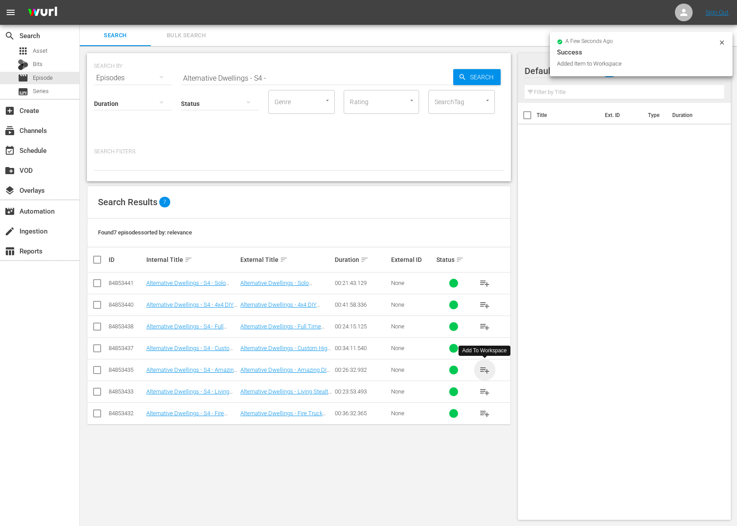
click at [484, 369] on span "playlist_add" at bounding box center [484, 370] width 11 height 11
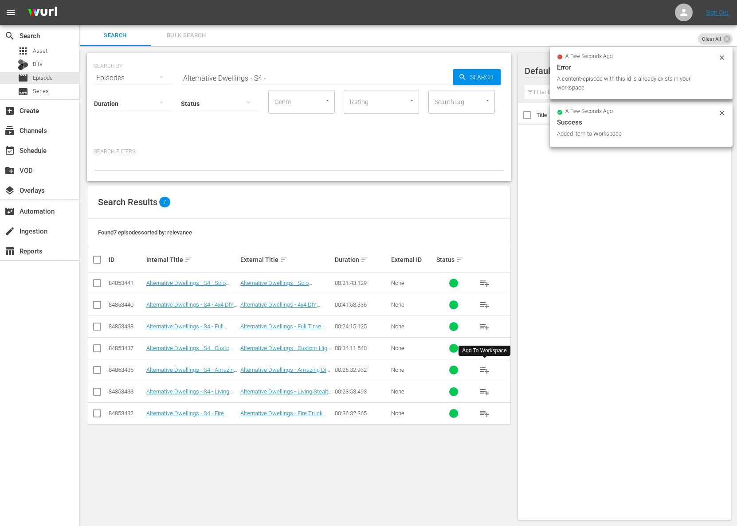
click at [484, 369] on span "playlist_add" at bounding box center [484, 370] width 11 height 11
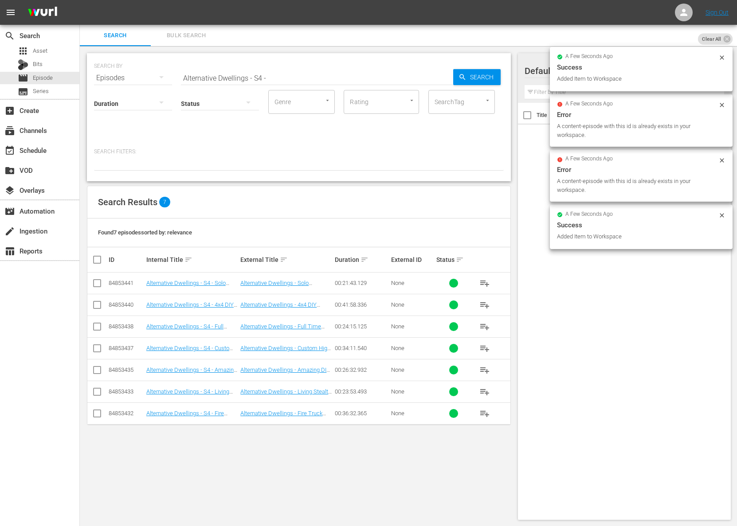
click at [485, 348] on span "playlist_add" at bounding box center [484, 348] width 11 height 11
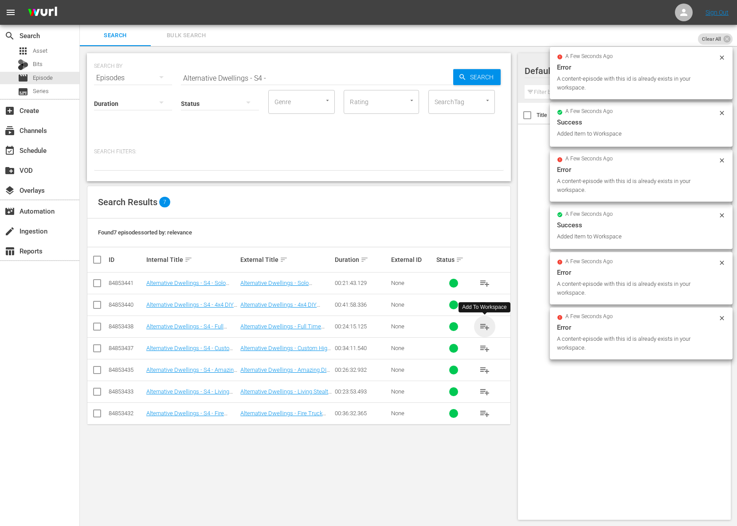
click at [484, 326] on span "playlist_add" at bounding box center [484, 326] width 11 height 11
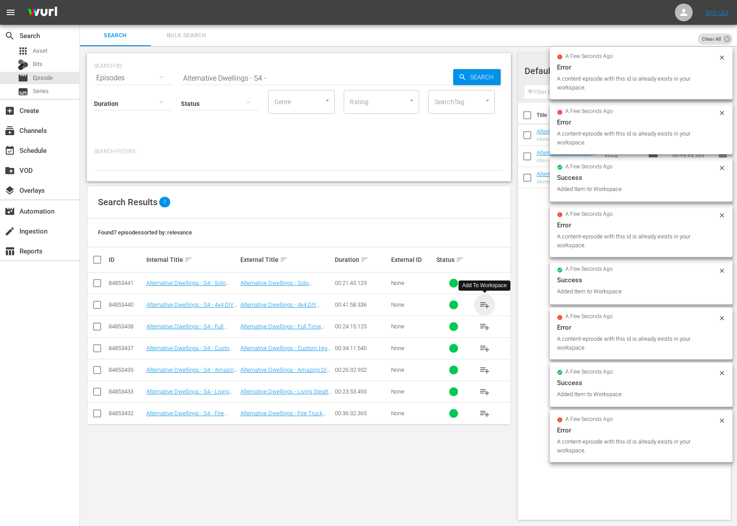
click at [485, 302] on span "playlist_add" at bounding box center [484, 305] width 11 height 11
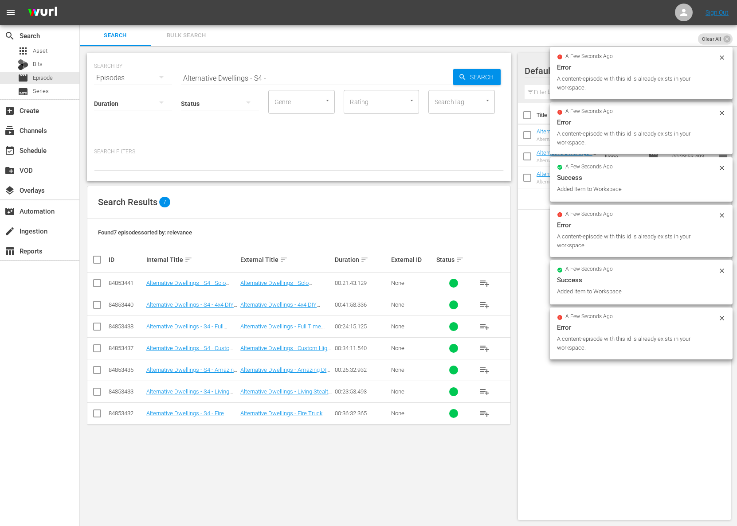
click at [484, 285] on span "playlist_add" at bounding box center [484, 283] width 11 height 11
click at [484, 281] on span "playlist_add" at bounding box center [484, 283] width 11 height 11
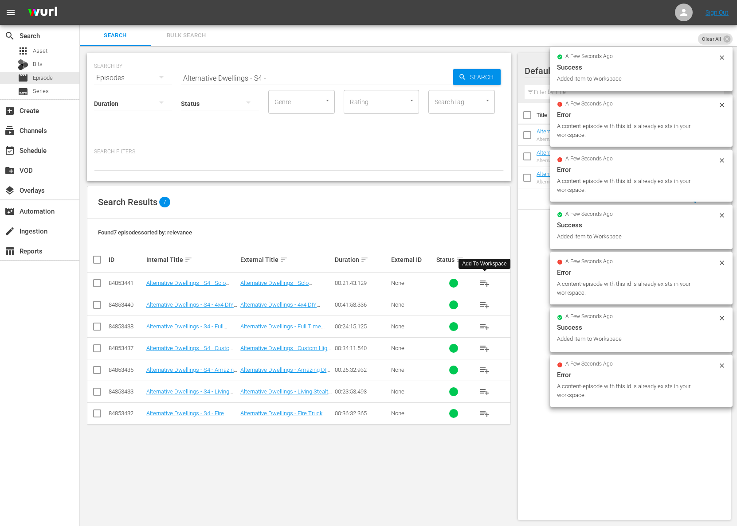
click at [484, 281] on span "playlist_add" at bounding box center [484, 283] width 11 height 11
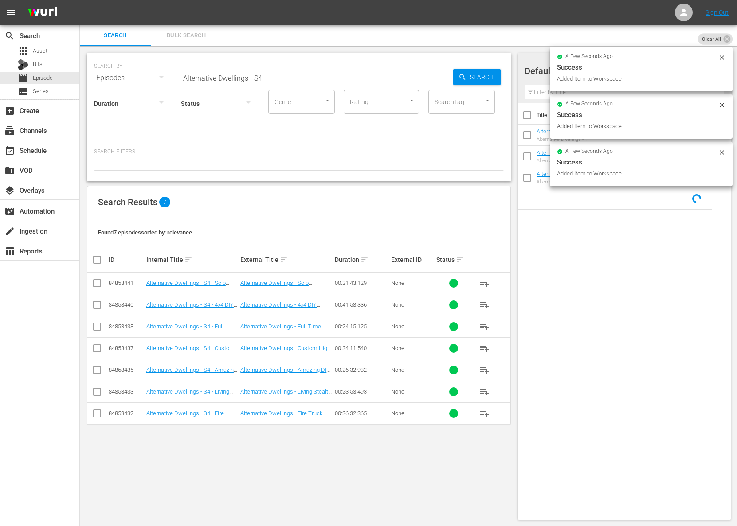
click at [263, 75] on input "Alternative Dwellings - S4 -" at bounding box center [317, 77] width 272 height 21
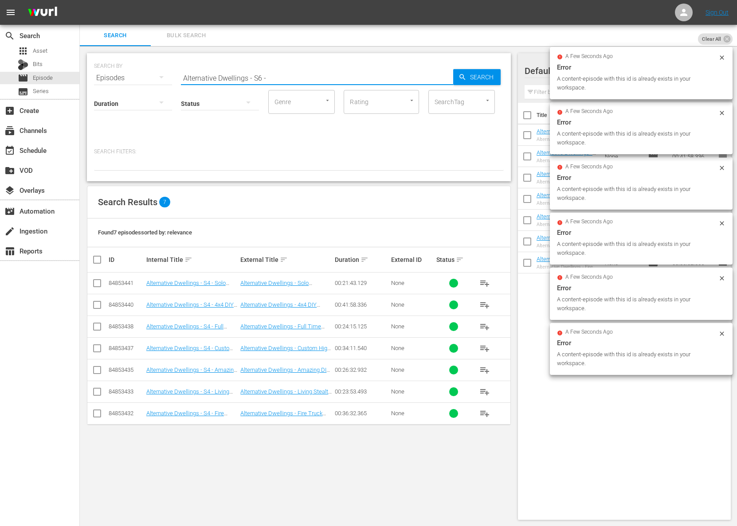
type input "Alternative Dwellings - S6 -"
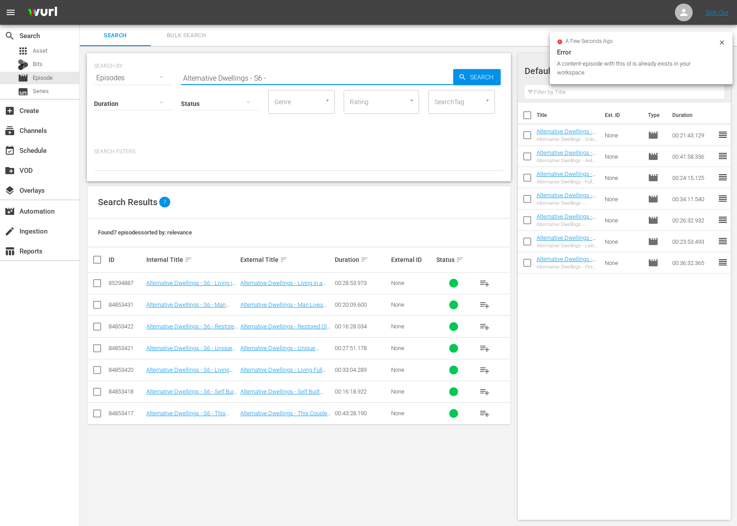
click at [488, 414] on span "playlist_add" at bounding box center [484, 413] width 11 height 11
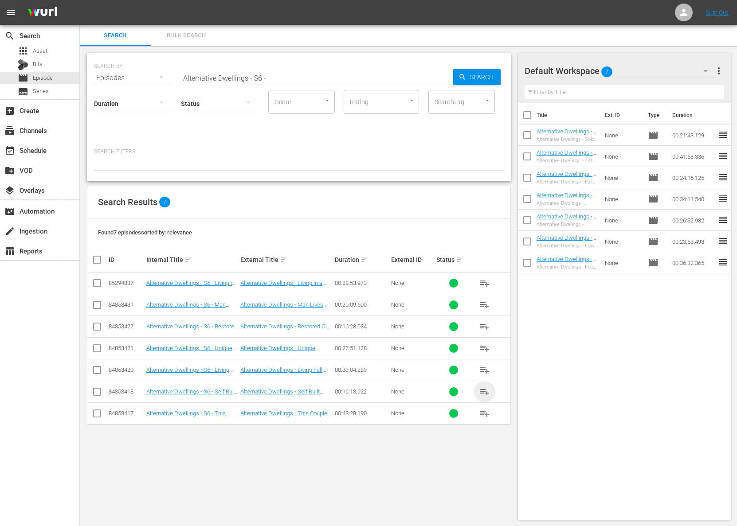
click at [487, 394] on span "playlist_add" at bounding box center [484, 392] width 11 height 11
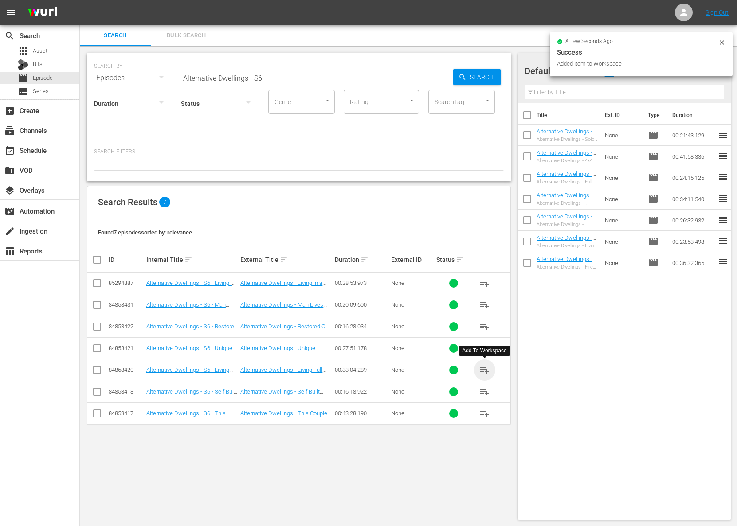
click at [488, 369] on span "playlist_add" at bounding box center [484, 370] width 11 height 11
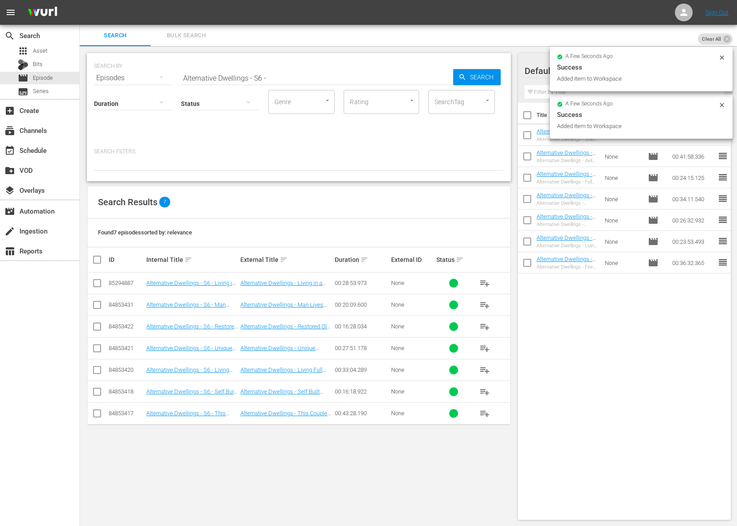
click at [485, 349] on span "playlist_add" at bounding box center [484, 348] width 11 height 11
click at [484, 347] on span "playlist_add" at bounding box center [484, 348] width 11 height 11
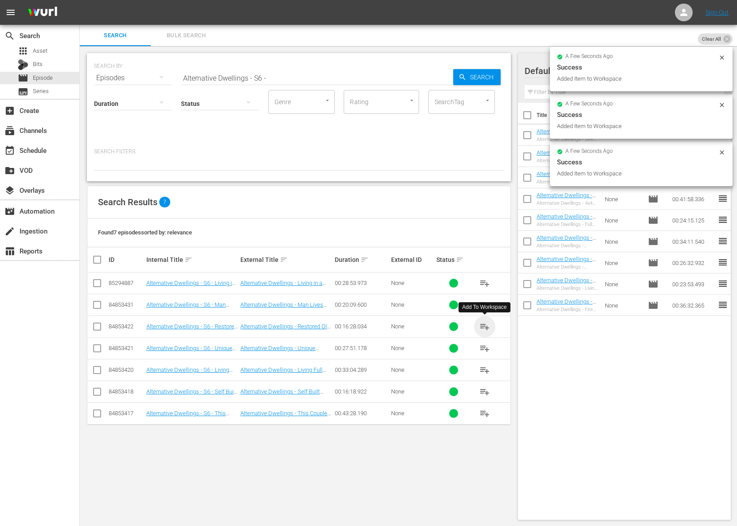
click at [486, 324] on span "playlist_add" at bounding box center [484, 326] width 11 height 11
click at [484, 280] on span "playlist_add" at bounding box center [484, 283] width 11 height 11
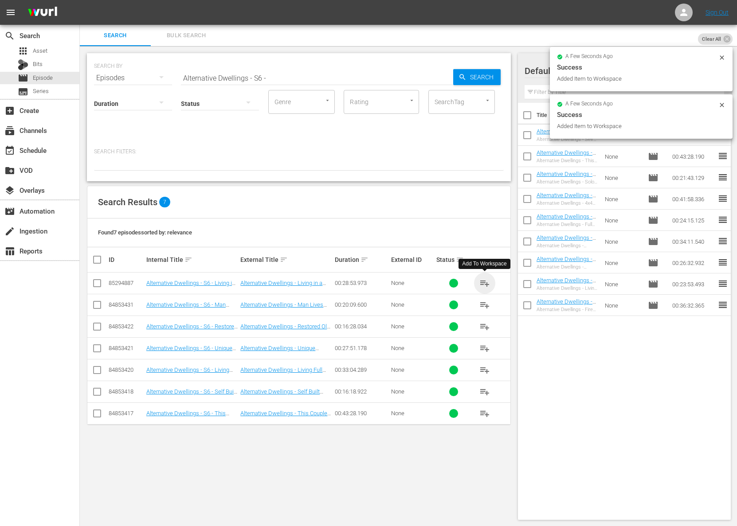
click at [484, 280] on span "playlist_add" at bounding box center [484, 283] width 11 height 11
click at [484, 304] on span "playlist_add" at bounding box center [484, 305] width 11 height 11
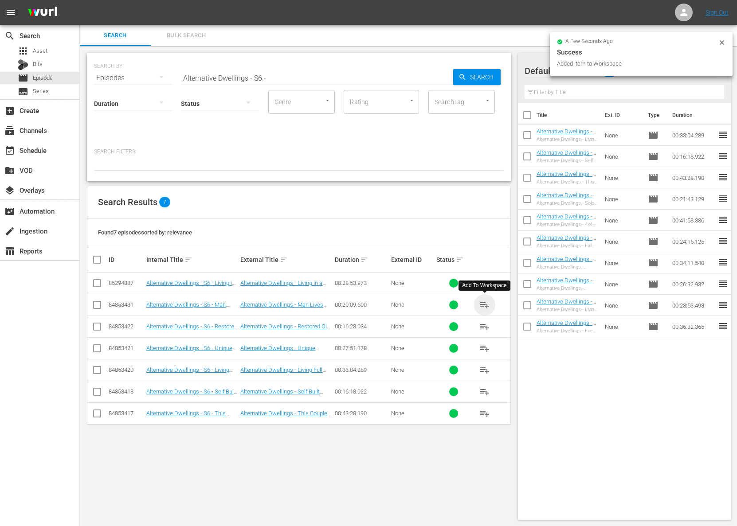
click at [484, 304] on span "playlist_add" at bounding box center [484, 305] width 11 height 11
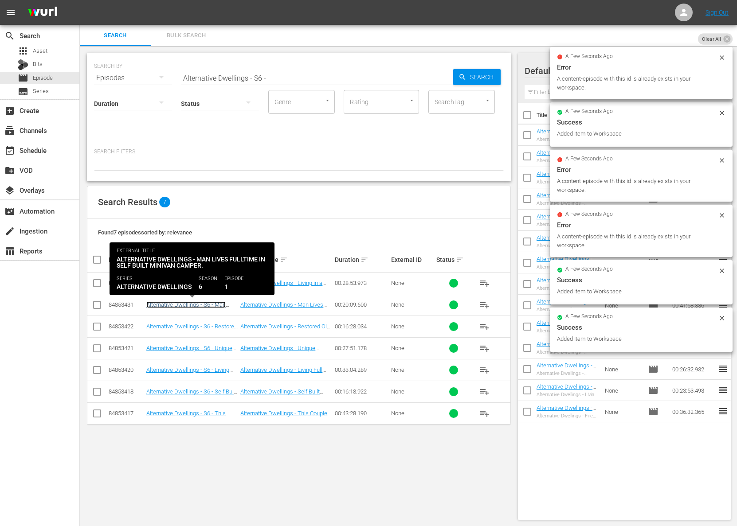
click at [201, 302] on link "Alternative Dwellings - S6 - Man Lives Fulltime in Self Built Minivan Camper." at bounding box center [188, 311] width 85 height 20
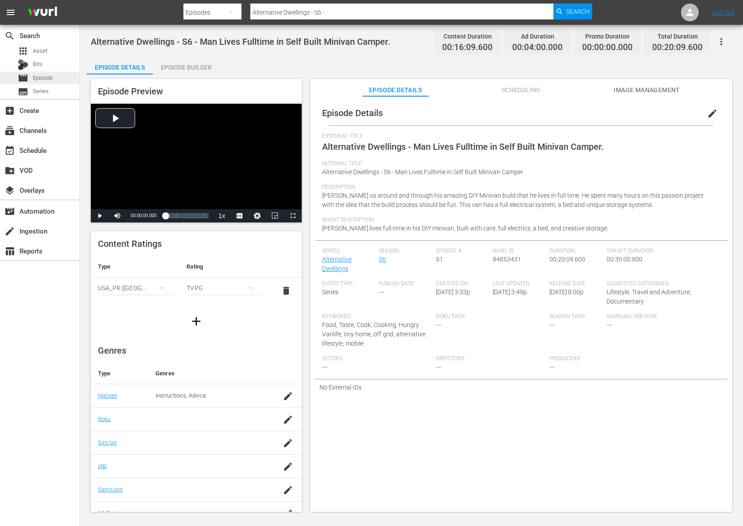
click at [58, 77] on div "movie Episode" at bounding box center [39, 78] width 79 height 12
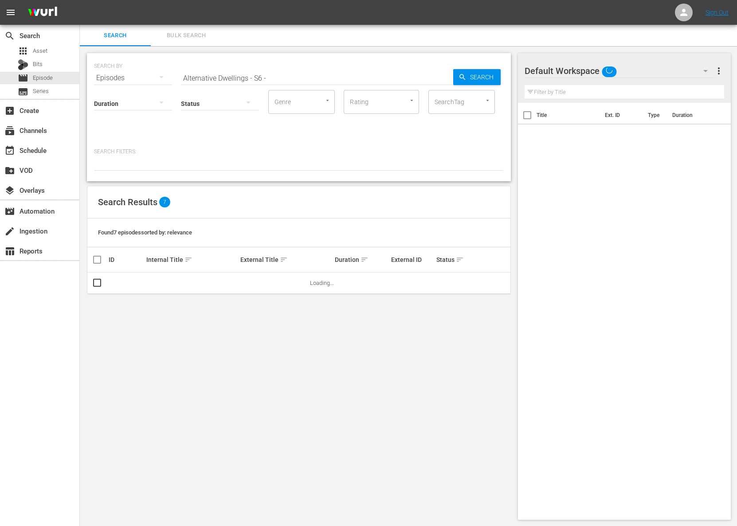
click at [253, 82] on div "Status" at bounding box center [220, 98] width 78 height 32
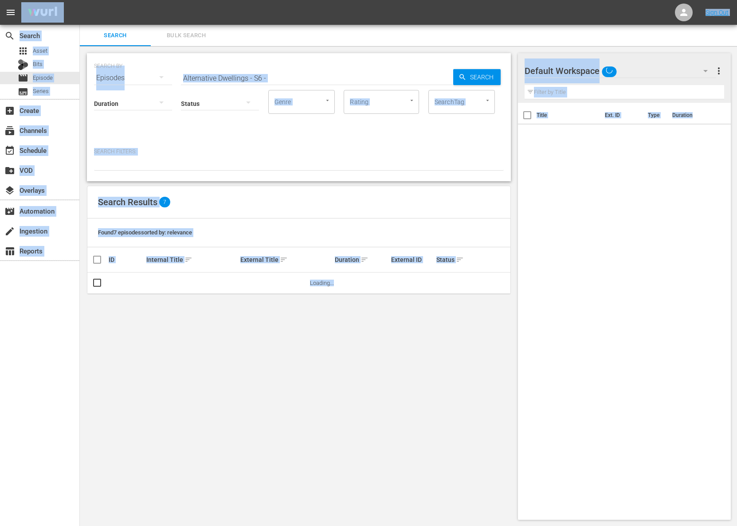
click at [260, 80] on input "Alternative Dwellings - S6 -" at bounding box center [317, 77] width 272 height 21
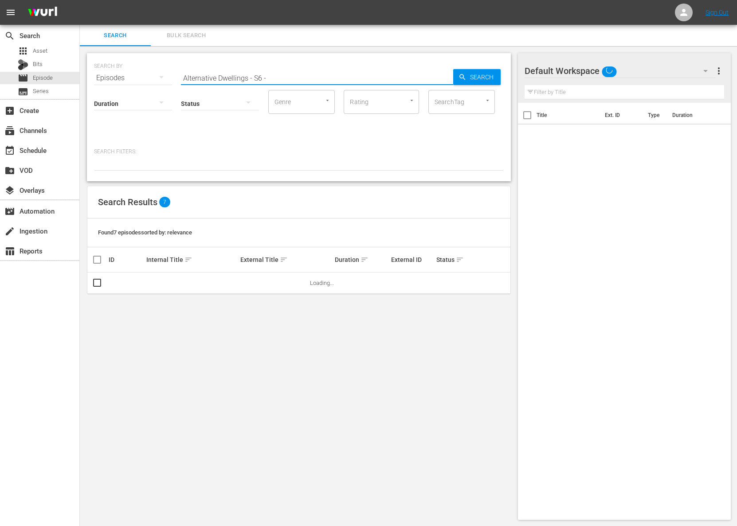
paste input "Life on Mar's: The Home Makeover Show - The Perfect Nest, Part 2"
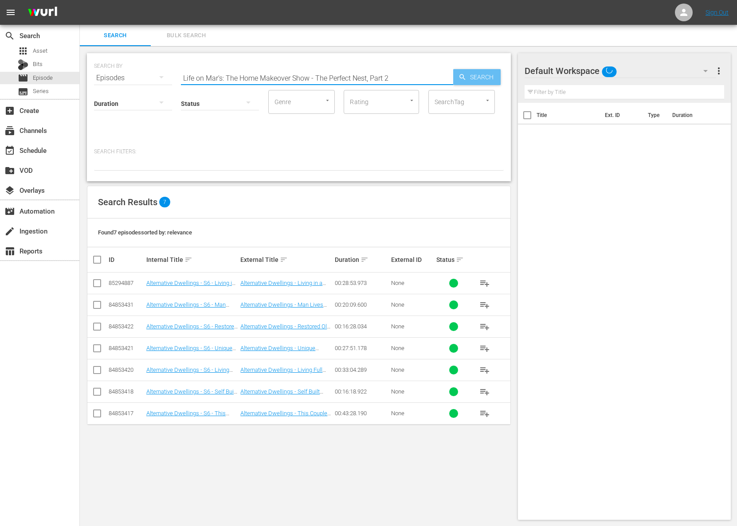
click at [481, 77] on span "Search" at bounding box center [483, 77] width 34 height 16
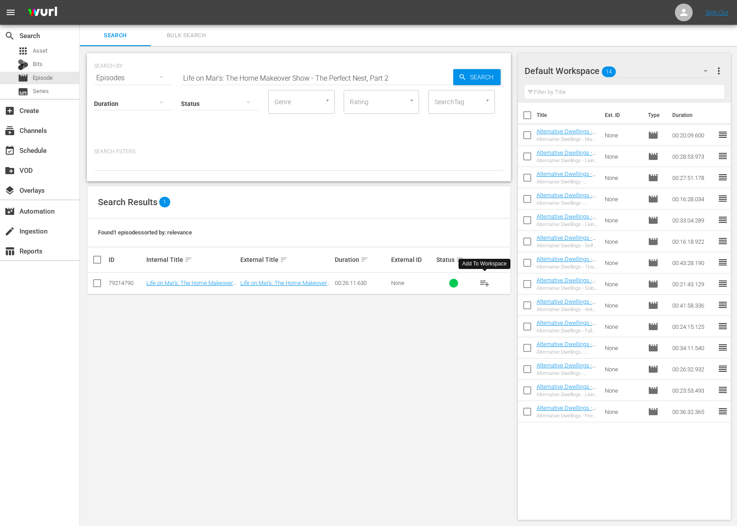
click at [485, 281] on span "playlist_add" at bounding box center [484, 283] width 11 height 11
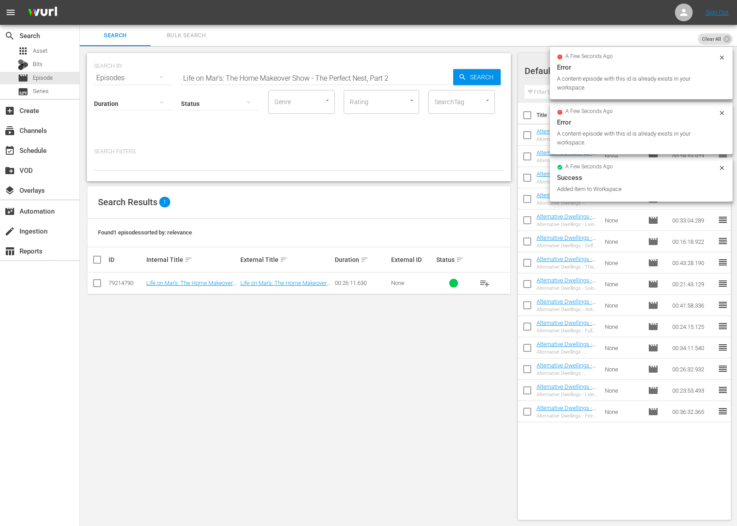
click at [336, 76] on input "Life on Mar's: The Home Makeover Show - The Perfect Nest, Part 2" at bounding box center [317, 77] width 272 height 21
paste input "1"
click at [465, 78] on icon "button" at bounding box center [462, 77] width 8 height 8
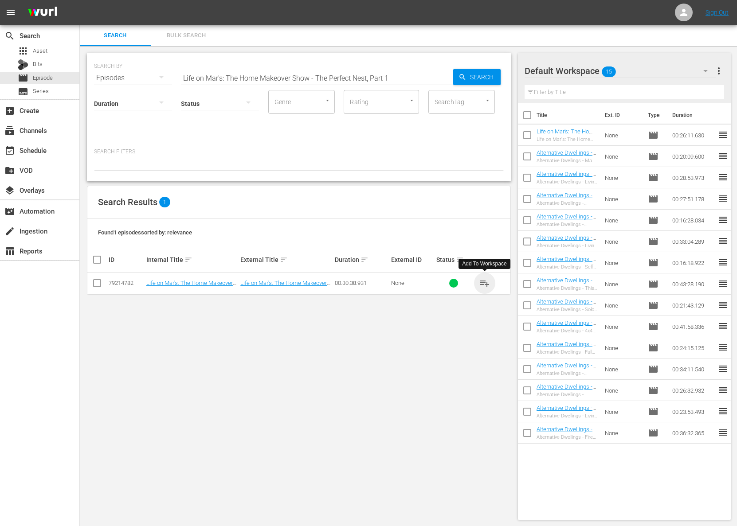
click at [486, 282] on span "playlist_add" at bounding box center [484, 283] width 11 height 11
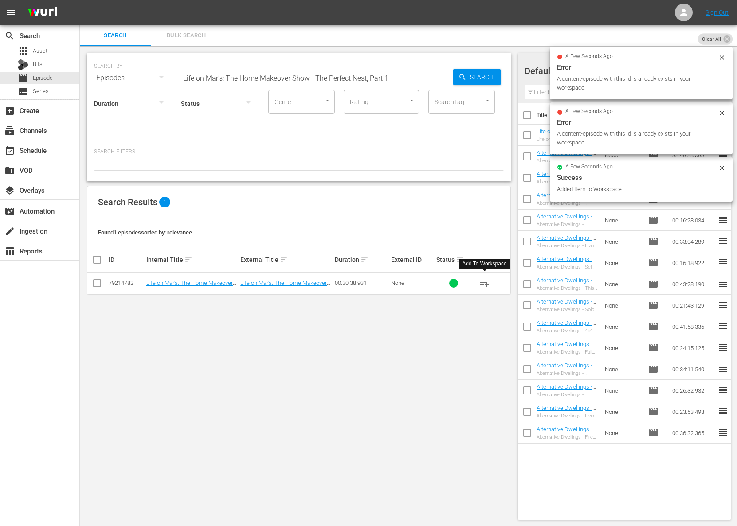
click at [351, 75] on input "Life on Mar's: The Home Makeover Show - The Perfect Nest, Part 1" at bounding box center [317, 77] width 272 height 21
paste input "[US_STATE] Pied a Terre"
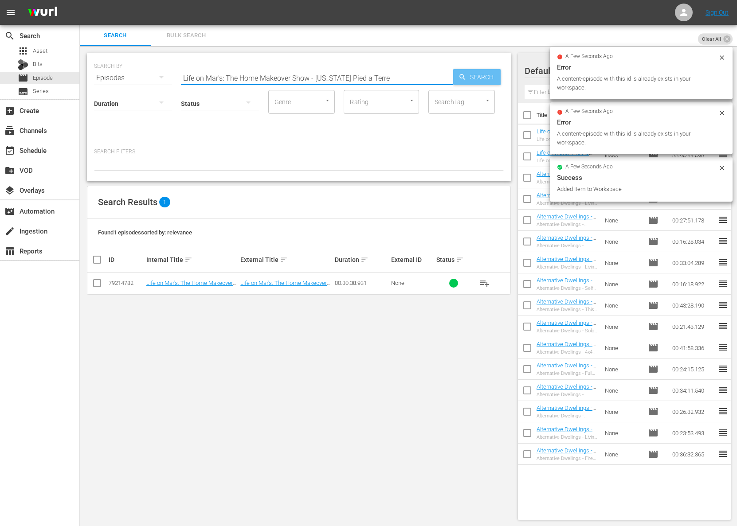
click at [467, 74] on span "Search" at bounding box center [483, 77] width 34 height 16
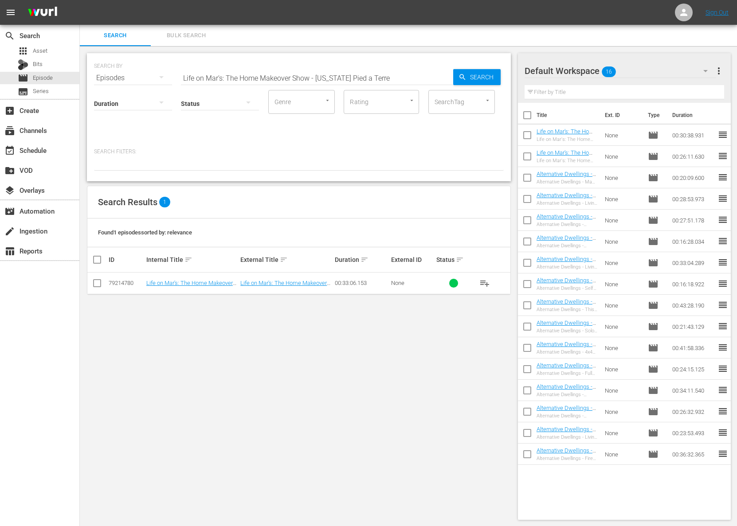
click at [481, 283] on span "playlist_add" at bounding box center [484, 283] width 11 height 11
click at [485, 283] on span "playlist_add" at bounding box center [484, 283] width 11 height 11
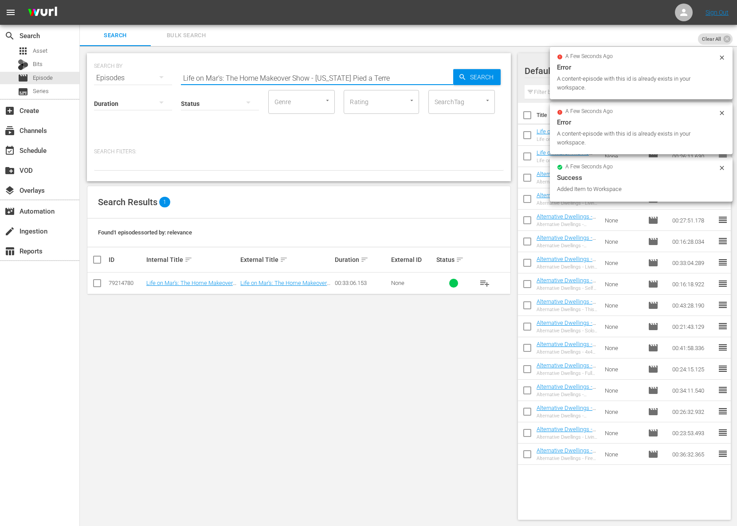
click at [342, 71] on input "Life on Mar's: The Home Makeover Show - [US_STATE] Pied a Terre" at bounding box center [317, 77] width 272 height 21
paste input "Staging for Success"
click at [489, 75] on span "Search" at bounding box center [483, 77] width 34 height 16
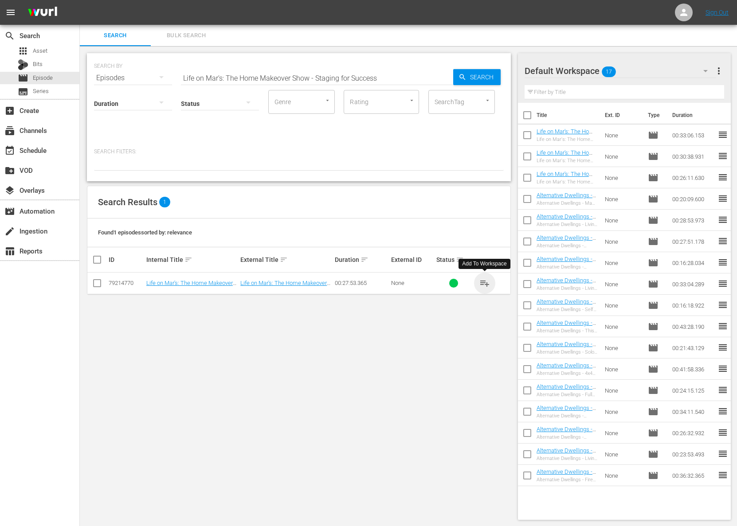
click at [487, 281] on span "playlist_add" at bounding box center [484, 283] width 11 height 11
click at [486, 281] on span "playlist_add" at bounding box center [484, 283] width 11 height 11
click at [348, 79] on input "Life on Mar's: The Home Makeover Show - Staging for Success" at bounding box center [317, 77] width 272 height 21
paste input "Closets, Closets, Closet"
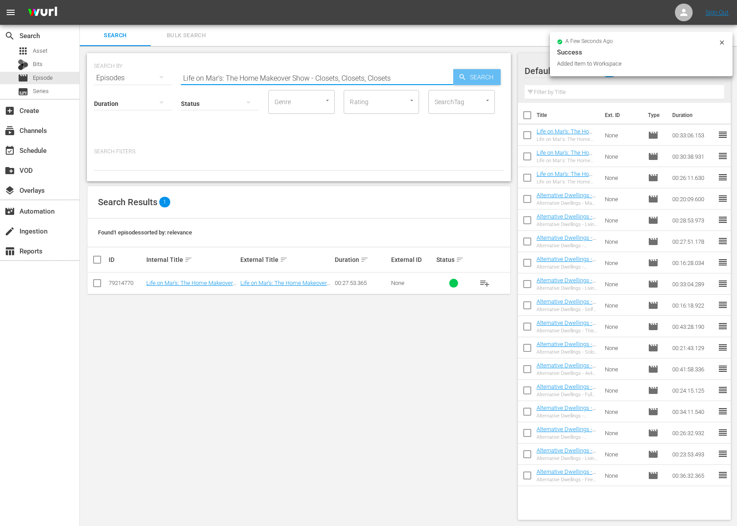
click at [473, 78] on span "Search" at bounding box center [483, 77] width 34 height 16
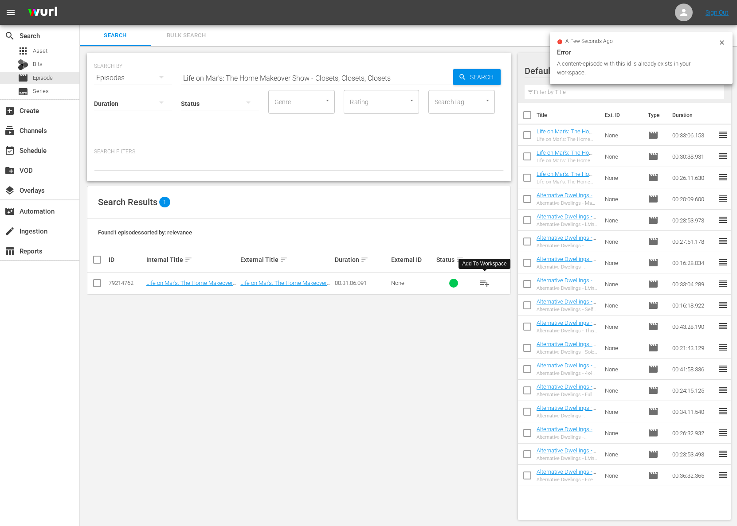
click at [485, 281] on span "playlist_add" at bounding box center [484, 283] width 11 height 11
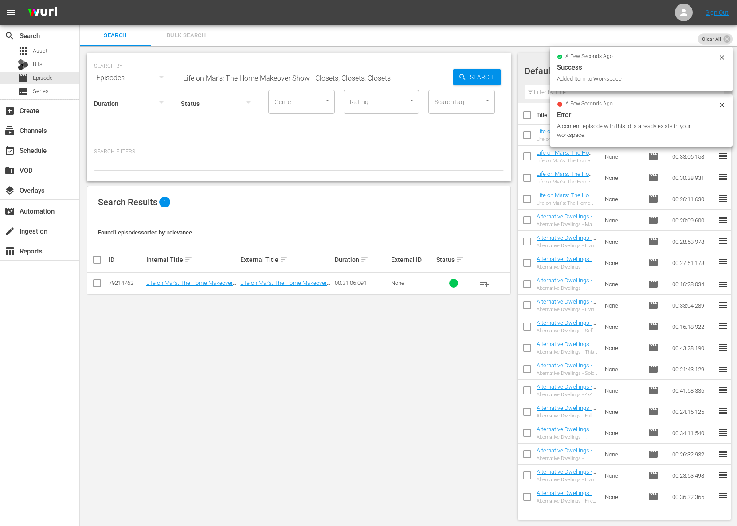
click at [302, 78] on input "Life on Mar's: The Home Makeover Show - Closets, Closets, Closets" at bounding box center [317, 77] width 272 height 21
paste input "Living in a Punch Bowl"
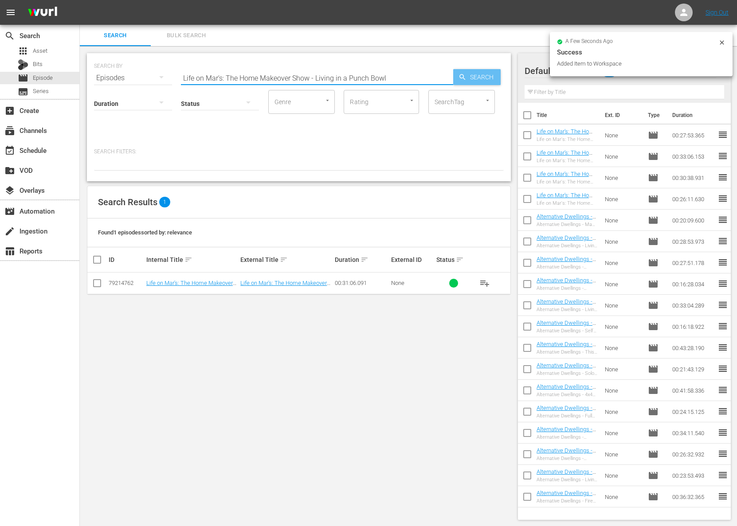
click at [494, 79] on span "Search" at bounding box center [483, 77] width 34 height 16
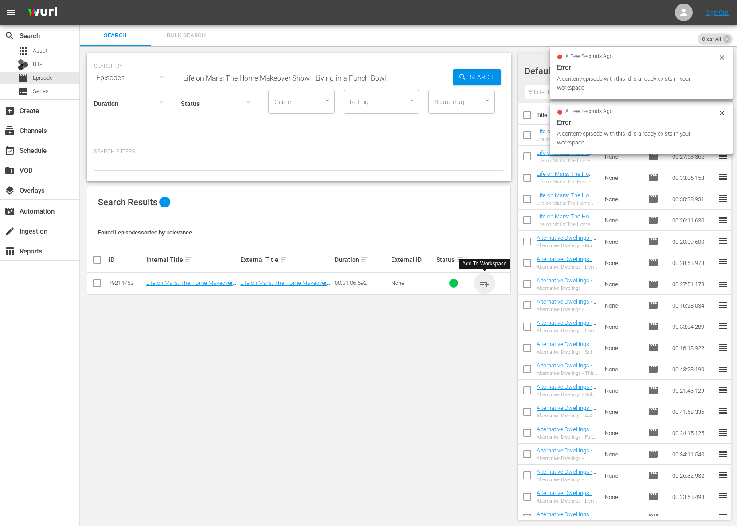
click at [484, 281] on span "playlist_add" at bounding box center [484, 283] width 11 height 11
click at [336, 76] on input "Life on Mar's: The Home Makeover Show - Living in a Punch Bowl" at bounding box center [317, 77] width 272 height 21
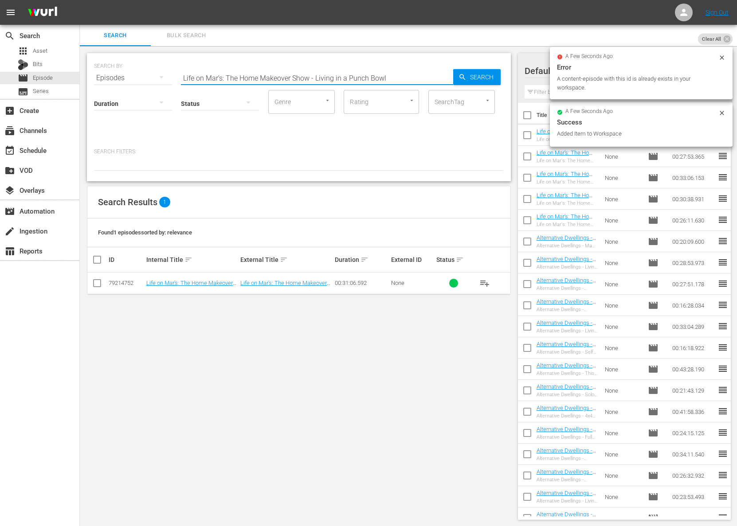
paste input "[PERSON_NAME] [PERSON_NAME] in Wonderland, Part 2"
click at [477, 77] on span "Search" at bounding box center [483, 77] width 34 height 16
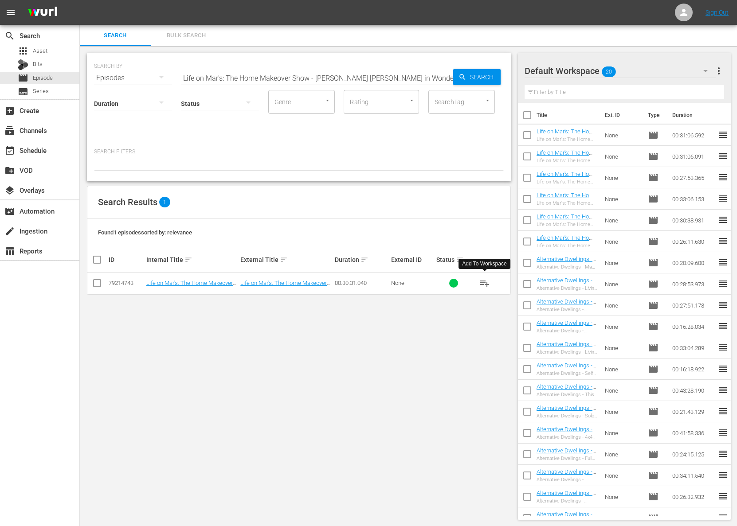
click at [485, 280] on span "playlist_add" at bounding box center [484, 283] width 11 height 11
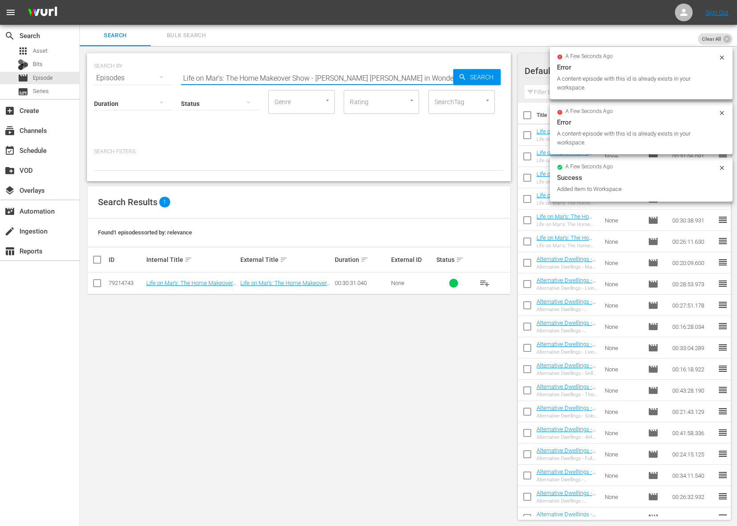
click at [347, 72] on input "Life on Mar's: The Home Makeover Show - [PERSON_NAME] [PERSON_NAME] in Wonderla…" at bounding box center [317, 77] width 272 height 21
paste input "1"
click at [475, 77] on span "Search" at bounding box center [483, 77] width 34 height 16
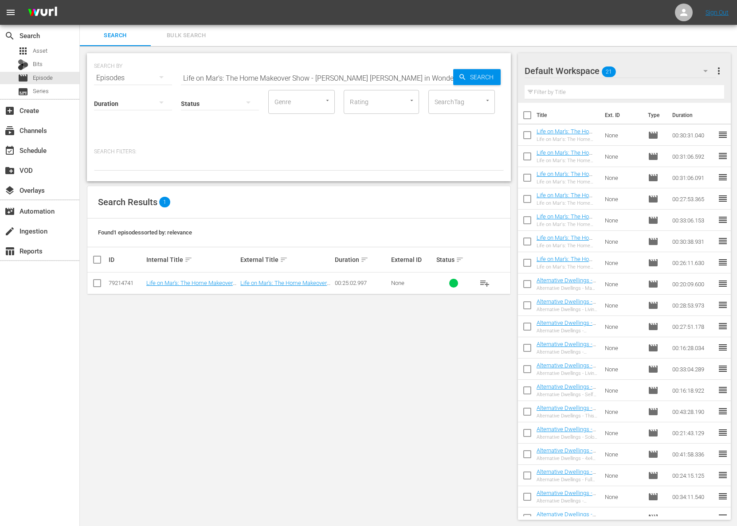
click at [482, 280] on span "playlist_add" at bounding box center [484, 283] width 11 height 11
click at [489, 284] on span "playlist_add" at bounding box center [484, 283] width 11 height 11
click at [486, 282] on span "playlist_add" at bounding box center [484, 283] width 11 height 11
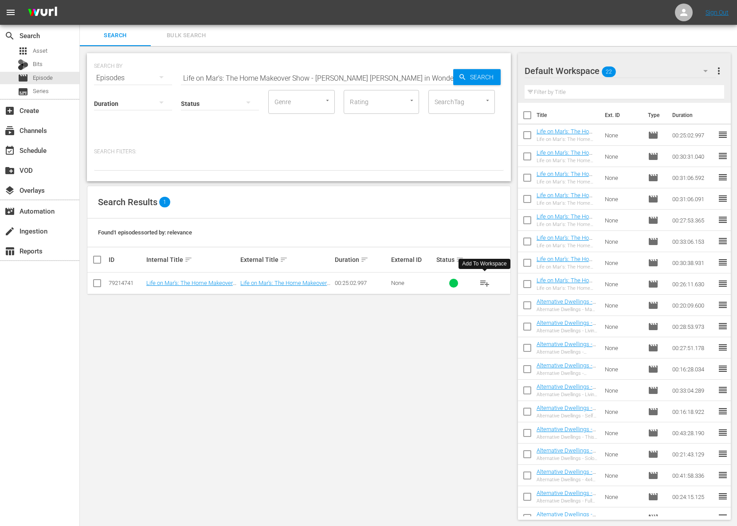
click at [486, 282] on span "playlist_add" at bounding box center [484, 283] width 11 height 11
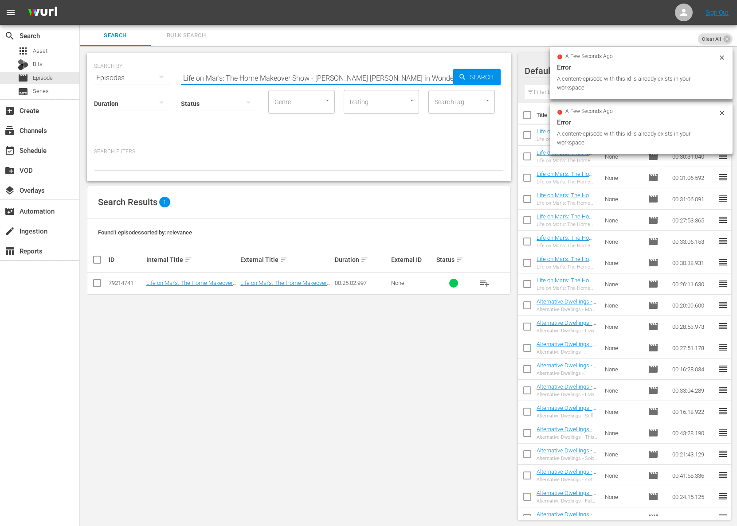
click at [322, 70] on input "Life on Mar's: The Home Makeover Show - [PERSON_NAME] [PERSON_NAME] in Wonderla…" at bounding box center [317, 77] width 272 height 21
paste input "Bionic Mar"
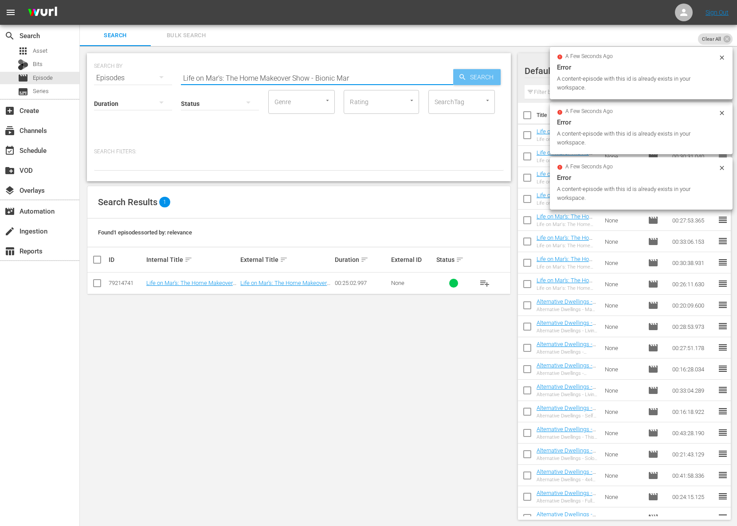
type input "Life on Mar's: The Home Makeover Show - Bionic Mar"
click at [484, 74] on span "Search" at bounding box center [483, 77] width 34 height 16
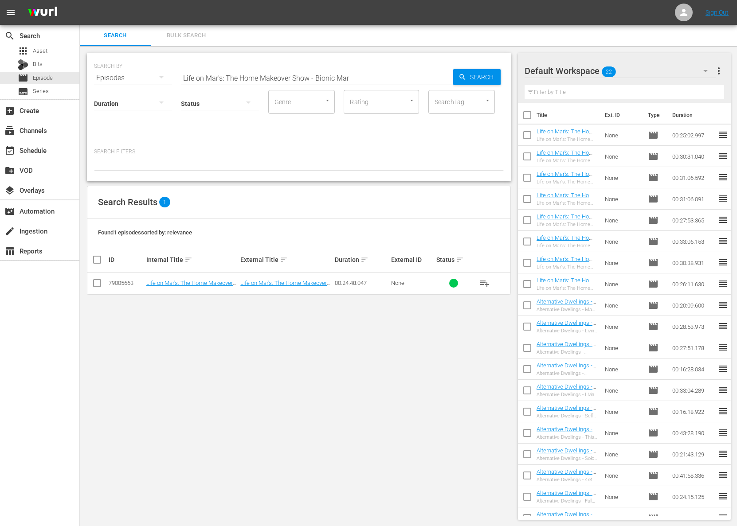
click at [478, 278] on button "playlist_add" at bounding box center [484, 283] width 21 height 21
click at [487, 285] on span "playlist_add" at bounding box center [484, 283] width 11 height 11
click at [478, 277] on button "playlist_add" at bounding box center [484, 283] width 21 height 21
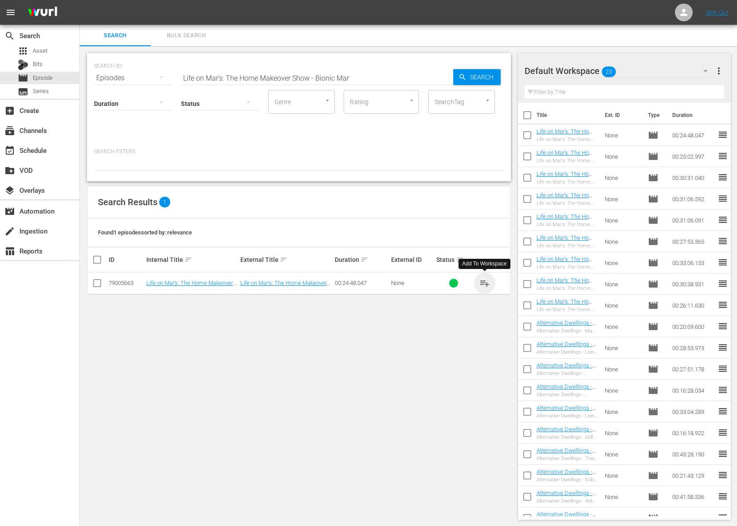
click at [481, 280] on span "playlist_add" at bounding box center [484, 283] width 11 height 11
click at [482, 281] on span "playlist_add" at bounding box center [484, 283] width 11 height 11
click at [484, 284] on span "playlist_add" at bounding box center [484, 283] width 11 height 11
